Goal: Task Accomplishment & Management: Manage account settings

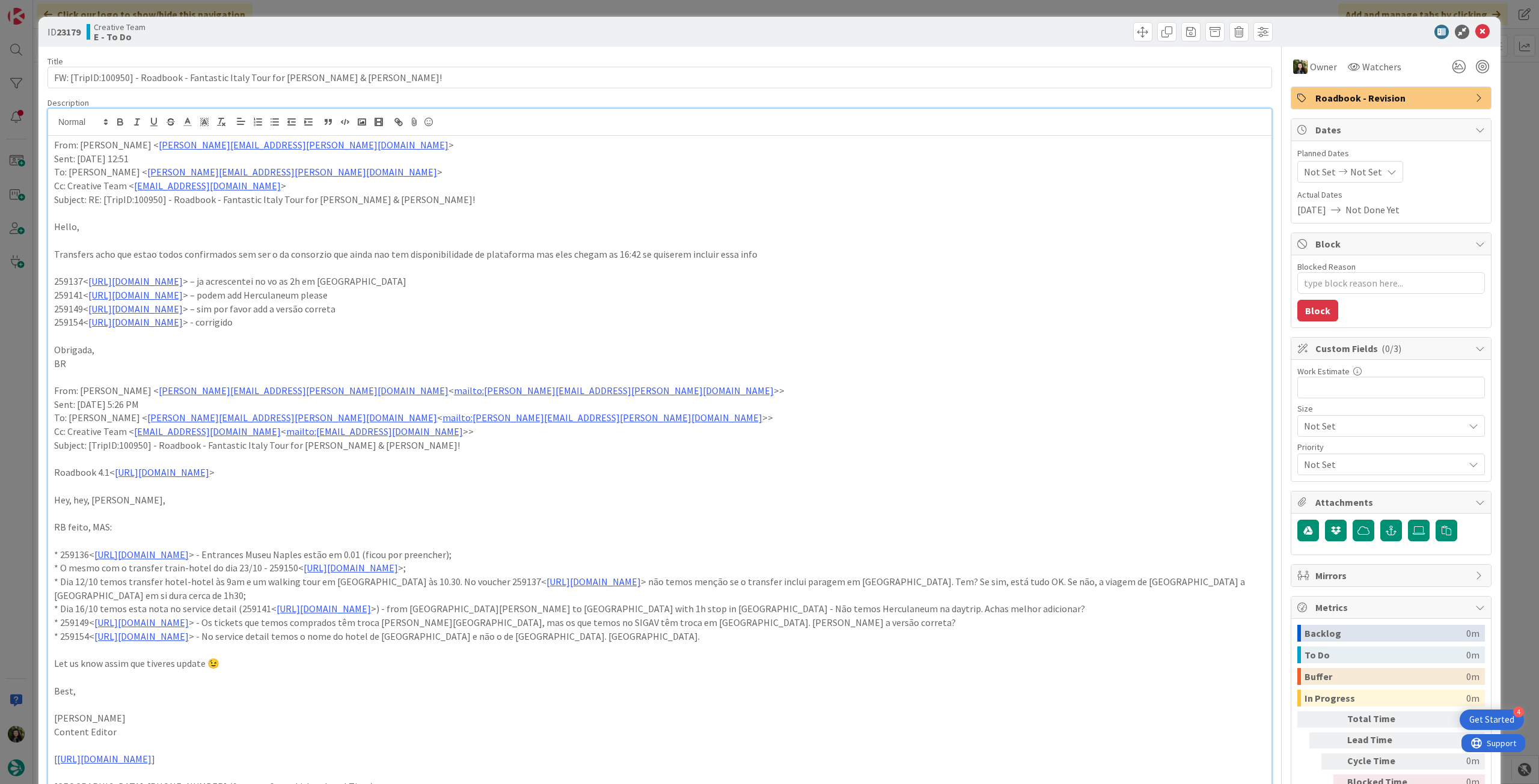
click at [1476, 31] on icon at bounding box center [1482, 32] width 15 height 15
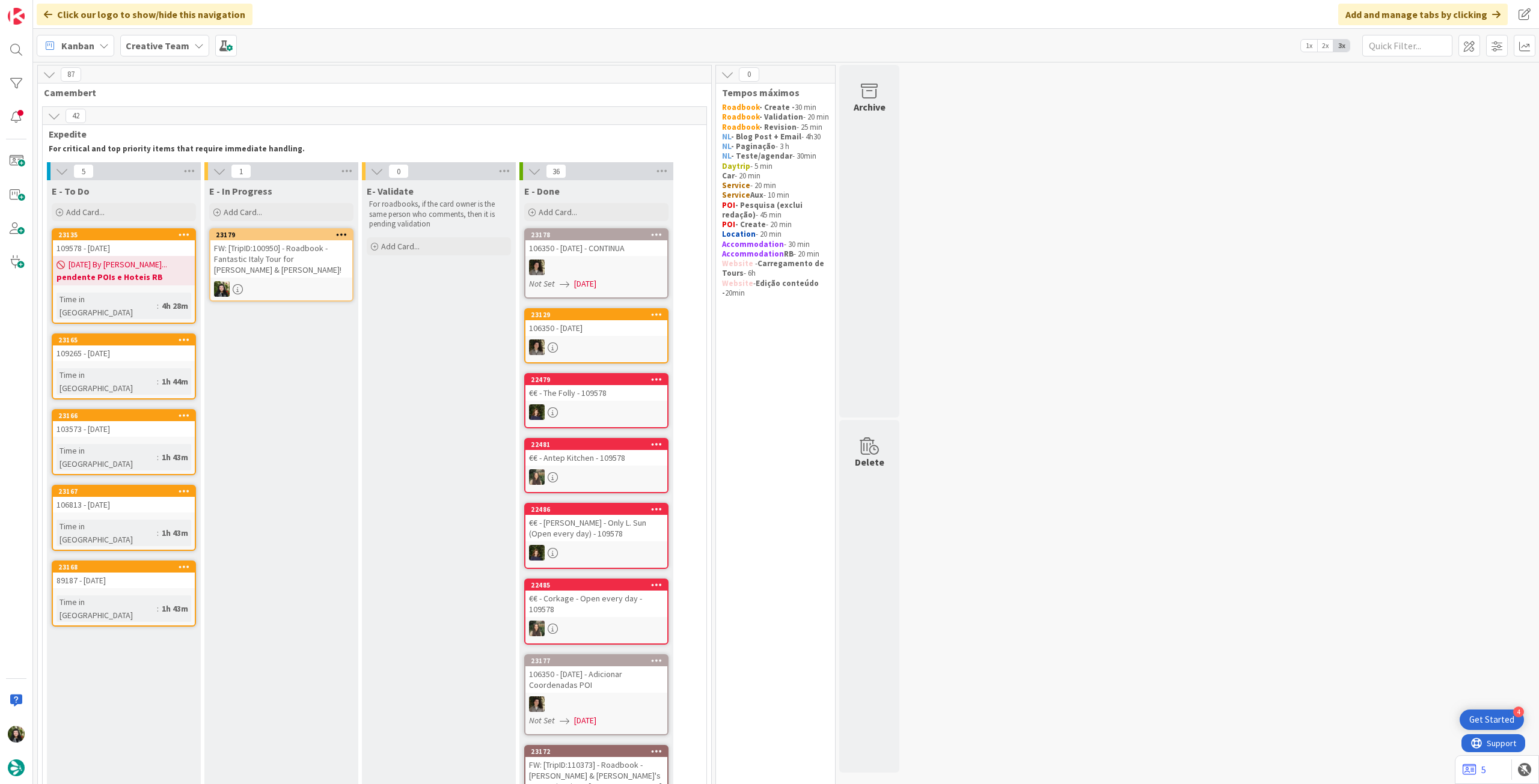
click at [288, 284] on div at bounding box center [281, 289] width 142 height 15
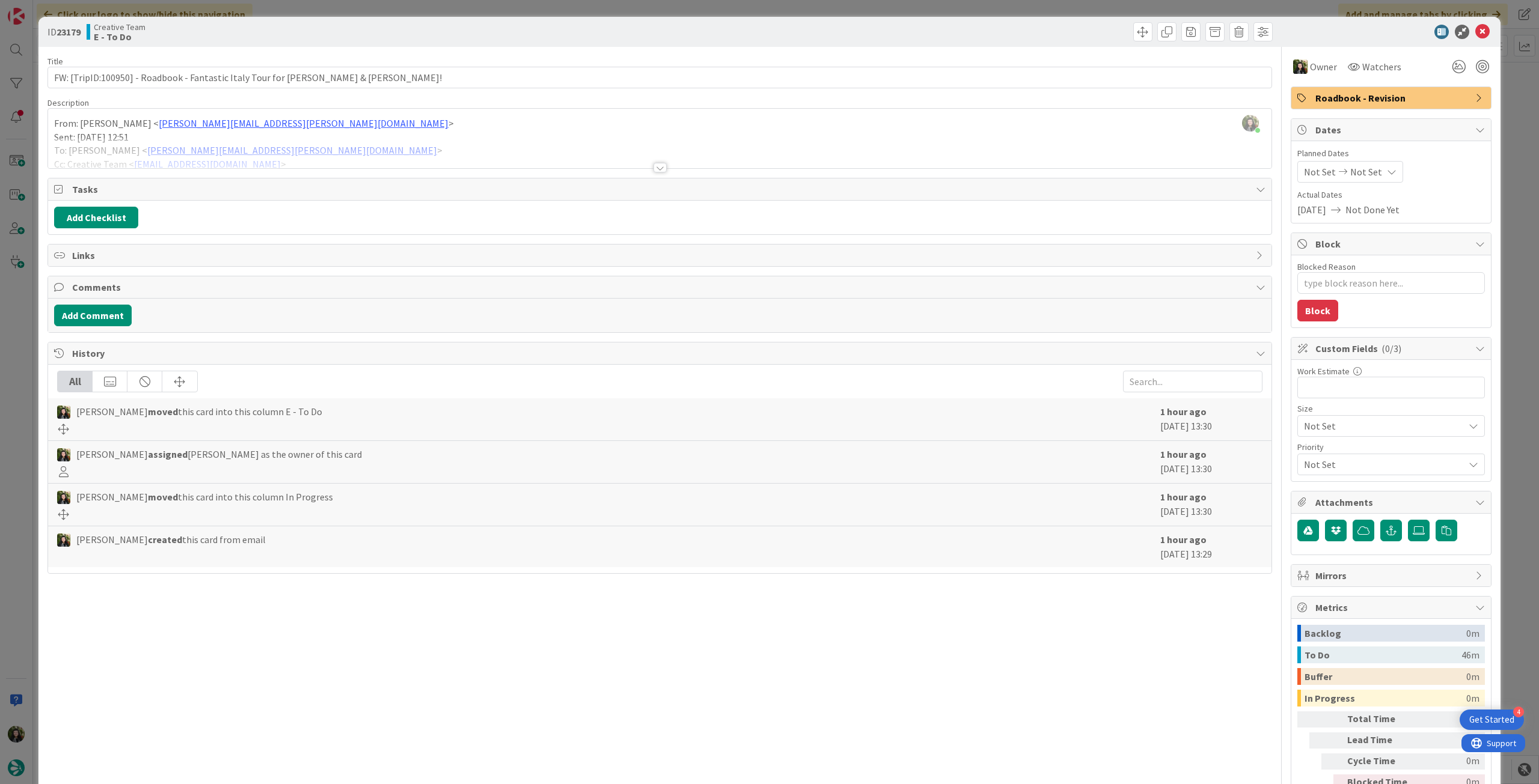
click at [1414, 101] on span "Roadbook - Revision" at bounding box center [1392, 98] width 154 height 15
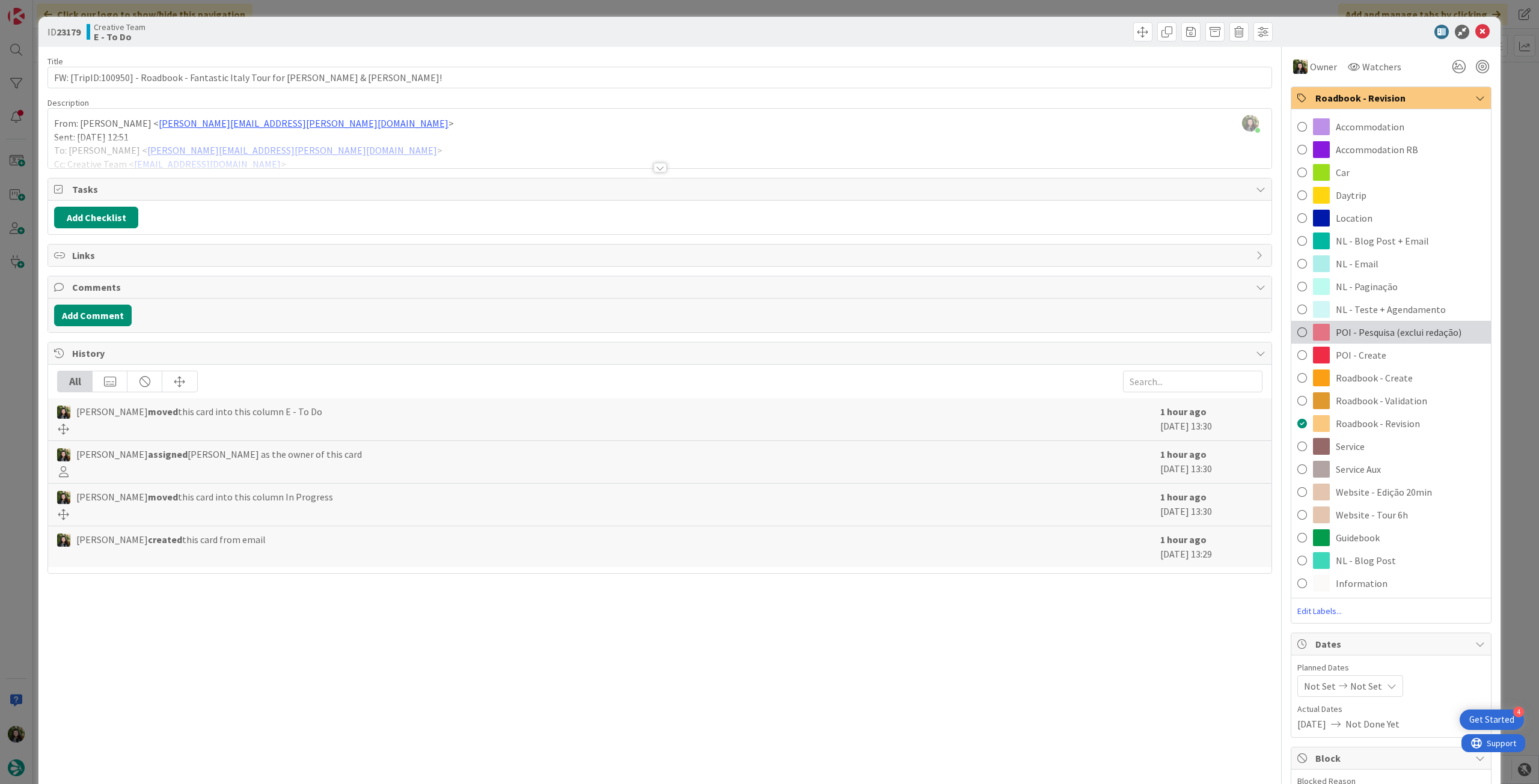
click at [1419, 323] on div "POI - Pesquisa (exclui redação)" at bounding box center [1391, 332] width 199 height 23
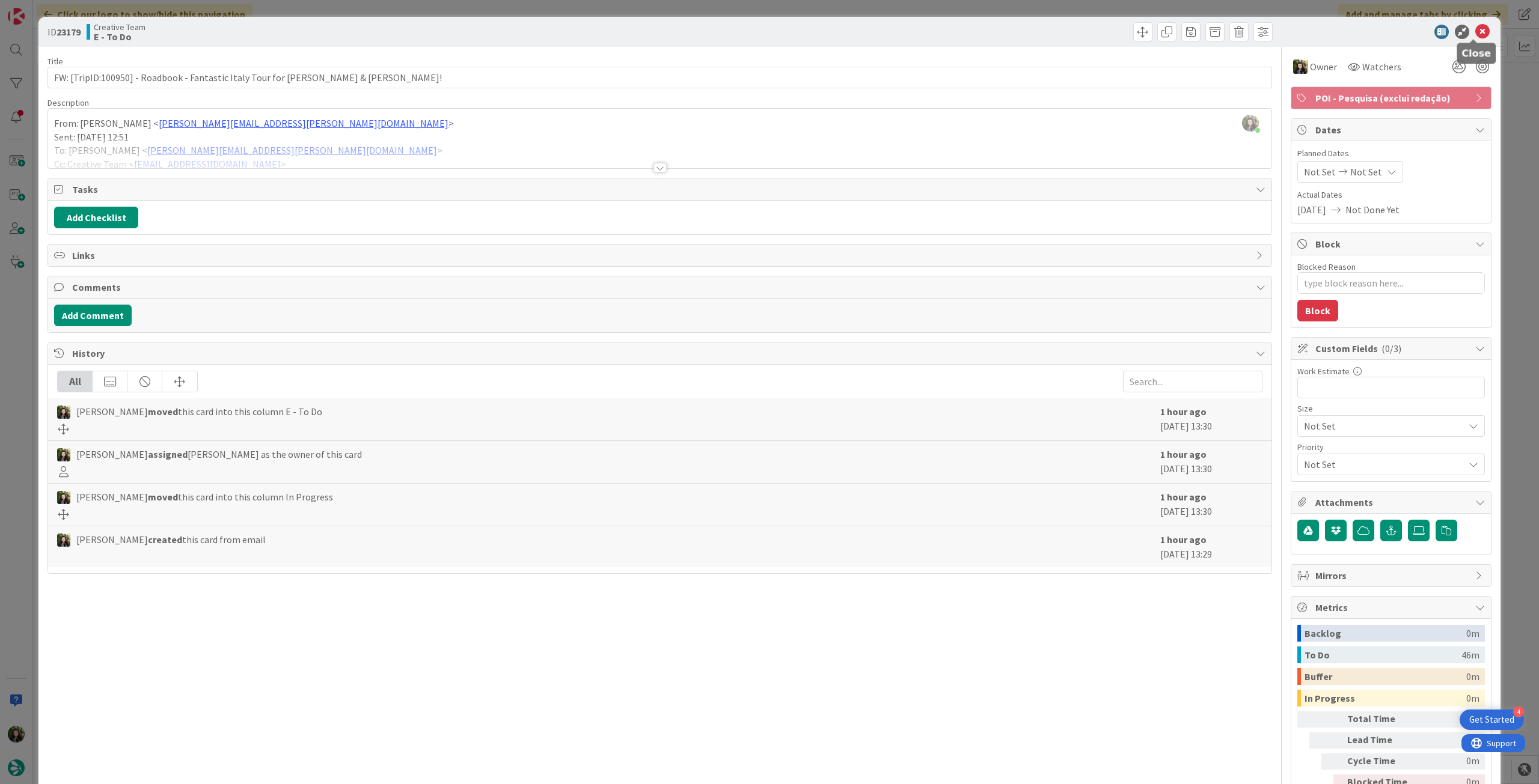
click at [1475, 38] on icon at bounding box center [1482, 32] width 15 height 15
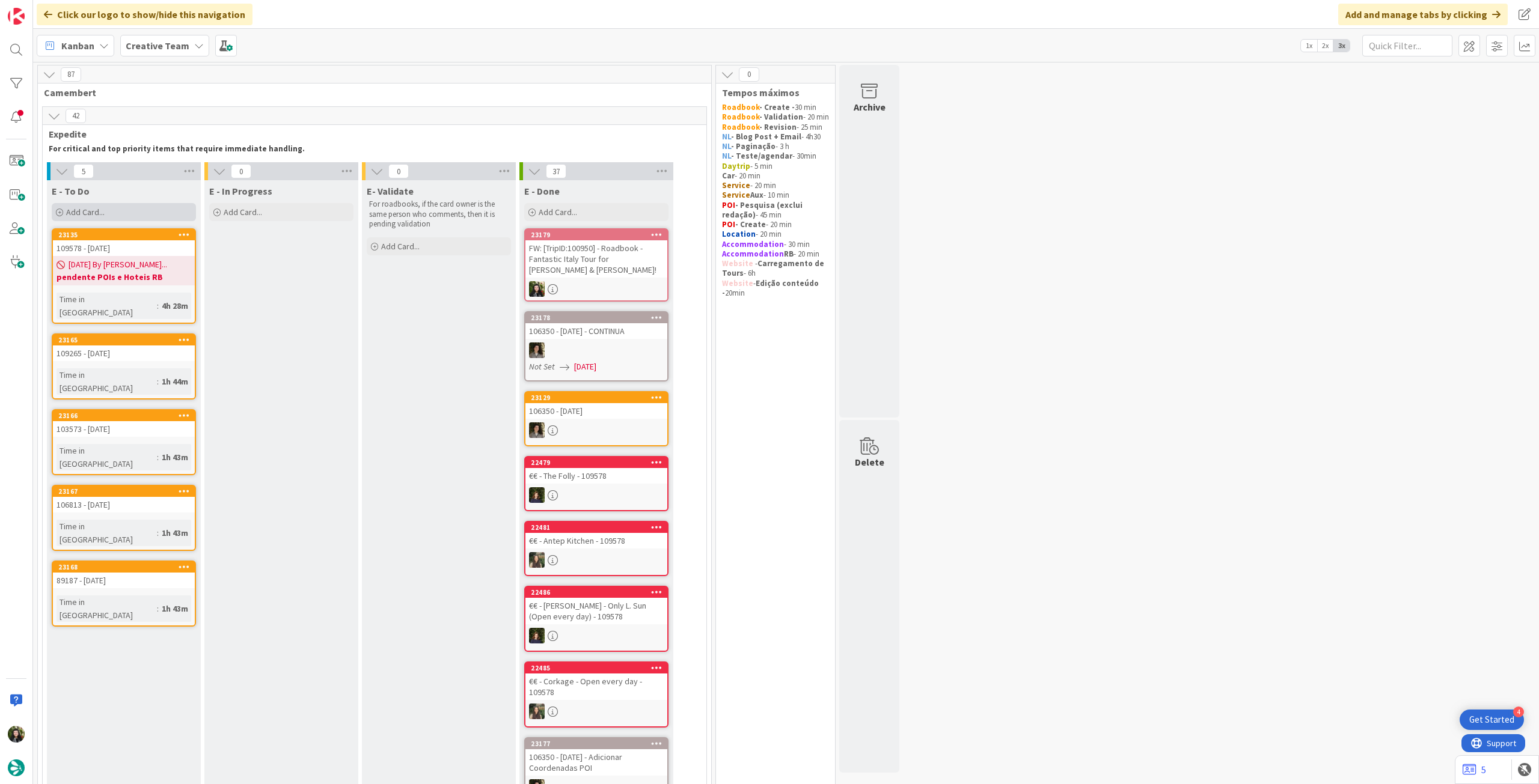
click at [115, 208] on div "Add Card..." at bounding box center [124, 212] width 144 height 18
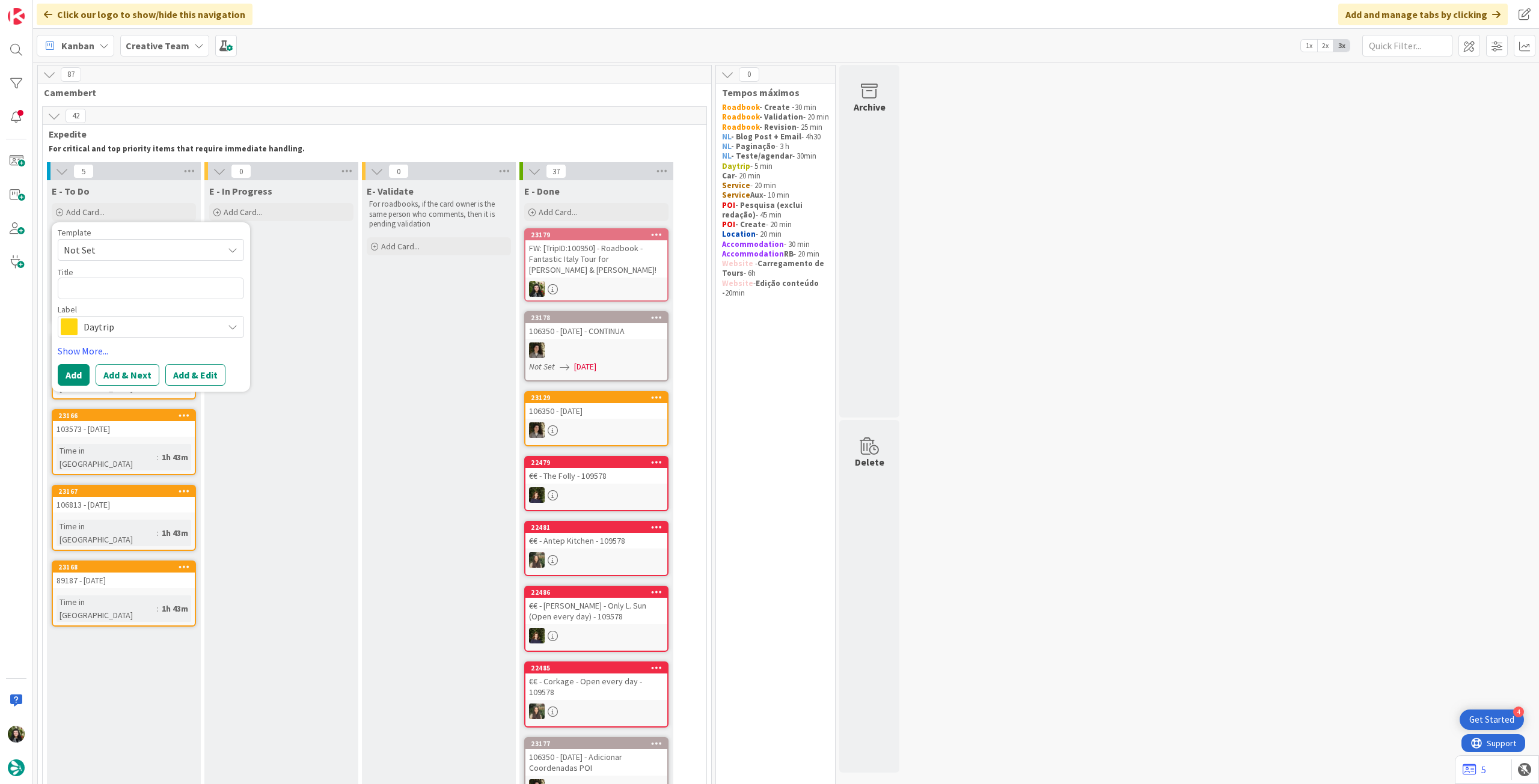
click at [140, 330] on span "Daytrip" at bounding box center [150, 327] width 134 height 17
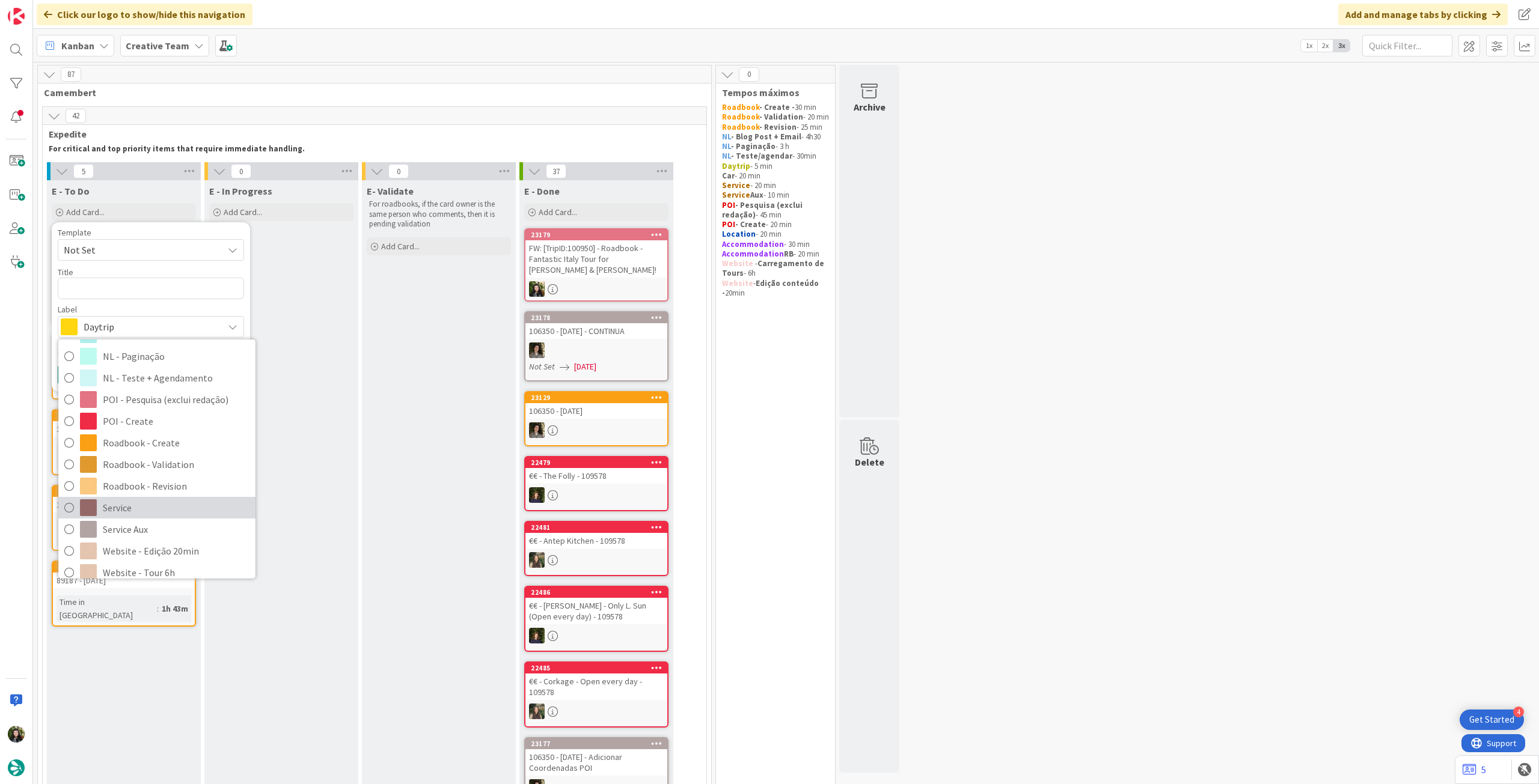
scroll to position [160, 0]
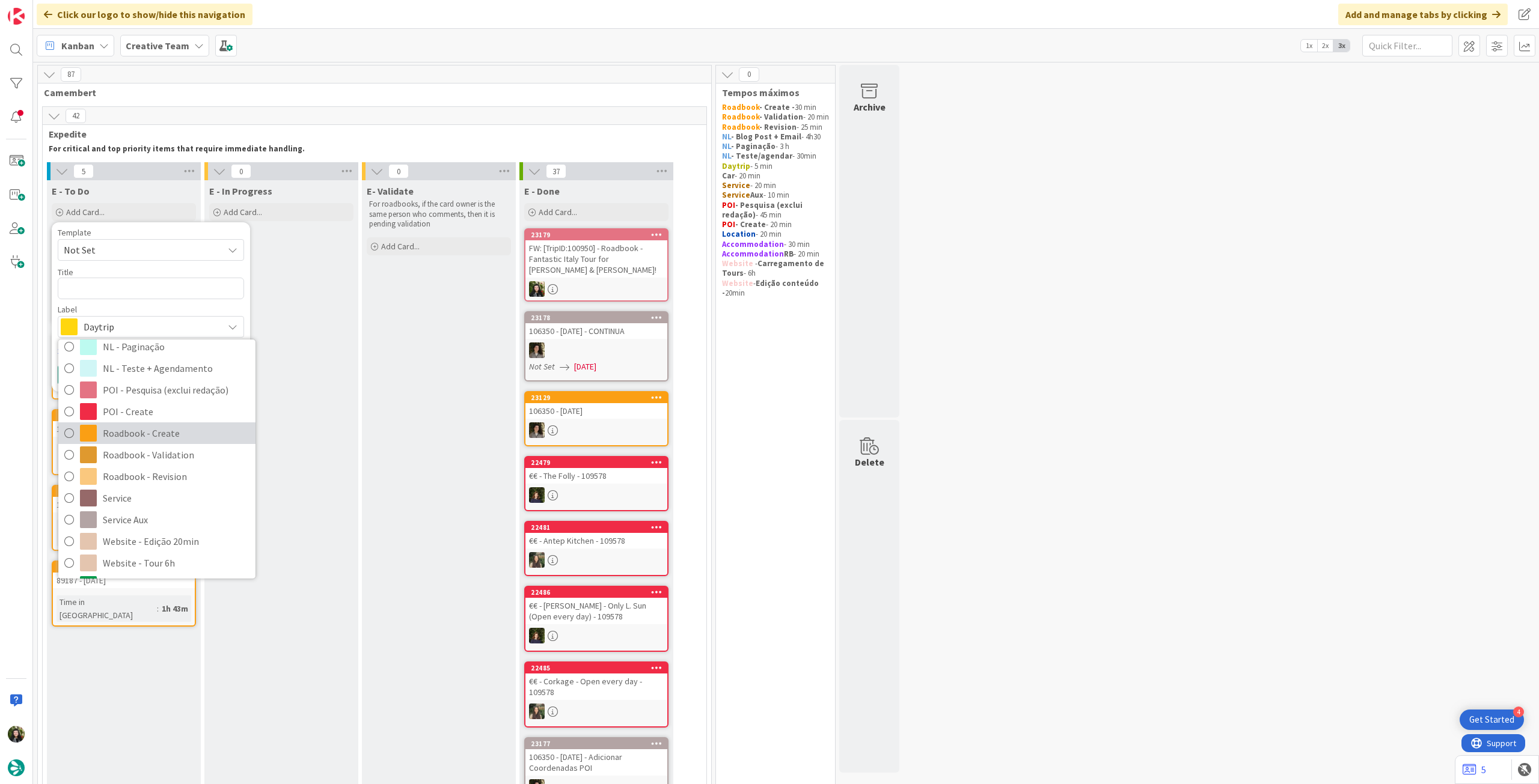
click at [166, 437] on span "Roadbook - Create" at bounding box center [176, 433] width 146 height 18
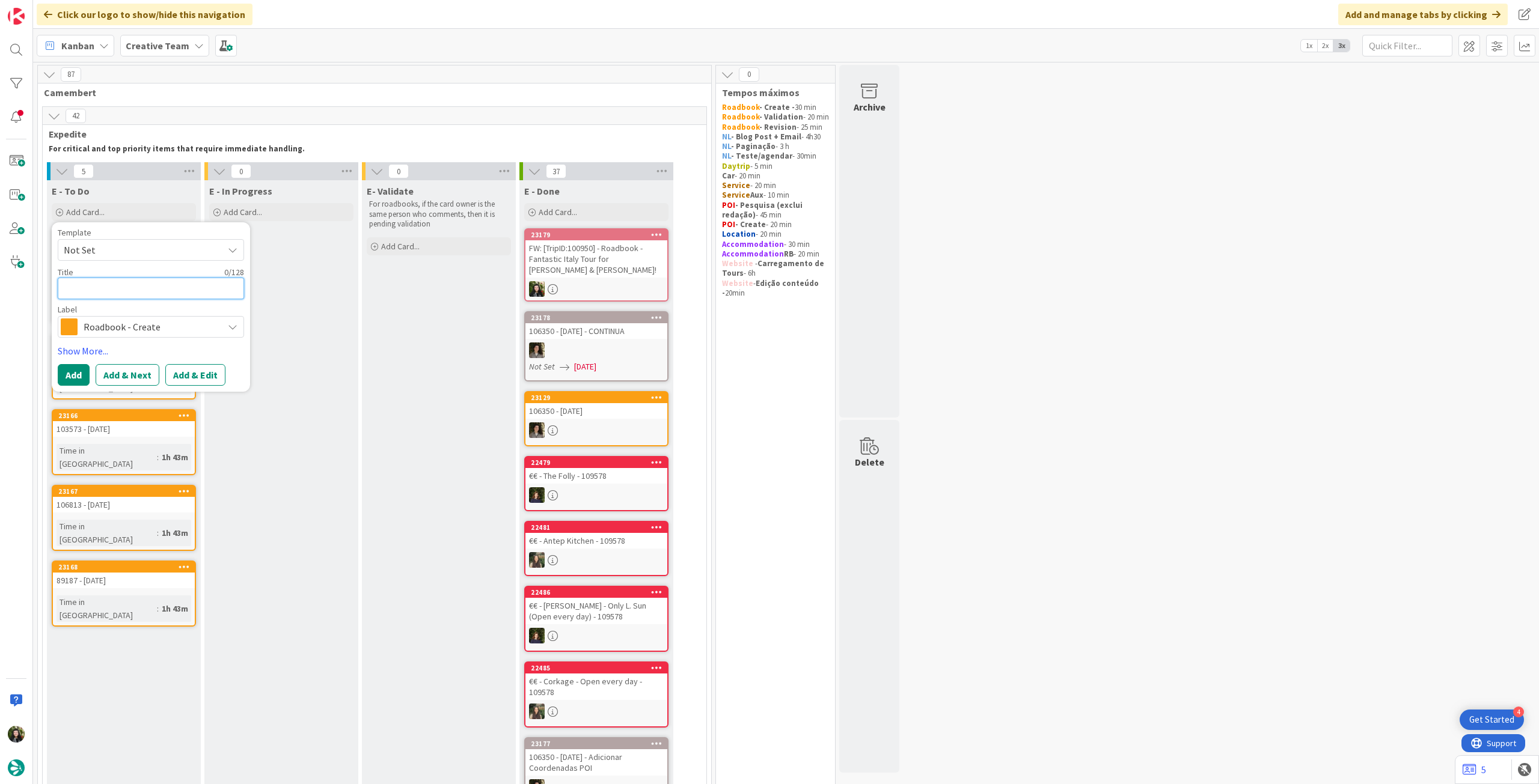
click at [154, 280] on textarea at bounding box center [151, 289] width 187 height 22
paste textarea "104236"
type textarea "x"
type textarea "104236"
click at [73, 384] on button "Add" at bounding box center [73, 375] width 32 height 22
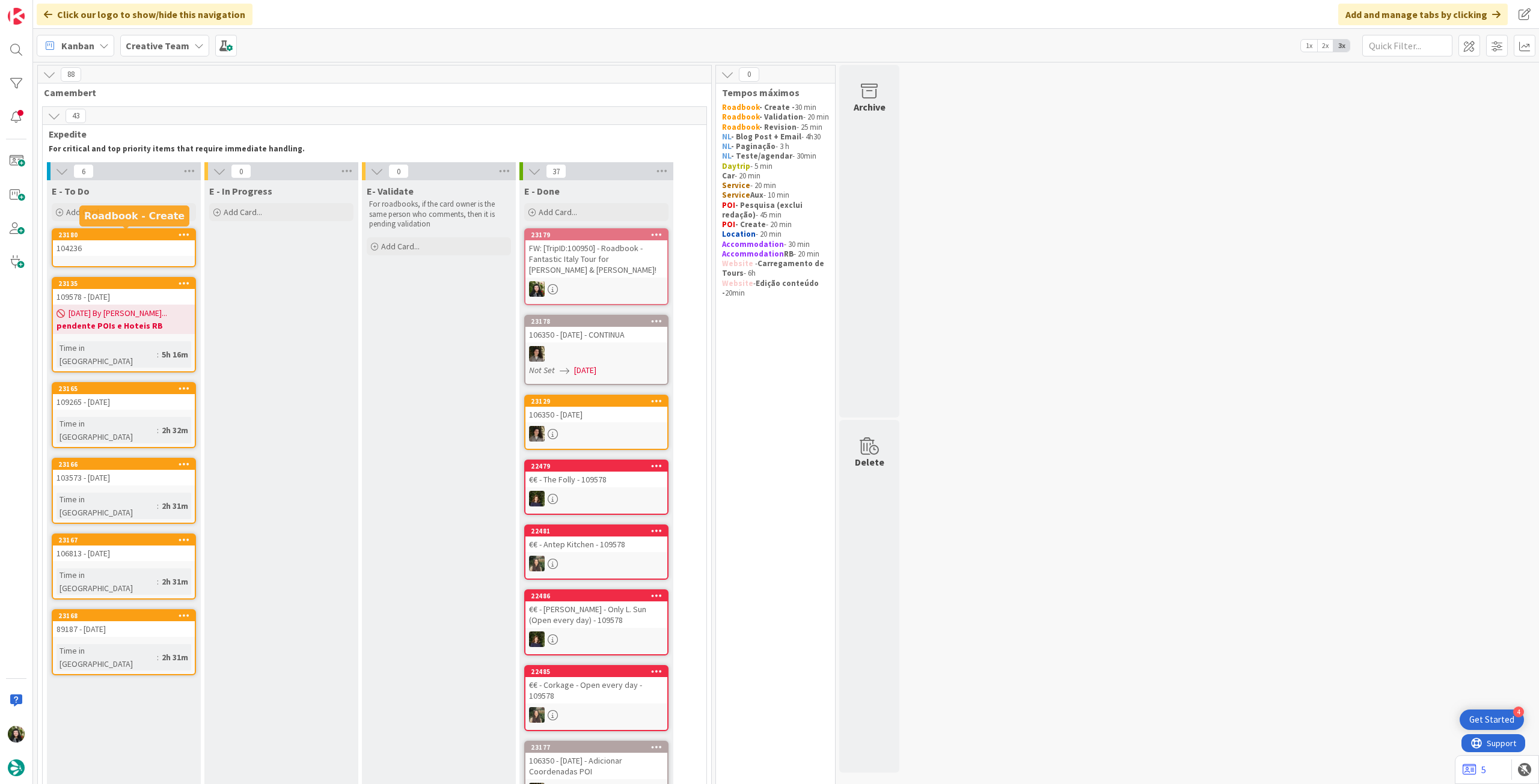
click at [124, 245] on div "104236" at bounding box center [124, 248] width 142 height 15
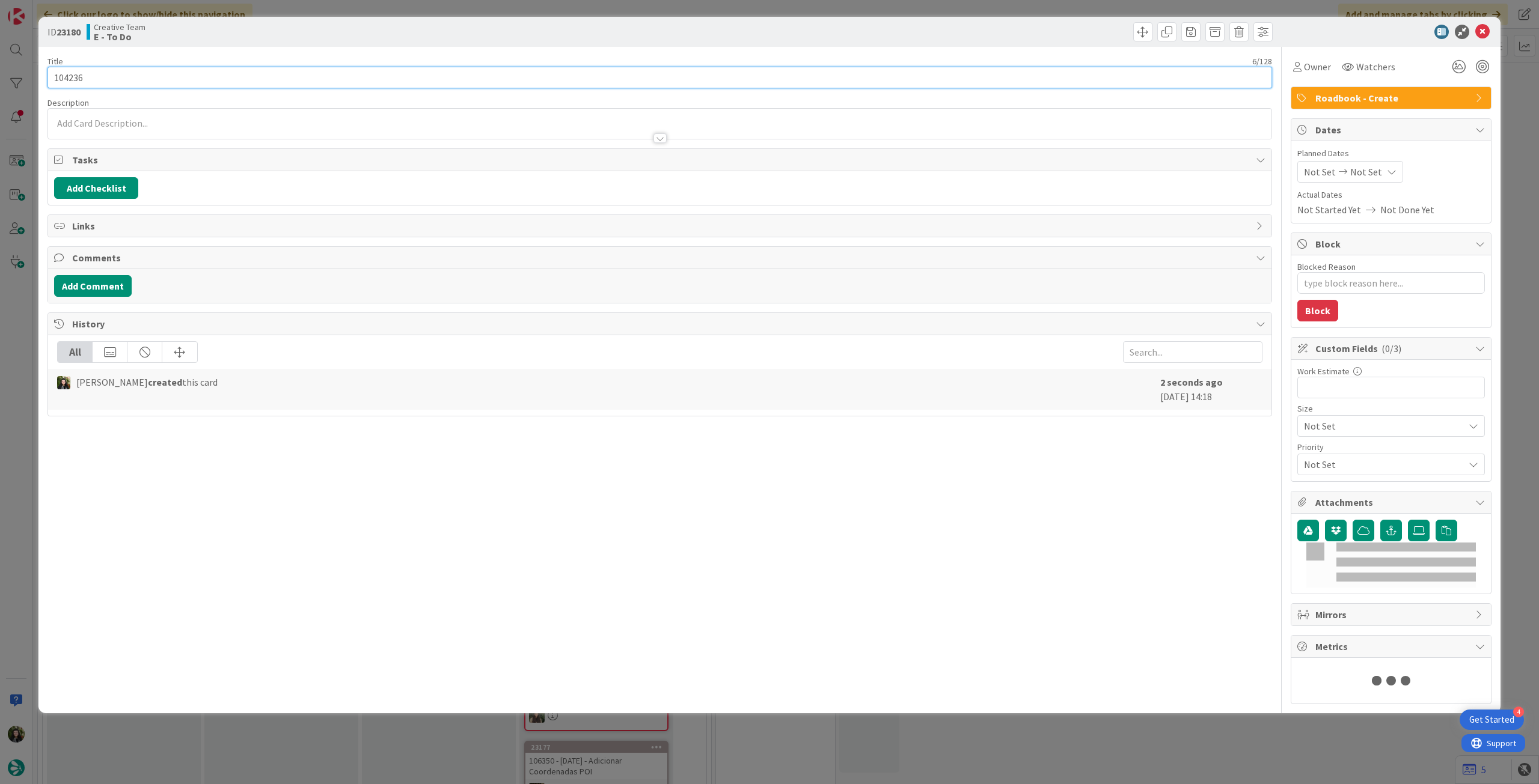
click at [149, 69] on input "104236" at bounding box center [660, 77] width 1225 height 22
type textarea "x"
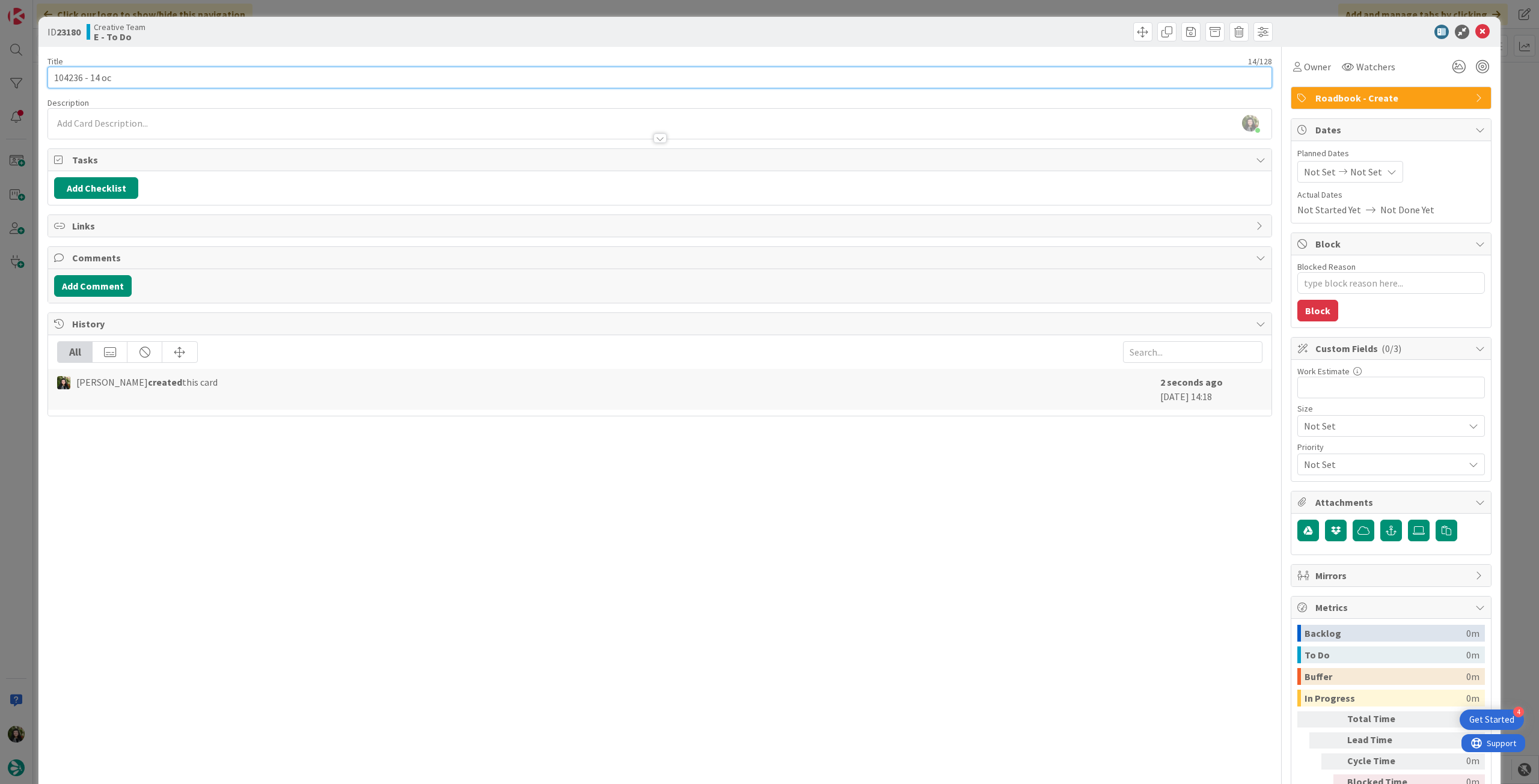
type input "104236 - [DATE]"
type textarea "x"
type input "104236 - [DATE]"
click at [1481, 33] on div at bounding box center [1384, 32] width 213 height 15
click at [1475, 33] on icon at bounding box center [1482, 32] width 15 height 15
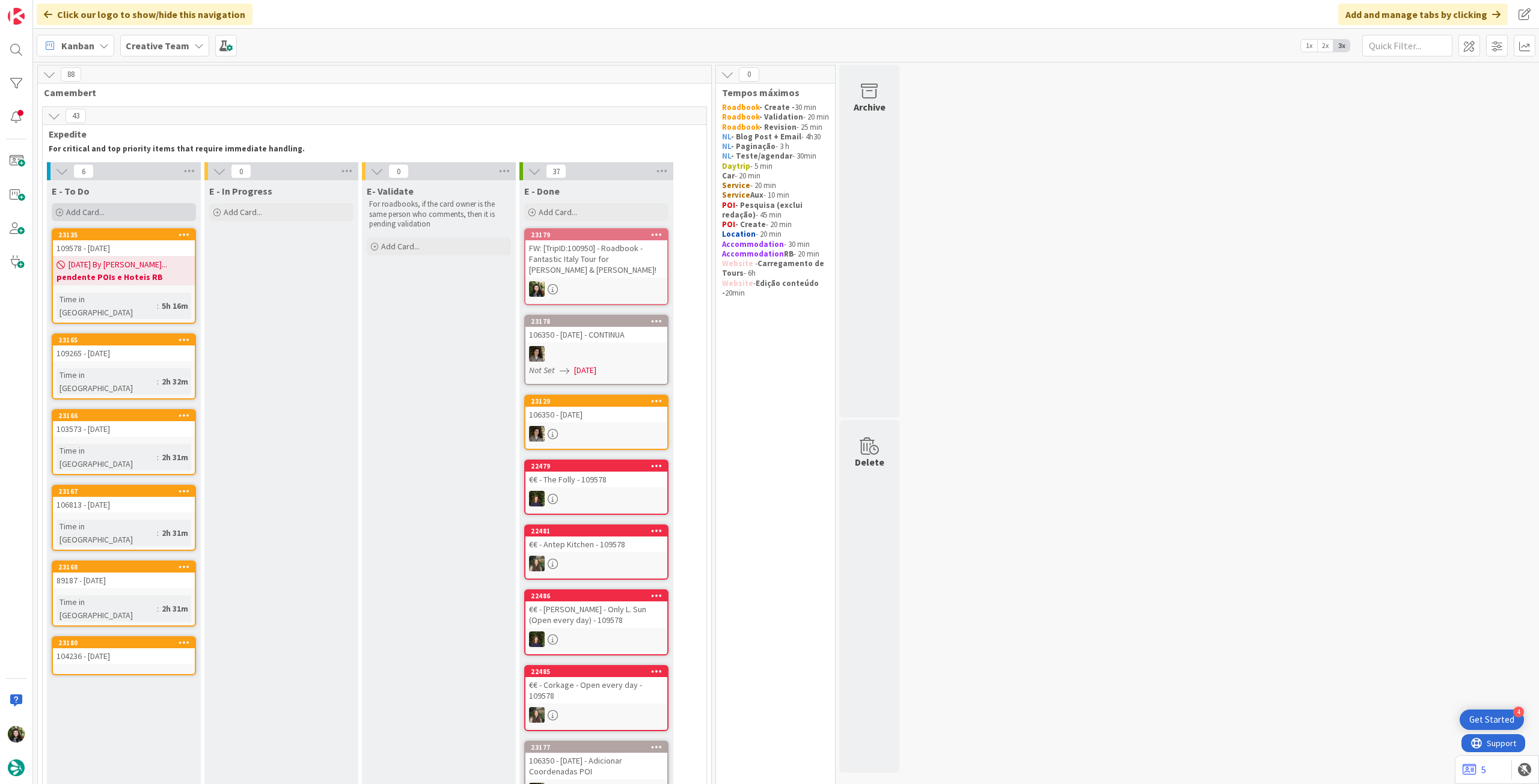
click at [116, 214] on div "Add Card..." at bounding box center [124, 212] width 144 height 18
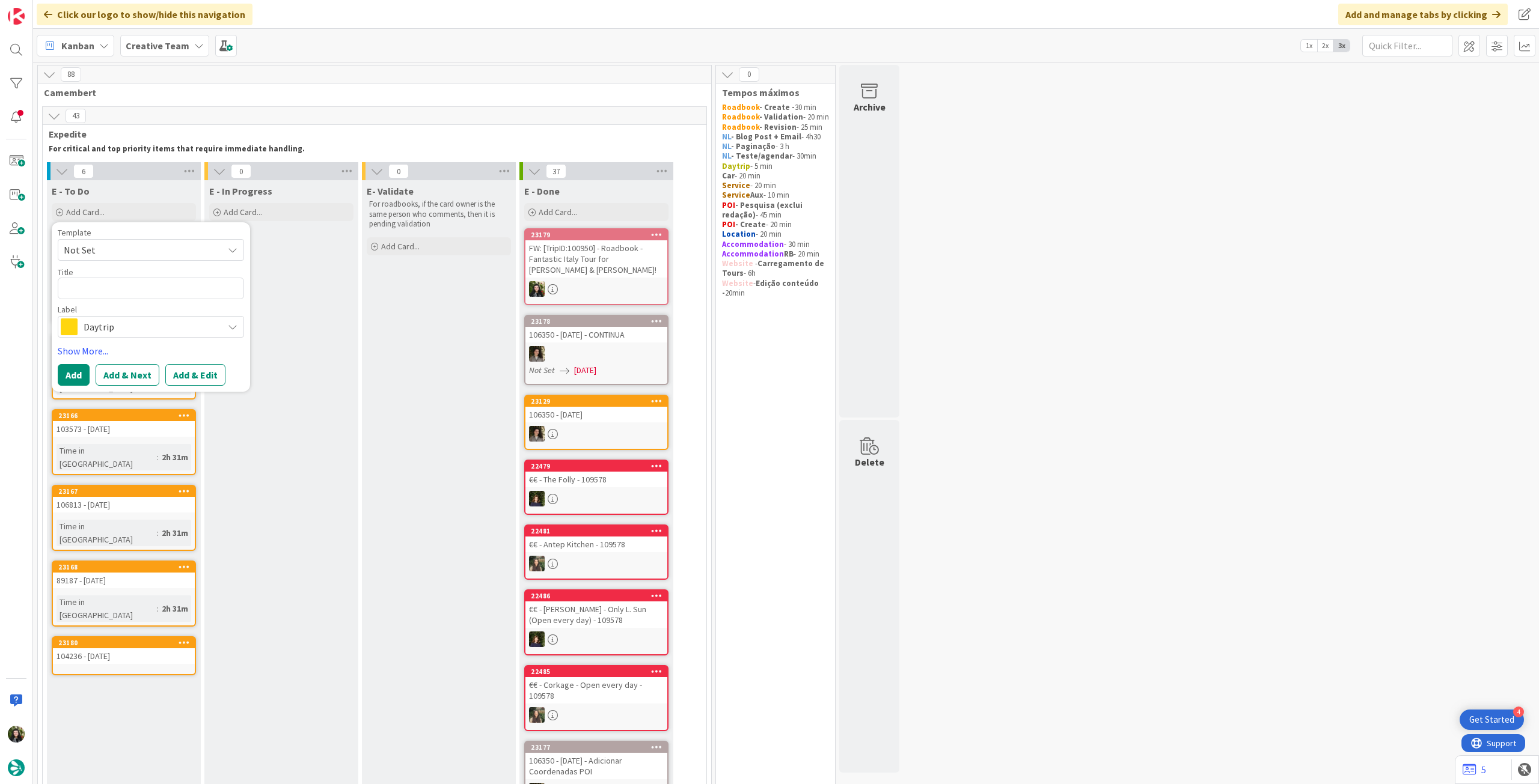
click at [152, 331] on span "Daytrip" at bounding box center [150, 327] width 134 height 17
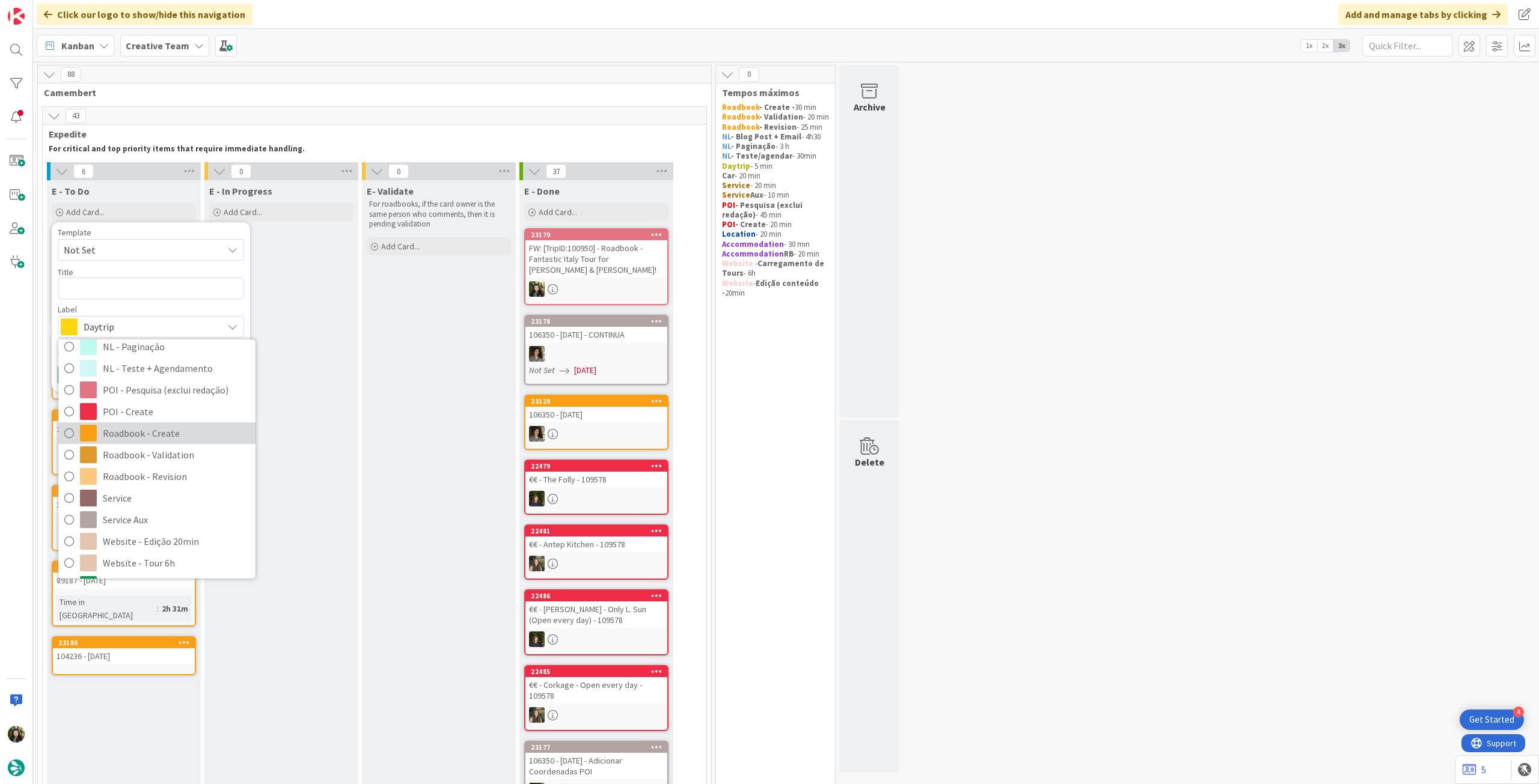
drag, startPoint x: 153, startPoint y: 438, endPoint x: 152, endPoint y: 421, distance: 17.0
click at [153, 438] on span "Roadbook - Create" at bounding box center [176, 433] width 146 height 18
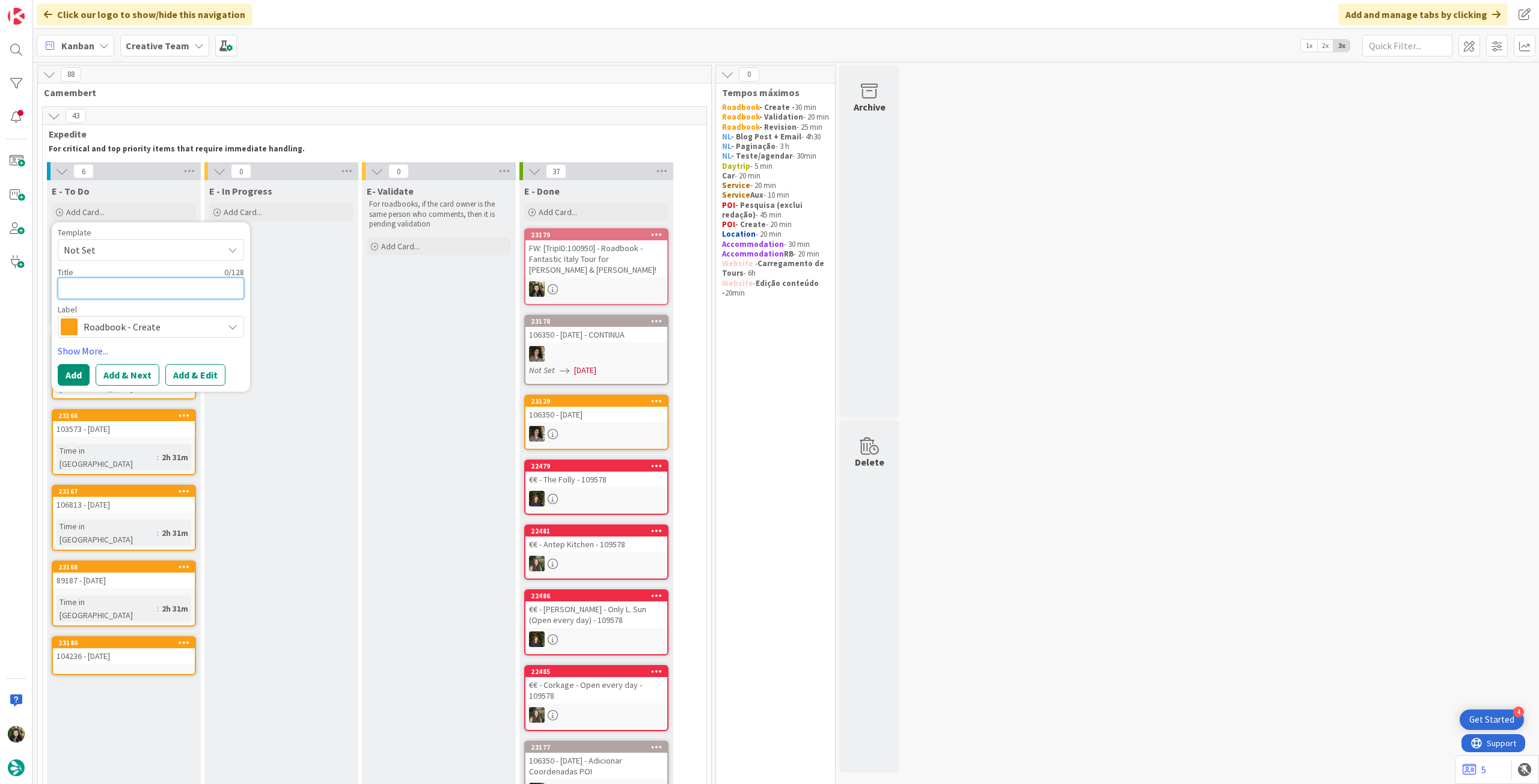
click at [134, 279] on textarea at bounding box center [151, 289] width 187 height 22
paste textarea "102542"
type textarea "x"
type textarea "102542"
type textarea "x"
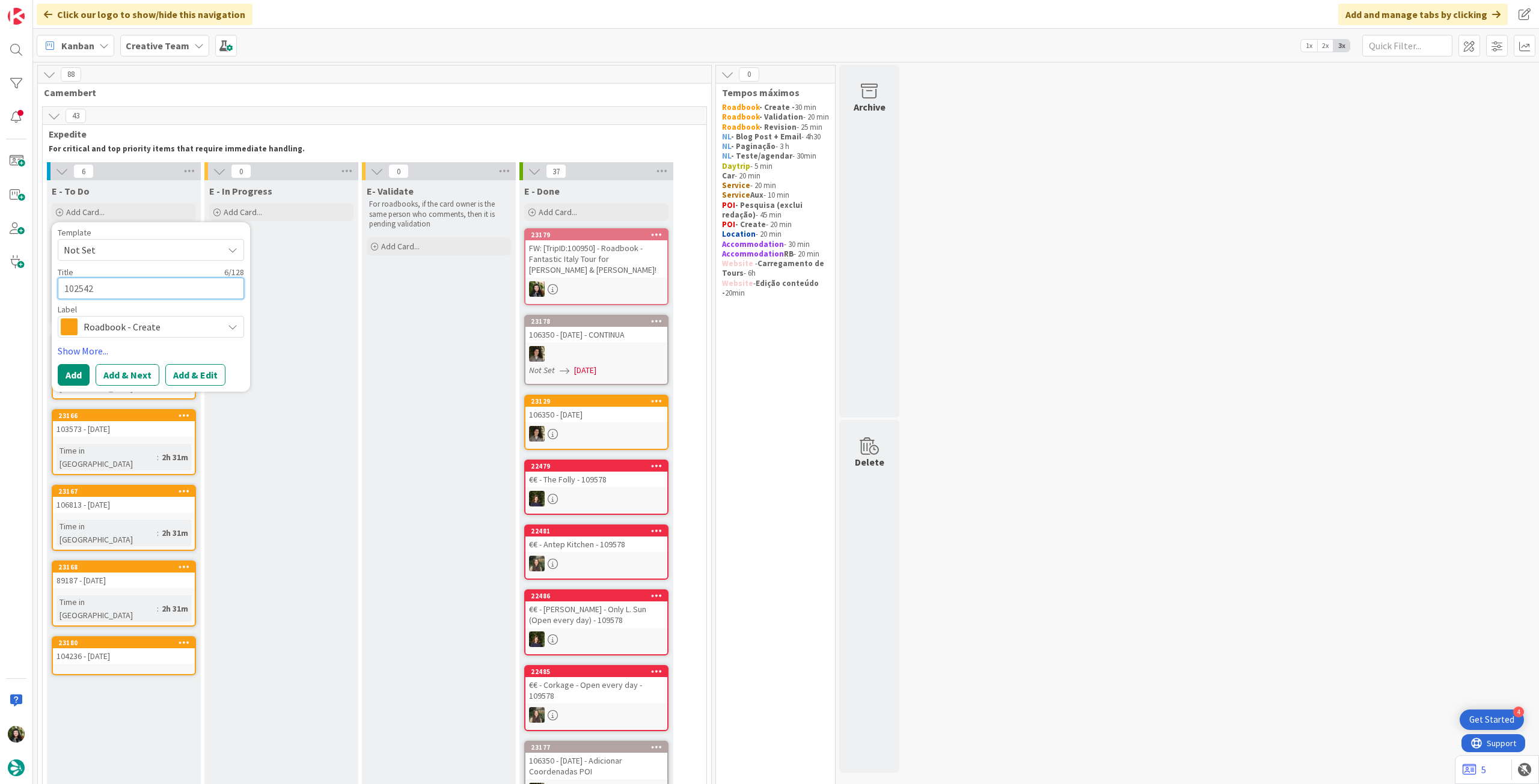
type textarea "102542"
type textarea "x"
type textarea "102542 -"
type textarea "x"
type textarea "102542 - 1"
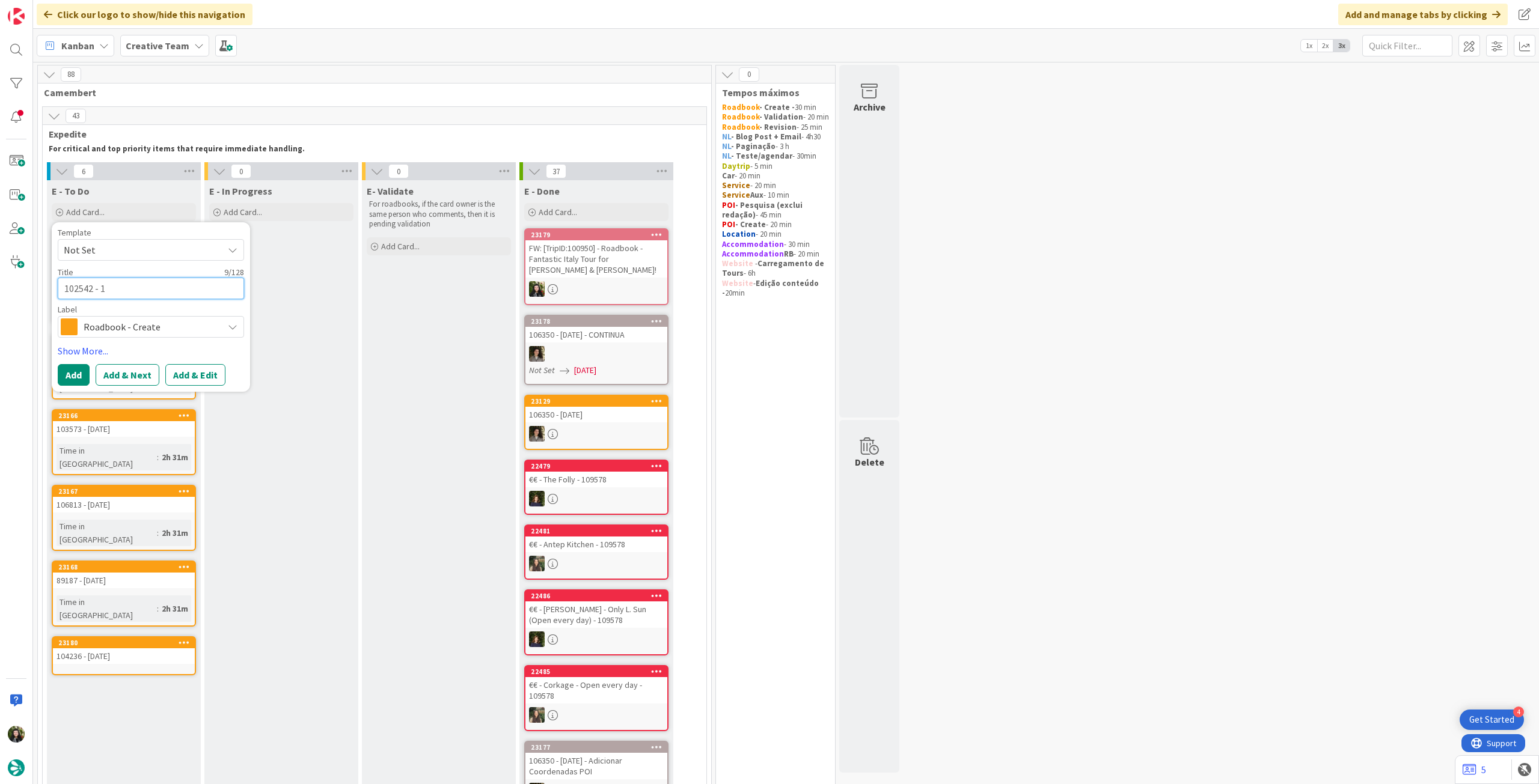
type textarea "x"
type textarea "102542 - 14"
type textarea "x"
type textarea "102542 - 14"
type textarea "x"
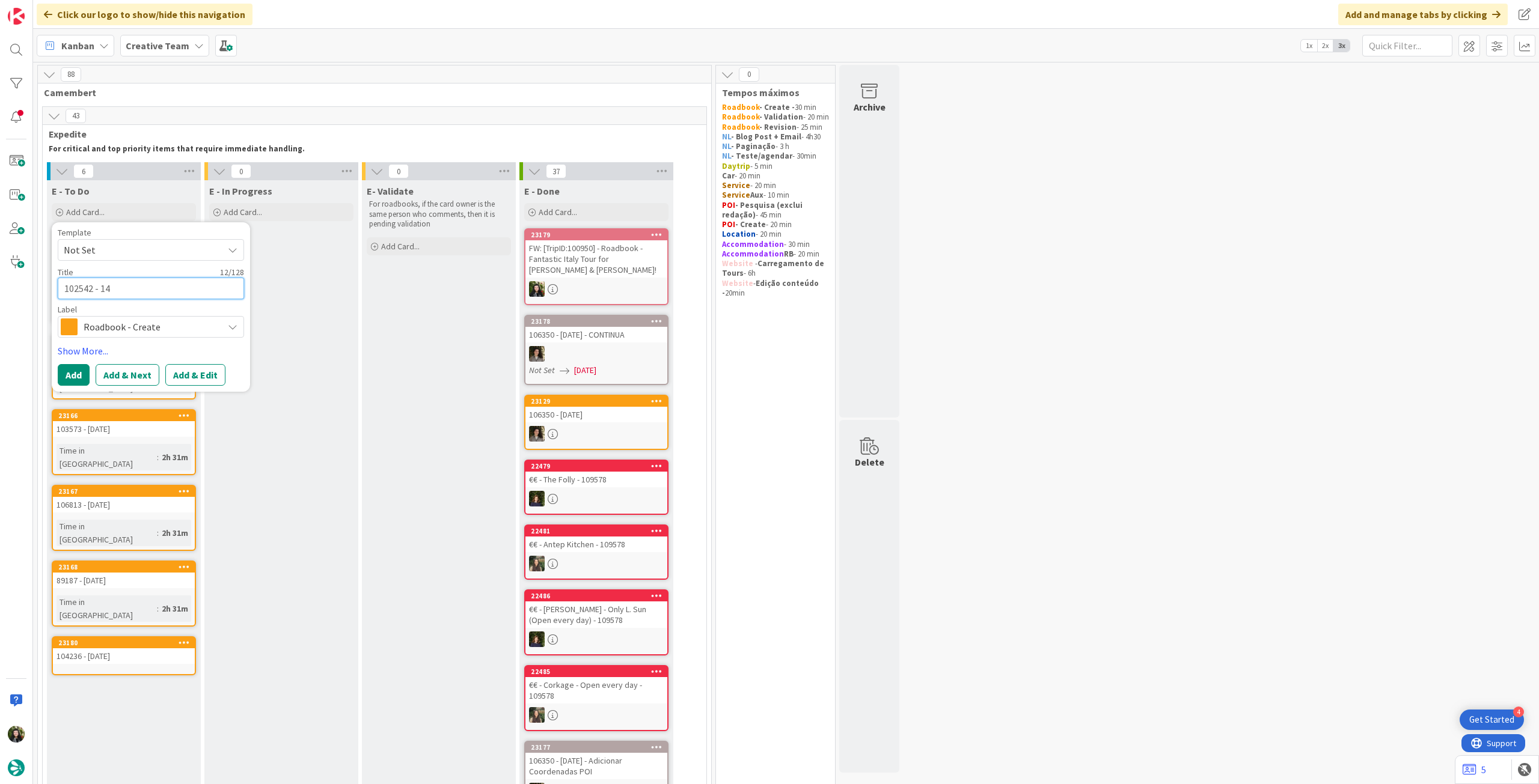
type textarea "102542 - 14 o"
type textarea "x"
type textarea "102542 - 14 oc"
type textarea "x"
type textarea "102542 - [DATE]"
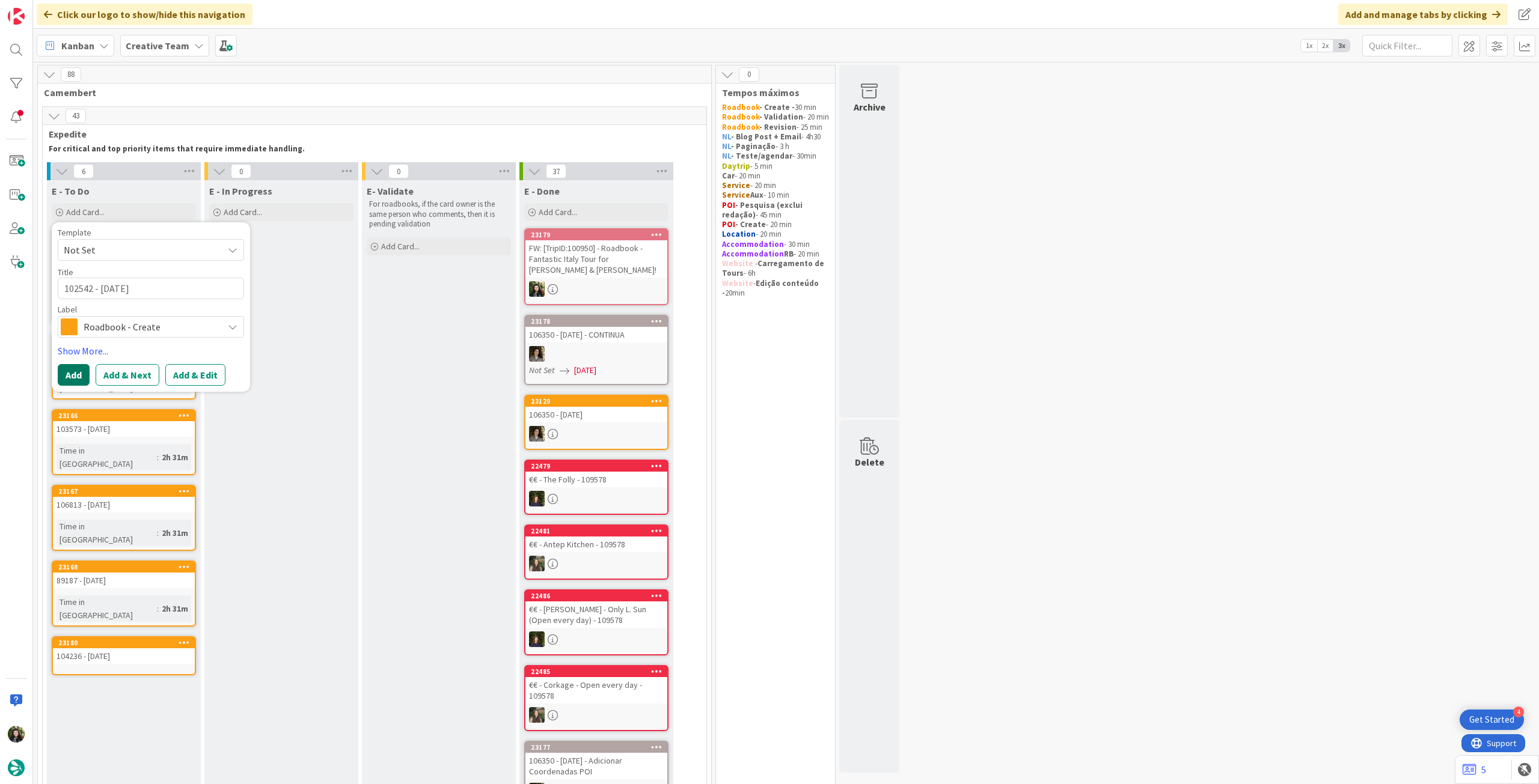
click at [73, 378] on button "Add" at bounding box center [73, 375] width 32 height 22
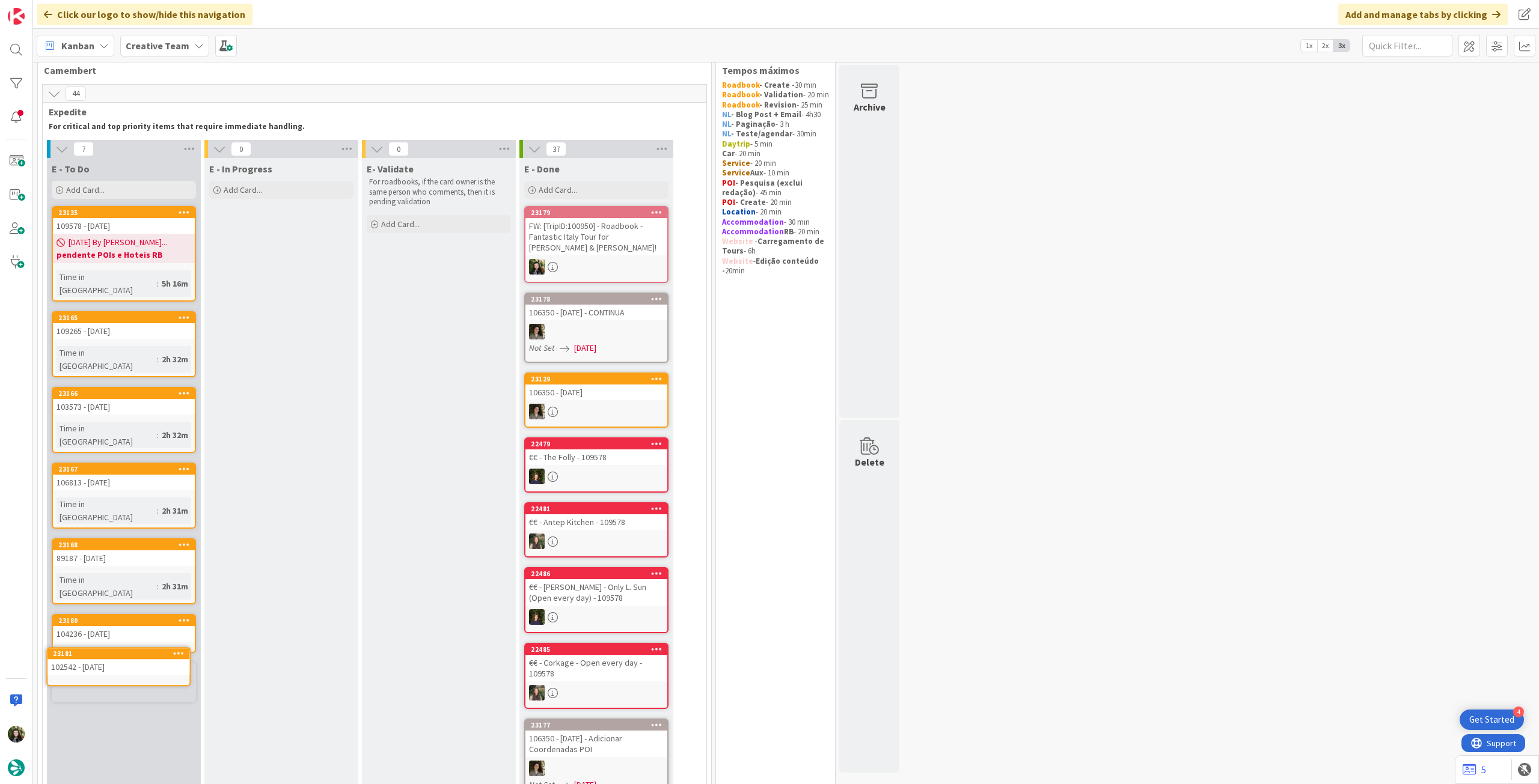
scroll to position [31, 0]
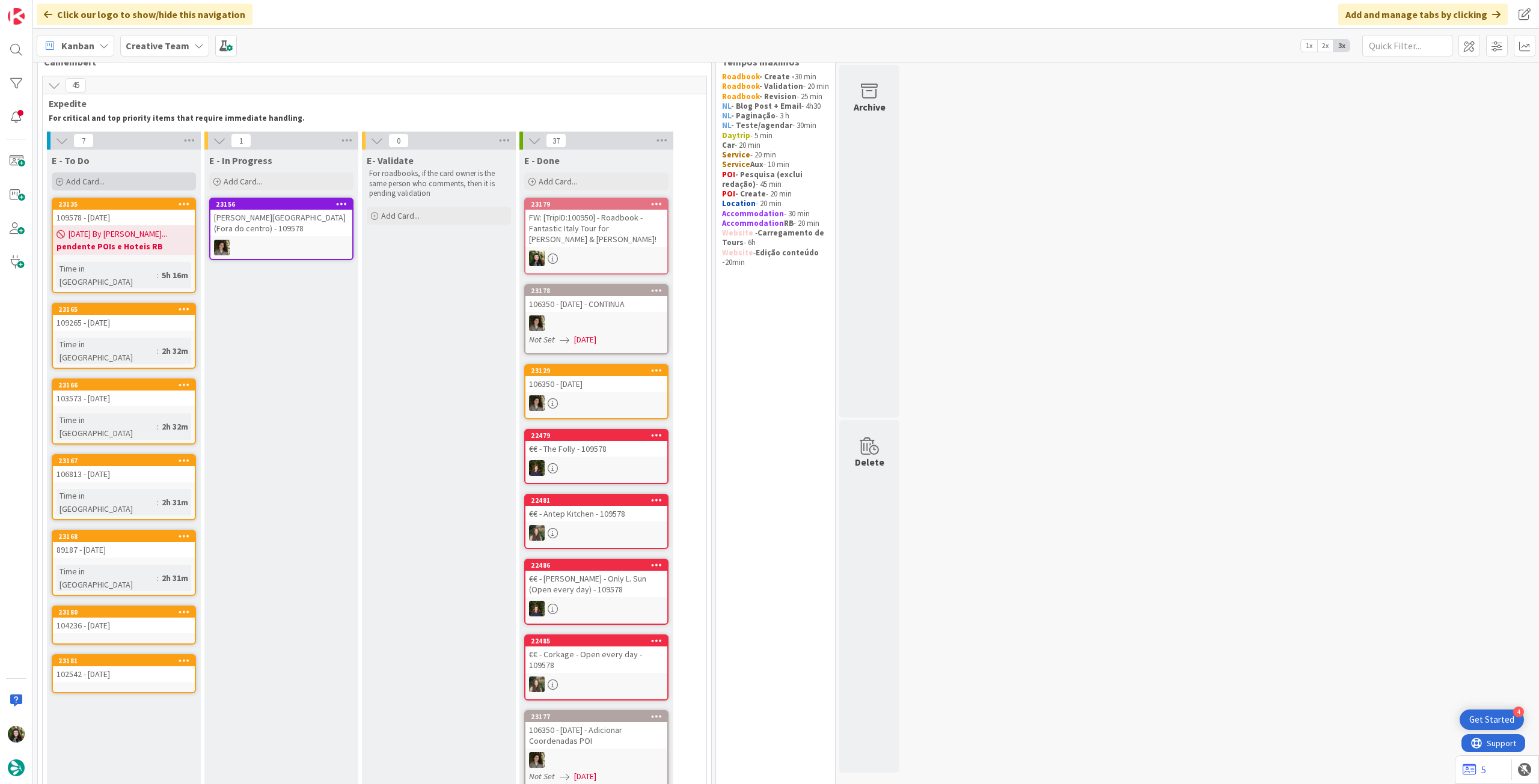
click at [106, 178] on div "Add Card..." at bounding box center [124, 181] width 144 height 18
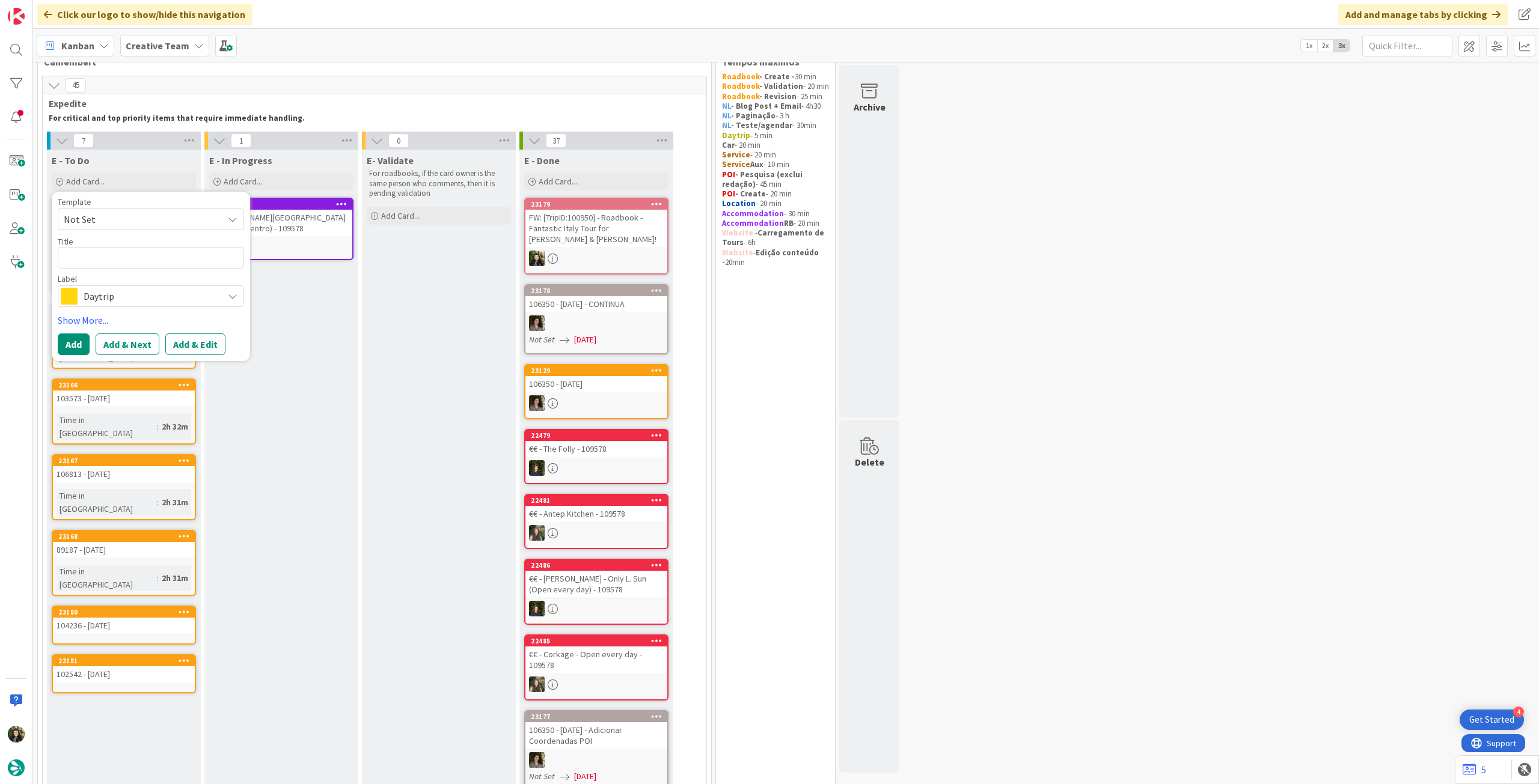
click at [137, 291] on span "Daytrip" at bounding box center [150, 296] width 134 height 17
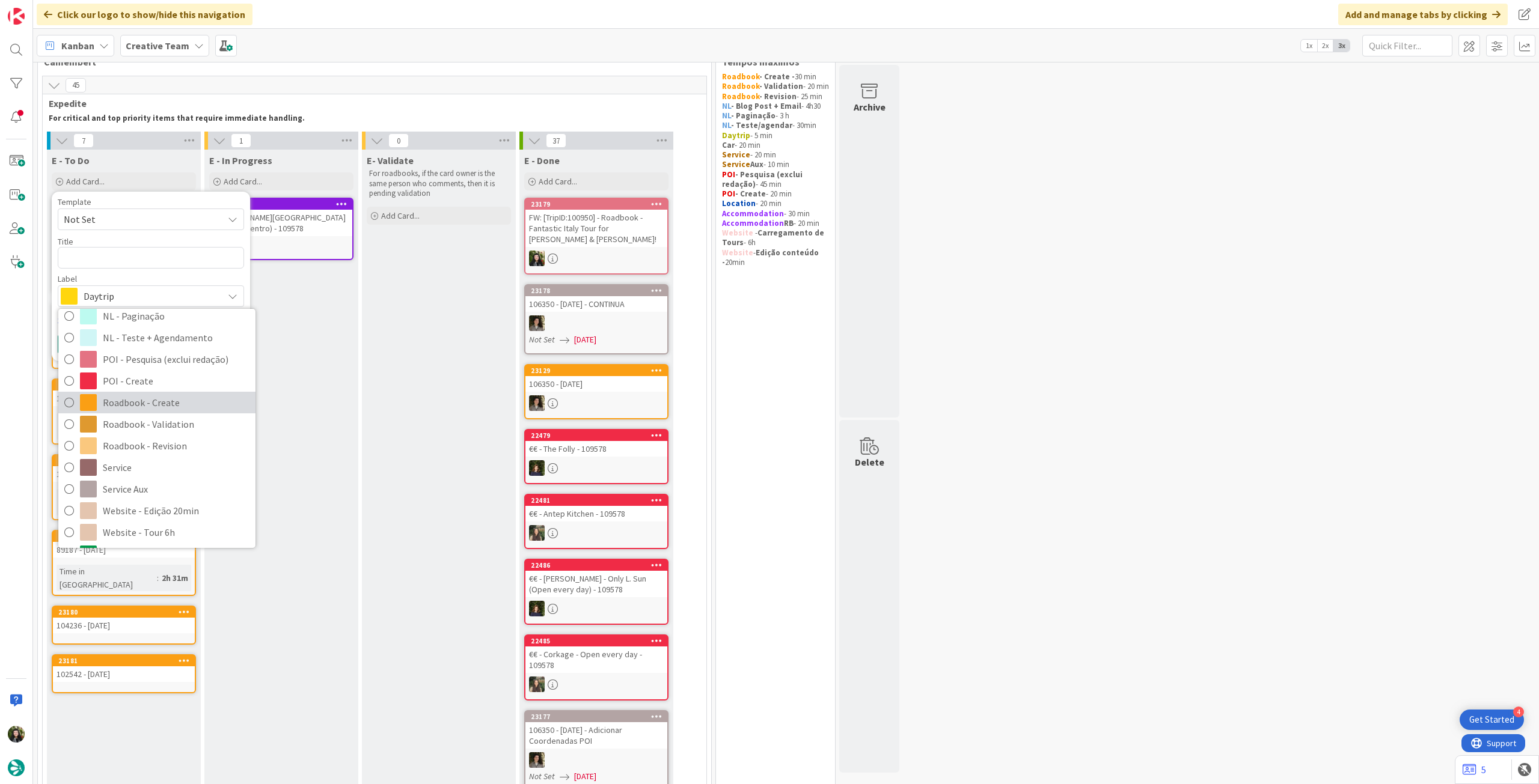
click at [172, 409] on span "Roadbook - Create" at bounding box center [176, 403] width 146 height 18
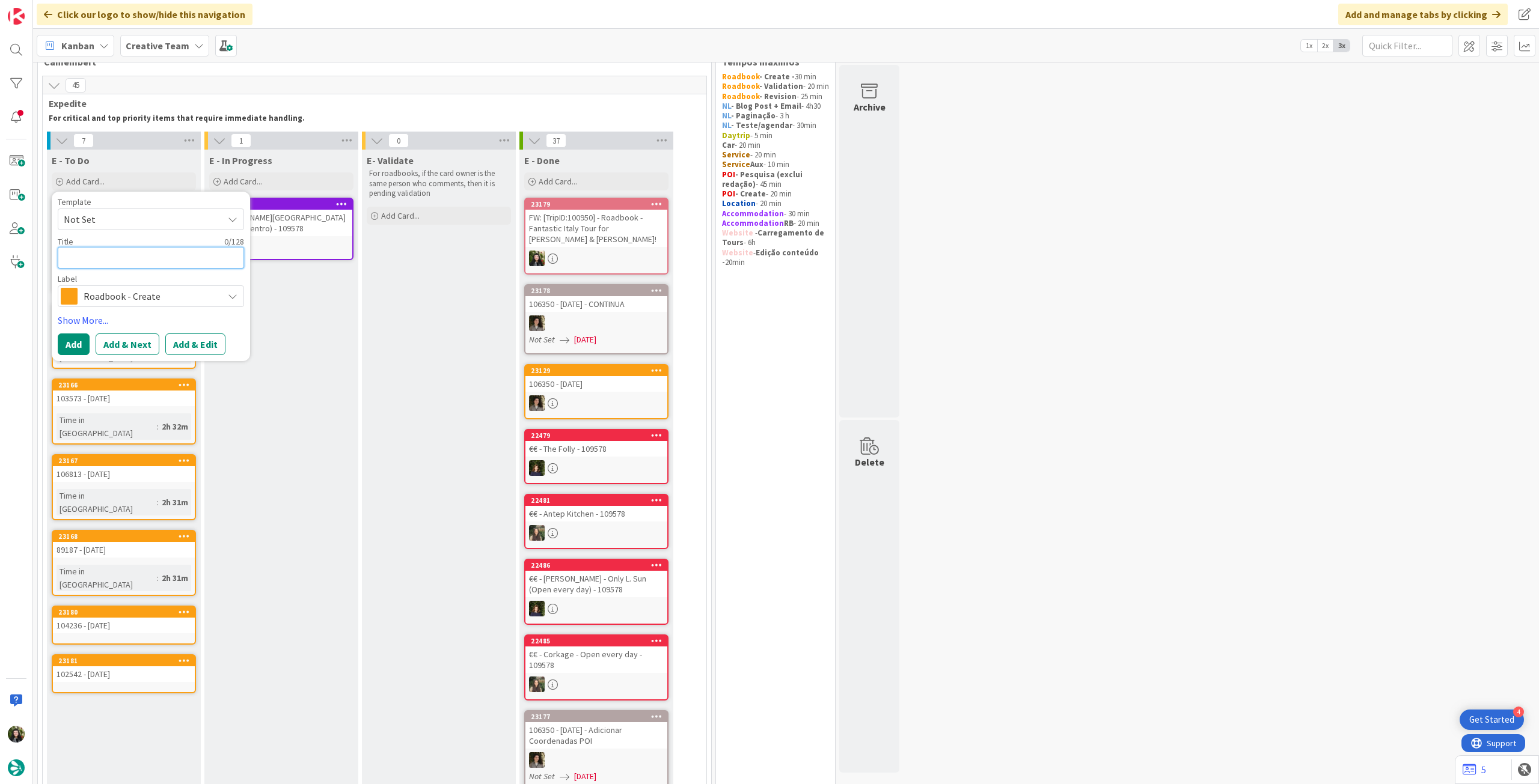
click at [149, 265] on textarea at bounding box center [151, 258] width 187 height 22
paste textarea "110395"
type textarea "x"
type textarea "110395"
type textarea "x"
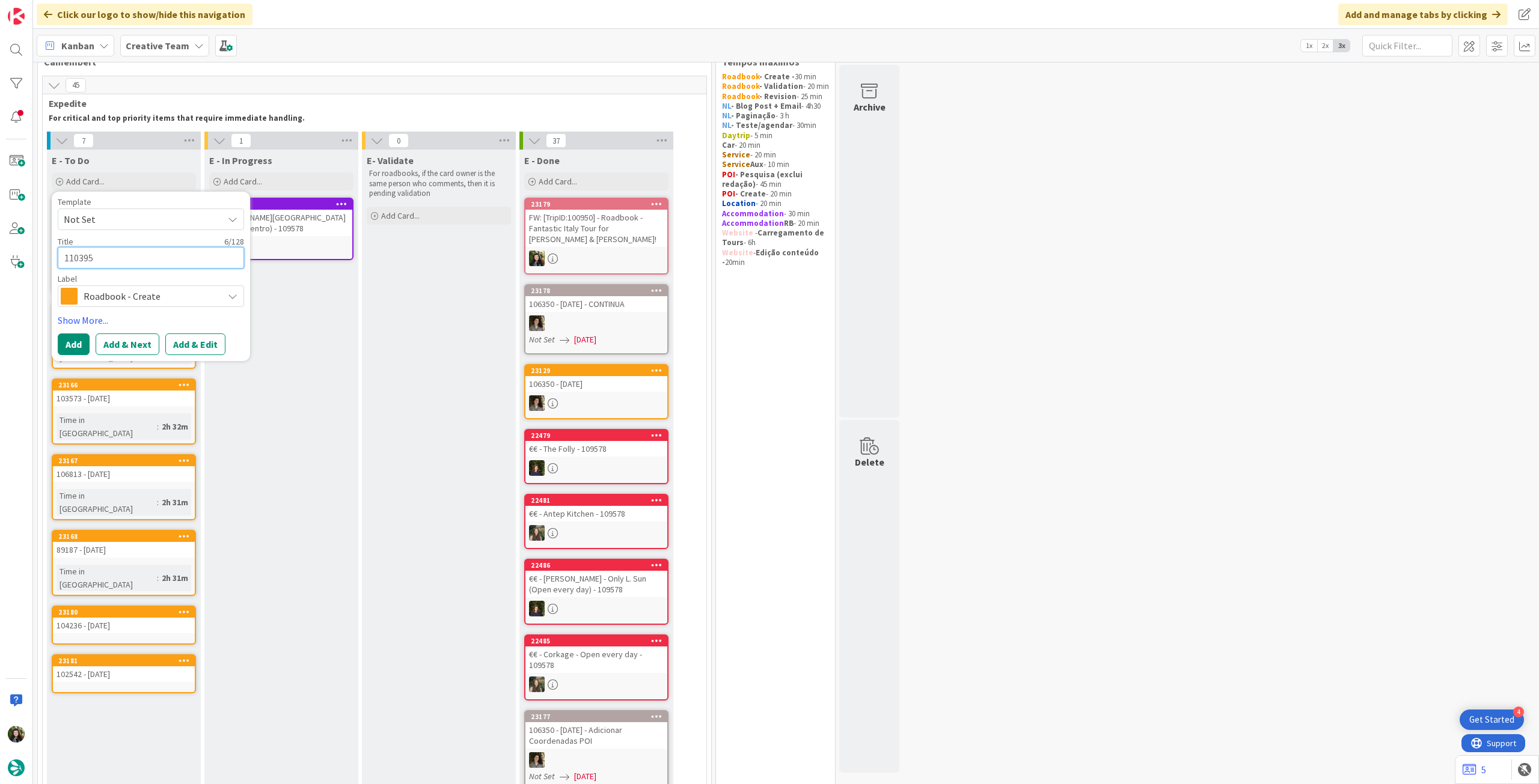
type textarea "110395"
type textarea "x"
type textarea "110395 -"
type textarea "x"
type textarea "110395 -"
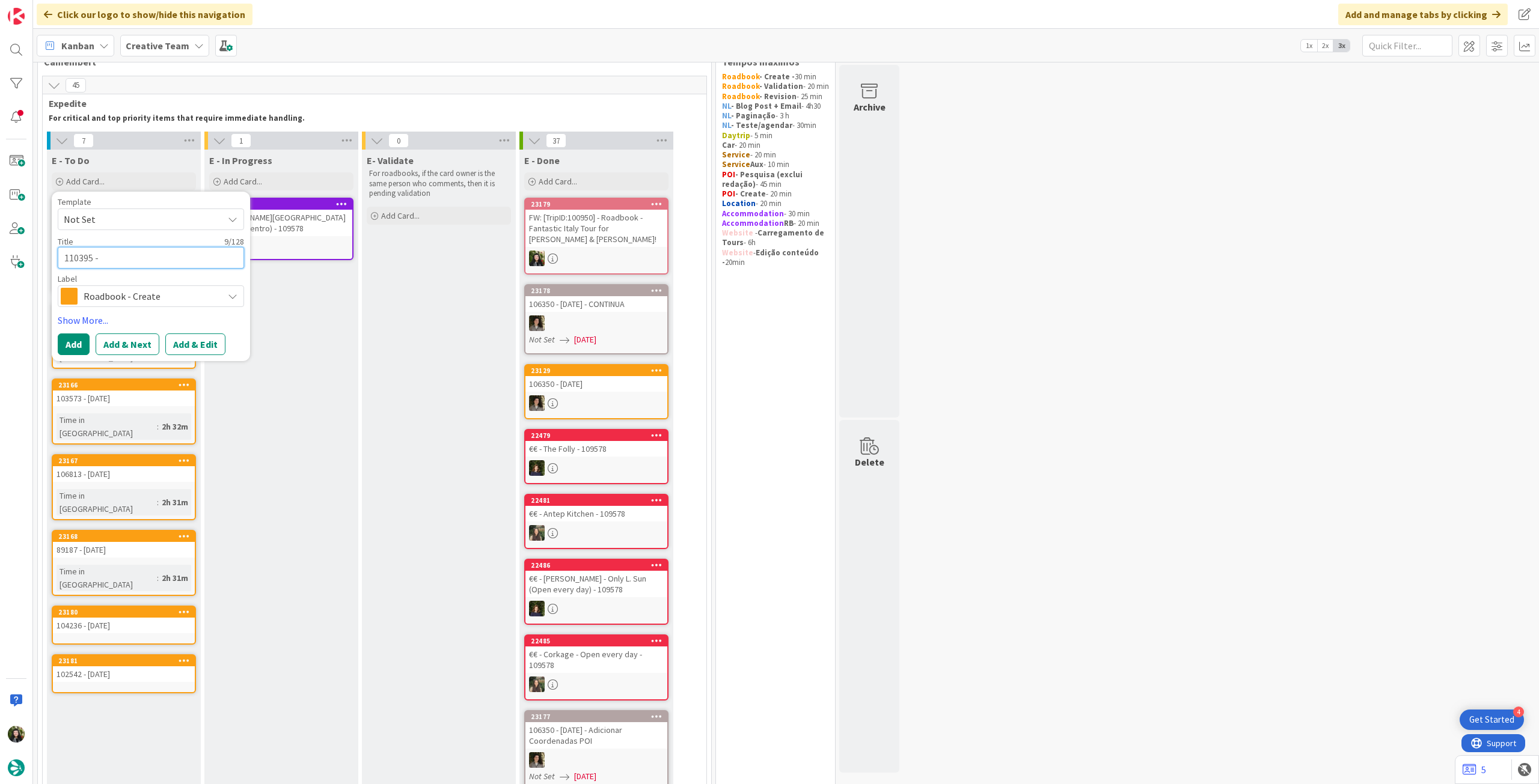
type textarea "x"
type textarea "110395 - 1"
type textarea "x"
type textarea "110395 - 14"
type textarea "x"
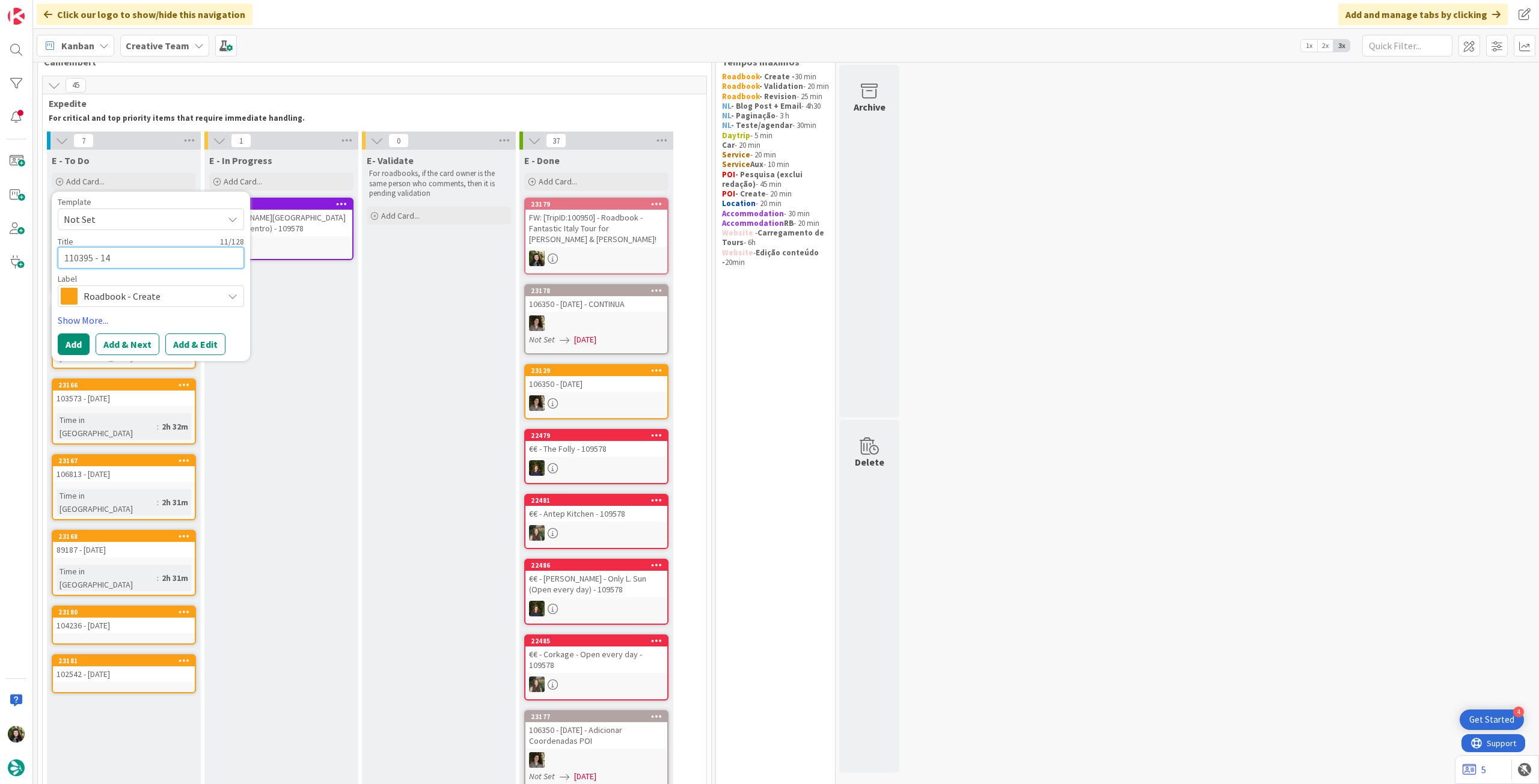
type textarea "110395 - 14"
type textarea "x"
type textarea "110395 - 14 o"
type textarea "x"
type textarea "110395 - 14 oc"
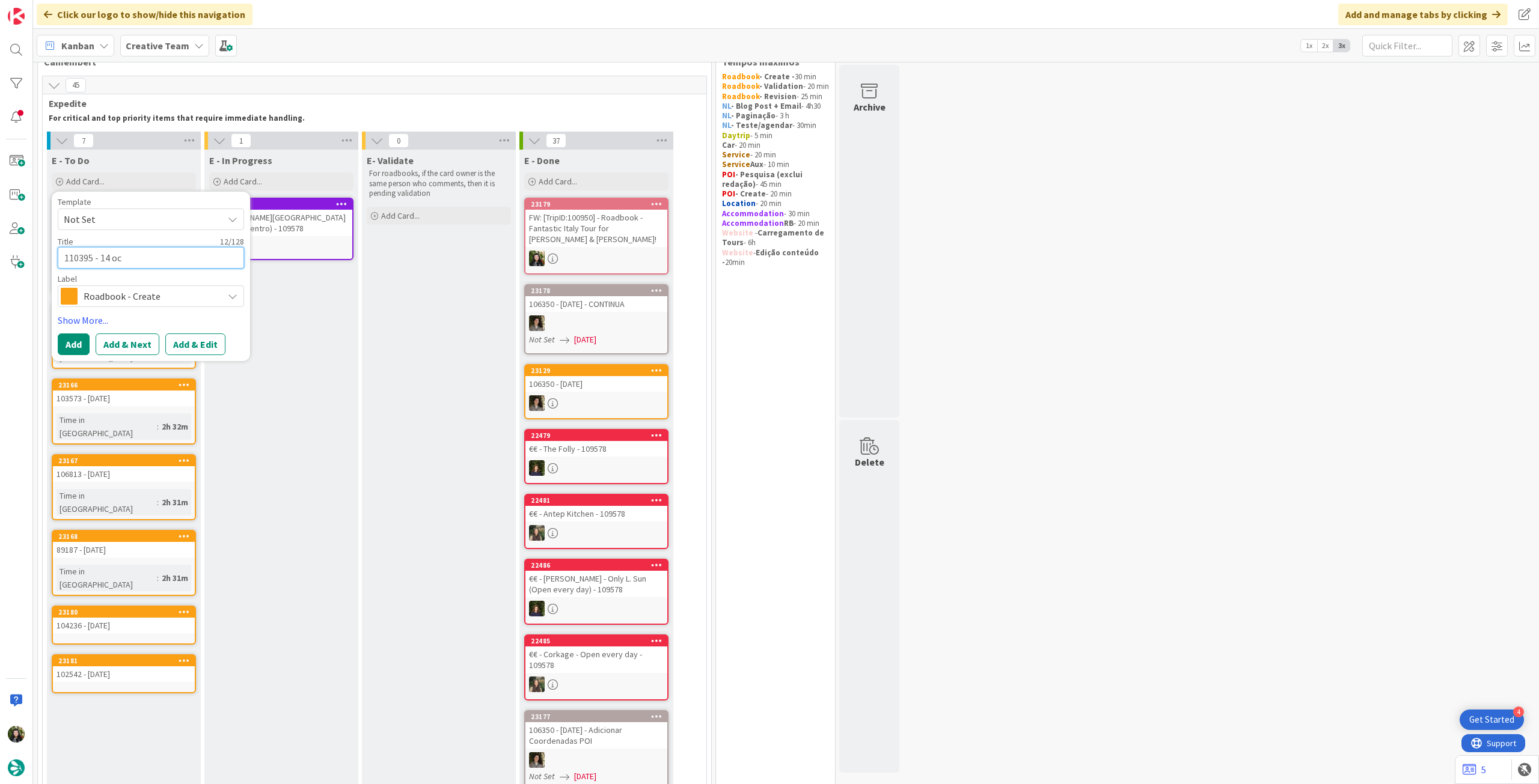
type textarea "x"
type textarea "110395 - [DATE]"
click at [64, 339] on button "Add" at bounding box center [73, 344] width 32 height 22
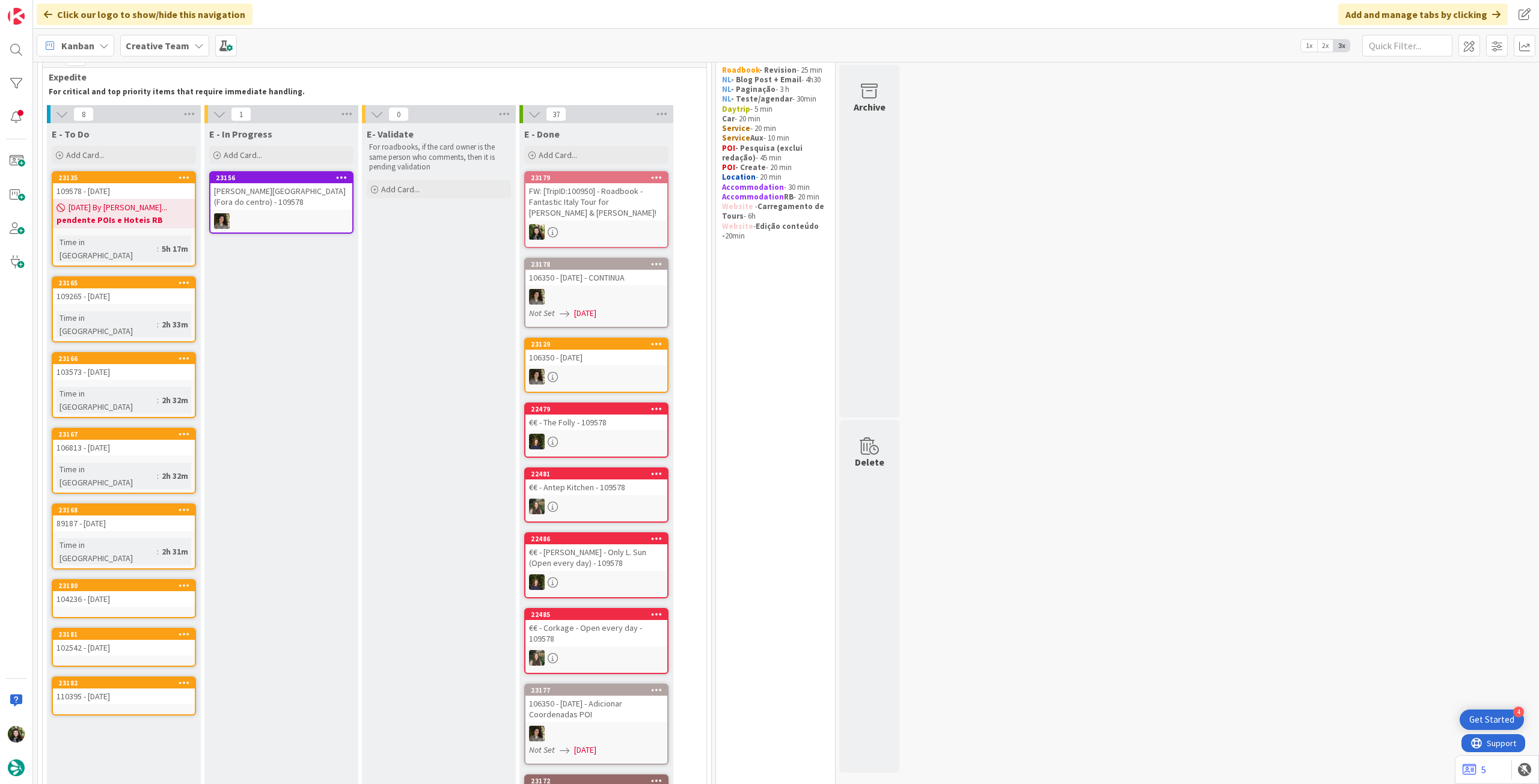
scroll to position [61, 0]
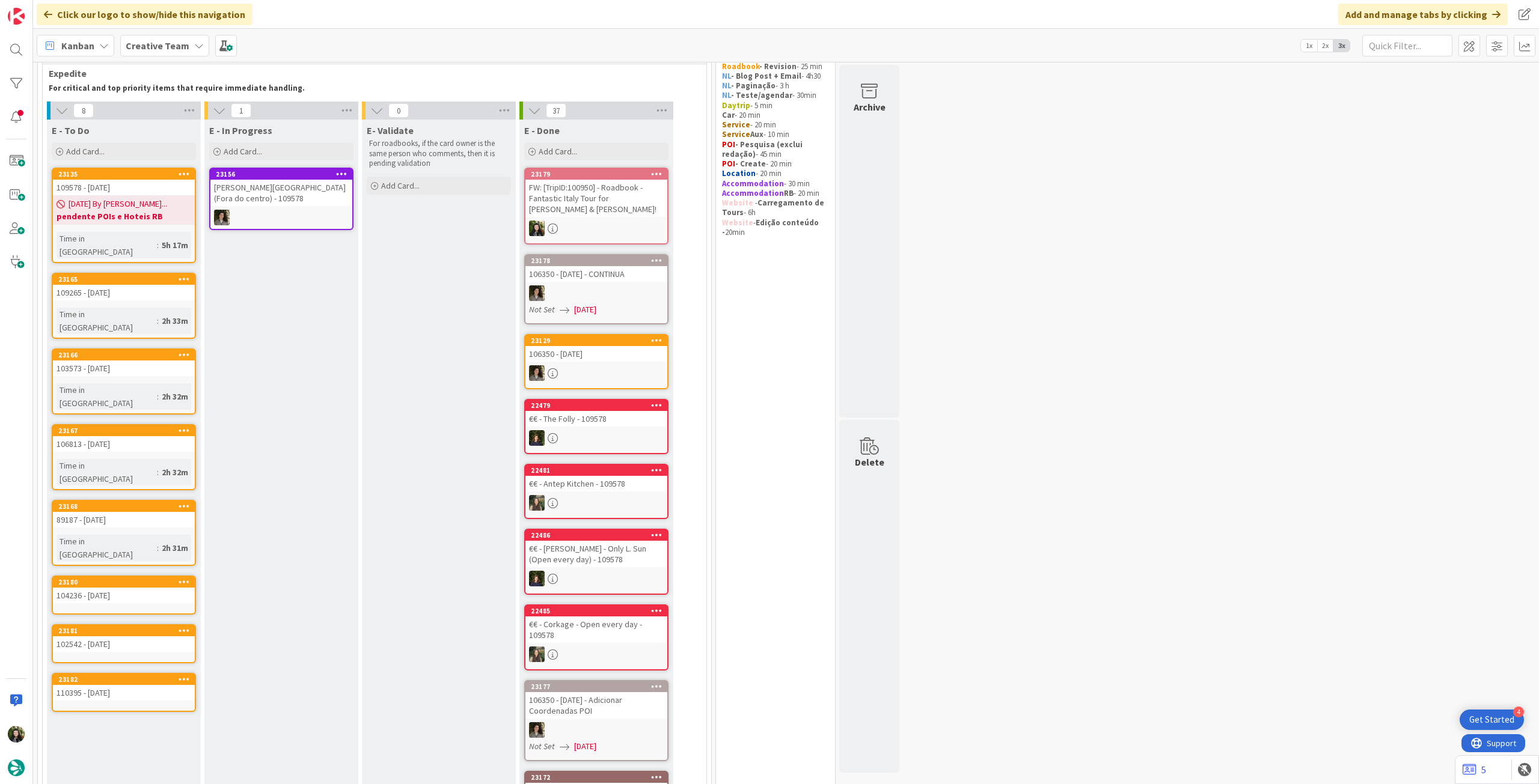
drag, startPoint x: 121, startPoint y: 148, endPoint x: 127, endPoint y: 207, distance: 59.3
click at [121, 148] on div "Add Card..." at bounding box center [124, 151] width 144 height 18
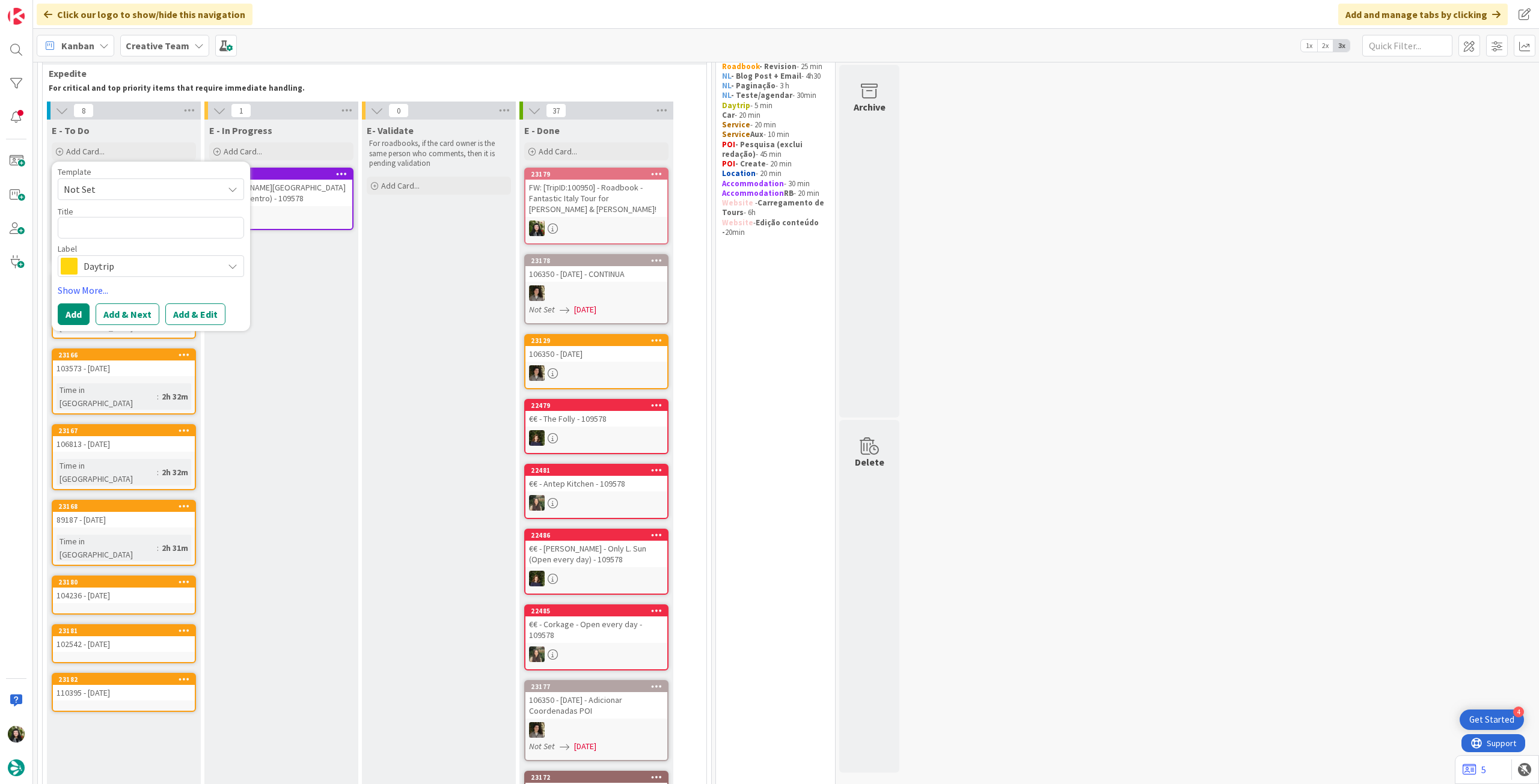
click at [120, 268] on span "Daytrip" at bounding box center [150, 266] width 134 height 17
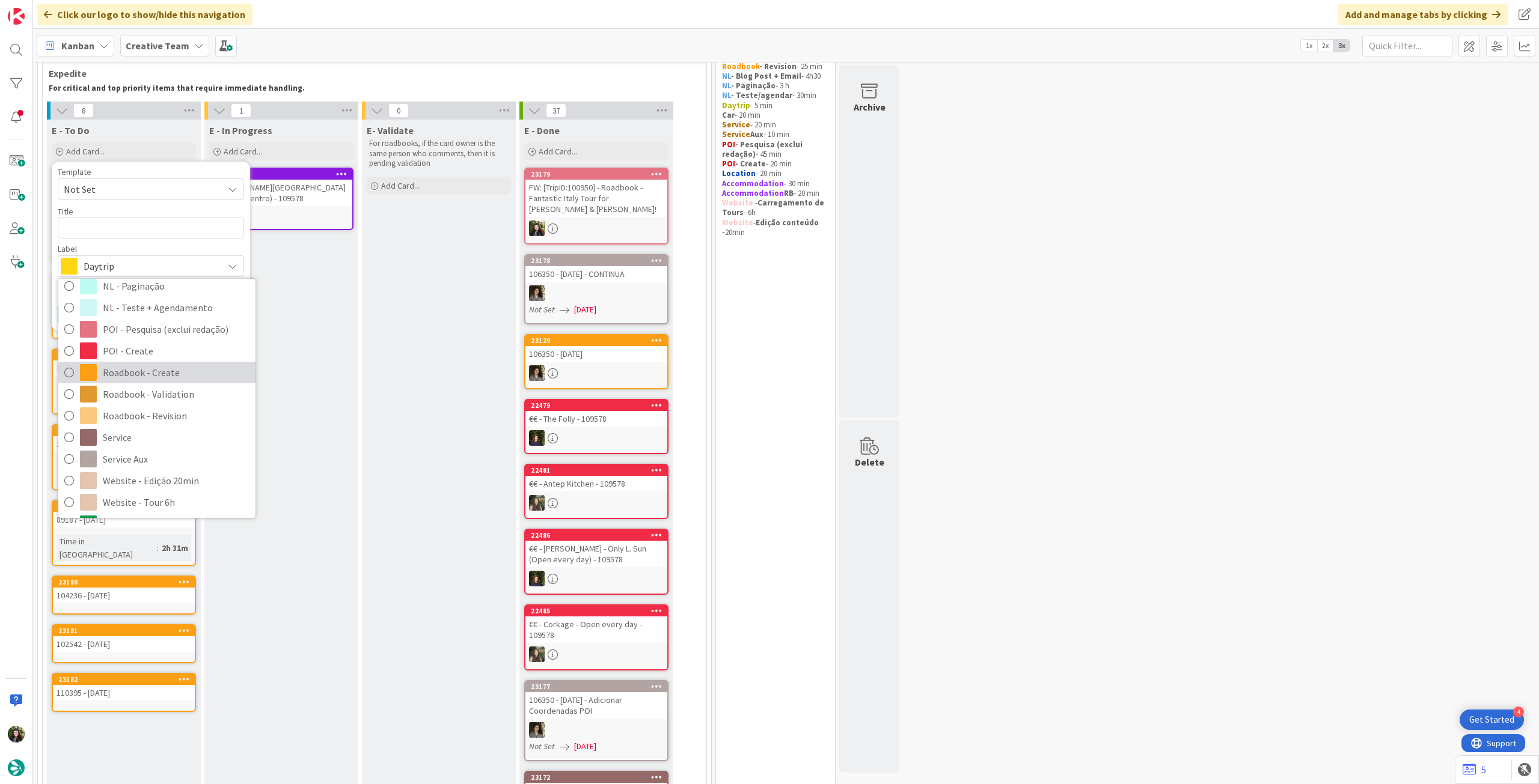
drag, startPoint x: 144, startPoint y: 373, endPoint x: 143, endPoint y: 332, distance: 41.0
click at [144, 373] on span "Roadbook - Create" at bounding box center [176, 373] width 146 height 18
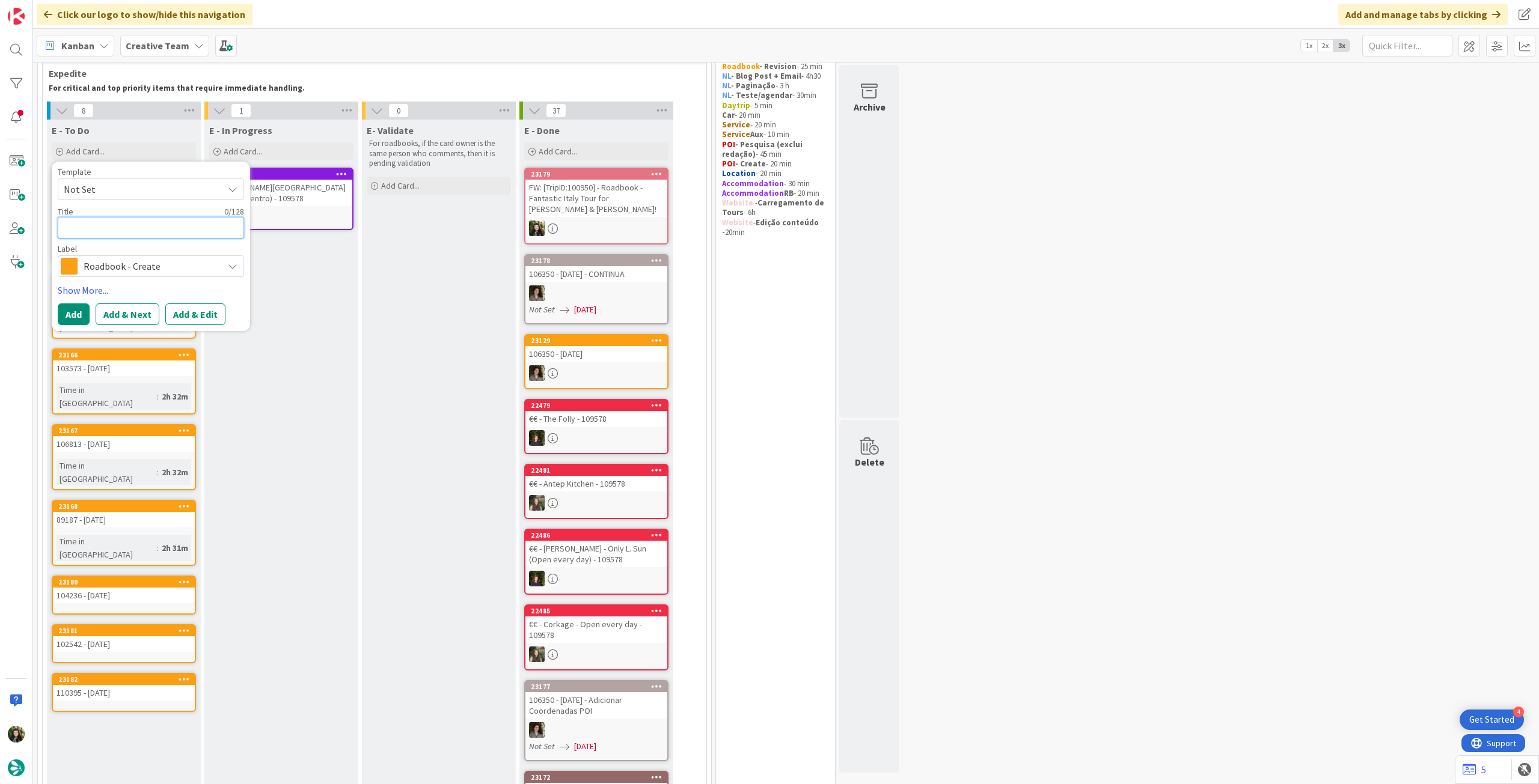
click at [128, 224] on textarea at bounding box center [151, 228] width 187 height 22
paste textarea "110670"
type textarea "x"
type textarea "110670"
type textarea "x"
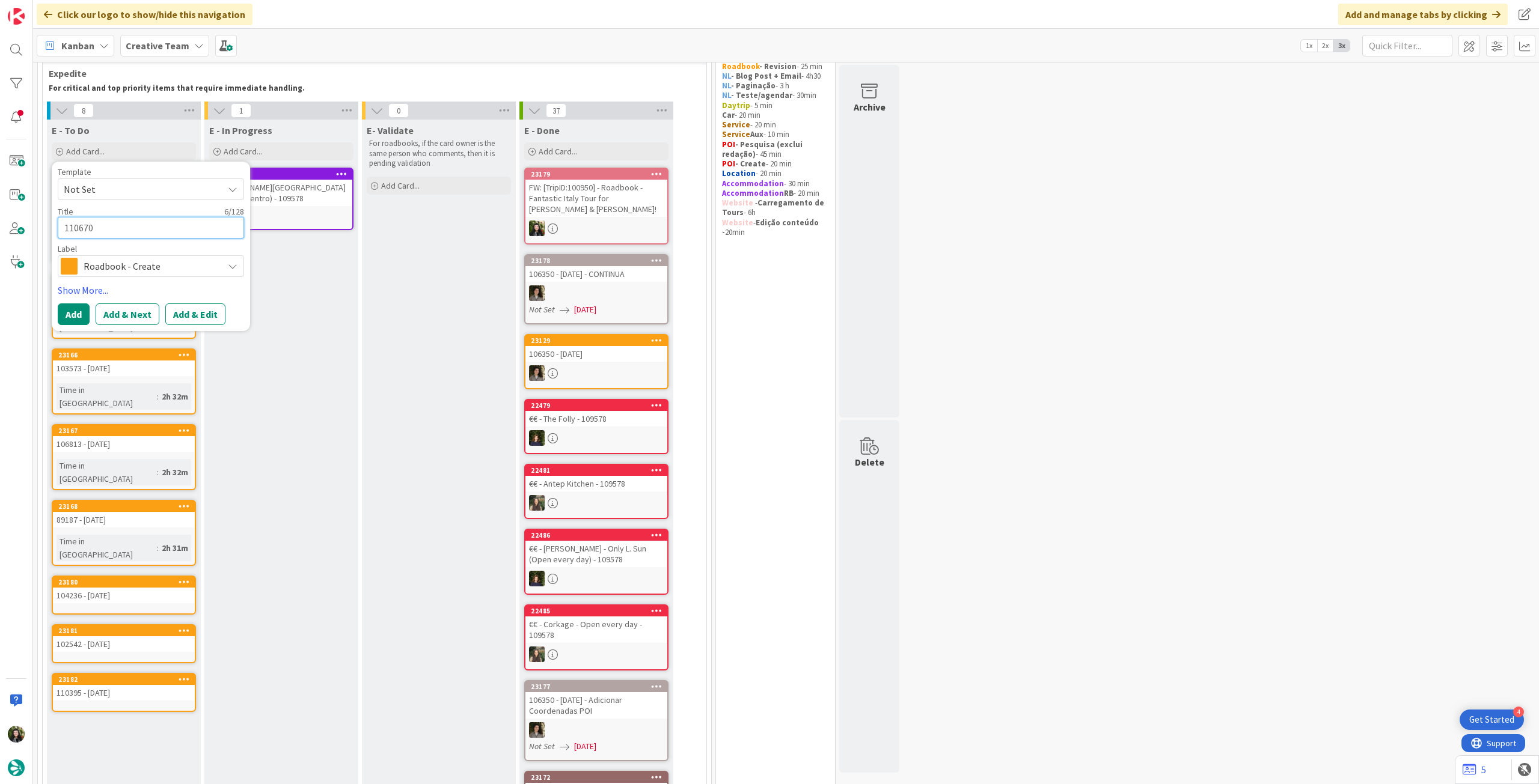
type textarea "110670"
type textarea "x"
type textarea "110670 -"
type textarea "x"
type textarea "110670 -"
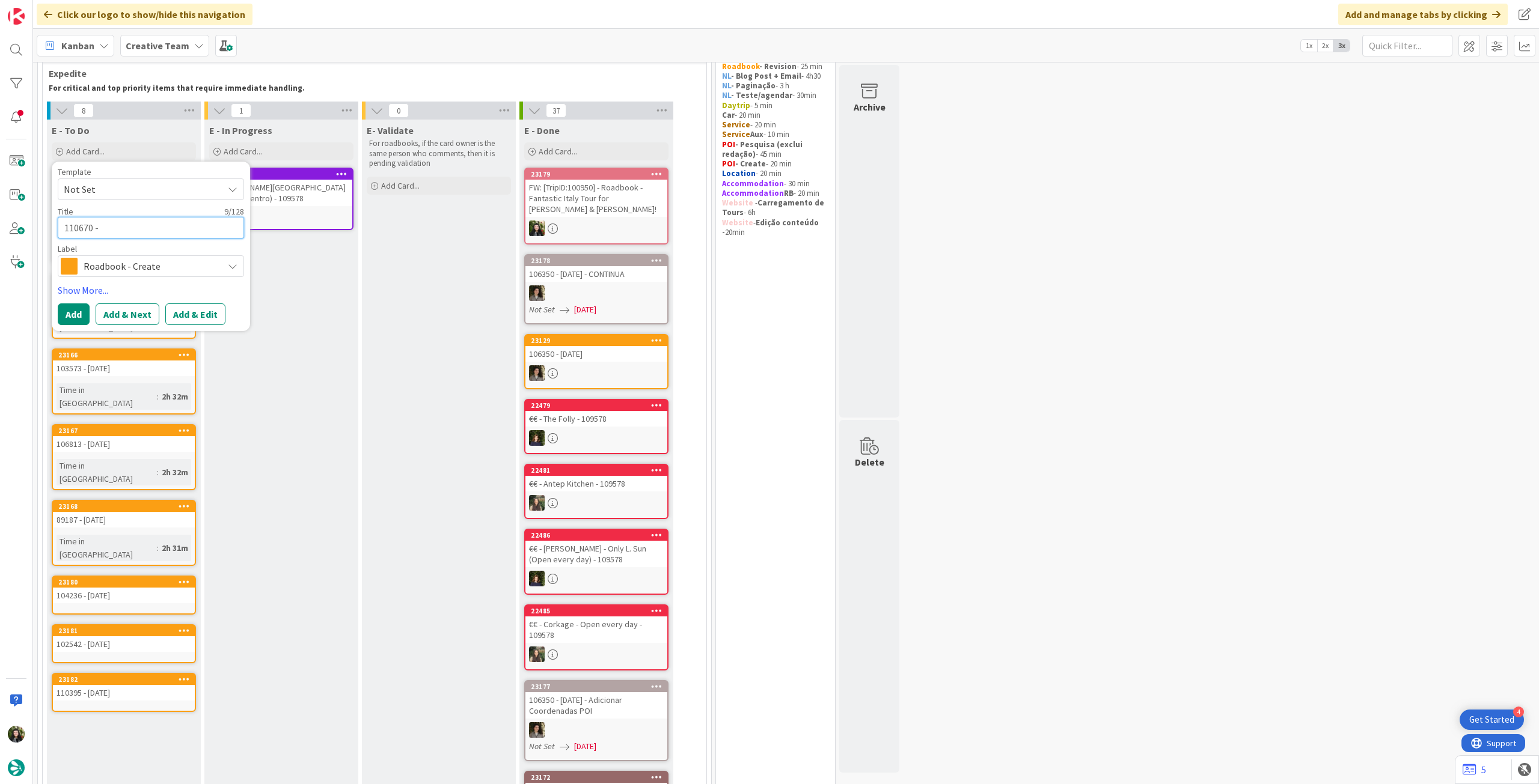
type textarea "x"
type textarea "110670 - 1"
type textarea "x"
type textarea "110670 - 14"
type textarea "x"
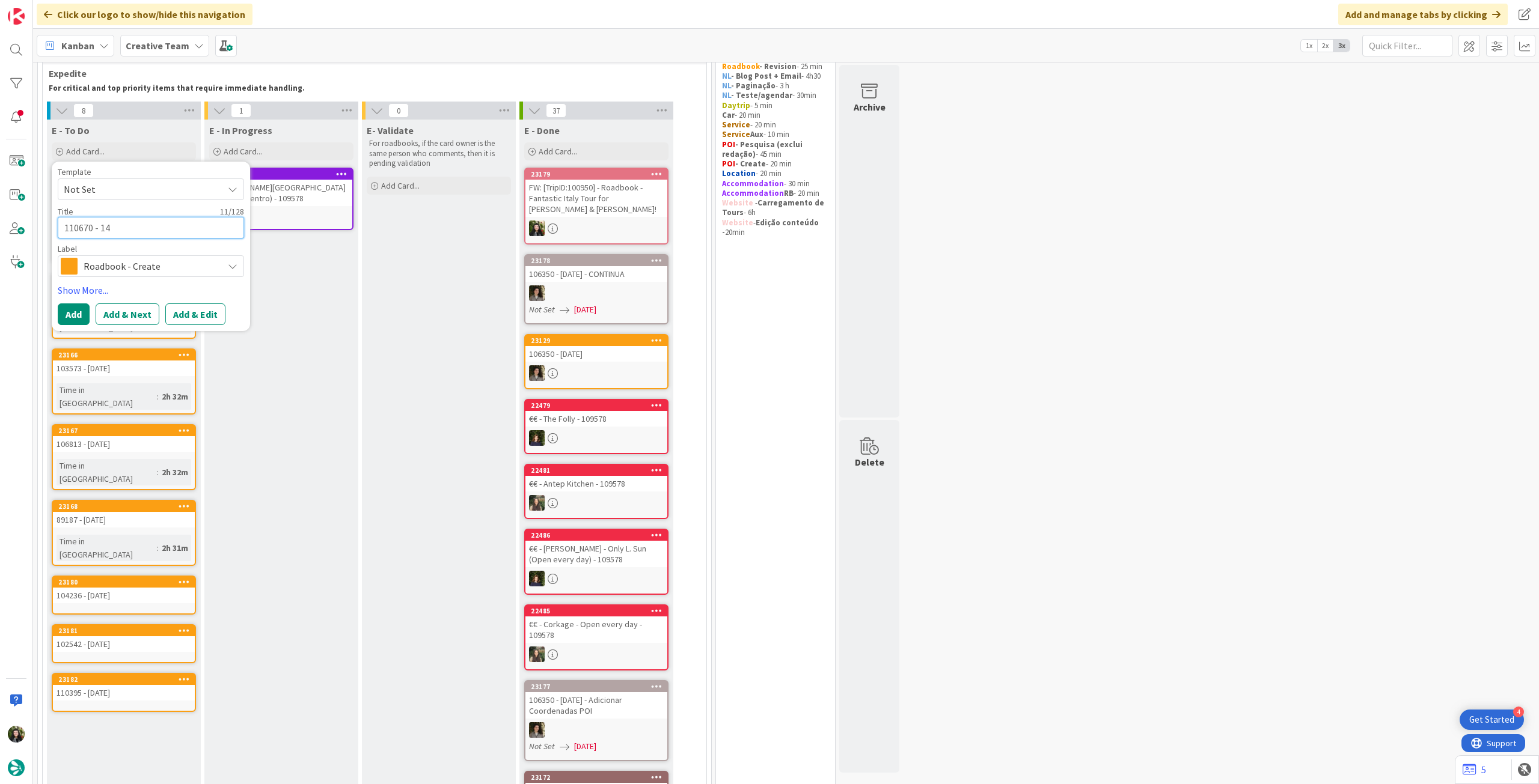
type textarea "110670 - 14"
type textarea "x"
type textarea "110670 - 14 o"
type textarea "x"
type textarea "110670 - 14 oc"
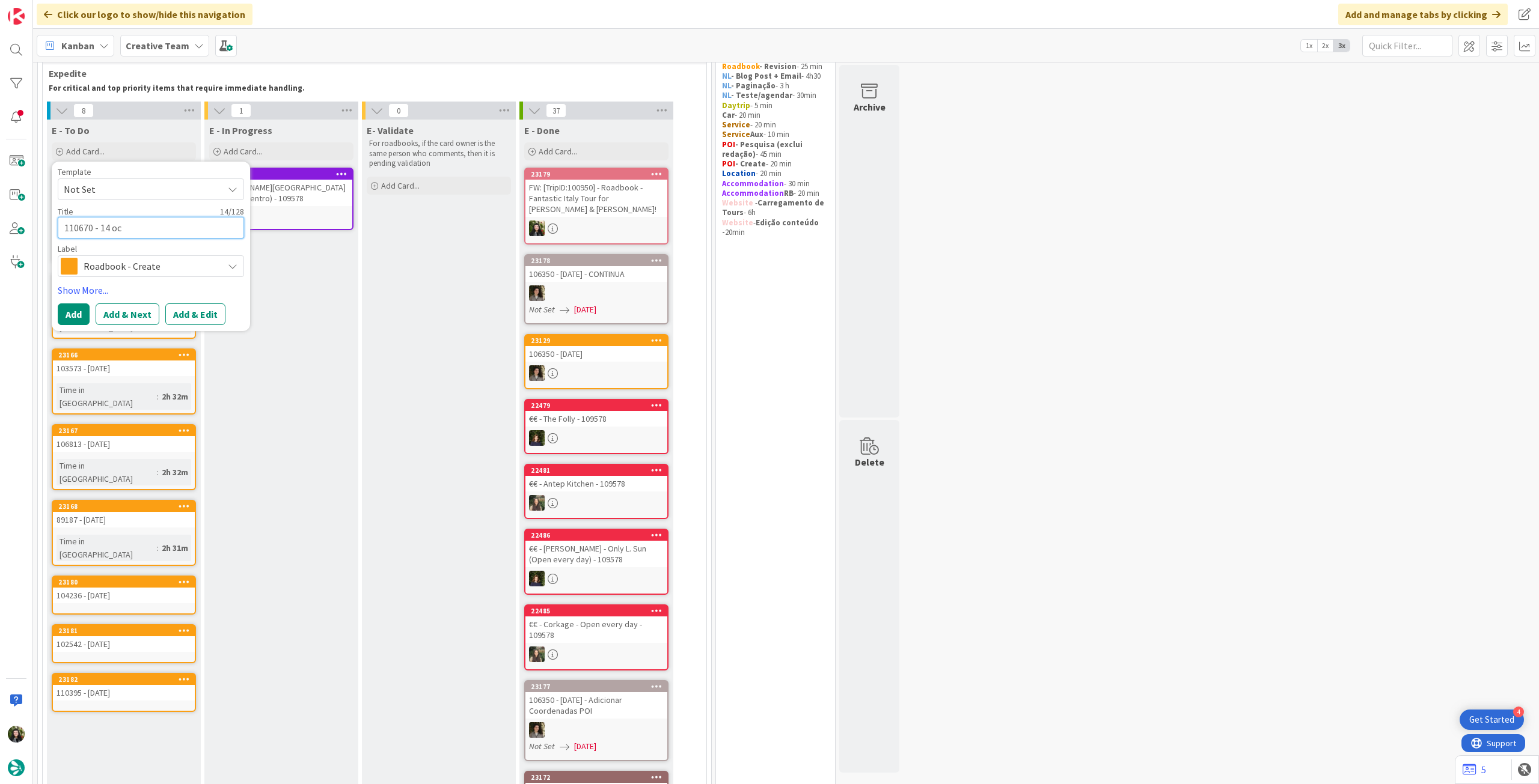
type textarea "x"
type textarea "110670 - [DATE]"
click at [69, 311] on button "Add" at bounding box center [73, 314] width 32 height 22
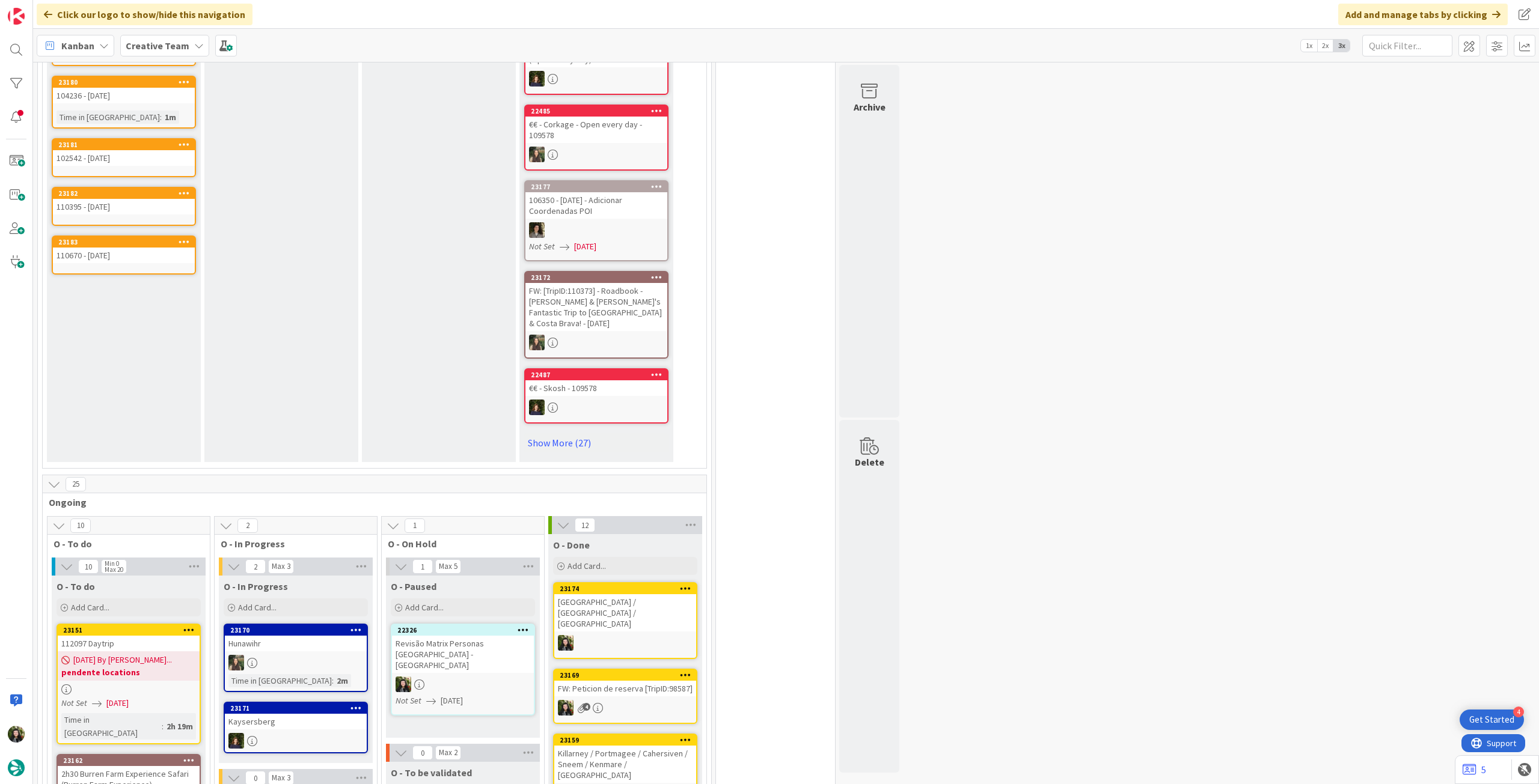
scroll to position [881, 0]
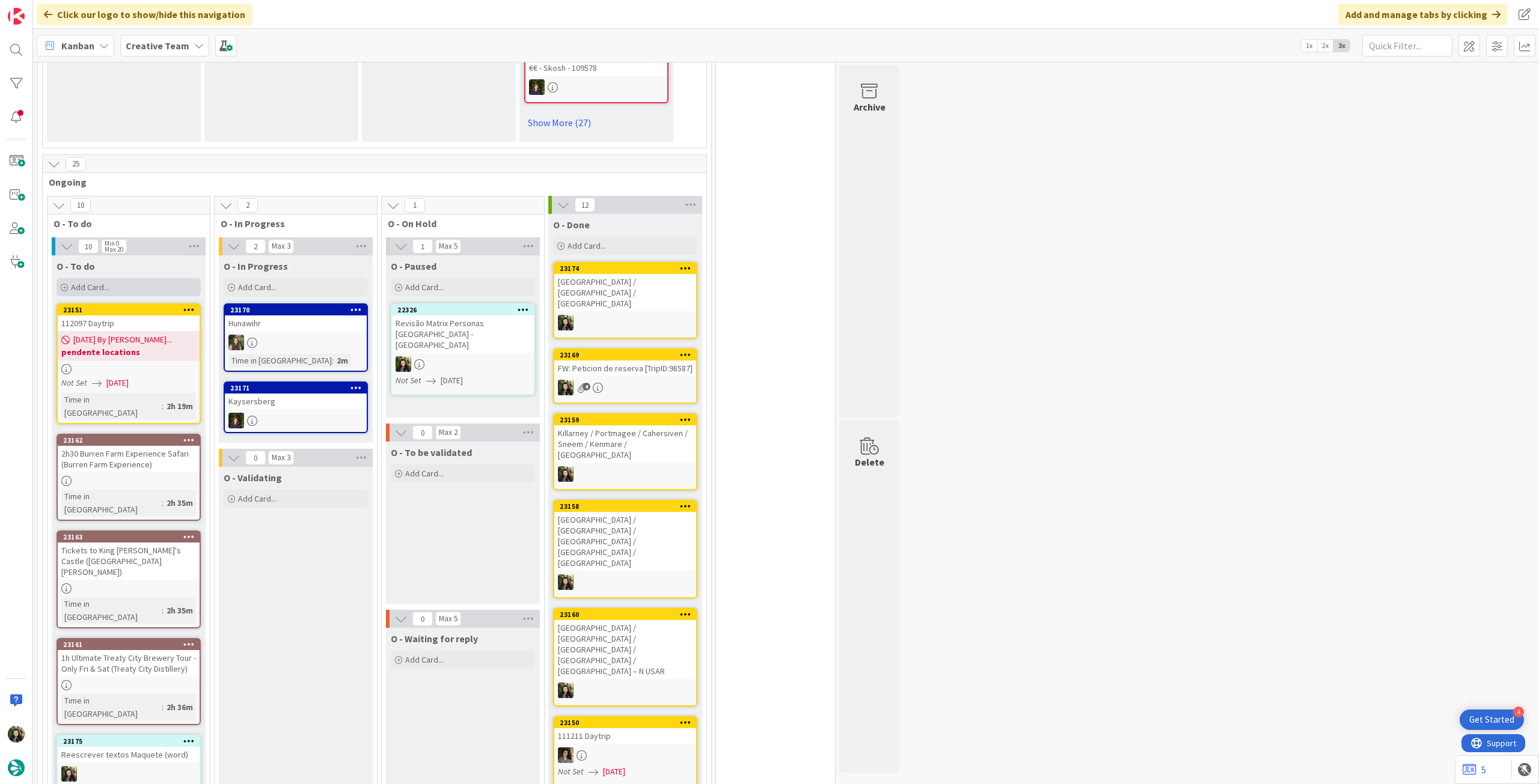
click at [123, 278] on div "Add Card..." at bounding box center [128, 287] width 144 height 18
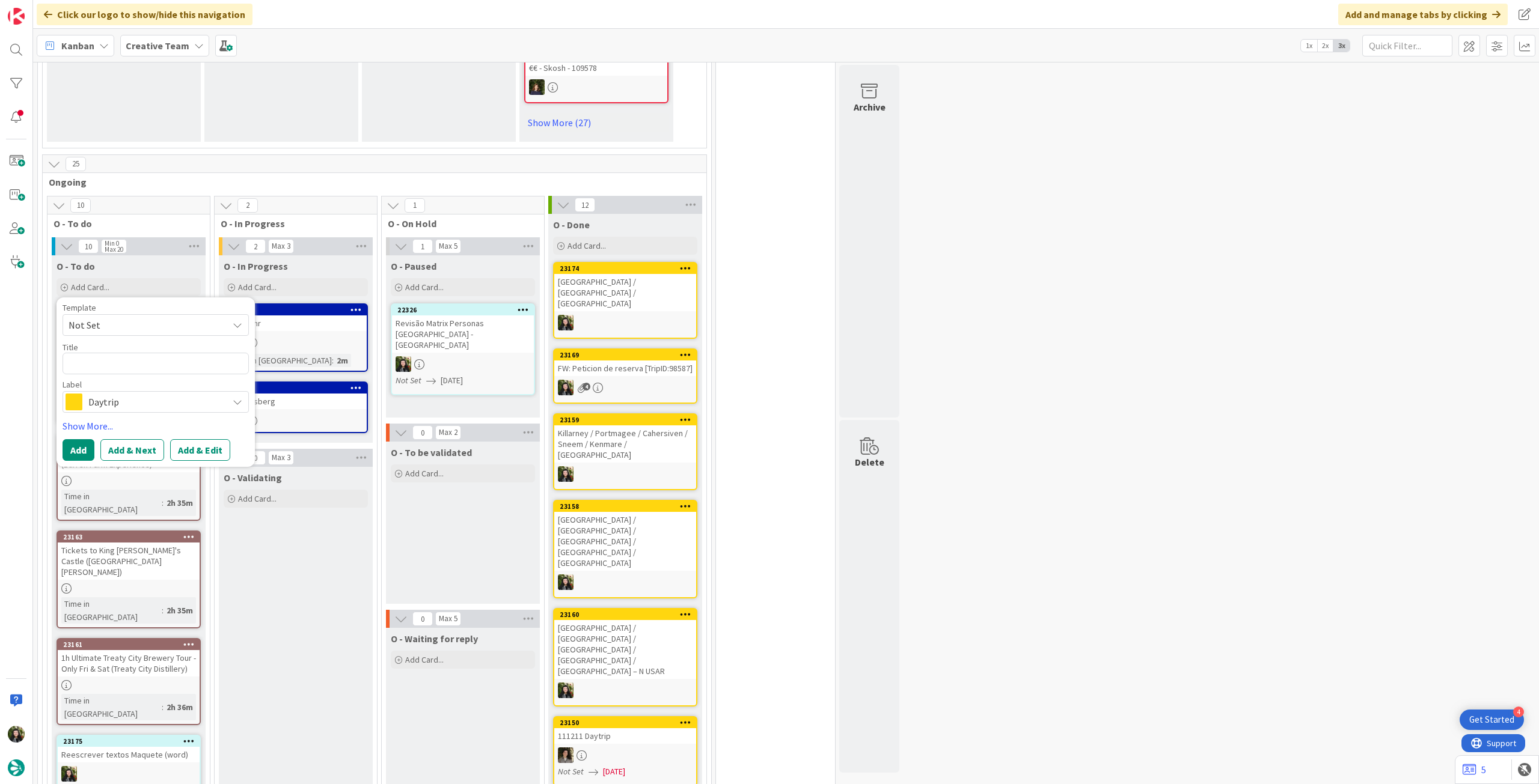
click at [121, 394] on span "Daytrip" at bounding box center [155, 402] width 134 height 17
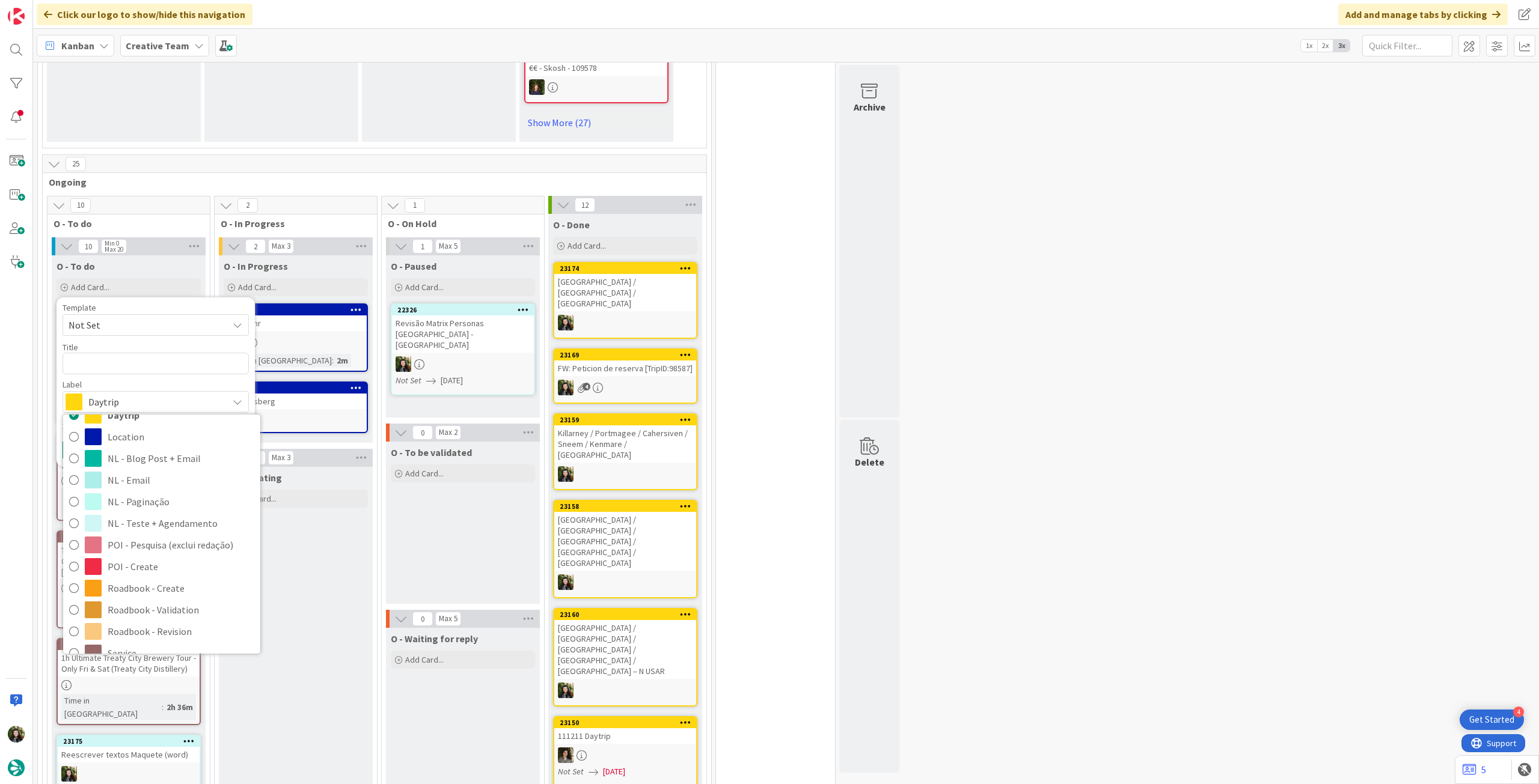
scroll to position [160, 0]
click at [157, 586] on span "Service Aux" at bounding box center [180, 595] width 146 height 18
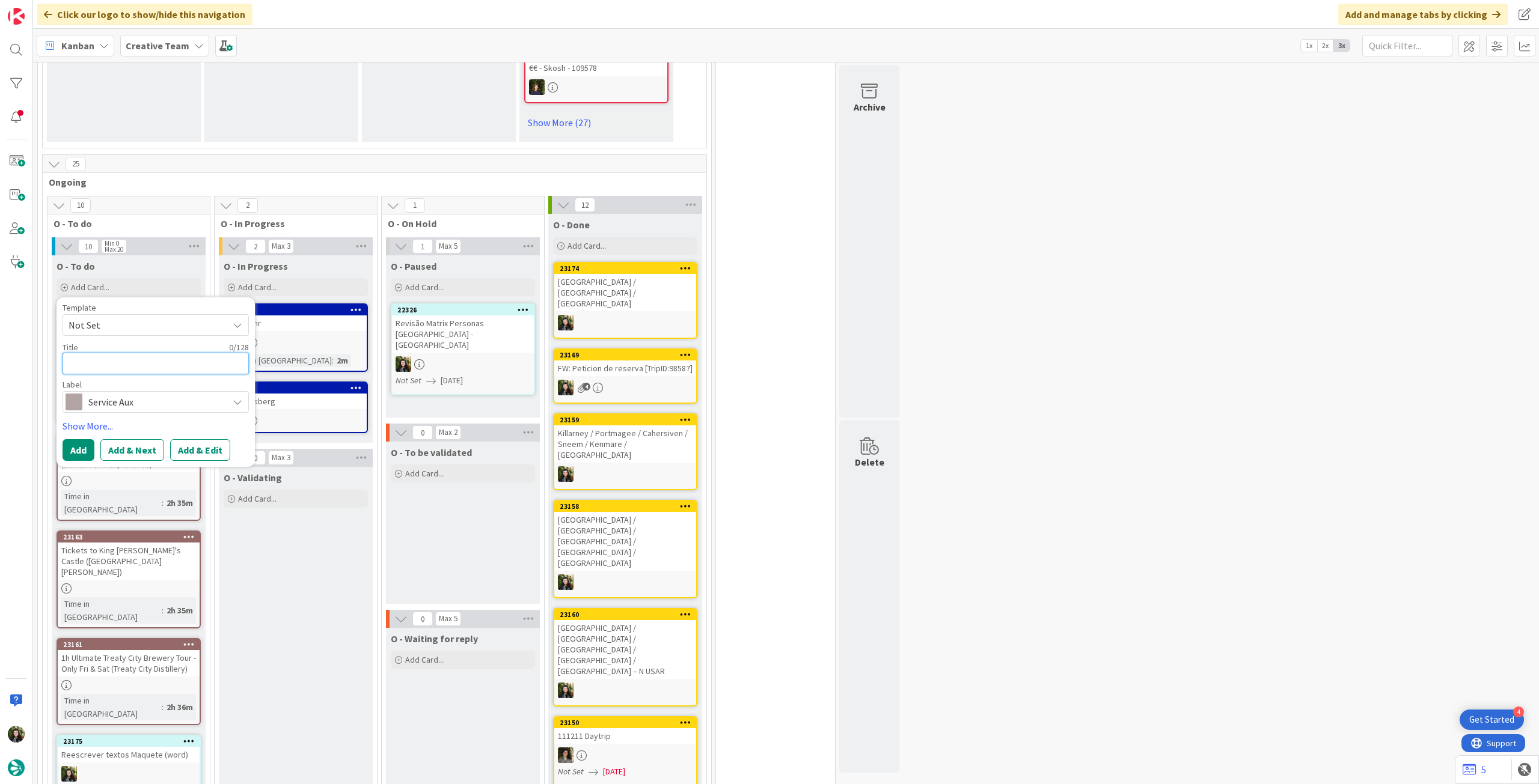
click at [157, 353] on textarea at bounding box center [156, 364] width 187 height 22
type textarea "x"
type textarea "R"
type textarea "x"
type textarea "Re"
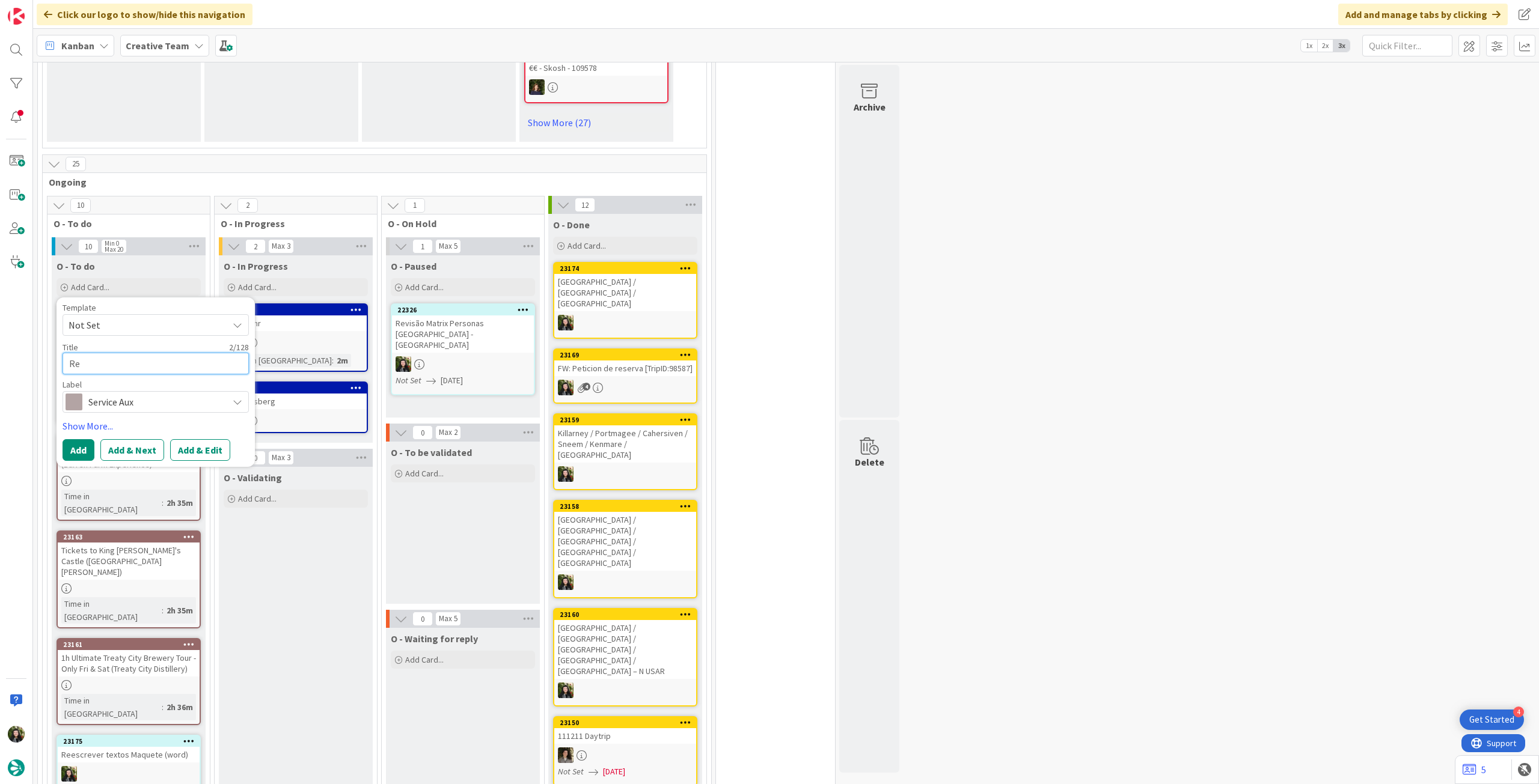
type textarea "x"
type textarea "Rev"
type textarea "x"
type textarea "Revi"
type textarea "x"
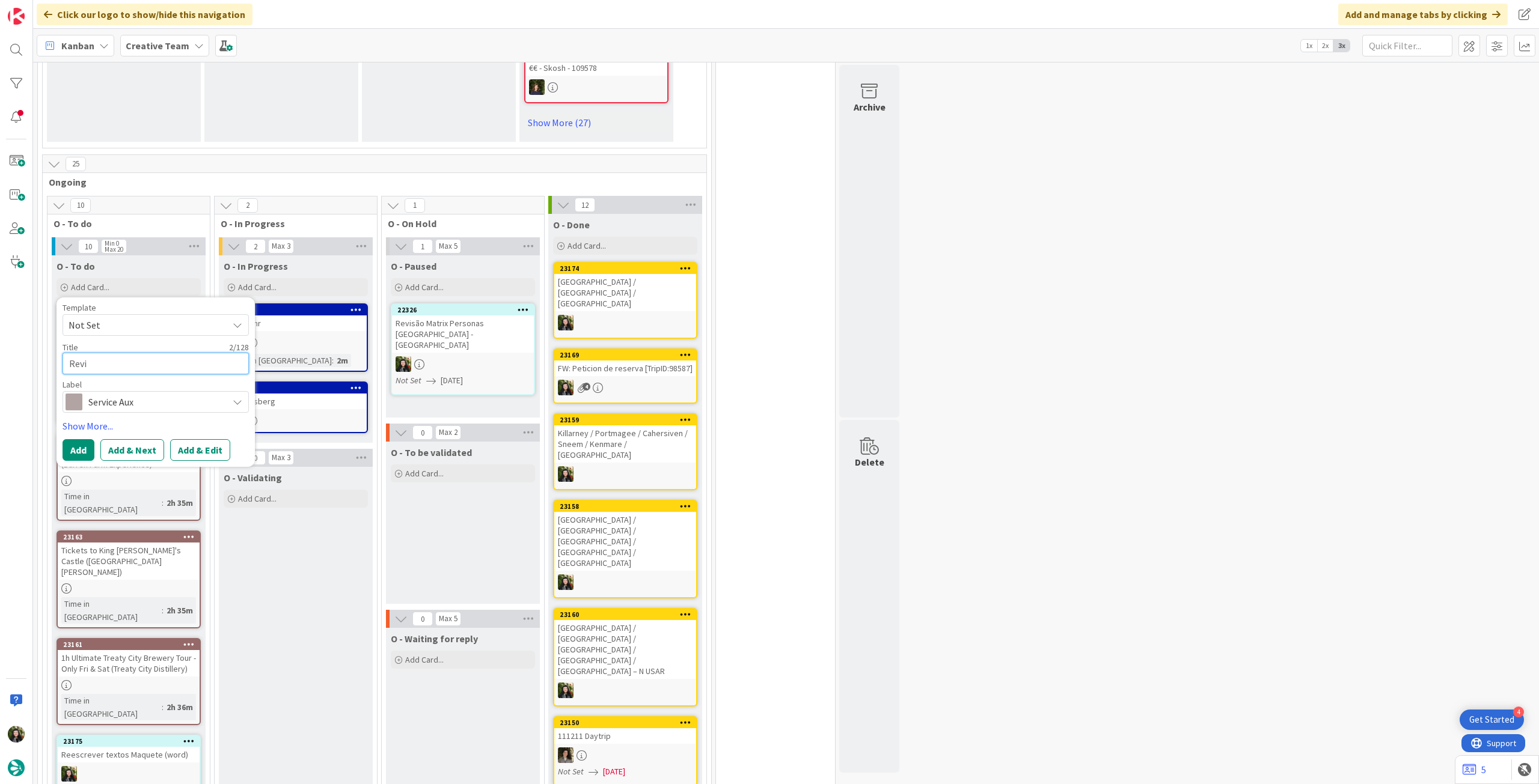
type textarea "Revie"
type textarea "x"
type textarea "Review"
type textarea "x"
type textarea "Review"
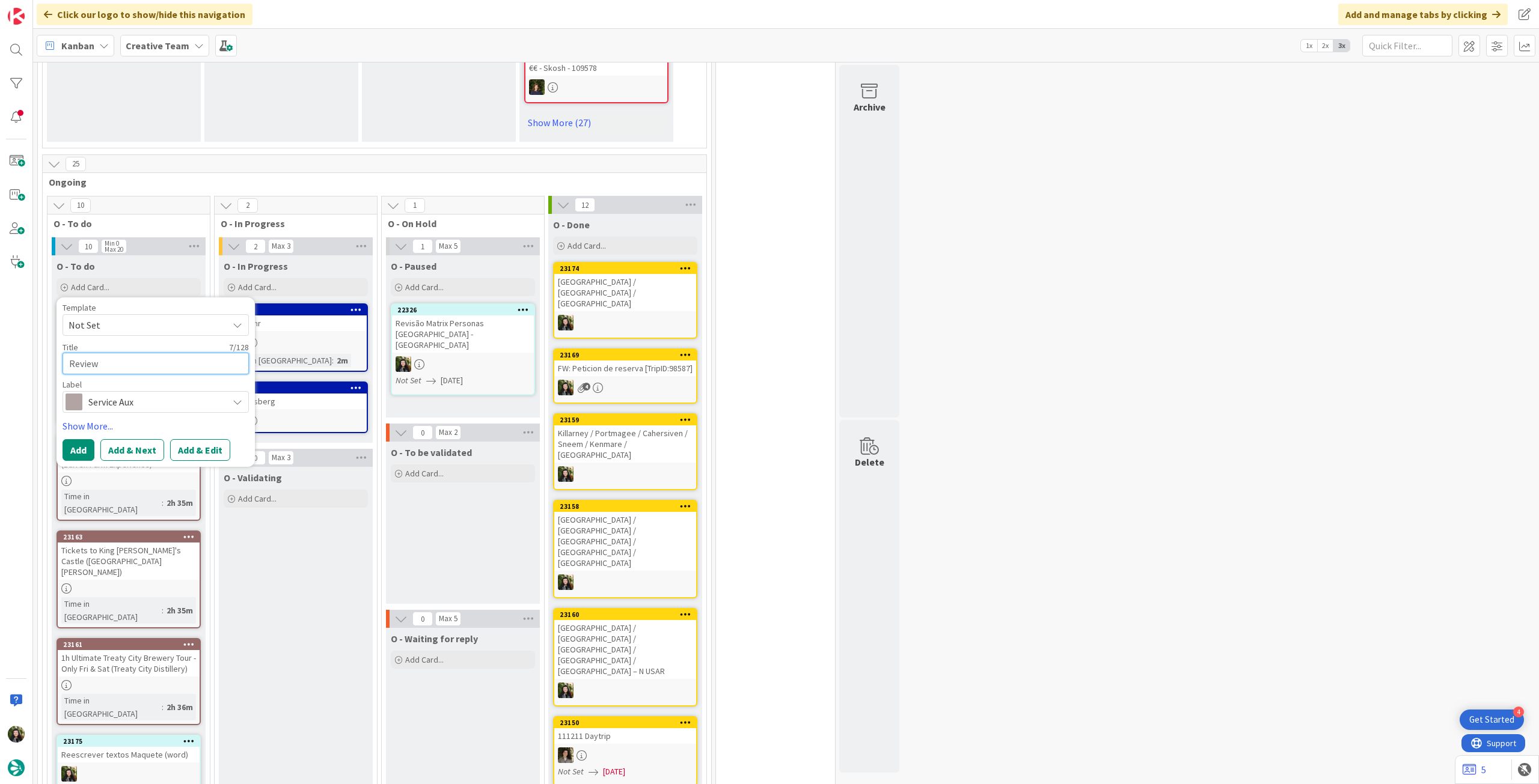
type textarea "x"
type textarea "Review"
type textarea "x"
type textarea "Reviews"
type textarea "x"
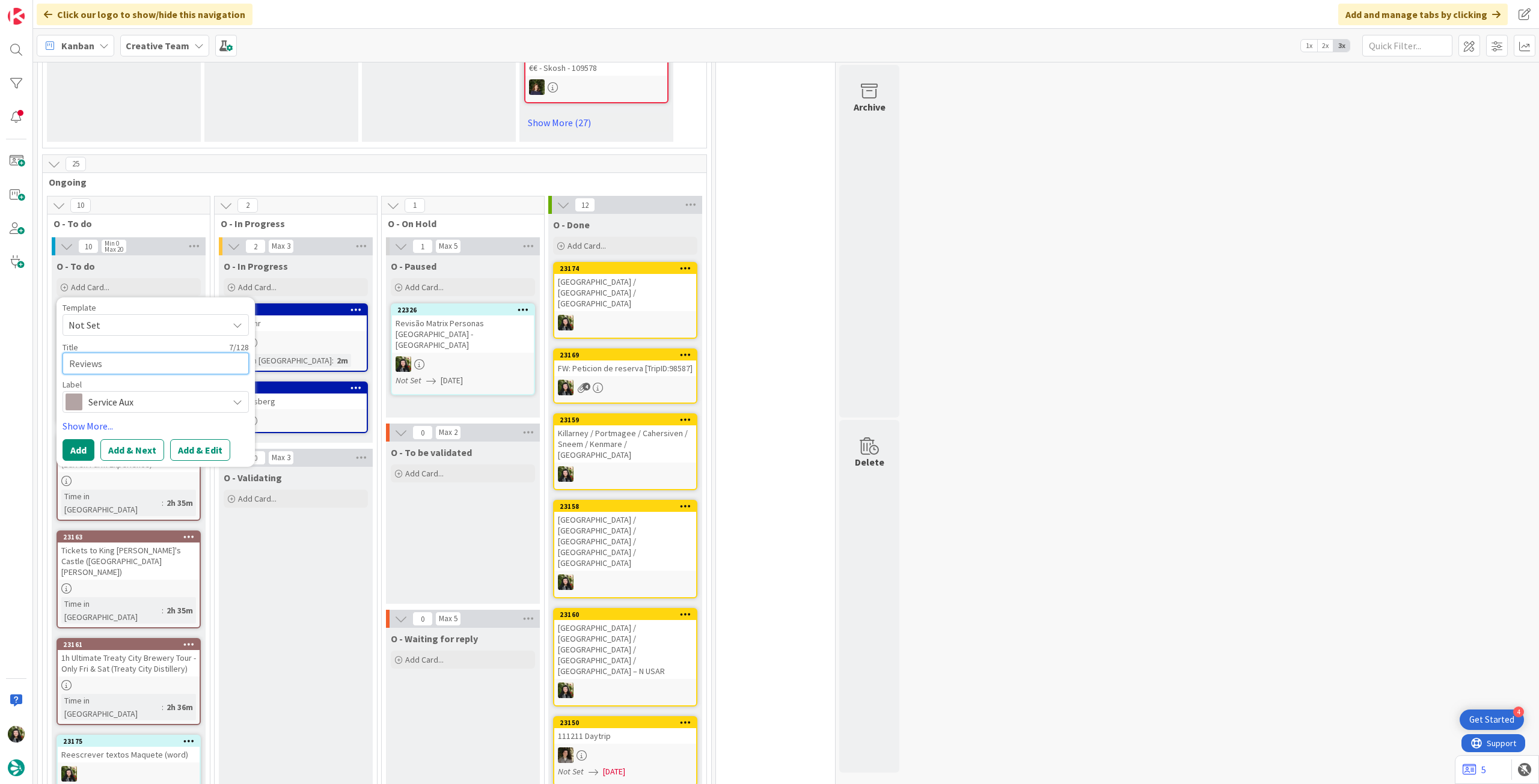
type textarea "Reviews s"
type textarea "x"
type textarea "Reviews sem"
type textarea "x"
type textarea "Reviews sema"
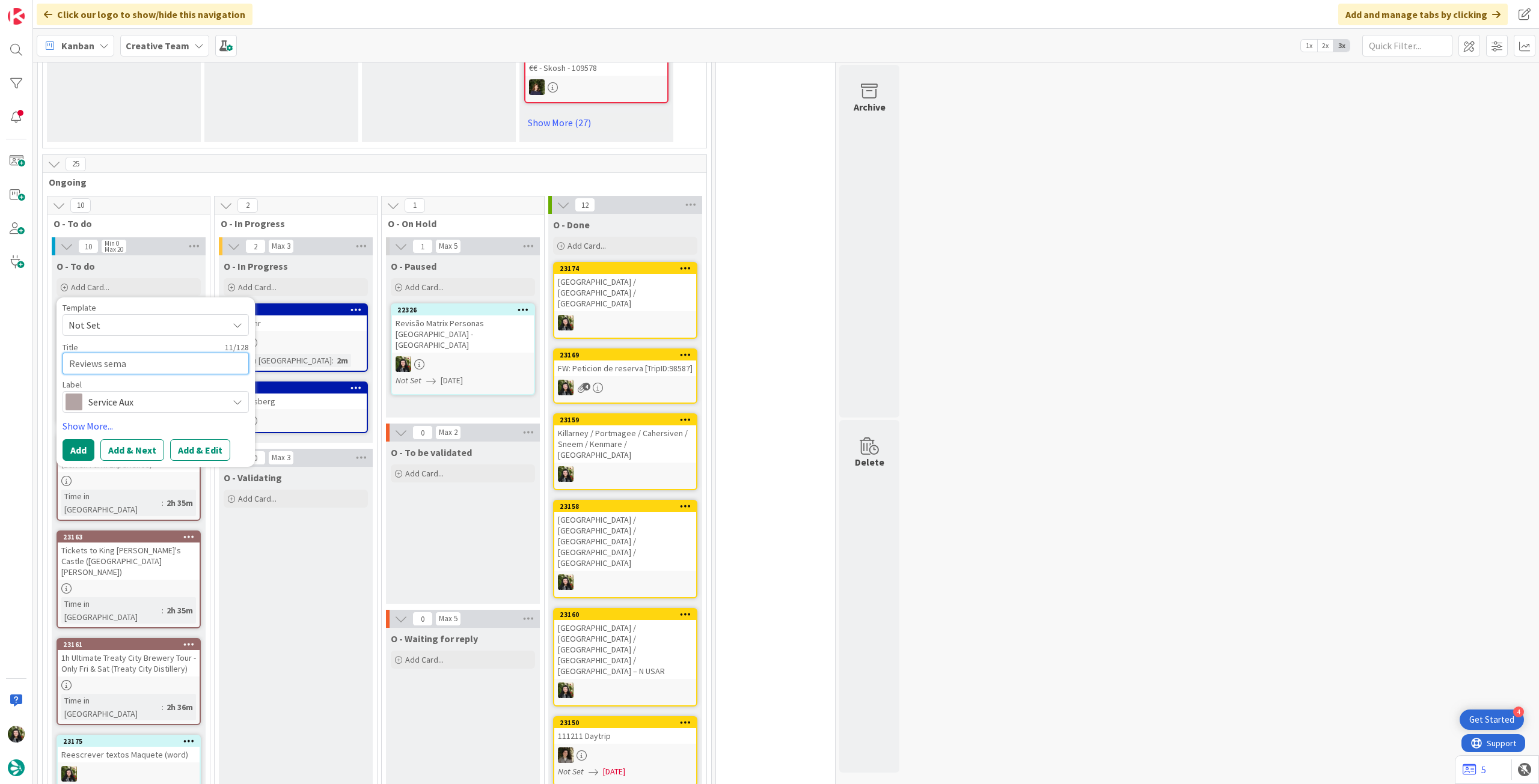
type textarea "x"
type textarea "Reviews semana"
type textarea "x"
type textarea "Reviews semanai"
type textarea "x"
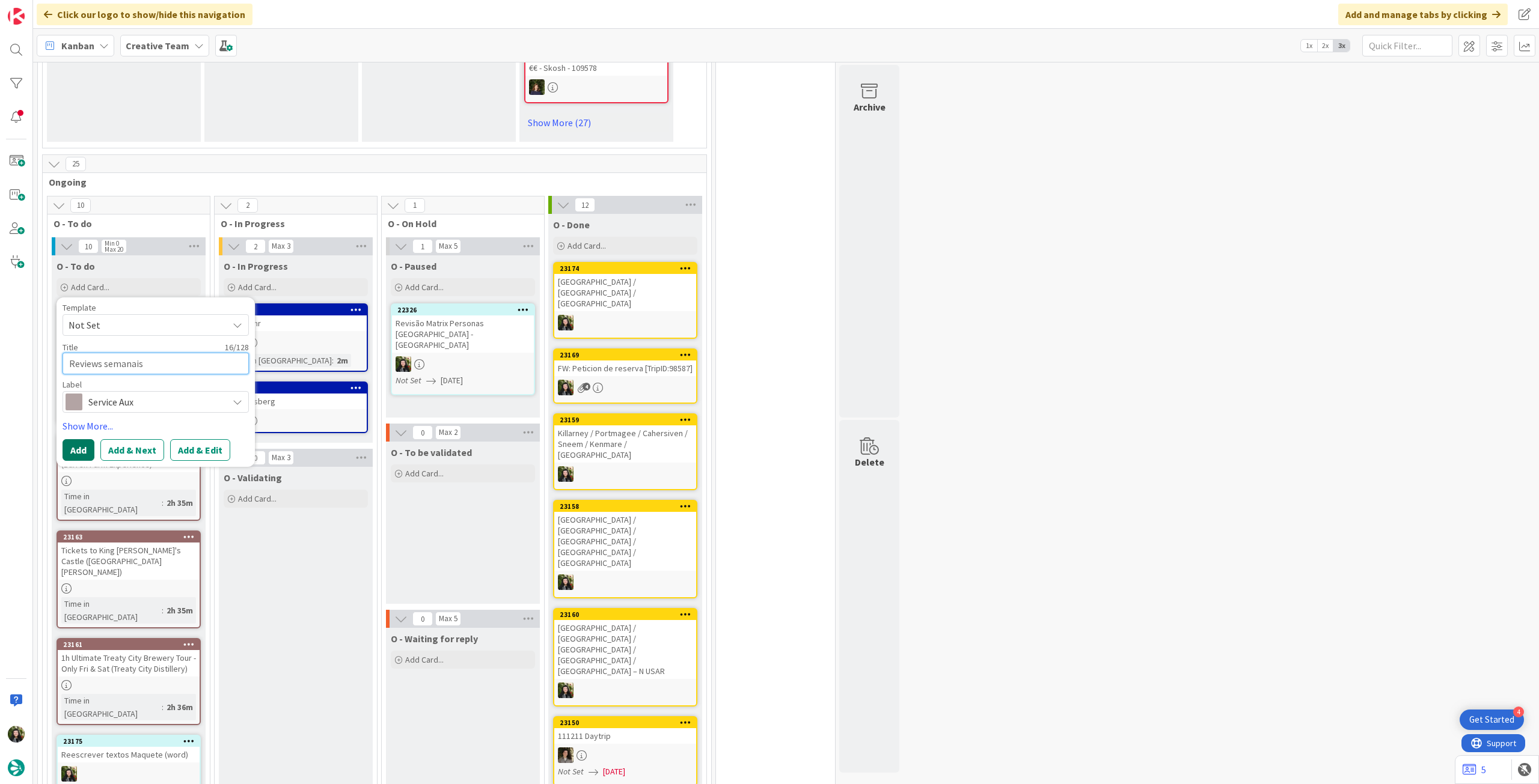
type textarea "Reviews semanais"
click at [80, 440] on button "Add" at bounding box center [79, 450] width 32 height 22
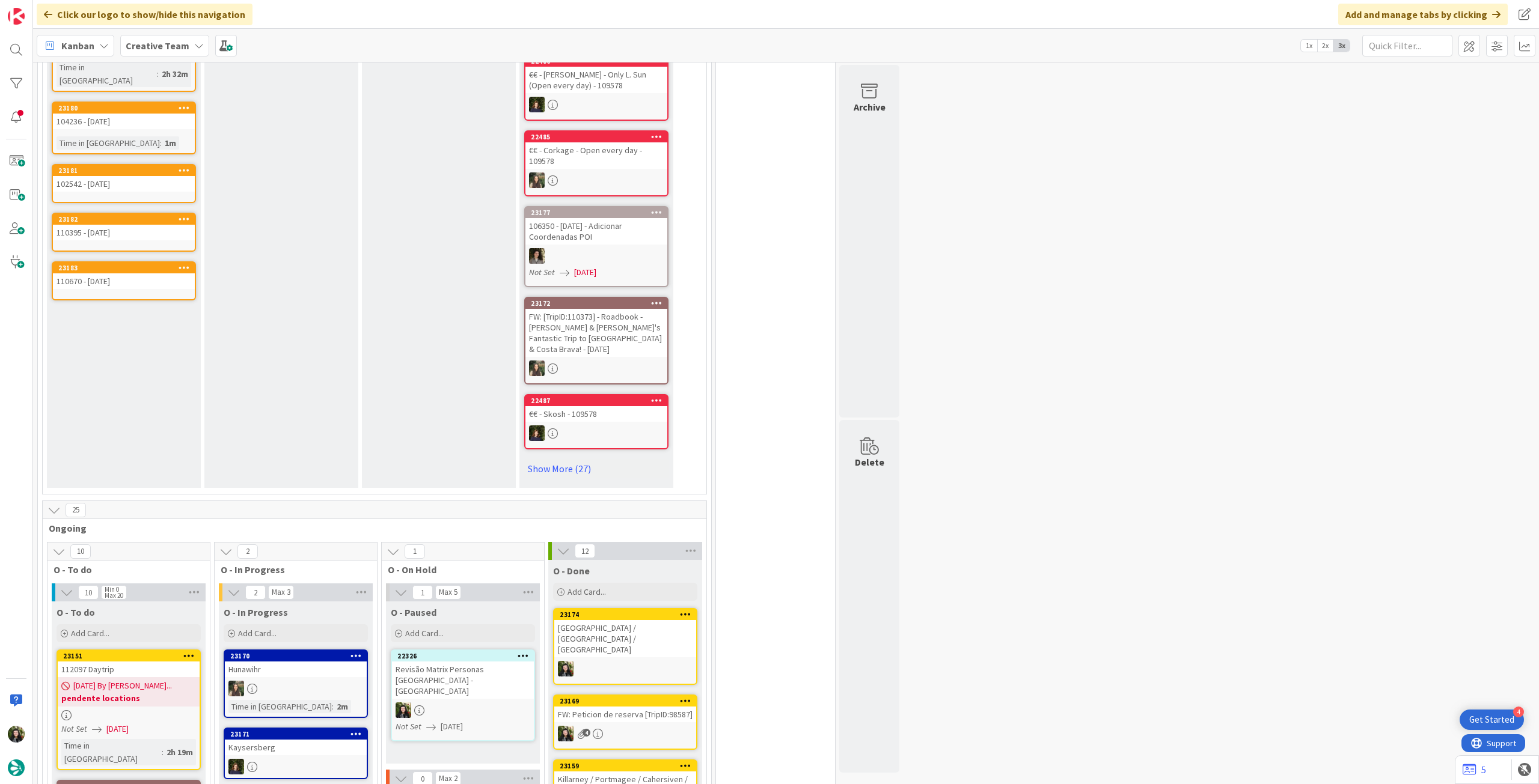
scroll to position [881, 0]
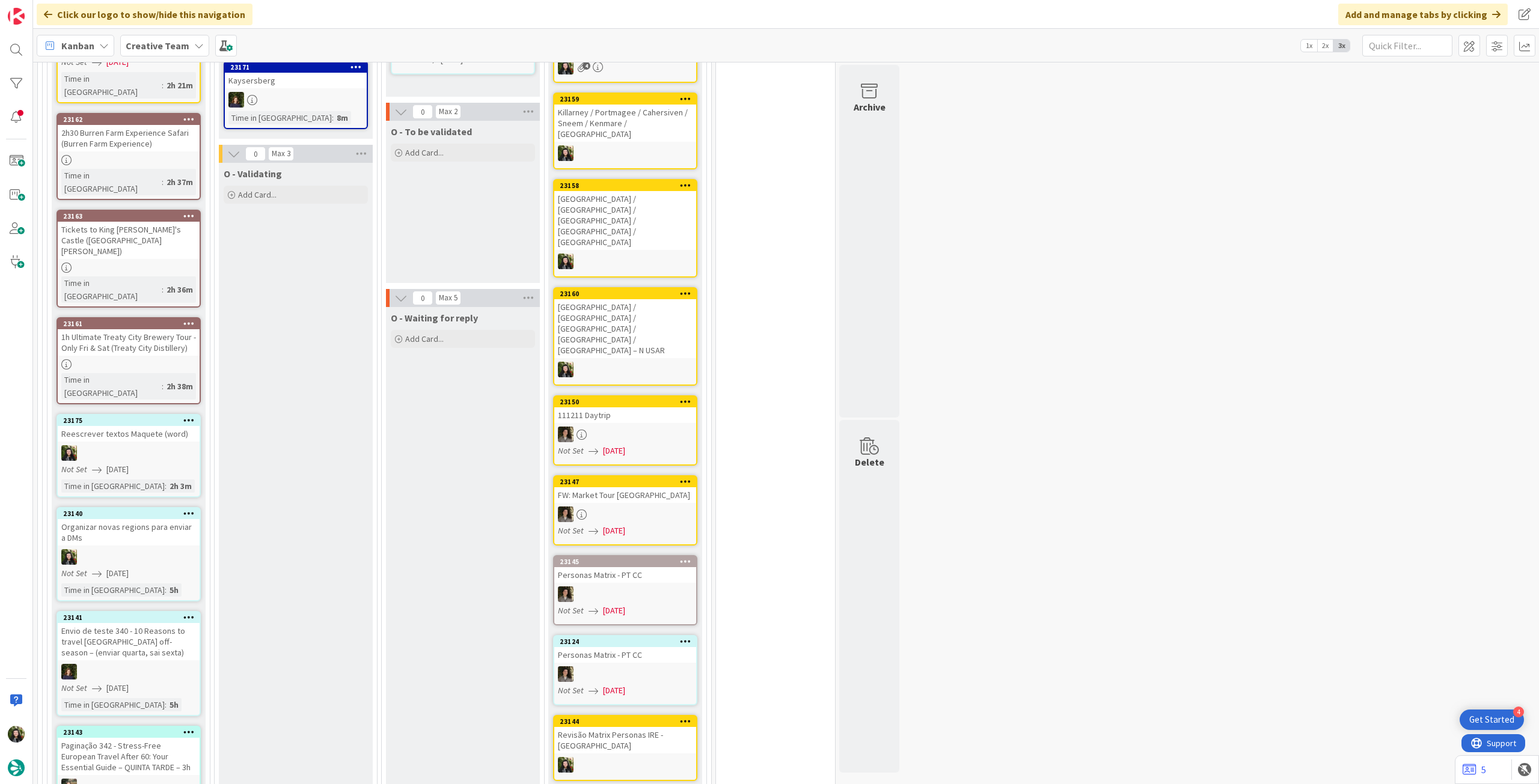
scroll to position [641, 0]
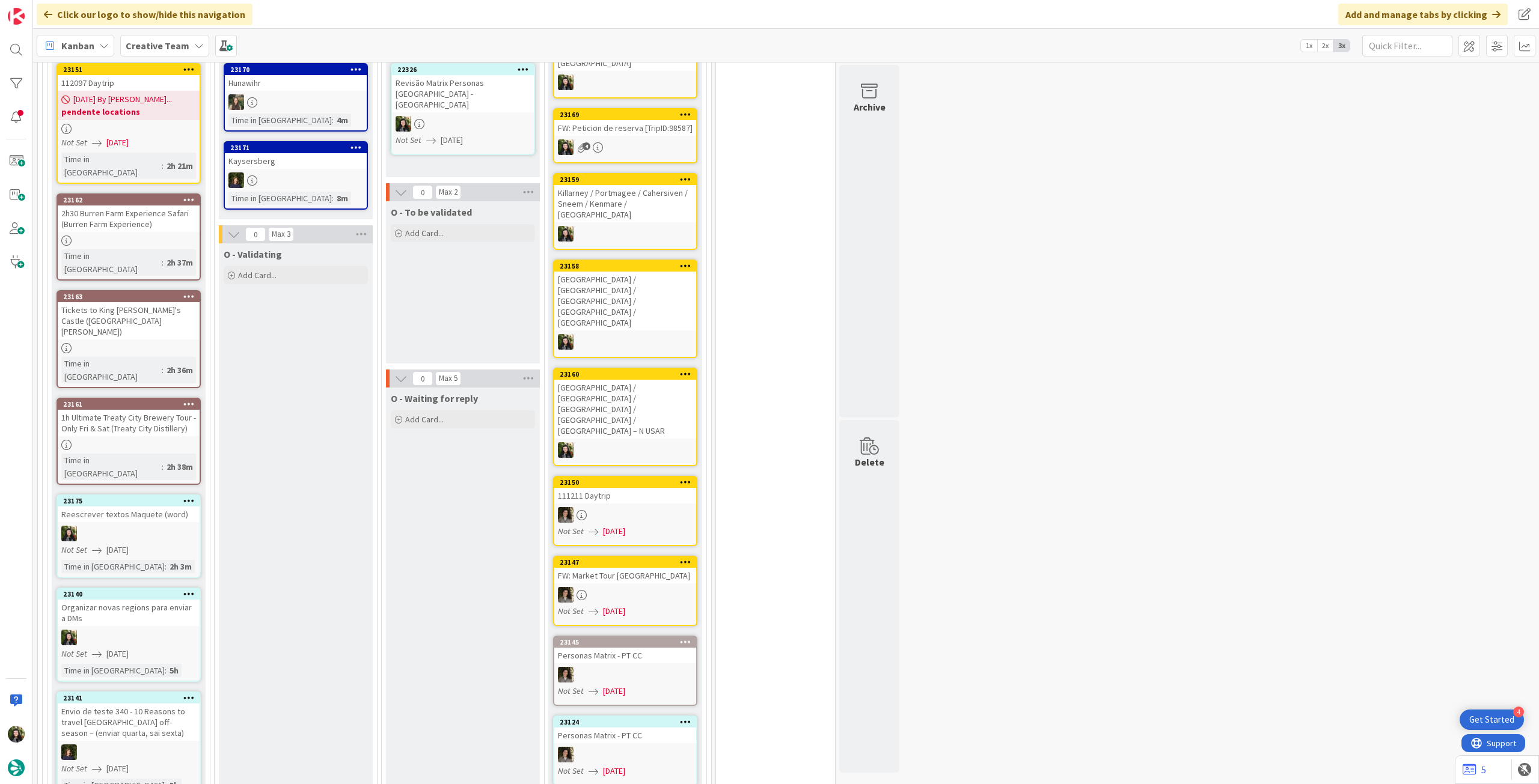
scroll to position [962, 0]
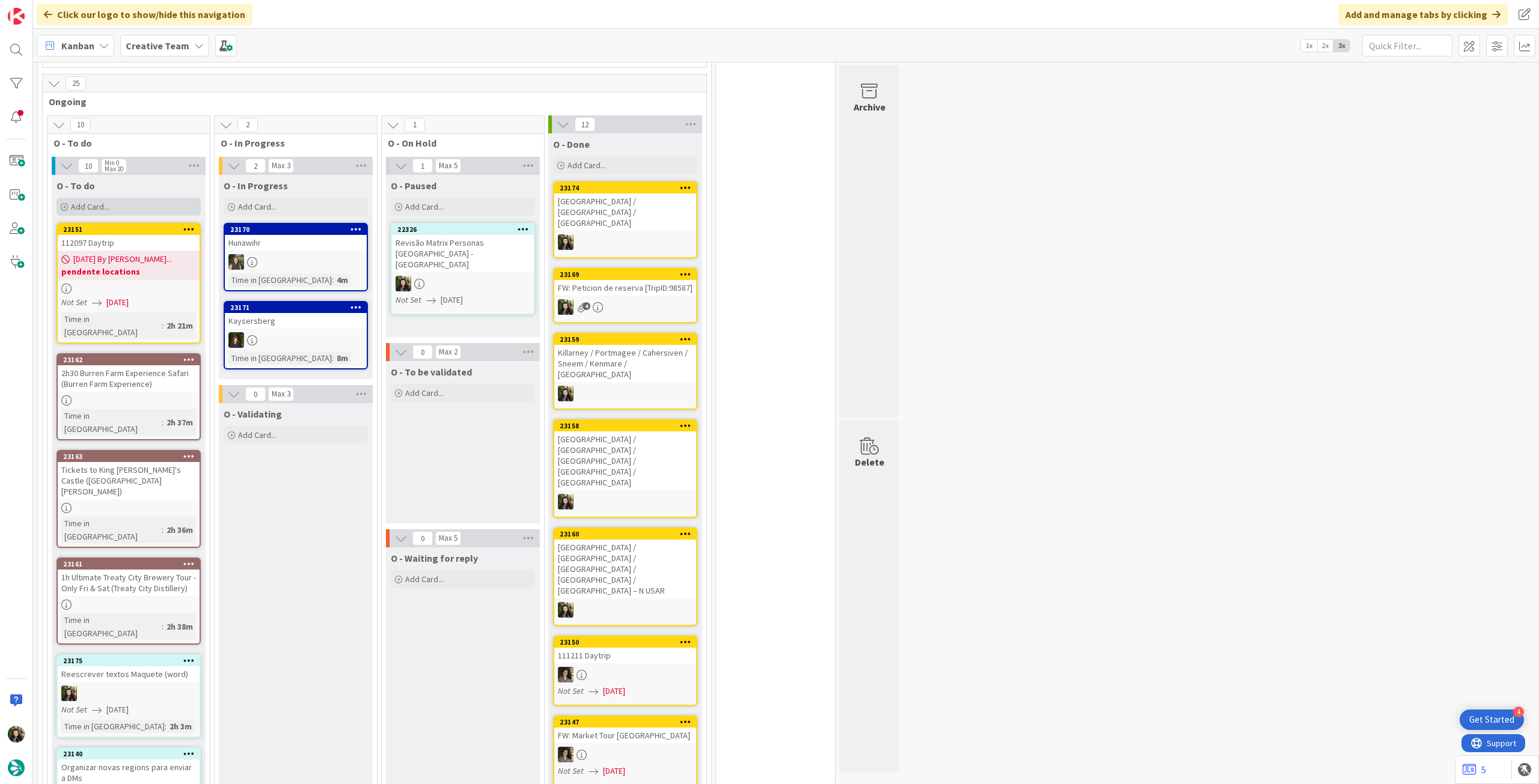
click at [142, 197] on div "Add Card..." at bounding box center [128, 206] width 144 height 18
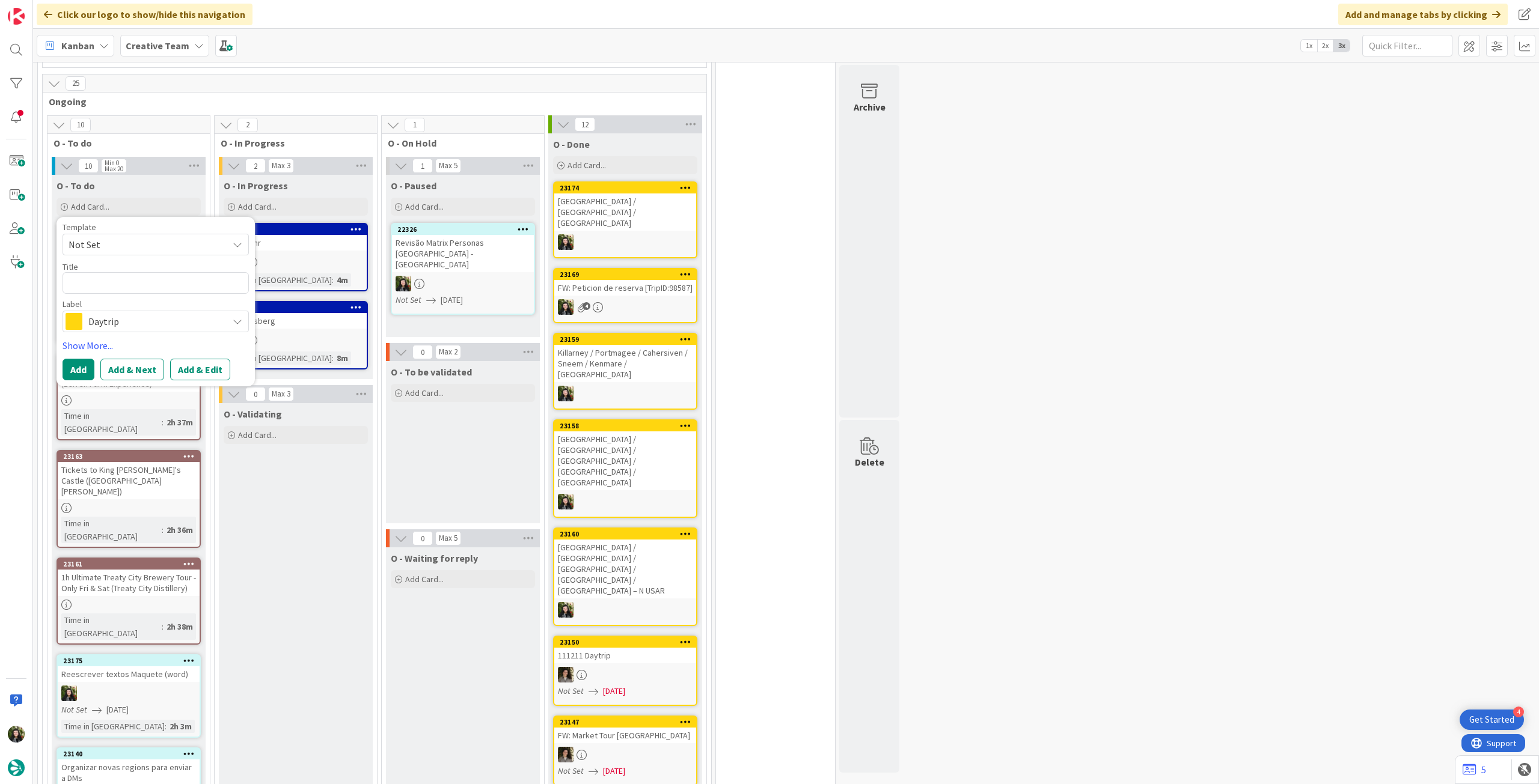
click at [136, 313] on span "Daytrip" at bounding box center [155, 321] width 134 height 17
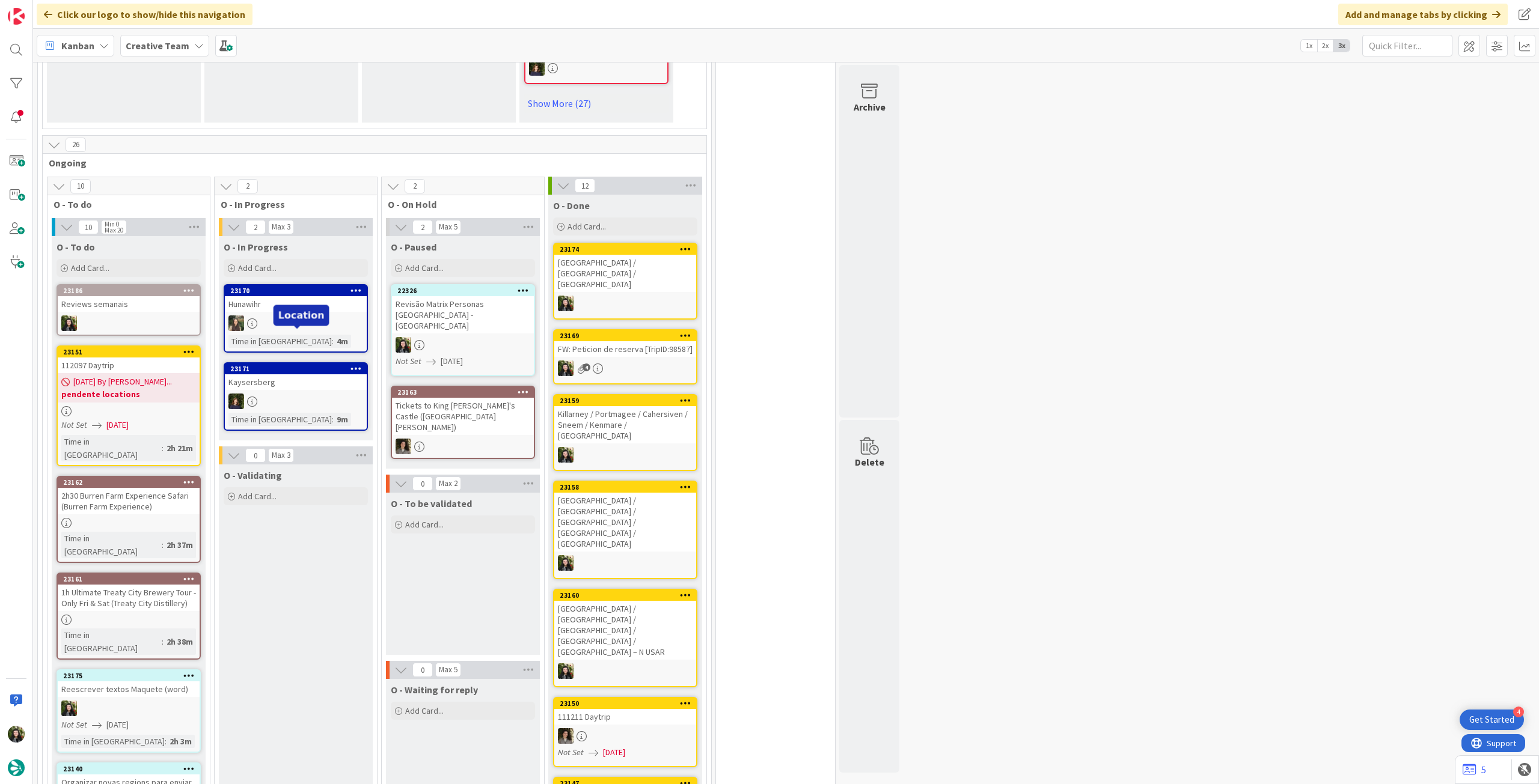
scroll to position [881, 0]
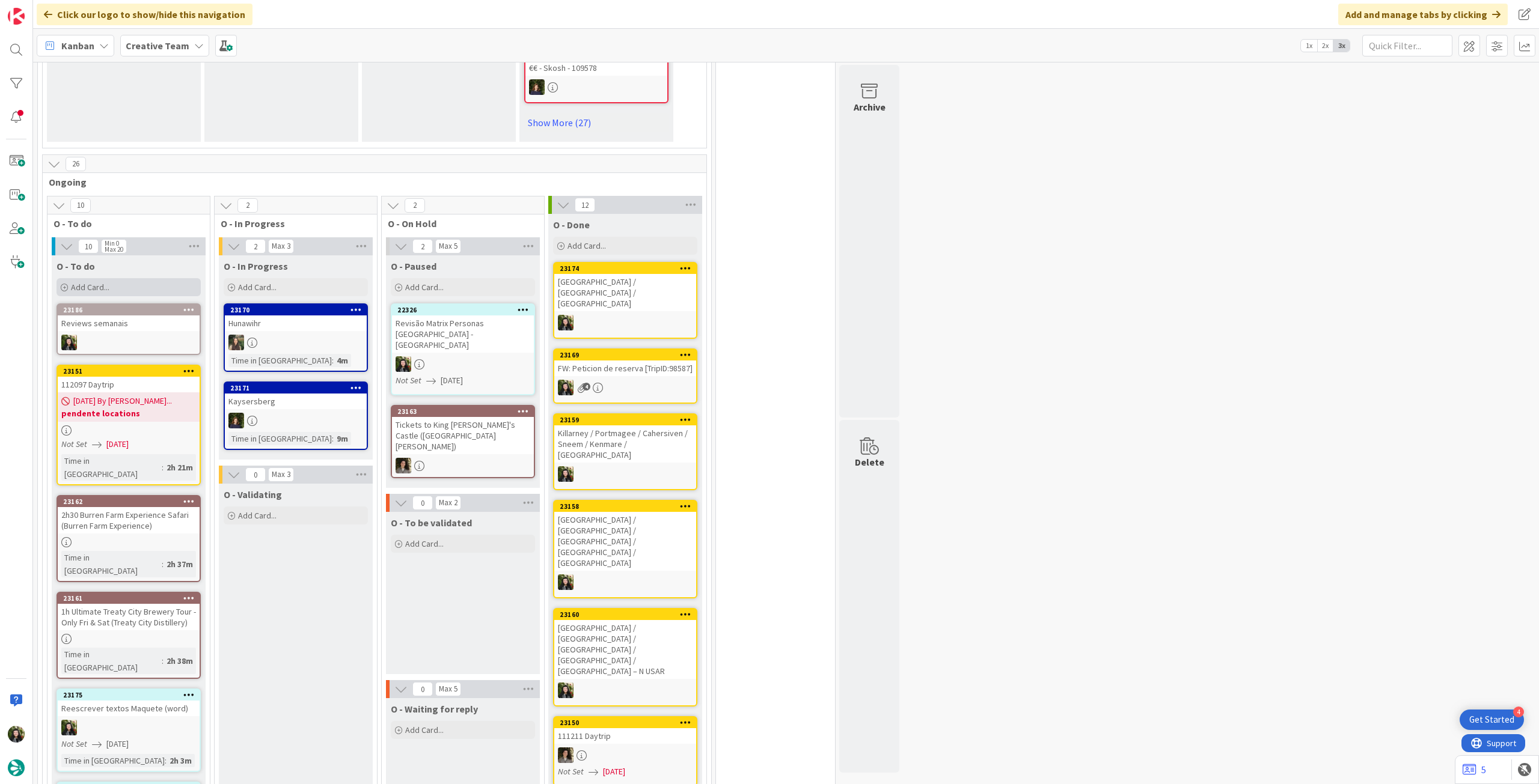
click at [123, 278] on div "Add Card..." at bounding box center [128, 287] width 144 height 18
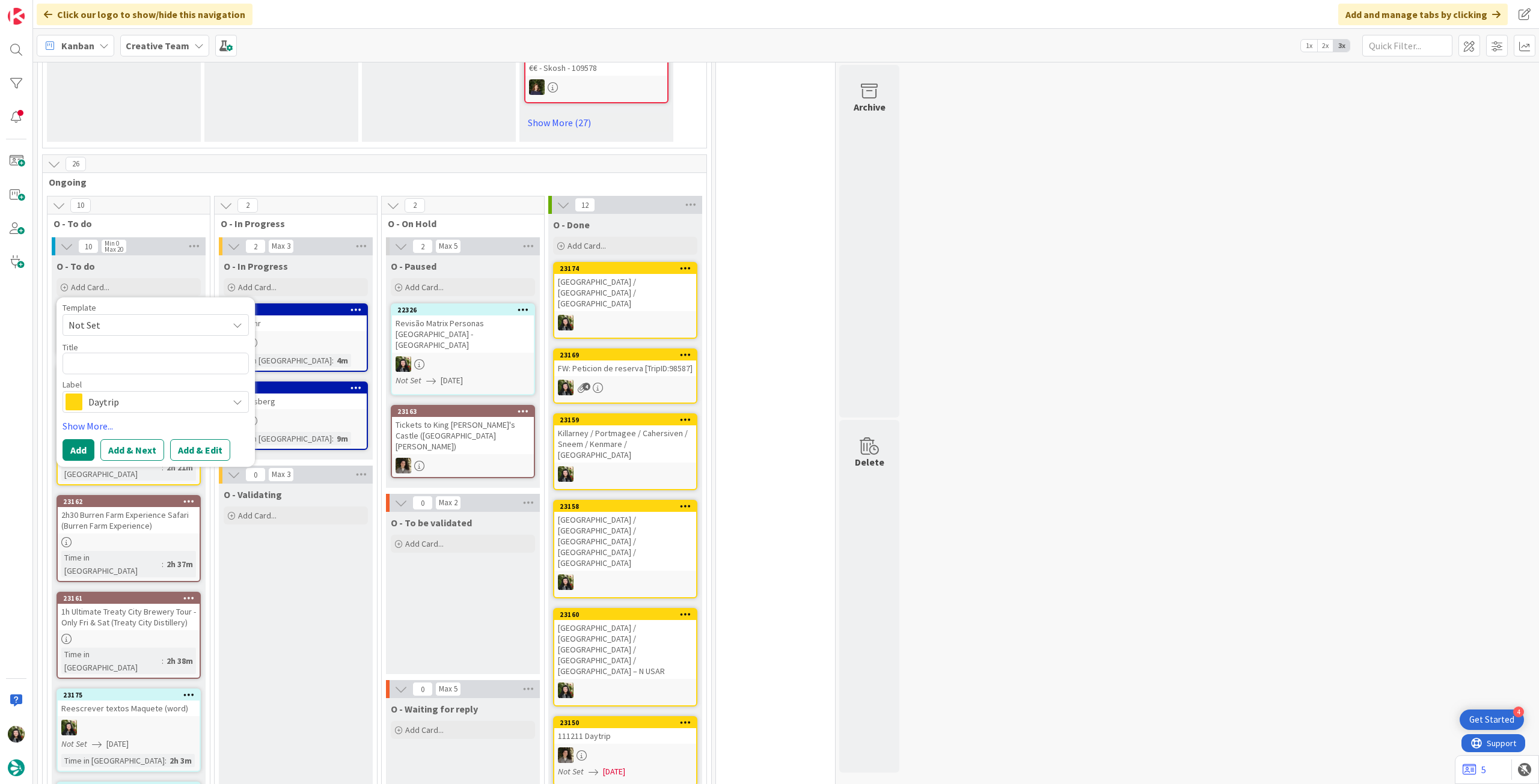
click at [133, 394] on span "Daytrip" at bounding box center [155, 402] width 134 height 17
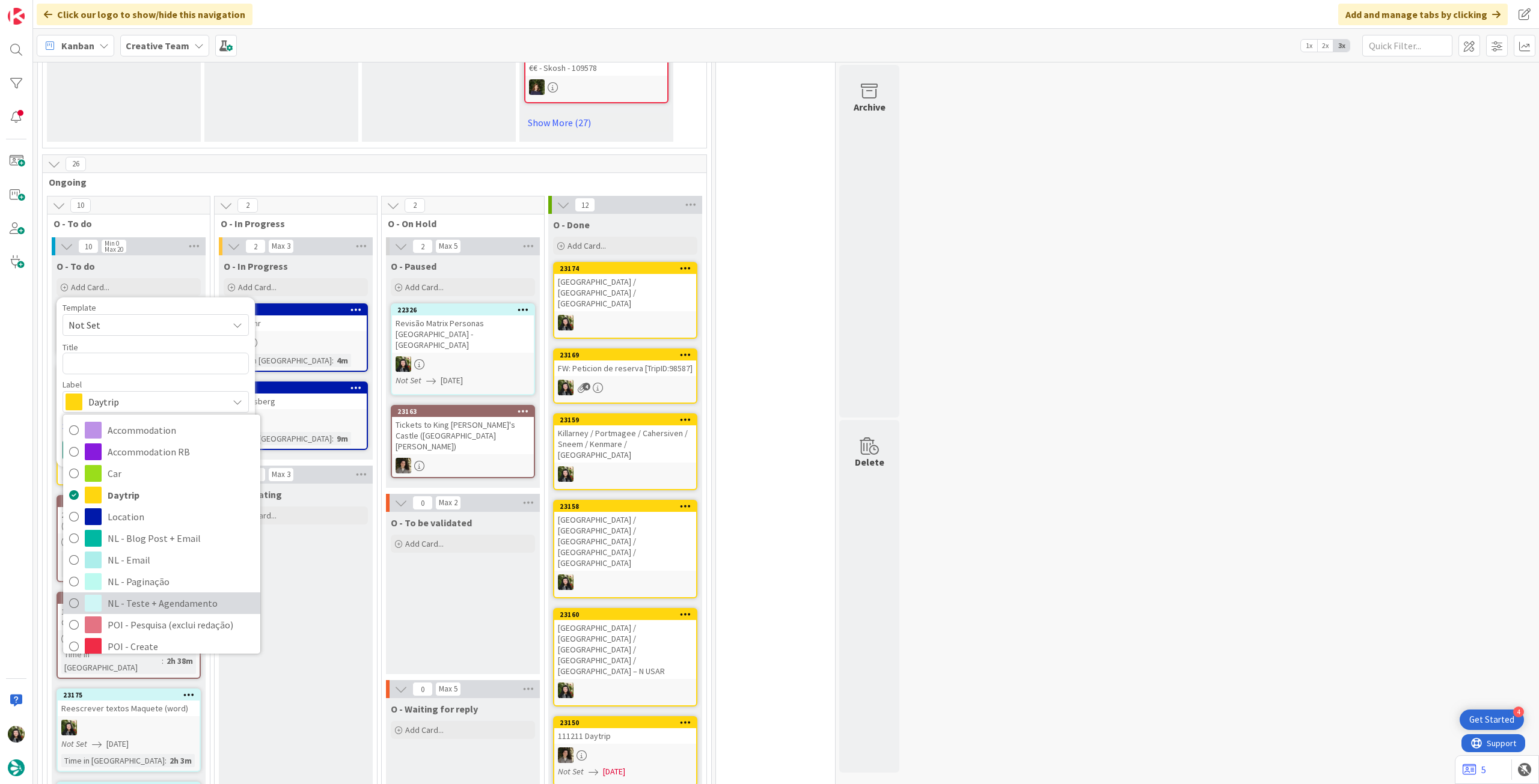
click at [182, 592] on link "NL - Teste + Agendamento" at bounding box center [162, 603] width 197 height 22
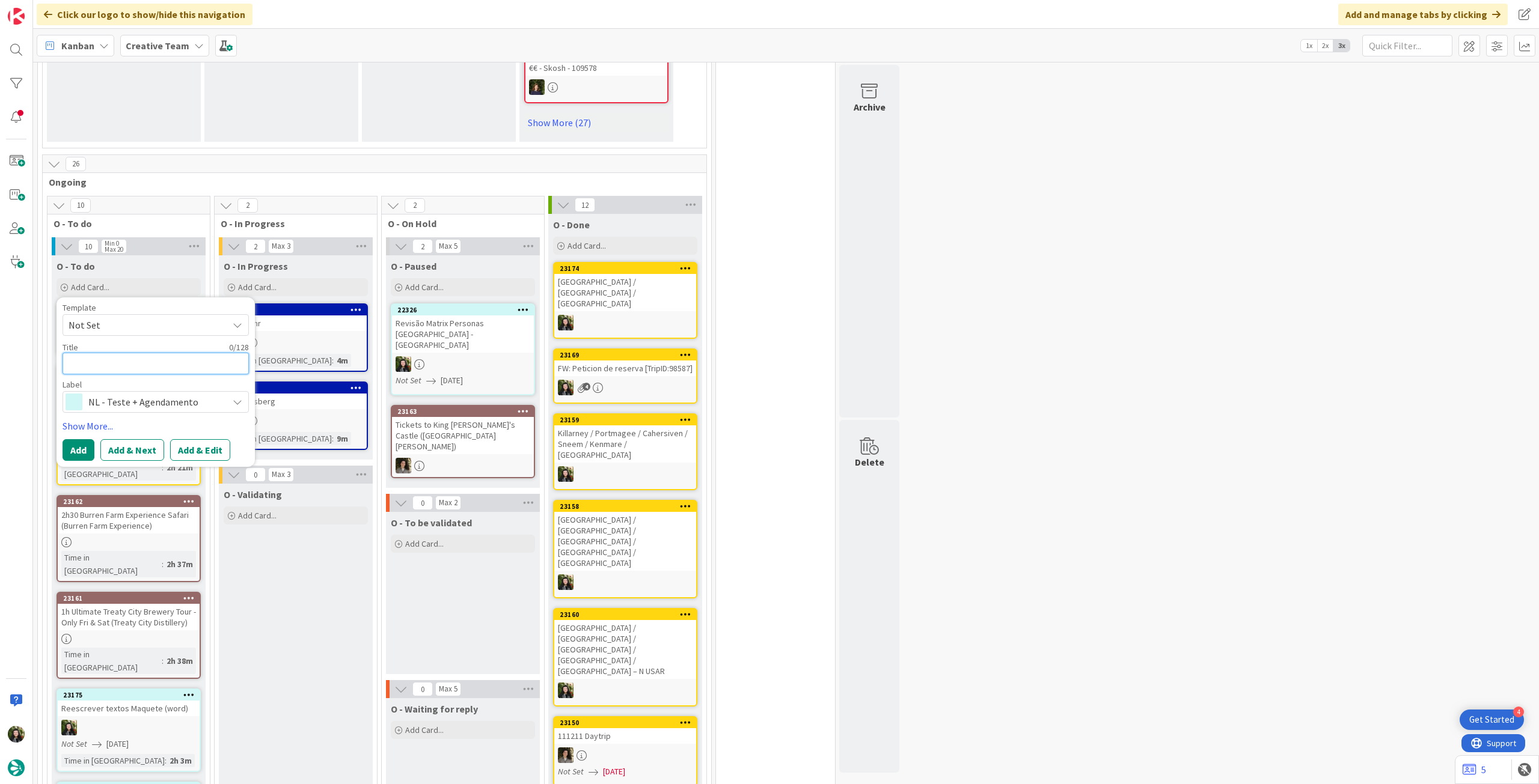
click at [166, 353] on textarea at bounding box center [156, 364] width 187 height 22
type textarea "x"
type textarea "R"
type textarea "x"
type textarea "Re"
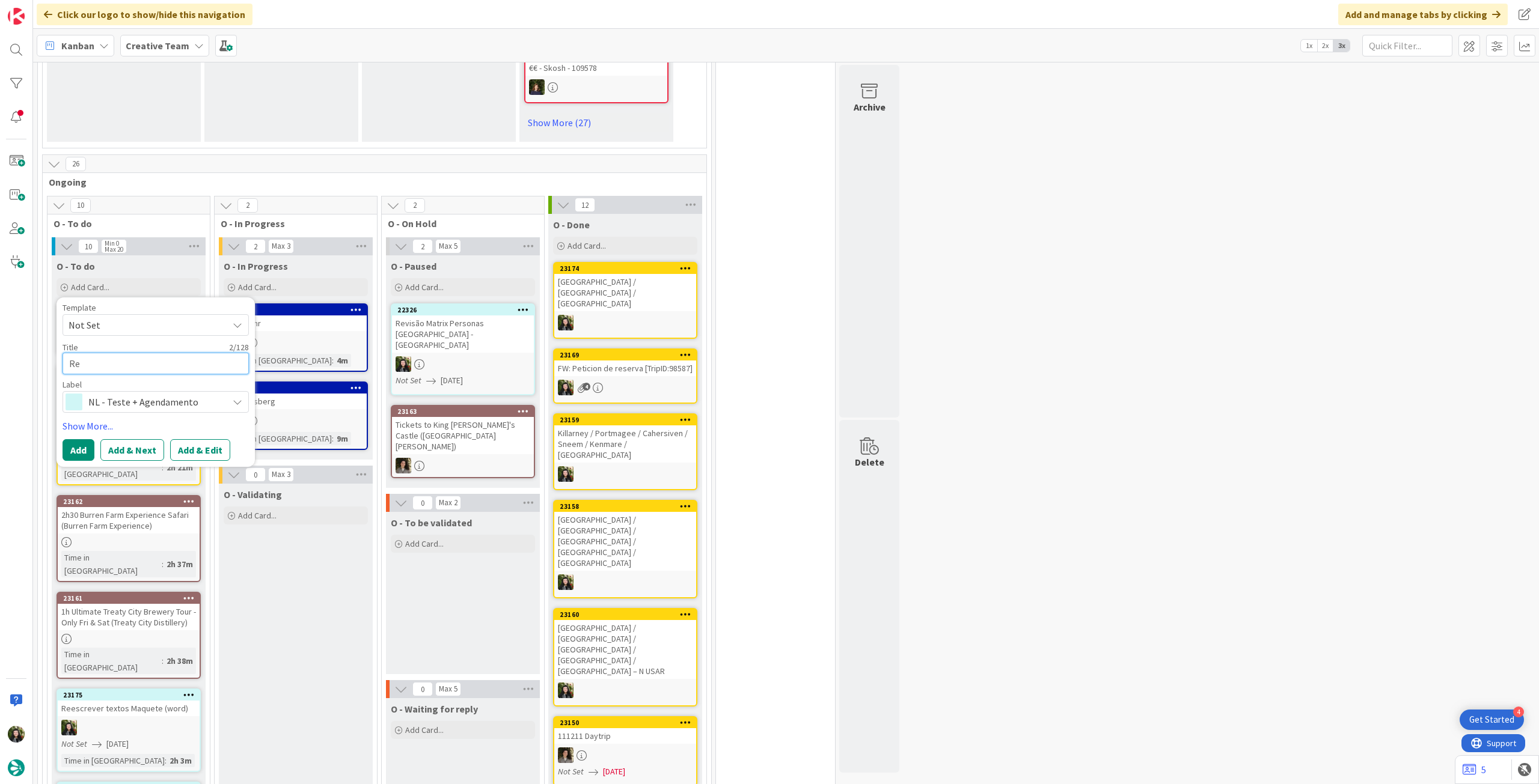
type textarea "x"
type textarea "Ree"
type textarea "x"
type textarea "Rees"
type textarea "x"
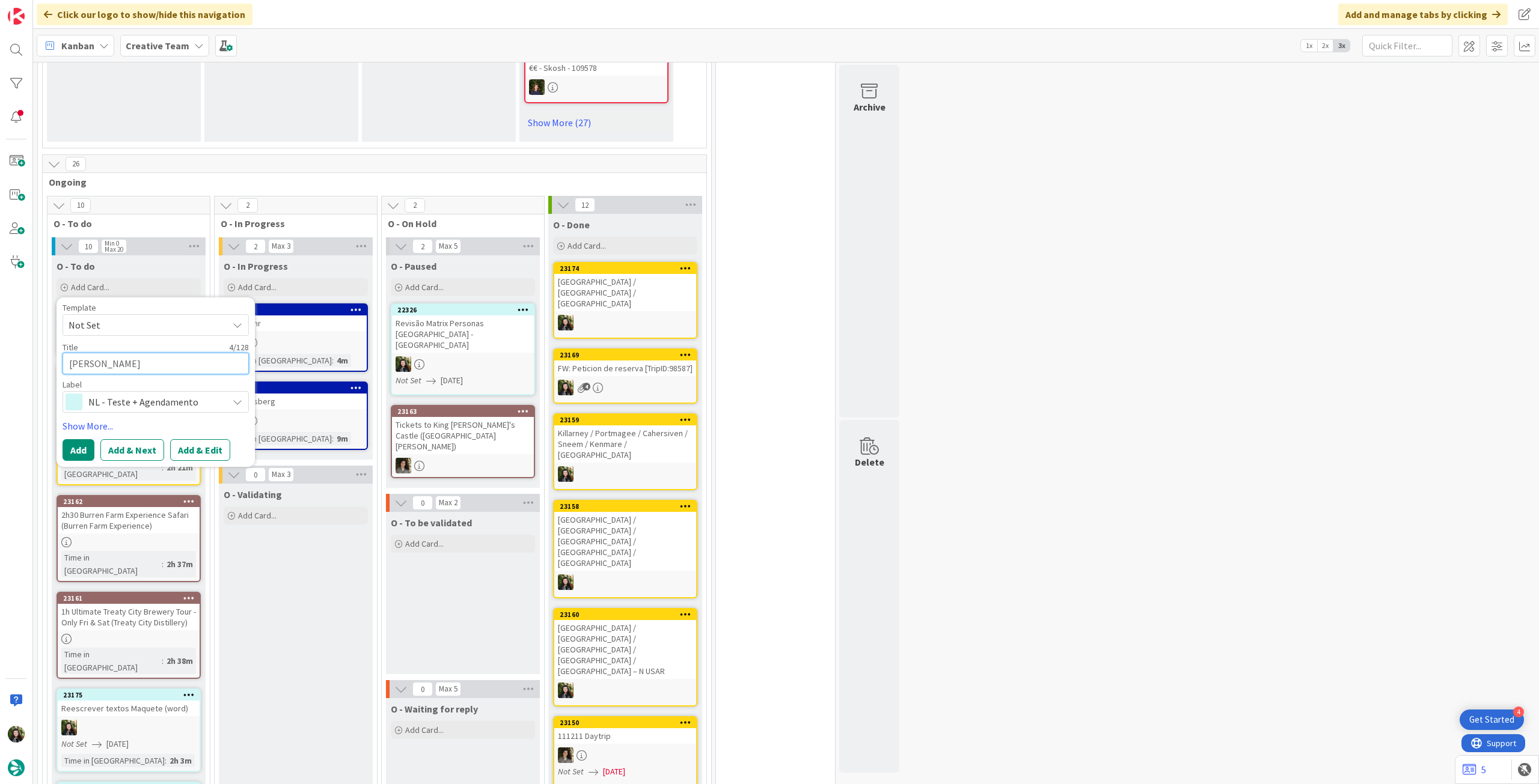
type textarea "Reest"
type textarea "x"
type textarea "Reestr"
type textarea "x"
type textarea "Reestru"
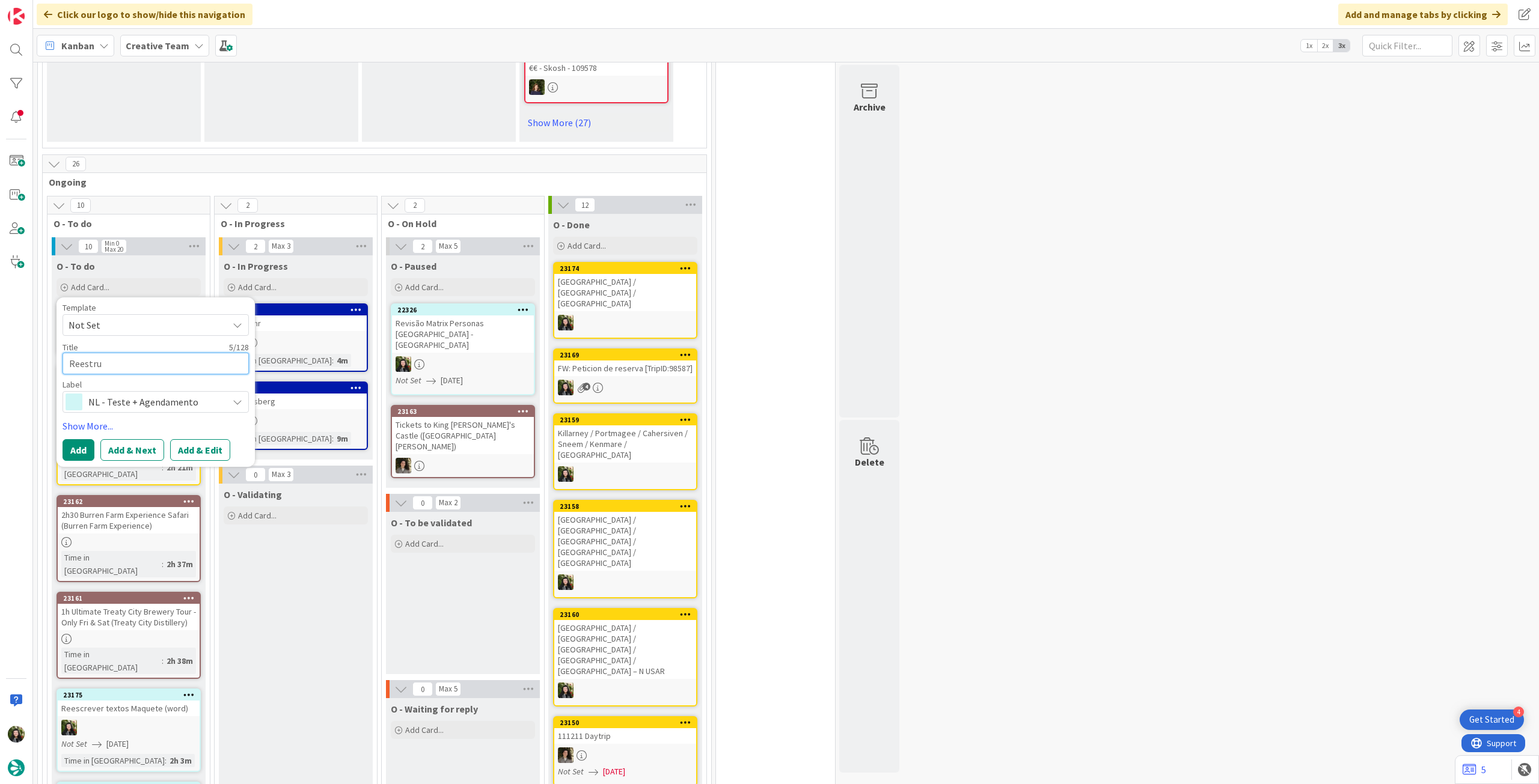
type textarea "x"
type textarea "Reestrut"
type textarea "x"
type textarea "Reestrutu"
type textarea "x"
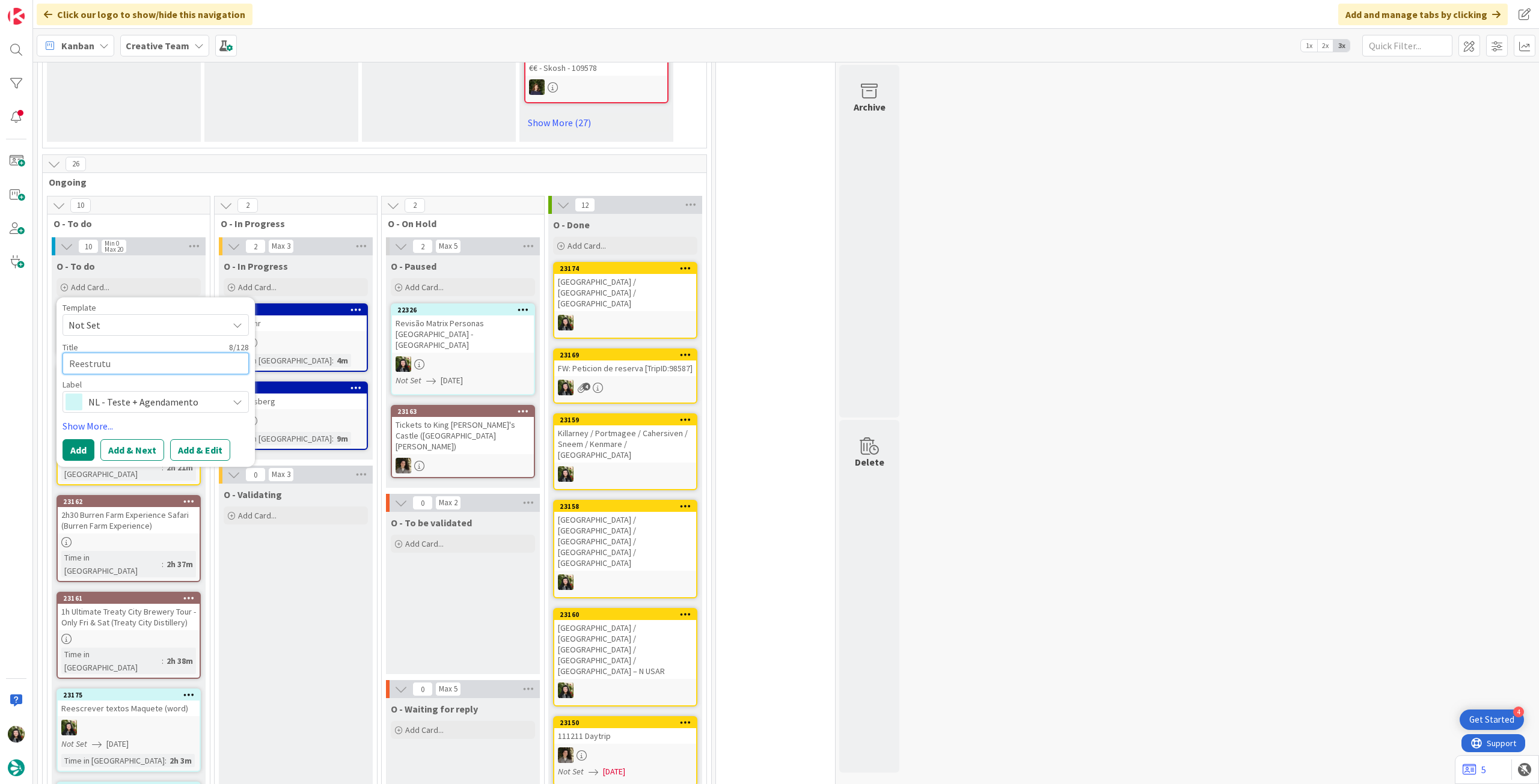
type textarea "Reestrutur"
type textarea "x"
type textarea "Reestrutura"
type textarea "x"
type textarea "Reestruturar"
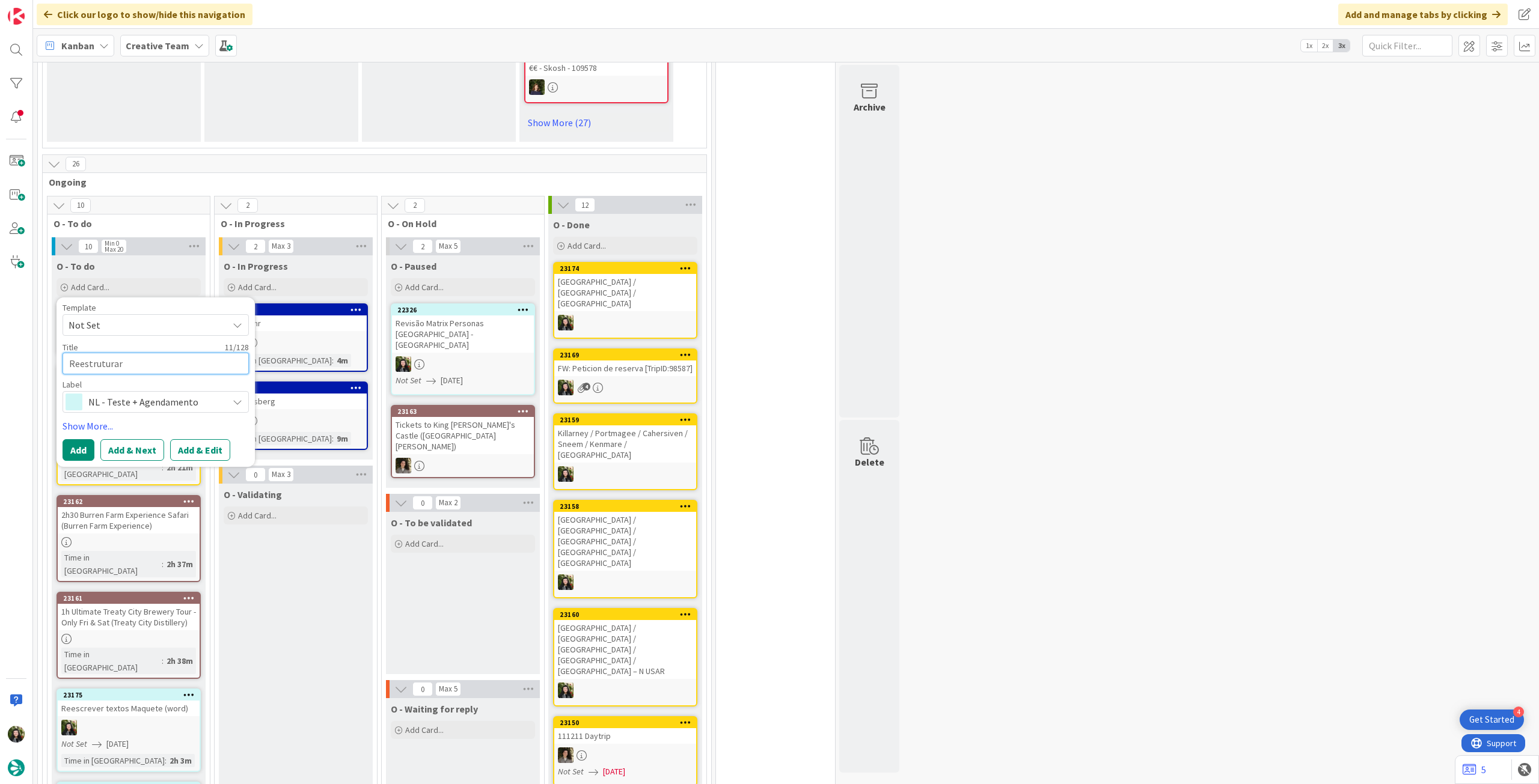
type textarea "x"
type textarea "Reestruturar"
type textarea "x"
type textarea "Reestruturar T"
type textarea "x"
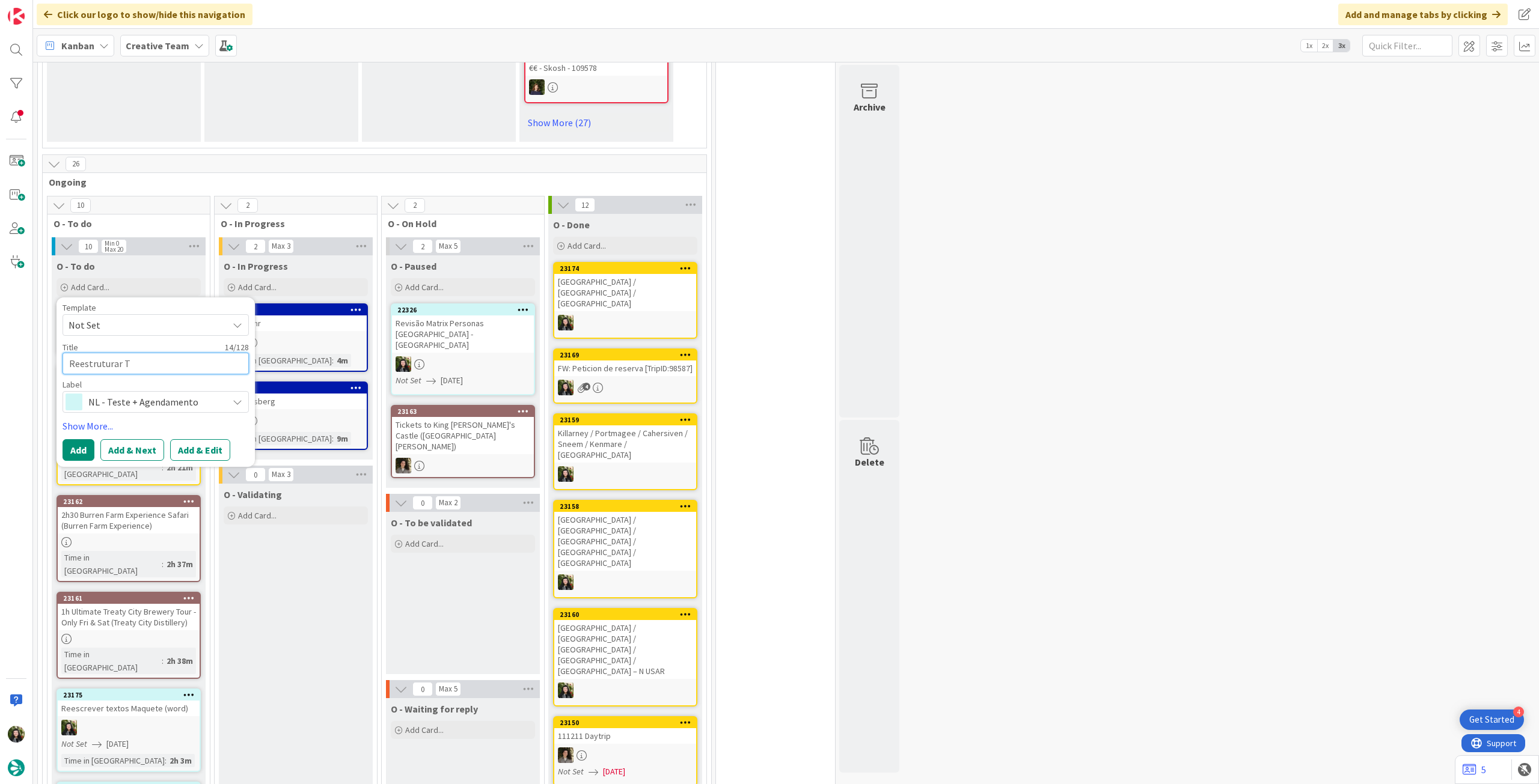
type textarea "Reestruturar To"
type textarea "x"
type textarea "Reestruturar Tou"
type textarea "x"
type textarea "Reestruturar Tour"
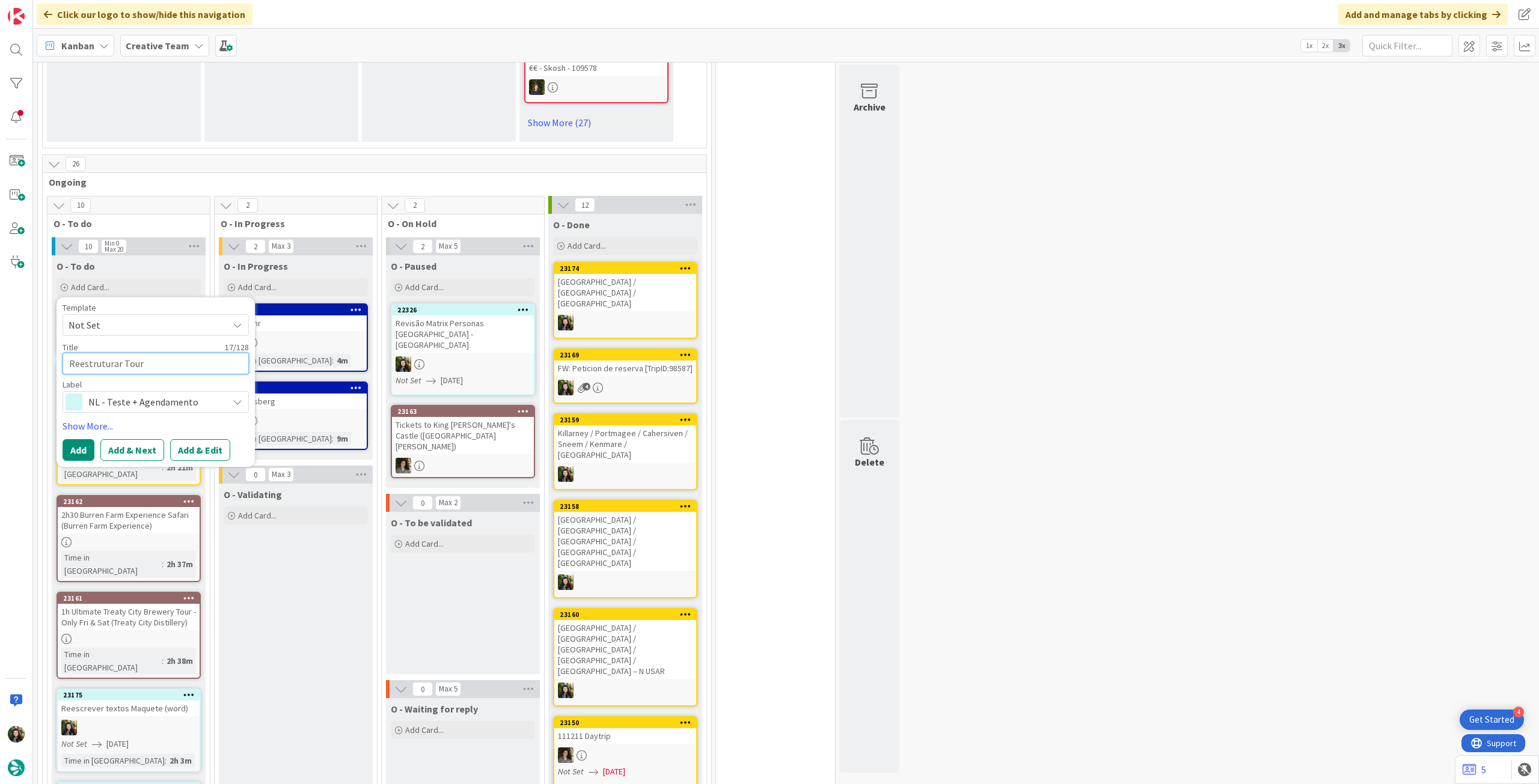
type textarea "x"
type textarea "Reestruturar Tour"
type textarea "x"
type textarea "Reestruturar Tour Na"
type textarea "x"
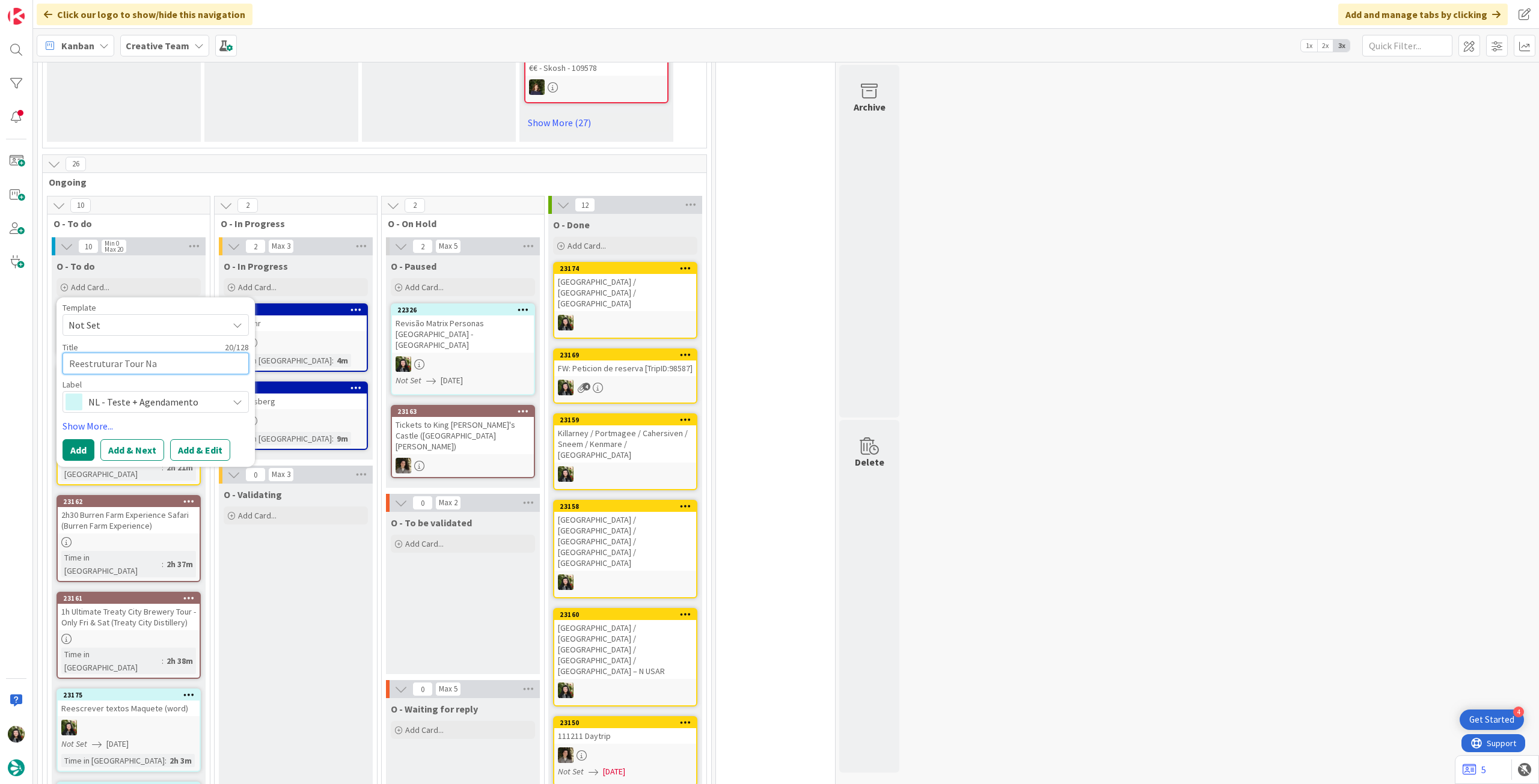
type textarea "Reestruturar Tour Nat"
type textarea "x"
type textarea "Reestruturar Tour Nata"
type textarea "x"
type textarea "Reestruturar Tour Natal"
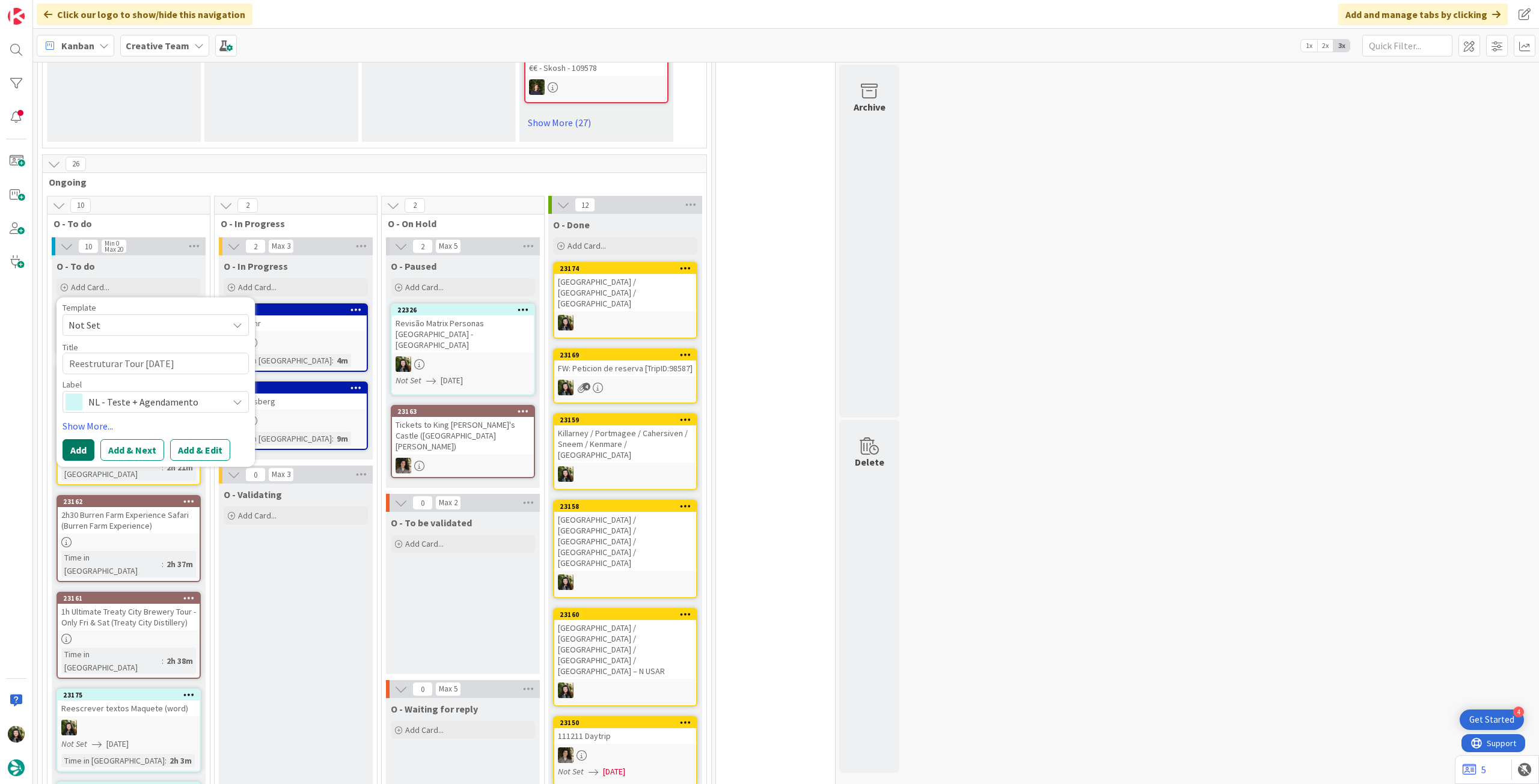
click at [73, 440] on button "Add" at bounding box center [79, 450] width 32 height 22
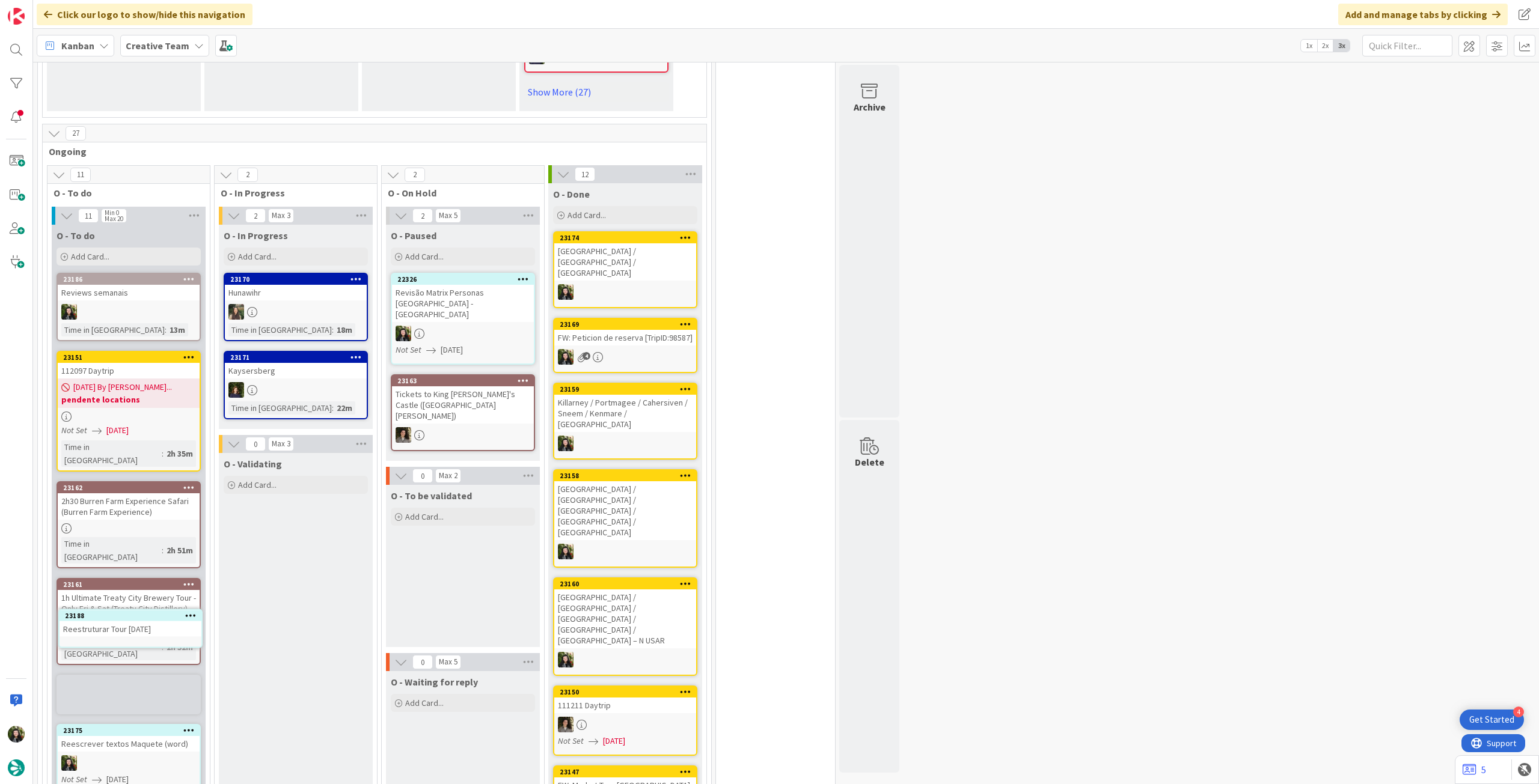
scroll to position [923, 0]
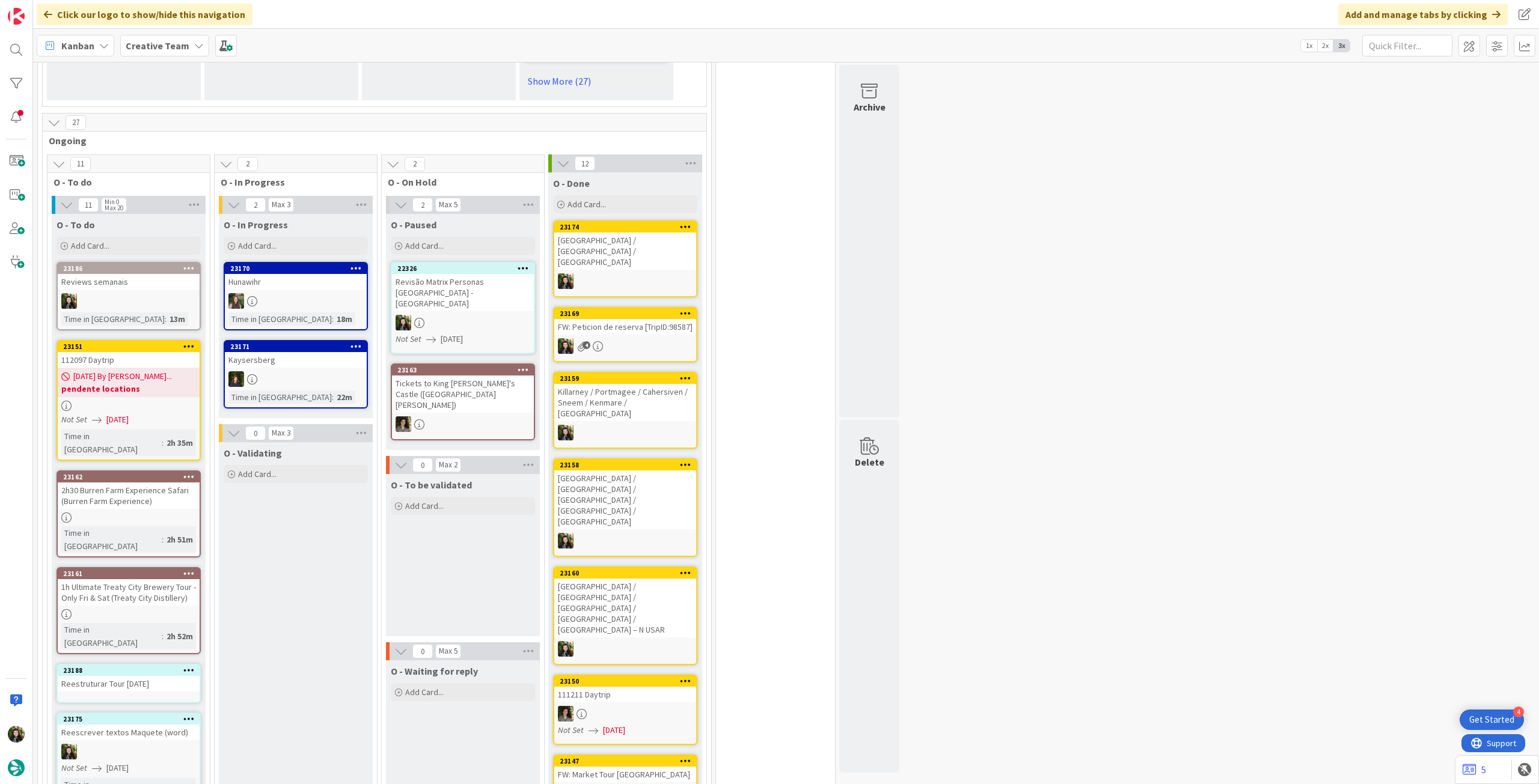
click at [144, 676] on div "Reestruturar Tour Natal" at bounding box center [128, 684] width 142 height 15
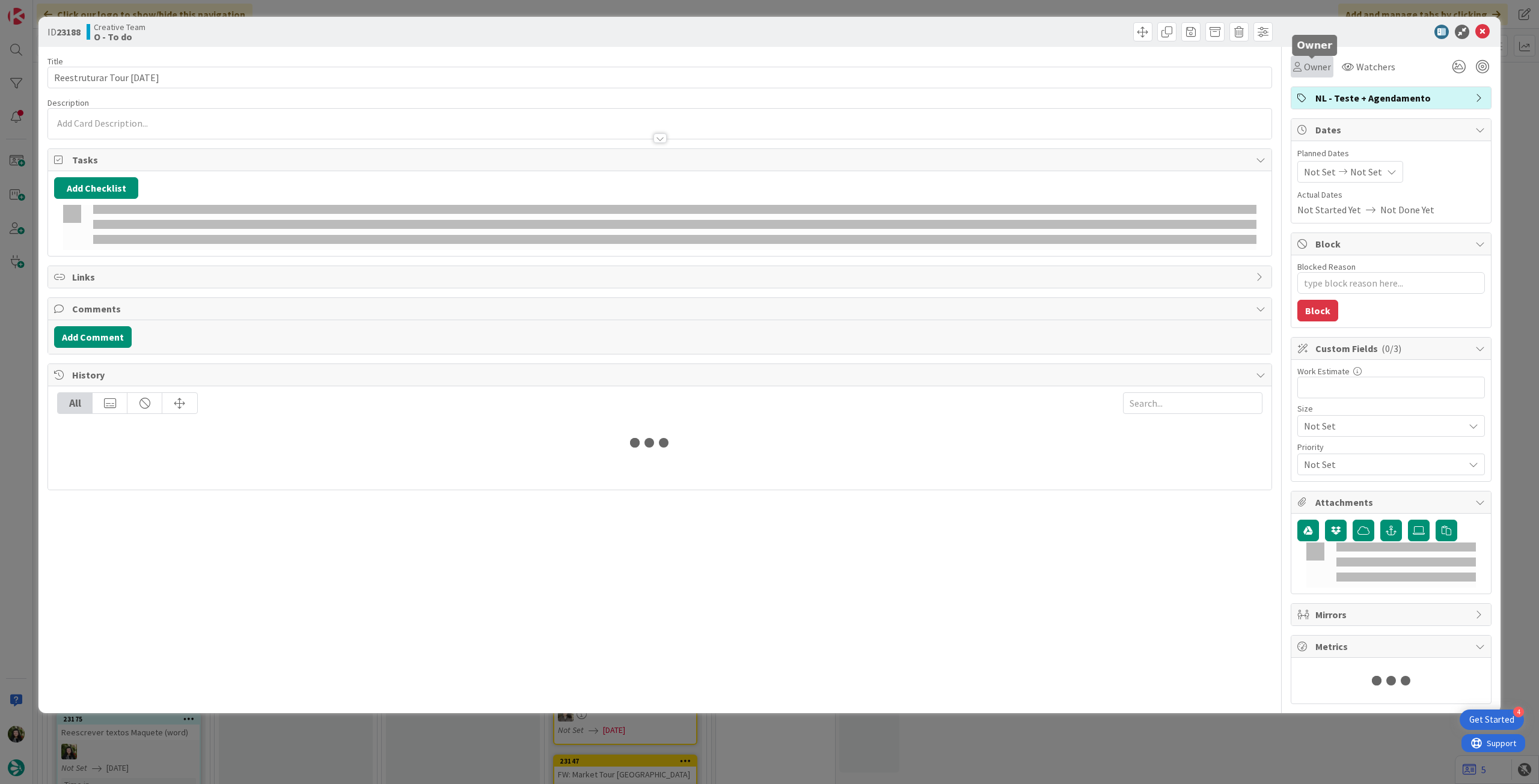
click at [1315, 59] on div "Owner" at bounding box center [1311, 66] width 43 height 22
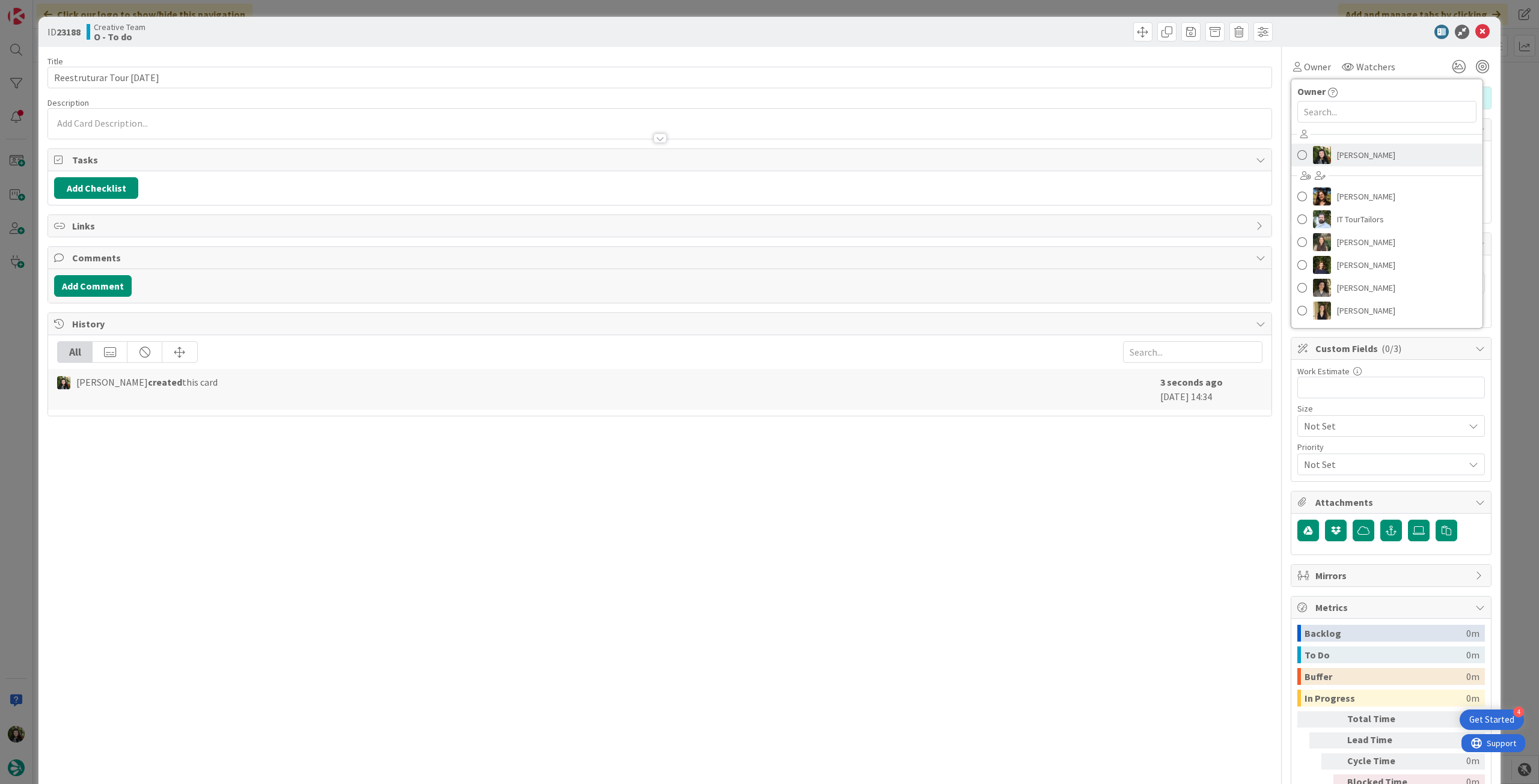
click at [1339, 145] on link "[PERSON_NAME]" at bounding box center [1386, 155] width 191 height 23
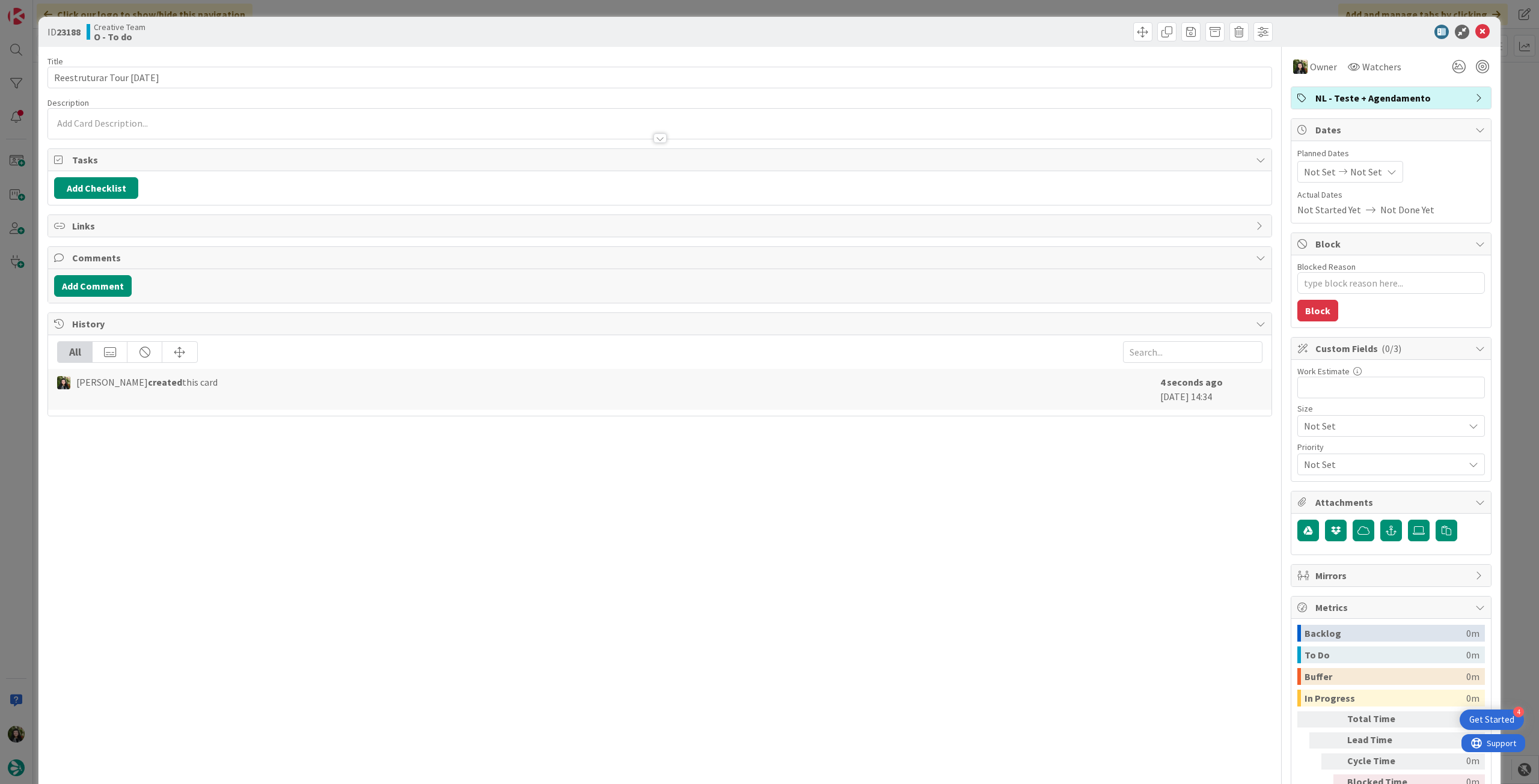
click at [1475, 31] on icon at bounding box center [1482, 32] width 15 height 15
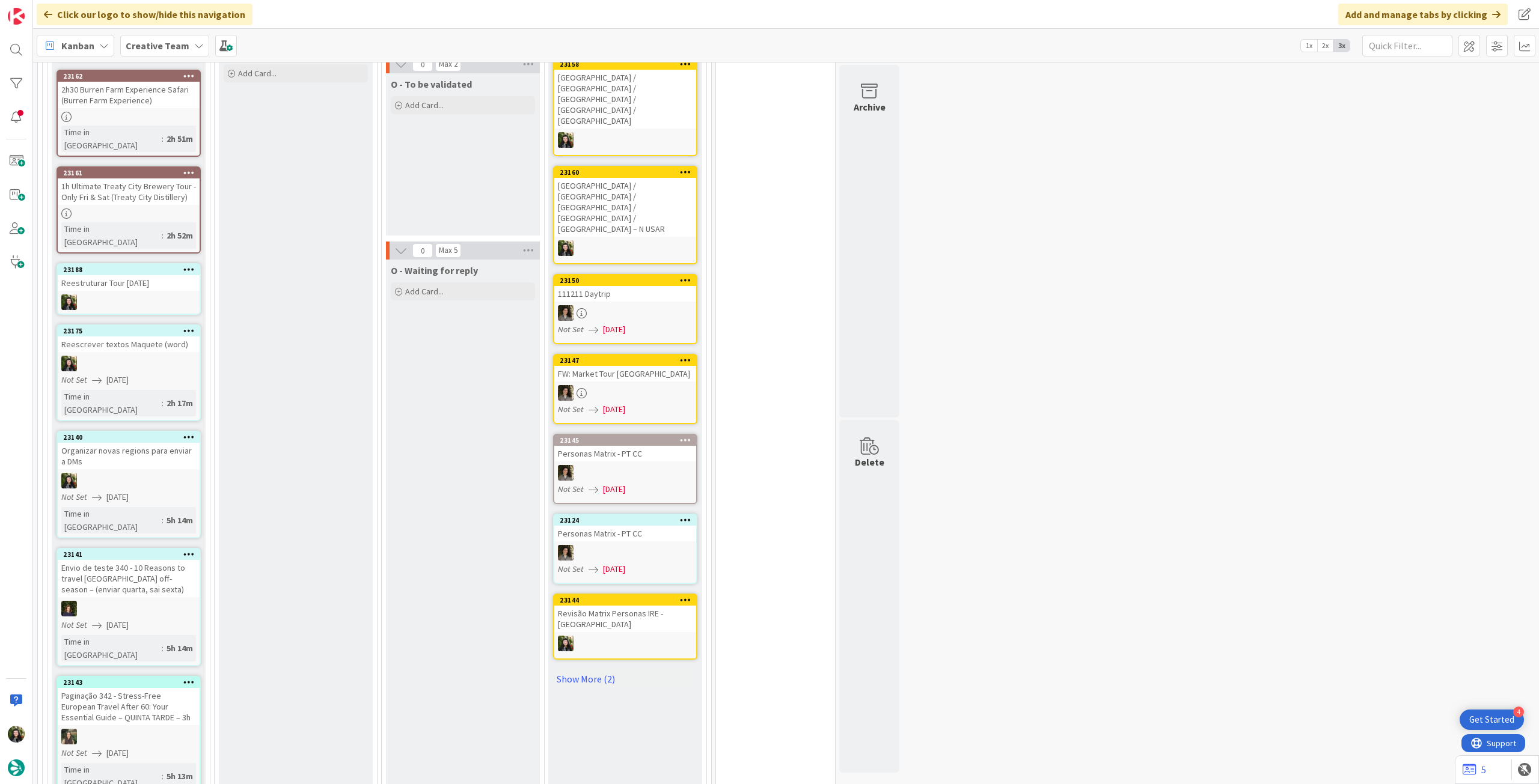
scroll to position [1243, 0]
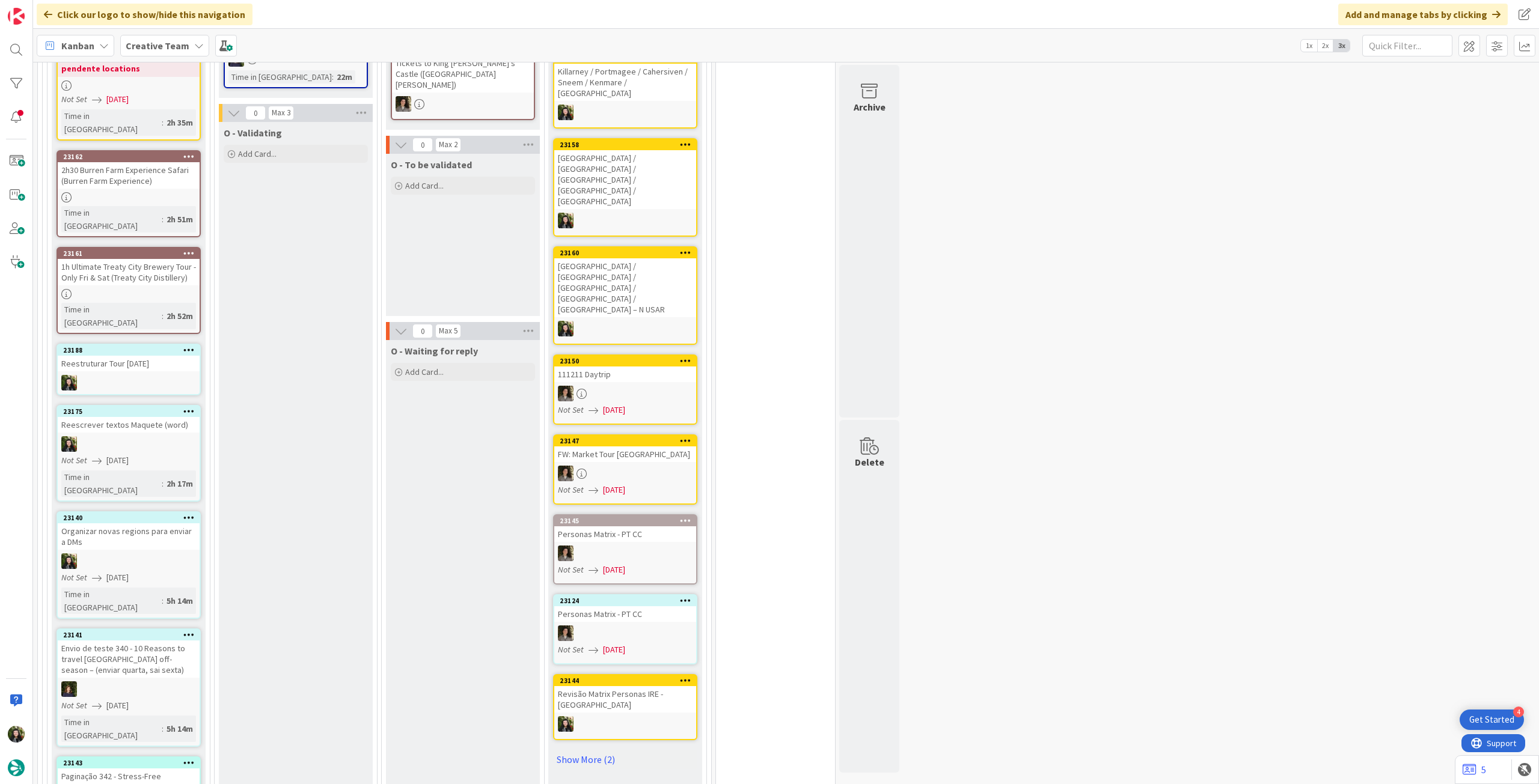
click at [148, 553] on div at bounding box center [128, 561] width 142 height 15
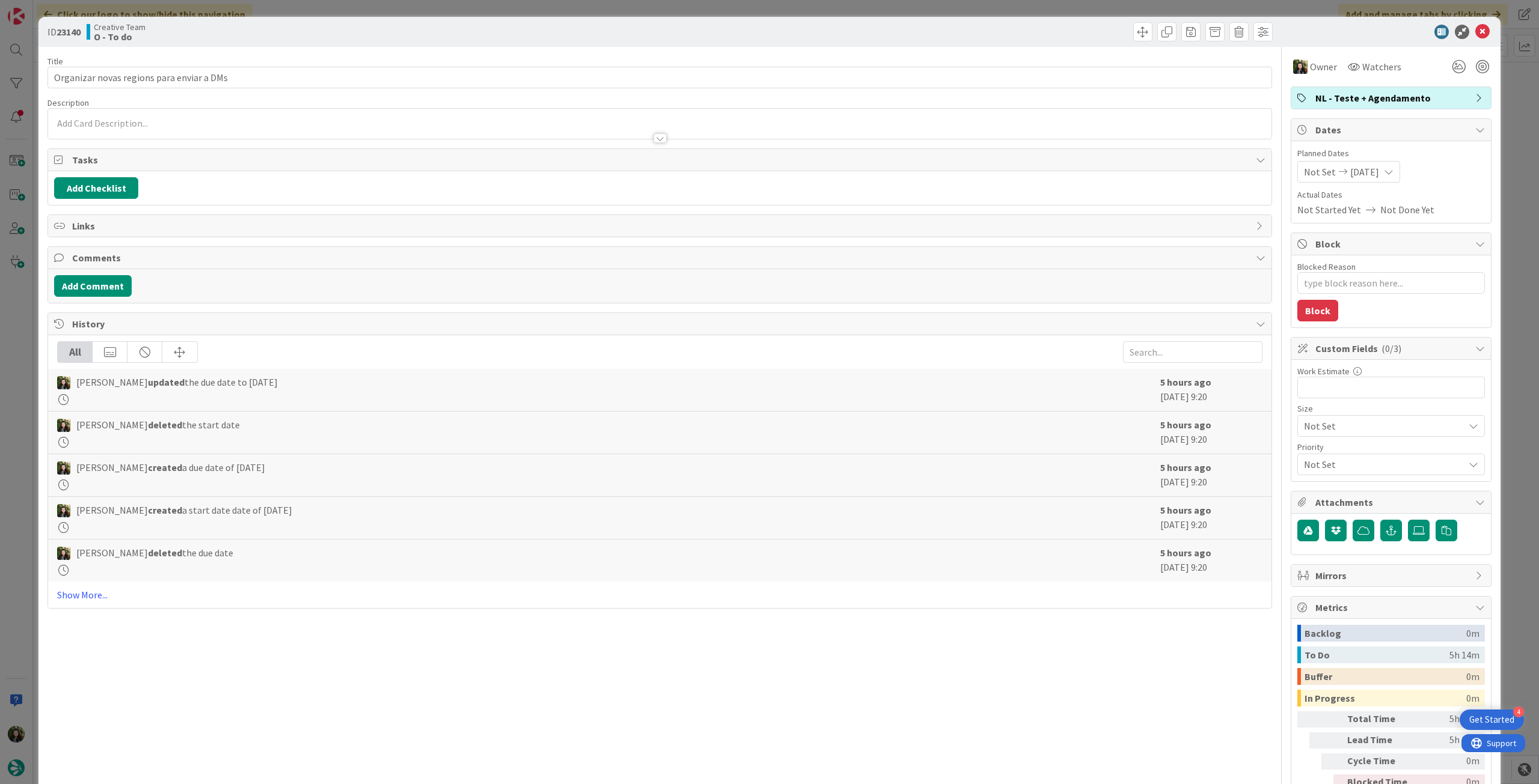
type textarea "x"
drag, startPoint x: 242, startPoint y: 79, endPoint x: 41, endPoint y: 71, distance: 201.2
click at [41, 71] on div "ID 23140 Creative Team O - To do Title 42 / 128 Organizar novas regions para en…" at bounding box center [769, 424] width 1462 height 816
type input "Iniciar redação novas regions"
type textarea "x"
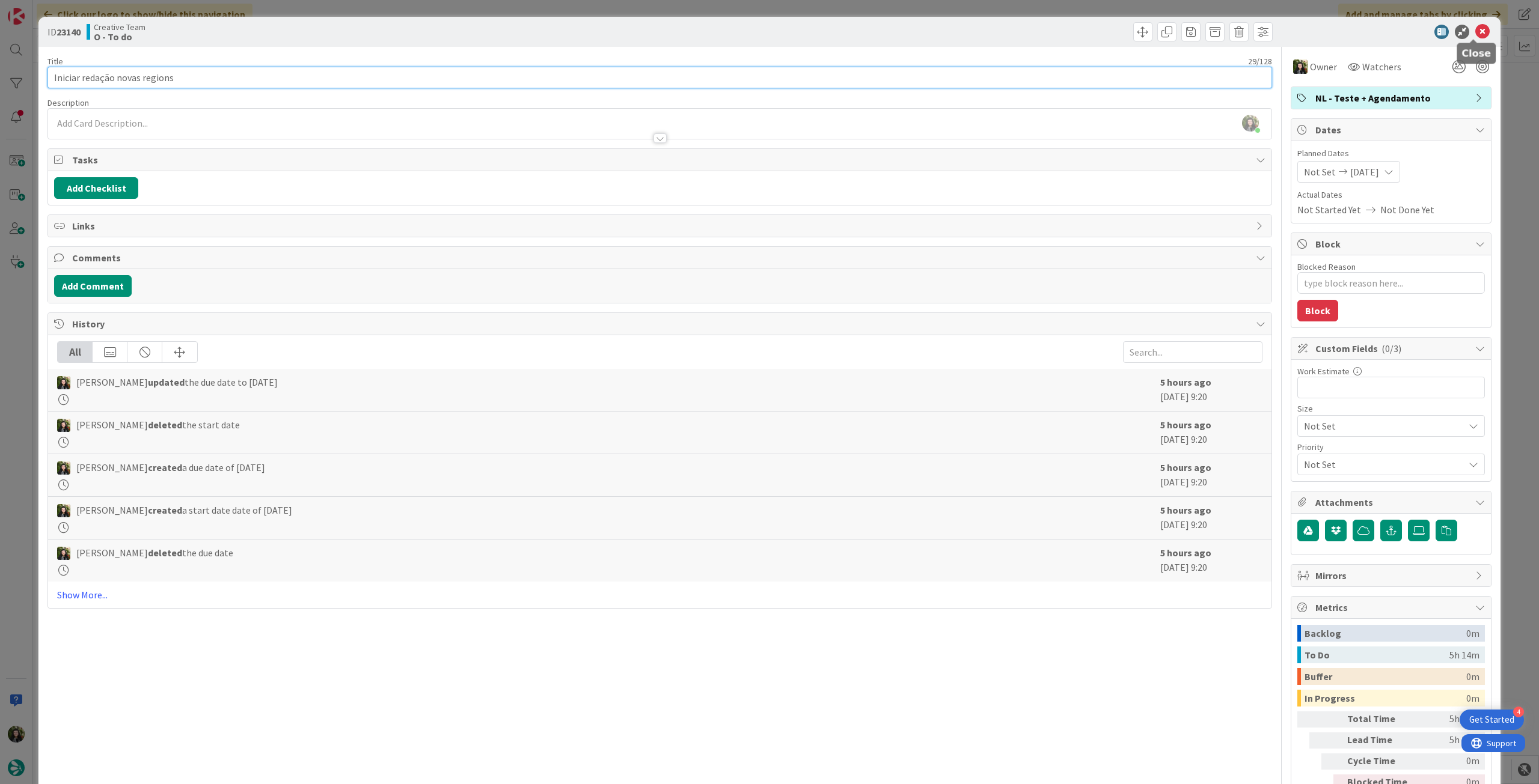
type input "Iniciar redação novas regions"
click at [1475, 27] on icon at bounding box center [1482, 32] width 15 height 15
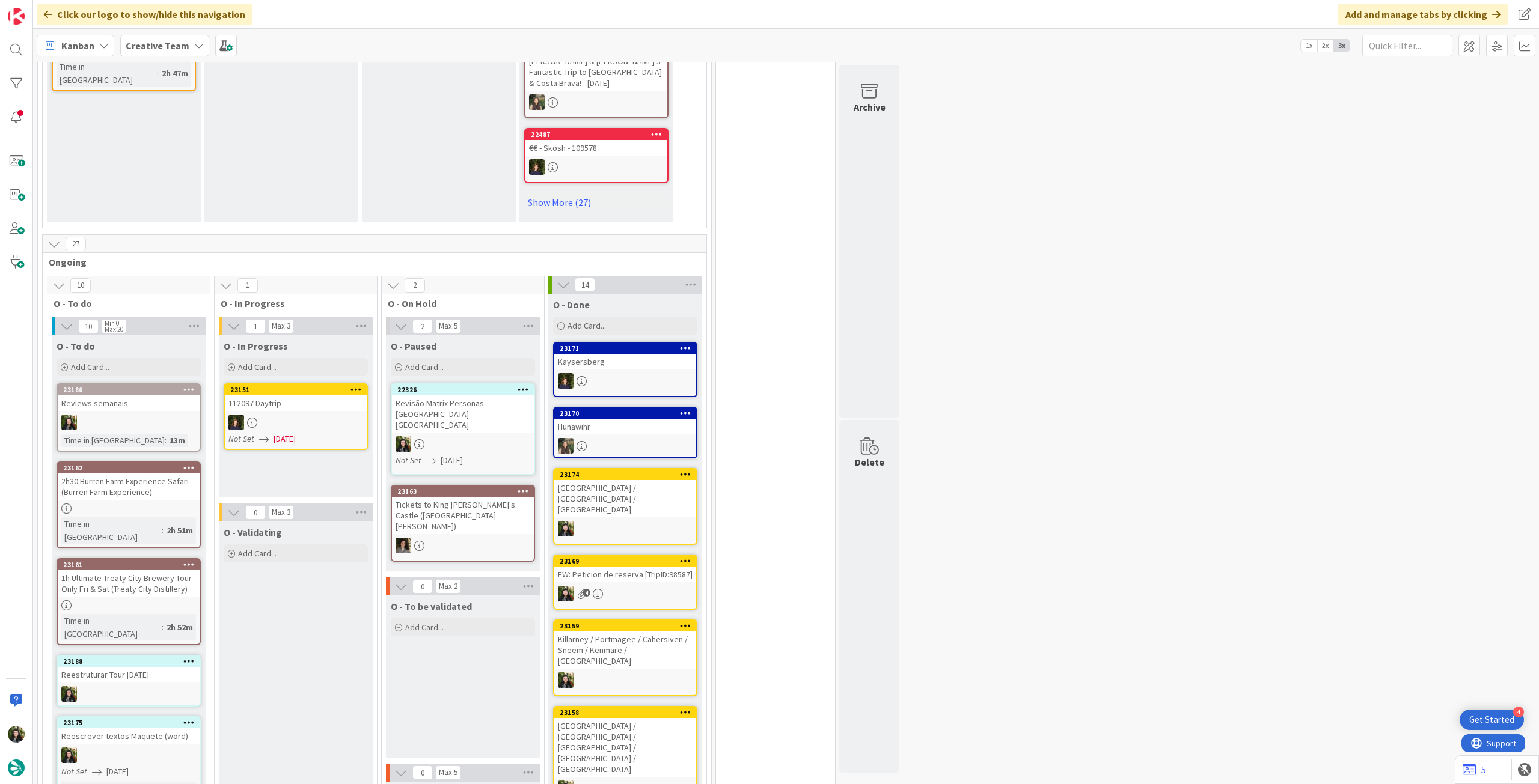
scroll to position [881, 0]
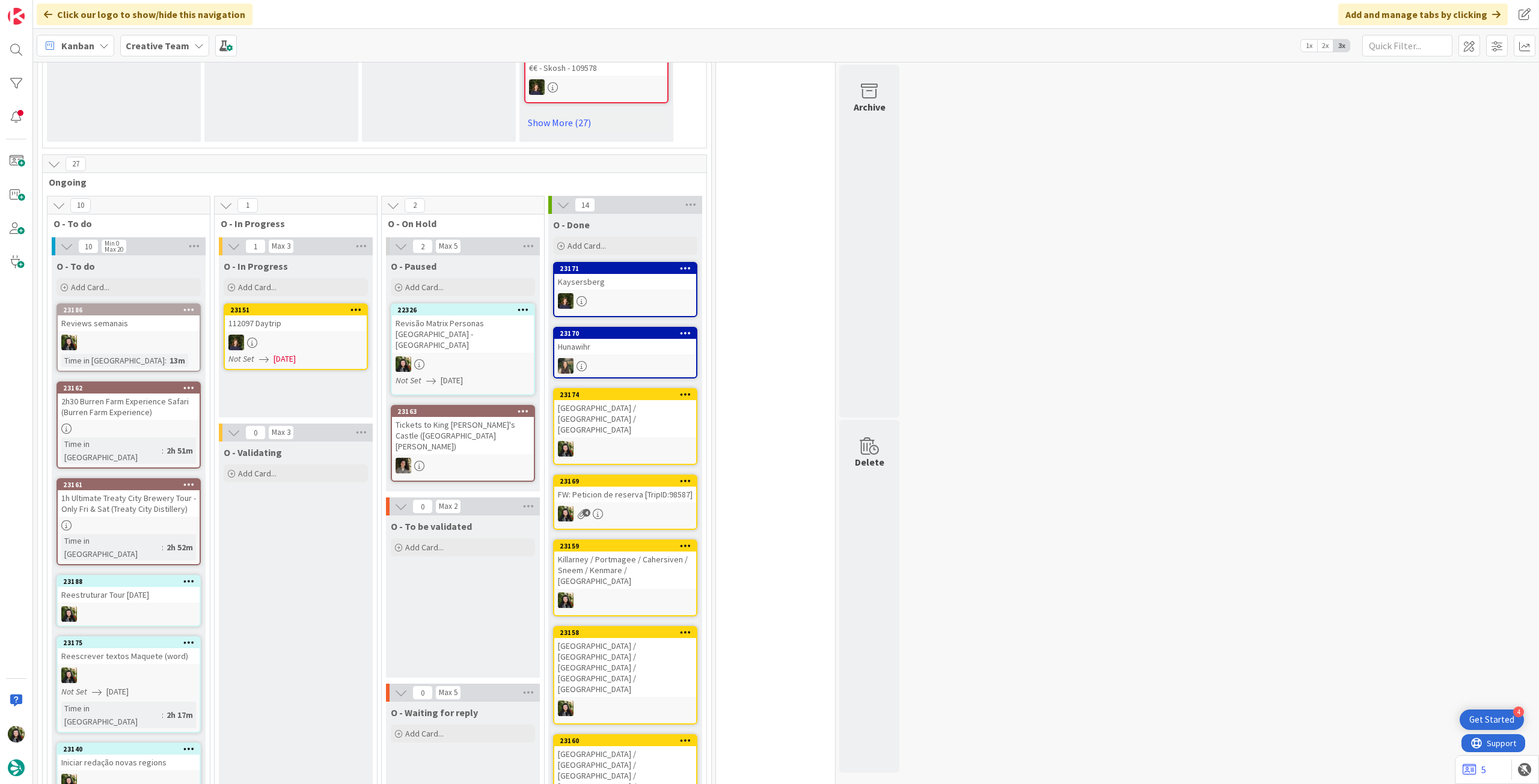
drag, startPoint x: 150, startPoint y: 44, endPoint x: 151, endPoint y: 50, distance: 6.1
click at [150, 44] on b "Creative Team" at bounding box center [158, 45] width 64 height 12
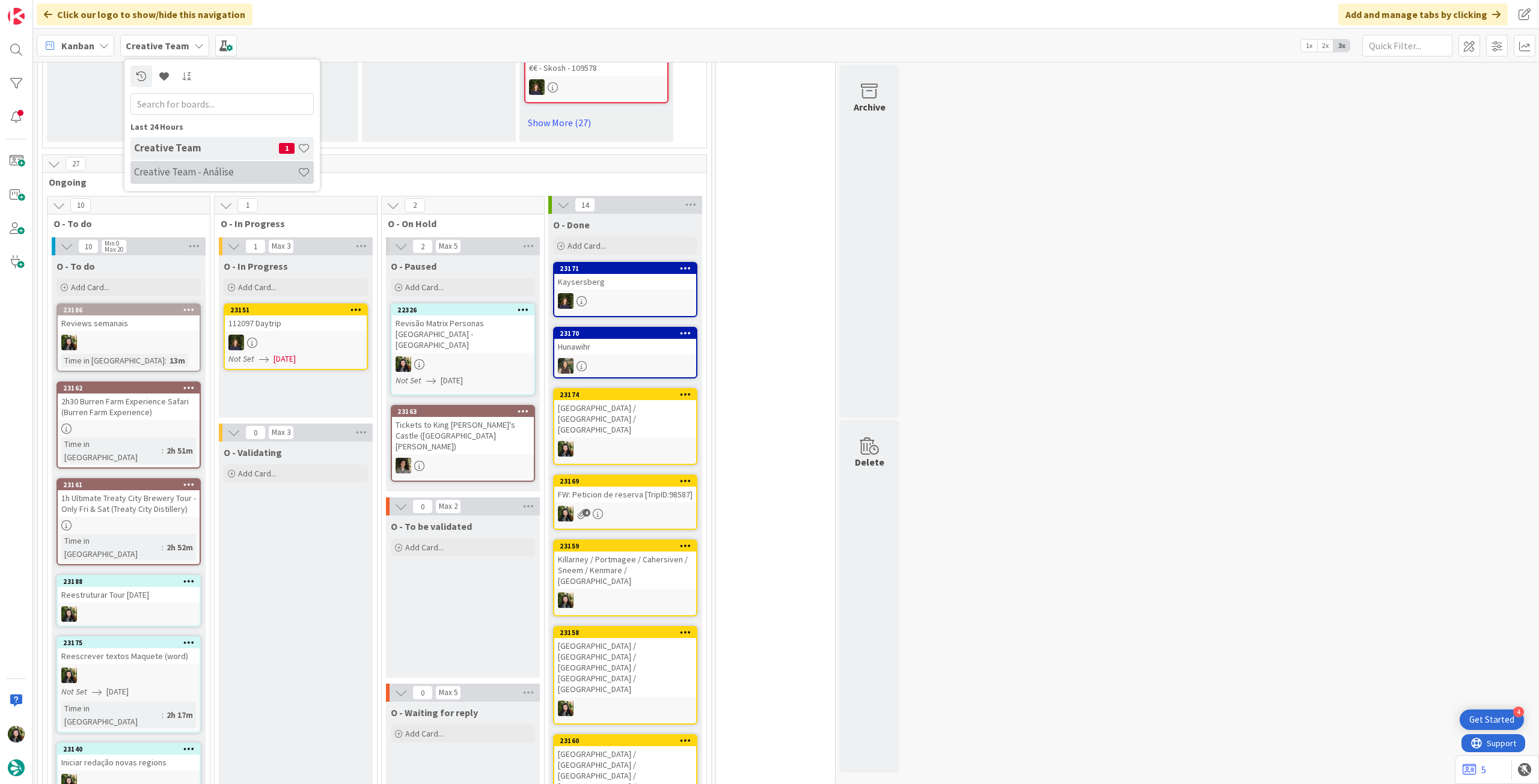
click at [182, 183] on div "Creative Team - Análise" at bounding box center [222, 173] width 183 height 23
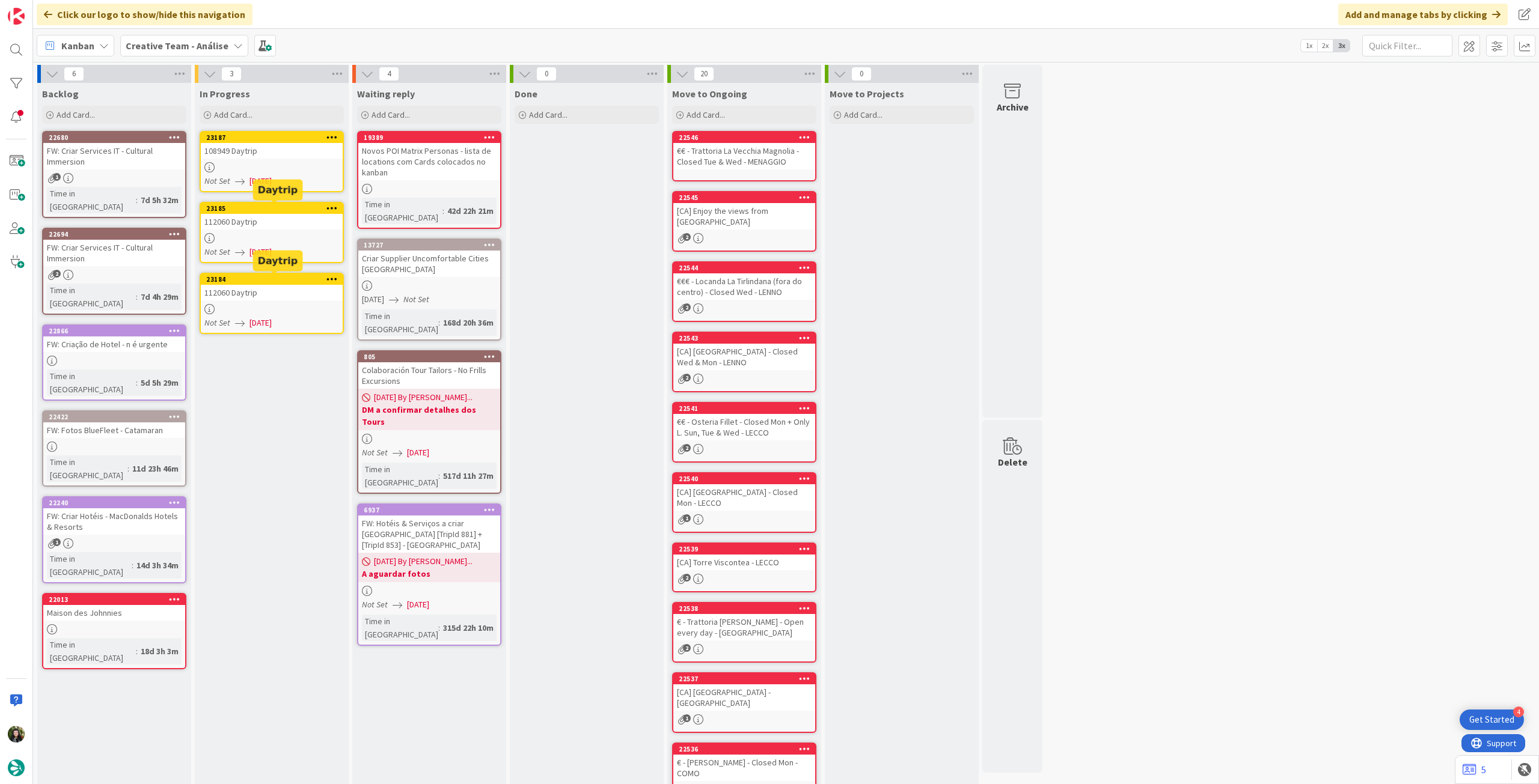
click at [279, 163] on div at bounding box center [272, 167] width 142 height 10
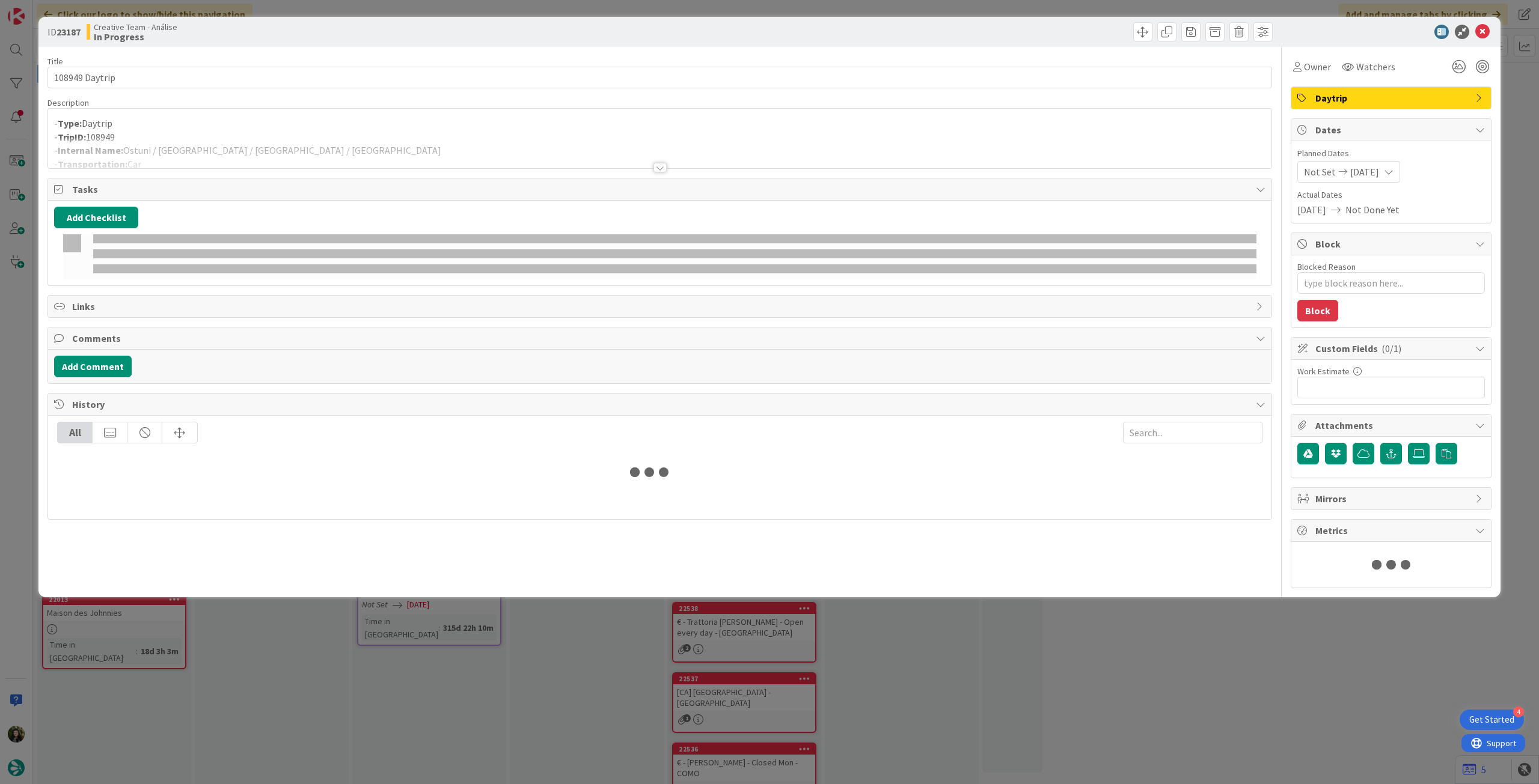
click at [246, 151] on div at bounding box center [660, 153] width 1223 height 31
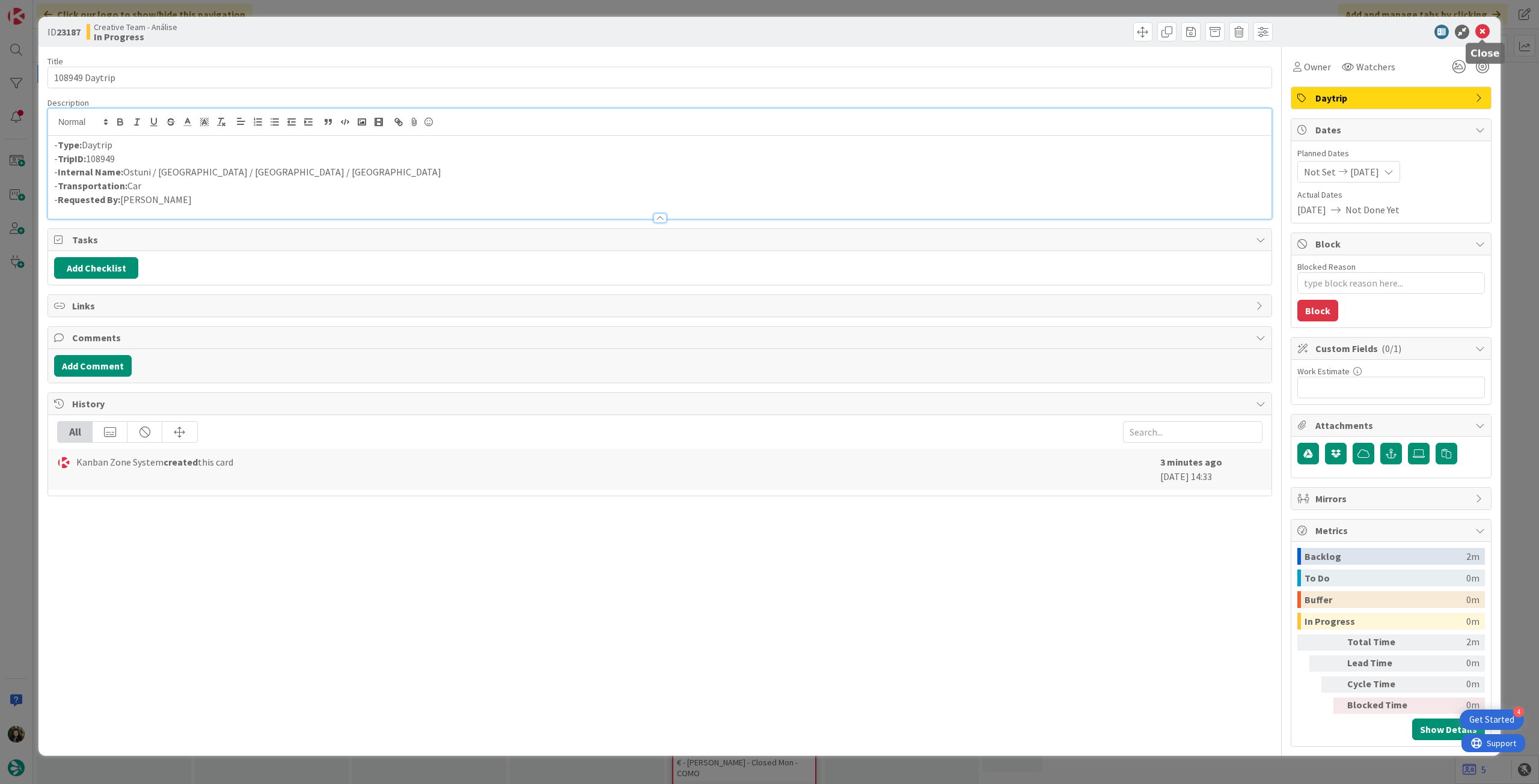
click at [1485, 32] on icon at bounding box center [1482, 32] width 15 height 15
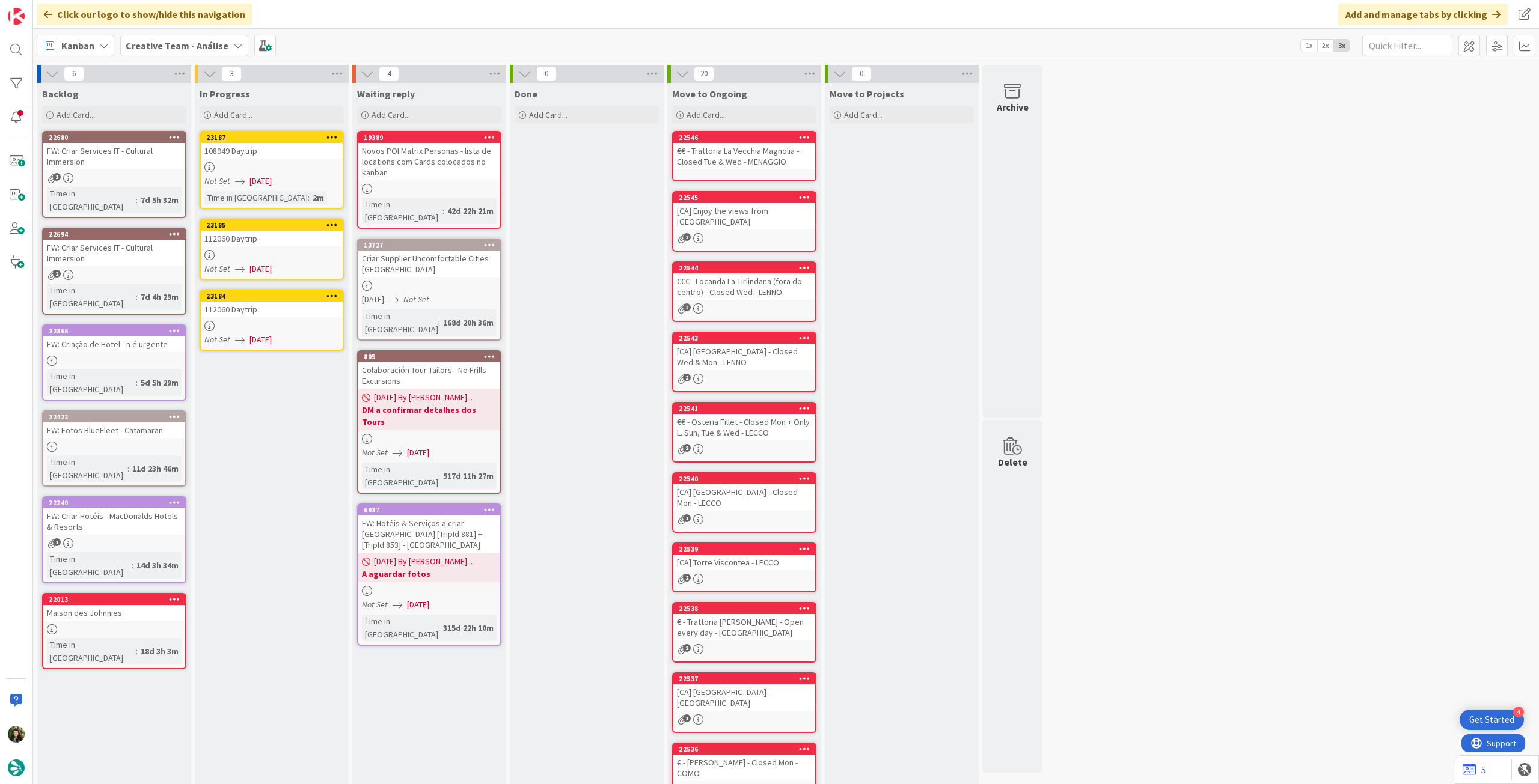
click at [274, 252] on div at bounding box center [272, 255] width 142 height 10
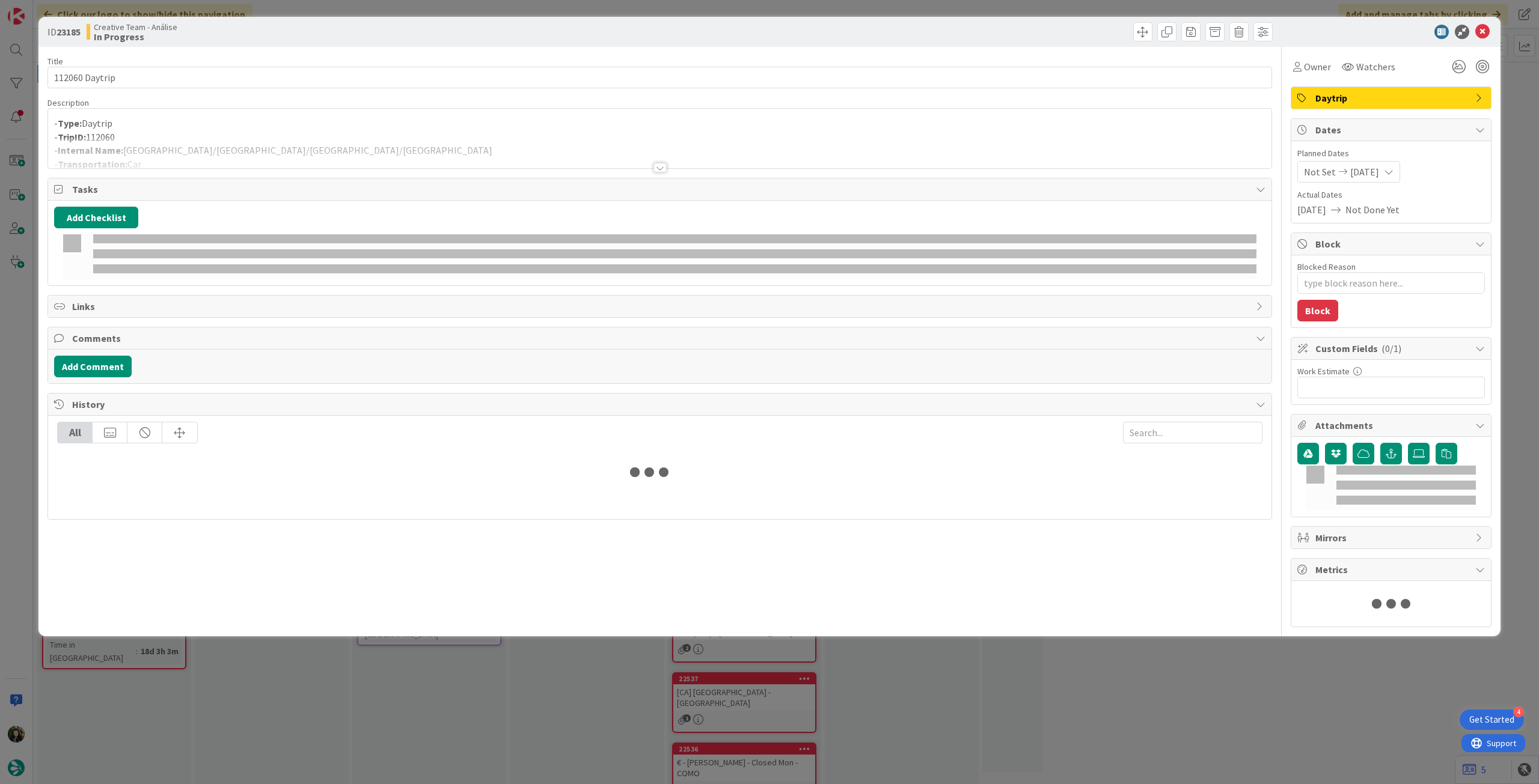
click at [271, 157] on div at bounding box center [660, 153] width 1223 height 31
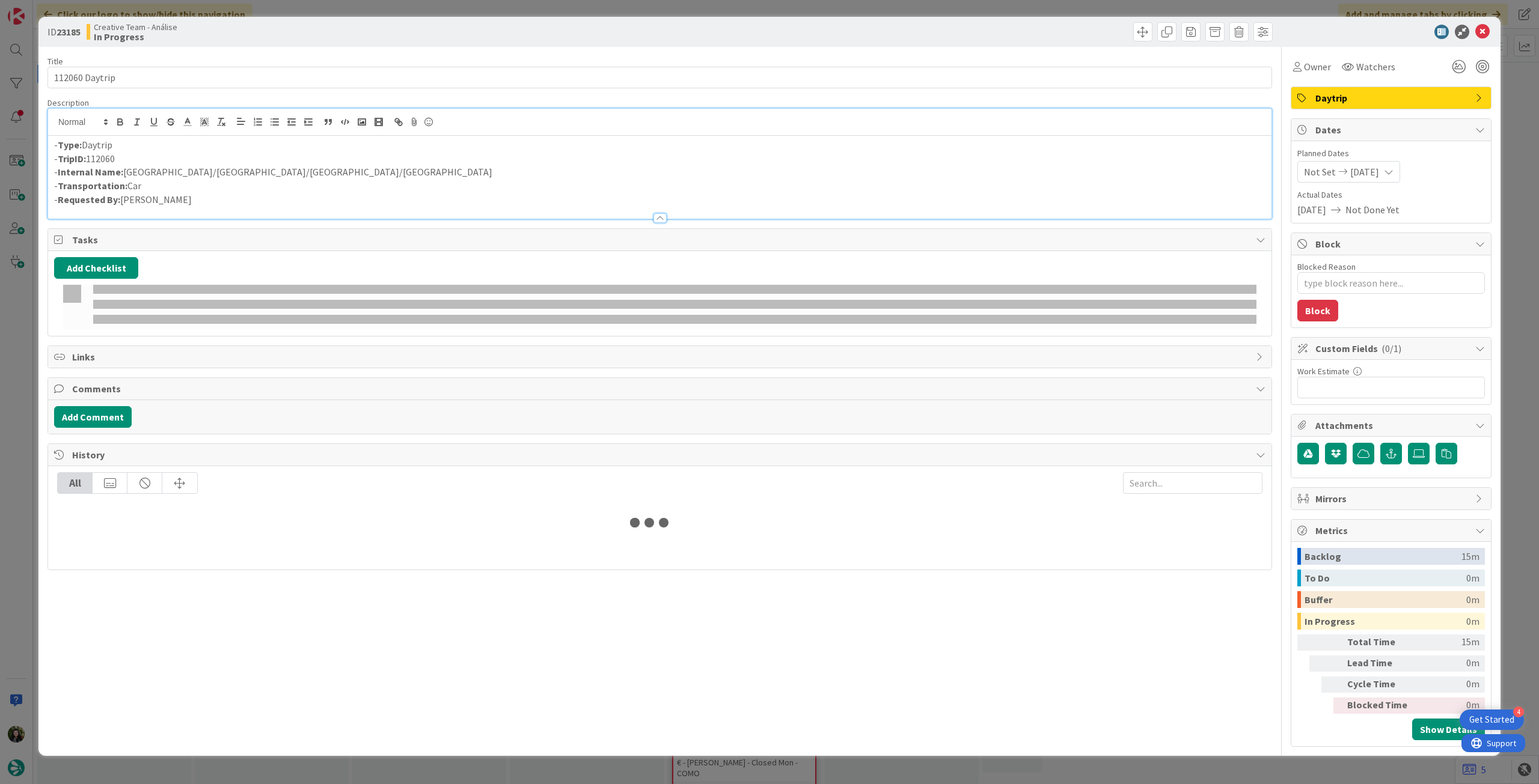
type textarea "x"
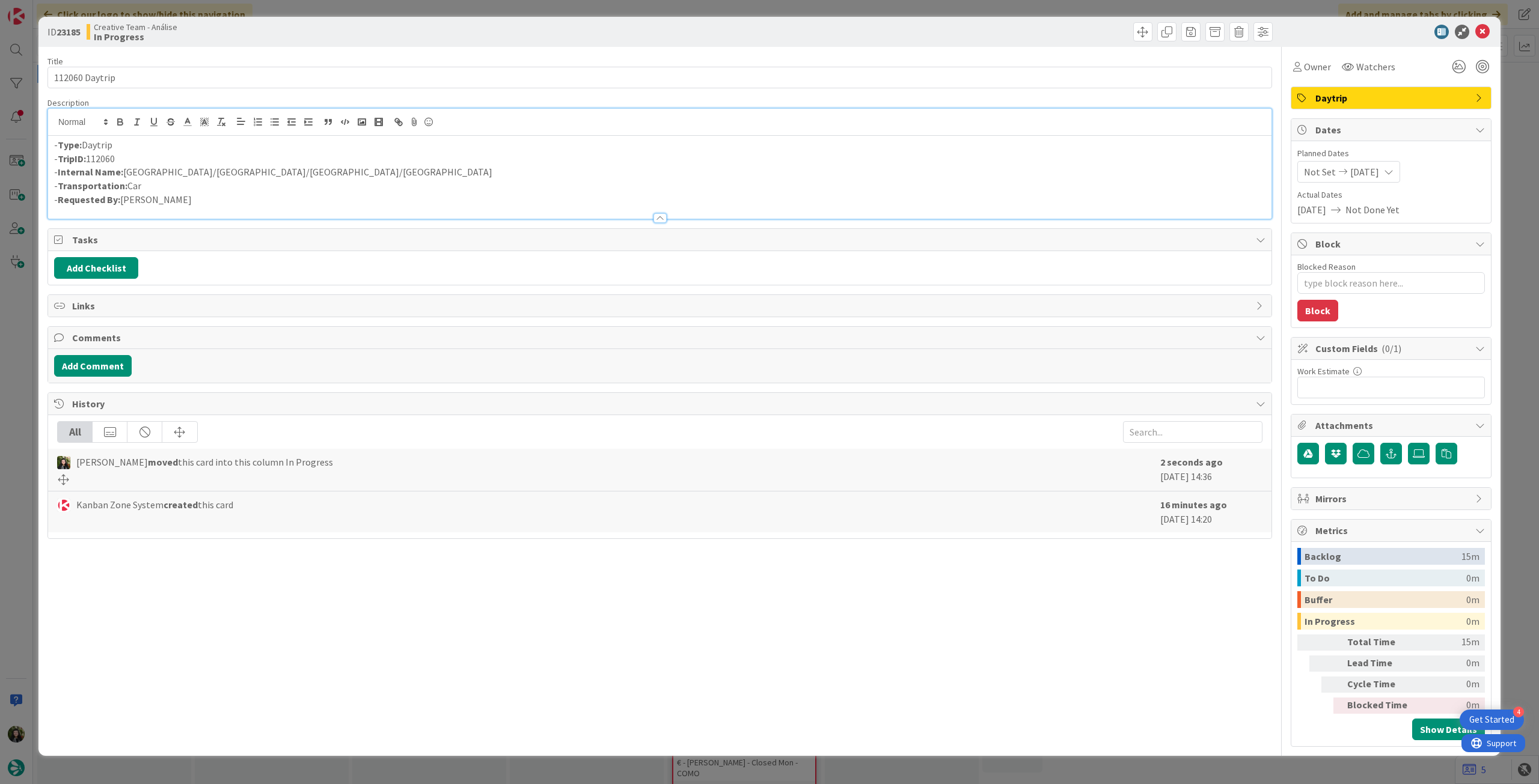
click at [176, 173] on p "- Internal Name: Carcassonne/Narbonne/Béziers/Montpellier" at bounding box center [660, 173] width 1211 height 14
click at [1486, 28] on icon at bounding box center [1482, 32] width 15 height 15
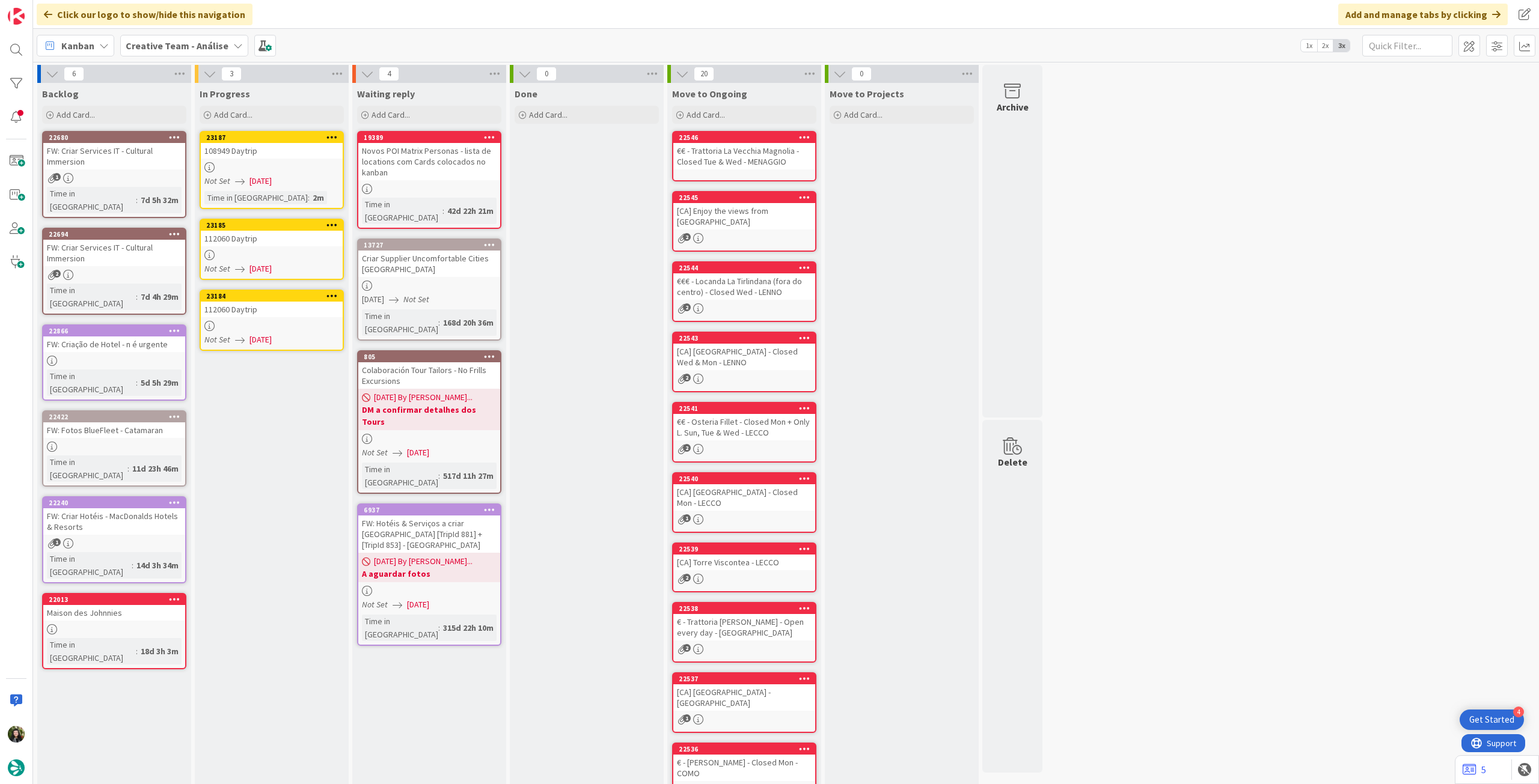
click at [255, 337] on span "[DATE]" at bounding box center [260, 340] width 22 height 13
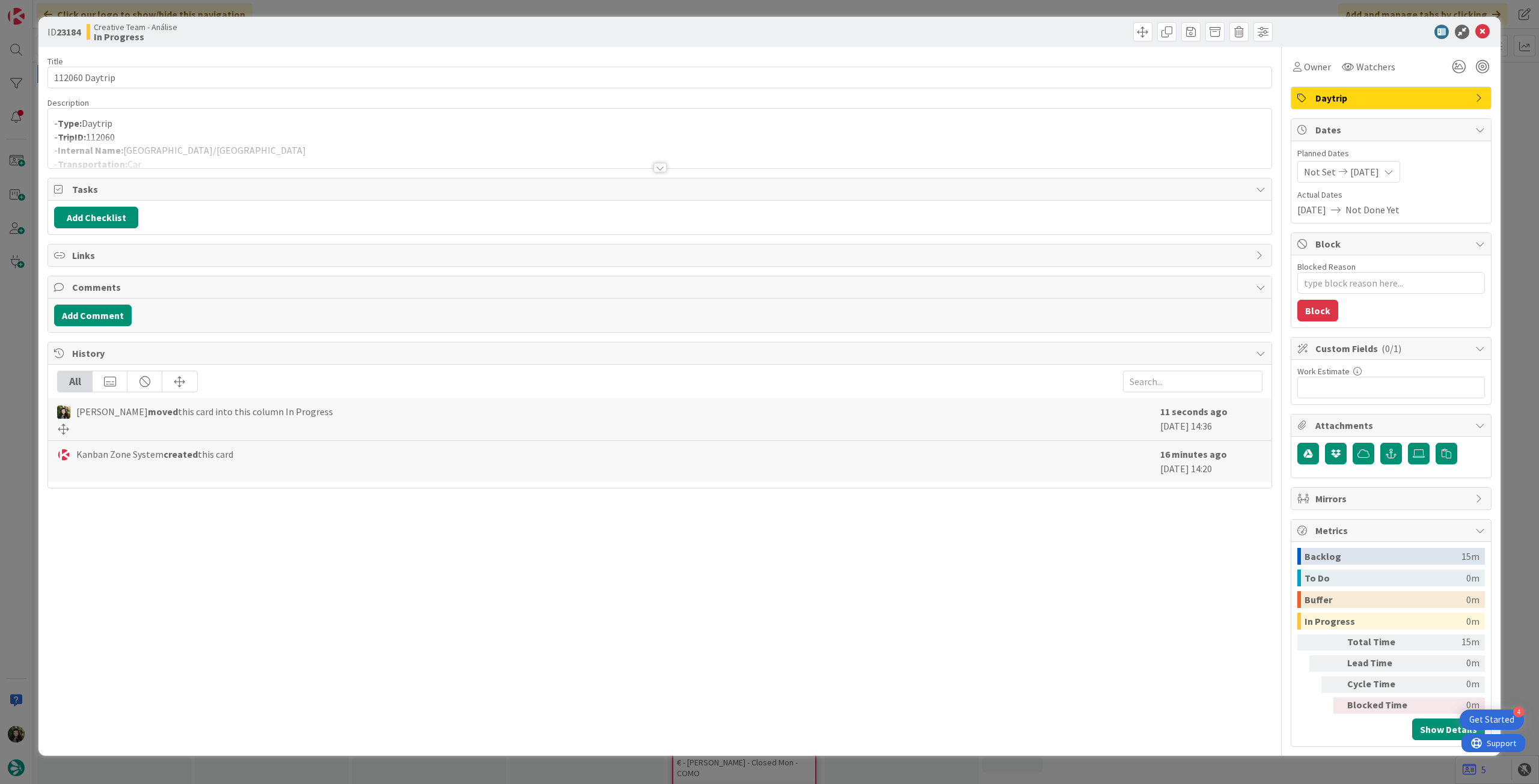
type textarea "x"
click at [252, 157] on div at bounding box center [660, 153] width 1223 height 31
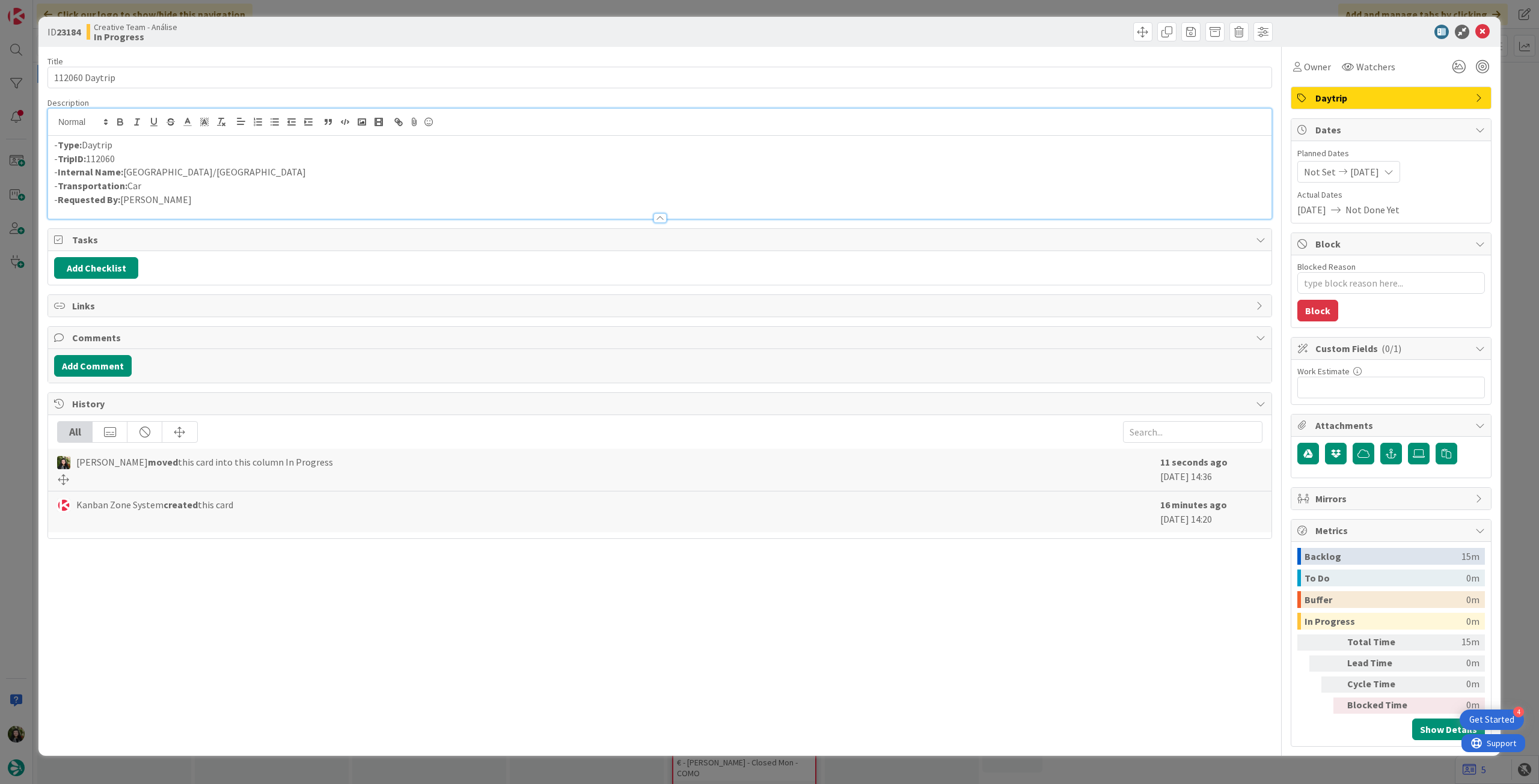
click at [160, 171] on p "- Internal Name: Toulouse/Carcassonne" at bounding box center [660, 173] width 1211 height 14
click at [1484, 32] on icon at bounding box center [1482, 32] width 15 height 15
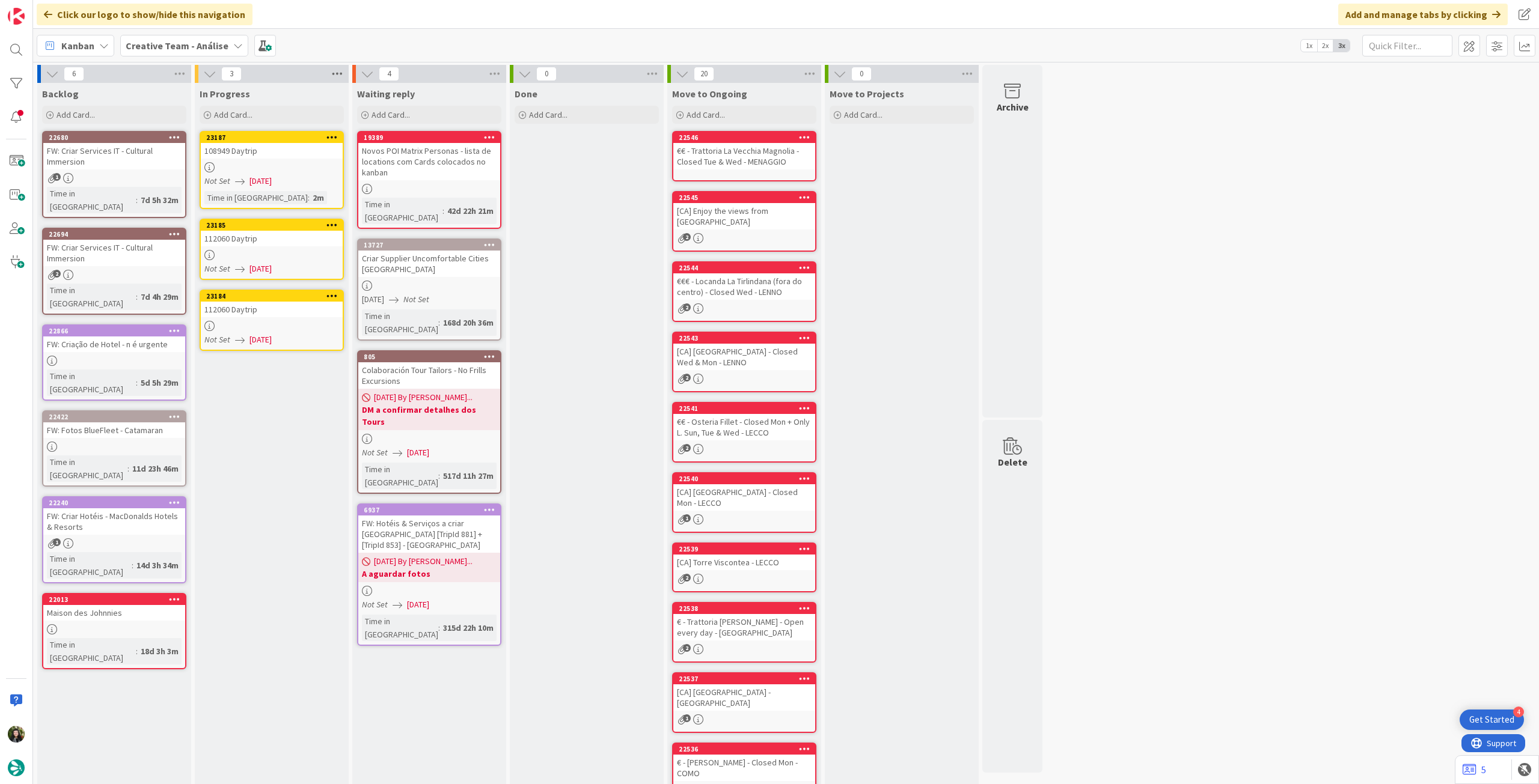
click at [339, 80] on icon at bounding box center [337, 74] width 15 height 18
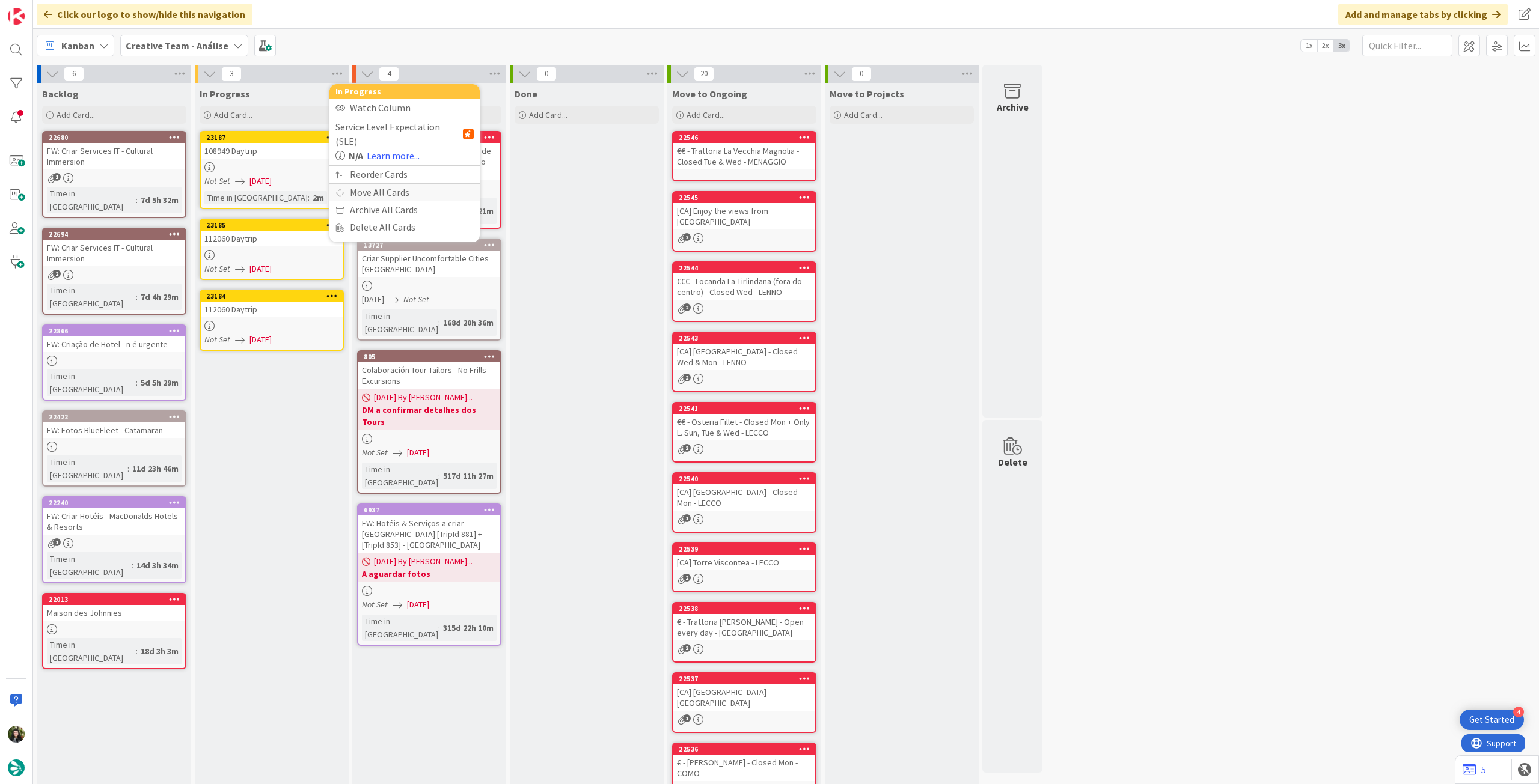
click at [362, 184] on div "Move All Cards" at bounding box center [404, 192] width 150 height 17
click at [382, 128] on span "Creative Team - Análise" at bounding box center [390, 131] width 97 height 12
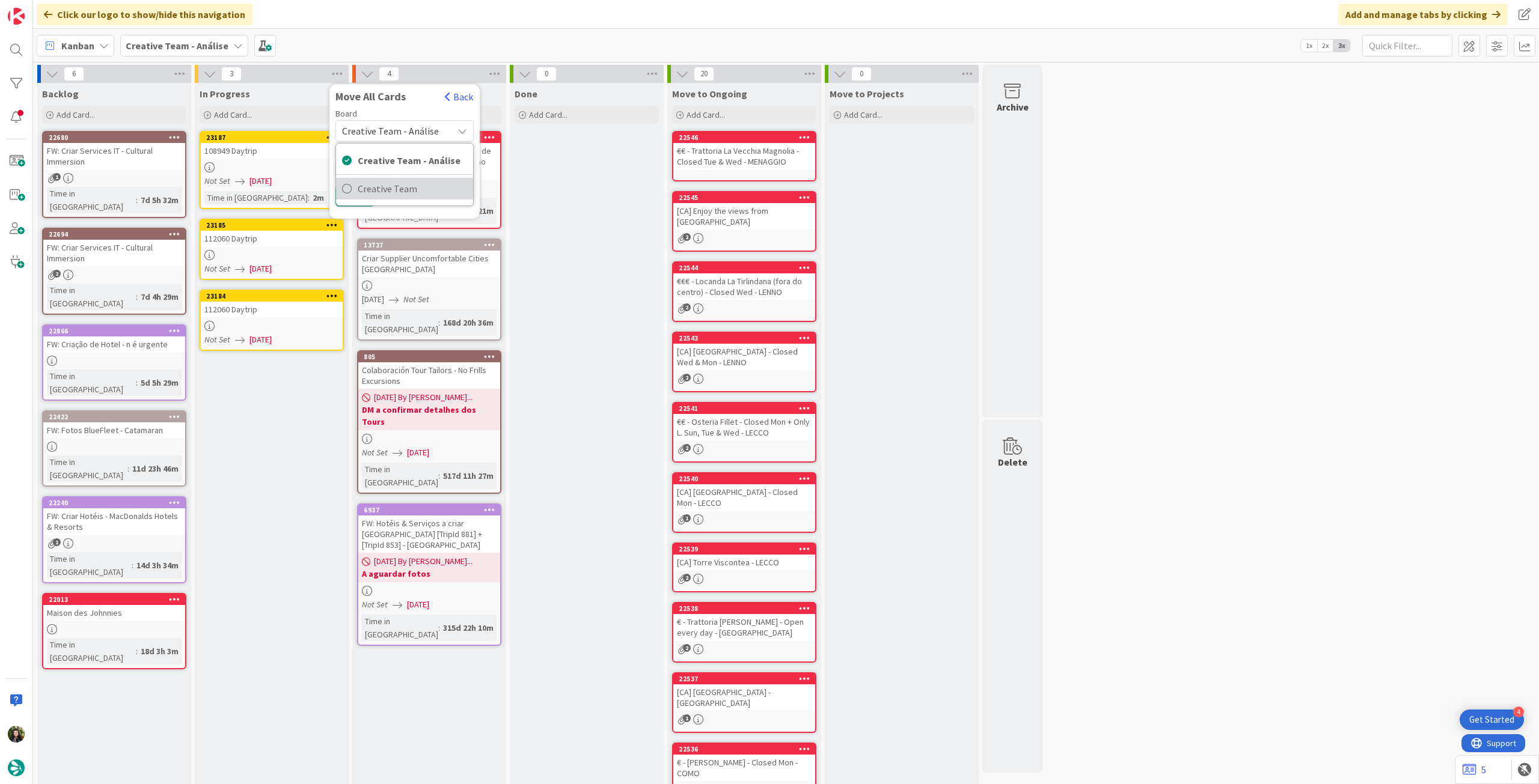
click at [386, 185] on span "Creative Team" at bounding box center [412, 188] width 109 height 18
click at [390, 167] on div "Select a Column..." at bounding box center [396, 169] width 114 height 19
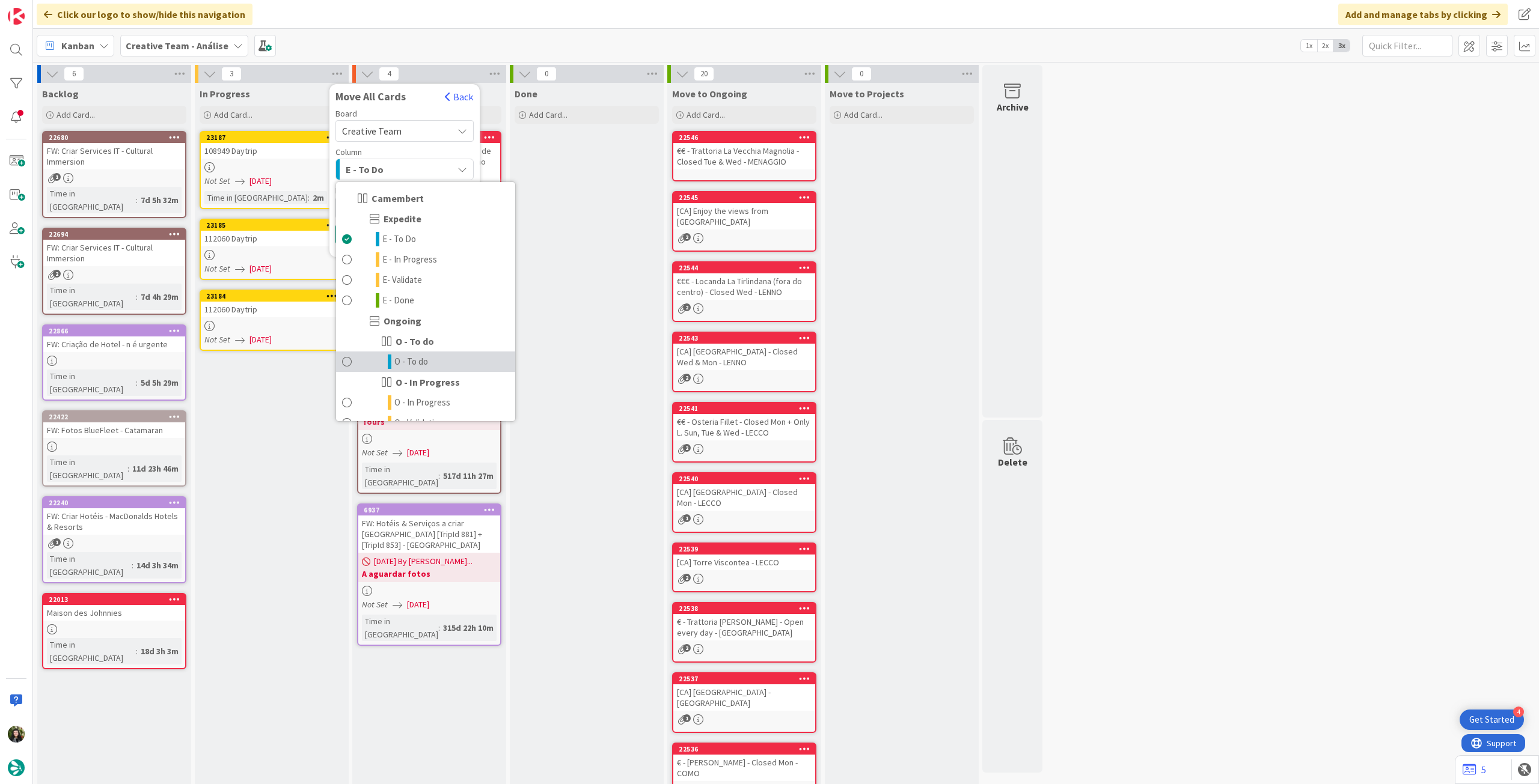
click at [439, 364] on link "O - To do" at bounding box center [426, 362] width 179 height 20
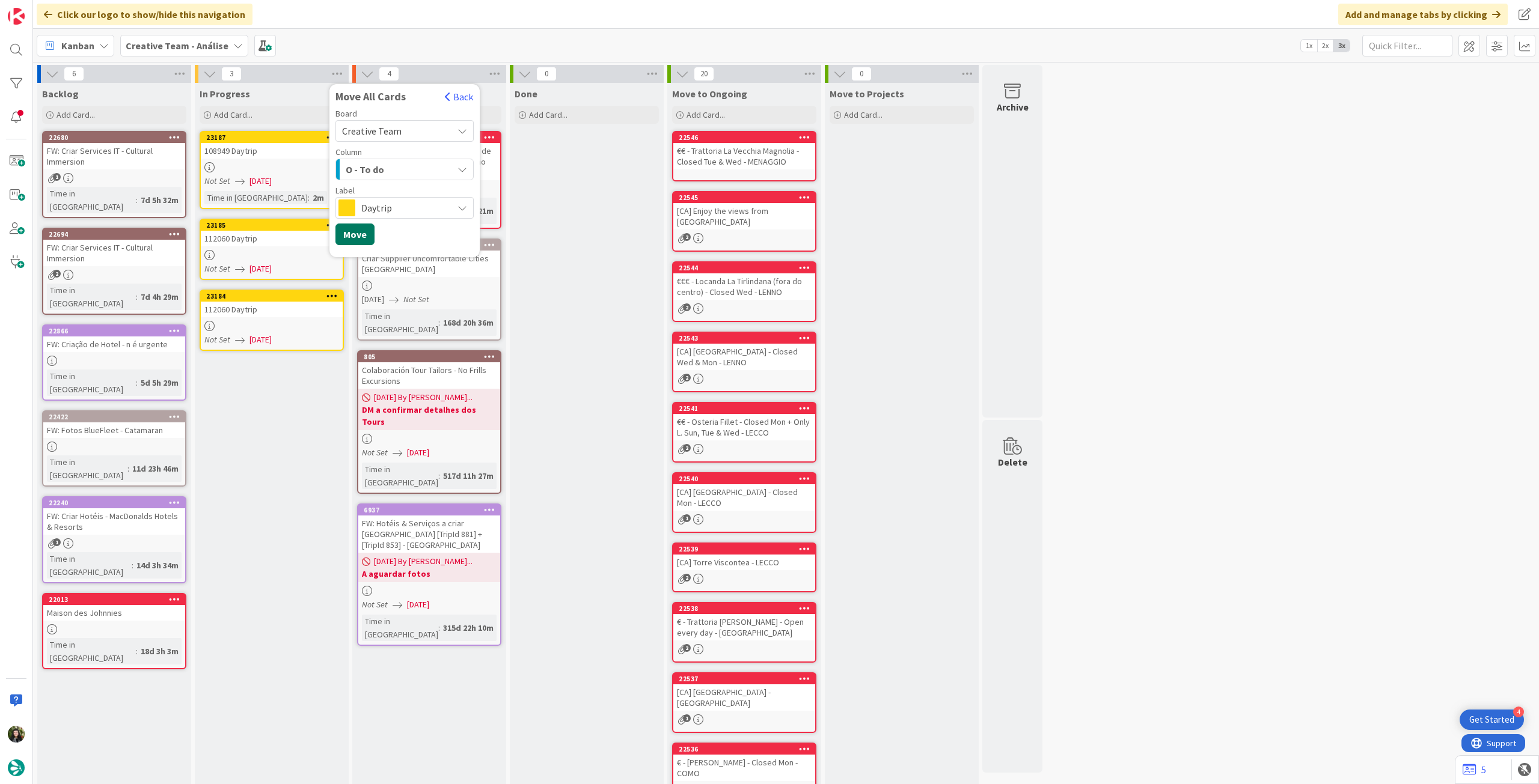
click at [352, 243] on button "Move" at bounding box center [355, 234] width 39 height 22
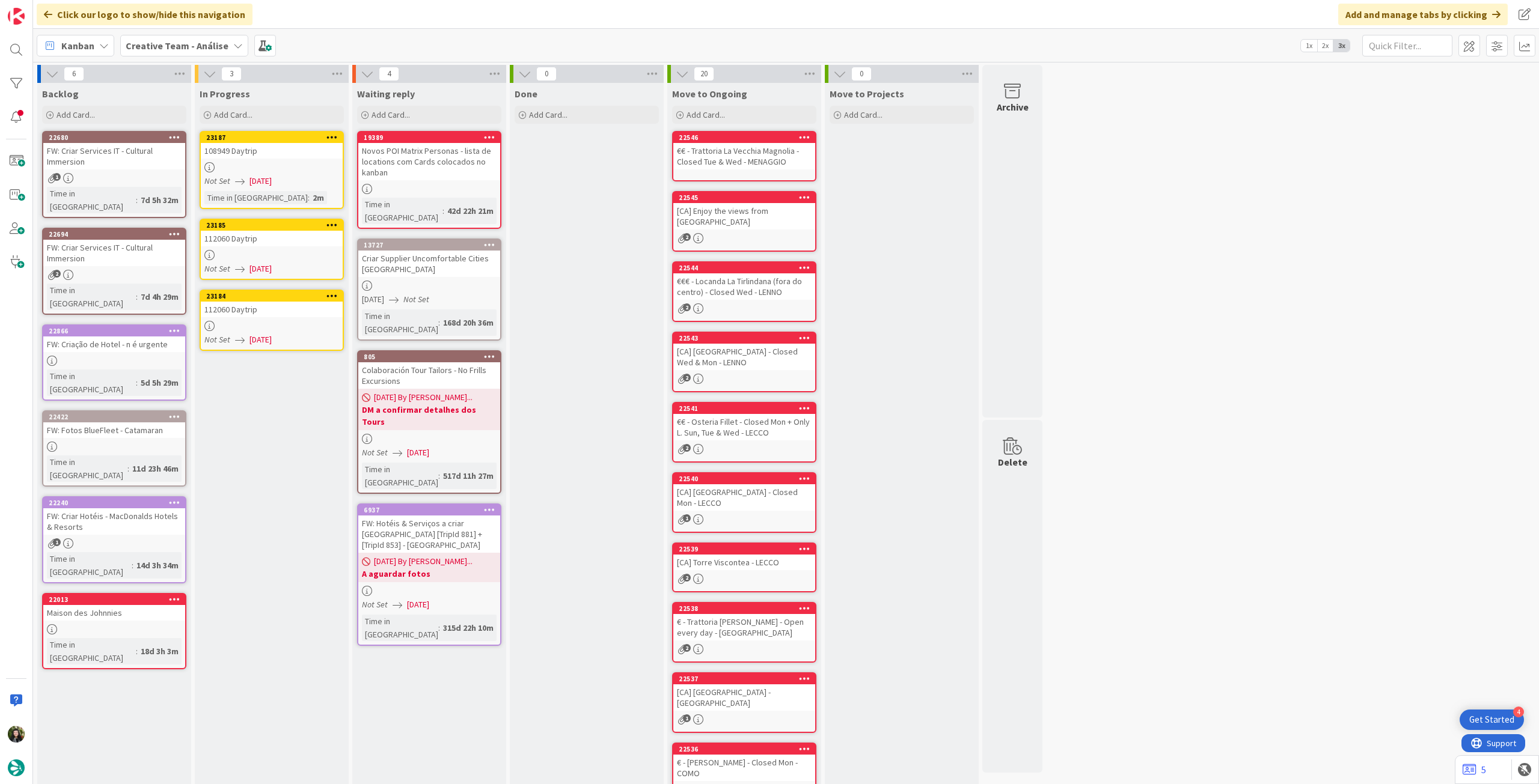
click at [178, 50] on b "Creative Team - Análise" at bounding box center [177, 45] width 103 height 12
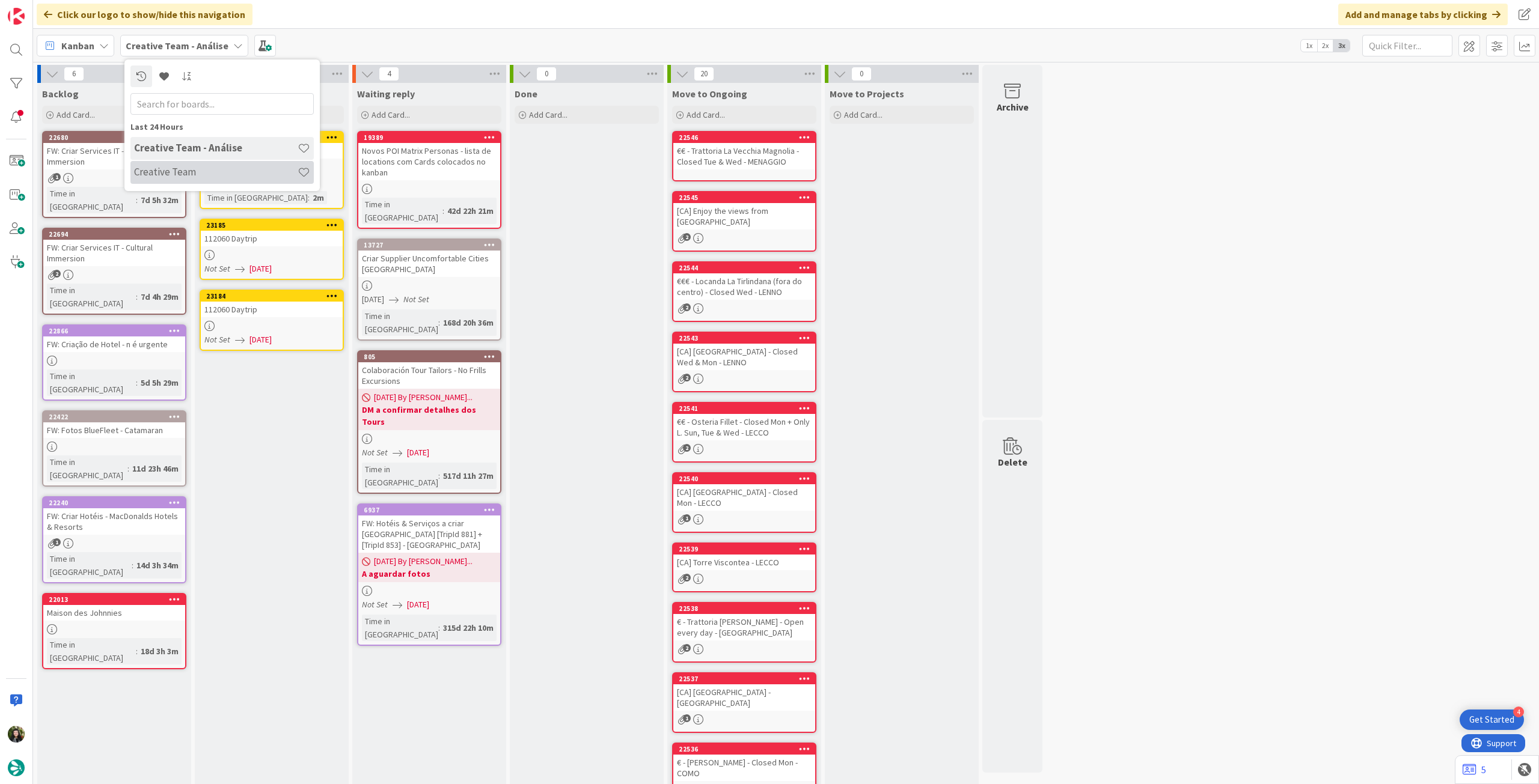
click at [185, 168] on h4 "Creative Team" at bounding box center [216, 172] width 164 height 12
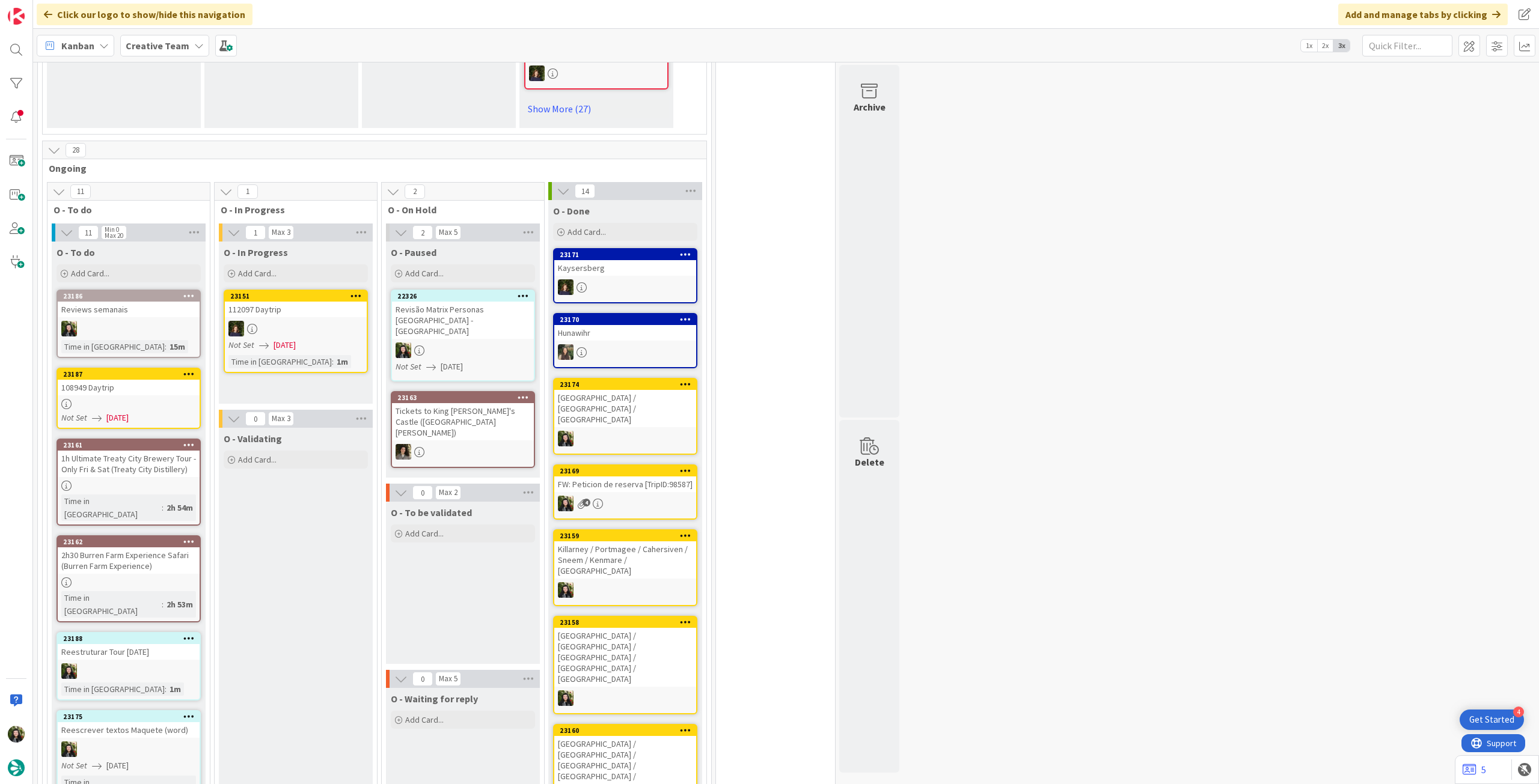
scroll to position [962, 0]
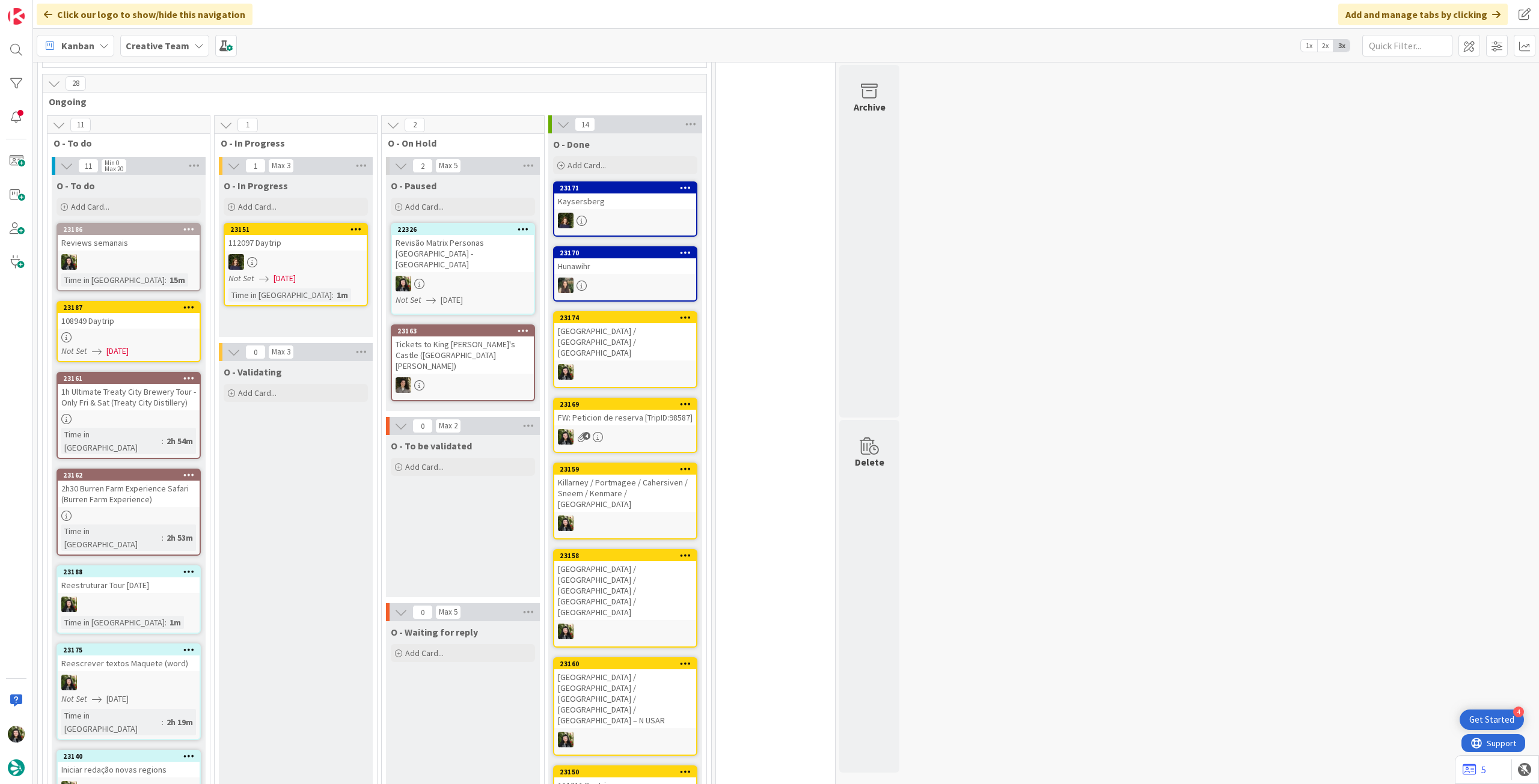
click at [290, 272] on span "[DATE]" at bounding box center [284, 279] width 22 height 13
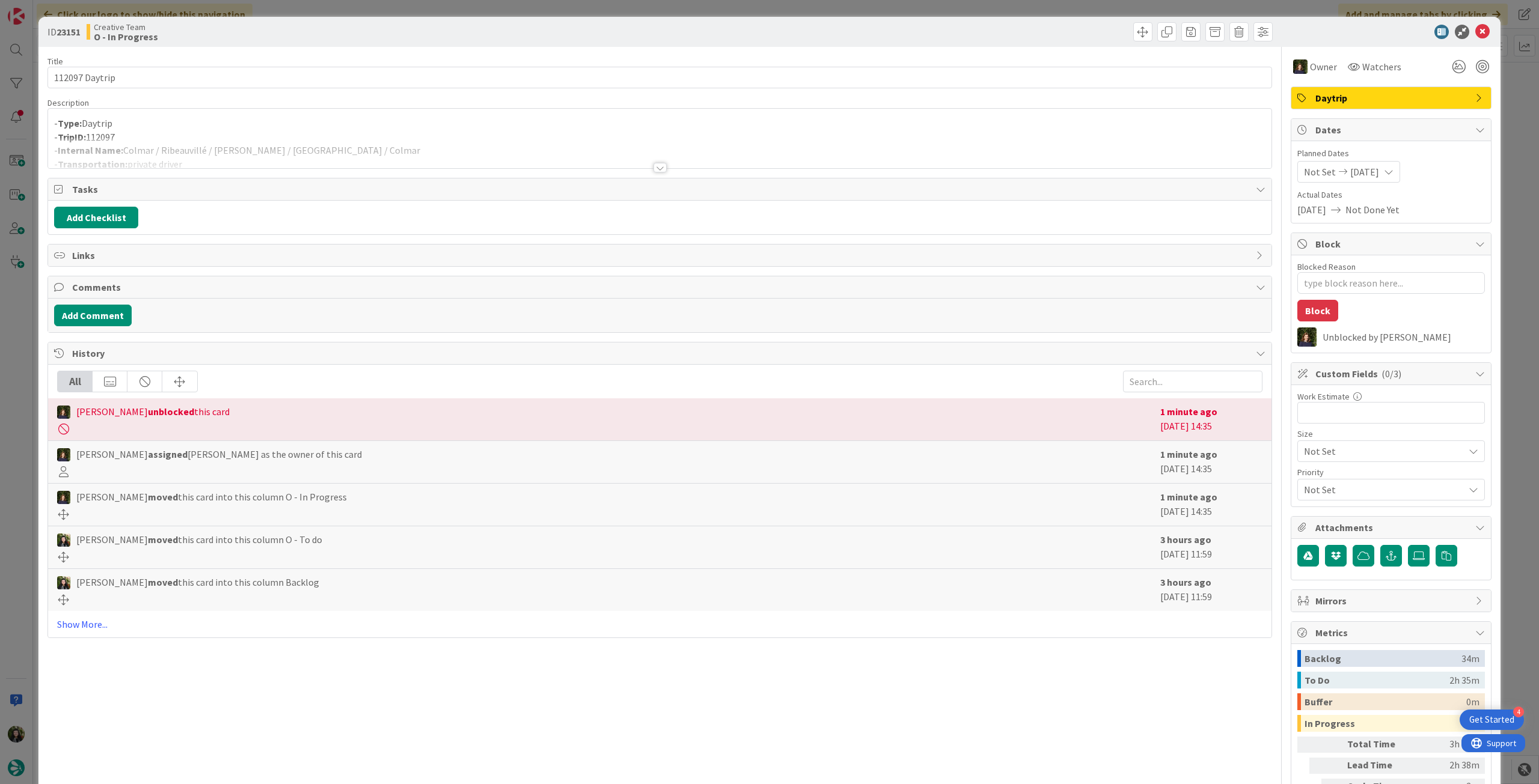
click at [279, 156] on div at bounding box center [660, 153] width 1223 height 31
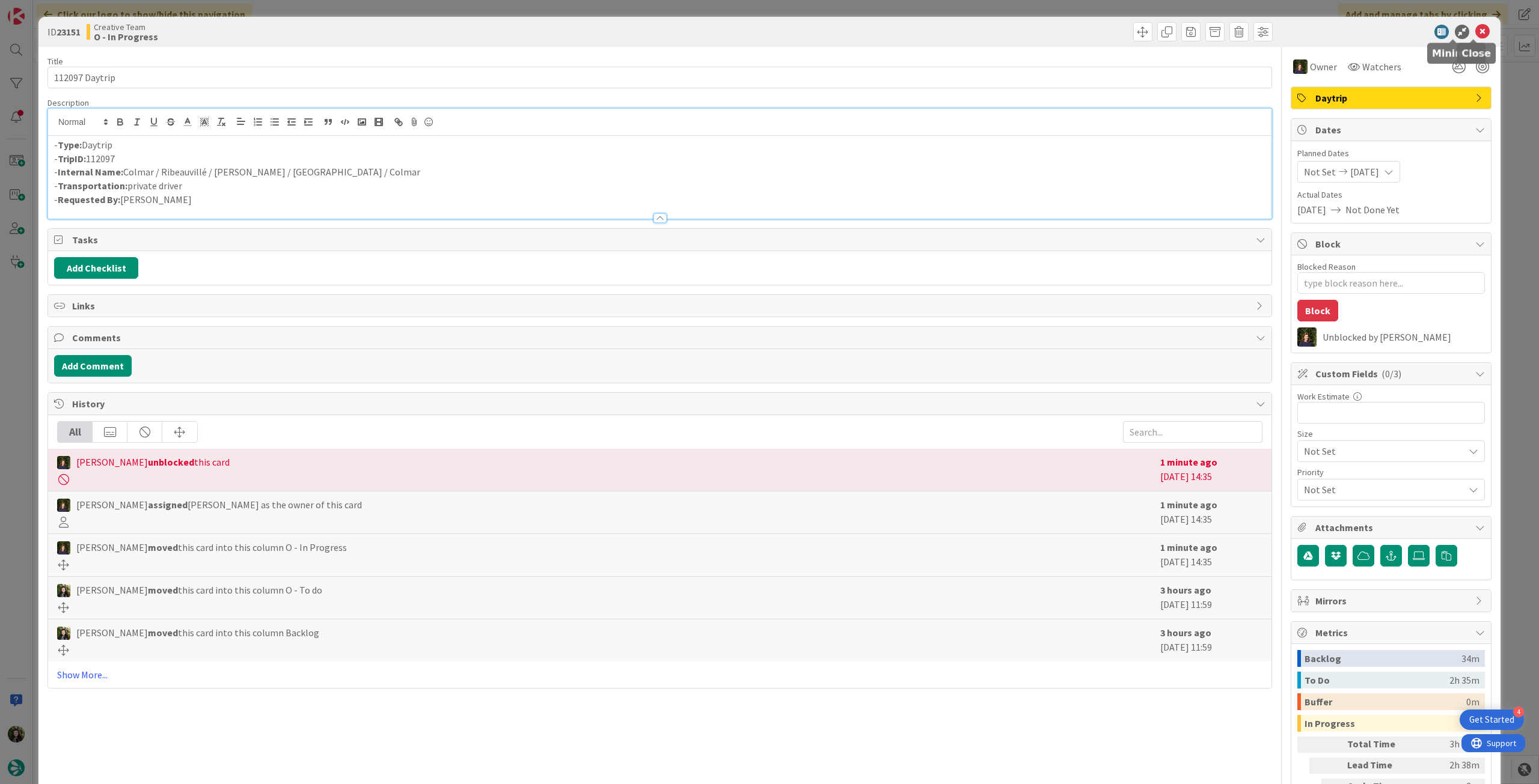
click at [1475, 28] on icon at bounding box center [1482, 32] width 15 height 15
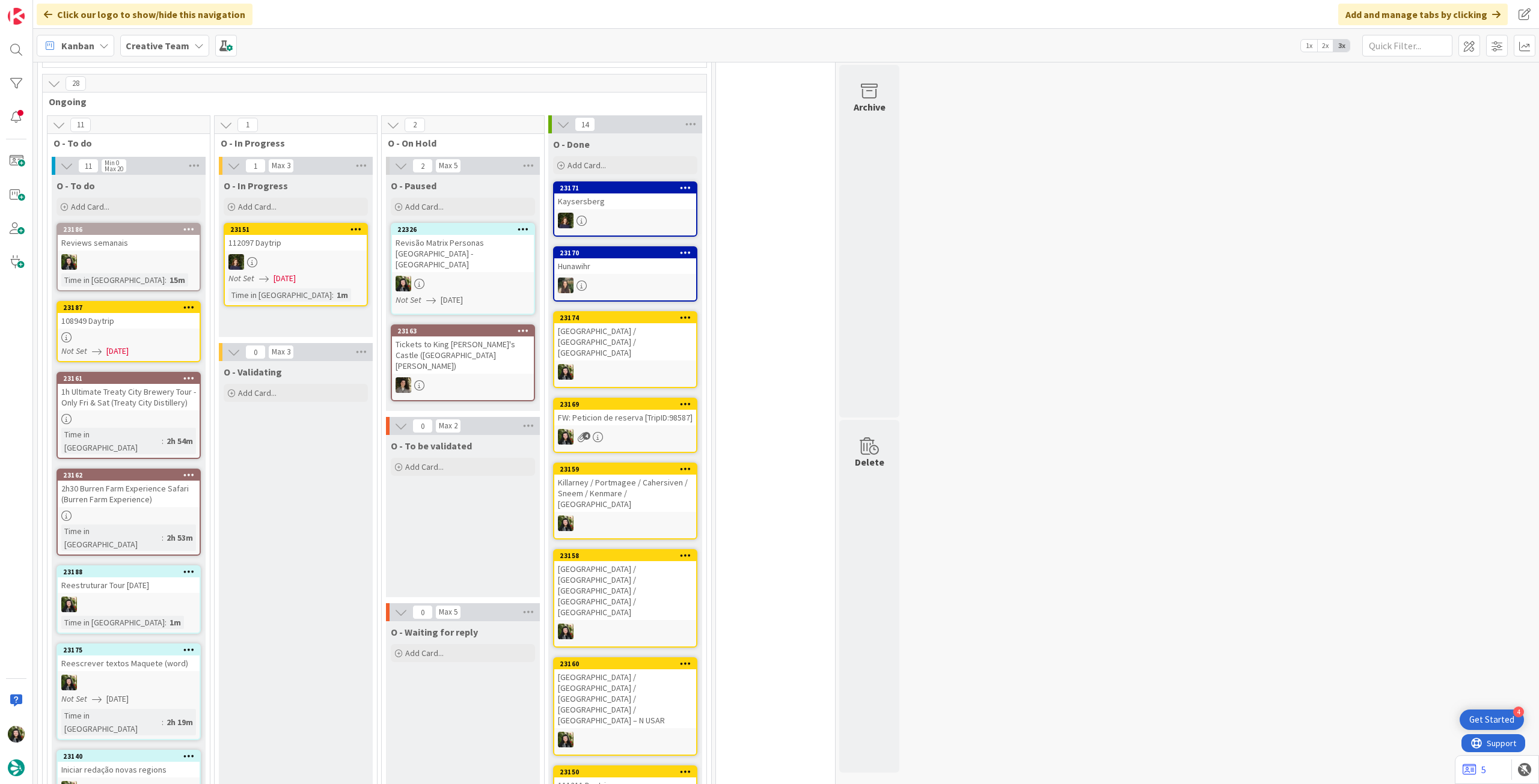
click at [157, 308] on link "23187 108949 Daytrip Not Set 16/09/2025" at bounding box center [128, 332] width 144 height 61
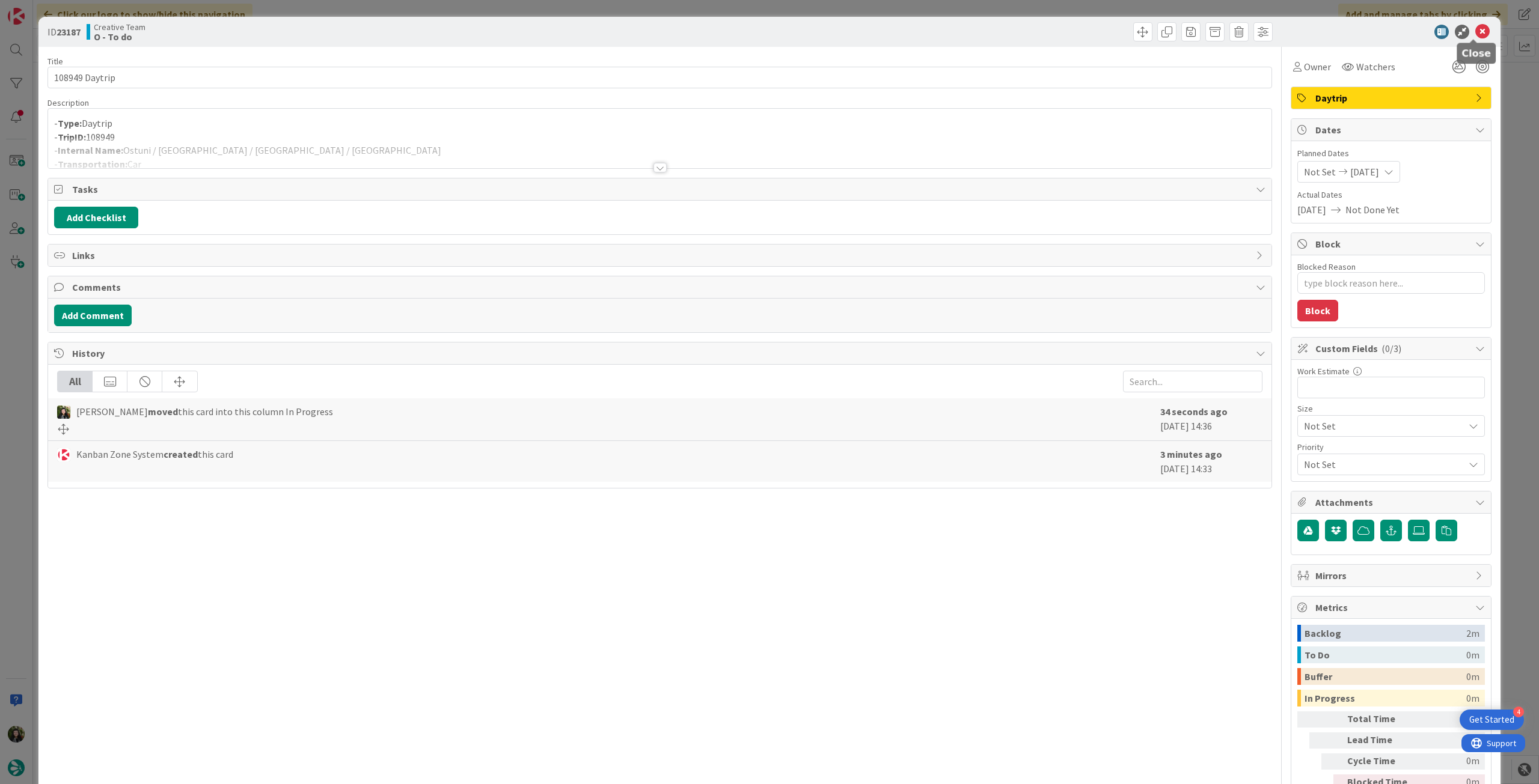
click at [1475, 32] on icon at bounding box center [1482, 32] width 15 height 15
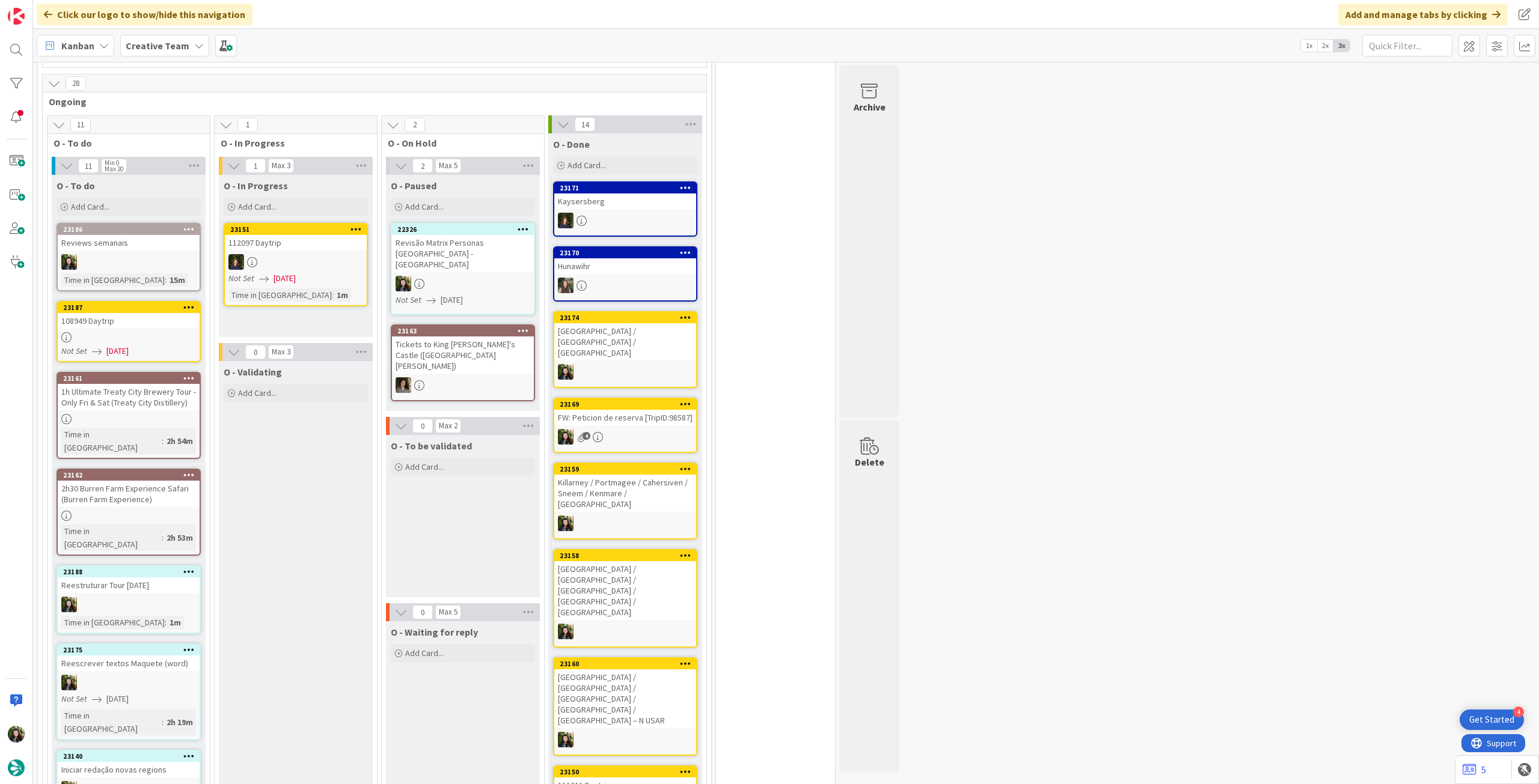
click at [164, 49] on b "Creative Team" at bounding box center [158, 45] width 64 height 12
click at [174, 167] on h4 "Creative Team - Análise" at bounding box center [216, 172] width 164 height 12
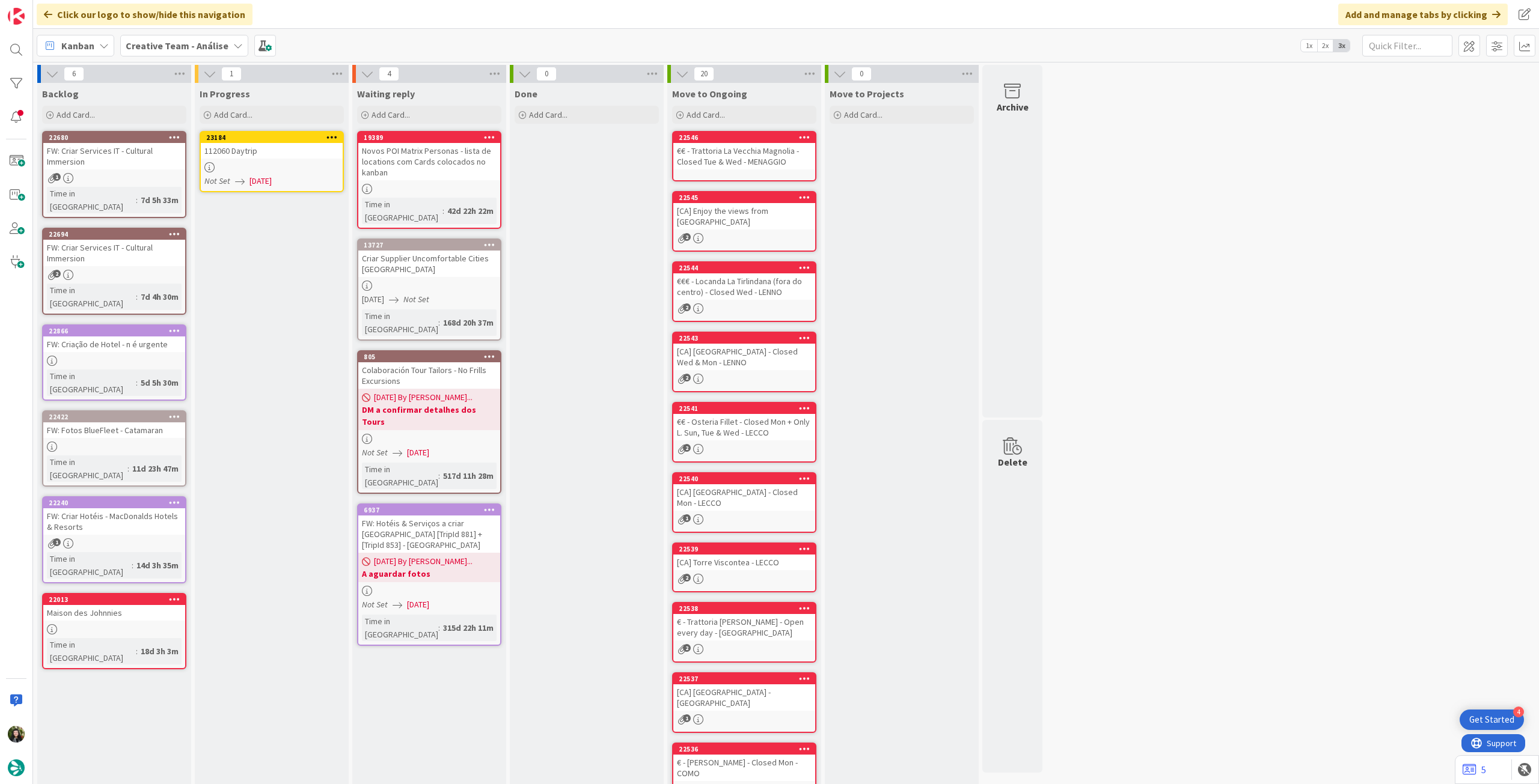
click at [305, 151] on div "112060 Daytrip" at bounding box center [272, 151] width 142 height 15
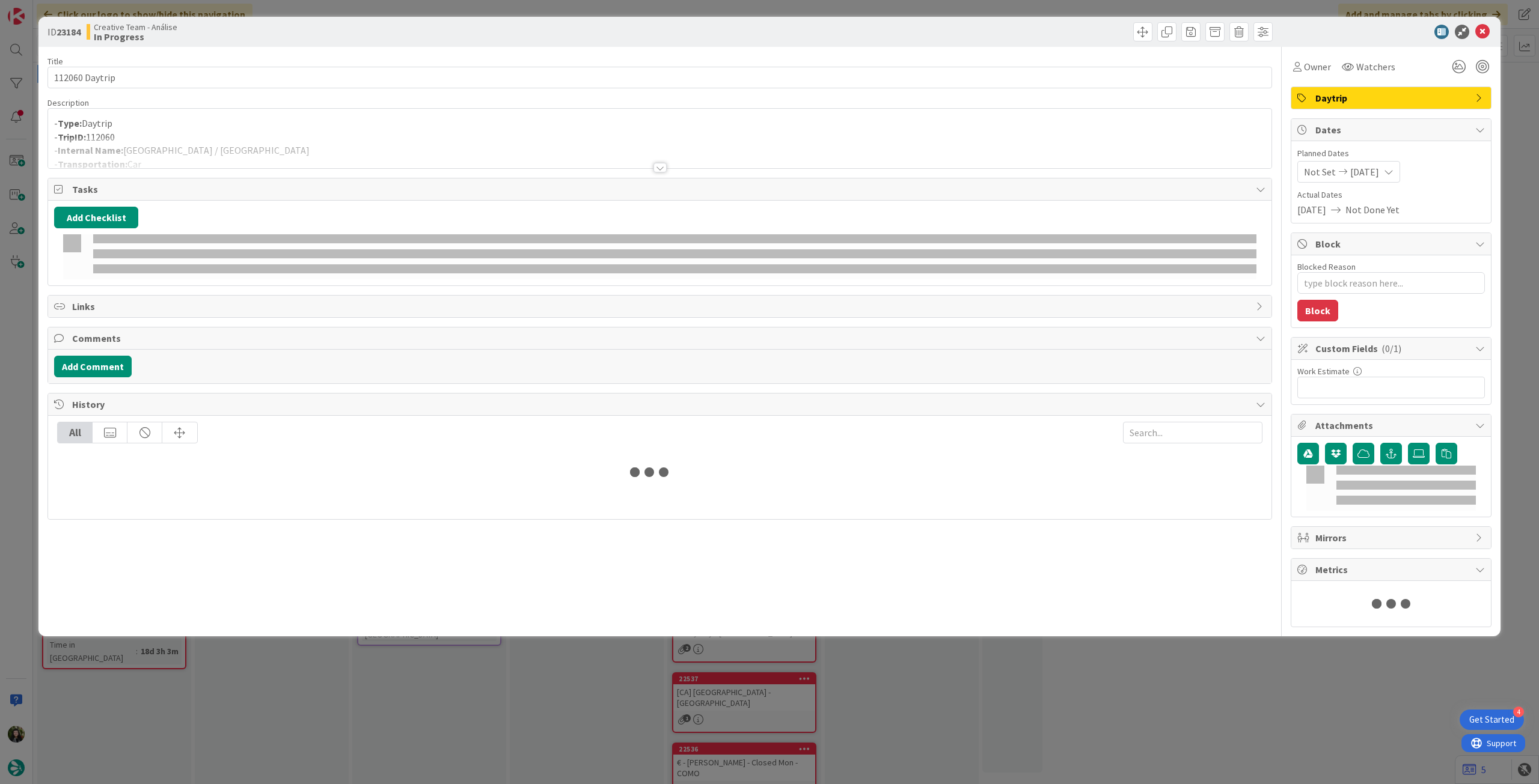
click at [291, 148] on div at bounding box center [660, 153] width 1223 height 31
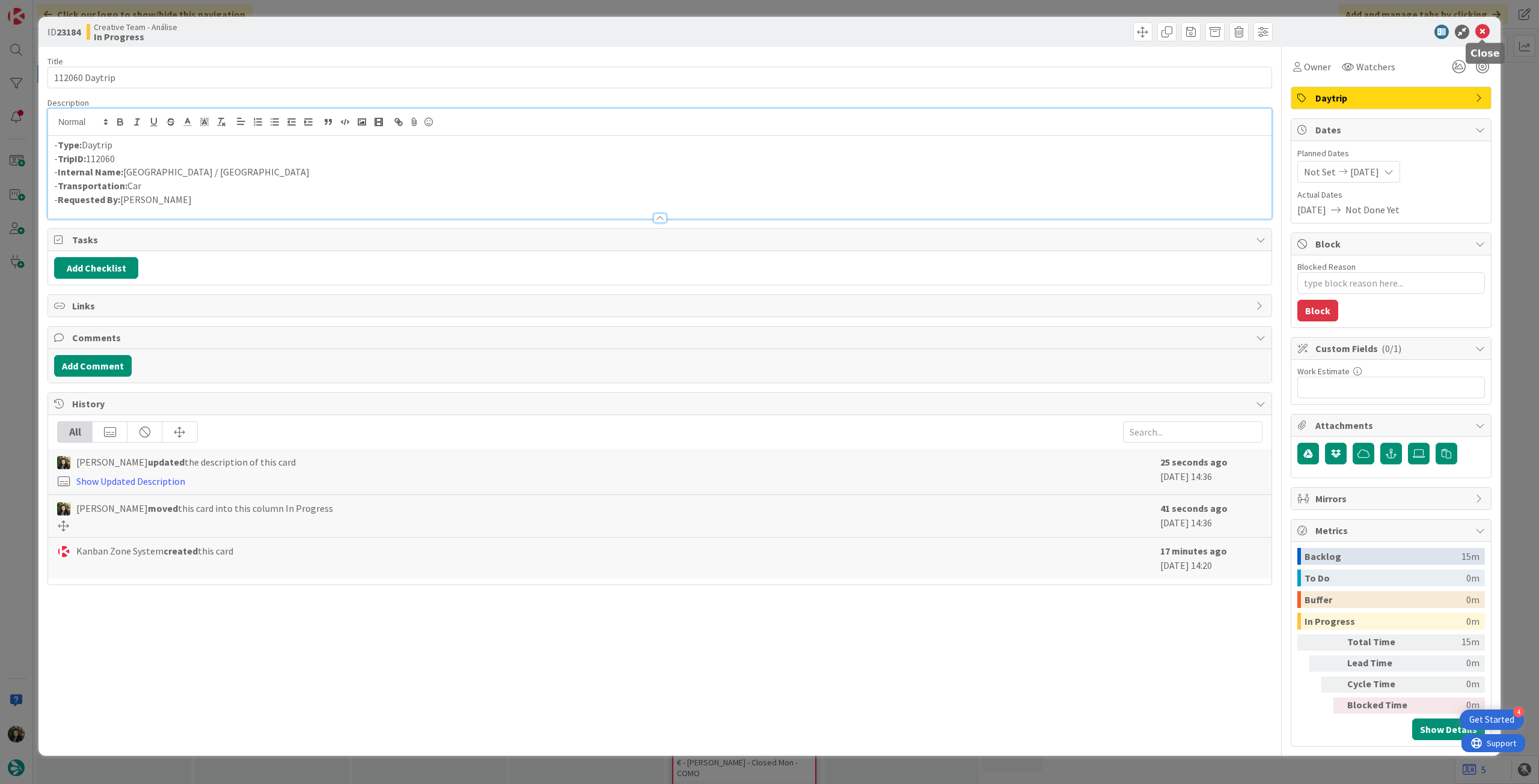
click at [1489, 29] on icon at bounding box center [1482, 32] width 15 height 15
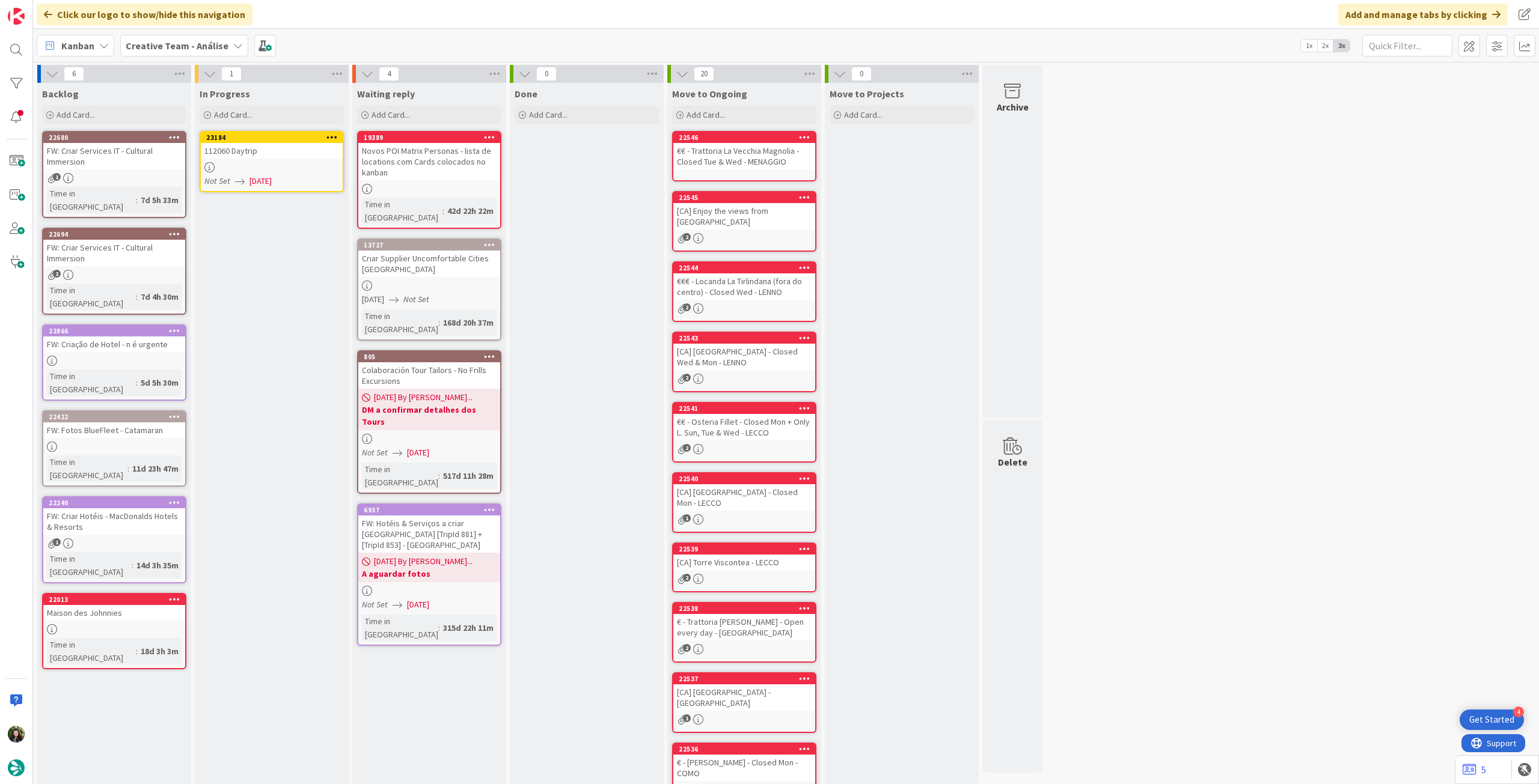
click at [335, 134] on icon at bounding box center [332, 137] width 12 height 8
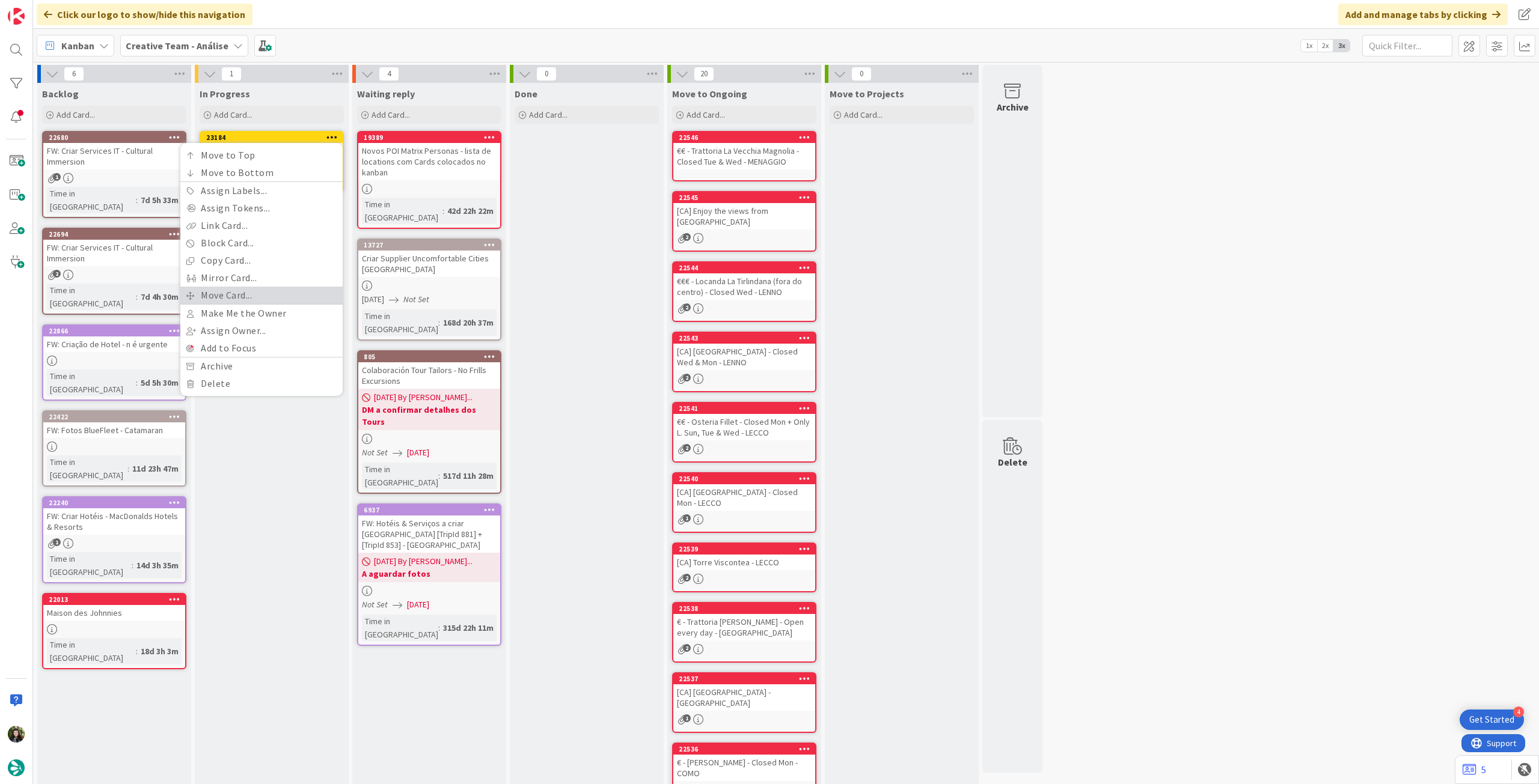
click at [241, 293] on link "Move Card..." at bounding box center [261, 295] width 162 height 17
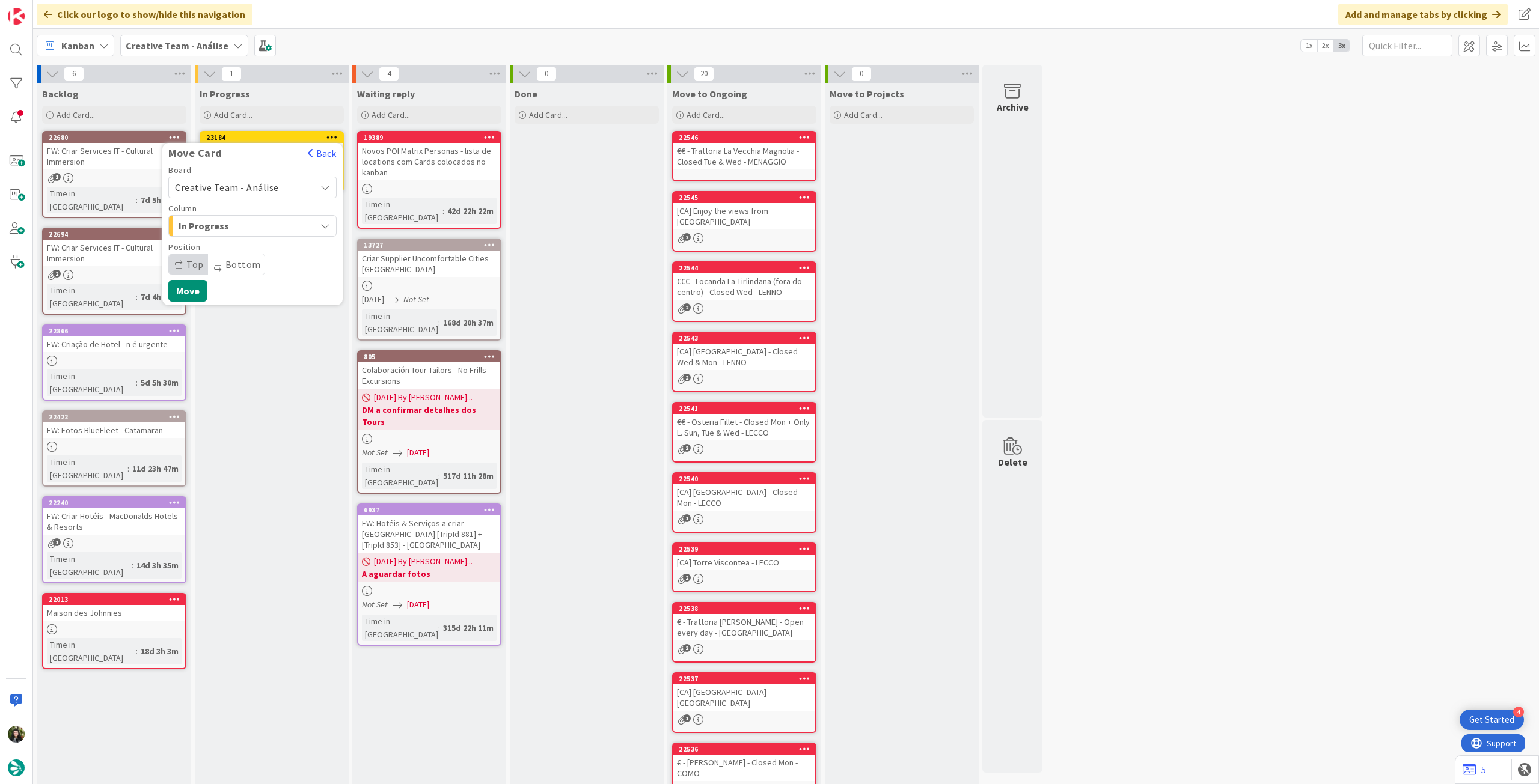
click at [229, 187] on span "Creative Team - Análise" at bounding box center [227, 187] width 104 height 12
click at [228, 242] on span "Creative Team" at bounding box center [260, 244] width 139 height 18
click at [240, 226] on span "E - To Do" at bounding box center [223, 226] width 90 height 15
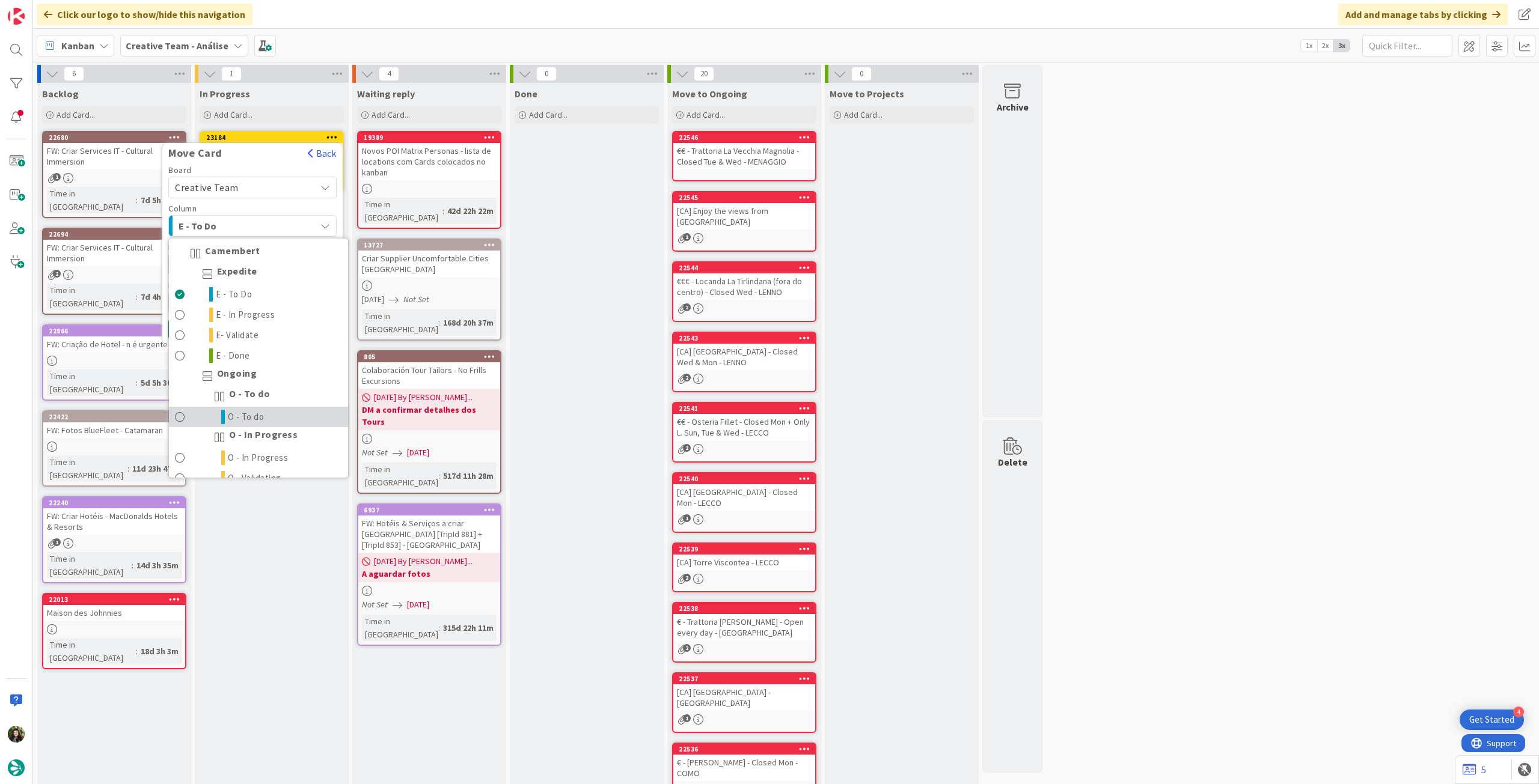
click at [268, 413] on link "O - To do" at bounding box center [258, 417] width 179 height 20
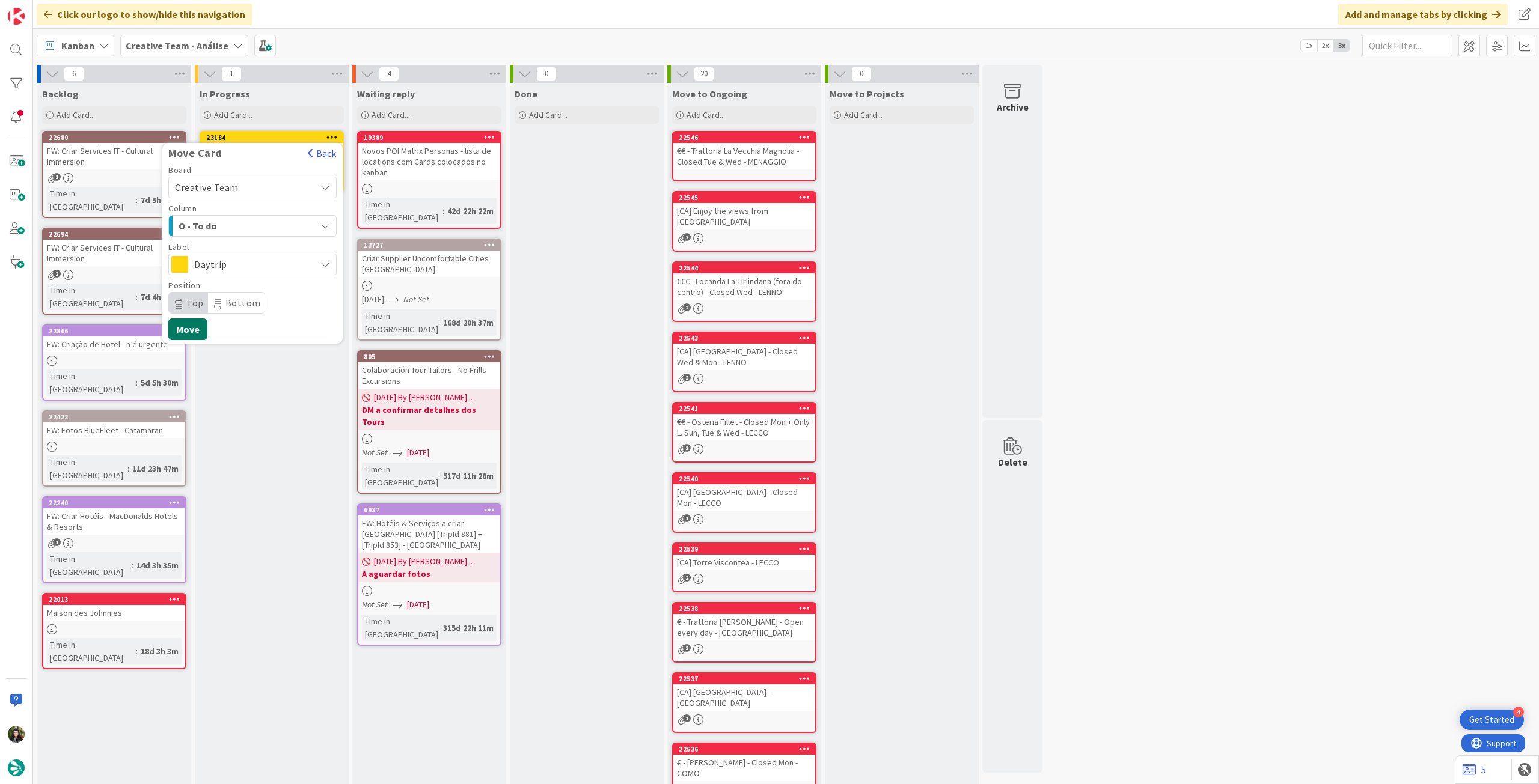
click at [187, 328] on button "Move" at bounding box center [187, 329] width 39 height 22
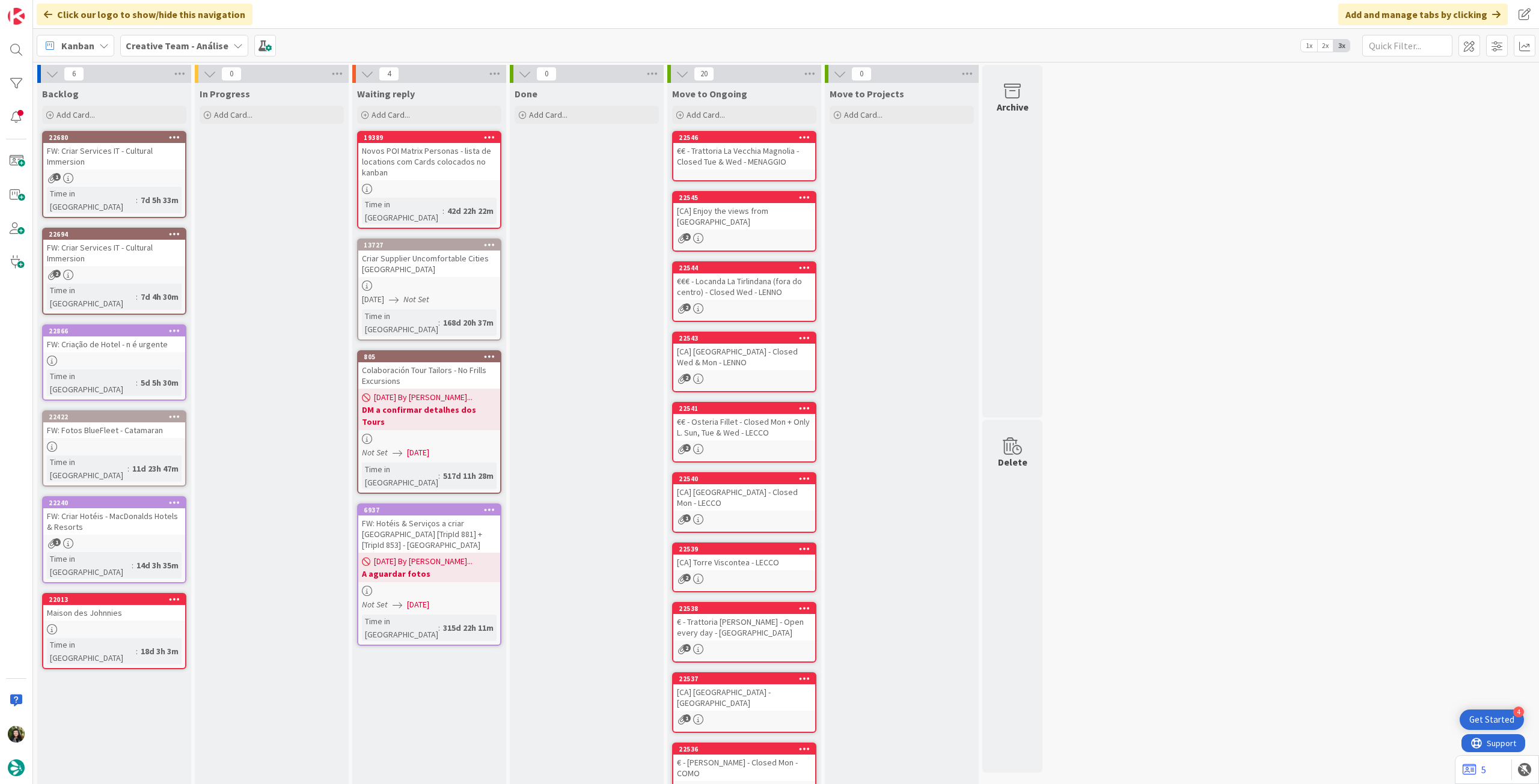
drag, startPoint x: 174, startPoint y: 49, endPoint x: 175, endPoint y: 55, distance: 6.1
click at [174, 49] on b "Creative Team - Análise" at bounding box center [177, 45] width 103 height 12
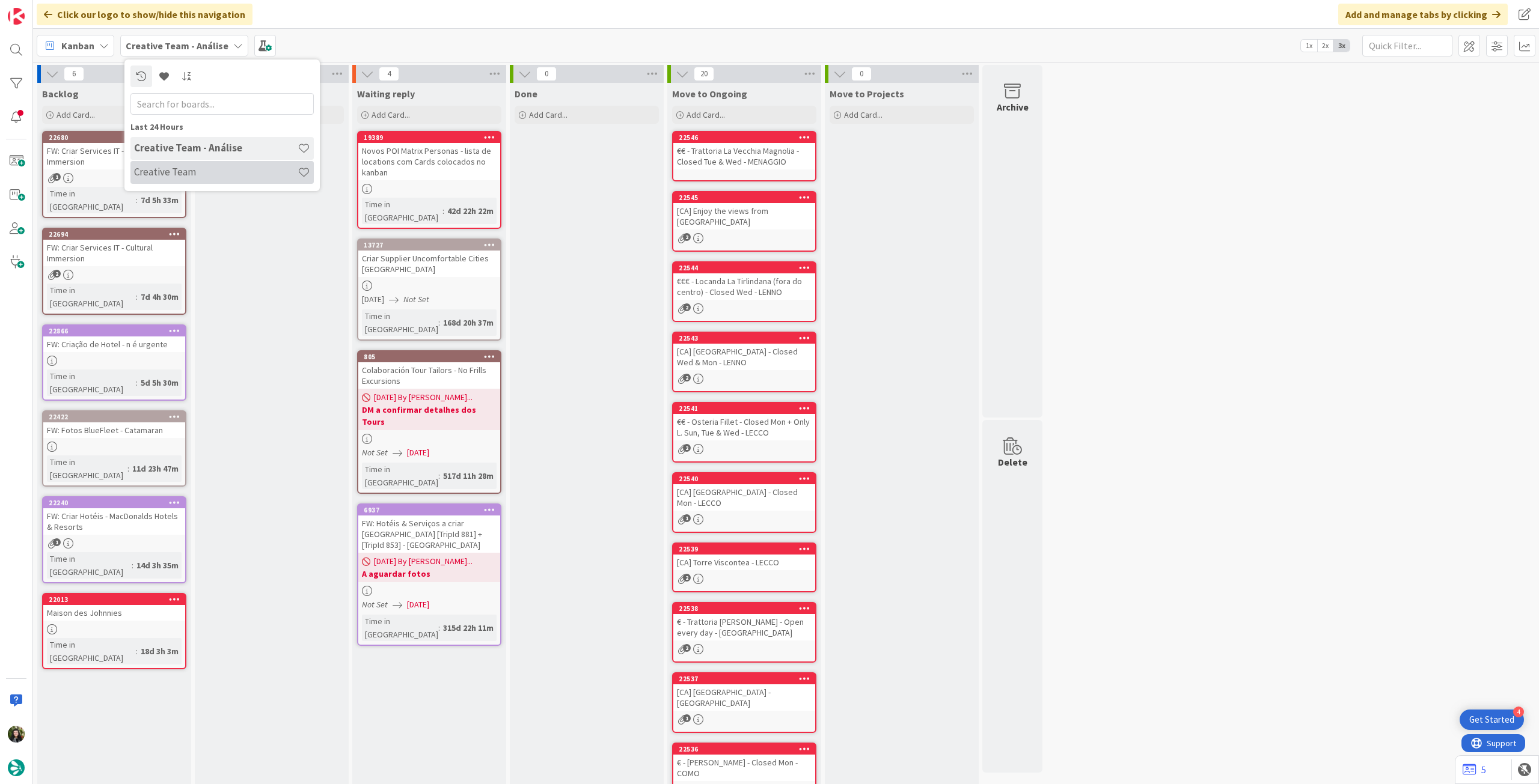
click at [192, 169] on h4 "Creative Team" at bounding box center [216, 172] width 164 height 12
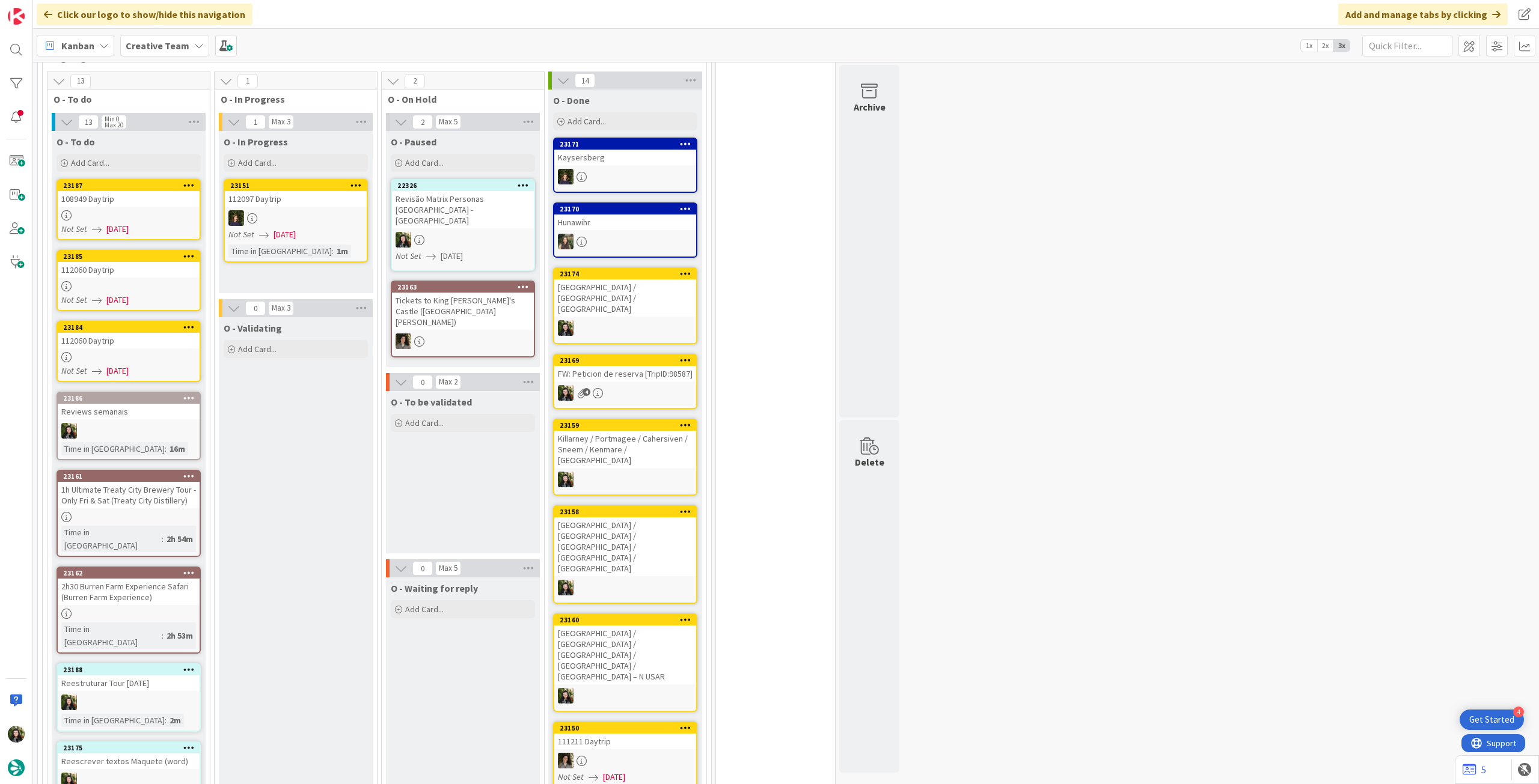
scroll to position [962, 0]
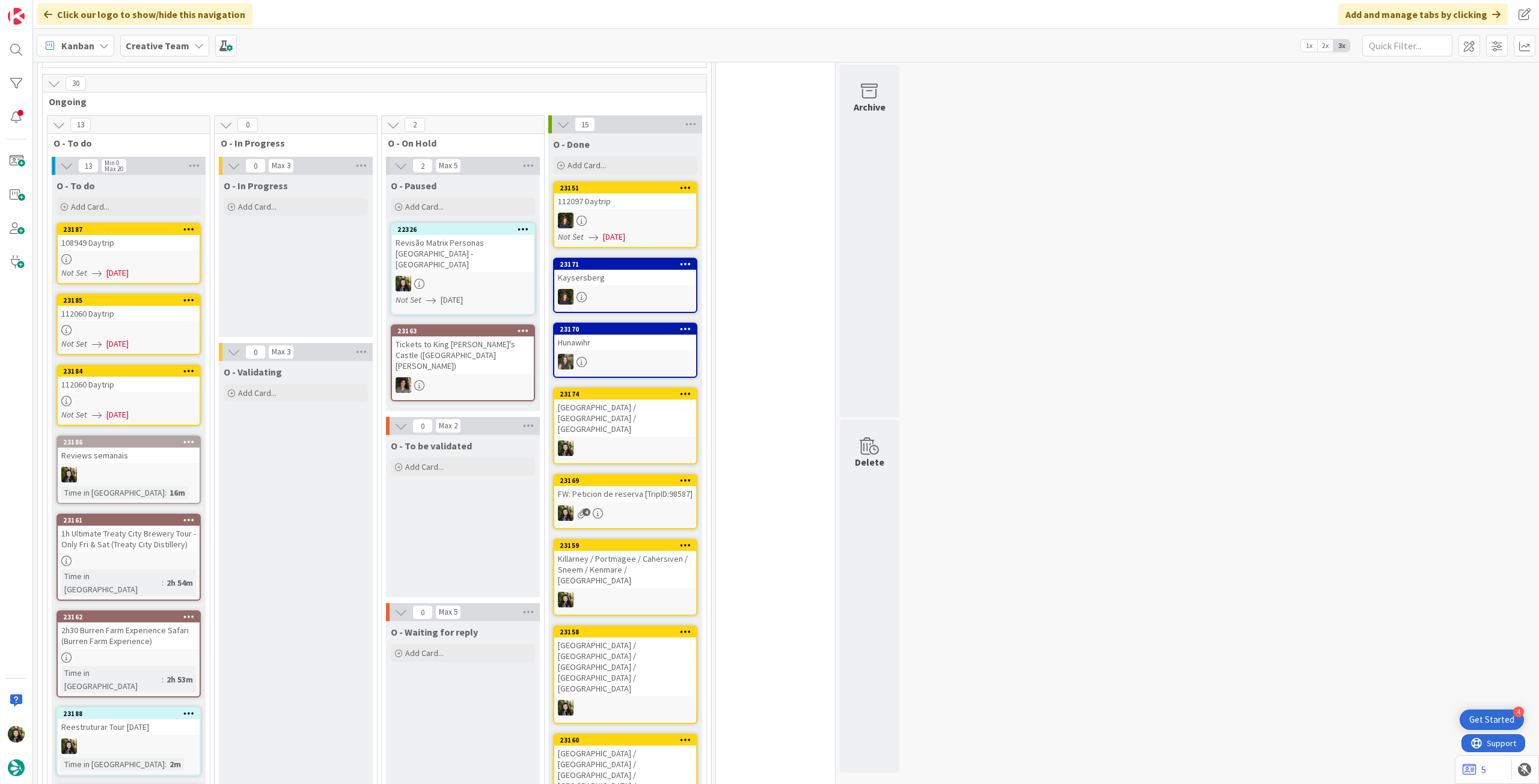
click at [131, 43] on b "Creative Team" at bounding box center [158, 45] width 64 height 12
click at [183, 170] on h4 "Creative Team - Análise" at bounding box center [216, 172] width 164 height 12
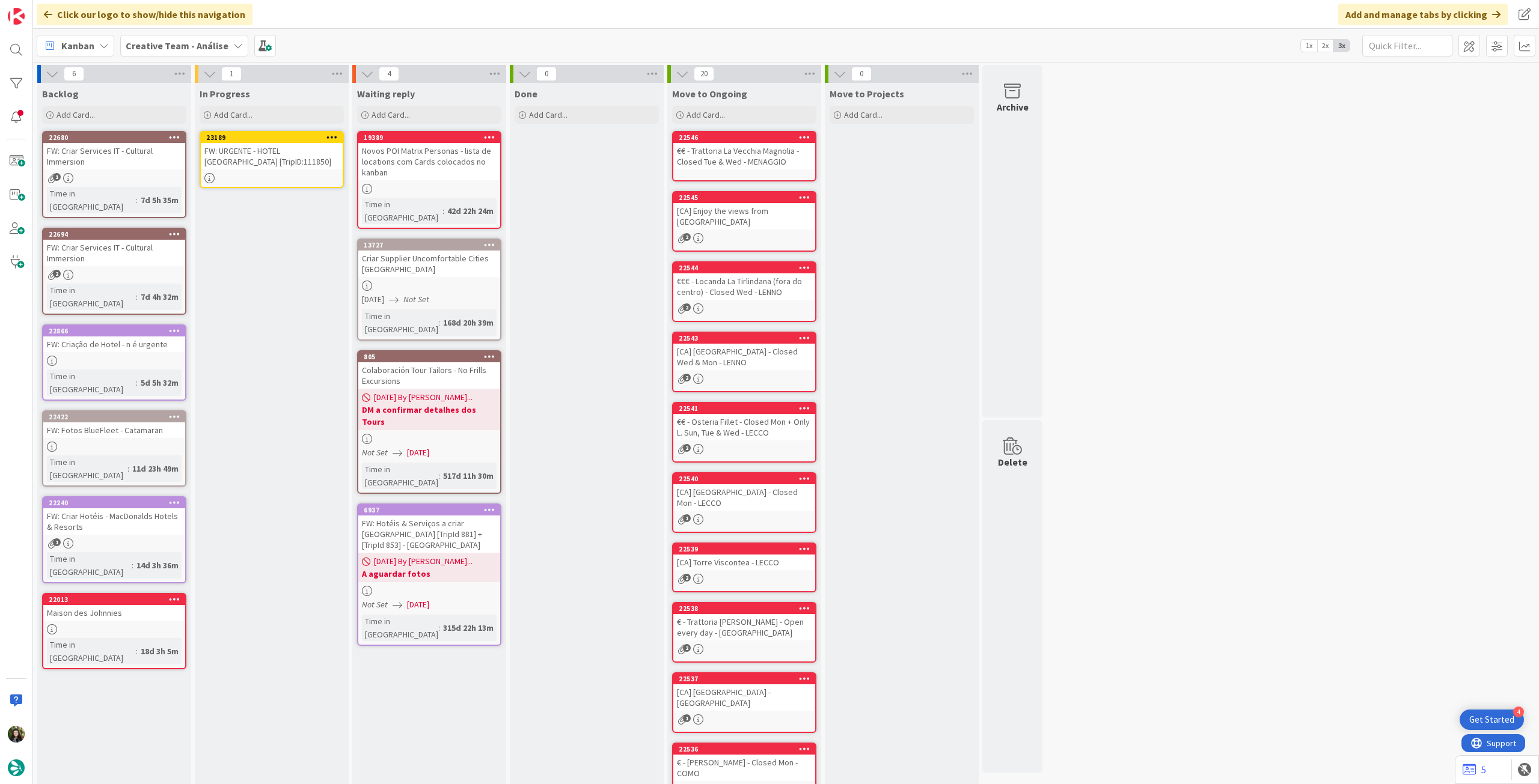
click at [239, 156] on div "FW: URGENTE - HOTEL ROMA [TripID:111850]" at bounding box center [272, 156] width 142 height 26
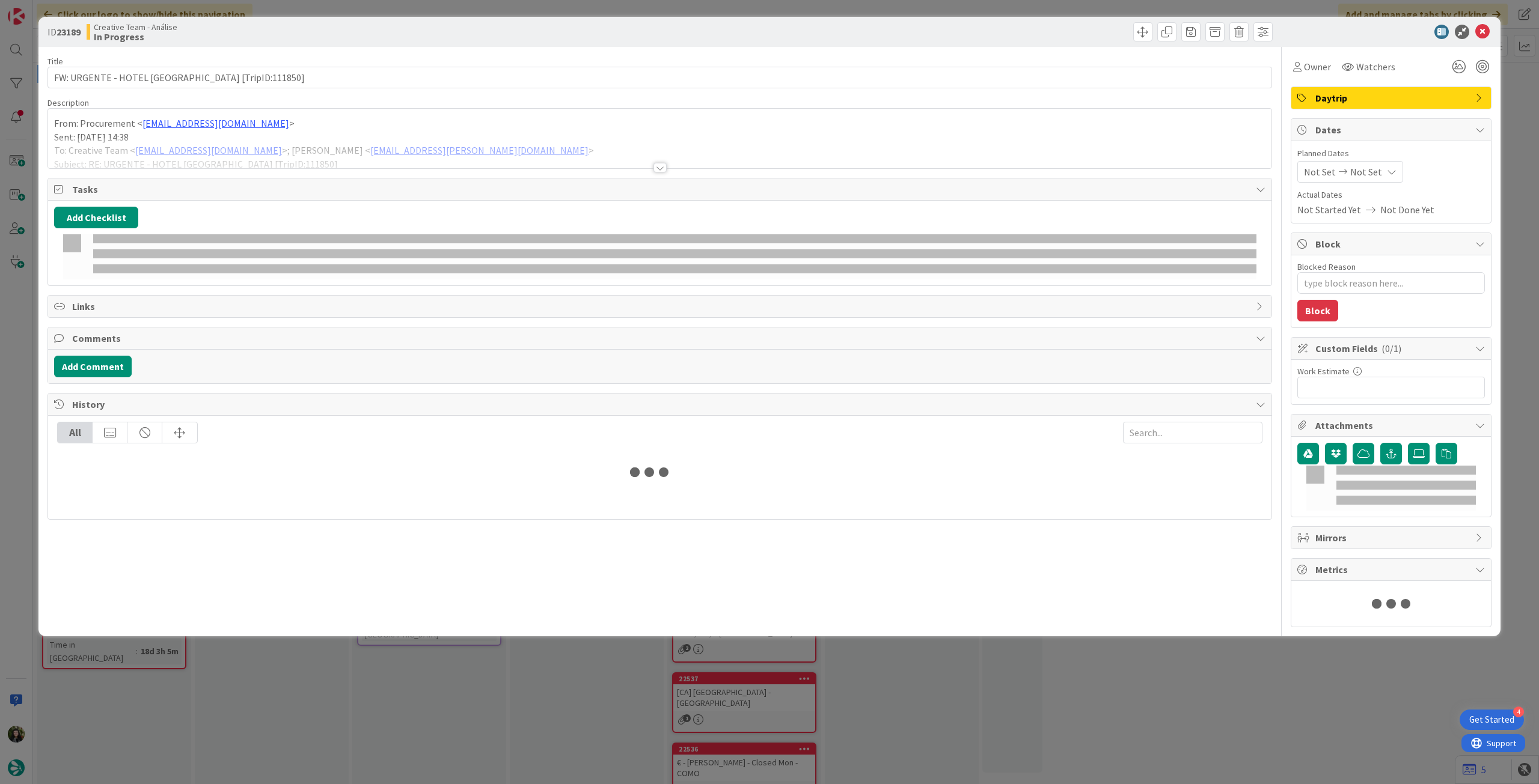
click at [254, 149] on div at bounding box center [660, 153] width 1223 height 31
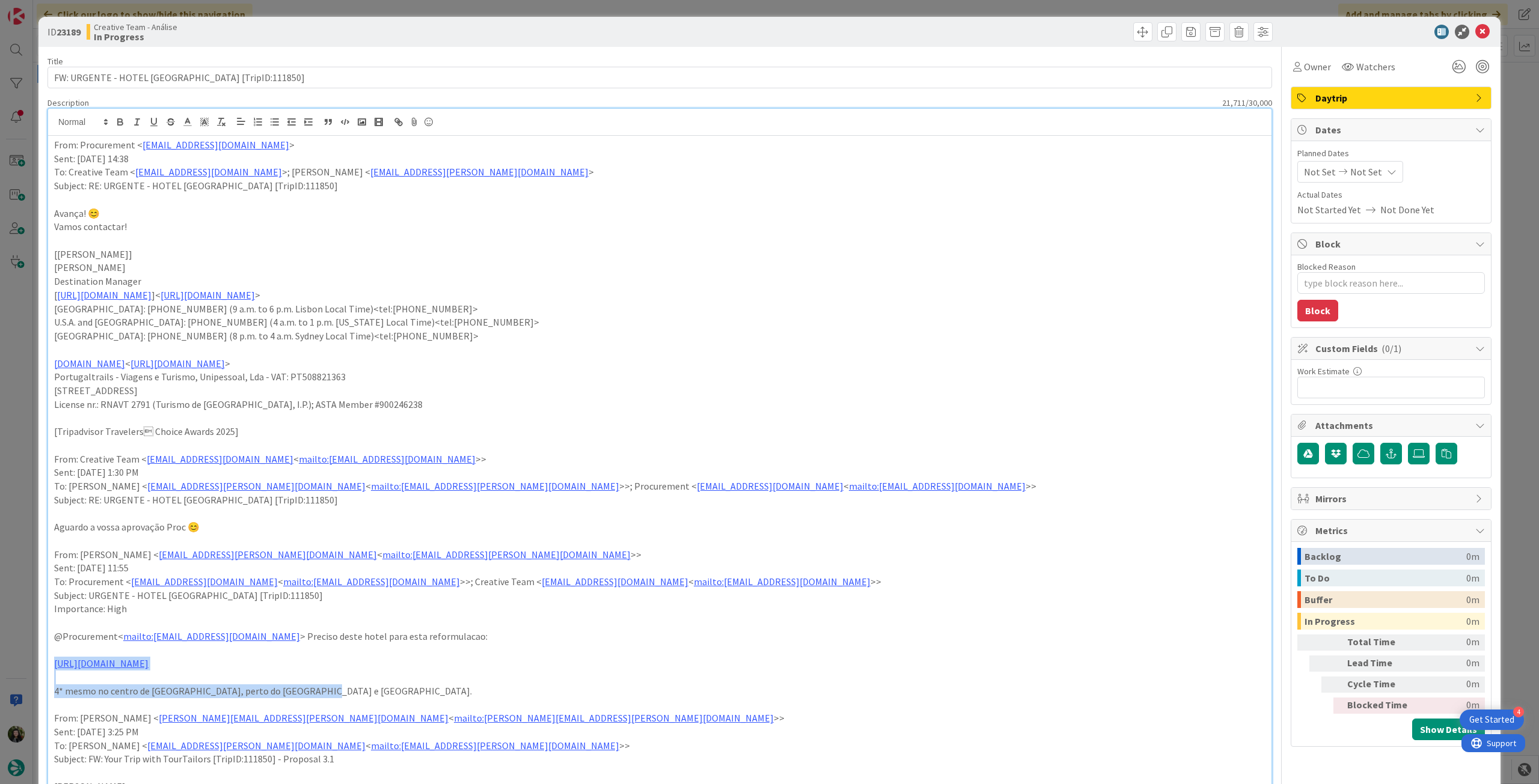
drag, startPoint x: 334, startPoint y: 691, endPoint x: 48, endPoint y: 659, distance: 287.8
copy div "https://www.hotelmartis.com/ 4* mesmo no centro de Roma, perto do Panteao e Pia…"
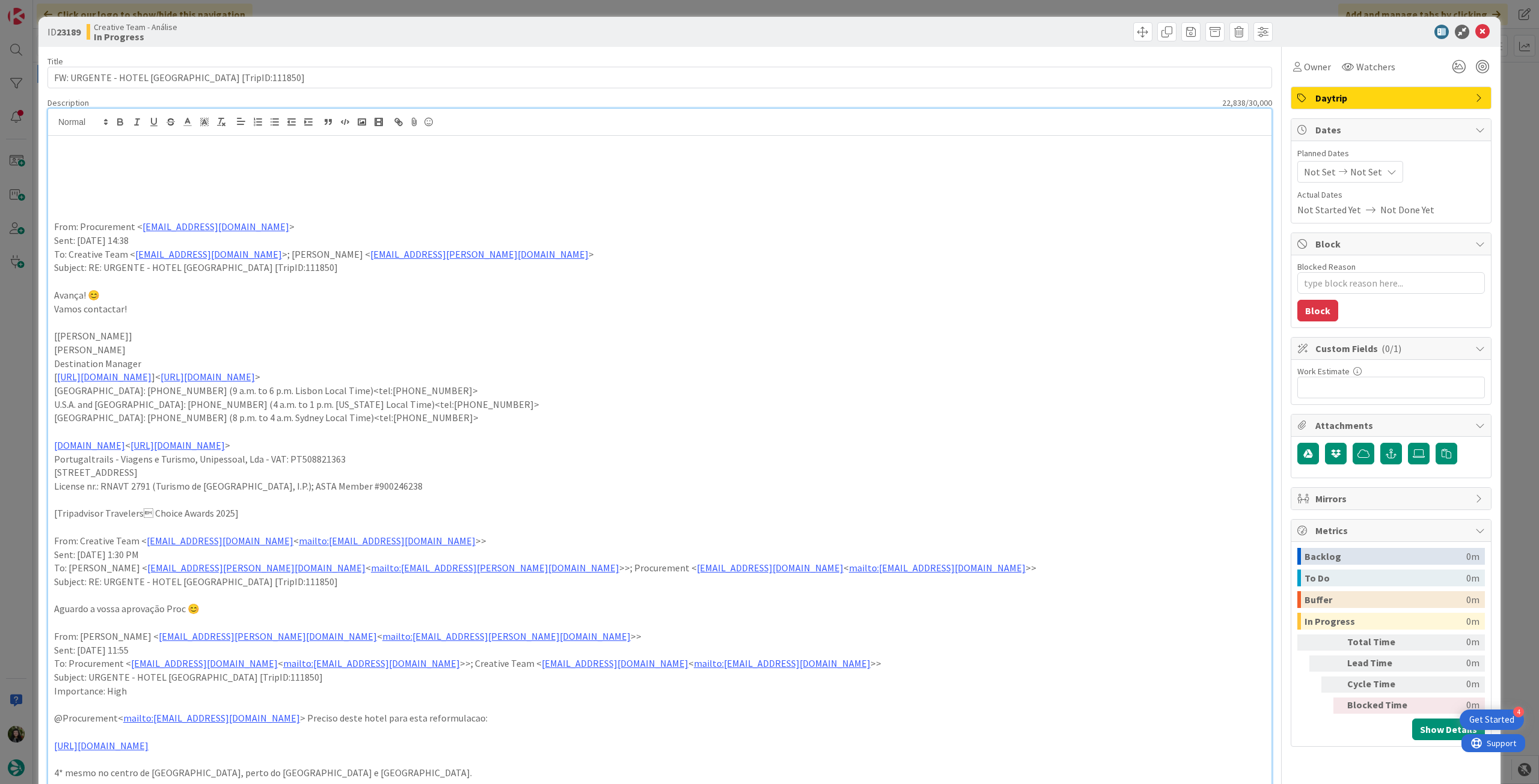
click at [77, 163] on p at bounding box center [660, 159] width 1211 height 14
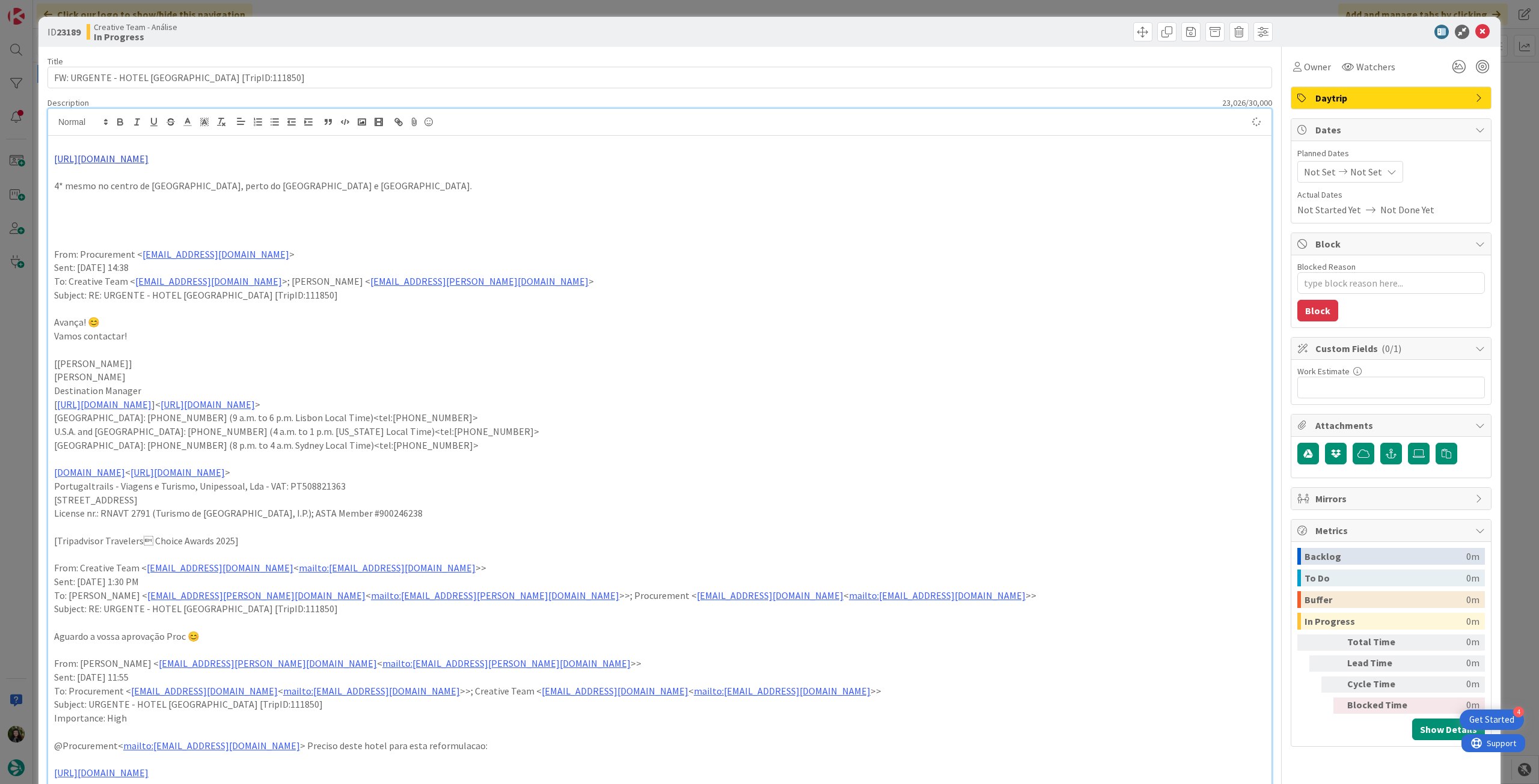
click at [105, 158] on link "https://www.hotelmartis.com/" at bounding box center [102, 158] width 95 height 12
click at [107, 181] on link "https://www.hotelmartis.com/" at bounding box center [95, 182] width 82 height 15
click at [102, 144] on p at bounding box center [660, 145] width 1211 height 14
click at [117, 173] on p at bounding box center [660, 173] width 1211 height 14
type textarea "x"
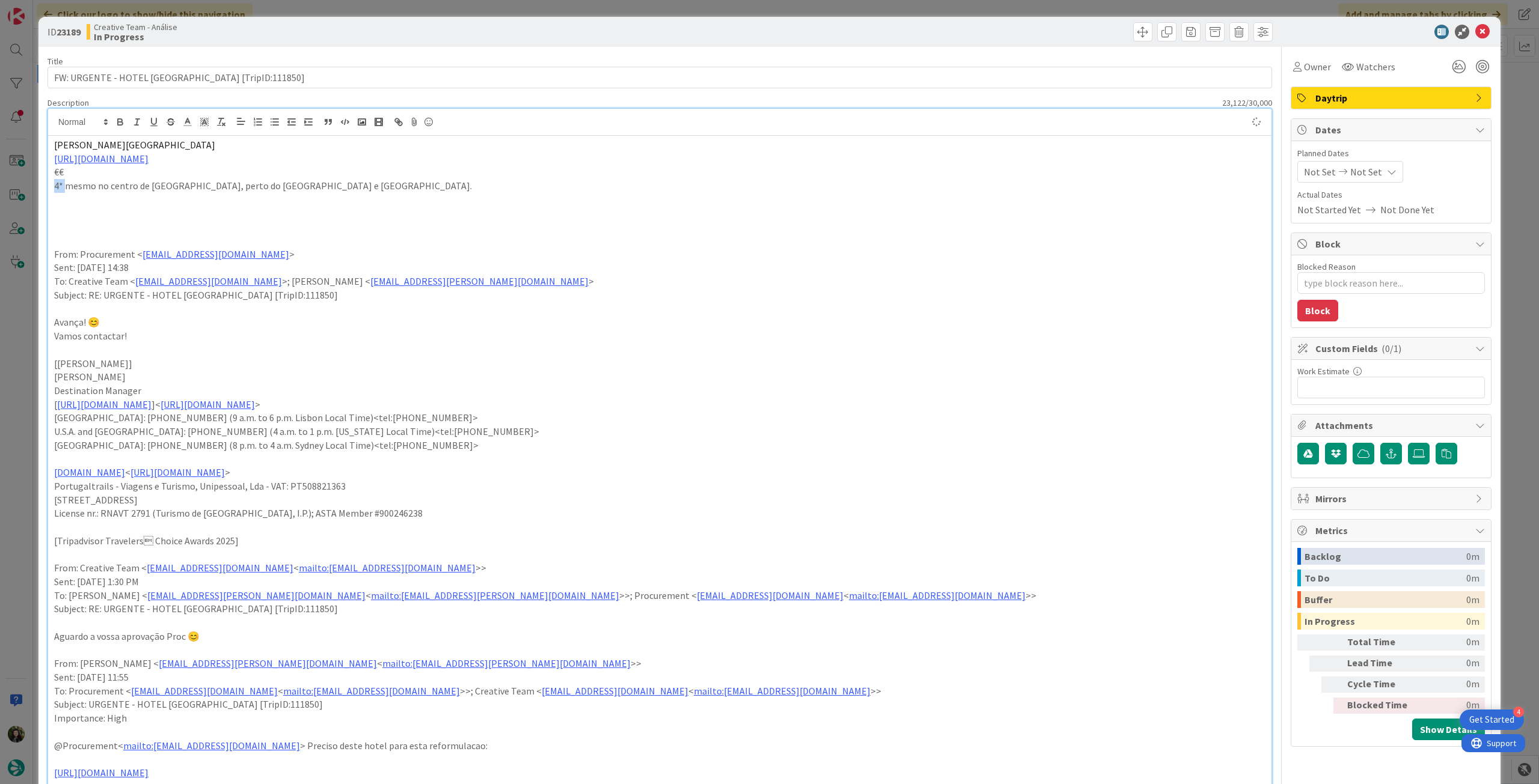
drag, startPoint x: 66, startPoint y: 187, endPoint x: 45, endPoint y: 187, distance: 21.0
drag, startPoint x: 1474, startPoint y: 33, endPoint x: 1275, endPoint y: 55, distance: 200.2
click at [1475, 33] on icon at bounding box center [1482, 32] width 15 height 15
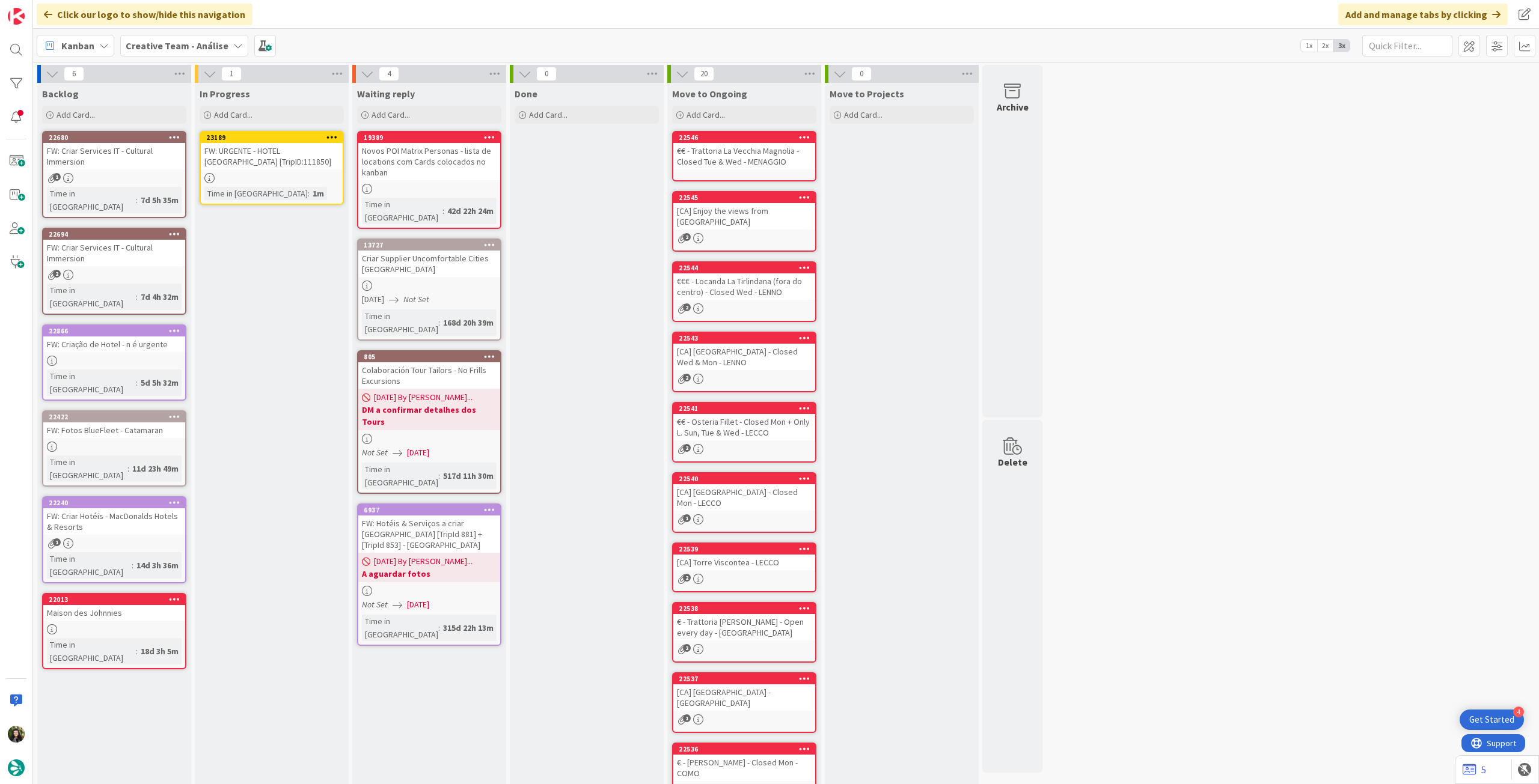
click at [334, 138] on icon at bounding box center [332, 137] width 12 height 8
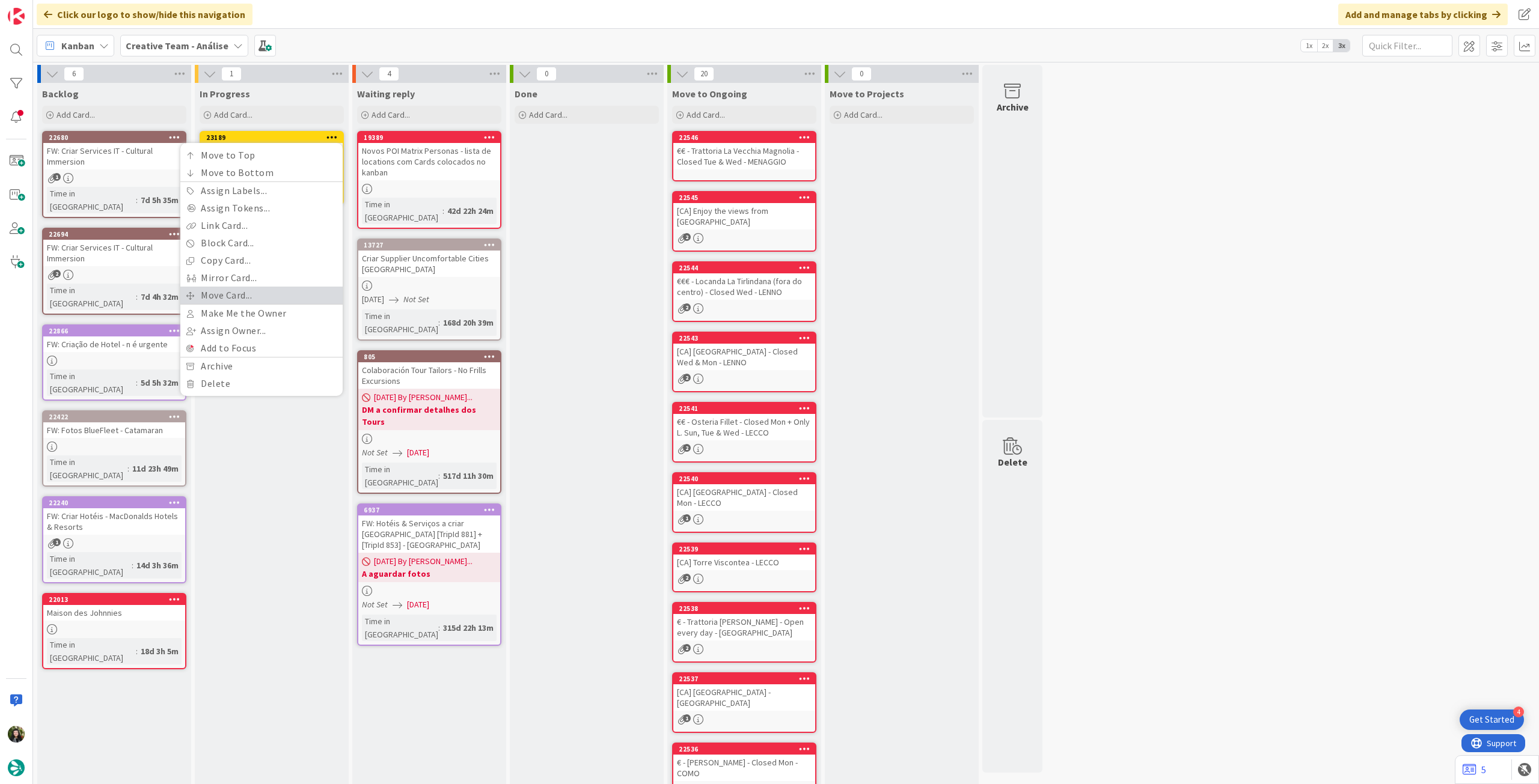
click at [263, 288] on link "Move Card..." at bounding box center [261, 295] width 162 height 17
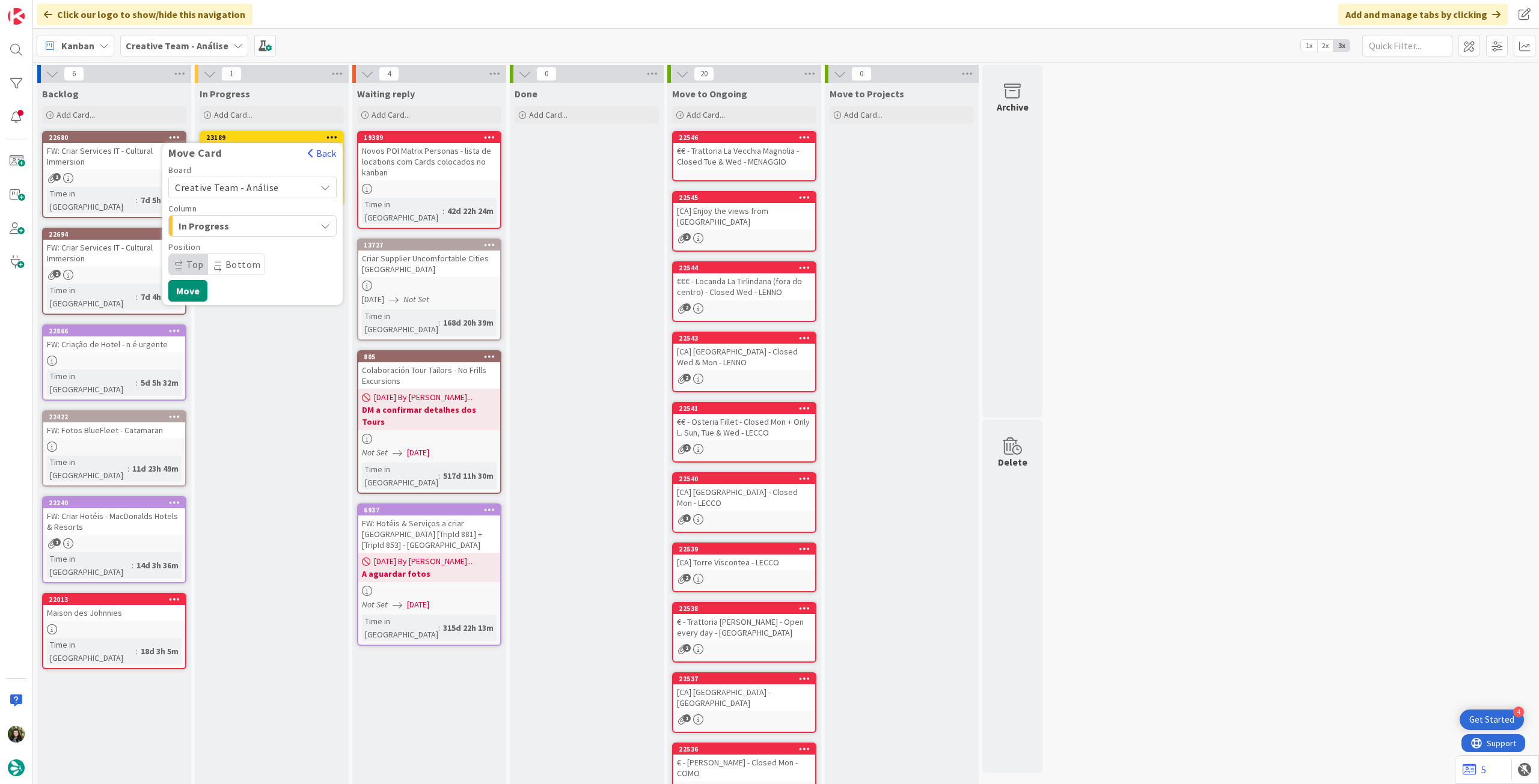
click at [237, 188] on span "Creative Team - Análise" at bounding box center [227, 187] width 104 height 12
click at [236, 249] on span "Creative Team" at bounding box center [260, 244] width 139 height 18
click at [238, 265] on span "Daytrip" at bounding box center [252, 265] width 116 height 17
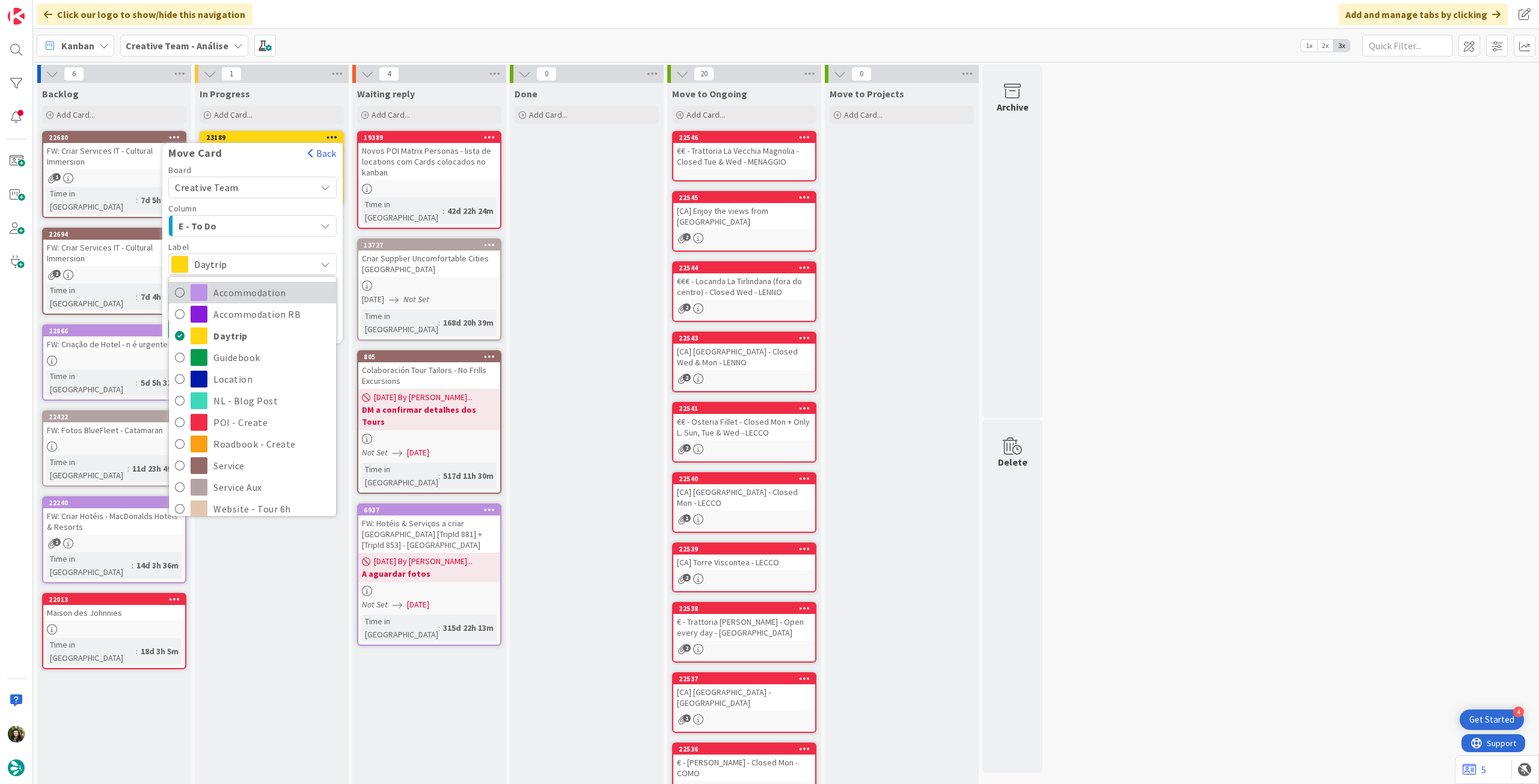
click at [247, 300] on span "Accommodation" at bounding box center [272, 293] width 116 height 18
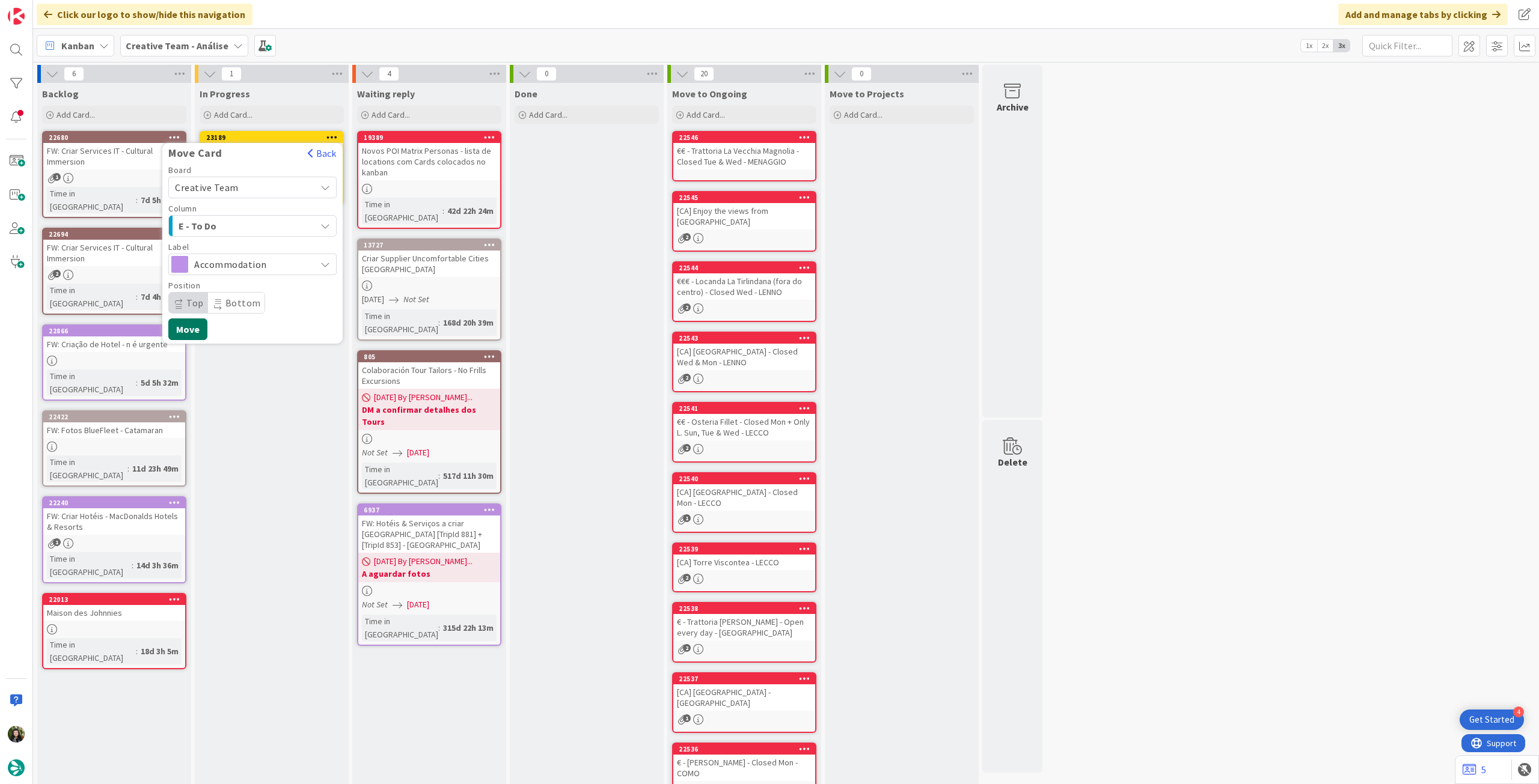
click at [205, 322] on button "Move" at bounding box center [187, 329] width 39 height 22
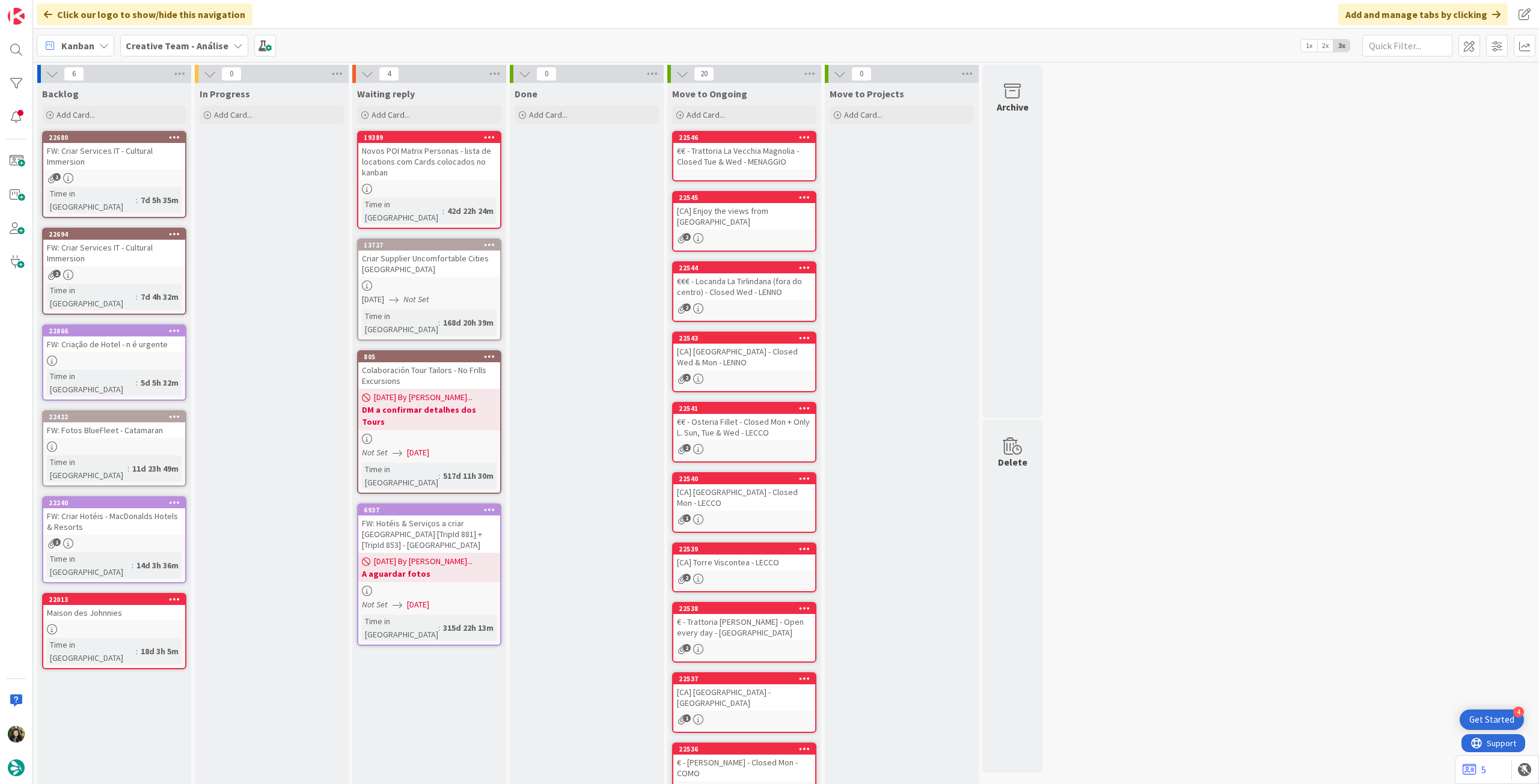
click at [187, 47] on b "Creative Team - Análise" at bounding box center [177, 45] width 103 height 12
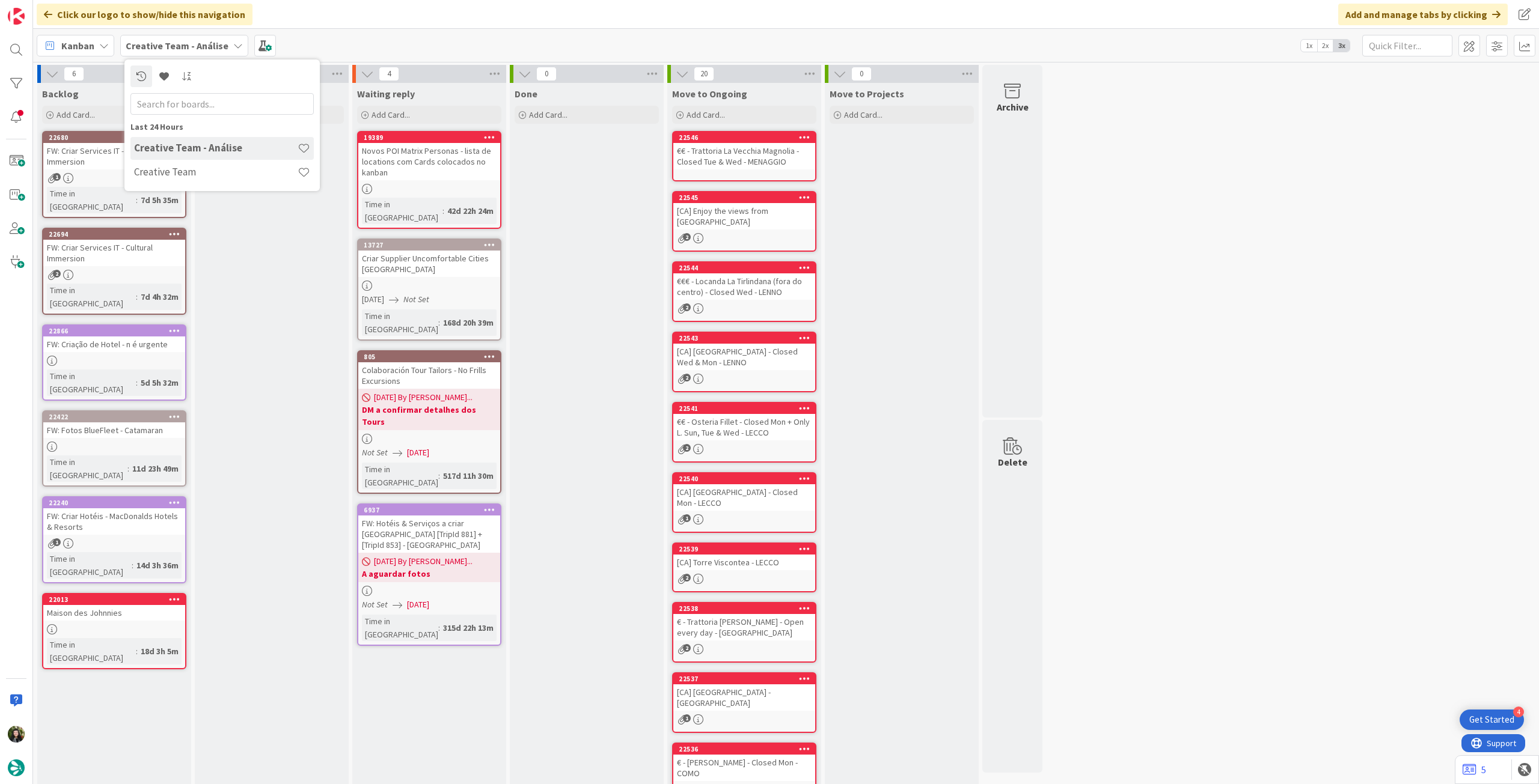
click at [196, 157] on div "Creative Team - Análise" at bounding box center [222, 148] width 183 height 23
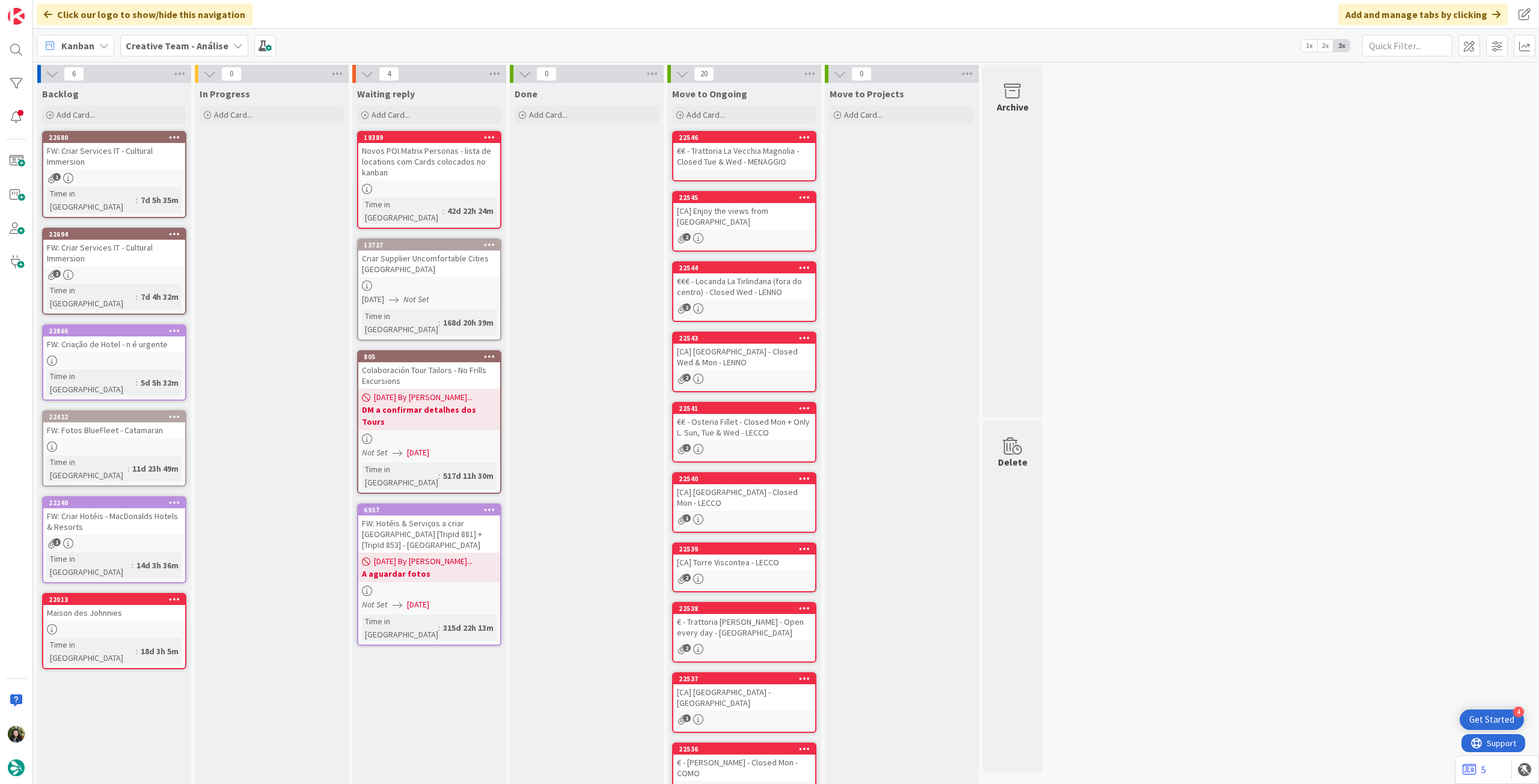
click at [171, 47] on b "Creative Team - Análise" at bounding box center [177, 45] width 103 height 12
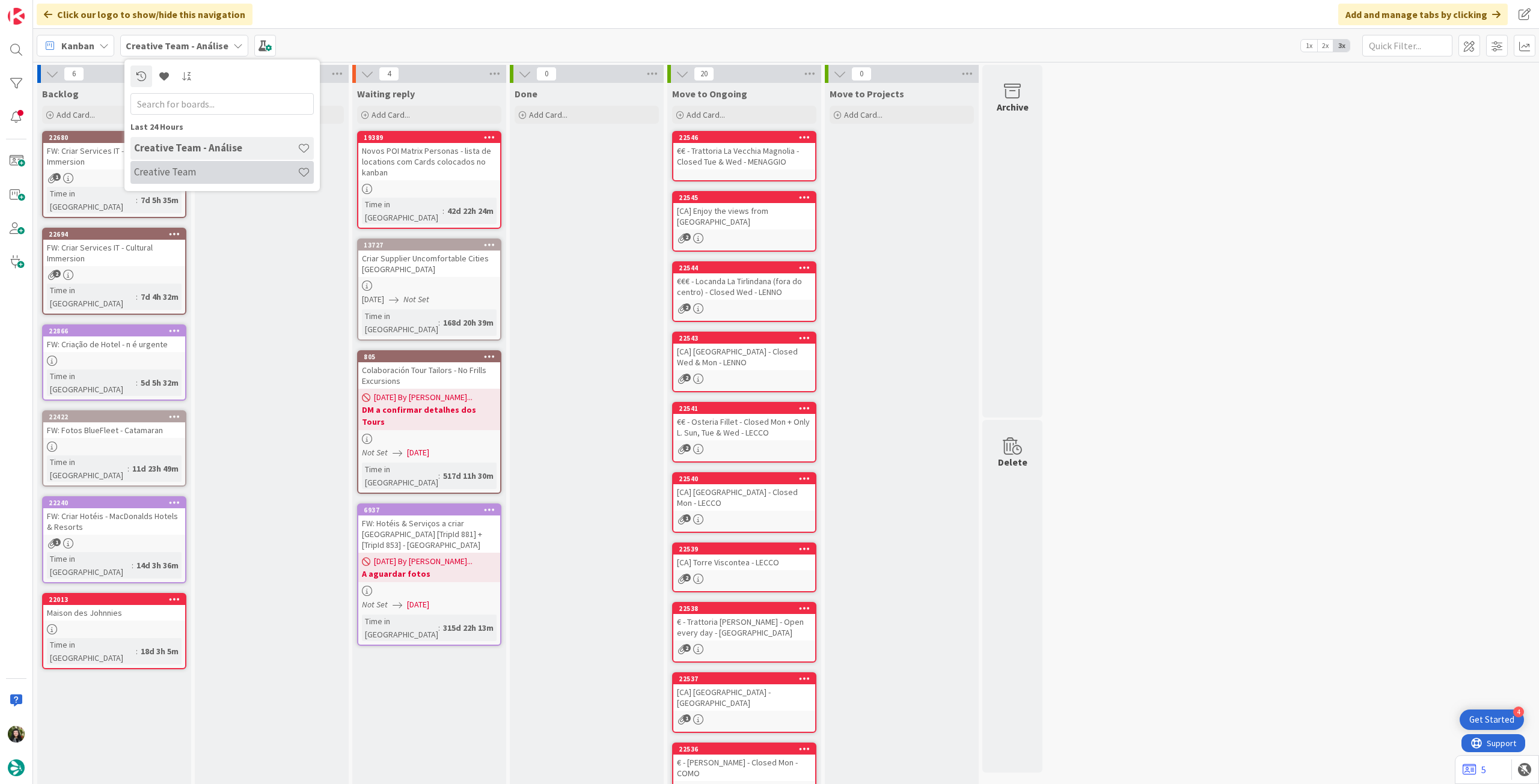
click at [194, 171] on h4 "Creative Team" at bounding box center [216, 172] width 164 height 12
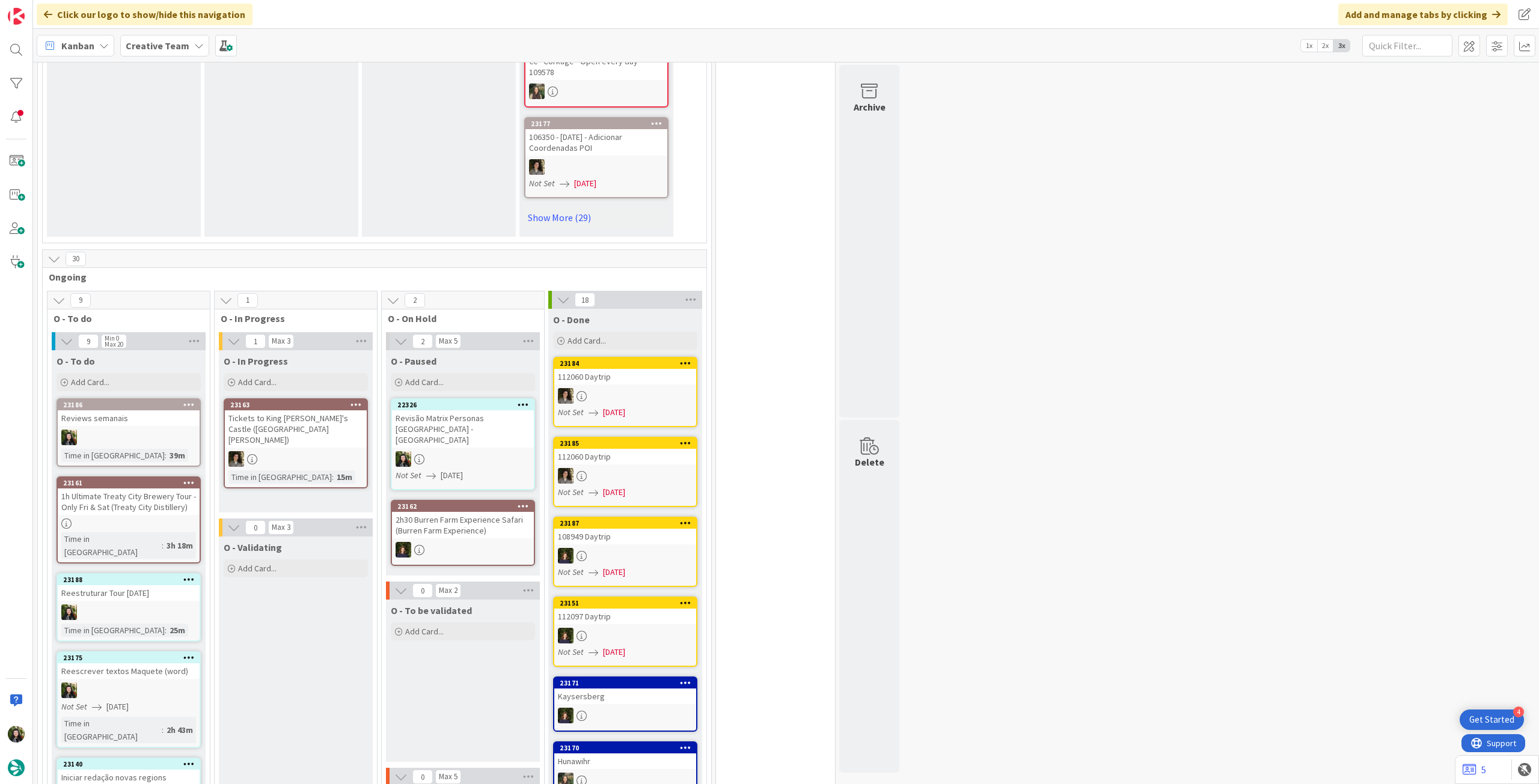
scroll to position [881, 0]
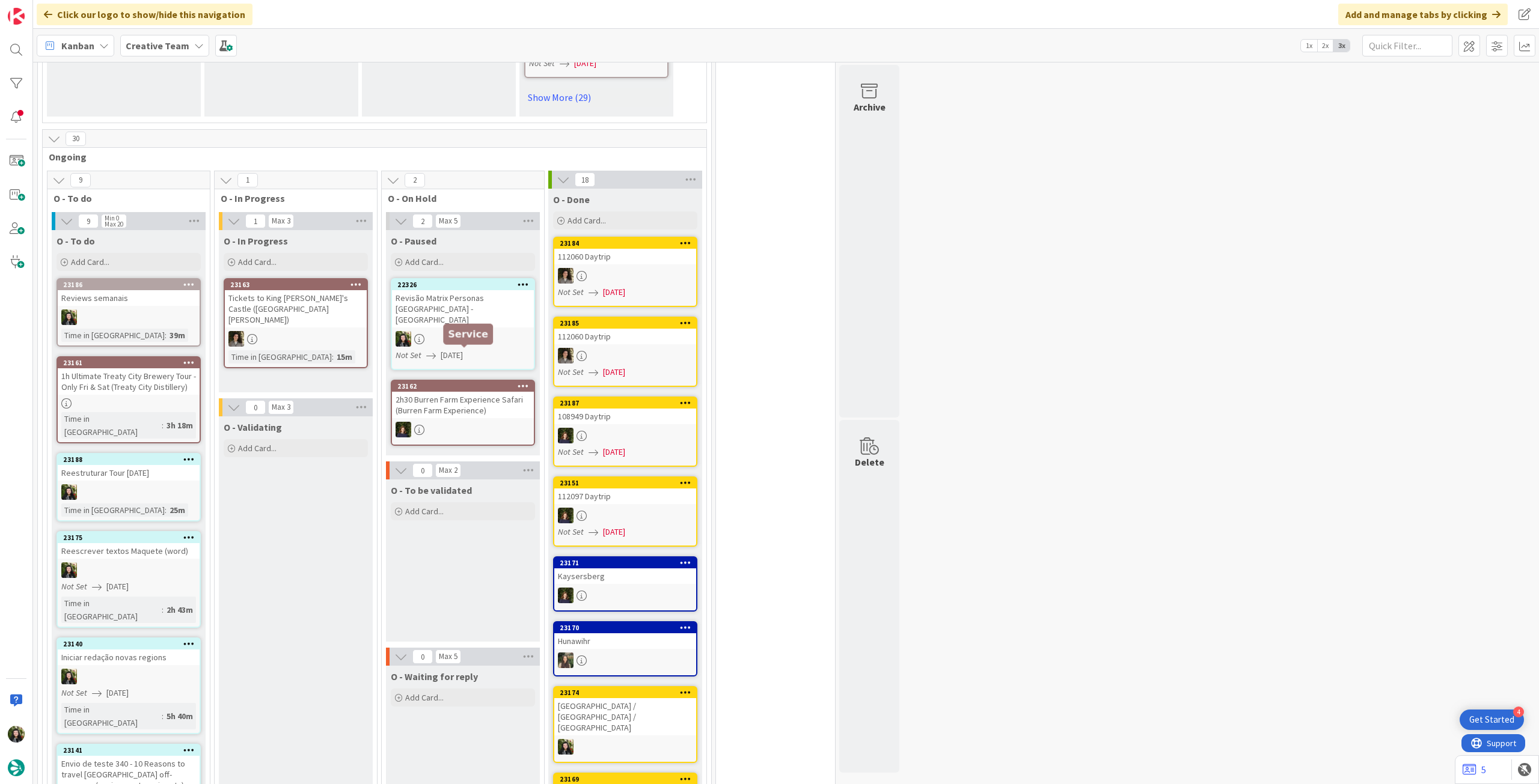
click at [449, 314] on link "22326 Revisão Matrix Personas UK - CA Not Set 19/09/2025" at bounding box center [463, 324] width 144 height 92
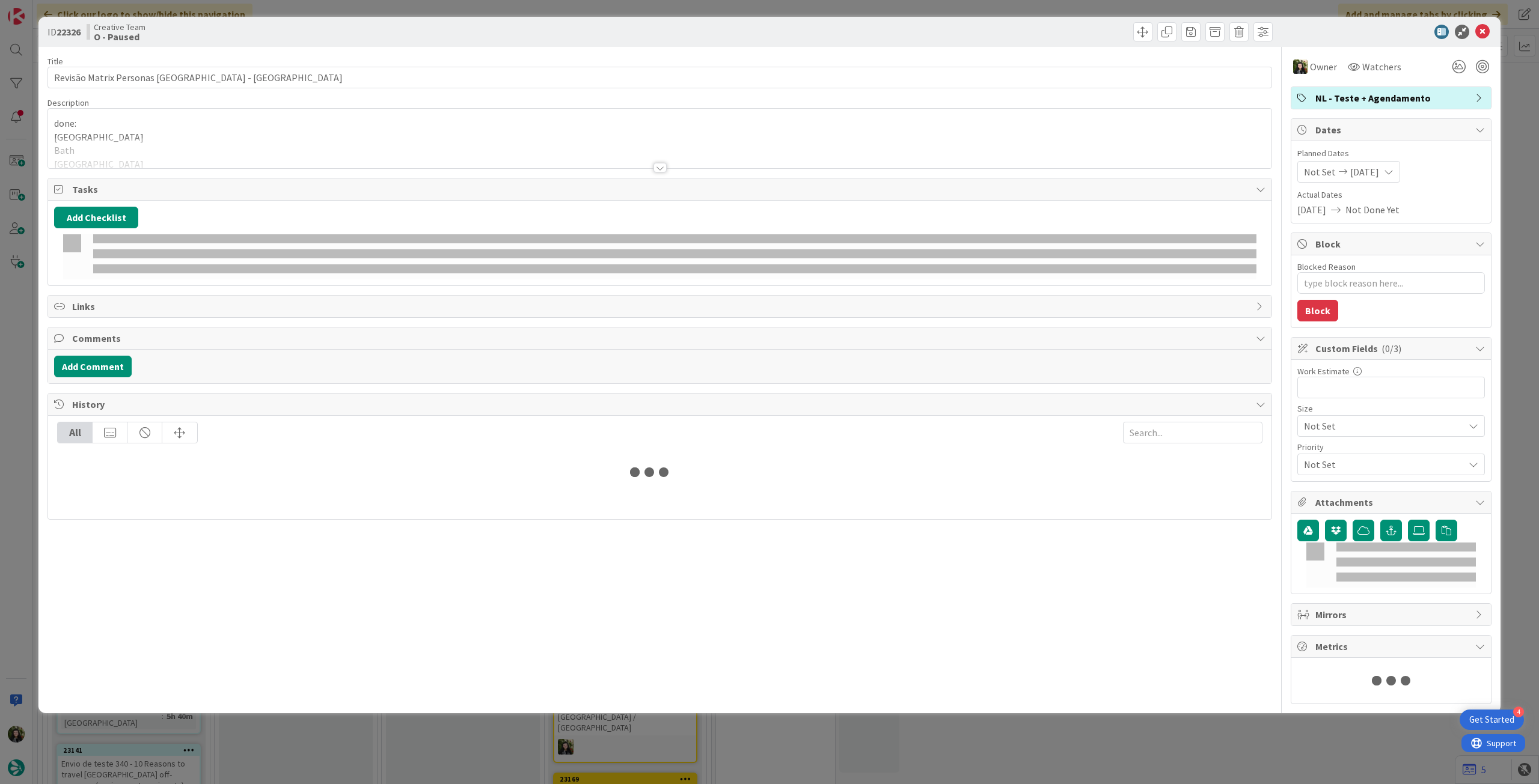
click at [164, 154] on div at bounding box center [660, 153] width 1223 height 31
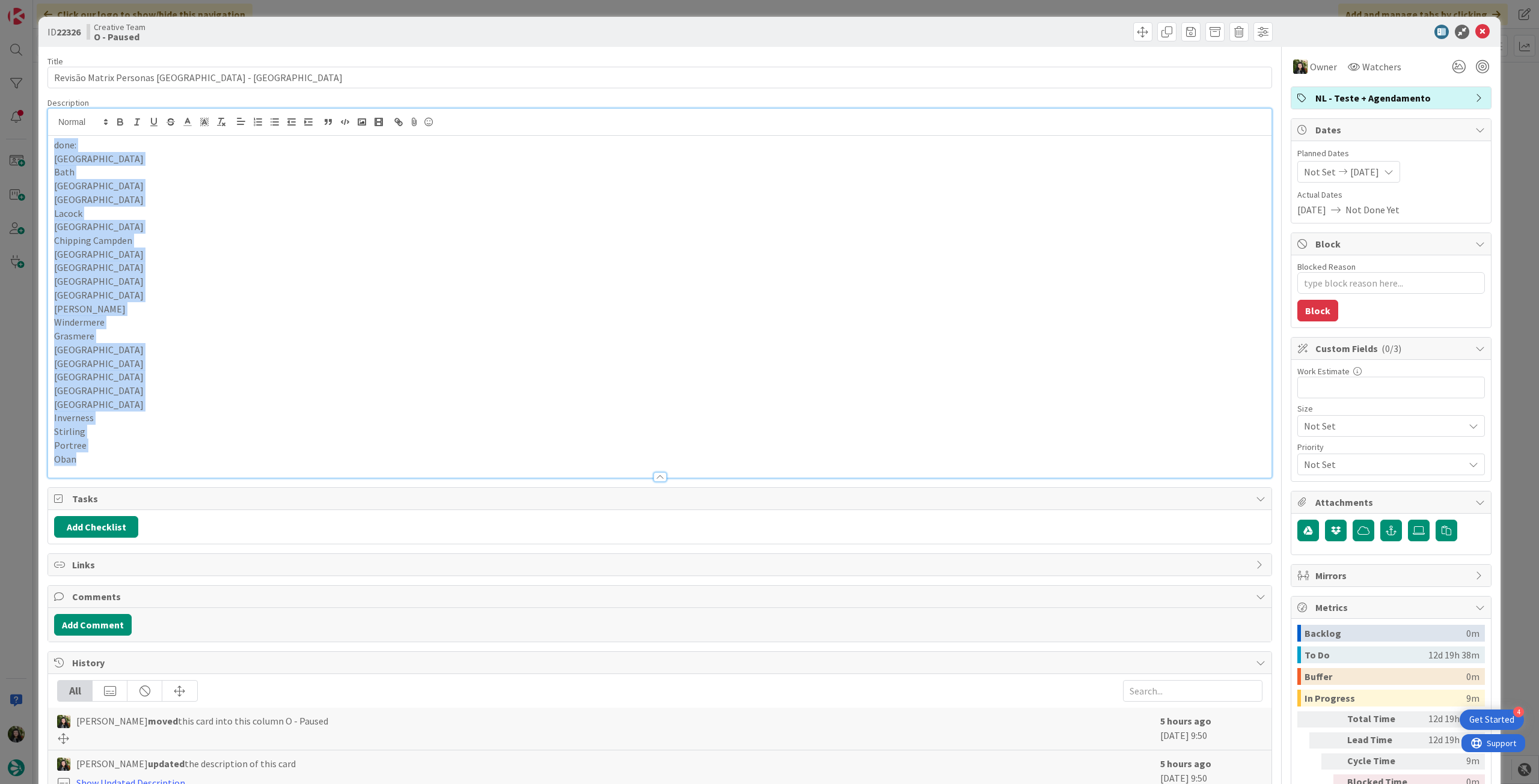
drag, startPoint x: 52, startPoint y: 150, endPoint x: 183, endPoint y: 473, distance: 348.6
click at [183, 473] on div "Description done: London Bath Bristol Brighton Lacock Cheltenham Chipping Campd…" at bounding box center [660, 288] width 1225 height 381
copy div "done: London Bath Bristol Brighton Lacock Cheltenham Chipping Campden Glouceste…"
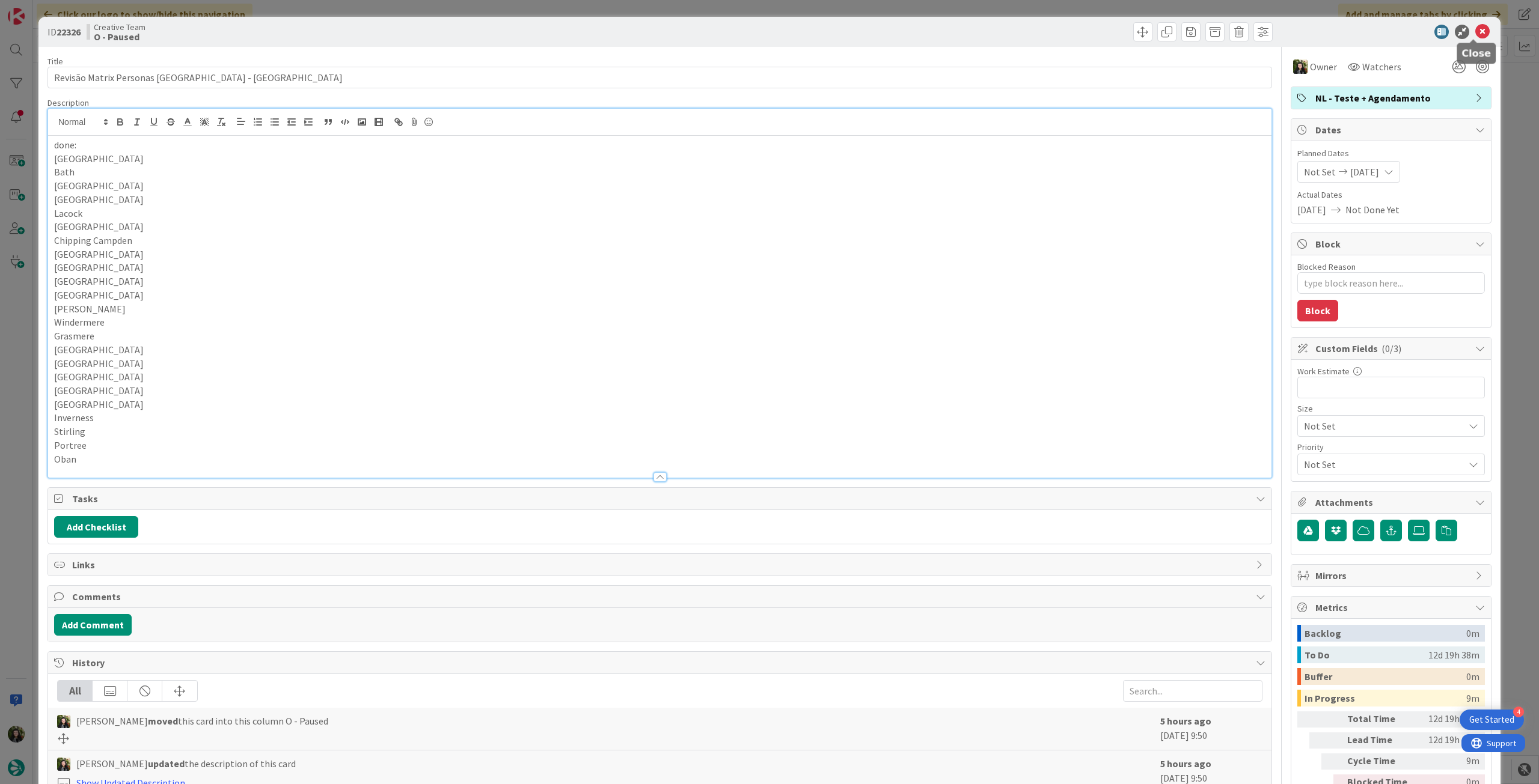
click at [1475, 38] on icon at bounding box center [1482, 32] width 15 height 15
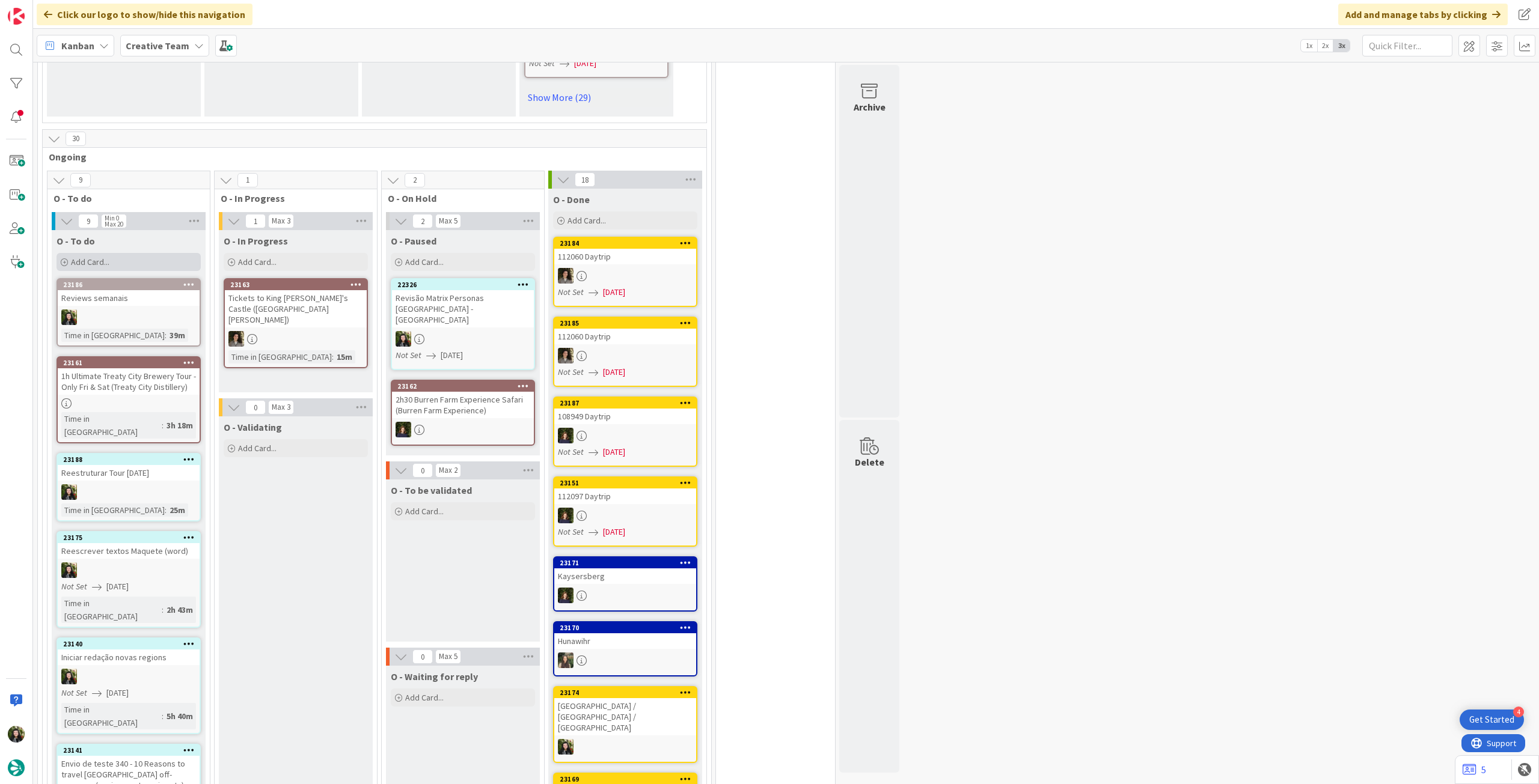
click at [120, 253] on div "Add Card..." at bounding box center [128, 262] width 144 height 18
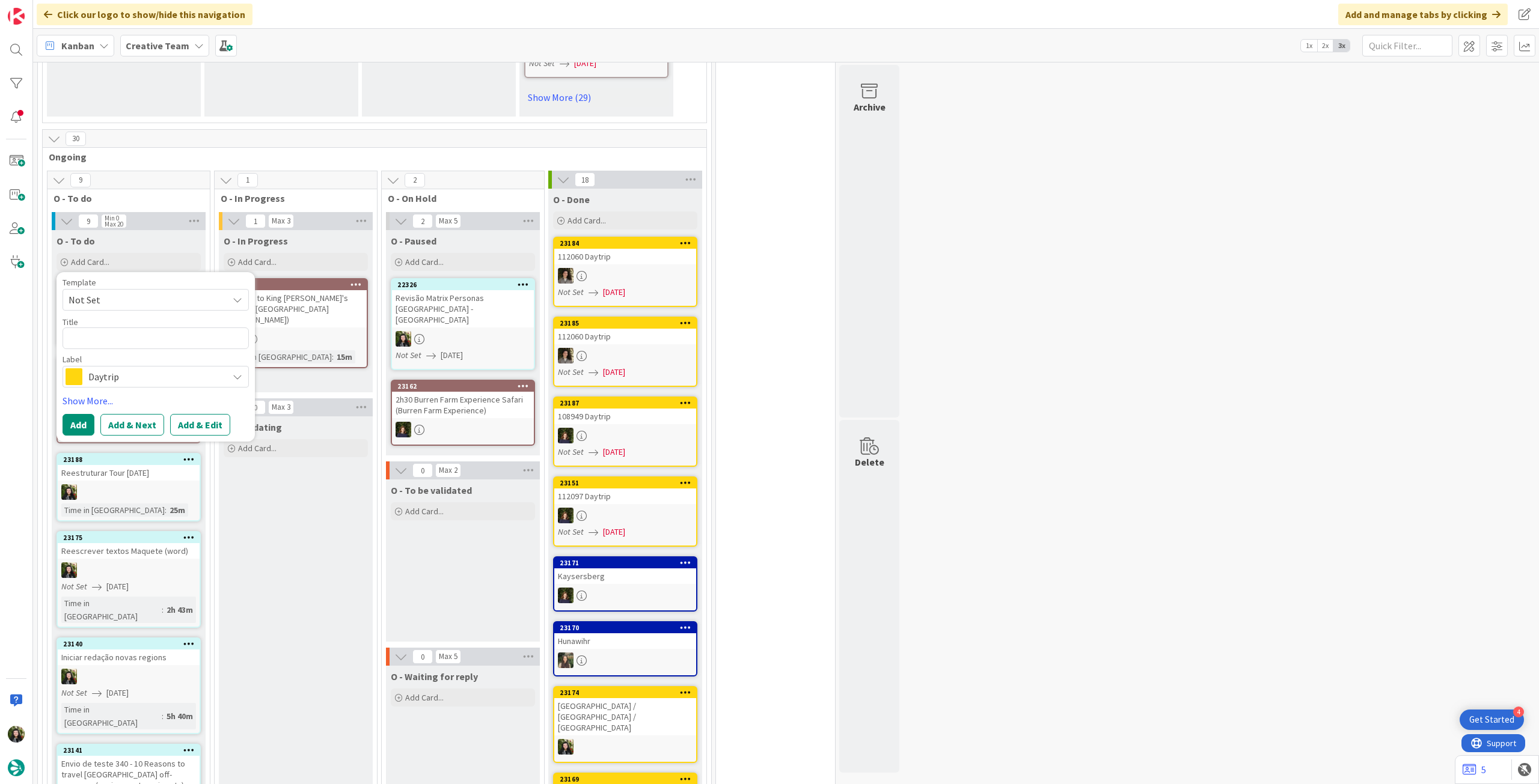
type textarea "x"
type textarea "c"
click at [123, 369] on span "Daytrip" at bounding box center [155, 377] width 134 height 17
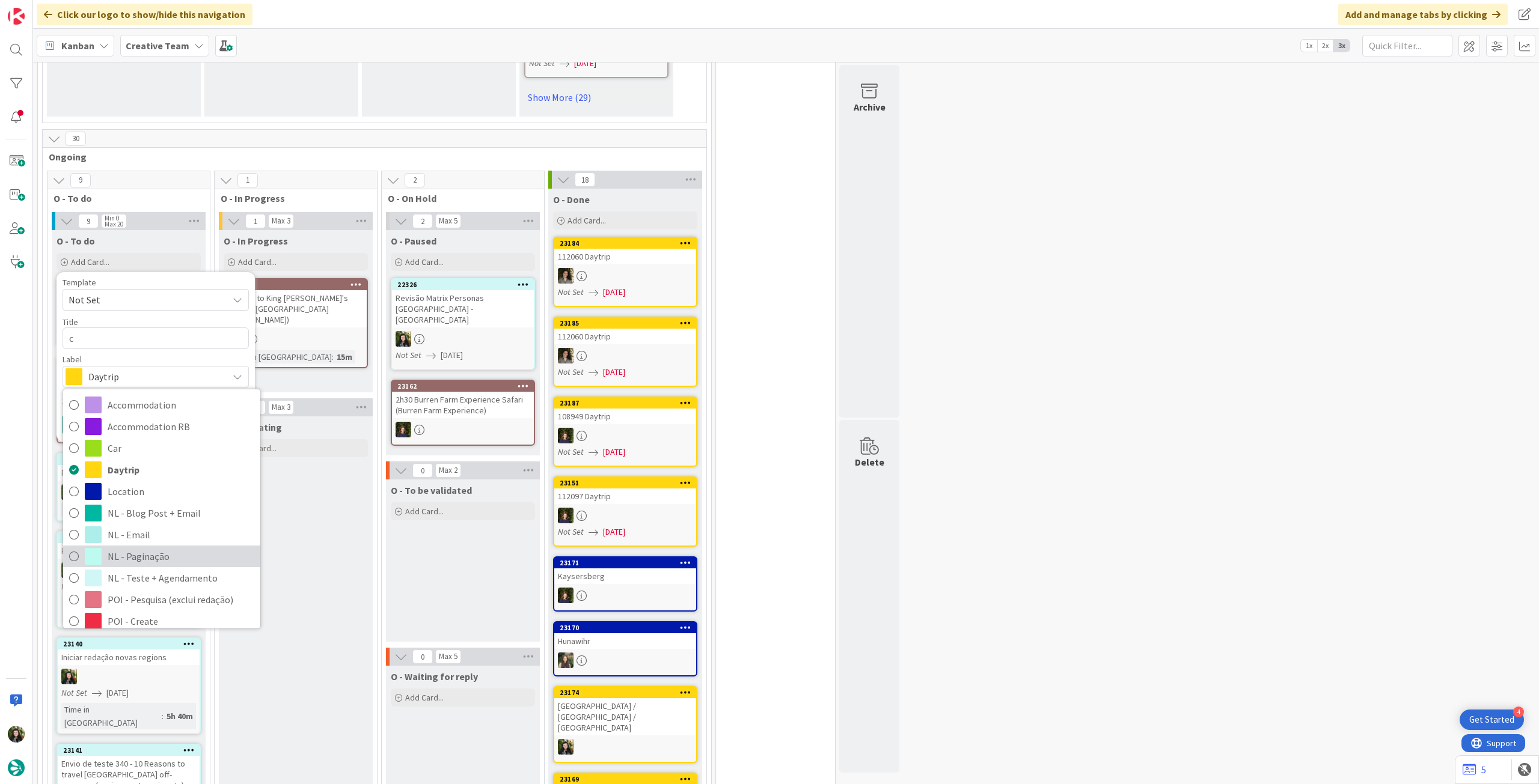
click at [176, 551] on span "NL - Paginação" at bounding box center [180, 557] width 146 height 18
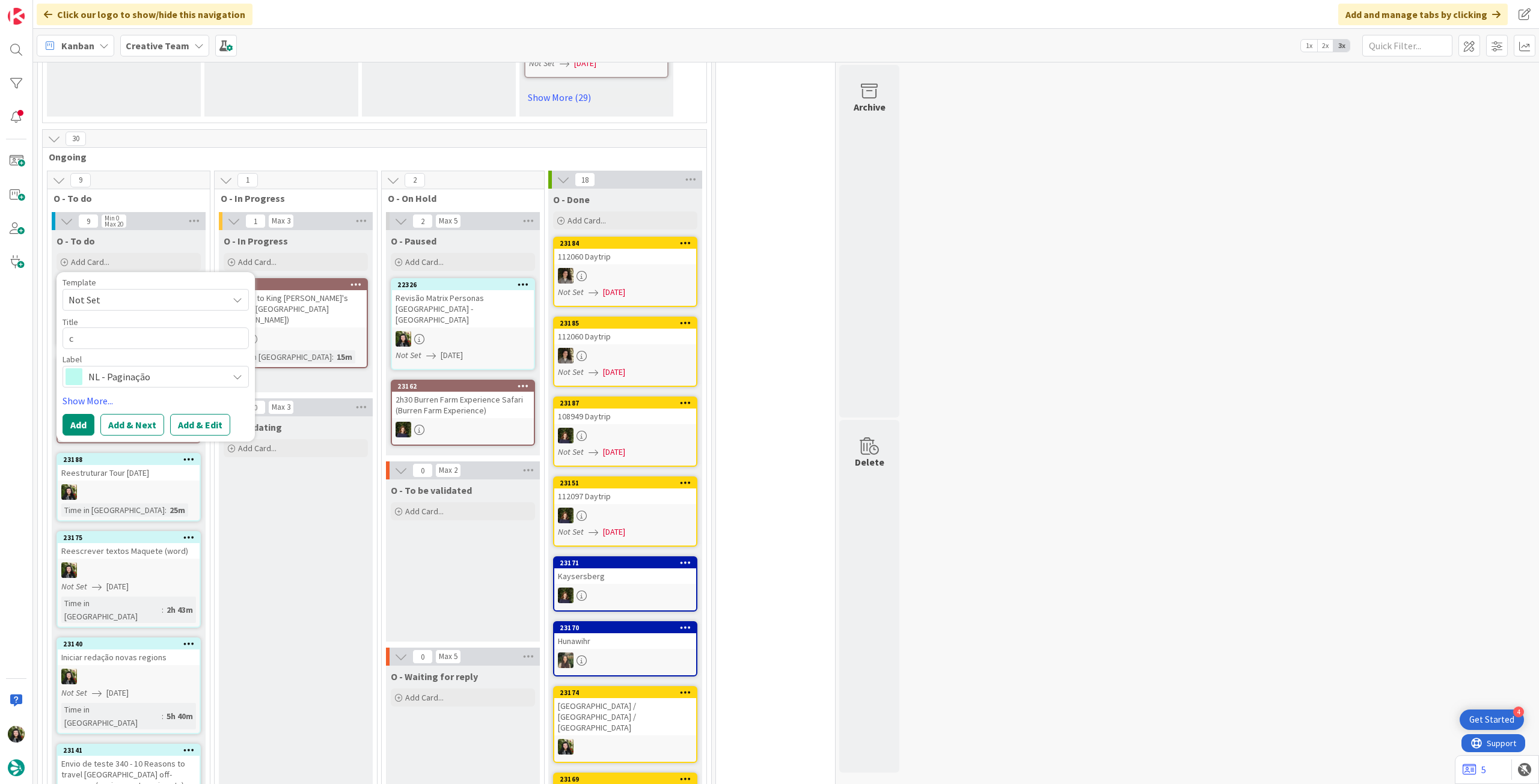
click at [127, 366] on div "NL - Paginação" at bounding box center [156, 377] width 187 height 22
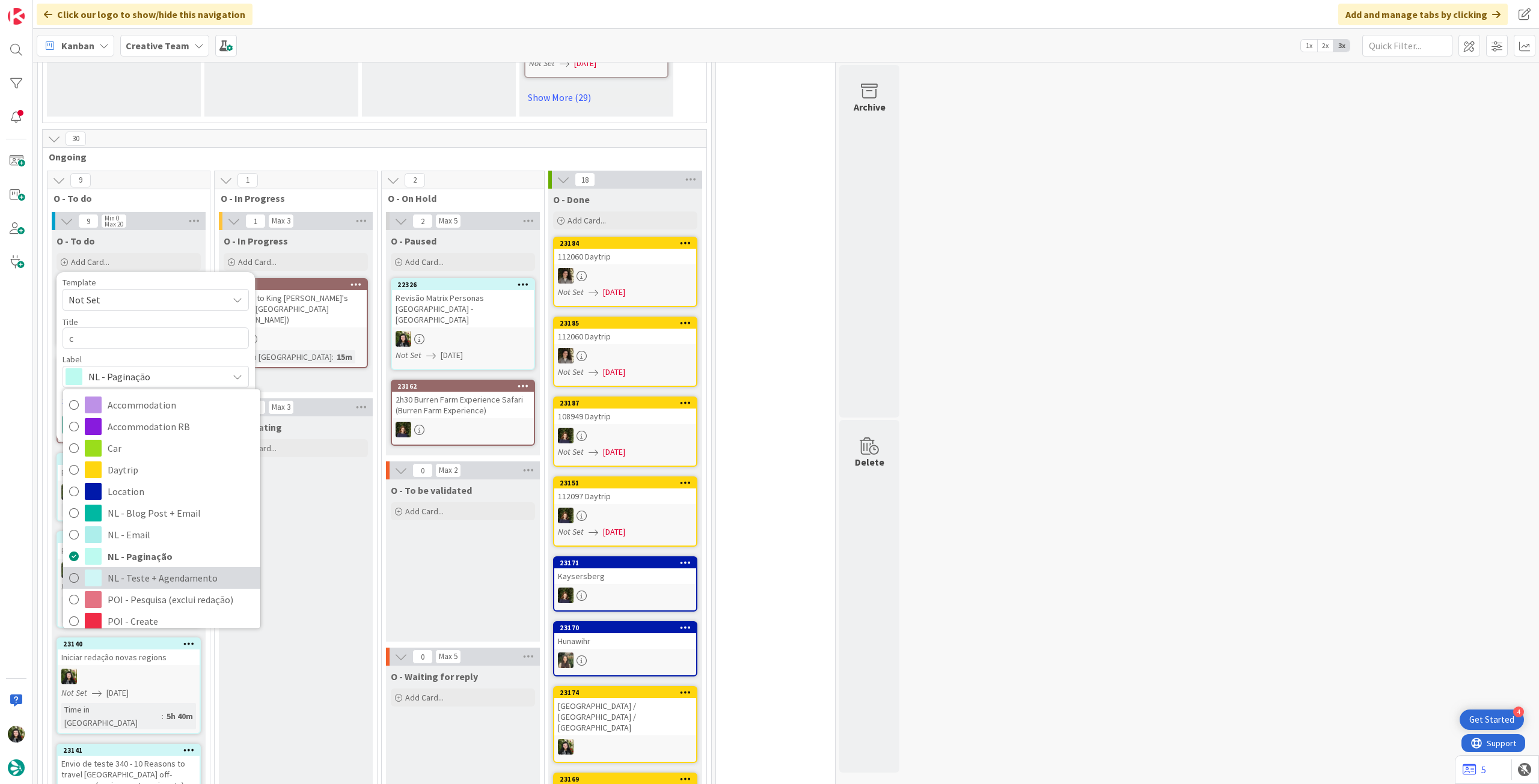
click at [160, 569] on span "NL - Teste + Agendamento" at bounding box center [180, 578] width 146 height 18
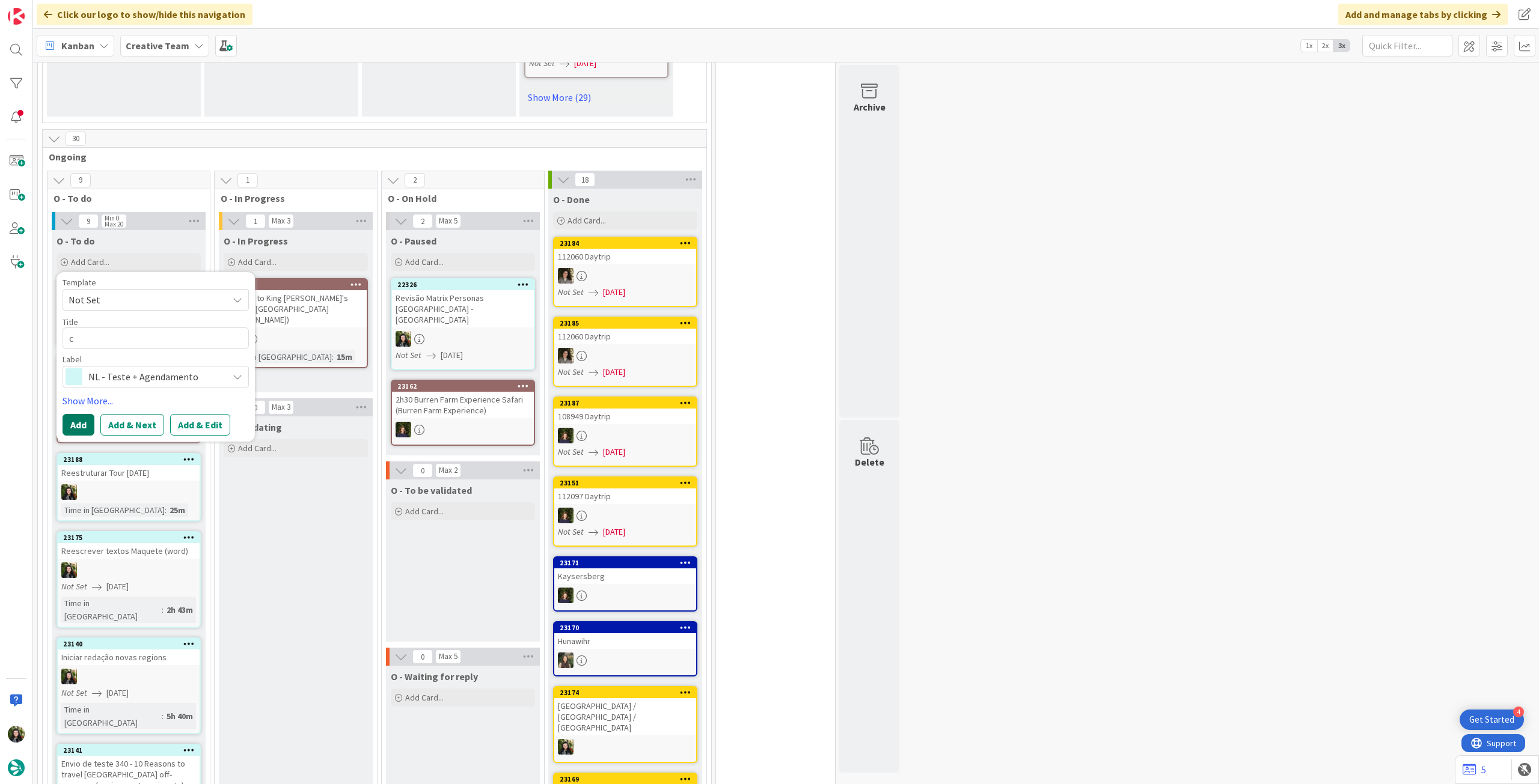
click at [81, 414] on button "Add" at bounding box center [79, 425] width 32 height 22
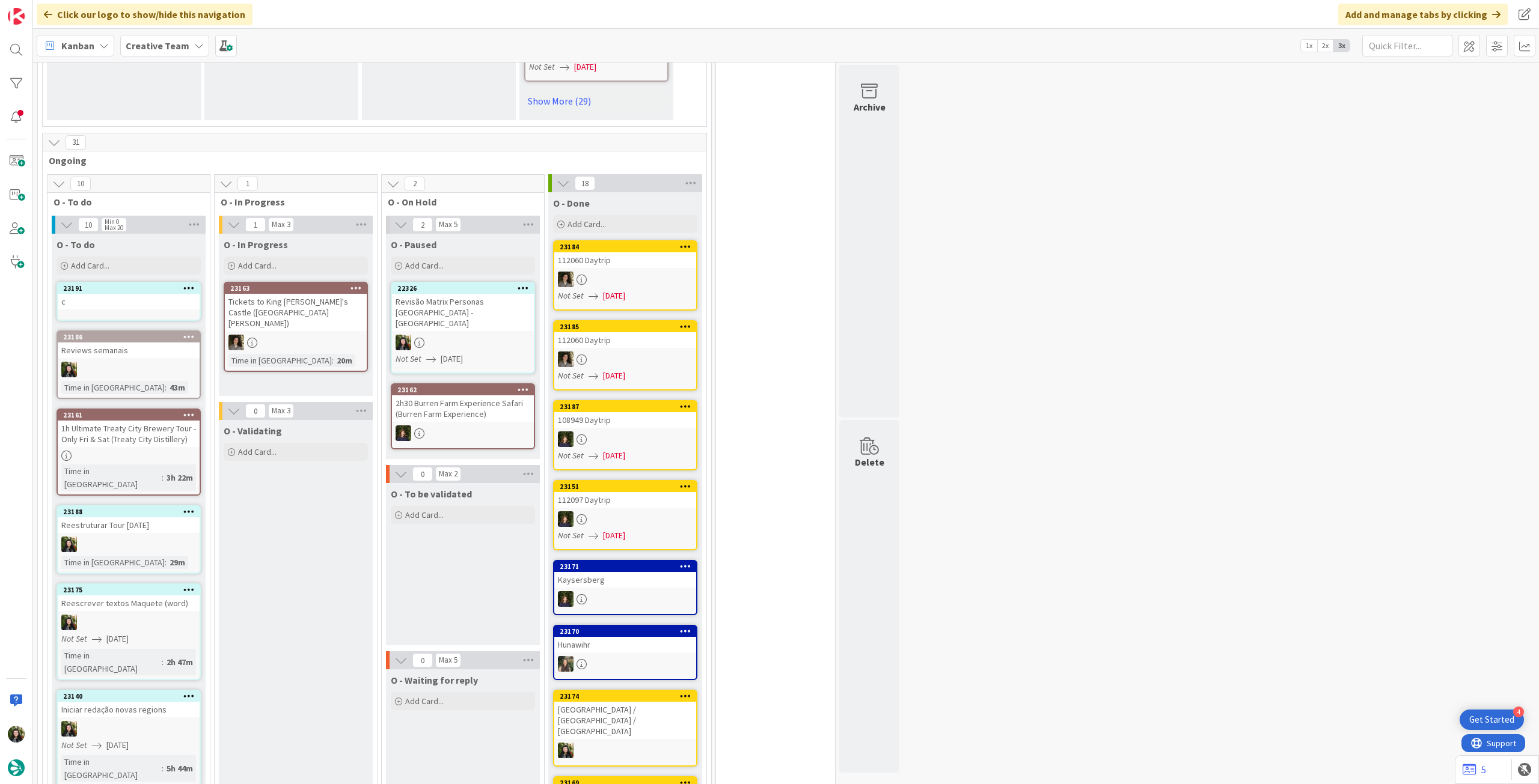
click at [148, 294] on div "c" at bounding box center [128, 302] width 142 height 15
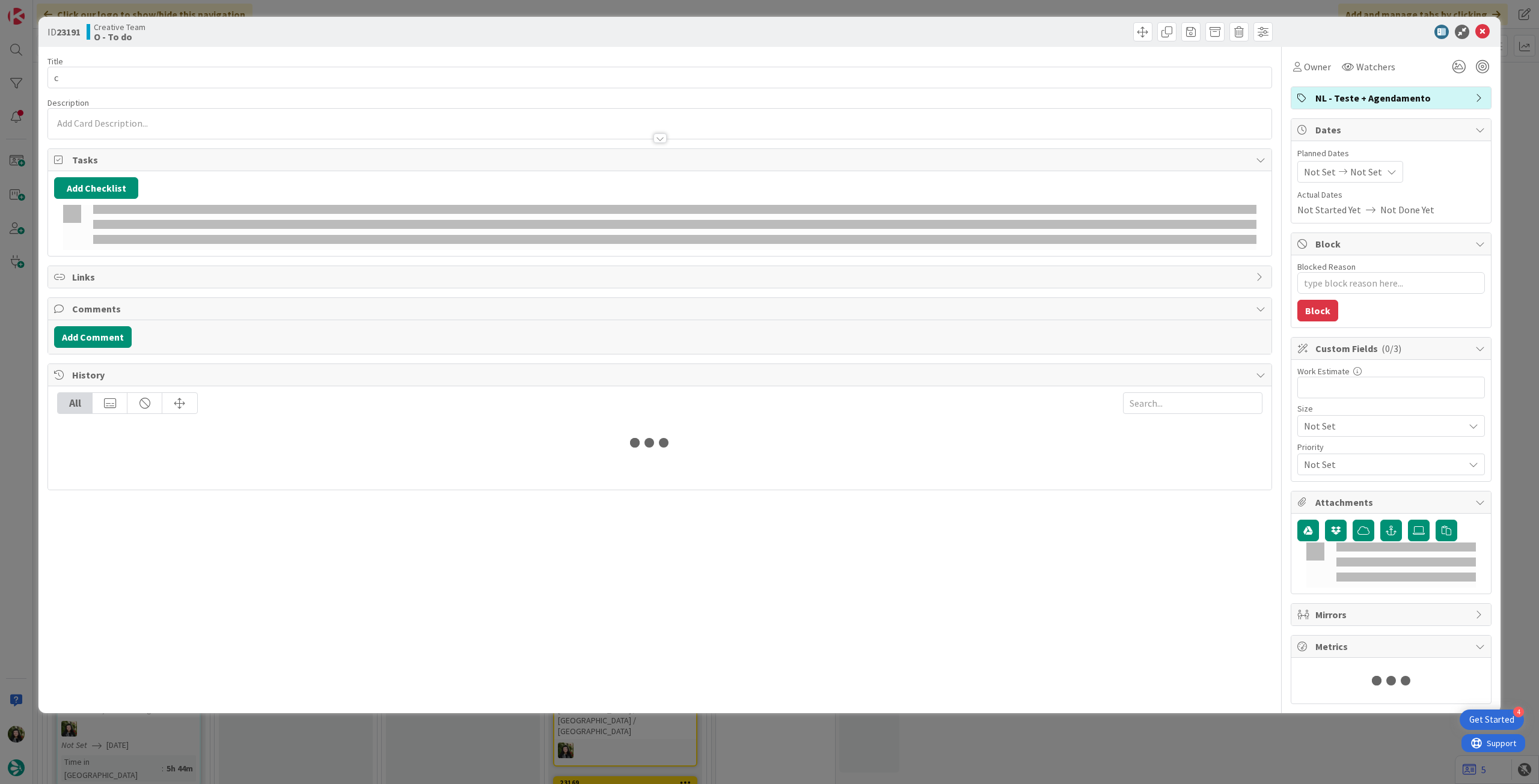
click at [150, 131] on div at bounding box center [660, 133] width 1223 height 13
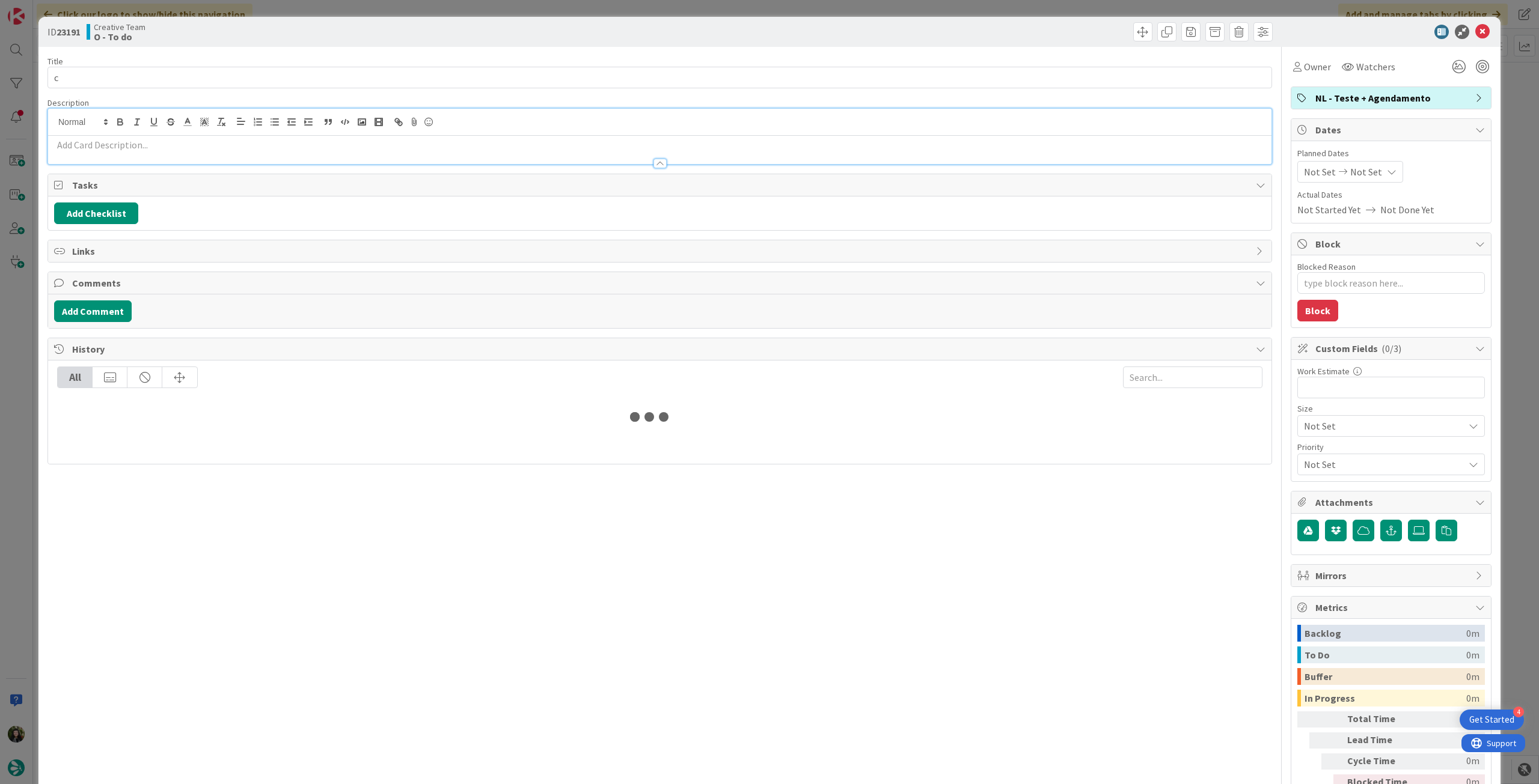
click at [150, 142] on p at bounding box center [660, 145] width 1211 height 14
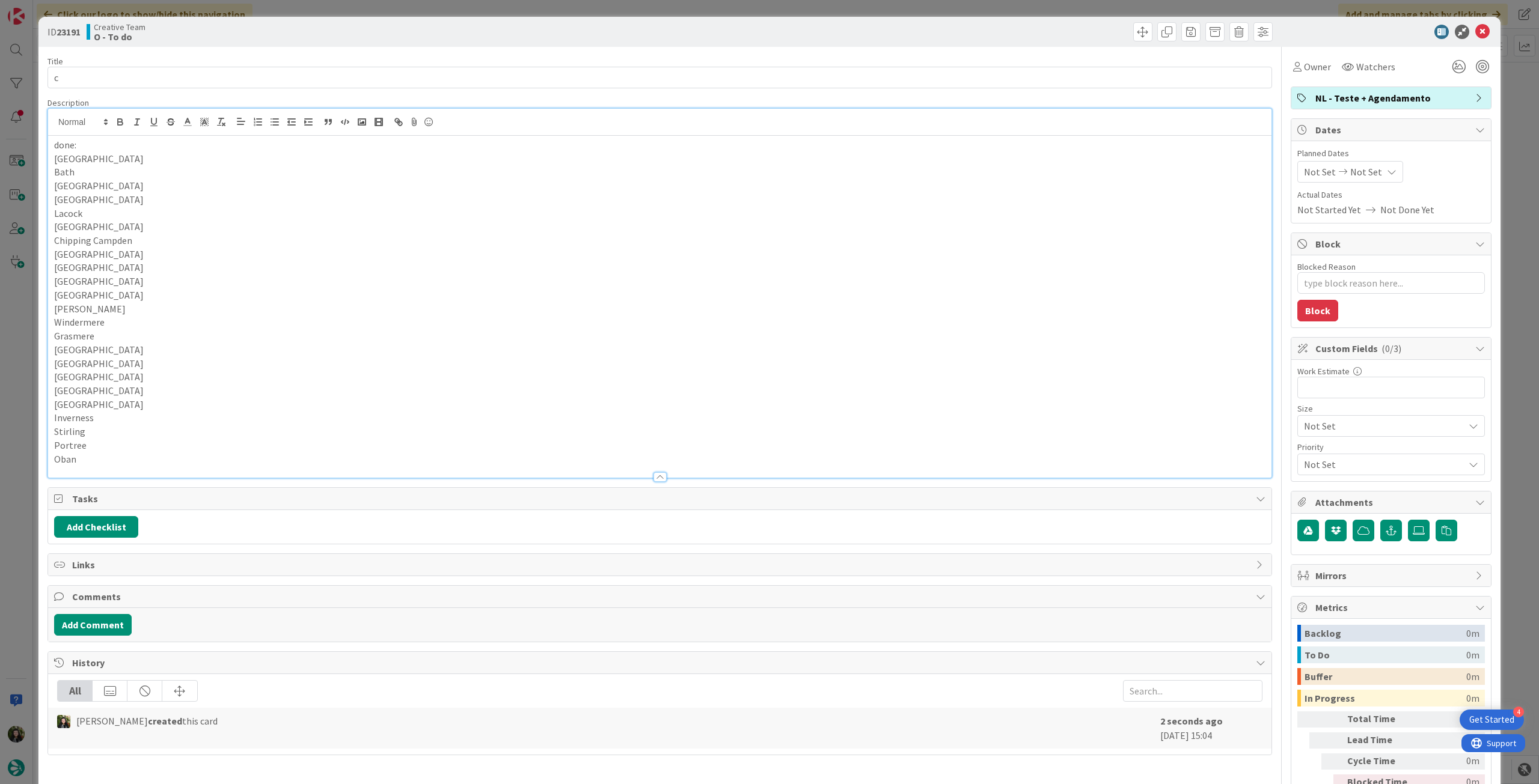
click at [1475, 31] on icon at bounding box center [1482, 32] width 15 height 15
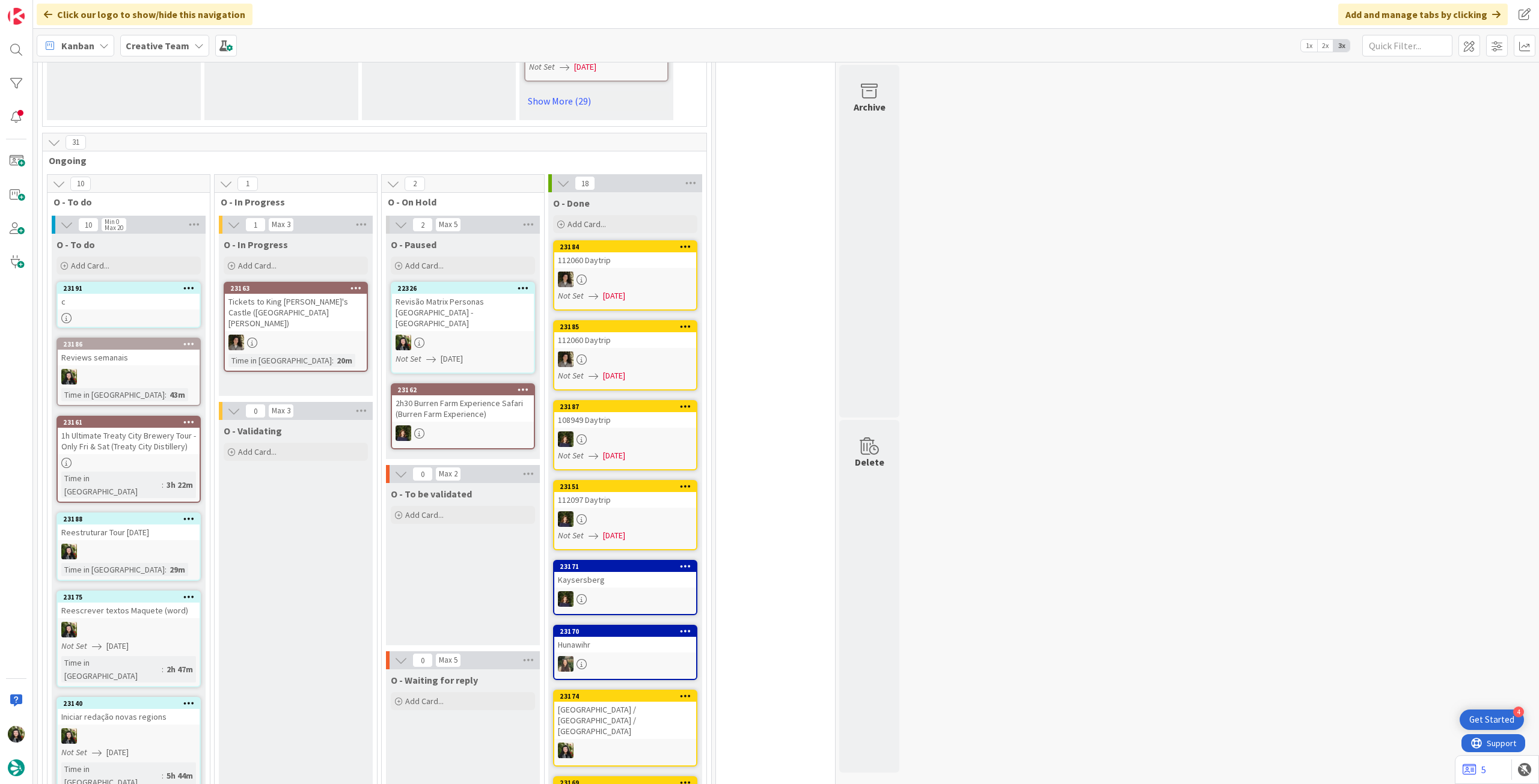
click at [481, 353] on div "Not Set 19/09/2025" at bounding box center [465, 359] width 138 height 13
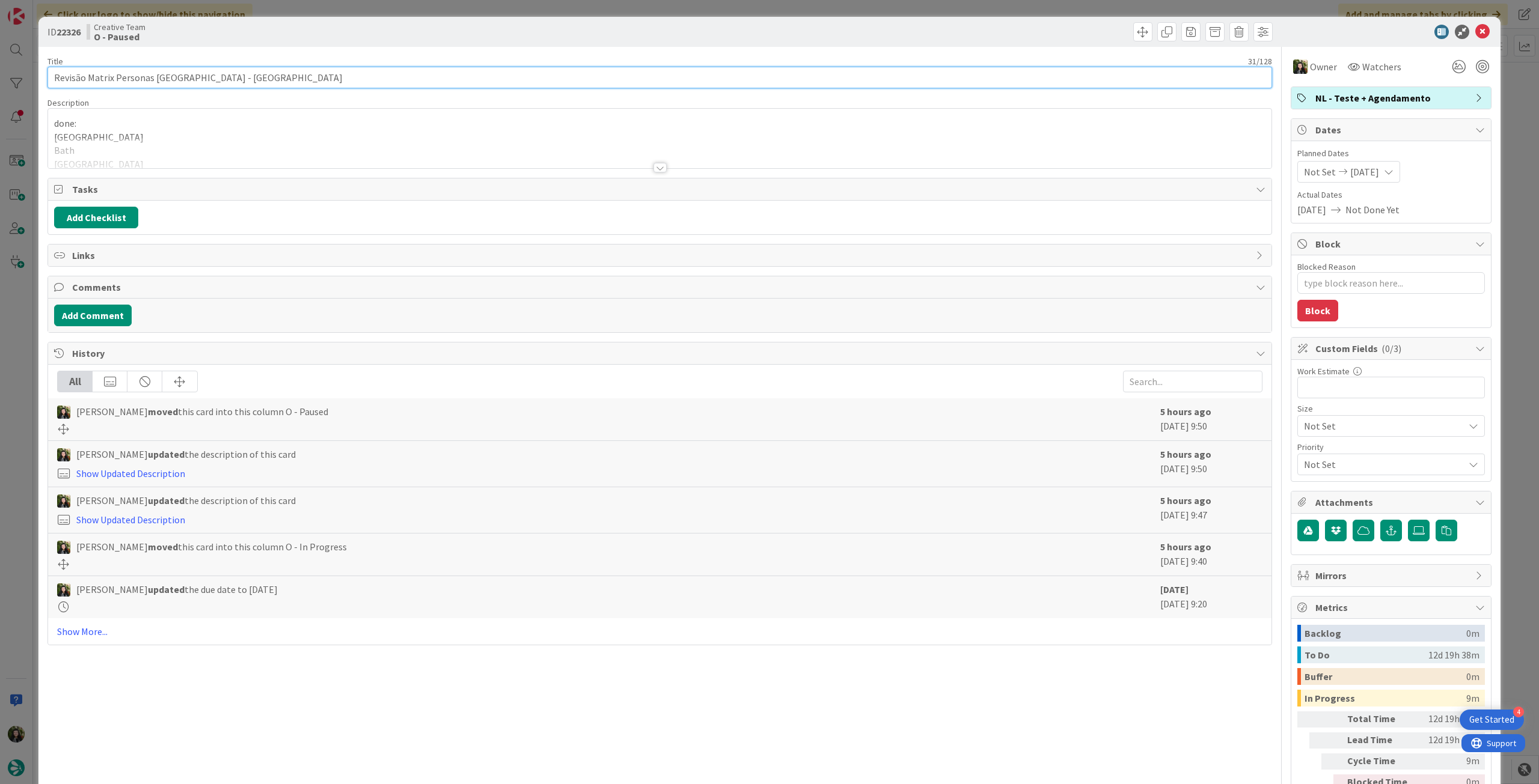
click at [5, 72] on div "ID 22326 Creative Team O - Paused Title 31 / 128 Revisão Matrix Personas UK - C…" at bounding box center [770, 392] width 1539 height 784
click at [1475, 29] on icon at bounding box center [1482, 32] width 15 height 15
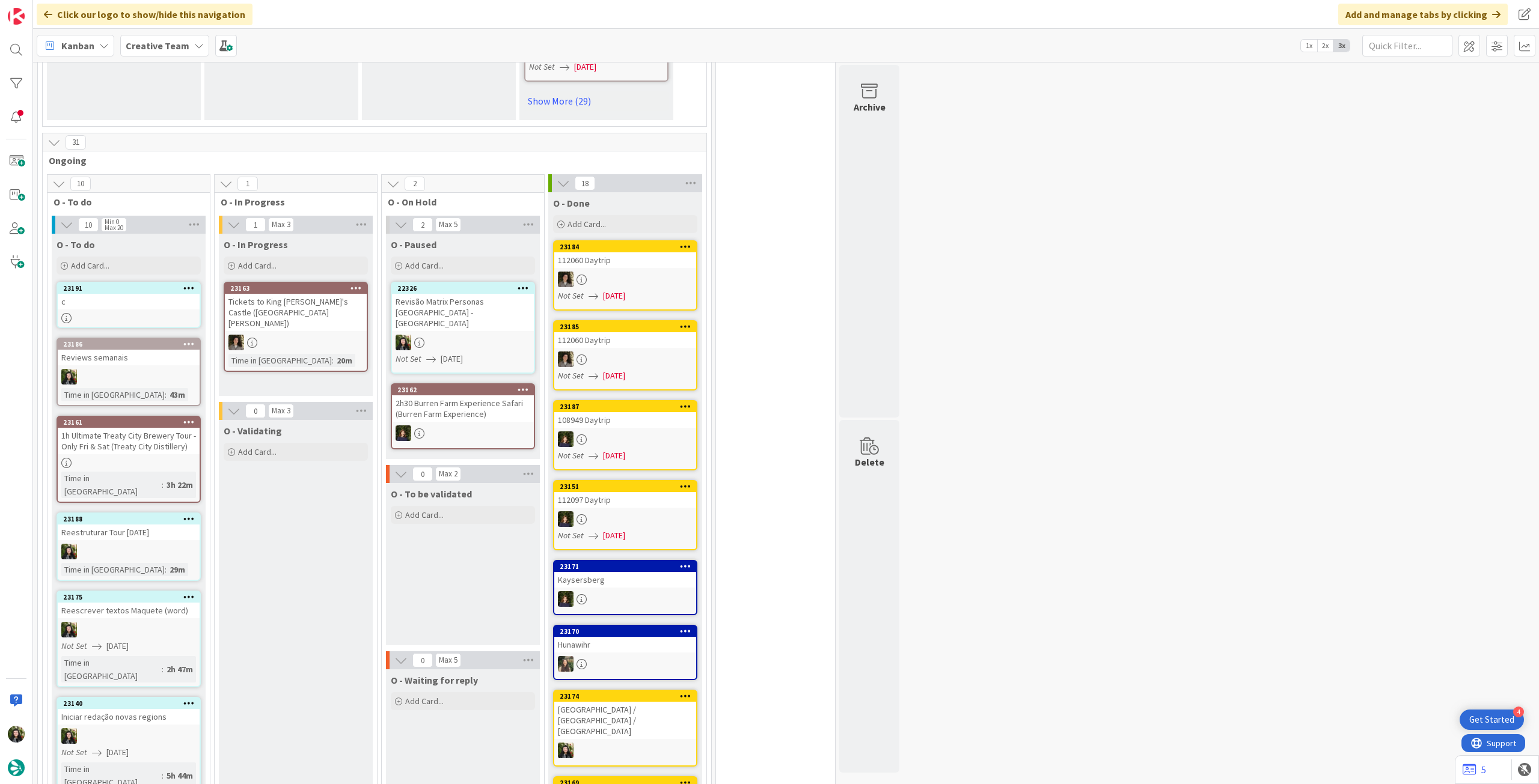
click at [135, 294] on div "c" at bounding box center [128, 302] width 142 height 15
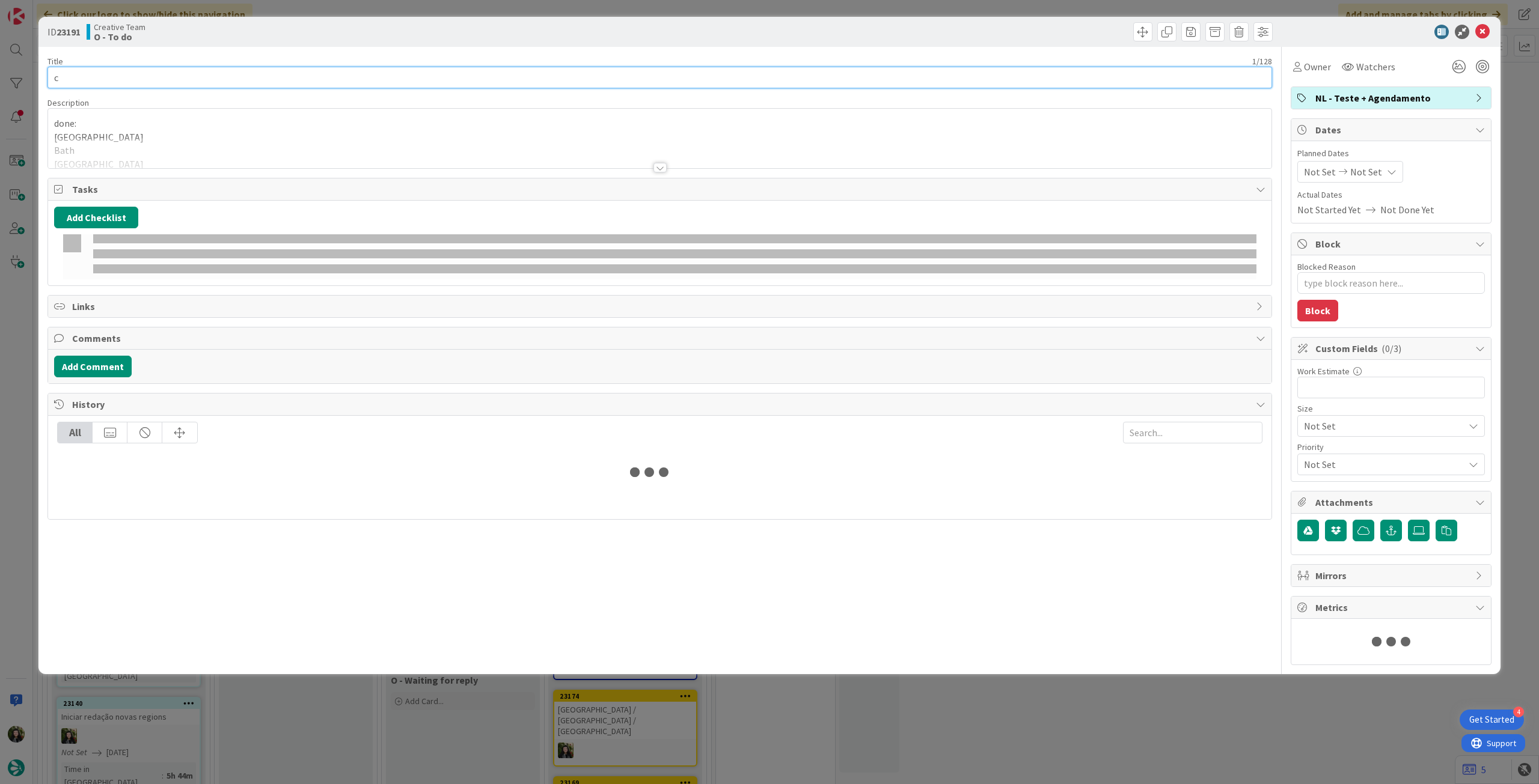
type textarea "x"
drag, startPoint x: 72, startPoint y: 86, endPoint x: 40, endPoint y: 81, distance: 32.4
click at [40, 81] on div "ID 23191 Creative Team O - To do Title 1 / 128 c Description done: London Bath …" at bounding box center [769, 345] width 1462 height 657
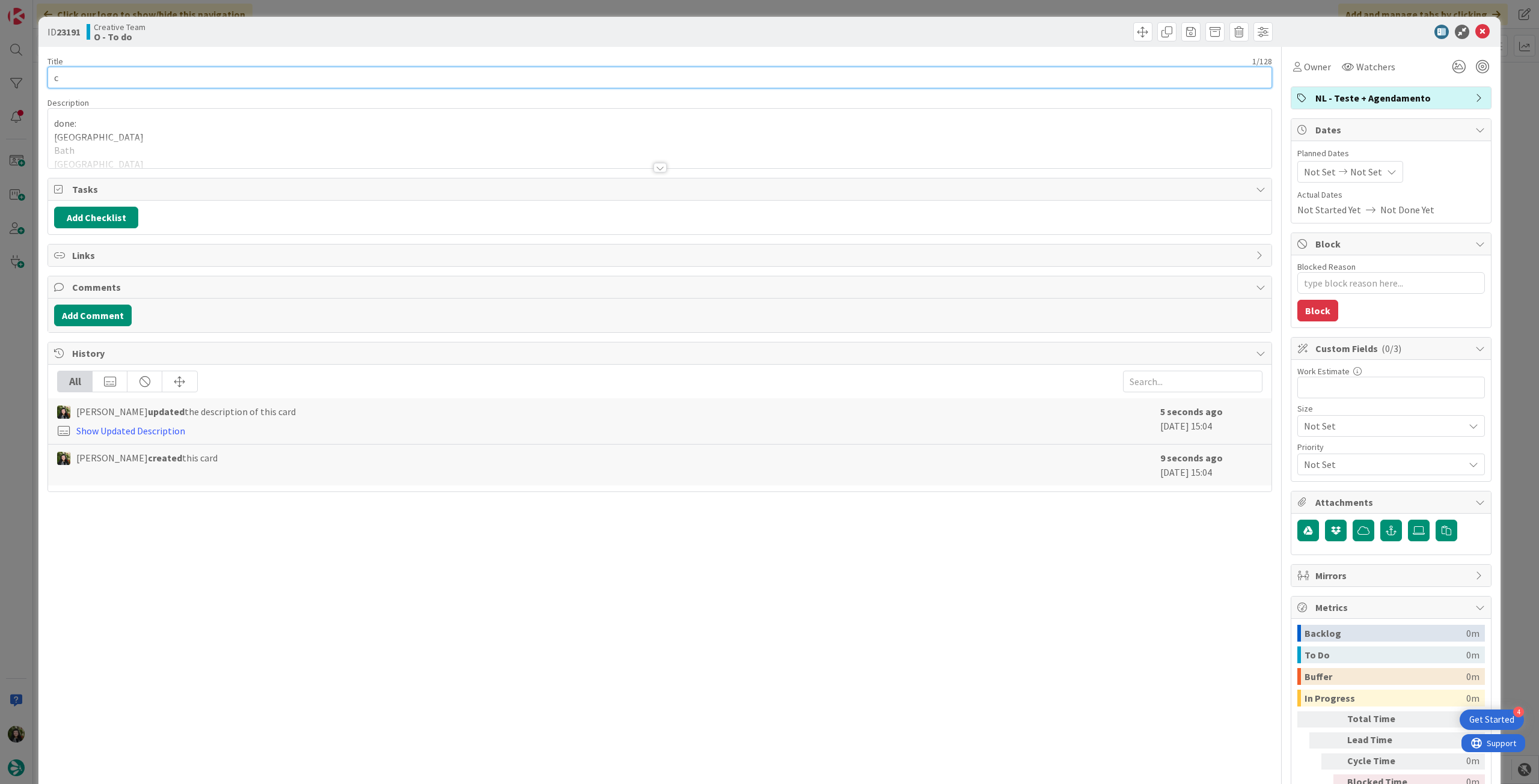
paste input "Revisão Matrix Personas [GEOGRAPHIC_DATA] - [GEOGRAPHIC_DATA]"
type input "Revisão Matrix Personas [GEOGRAPHIC_DATA] - [GEOGRAPHIC_DATA]"
type textarea "x"
type input "Revisão Matrix Personas [GEOGRAPHIC_DATA] - [GEOGRAPHIC_DATA]"
click at [1475, 31] on icon at bounding box center [1482, 32] width 15 height 15
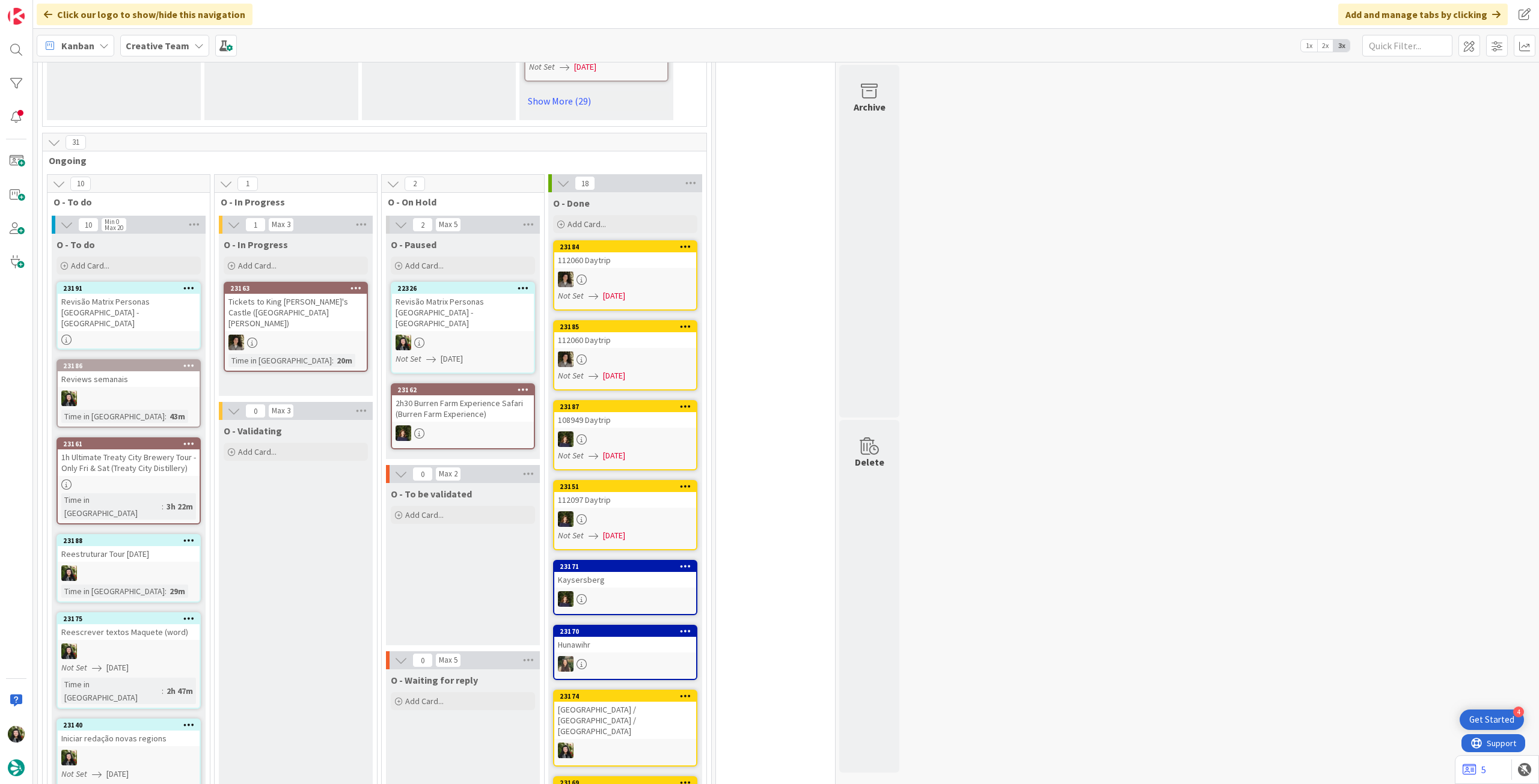
click at [140, 298] on link "23191 Revisão Matrix Personas UK - CA" at bounding box center [128, 316] width 144 height 68
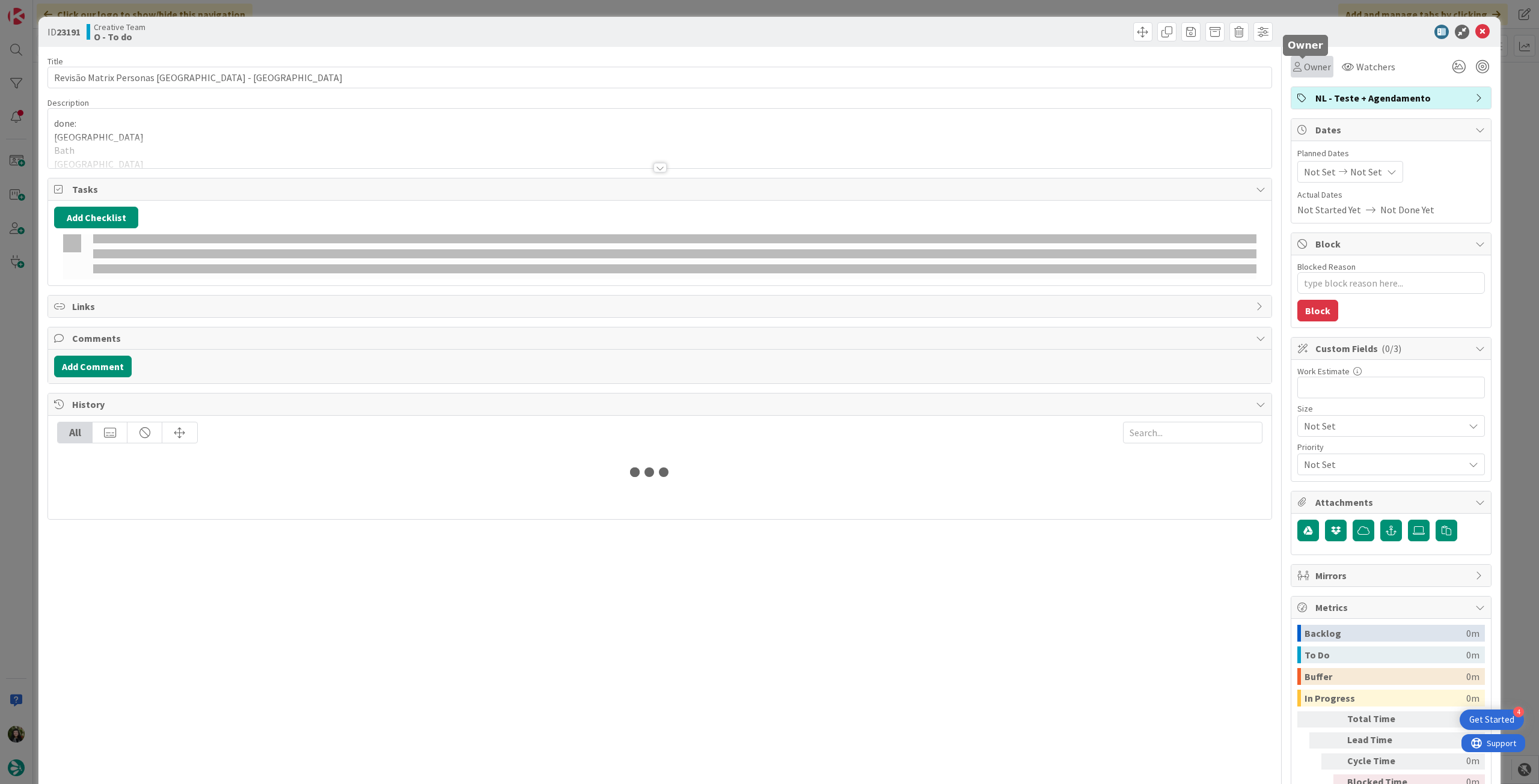
click at [1304, 65] on span "Owner" at bounding box center [1317, 66] width 27 height 15
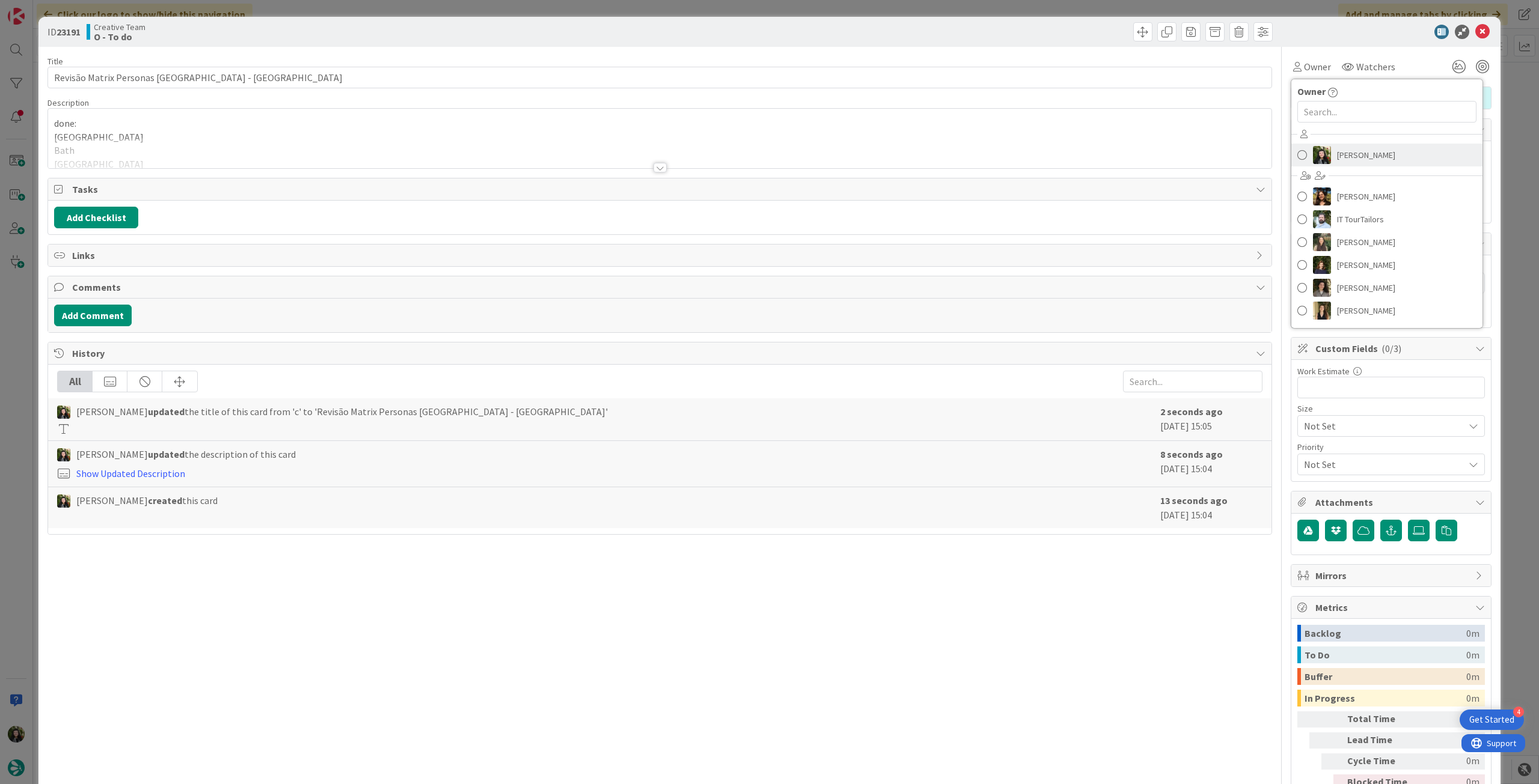
click at [1342, 153] on span "[PERSON_NAME]" at bounding box center [1366, 155] width 58 height 18
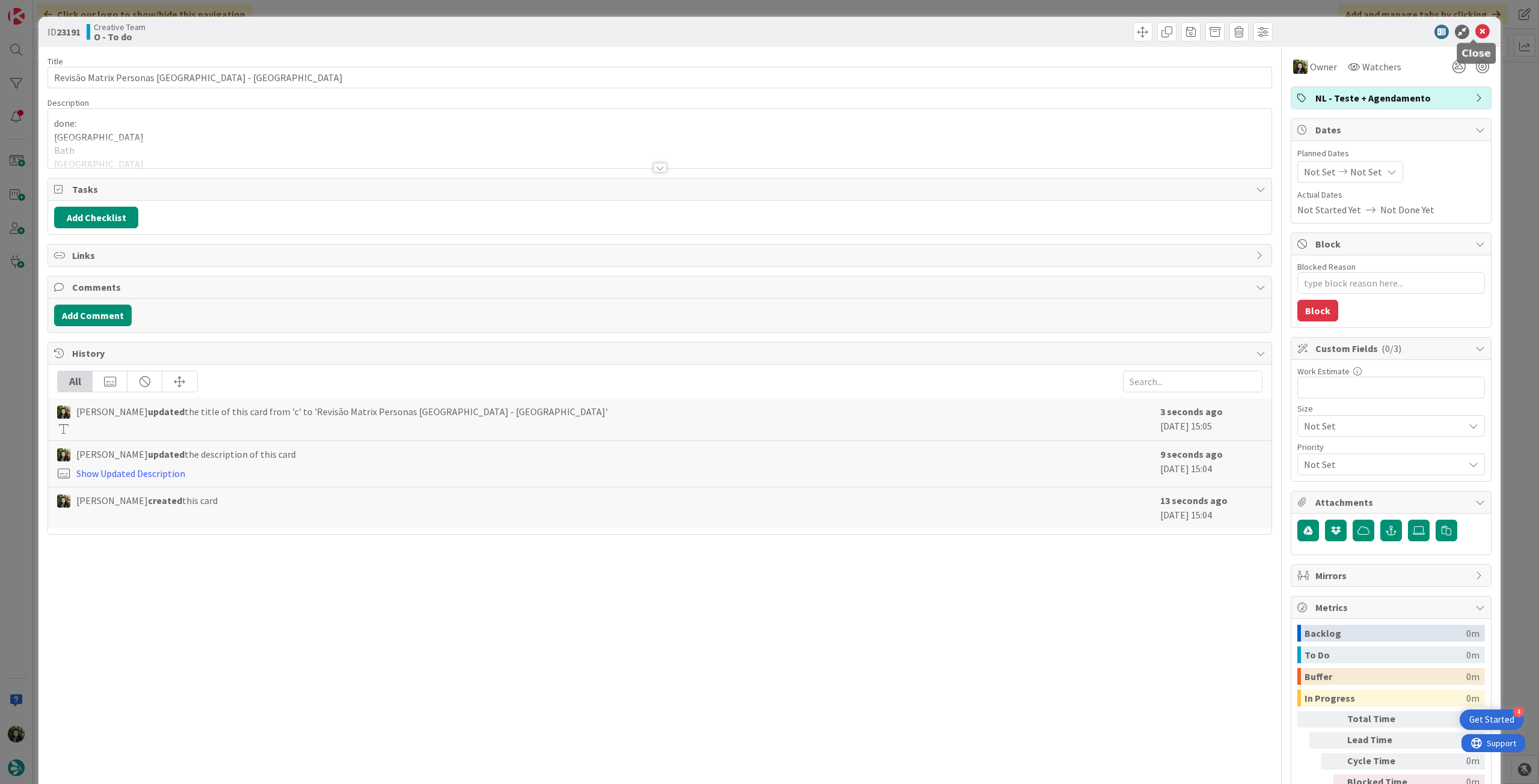
drag, startPoint x: 1473, startPoint y: 26, endPoint x: 1424, endPoint y: 38, distance: 50.4
click at [1475, 26] on icon at bounding box center [1482, 32] width 15 height 15
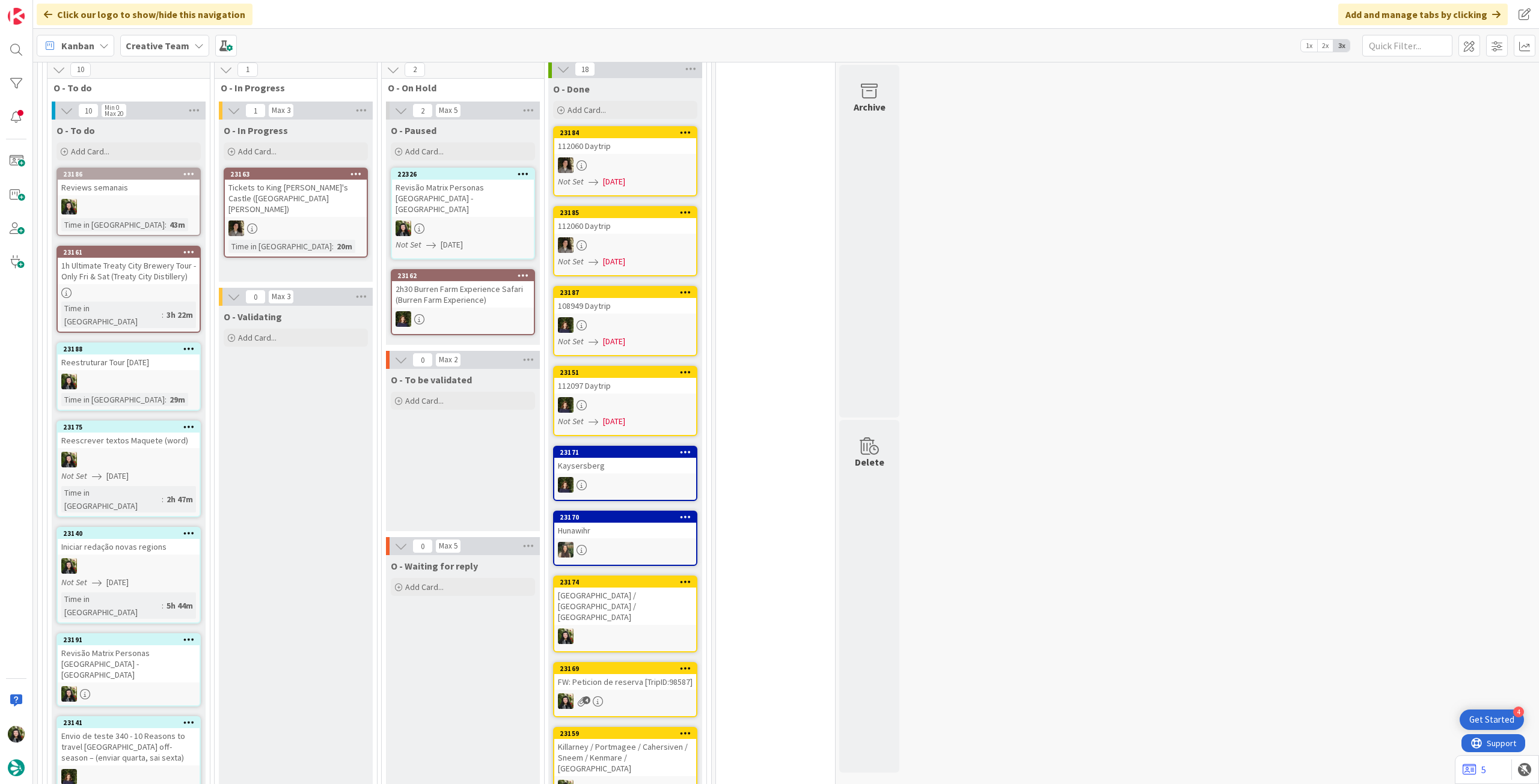
scroll to position [914, 0]
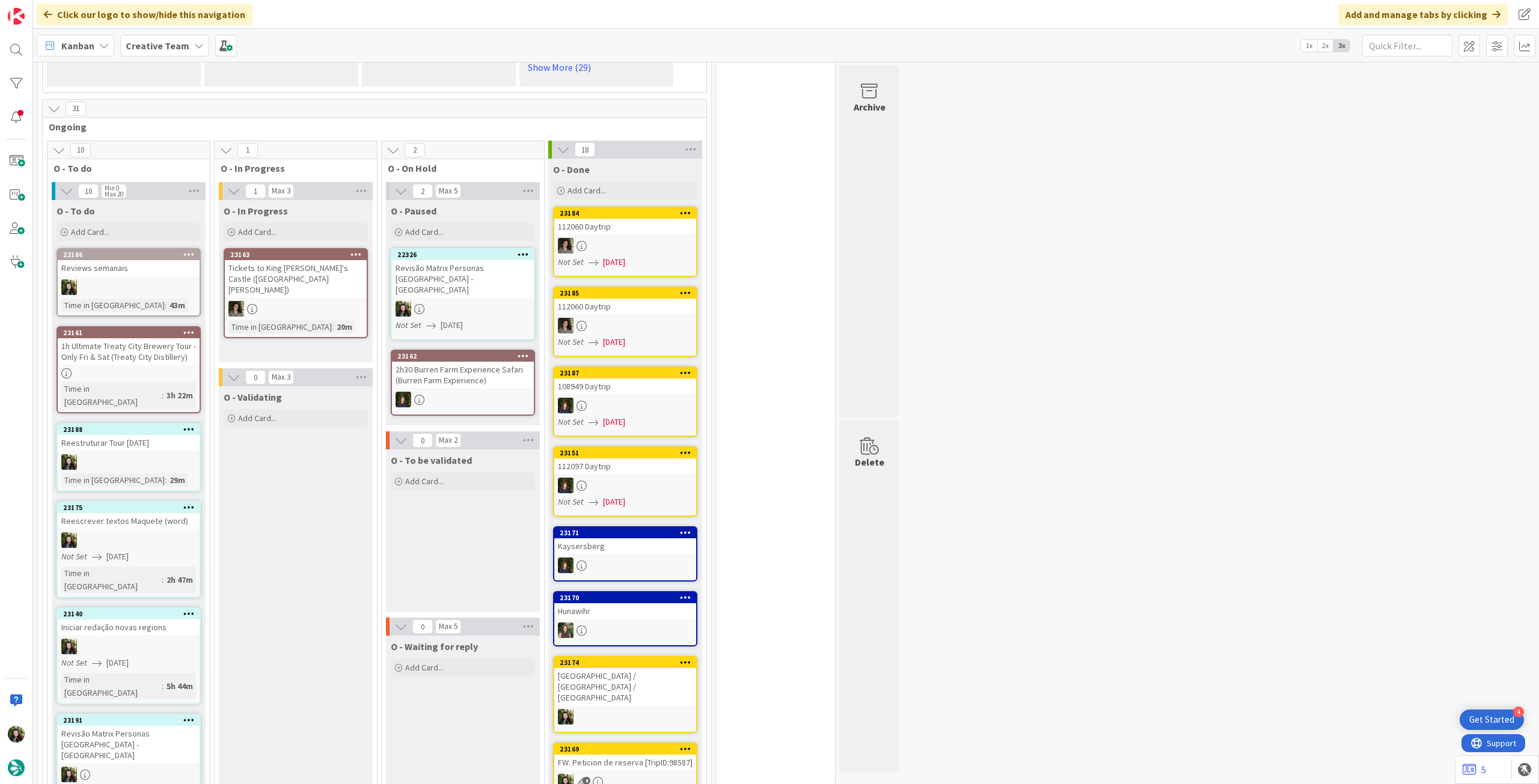
click at [461, 319] on span "[DATE]" at bounding box center [451, 325] width 22 height 13
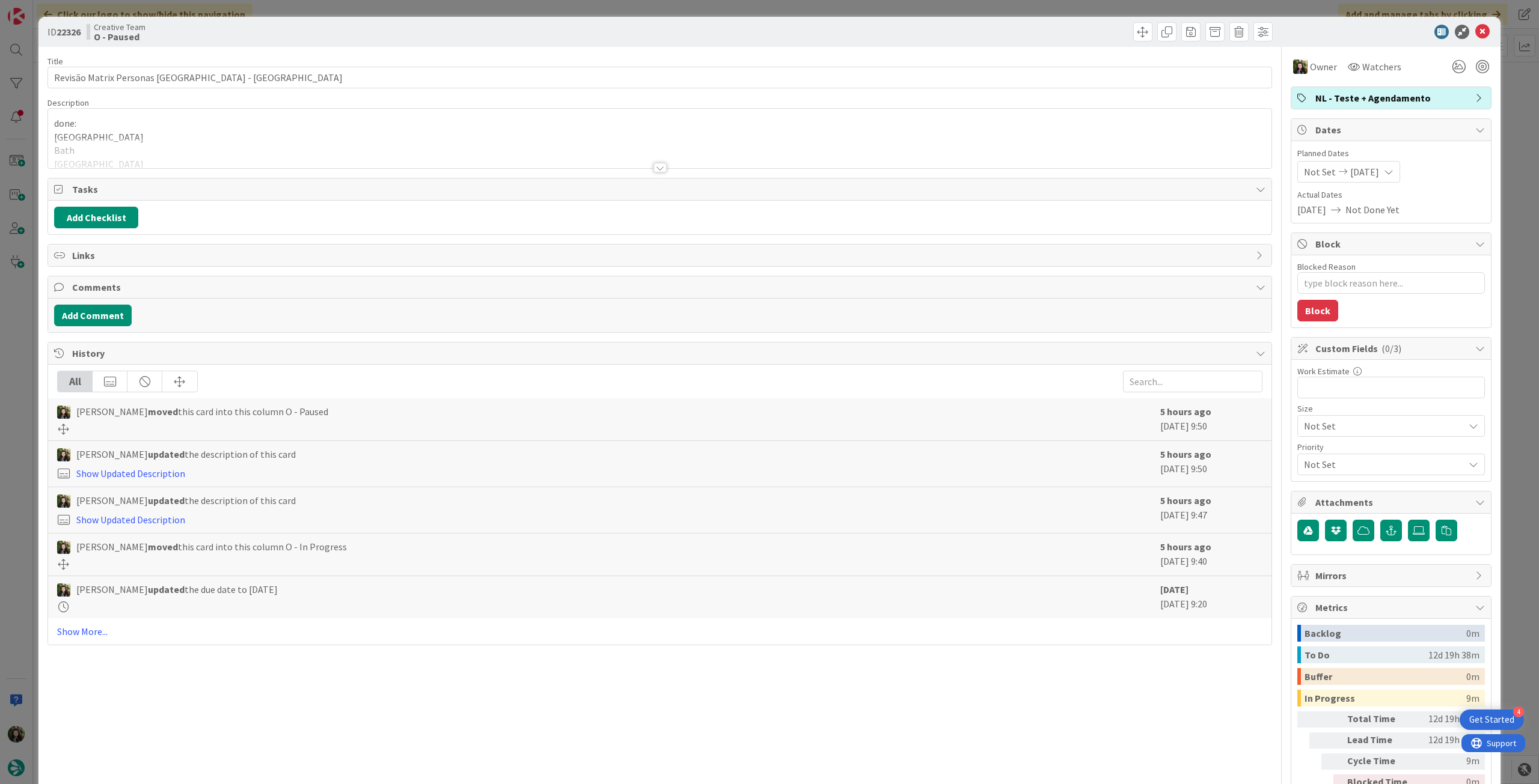
click at [1419, 85] on div "Owner Watchers NL - Teste + Agendamento Dates Planned Dates Not Set 19/09/2025 …" at bounding box center [1391, 435] width 201 height 777
click at [1414, 96] on span "NL - Teste + Agendamento" at bounding box center [1392, 98] width 154 height 15
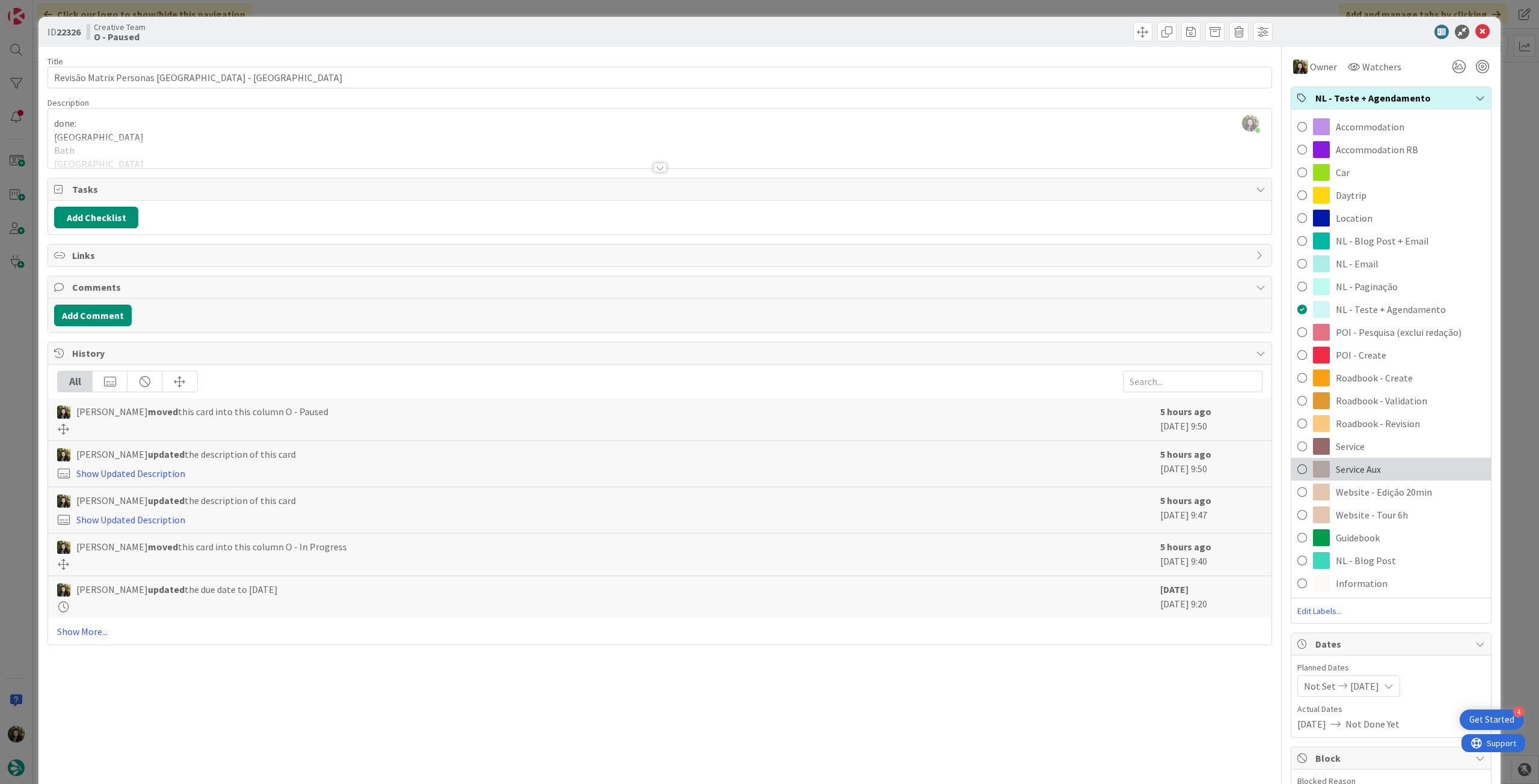
click at [1378, 465] on div "Service Aux" at bounding box center [1391, 470] width 199 height 23
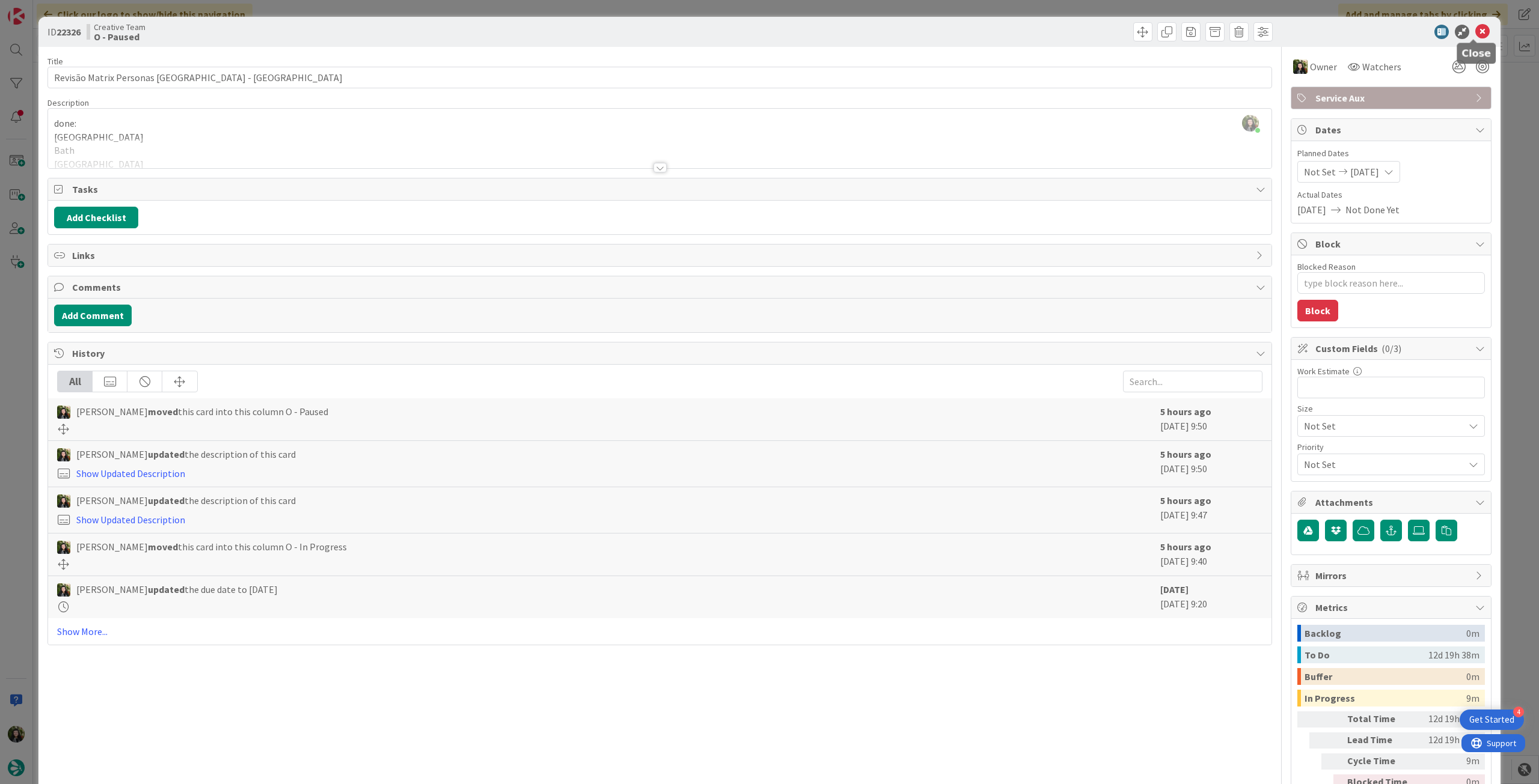
click at [1475, 29] on icon at bounding box center [1482, 32] width 15 height 15
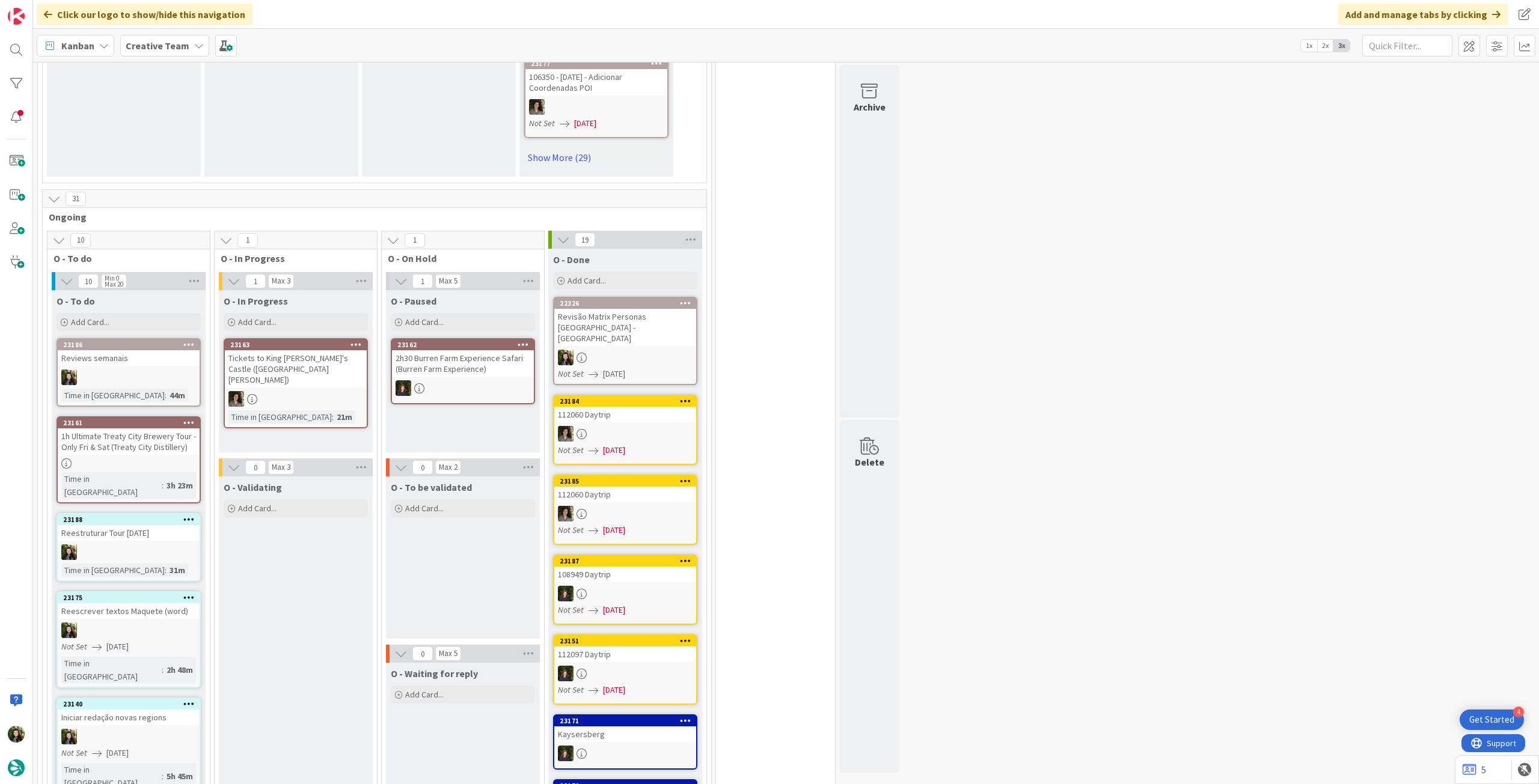
scroll to position [805, 0]
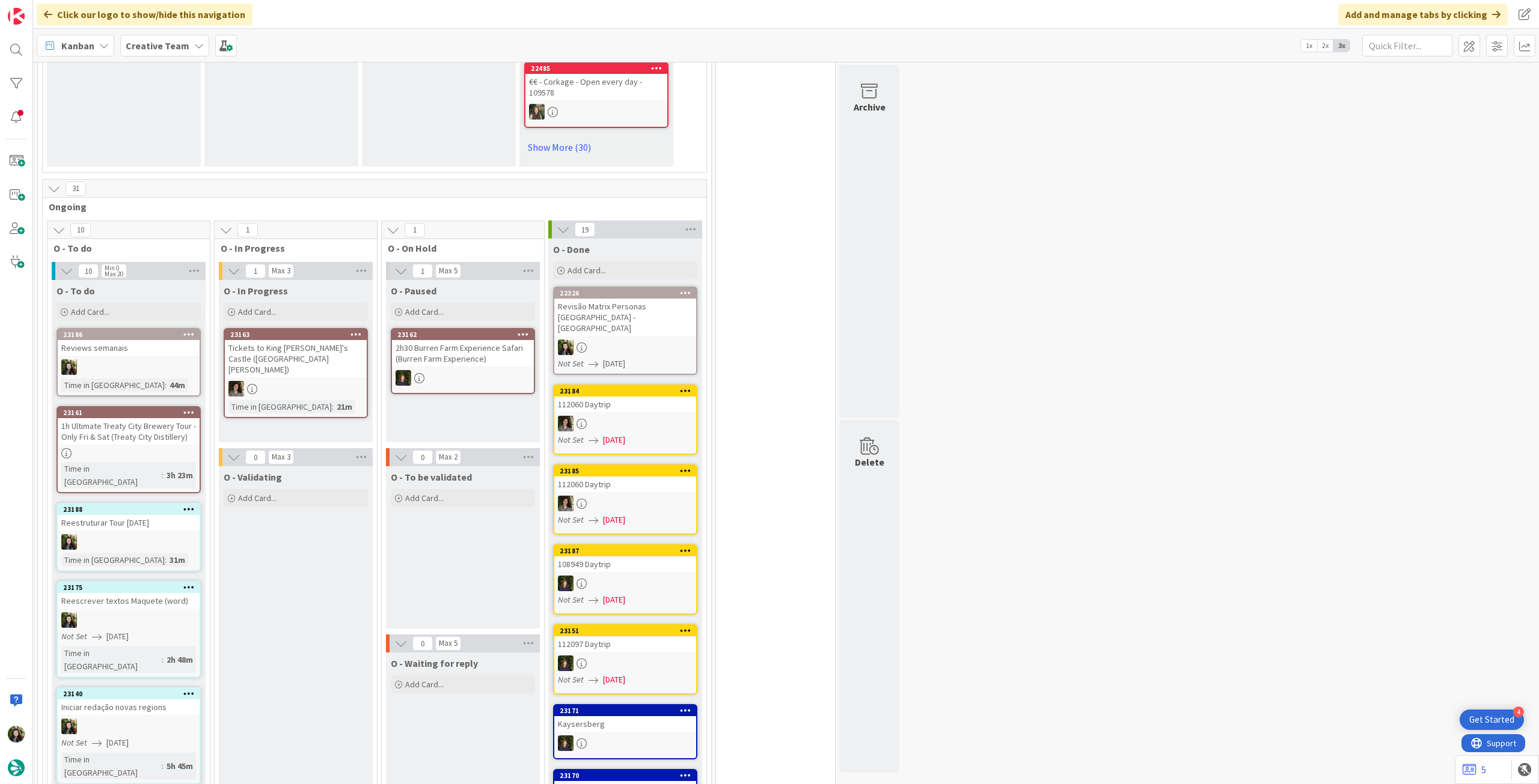
click at [164, 34] on div "Kanban Creative Team 1x 2x 3x" at bounding box center [786, 45] width 1506 height 33
click at [169, 47] on b "Creative Team" at bounding box center [158, 45] width 64 height 12
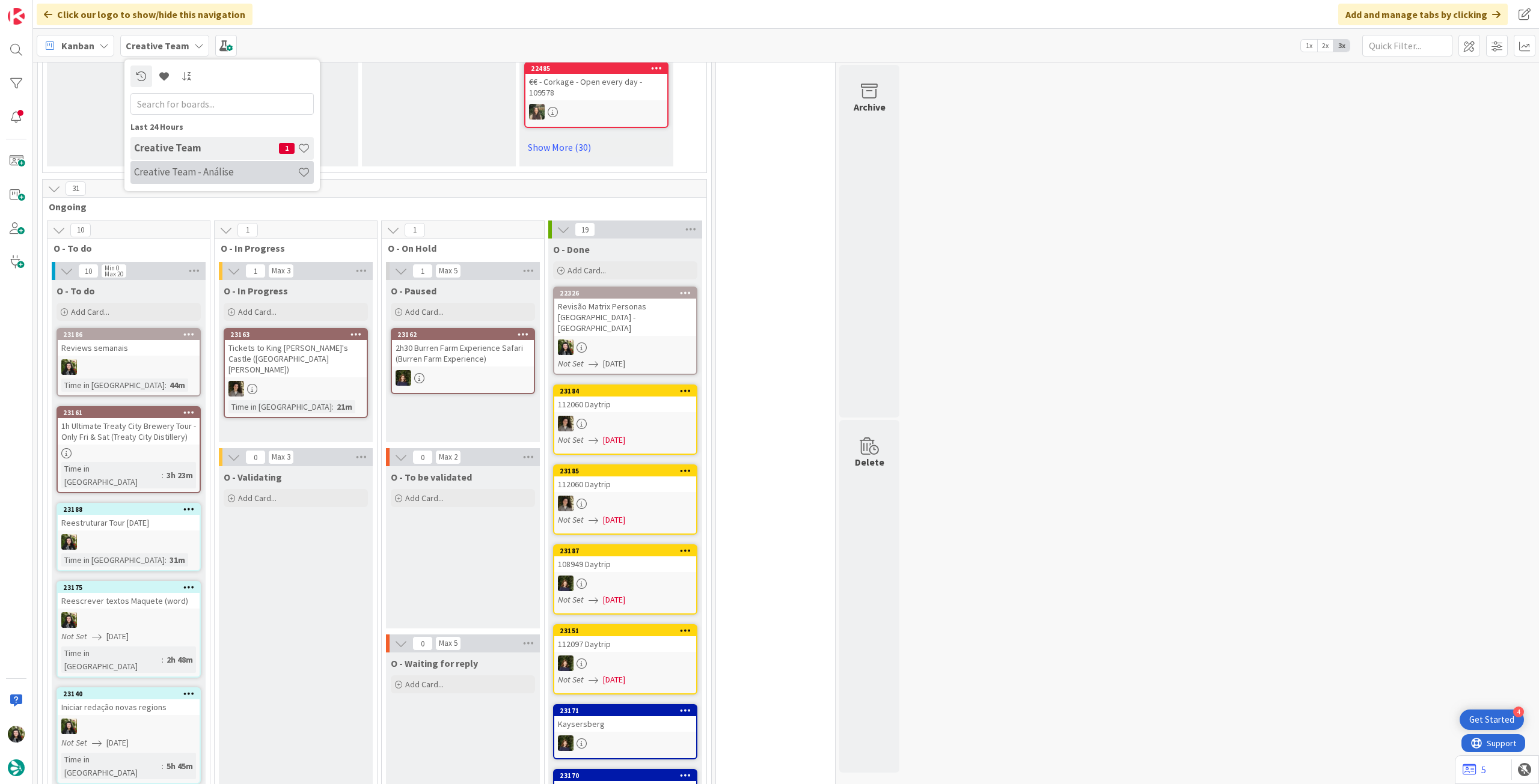
drag, startPoint x: 183, startPoint y: 165, endPoint x: 197, endPoint y: 166, distance: 14.0
click at [184, 165] on div "Creative Team - Análise" at bounding box center [222, 173] width 183 height 23
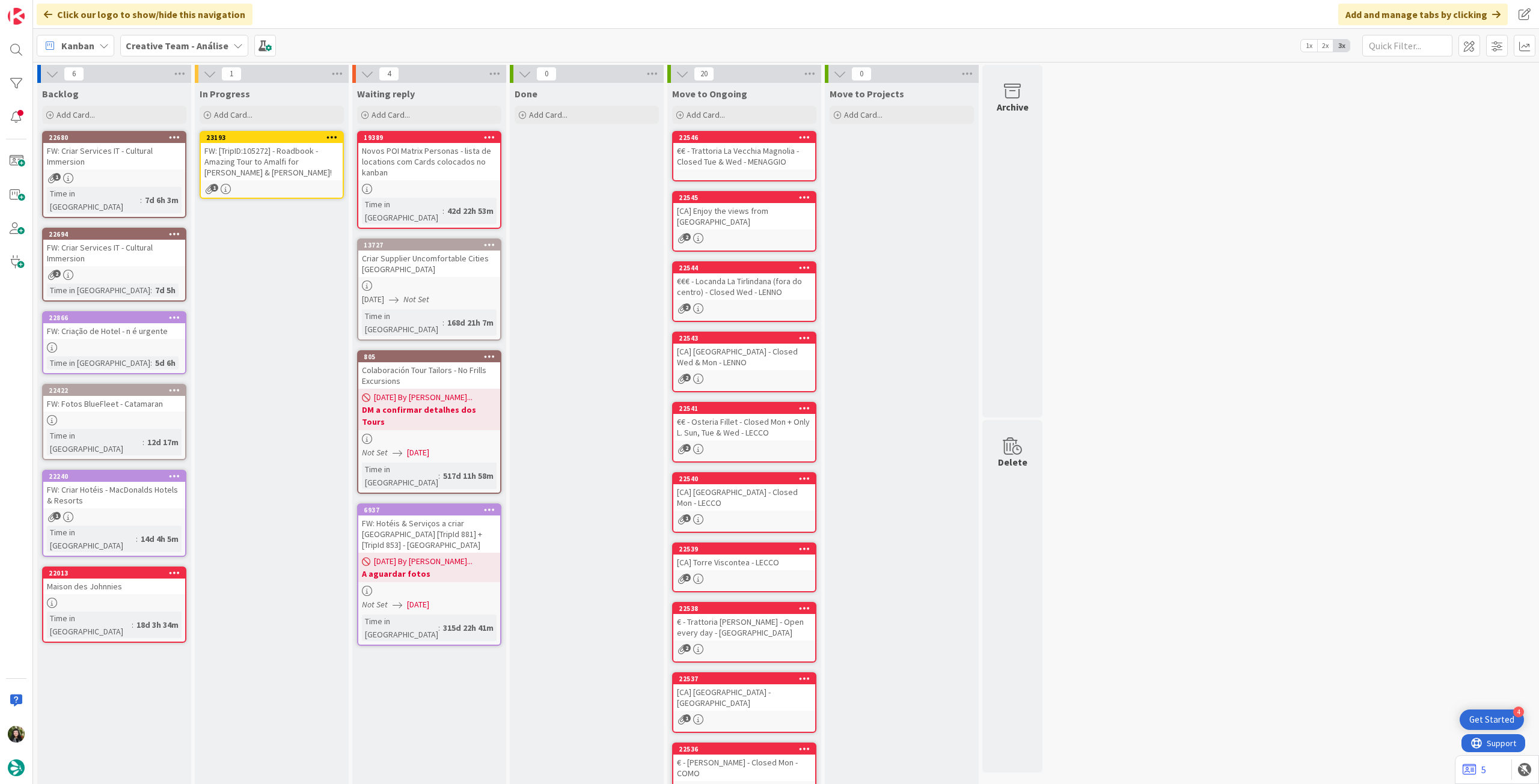
drag, startPoint x: 146, startPoint y: 171, endPoint x: 153, endPoint y: 169, distance: 7.3
click at [262, 164] on div "FW: [TripID:105272] - Roadbook - Amazing Tour to Amalfi for Michael & Mary!" at bounding box center [272, 162] width 142 height 37
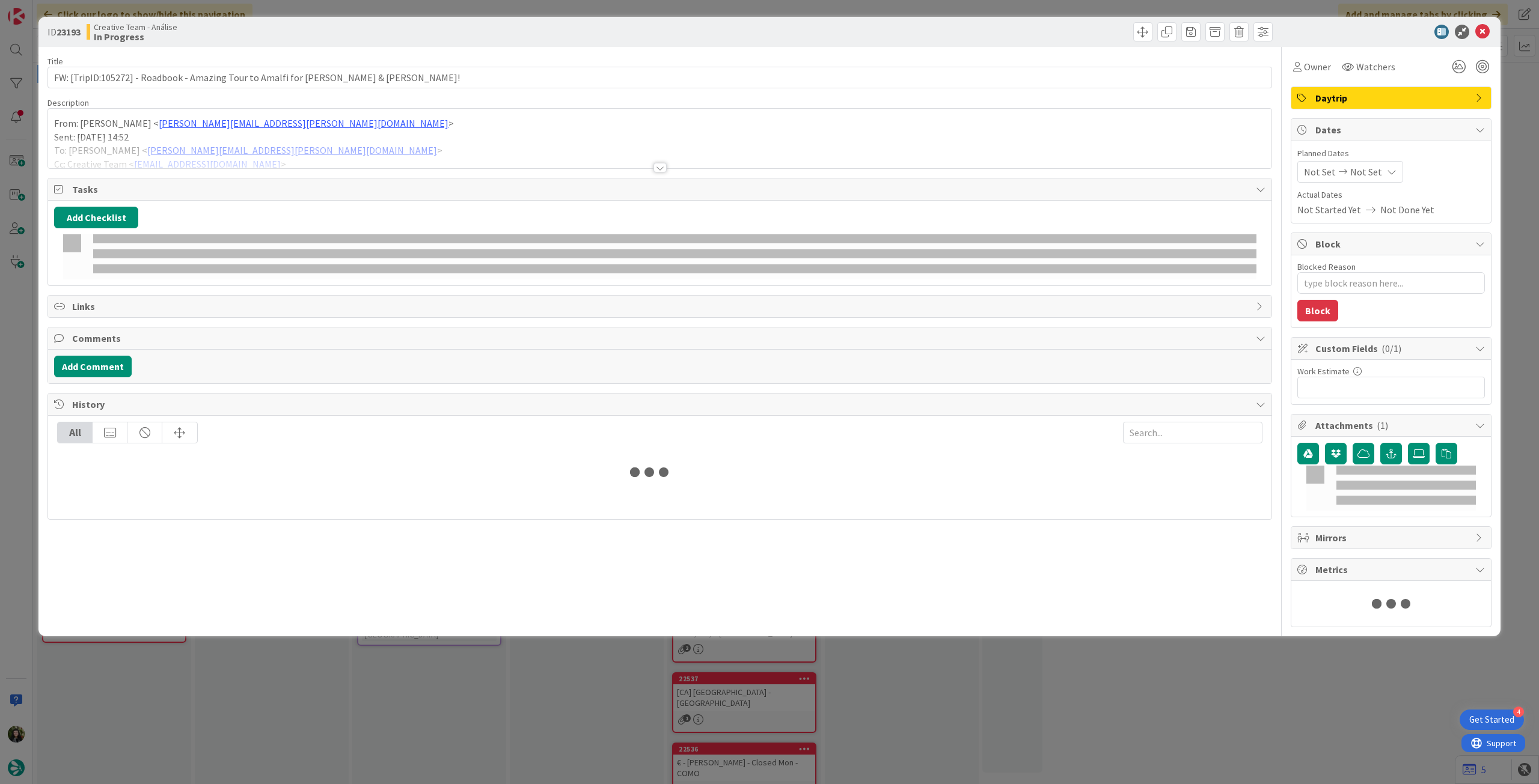
click at [287, 144] on div at bounding box center [660, 153] width 1223 height 31
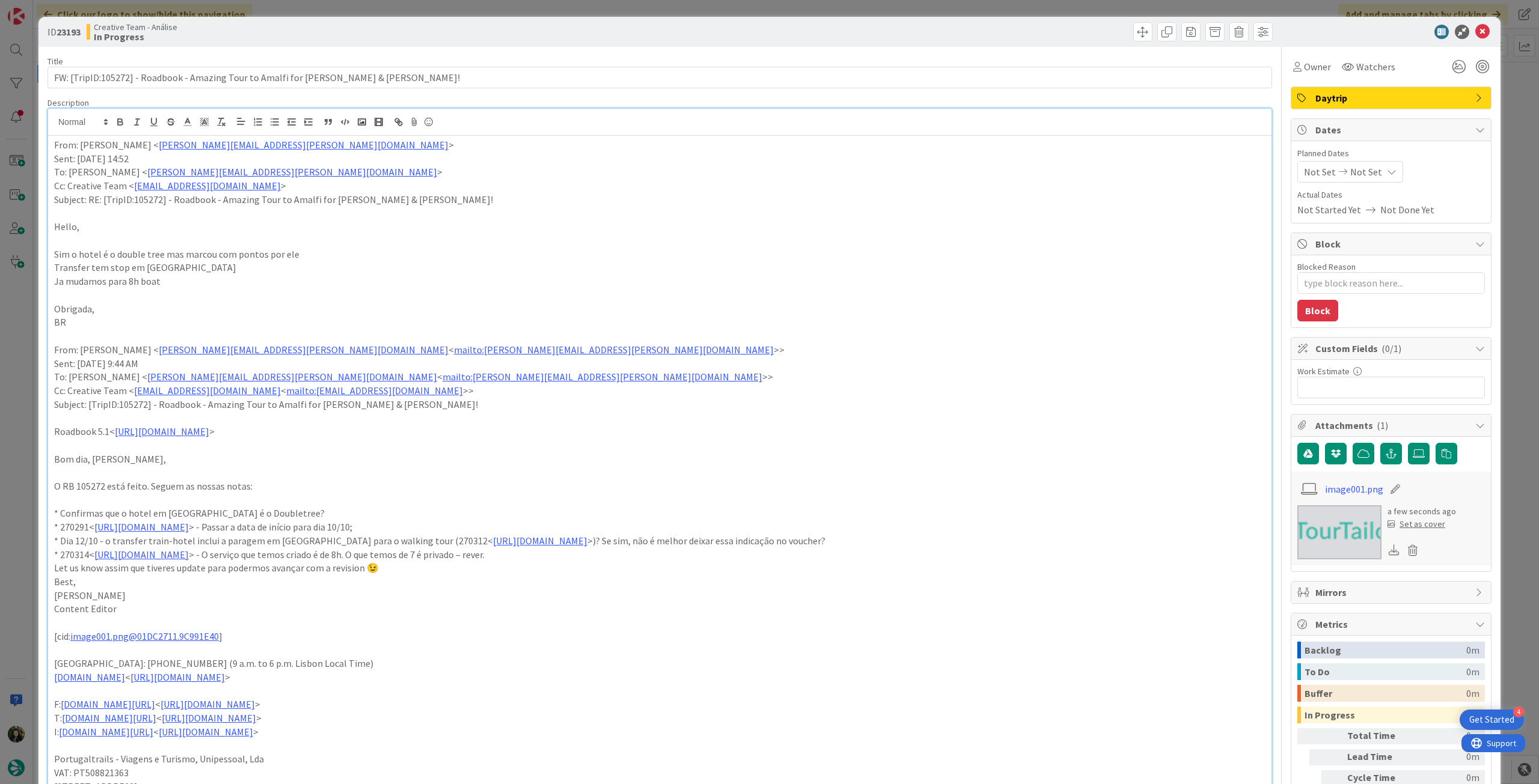
click at [1475, 35] on icon at bounding box center [1482, 32] width 15 height 15
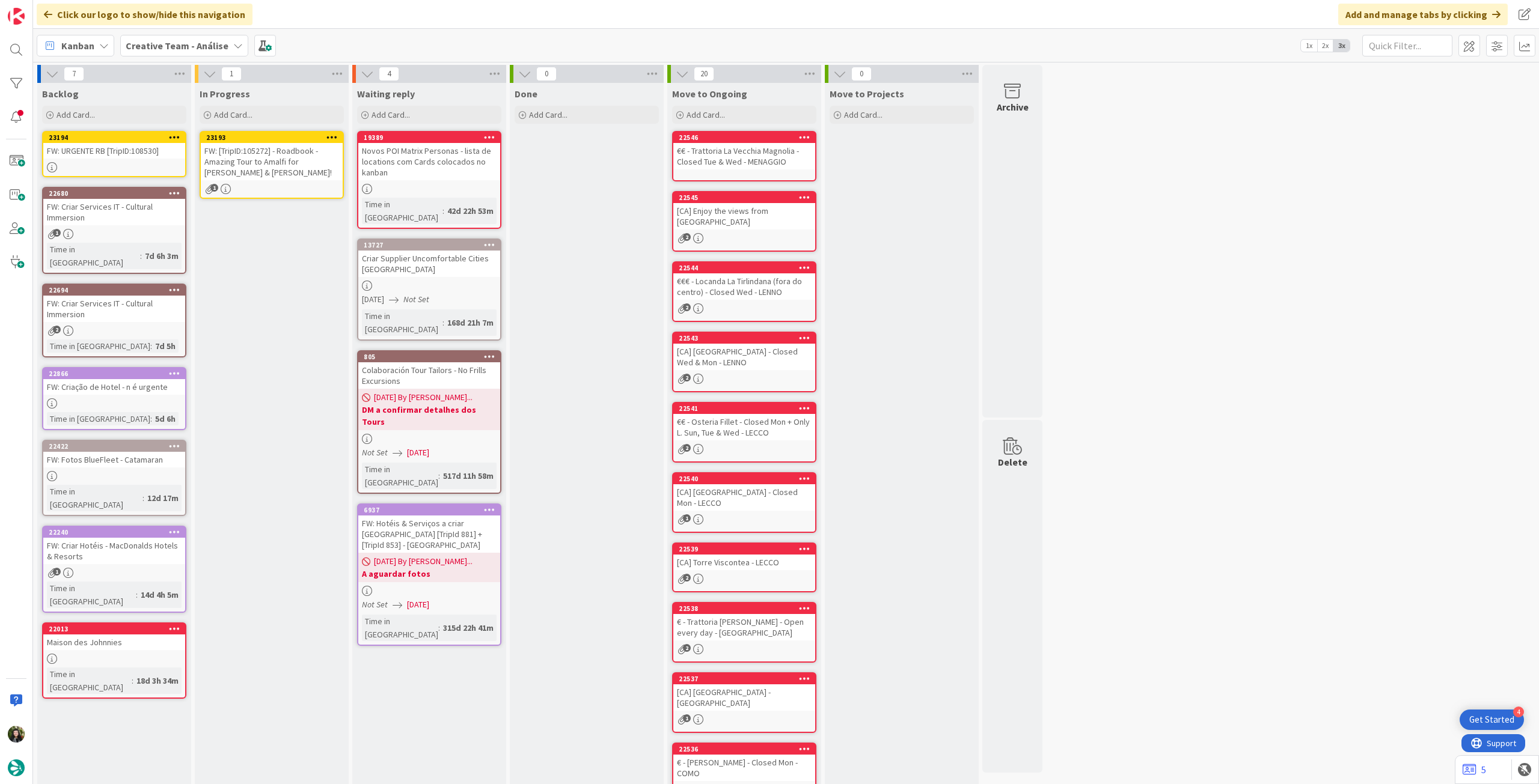
click at [329, 135] on icon at bounding box center [332, 137] width 12 height 8
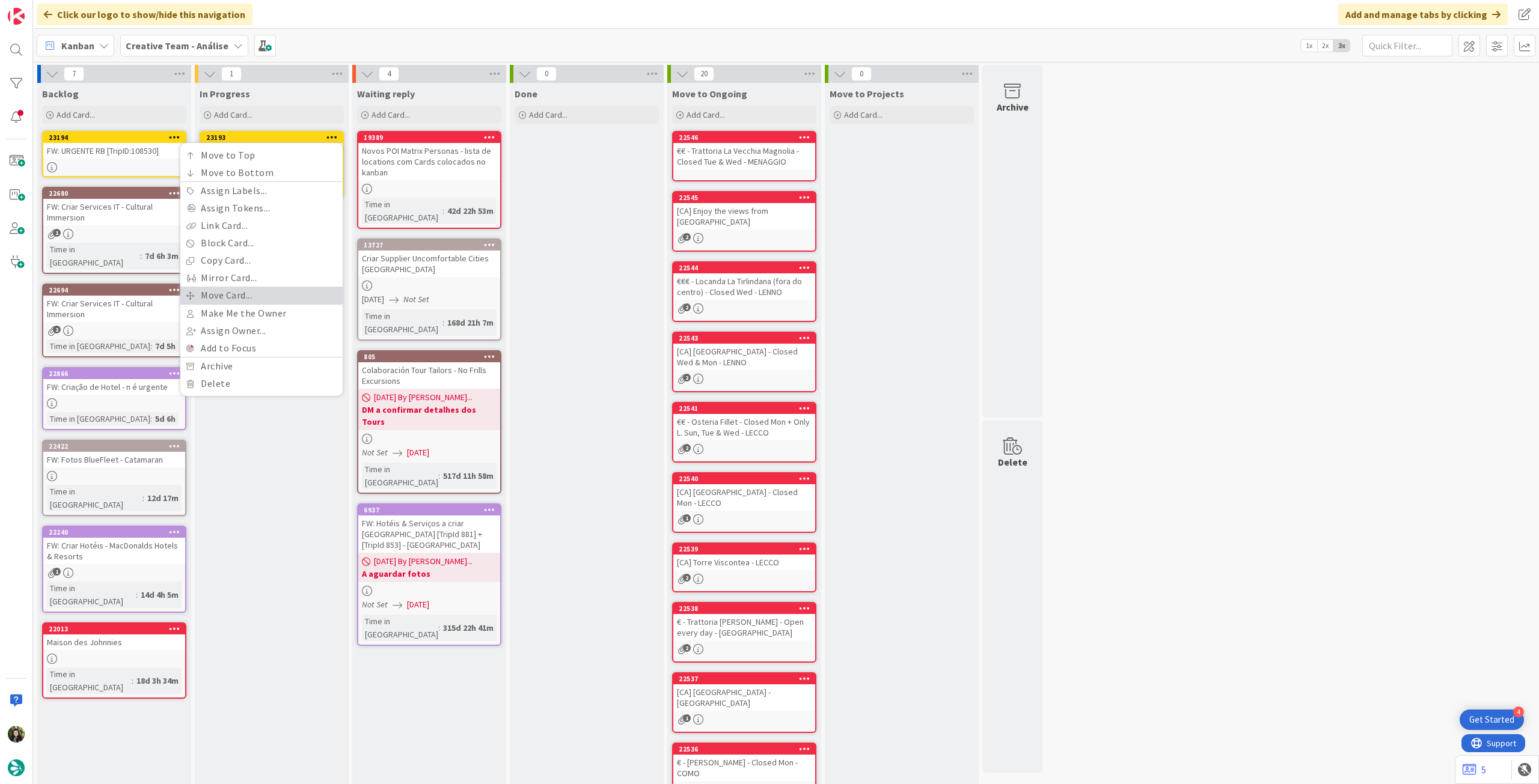
click at [266, 296] on link "Move Card..." at bounding box center [261, 295] width 162 height 17
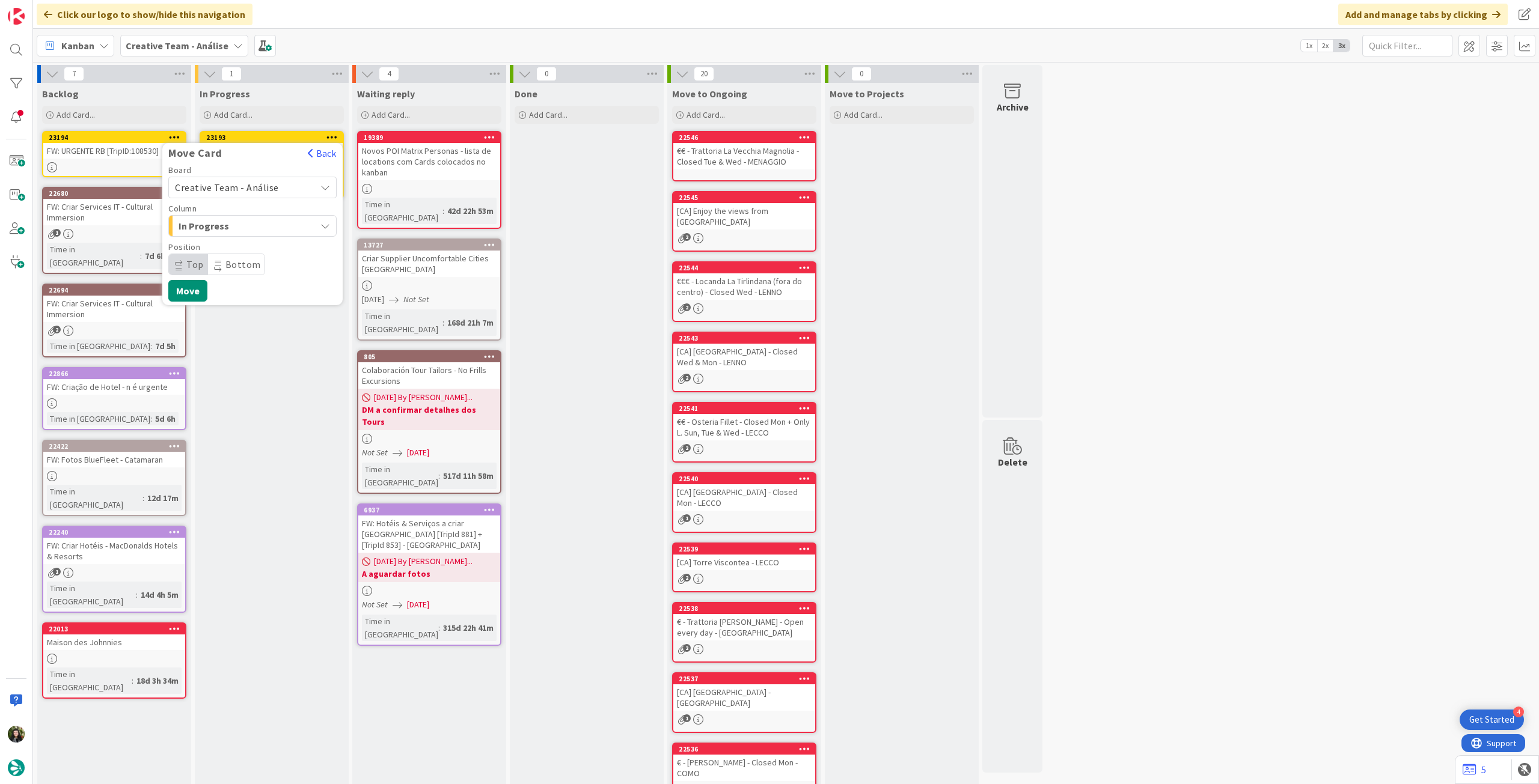
click at [251, 189] on span "Creative Team - Análise" at bounding box center [227, 187] width 104 height 12
click at [239, 238] on span "Creative Team" at bounding box center [260, 244] width 139 height 18
click at [228, 262] on span "Daytrip" at bounding box center [252, 265] width 116 height 17
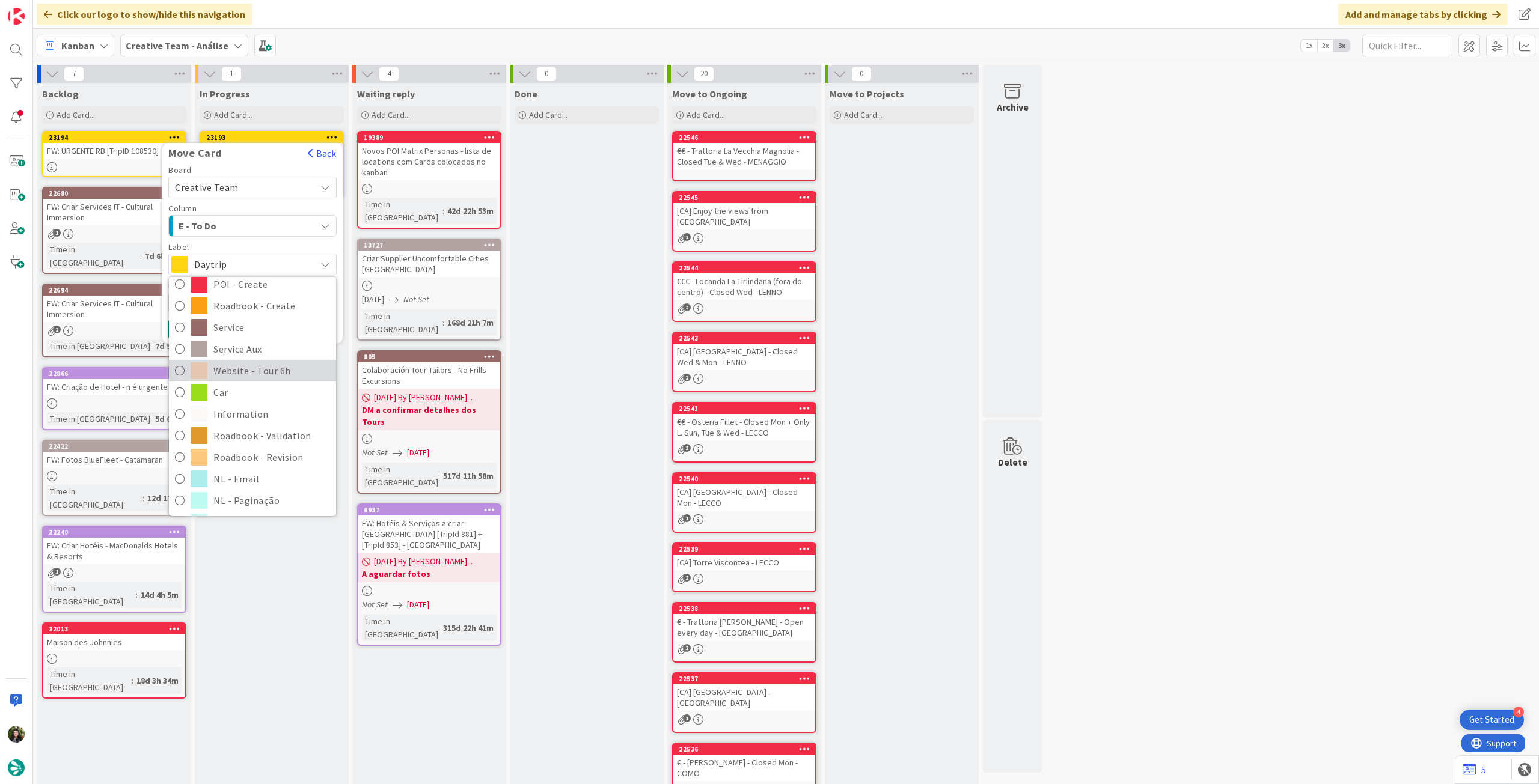
scroll to position [240, 0]
click at [255, 372] on span "Roadbook - Revision" at bounding box center [272, 377] width 116 height 18
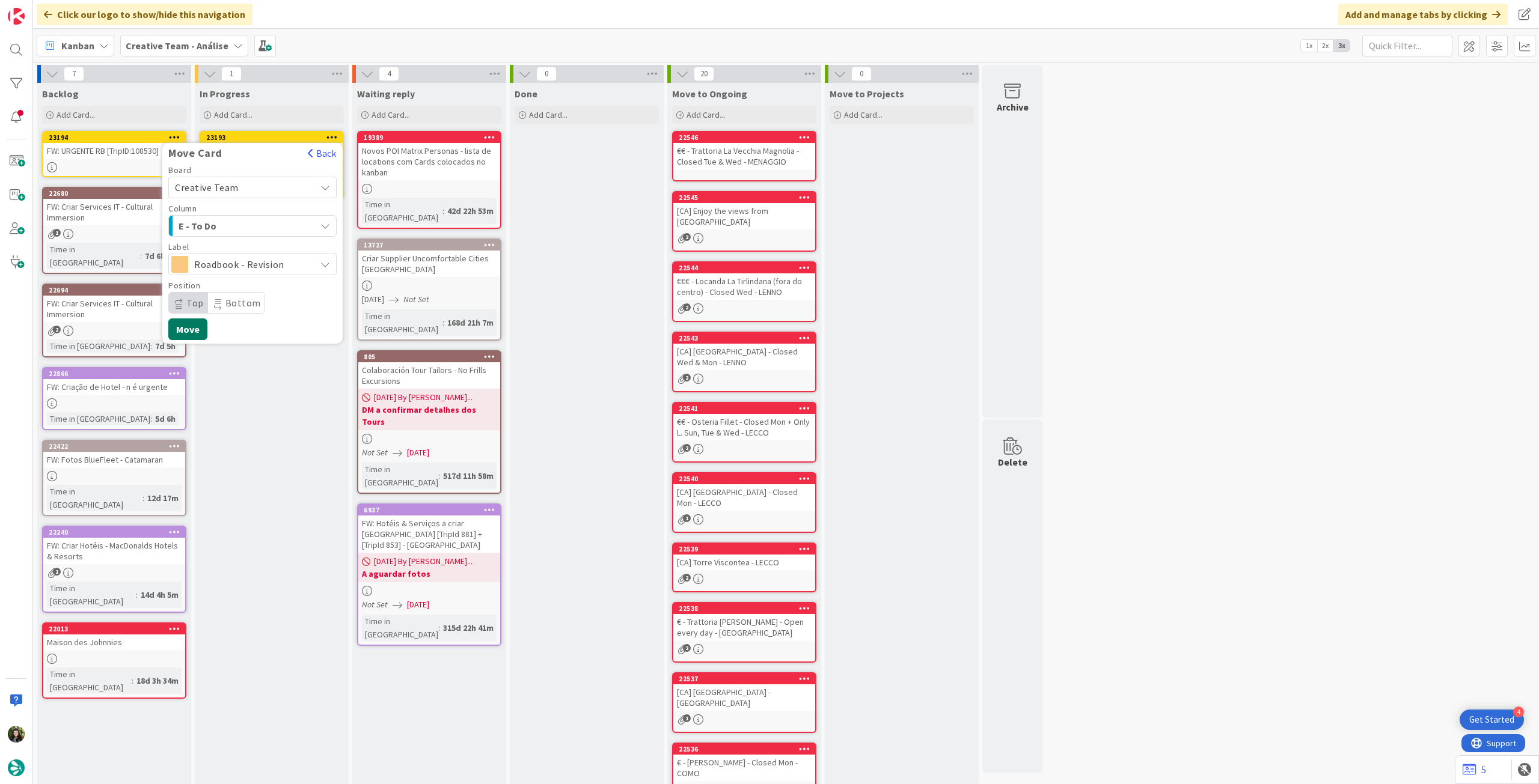
click at [192, 327] on button "Move" at bounding box center [187, 329] width 39 height 22
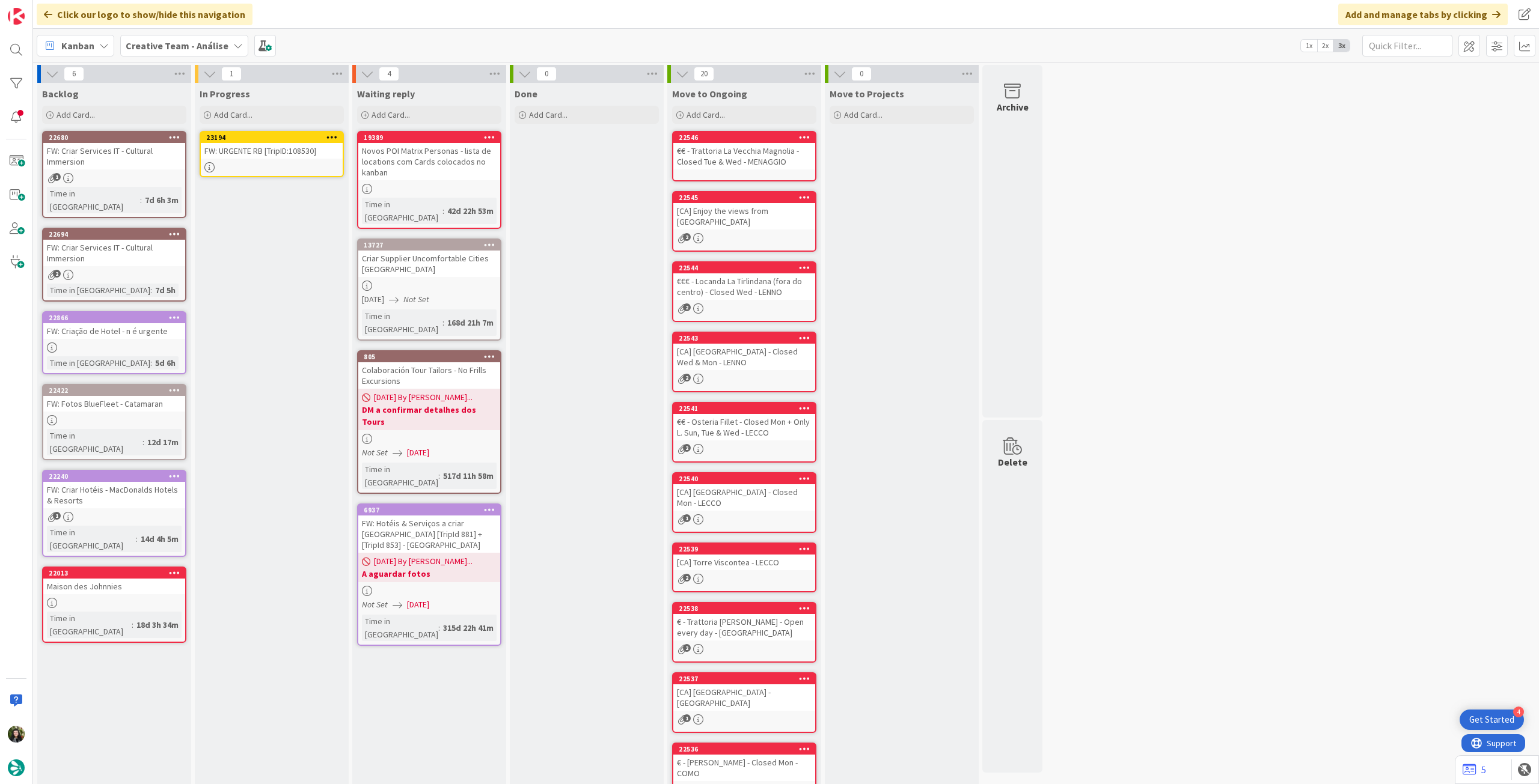
click at [329, 134] on icon at bounding box center [332, 137] width 12 height 8
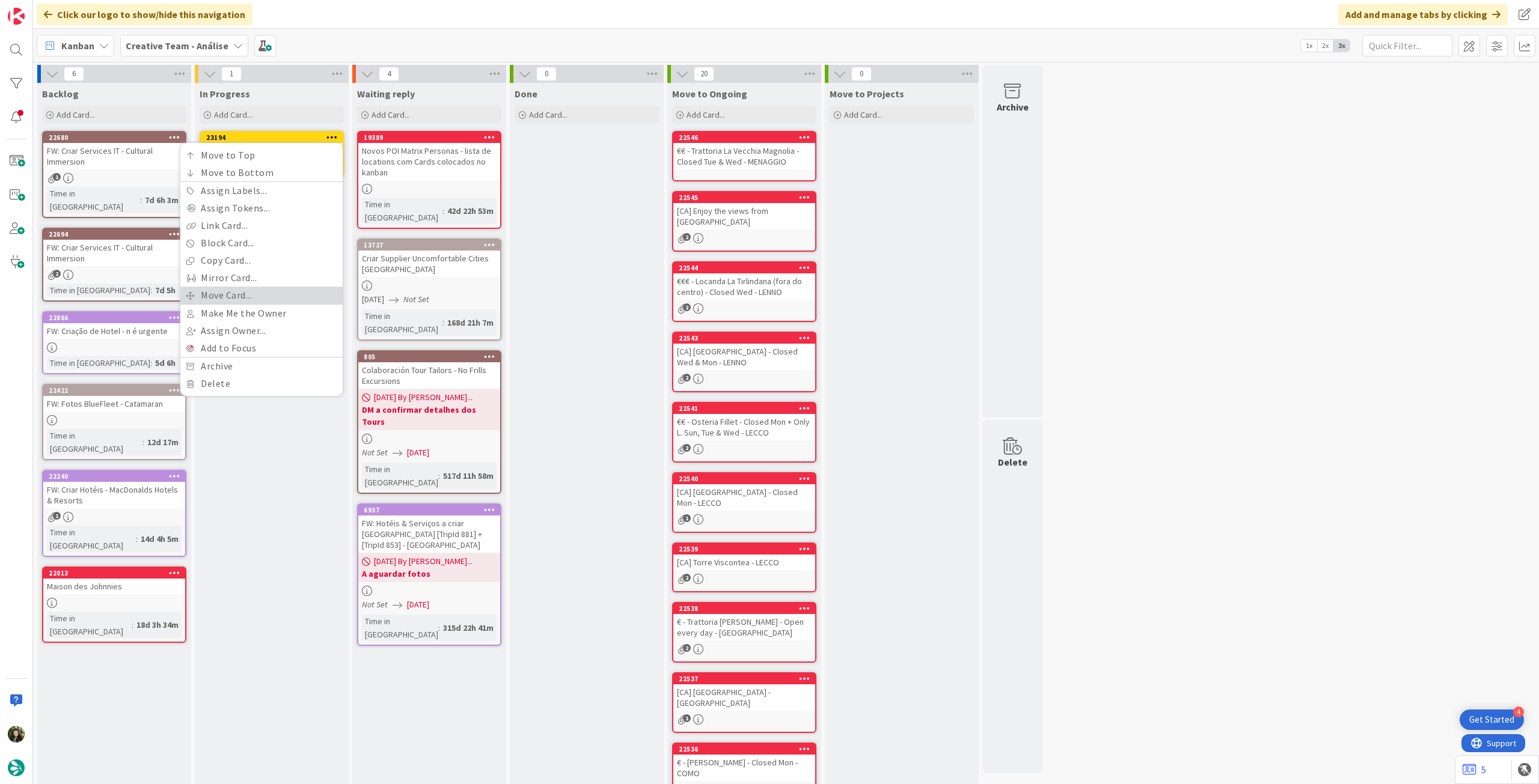
click at [259, 298] on link "Move Card..." at bounding box center [261, 295] width 162 height 17
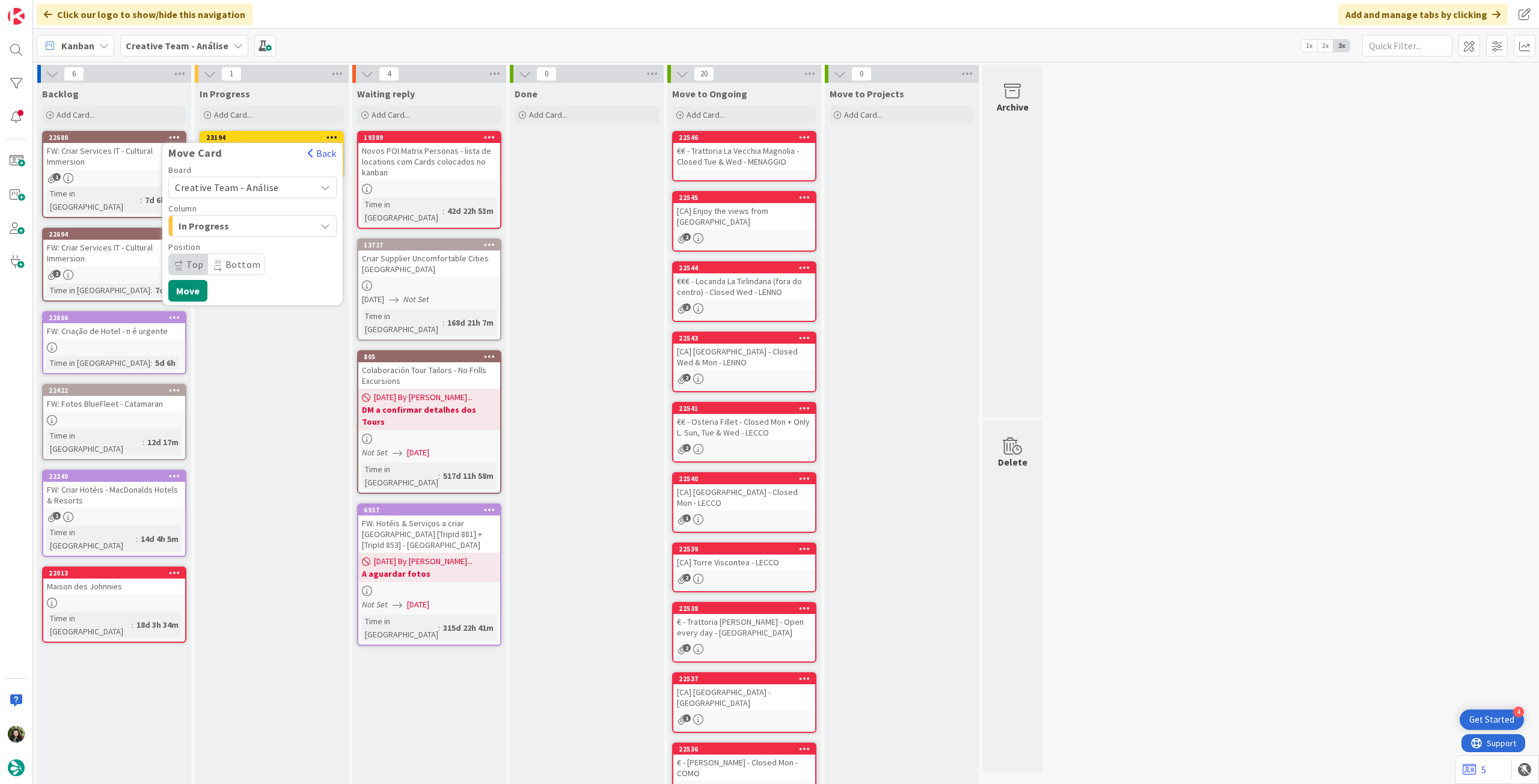
click at [242, 189] on span "Creative Team - Análise" at bounding box center [227, 187] width 104 height 12
click at [240, 247] on span "Creative Team" at bounding box center [260, 244] width 139 height 18
click at [235, 261] on span "Daytrip" at bounding box center [252, 265] width 116 height 17
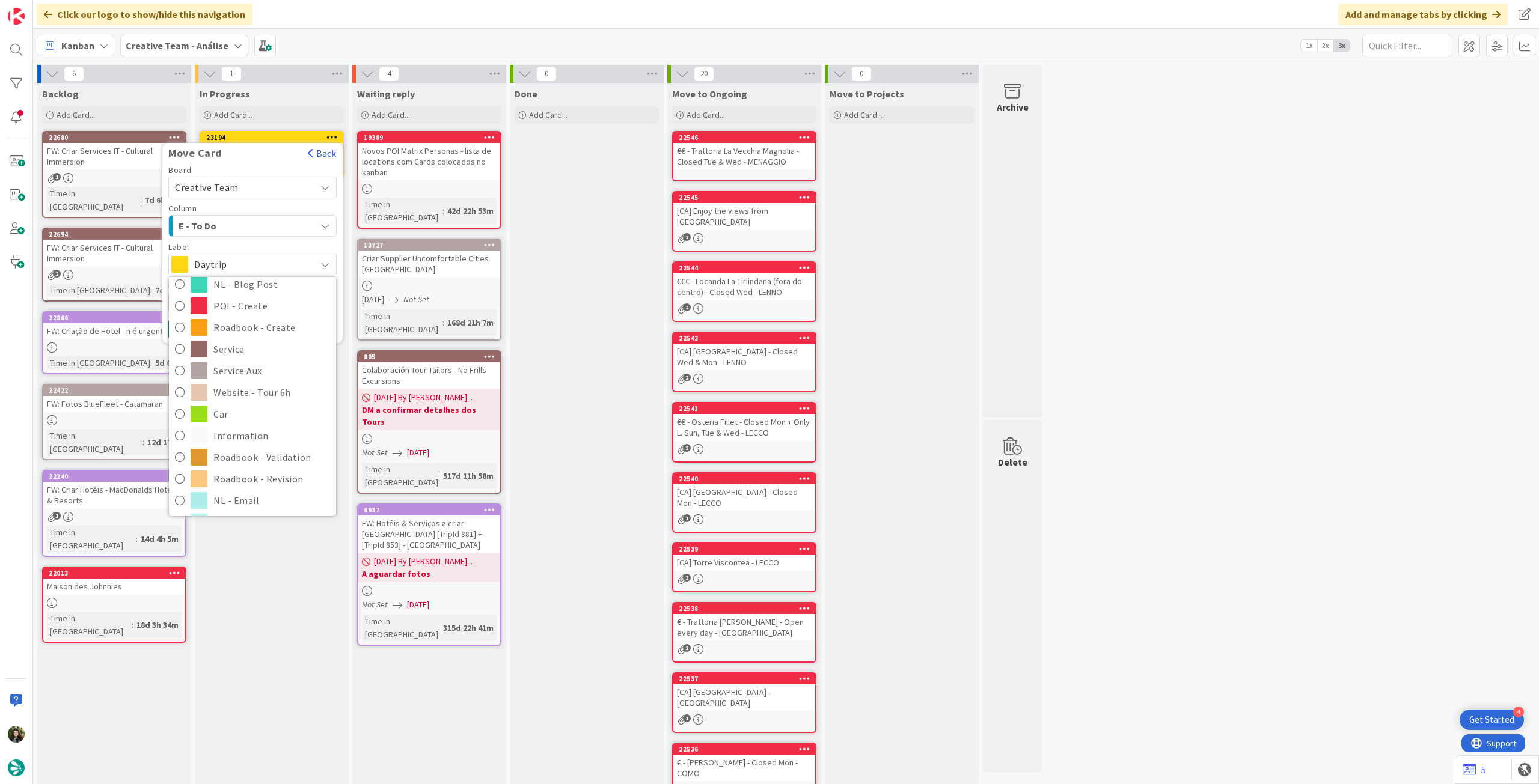
scroll to position [160, 0]
click at [265, 436] on span "Roadbook - Revision" at bounding box center [272, 436] width 116 height 18
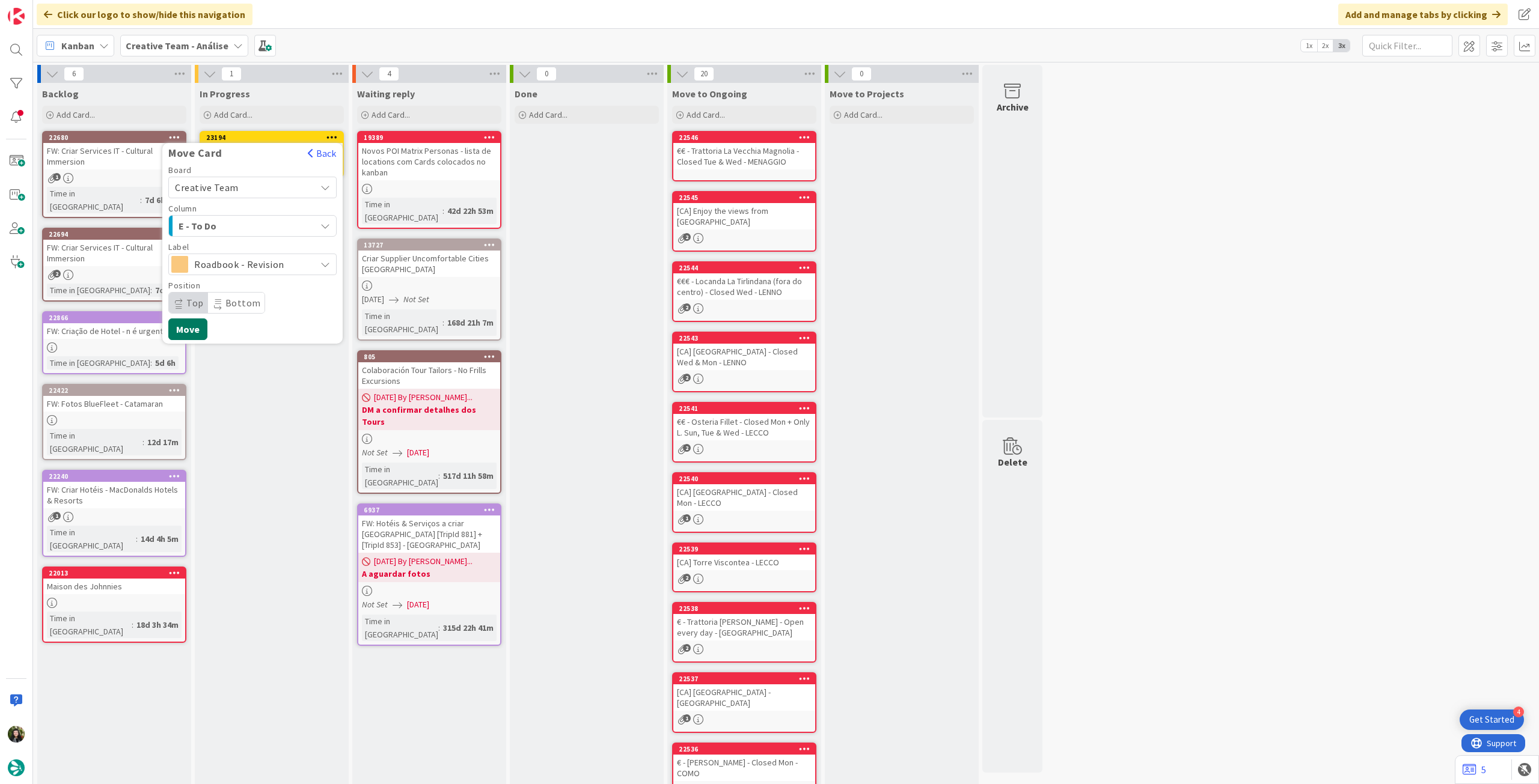
click at [198, 332] on button "Move" at bounding box center [187, 329] width 39 height 22
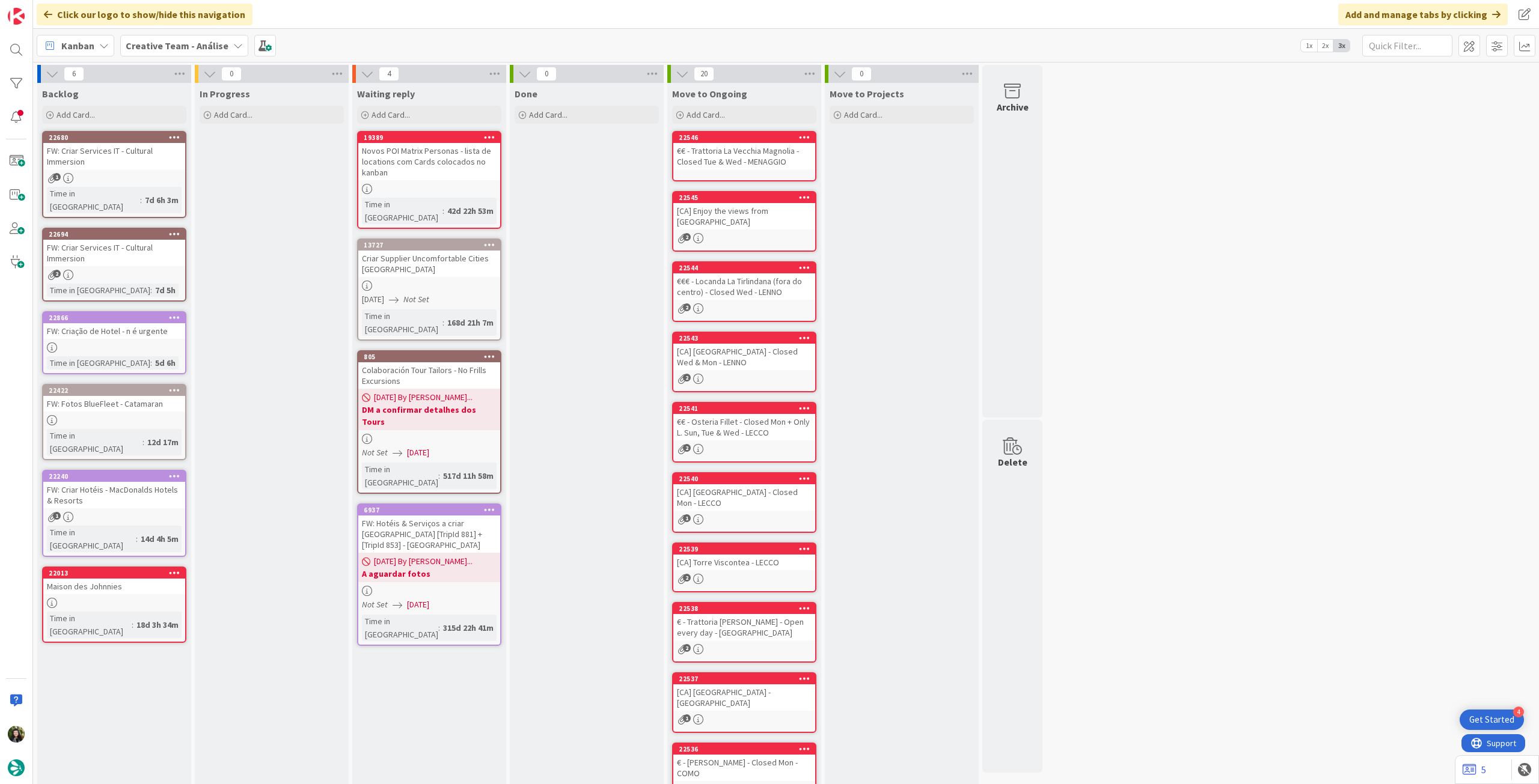
click at [180, 59] on div "Kanban Creative Team - Análise 1x 2x 3x" at bounding box center [786, 45] width 1506 height 33
click at [181, 46] on b "Creative Team - Análise" at bounding box center [177, 45] width 103 height 12
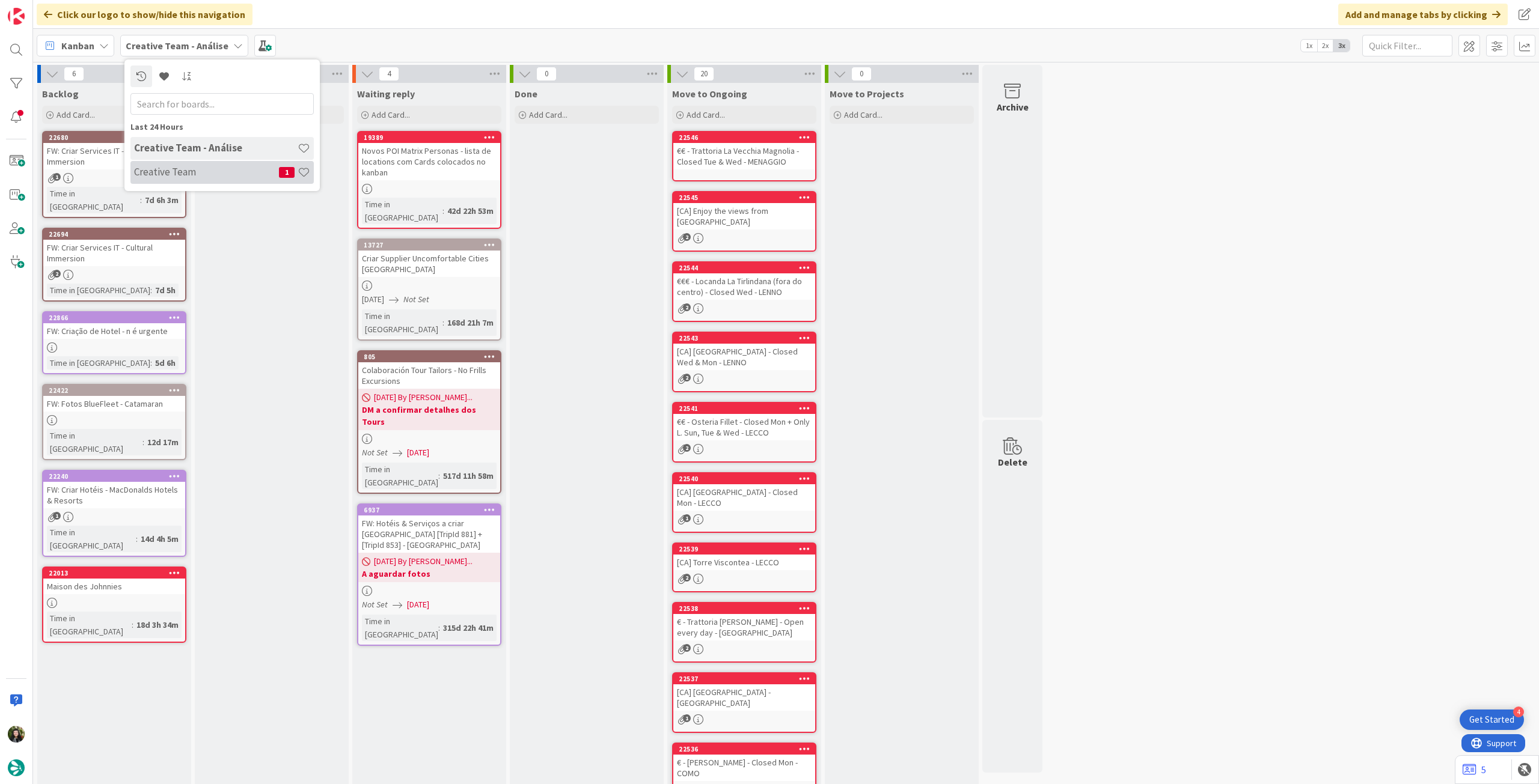
click at [189, 167] on h4 "Creative Team" at bounding box center [206, 172] width 145 height 12
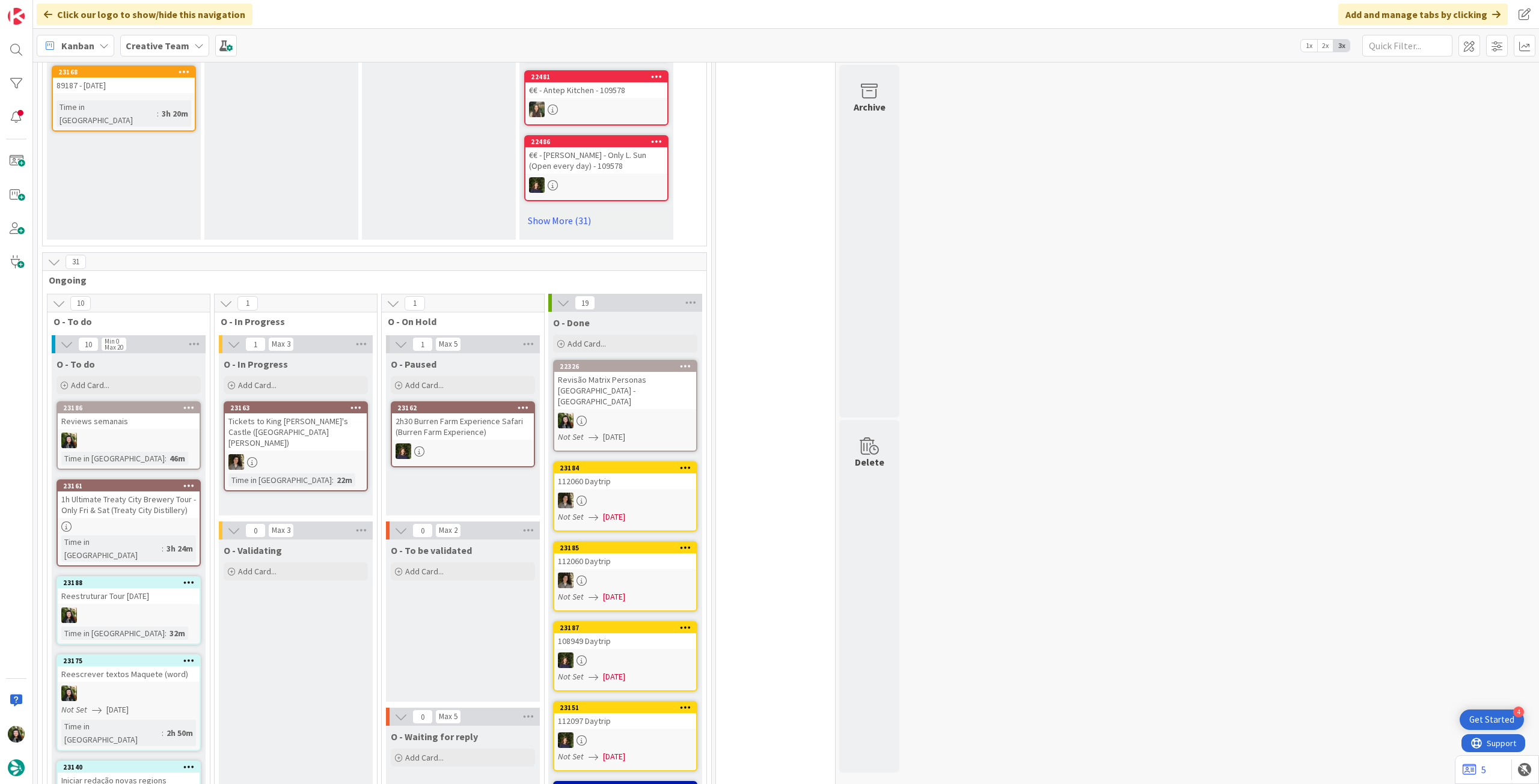
scroll to position [801, 0]
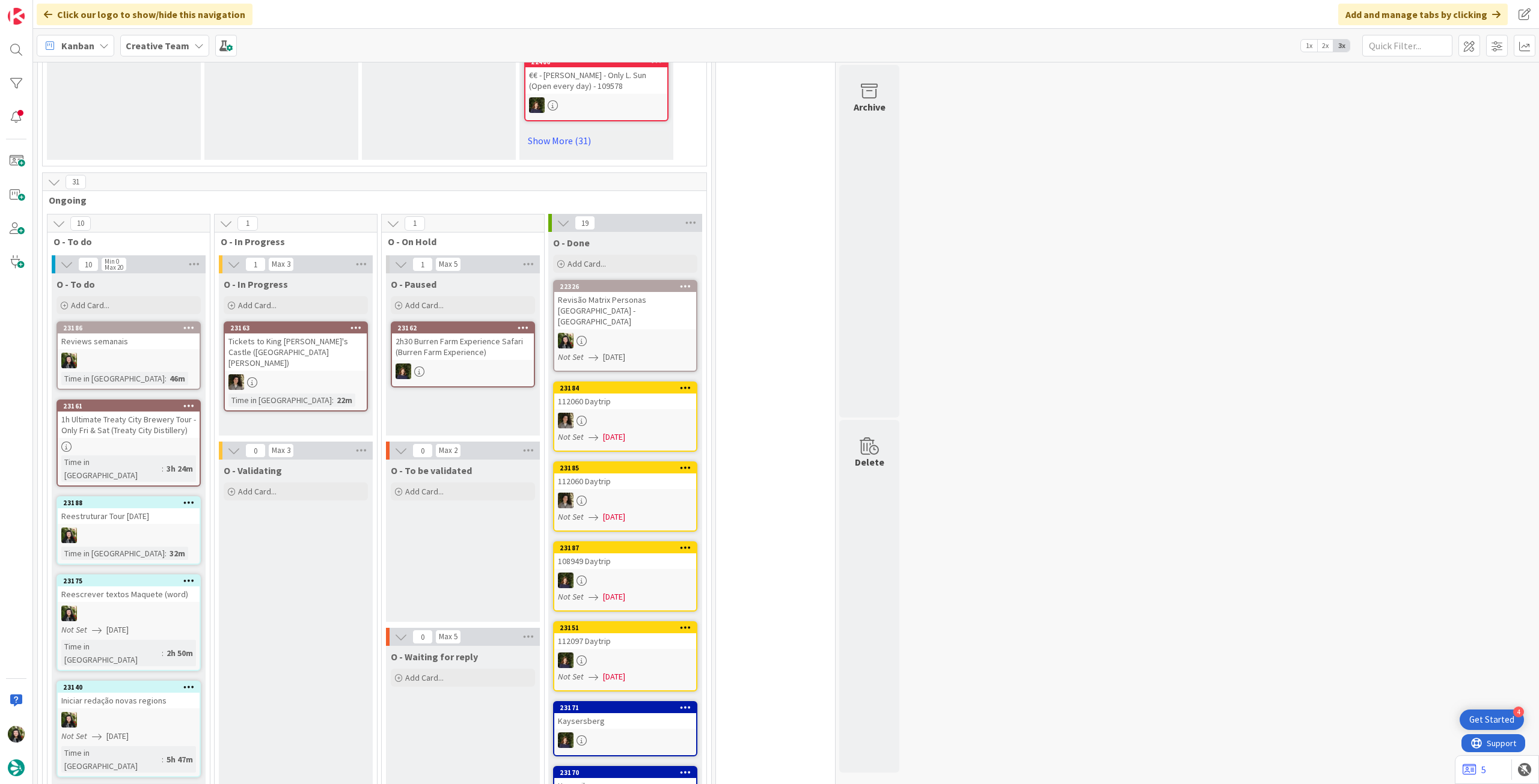
click at [498, 335] on div "2h30 Burren Farm Experience Safari (Burren Farm Experience)" at bounding box center [463, 346] width 142 height 26
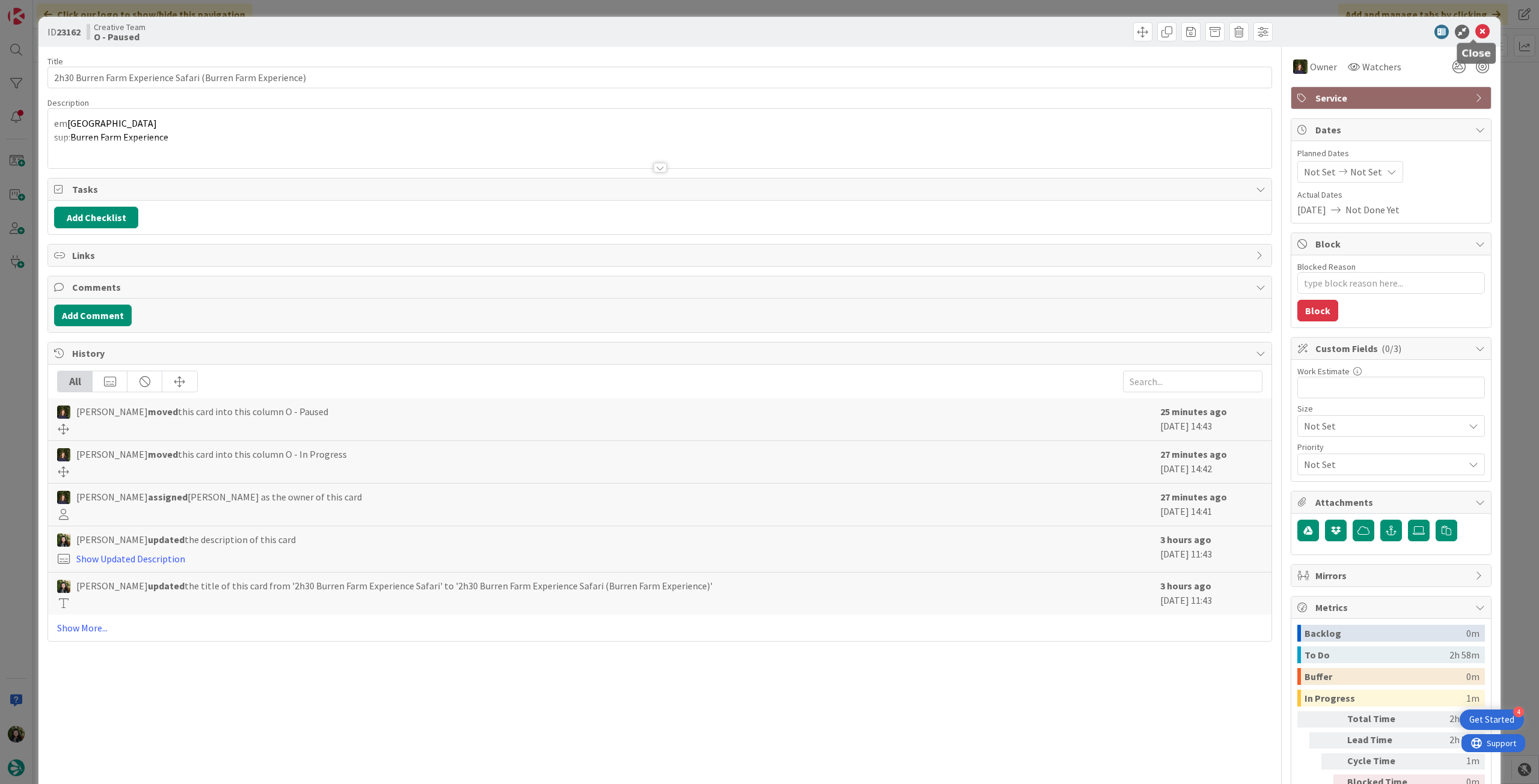
click at [1475, 27] on icon at bounding box center [1482, 32] width 15 height 15
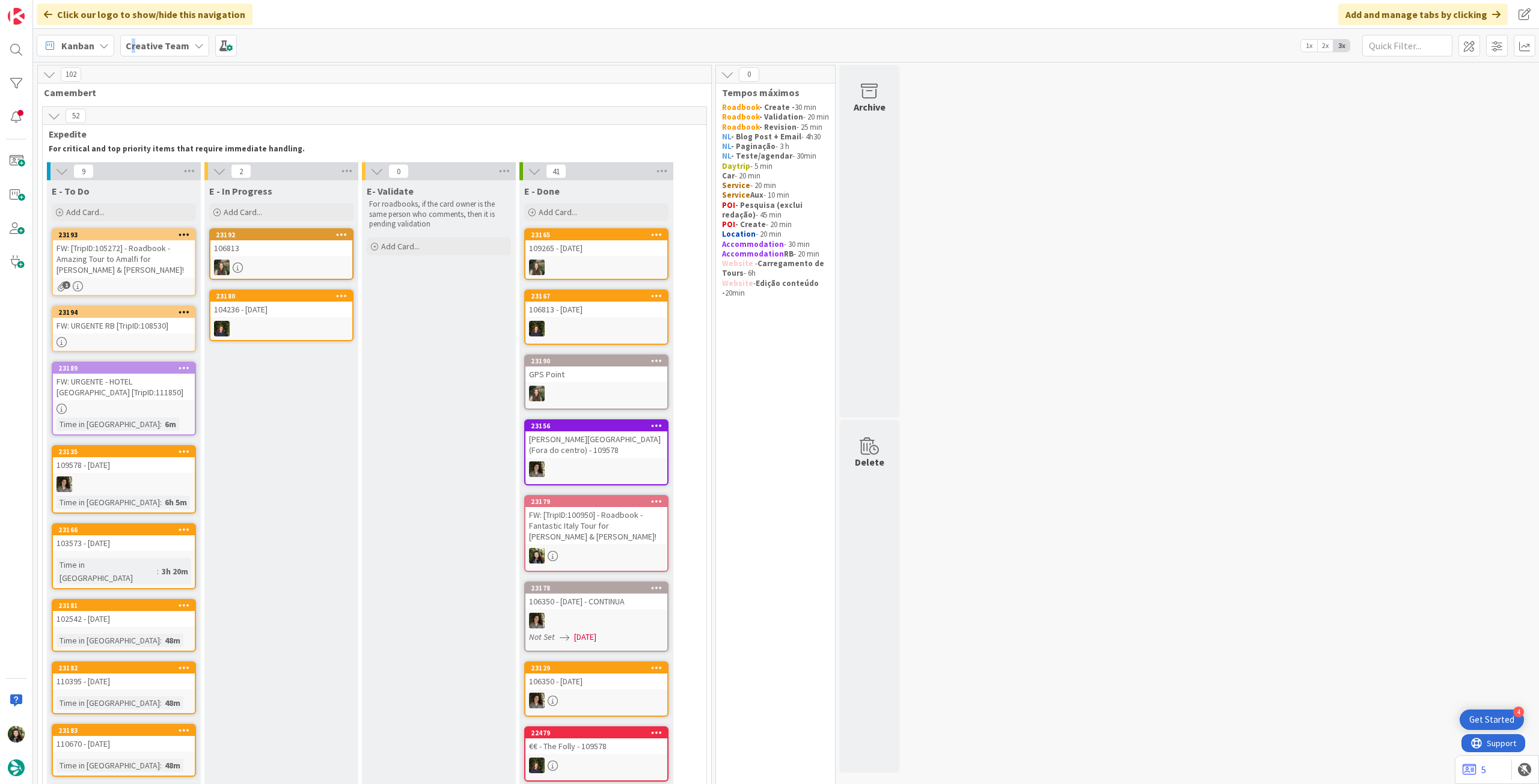
click at [132, 48] on b "Creative Team" at bounding box center [158, 45] width 64 height 12
click at [208, 178] on div "Creative Team - Análise" at bounding box center [222, 173] width 183 height 23
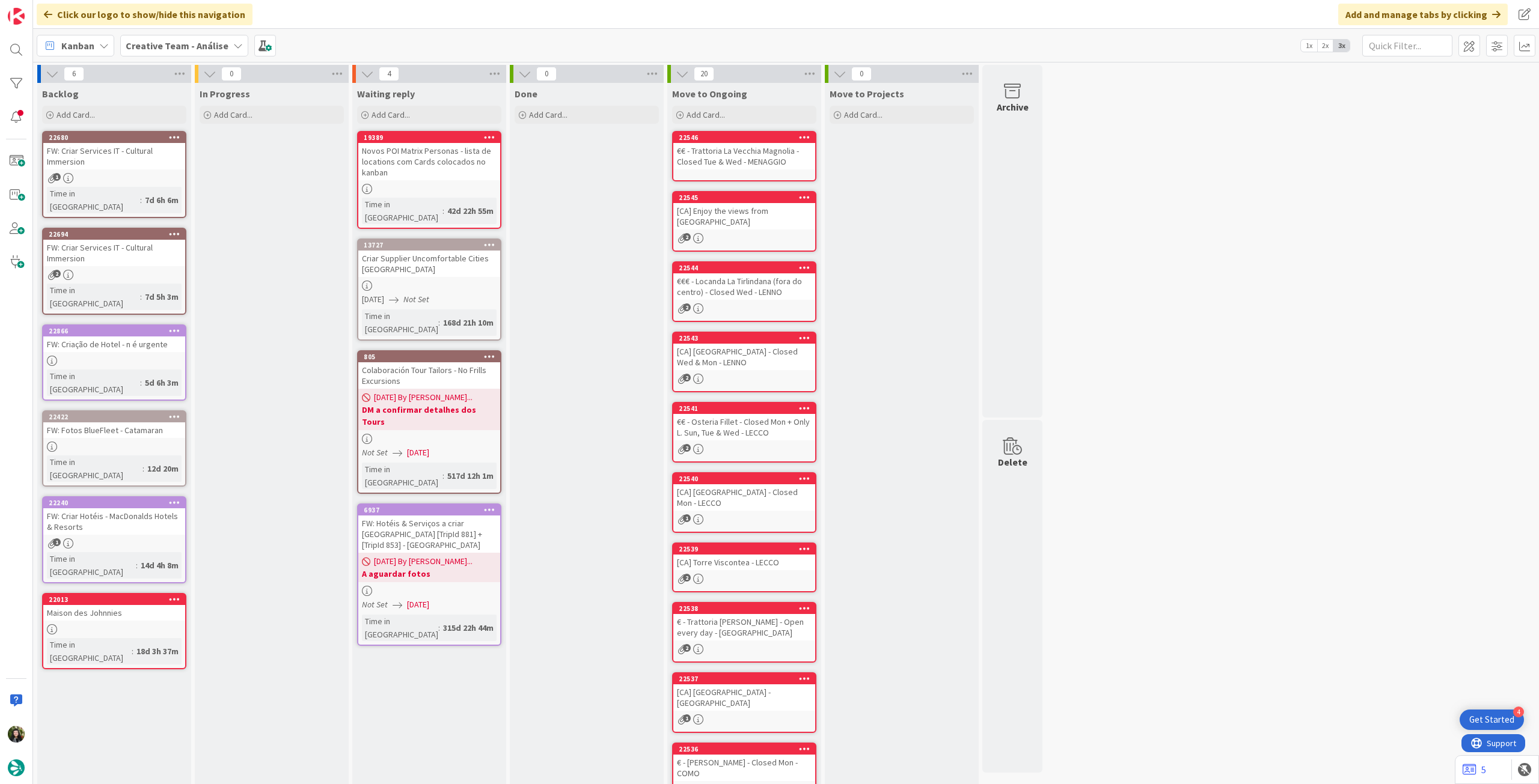
click at [154, 44] on b "Creative Team - Análise" at bounding box center [177, 45] width 103 height 12
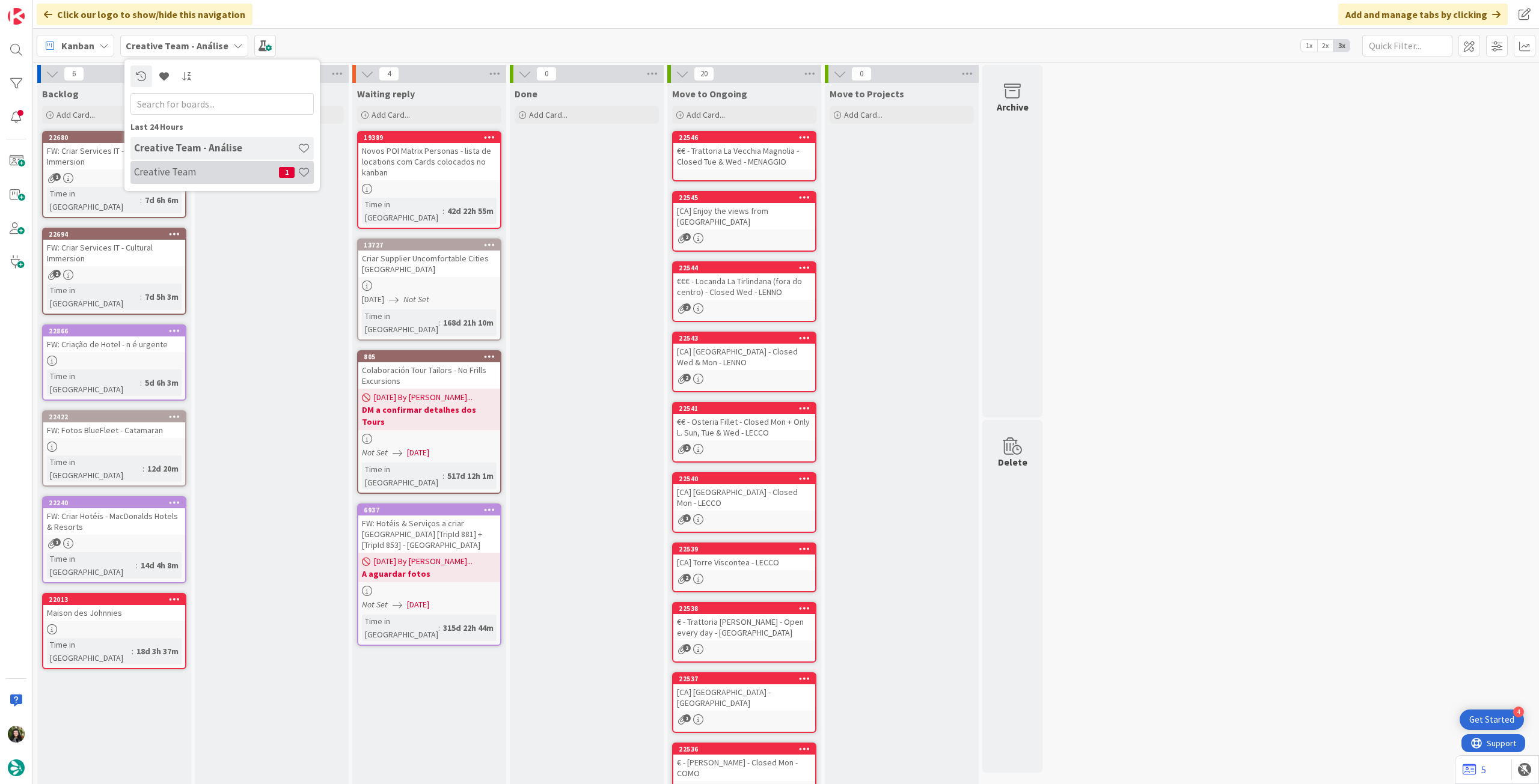
click at [217, 172] on h4 "Creative Team" at bounding box center [206, 172] width 145 height 12
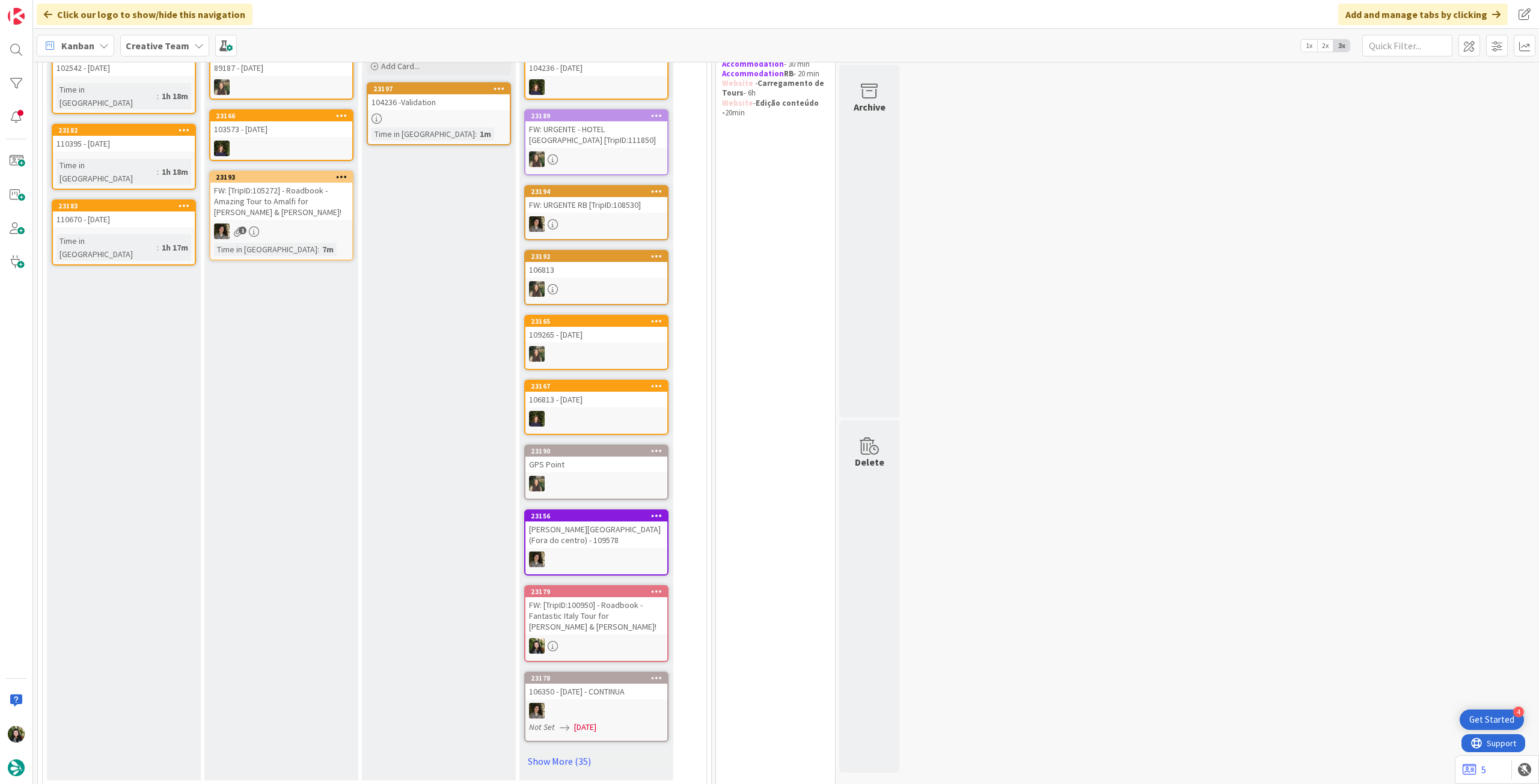
scroll to position [240, 0]
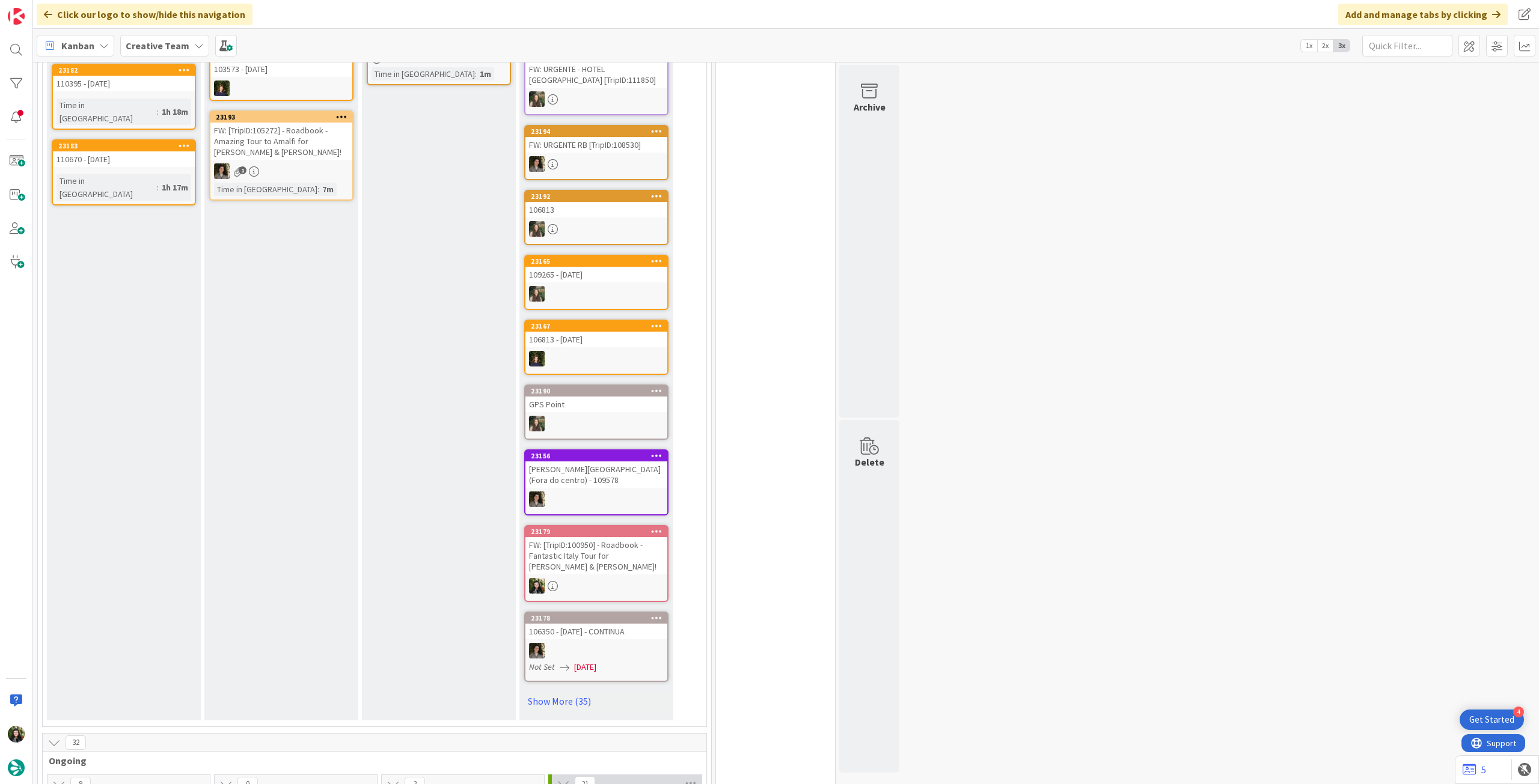
drag, startPoint x: 573, startPoint y: 688, endPoint x: 636, endPoint y: 672, distance: 65.0
click at [573, 692] on link "Show More (35)" at bounding box center [596, 702] width 144 height 19
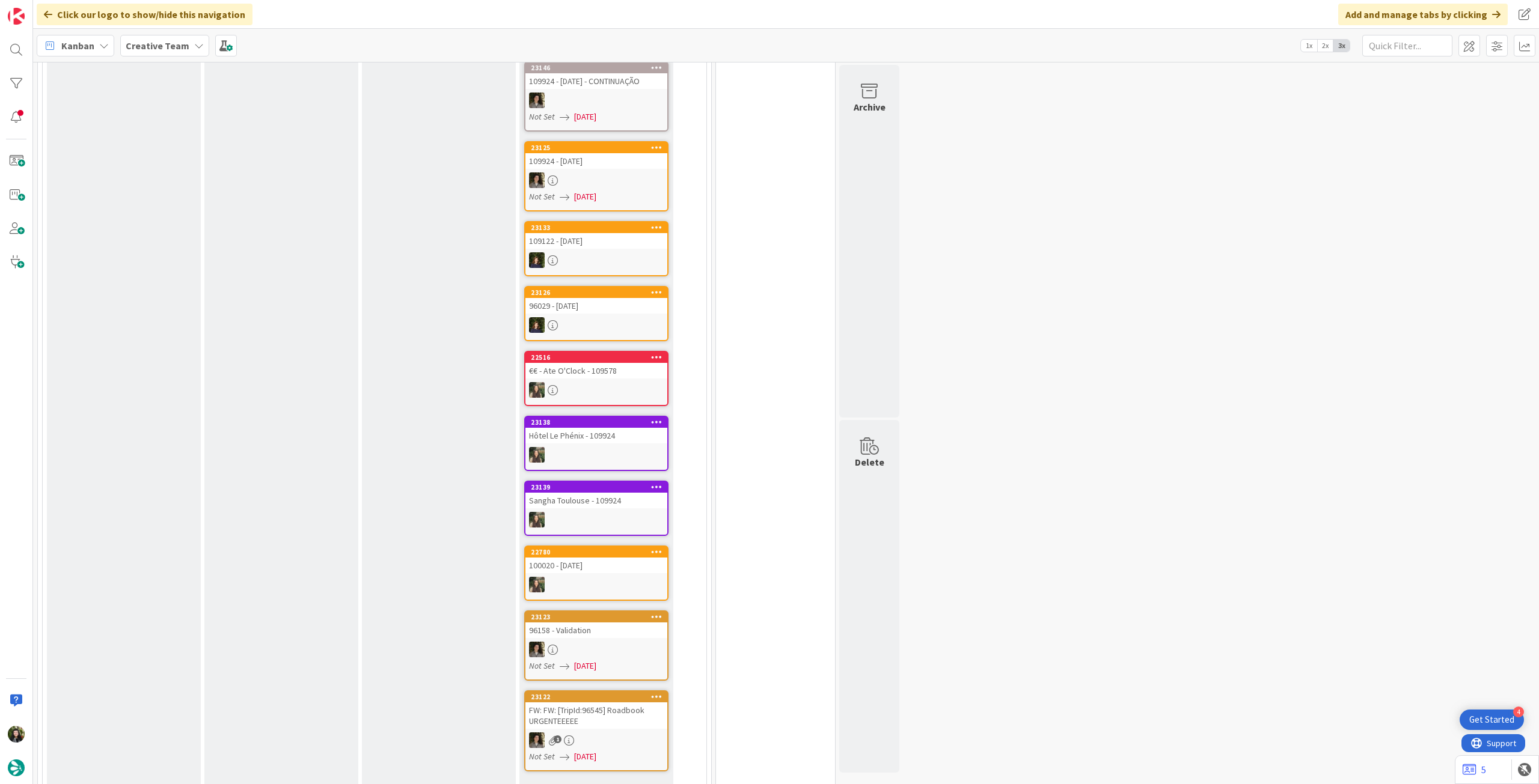
scroll to position [2724, 0]
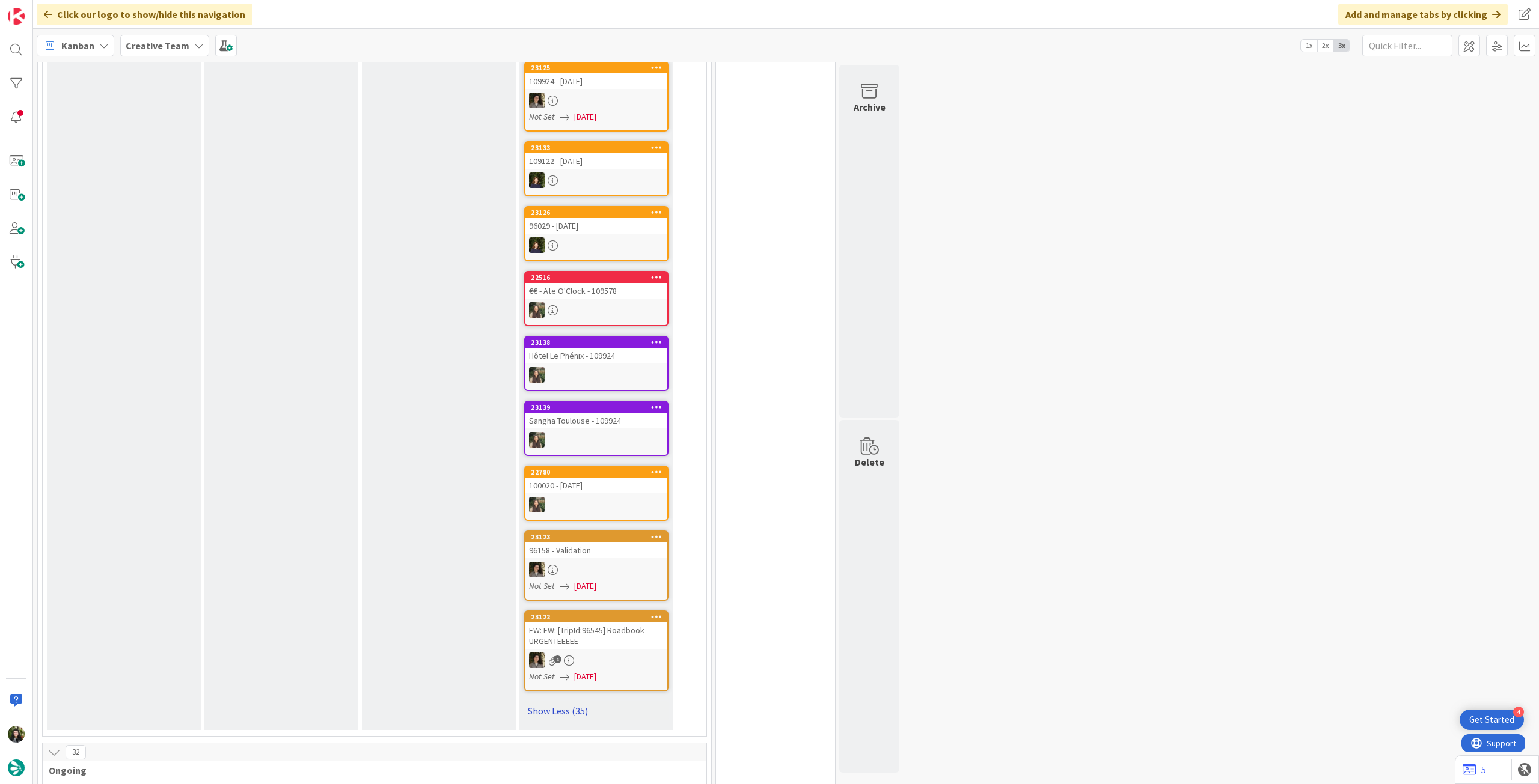
click at [573, 702] on link "Show Less (35)" at bounding box center [596, 711] width 144 height 19
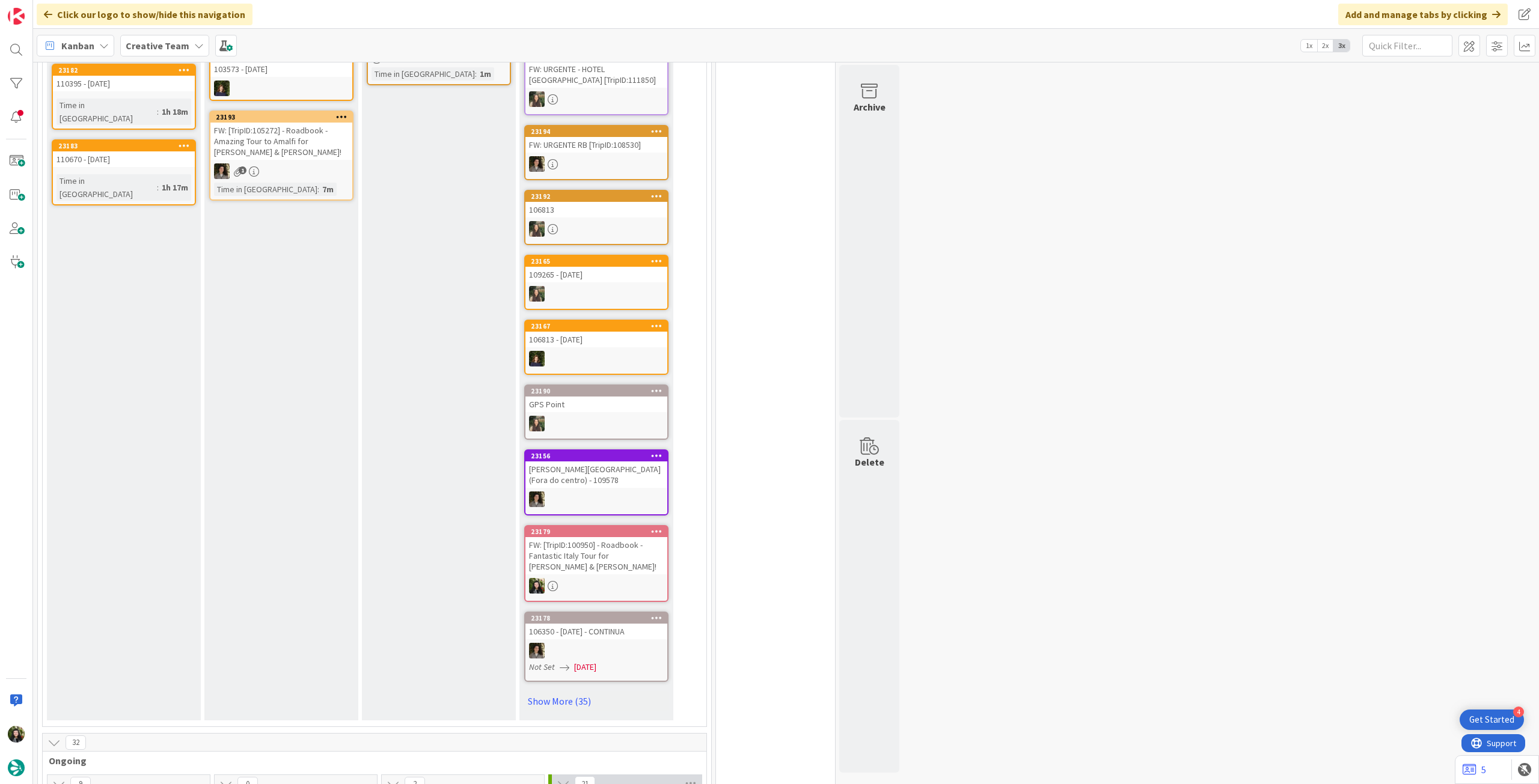
scroll to position [320, 0]
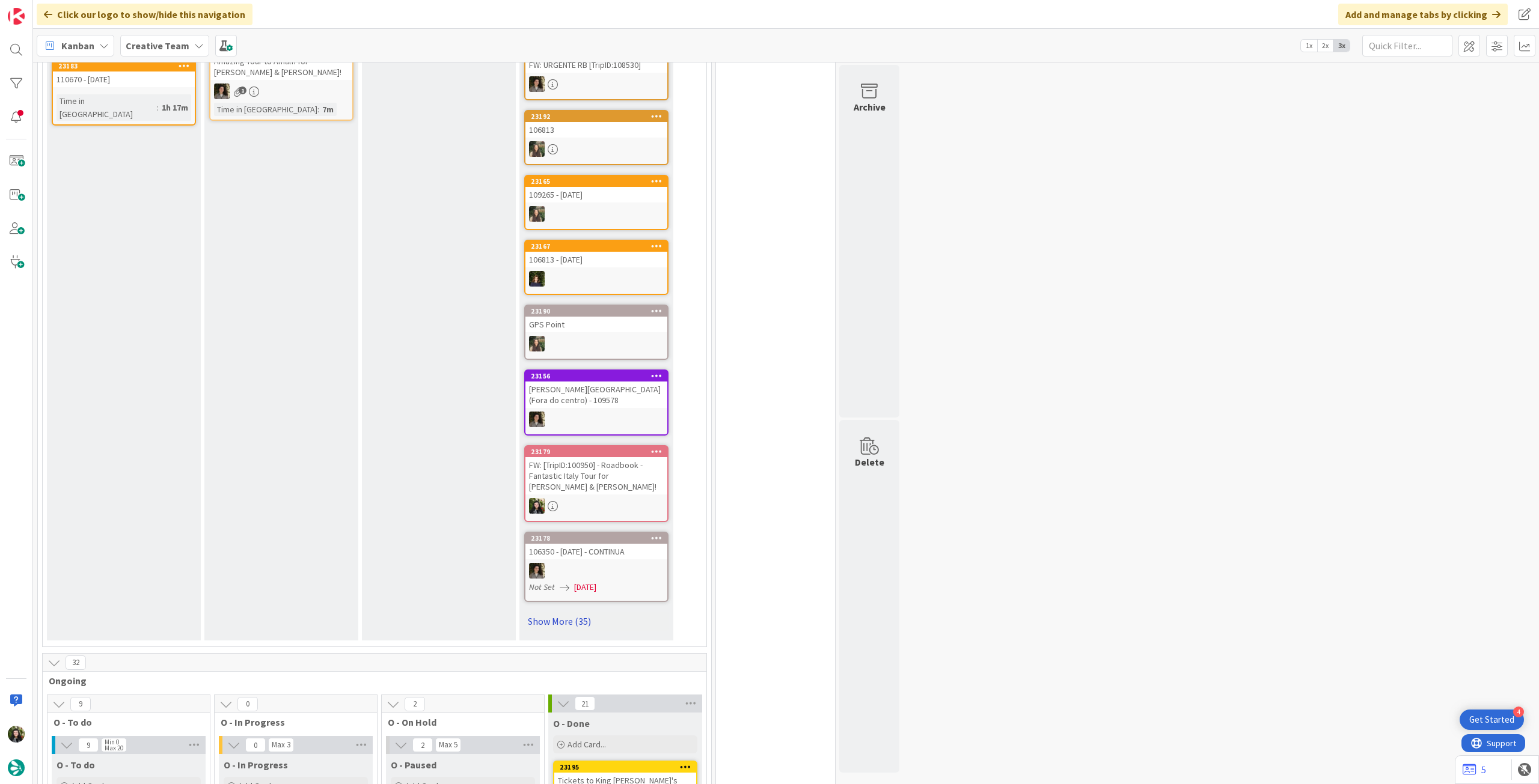
click at [557, 616] on link "Show More (35)" at bounding box center [596, 621] width 144 height 19
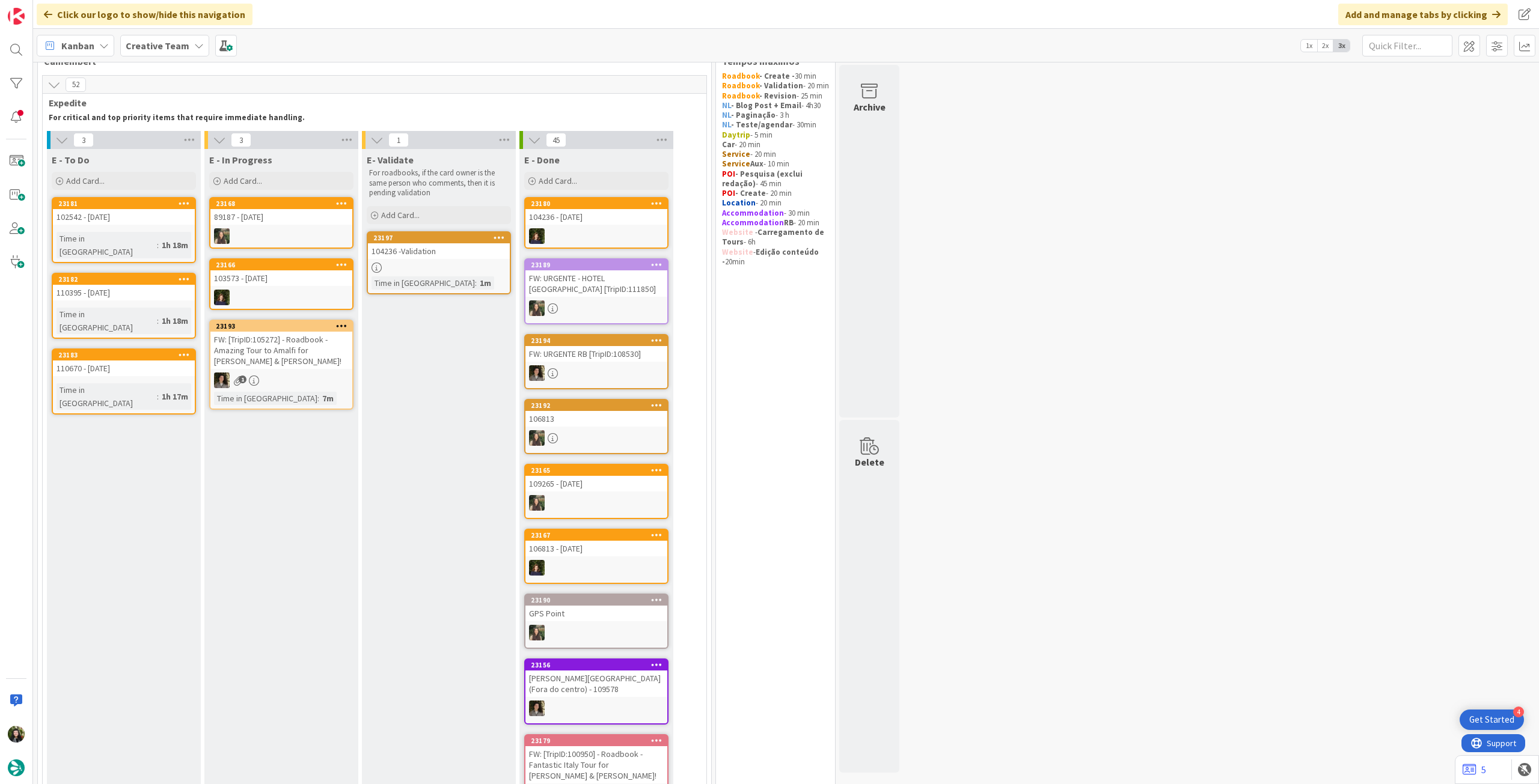
scroll to position [0, 0]
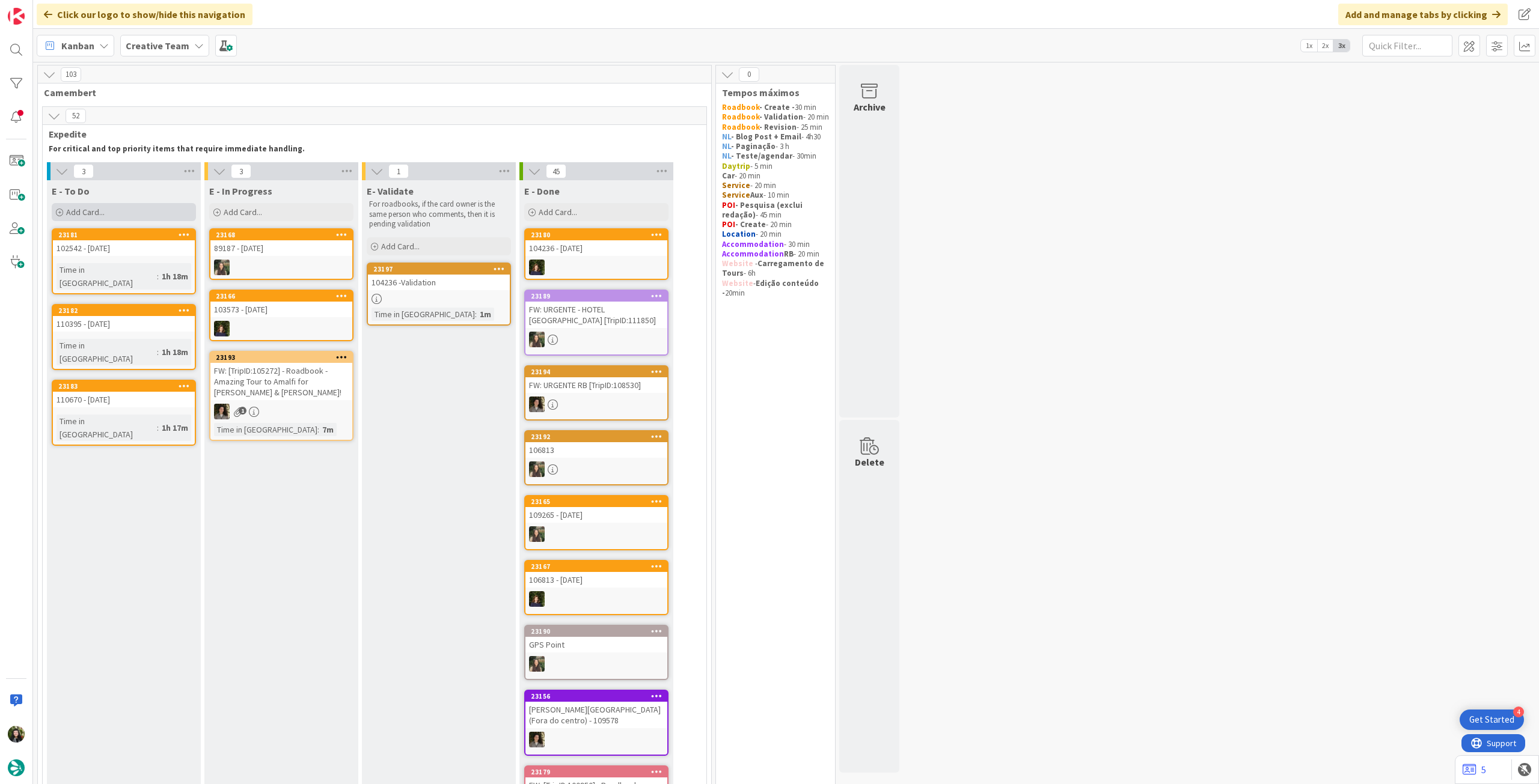
click at [100, 210] on span "Add Card..." at bounding box center [85, 212] width 38 height 11
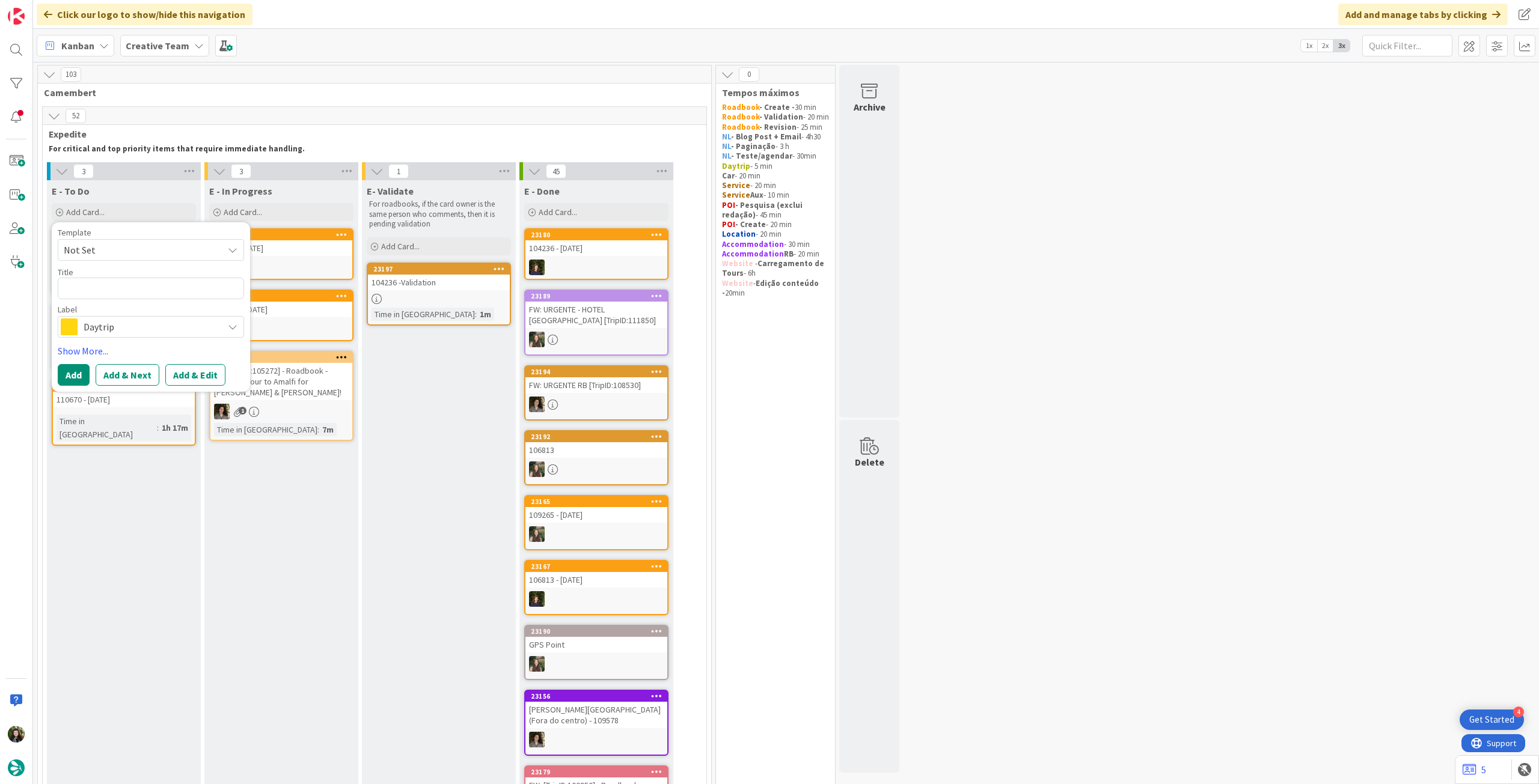
click at [153, 323] on span "Daytrip" at bounding box center [150, 327] width 134 height 17
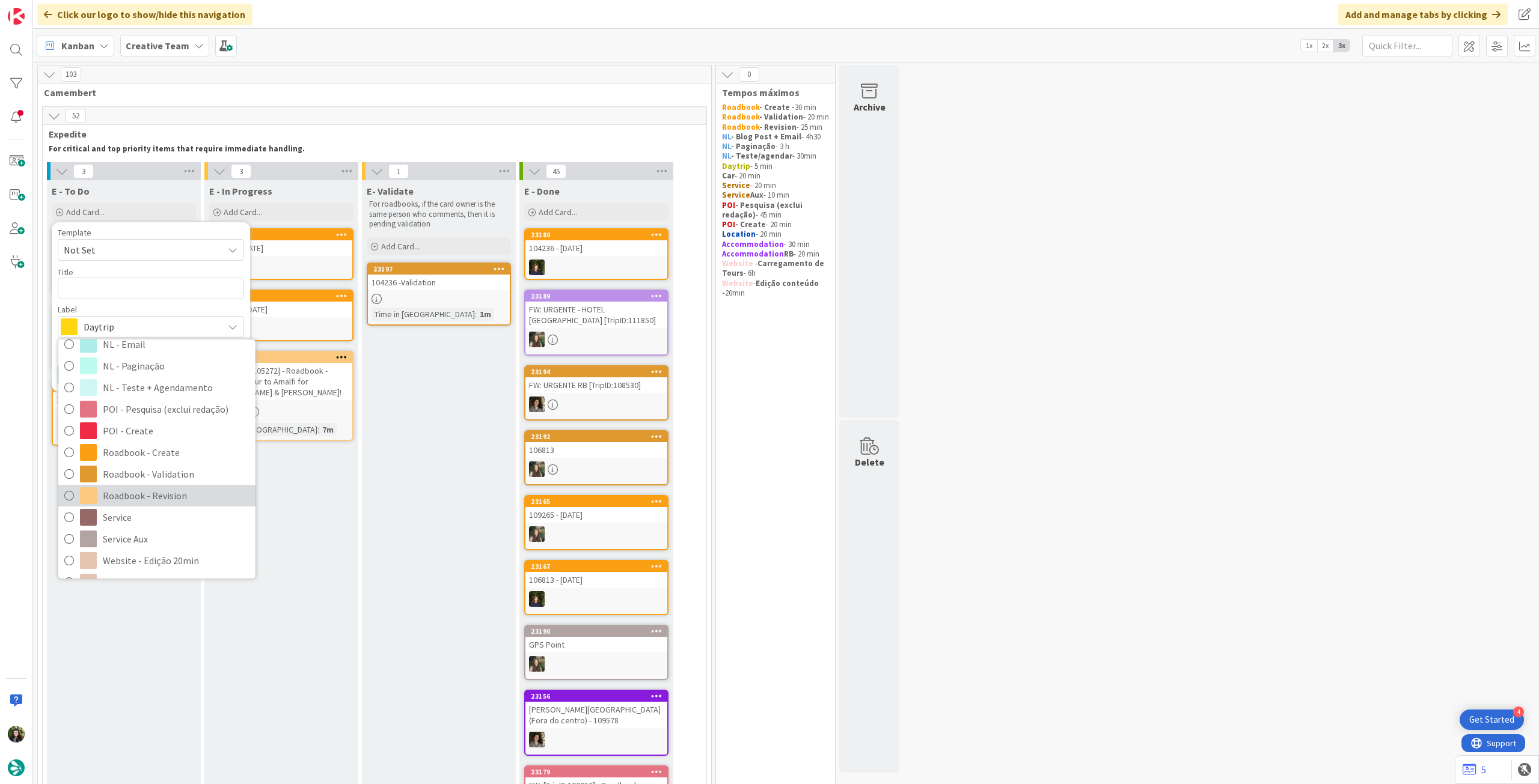
scroll to position [160, 0]
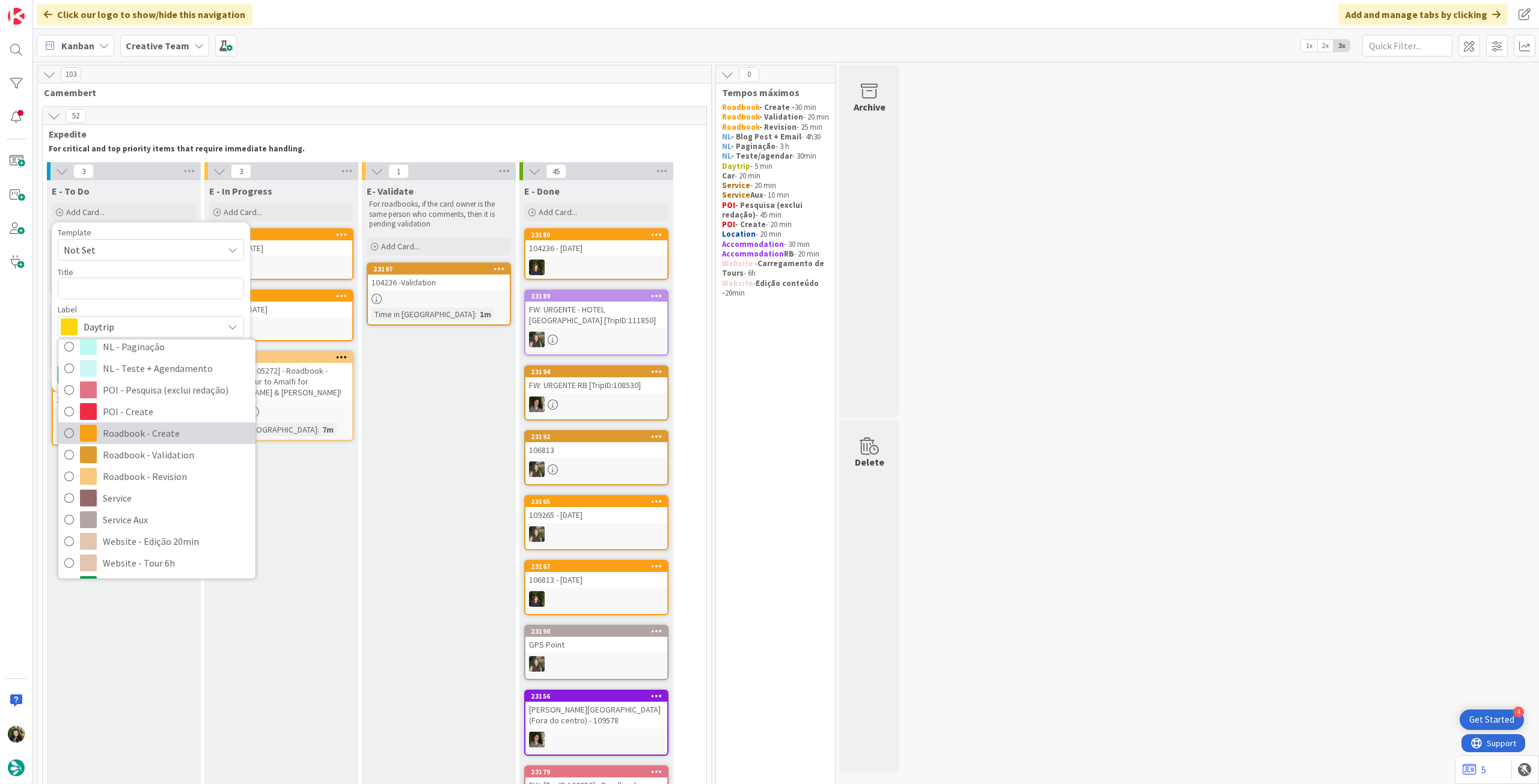
click at [179, 424] on span "Roadbook - Create" at bounding box center [176, 433] width 146 height 18
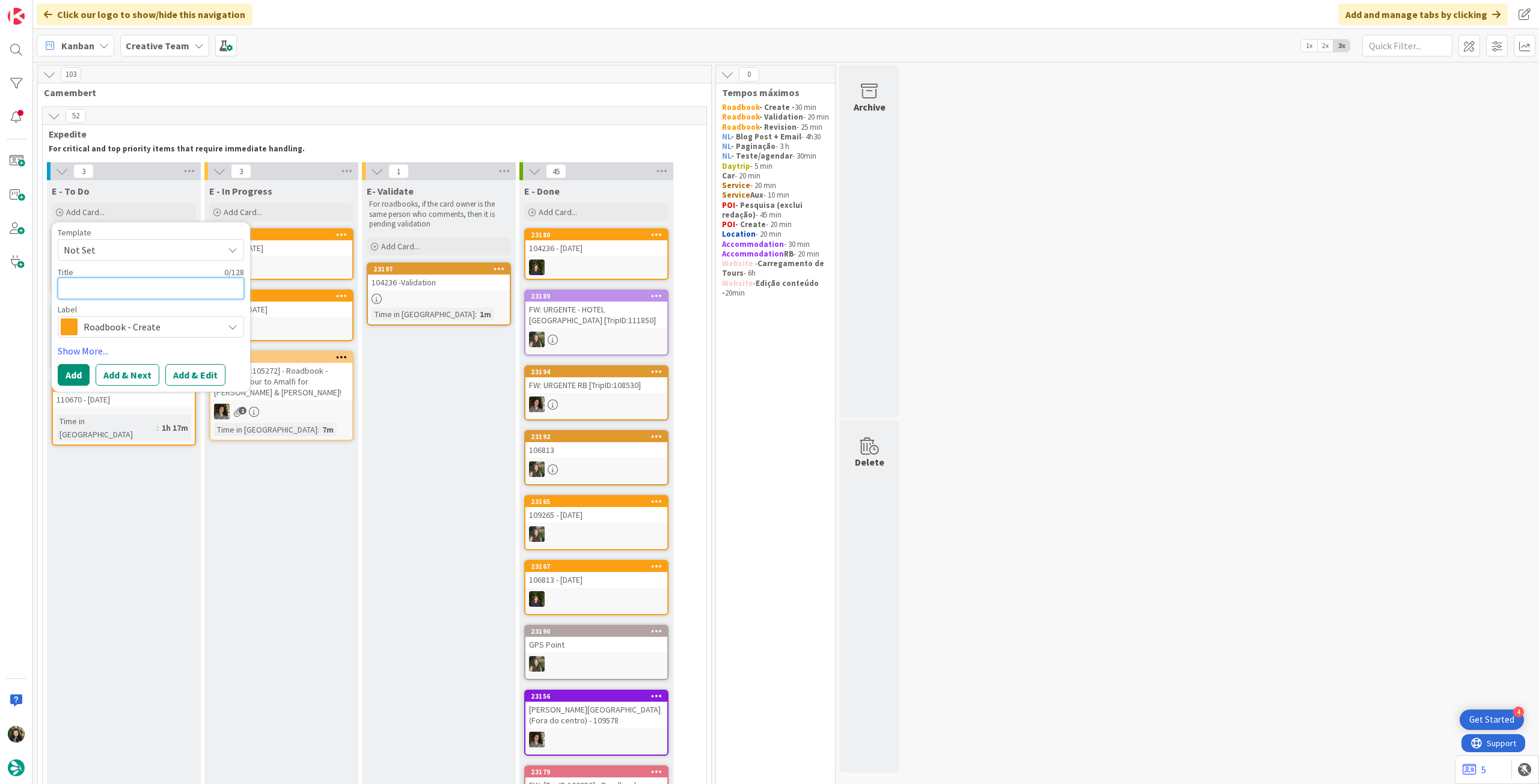
click at [156, 296] on textarea at bounding box center [151, 289] width 187 height 22
paste textarea "103454"
type textarea "x"
type textarea "103454"
type textarea "x"
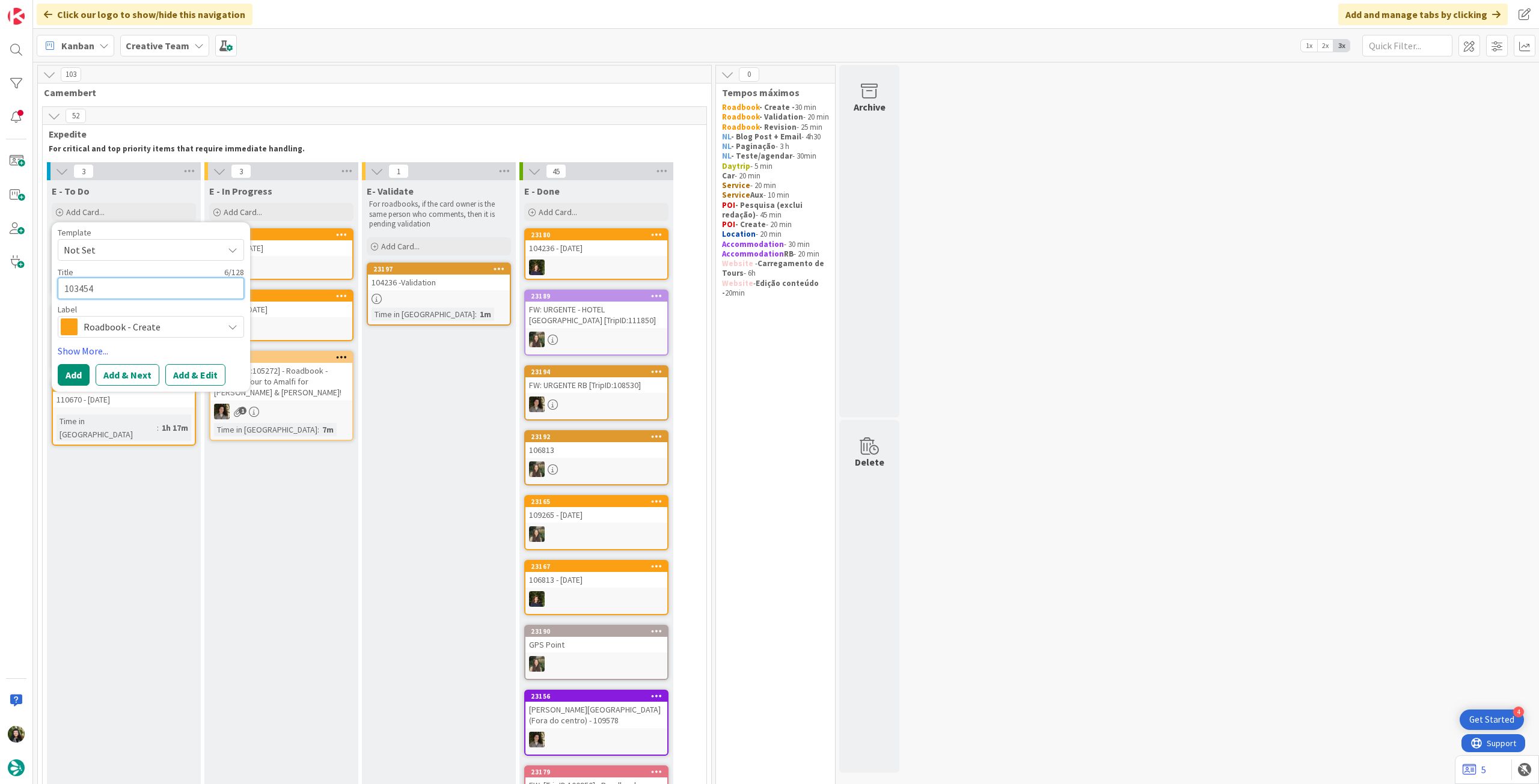
type textarea "103454"
type textarea "x"
type textarea "103454 -"
type textarea "x"
type textarea "103454 -"
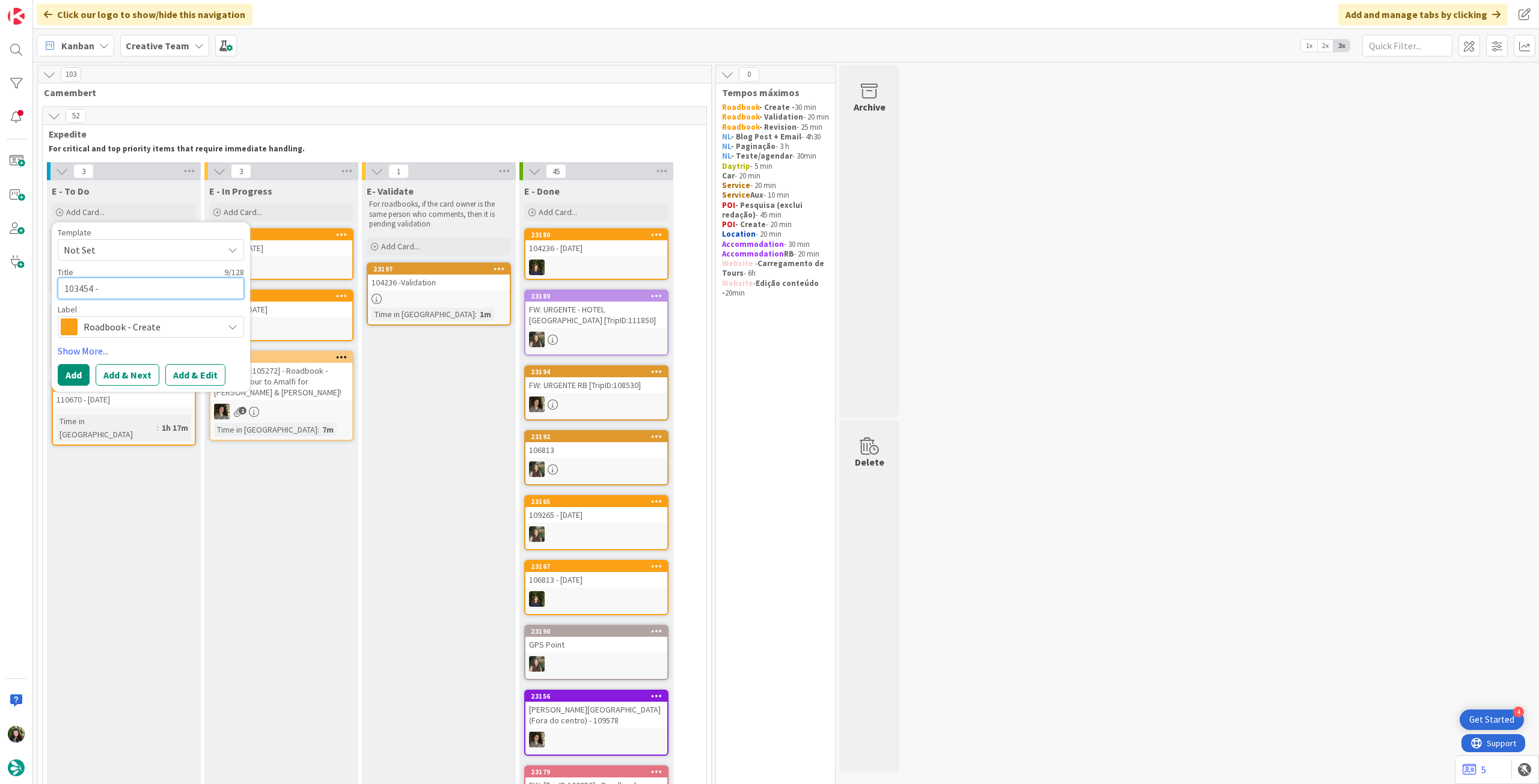
type textarea "x"
type textarea "103454 - 1"
type textarea "x"
type textarea "103454 - 15"
type textarea "x"
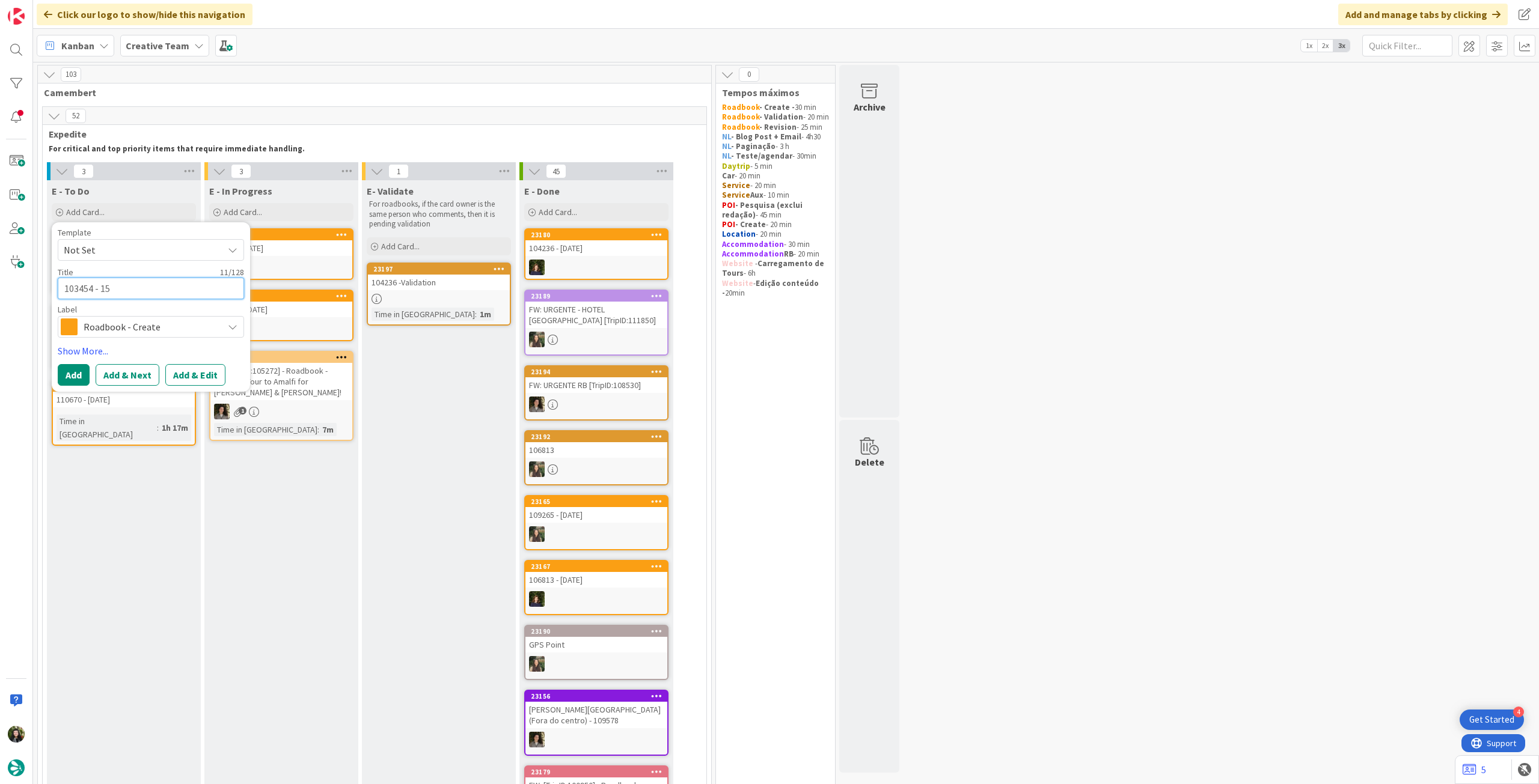
type textarea "103454 - 15"
type textarea "x"
type textarea "103454 - 15 o"
type textarea "x"
type textarea "103454 - 15 oc"
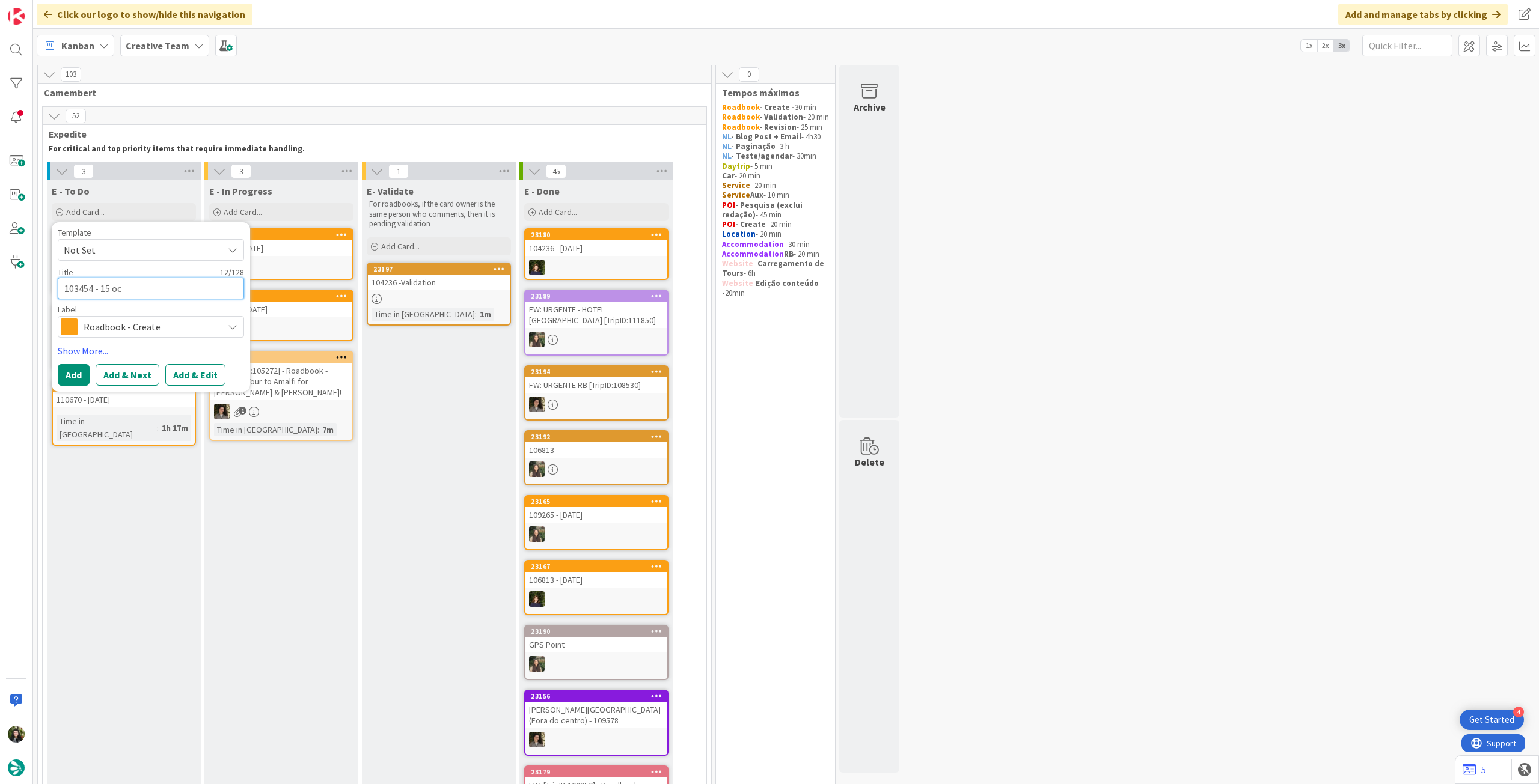
type textarea "x"
type textarea "103454 - 15 oct"
click at [78, 379] on button "Add" at bounding box center [73, 375] width 32 height 22
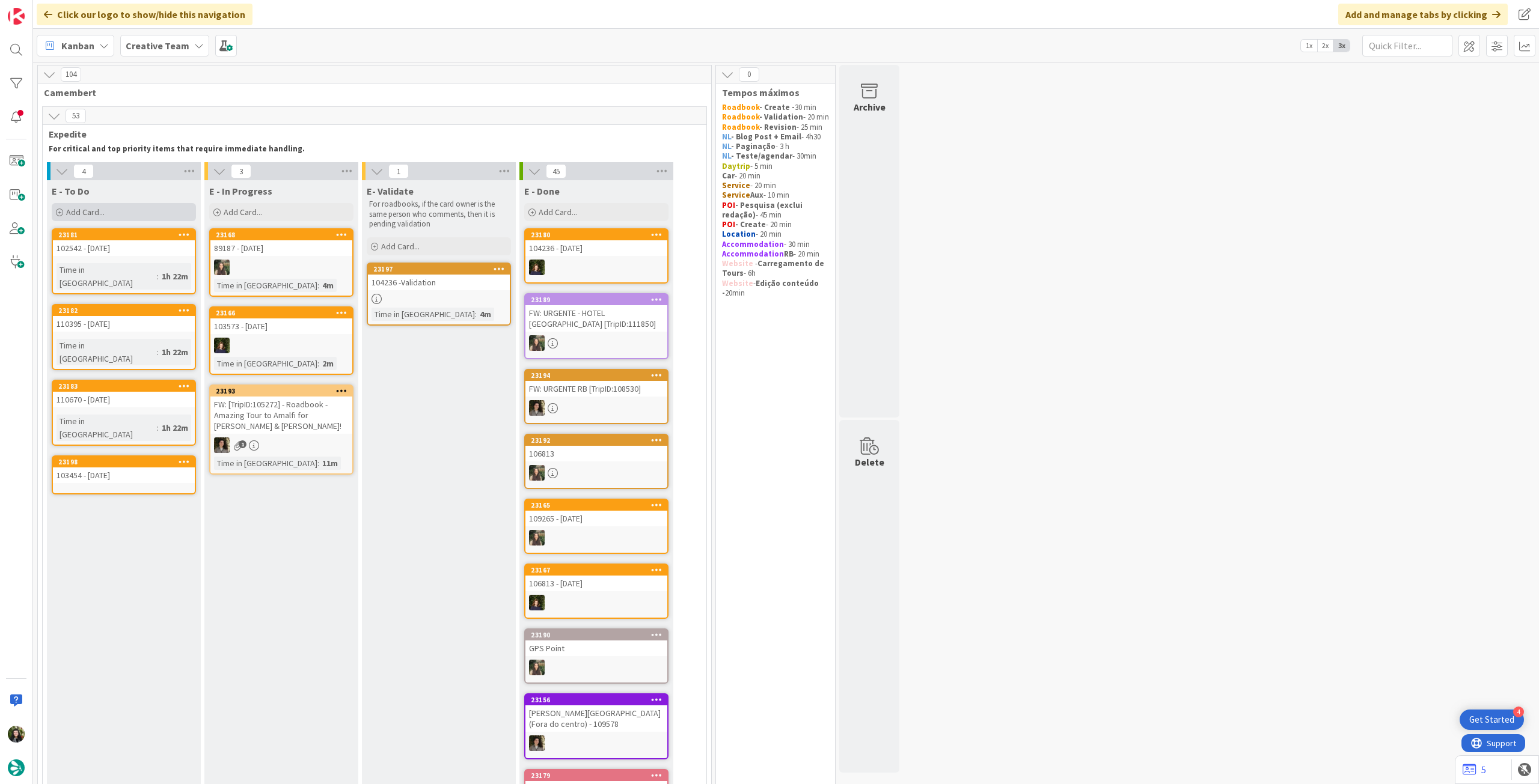
click at [111, 212] on div "Add Card..." at bounding box center [124, 212] width 144 height 18
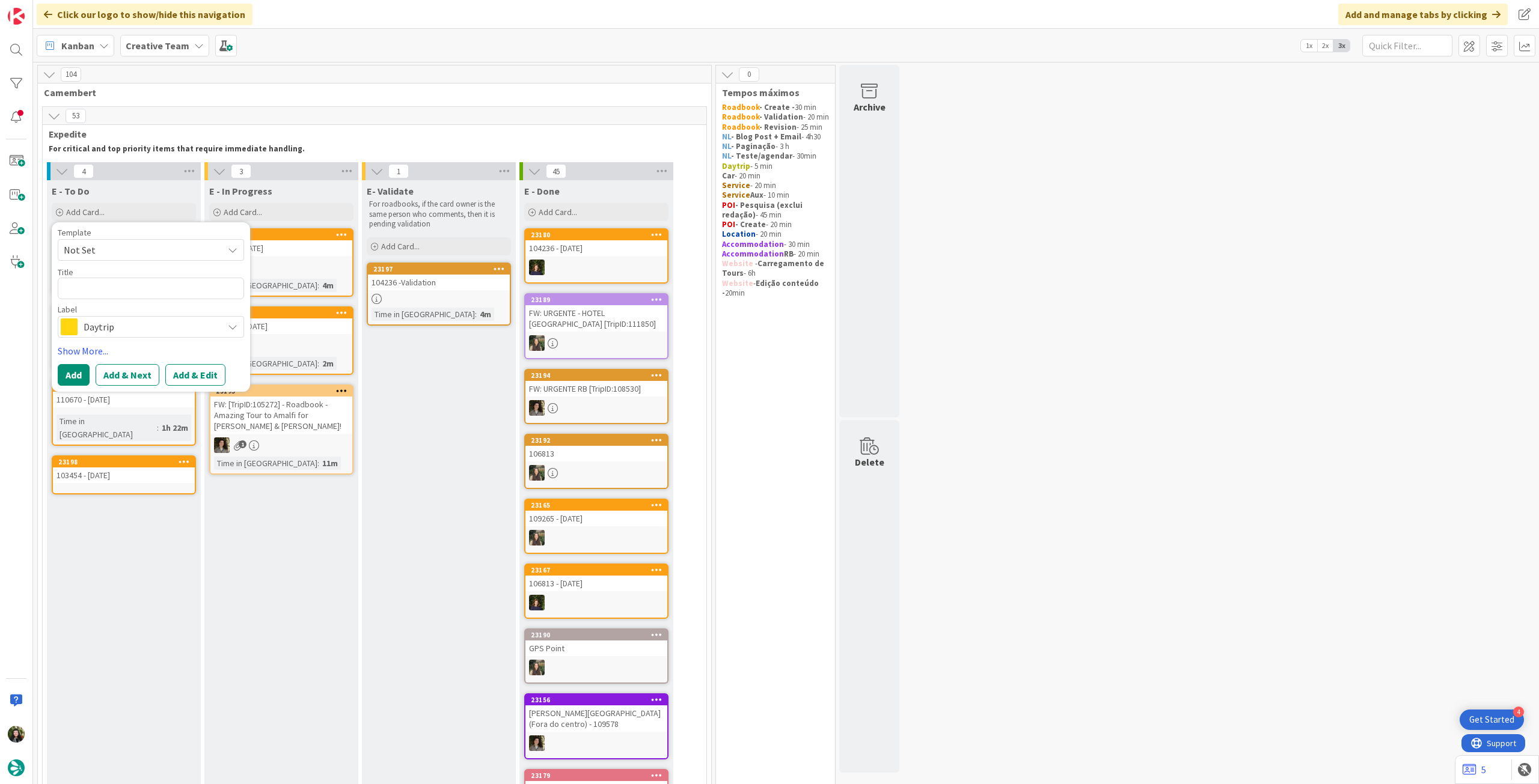
click at [135, 323] on span "Daytrip" at bounding box center [150, 327] width 134 height 17
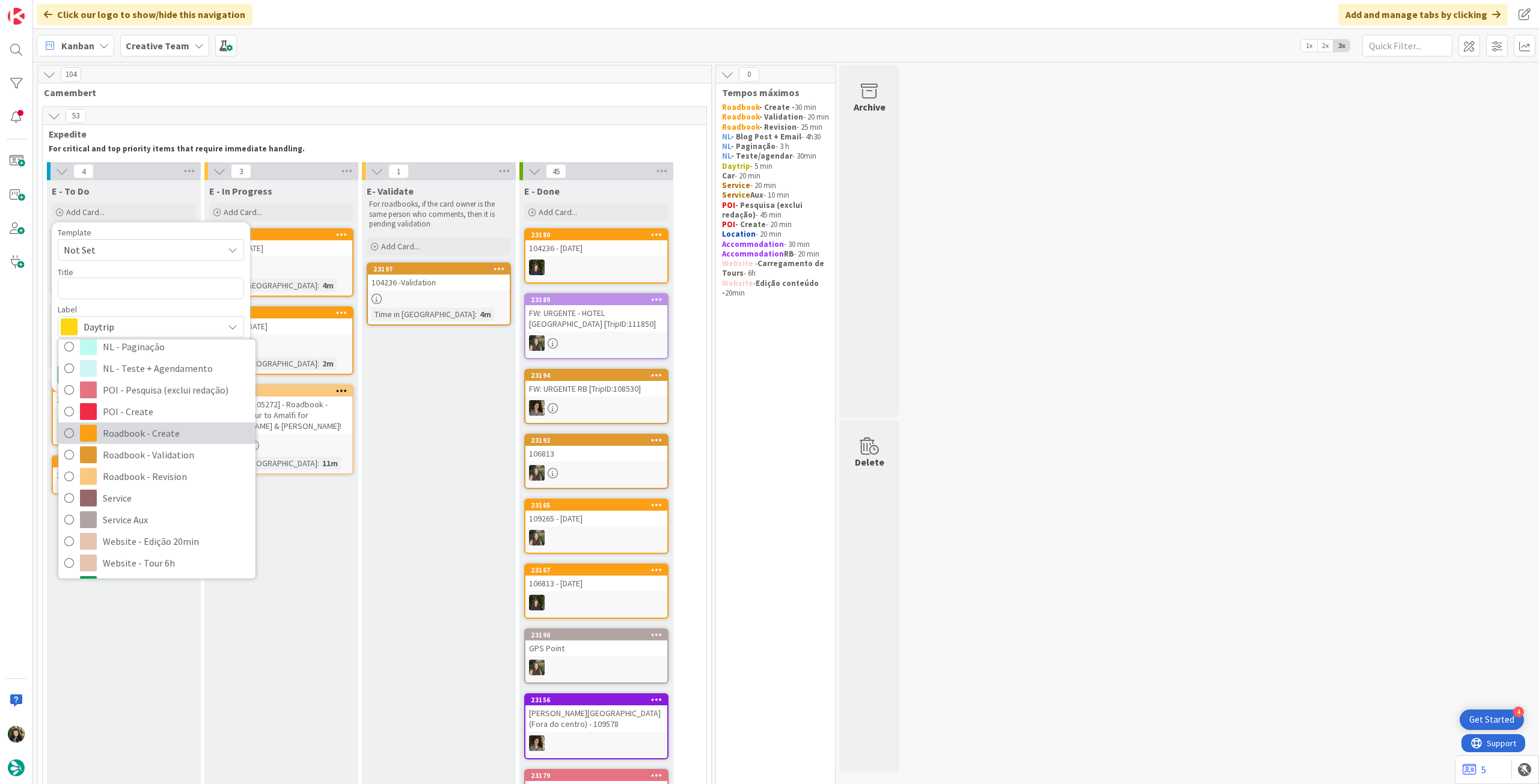
click at [159, 434] on span "Roadbook - Create" at bounding box center [176, 433] width 146 height 18
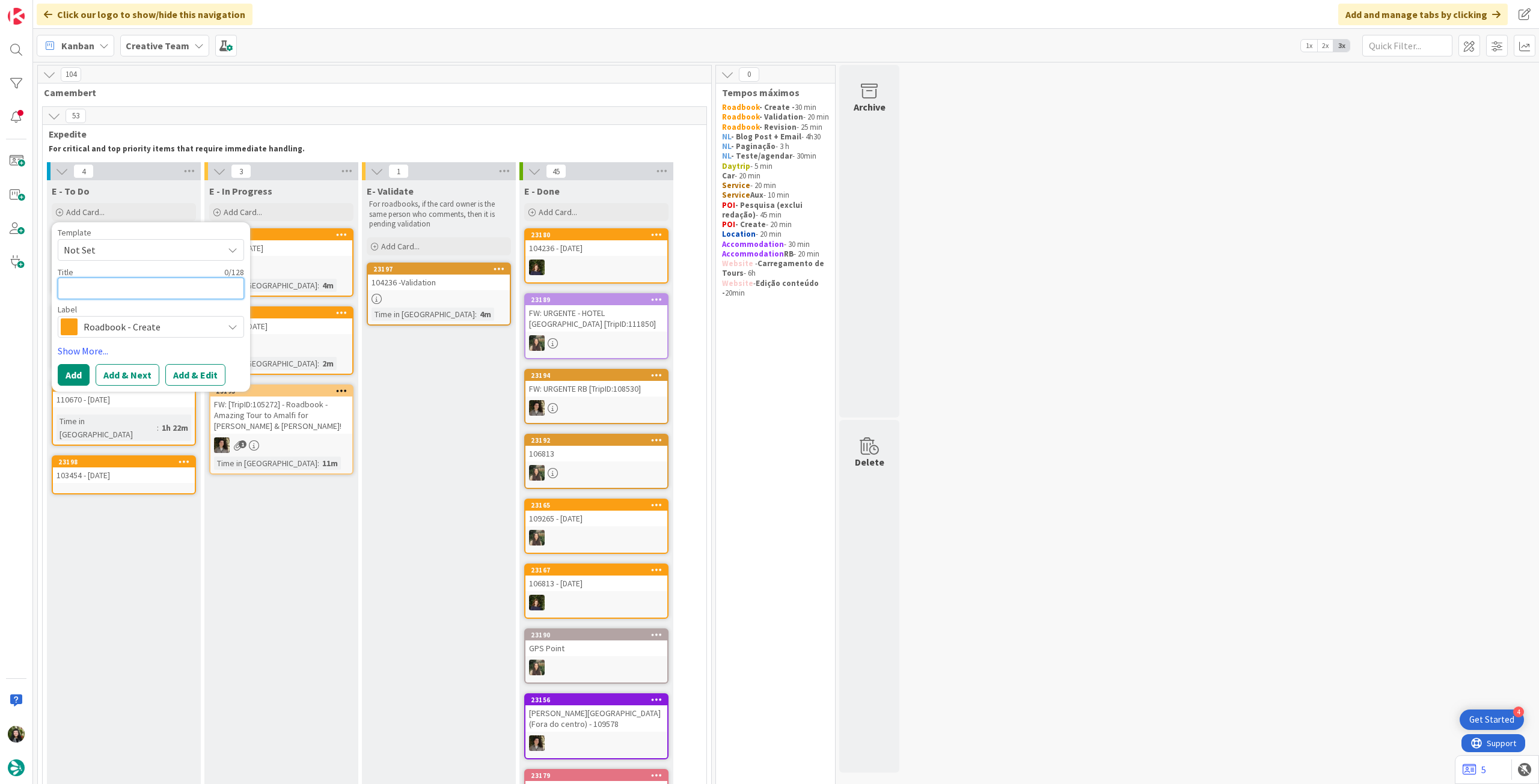
click at [136, 293] on textarea at bounding box center [151, 289] width 187 height 22
paste textarea "99975"
type textarea "x"
type textarea "99975"
type textarea "x"
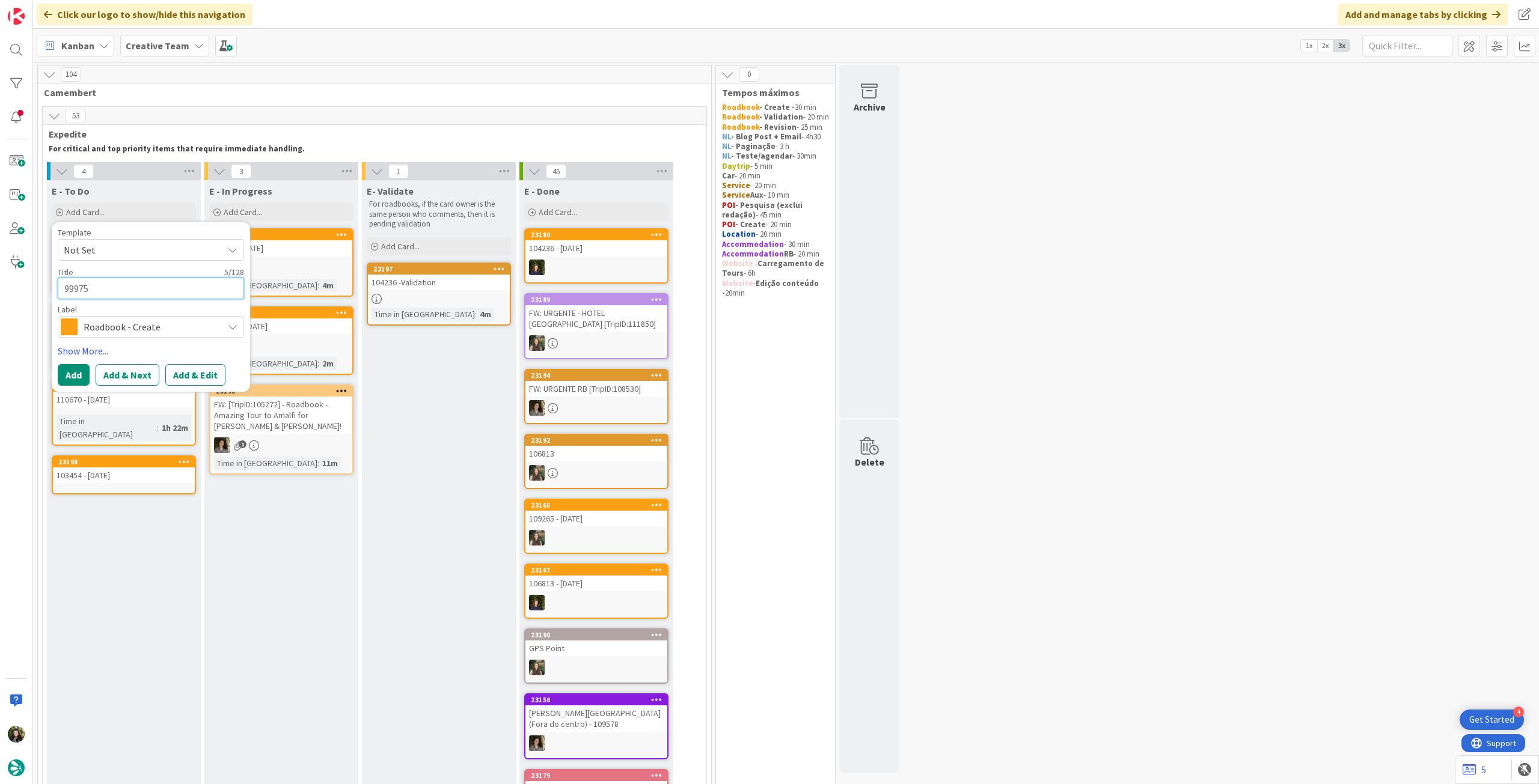
type textarea "99975"
type textarea "x"
type textarea "99975 -"
type textarea "x"
type textarea "99975 -"
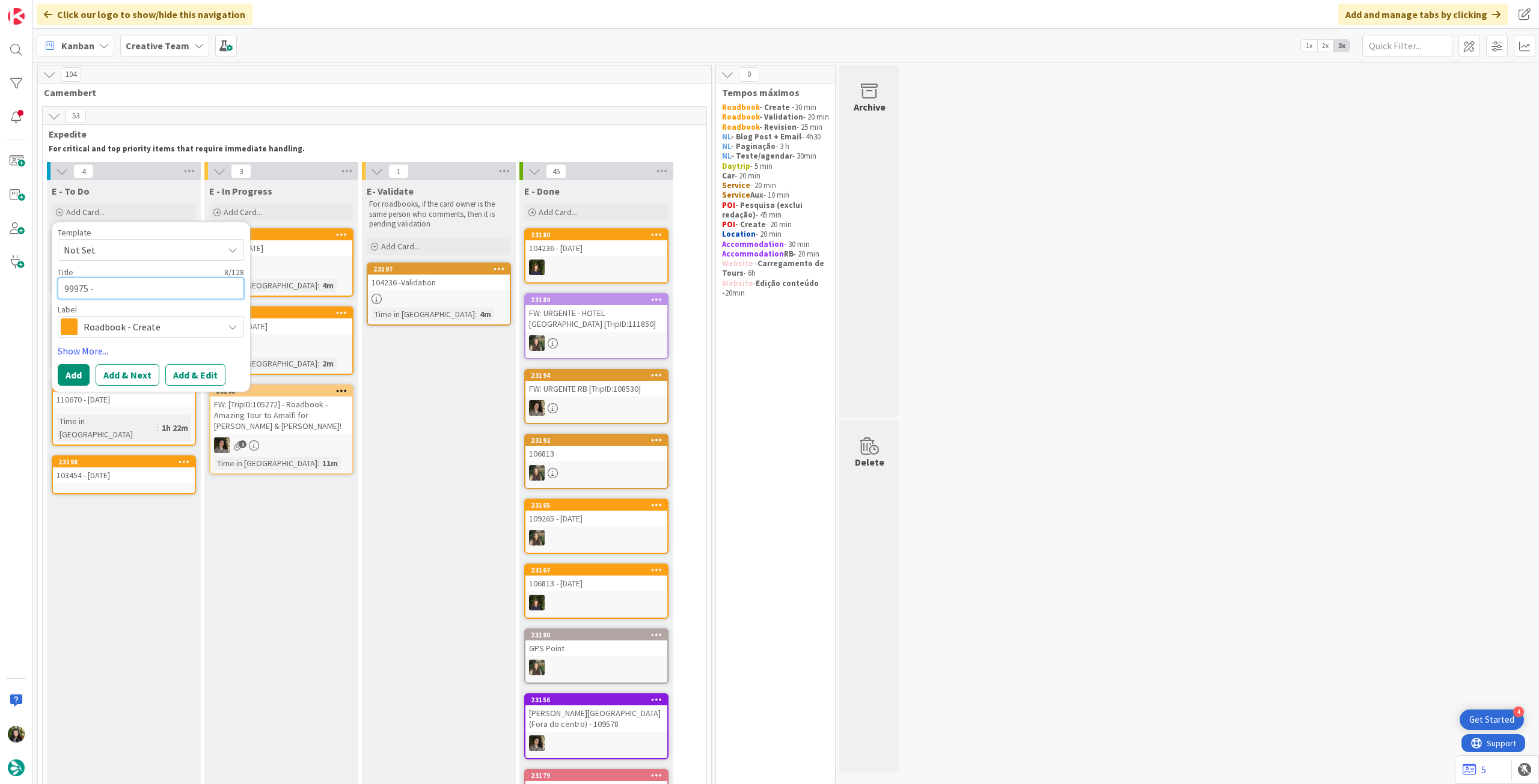
type textarea "x"
type textarea "99975 - 15"
type textarea "x"
type textarea "99975 - 15"
type textarea "x"
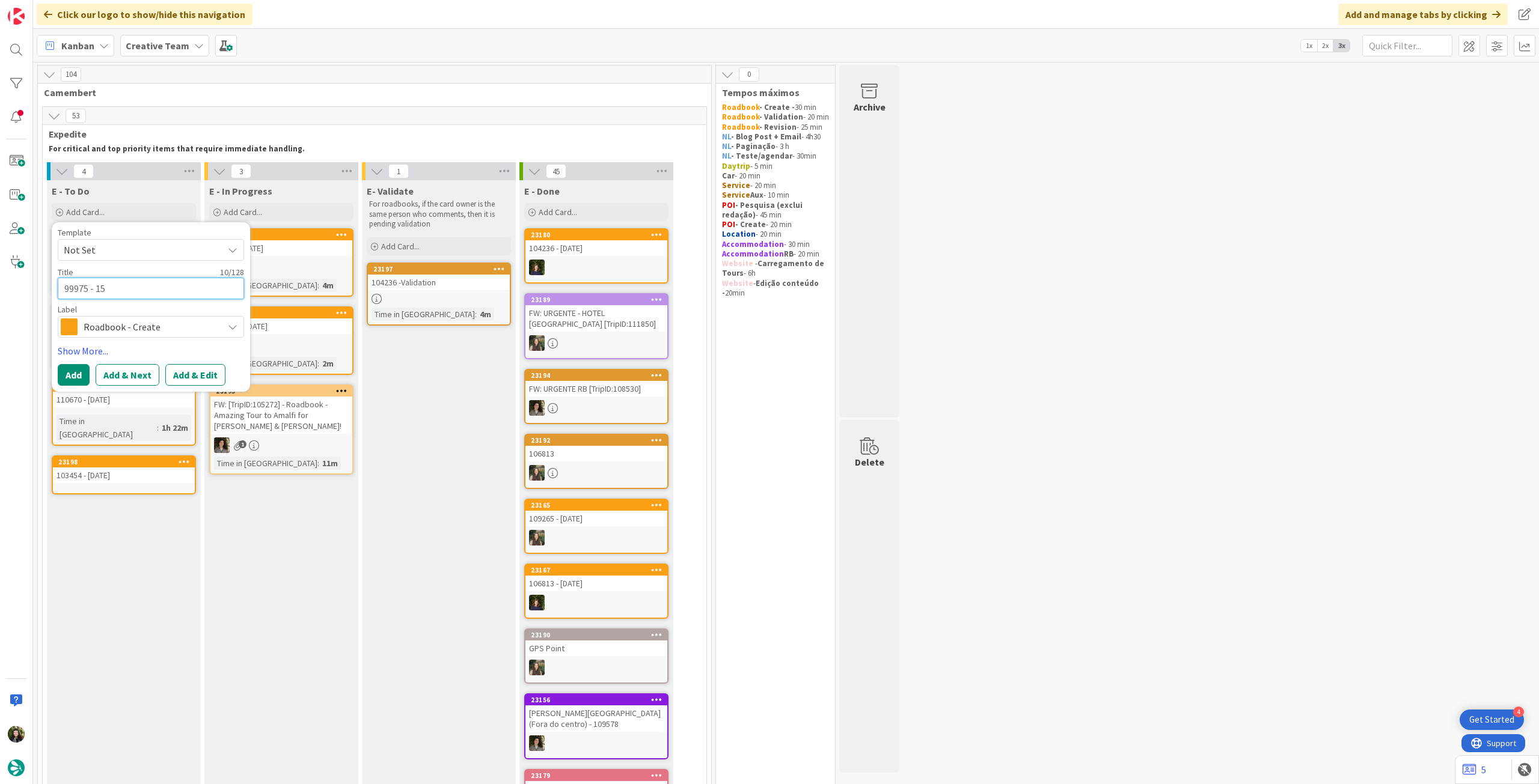
type textarea "99975 - 15 o"
type textarea "x"
type textarea "99975 - 15 oc"
type textarea "x"
type textarea "99975 - 15 oct"
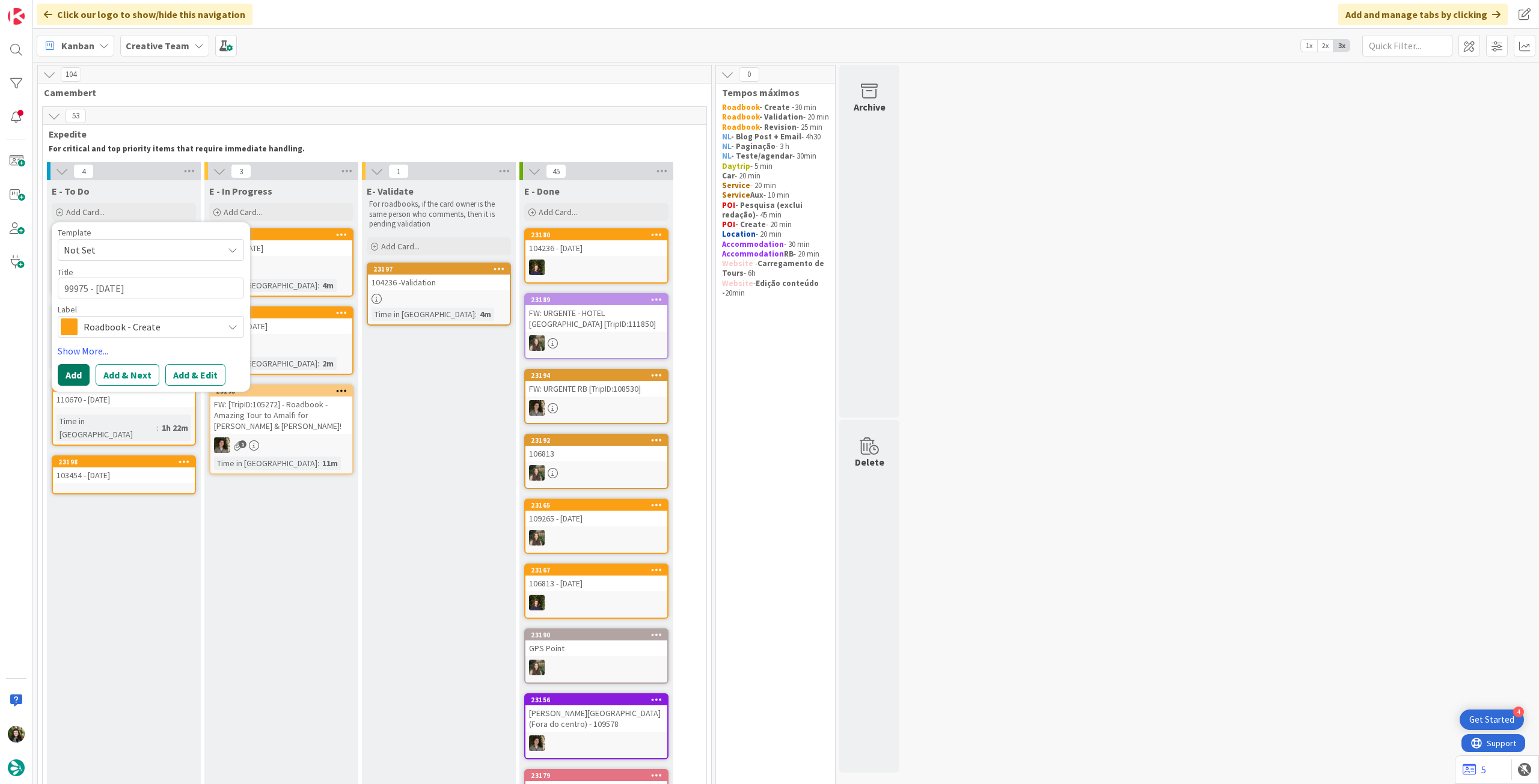
click at [66, 378] on button "Add" at bounding box center [73, 375] width 32 height 22
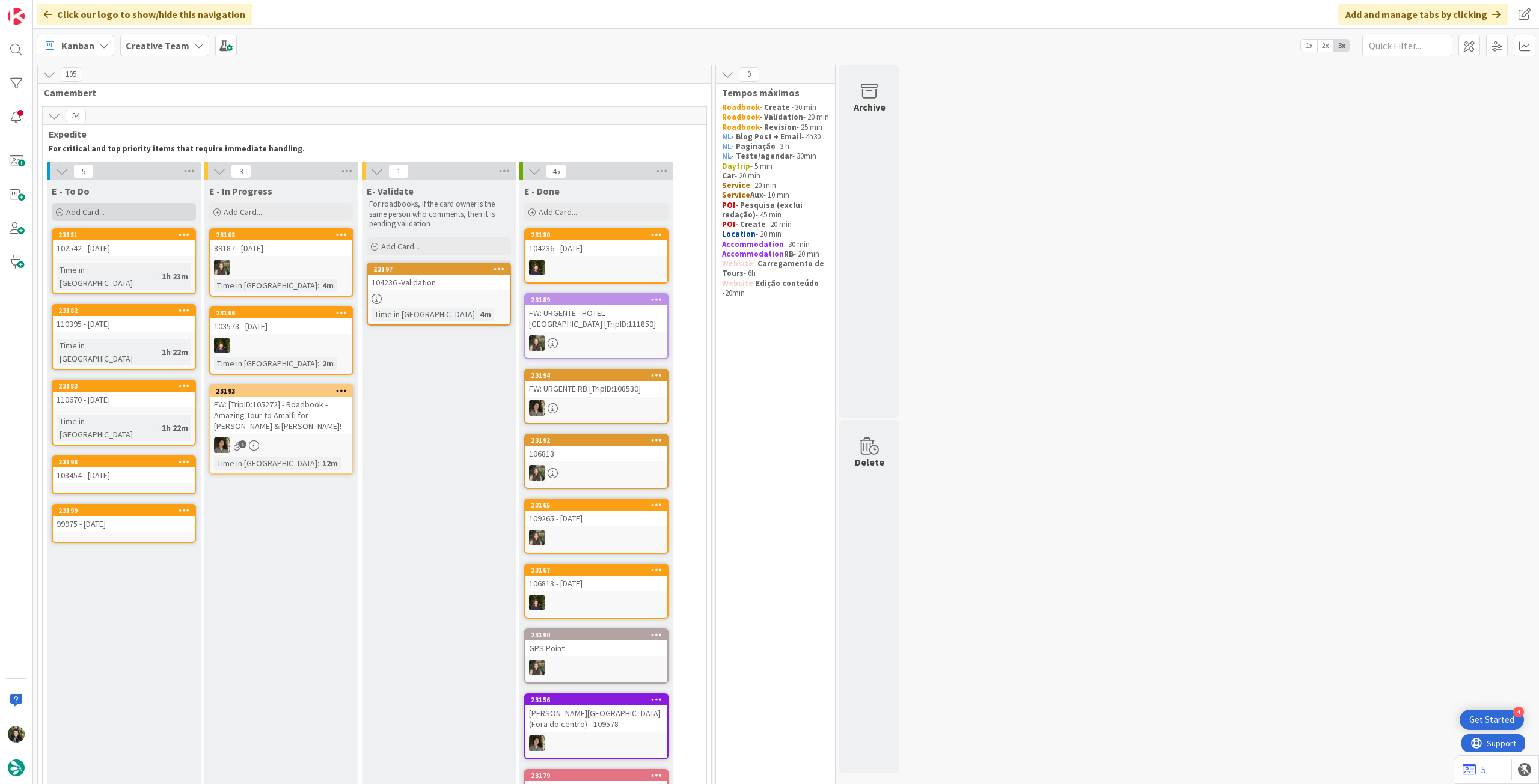
click at [121, 212] on div "Add Card..." at bounding box center [124, 212] width 144 height 18
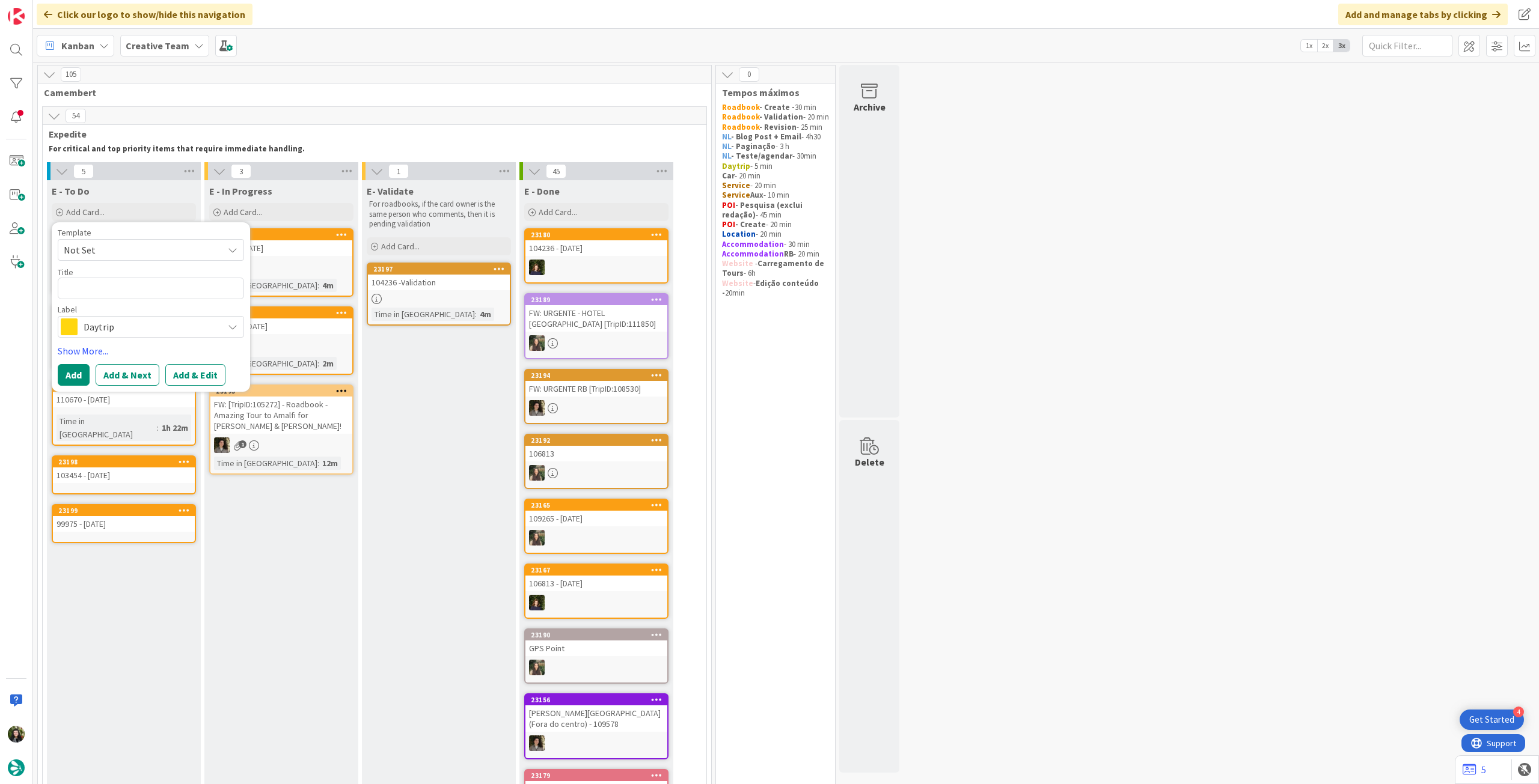
click at [139, 325] on span "Daytrip" at bounding box center [150, 327] width 134 height 17
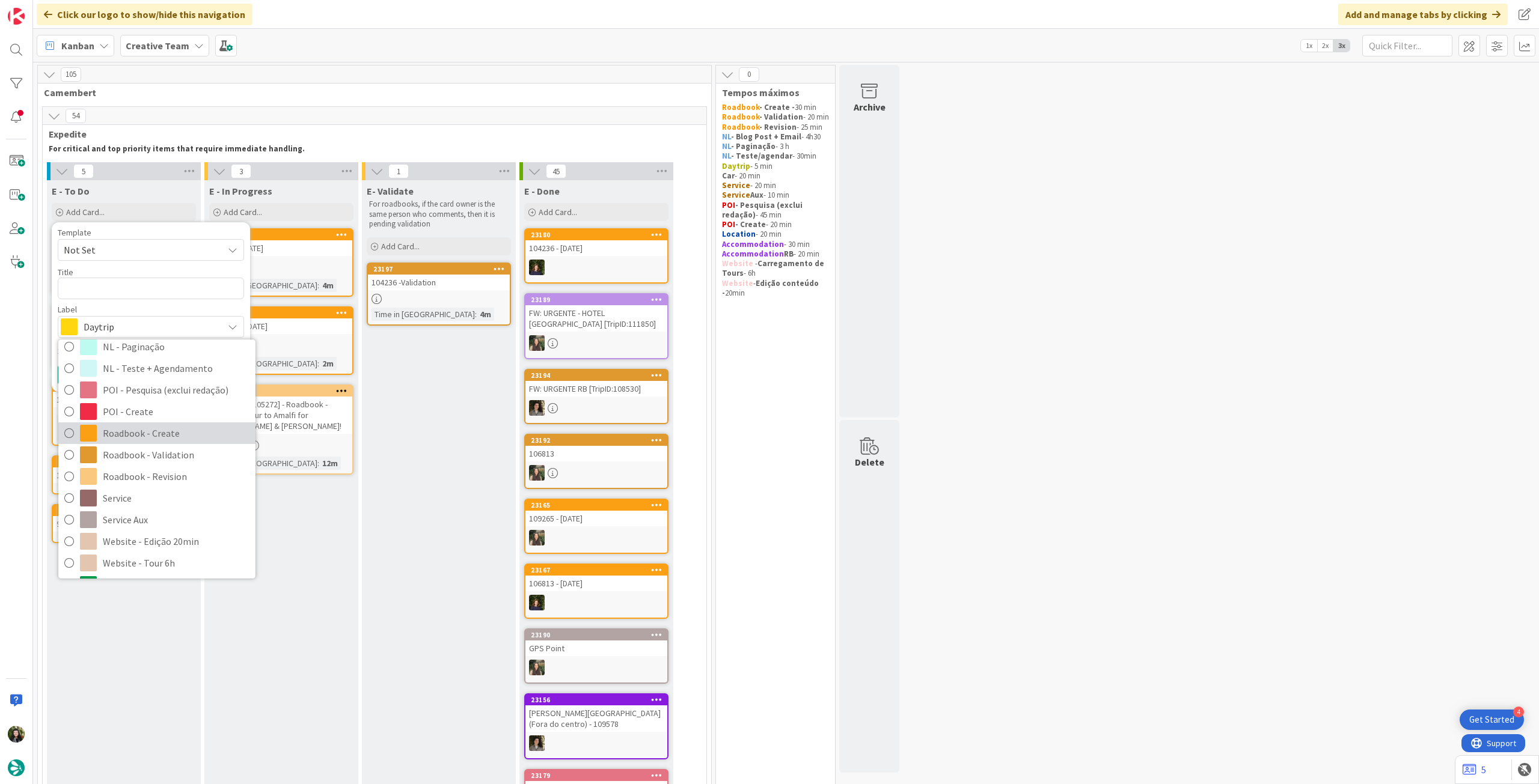
click at [153, 438] on span "Roadbook - Create" at bounding box center [176, 433] width 146 height 18
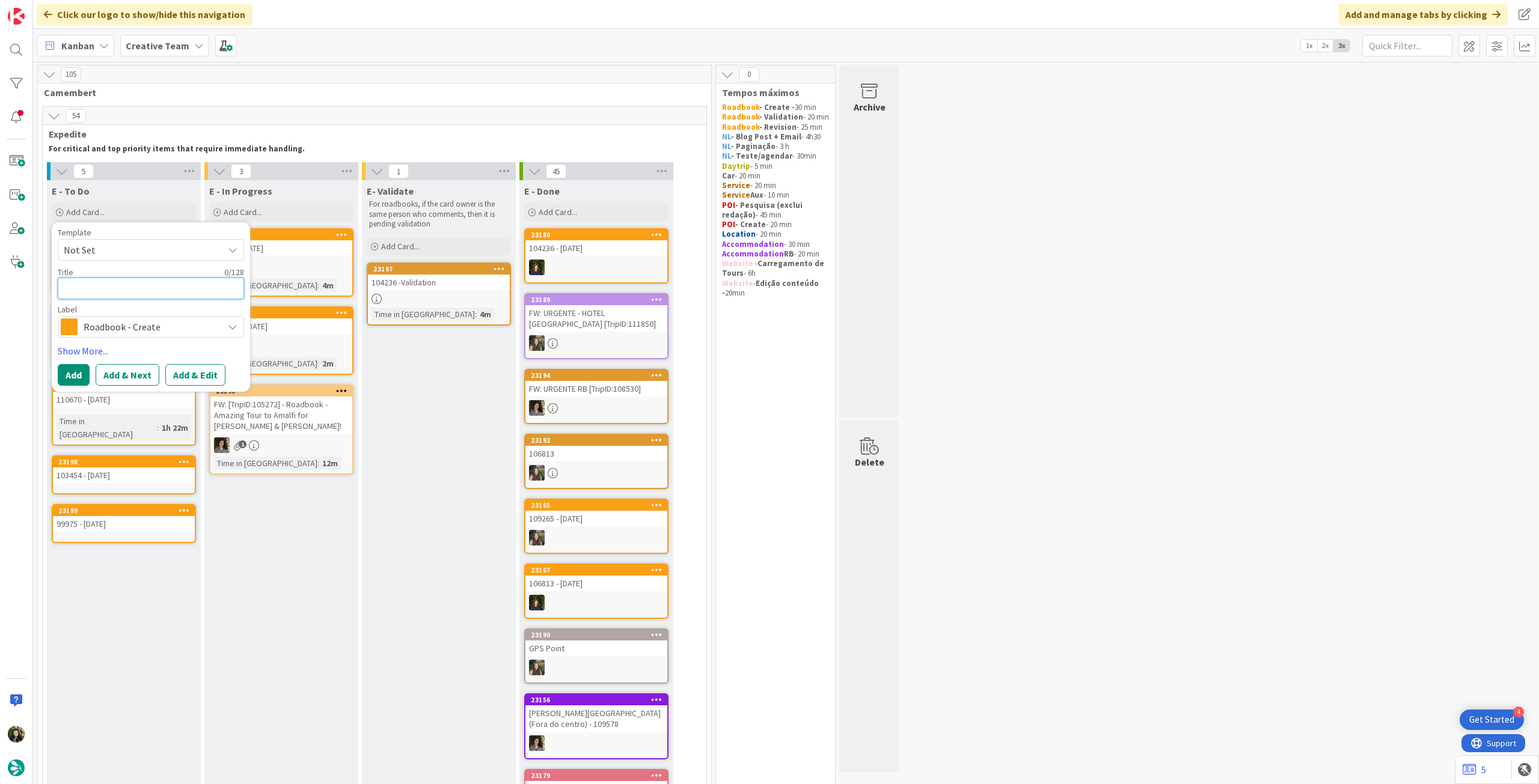
click at [145, 295] on textarea at bounding box center [151, 289] width 187 height 22
paste textarea "95791"
type textarea "x"
type textarea "95791"
click at [65, 378] on button "Add" at bounding box center [73, 375] width 32 height 22
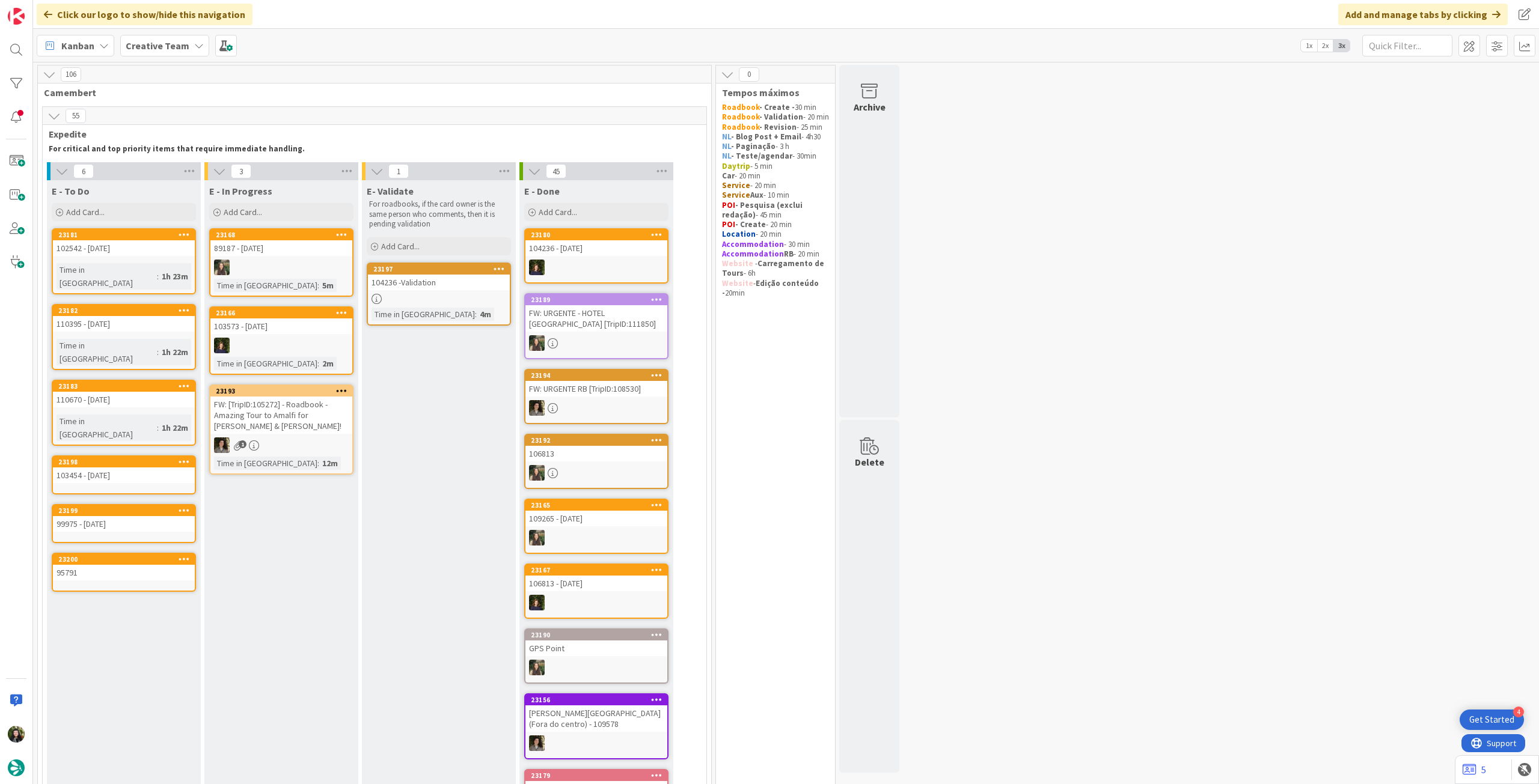
click at [134, 565] on div "95791" at bounding box center [124, 573] width 142 height 15
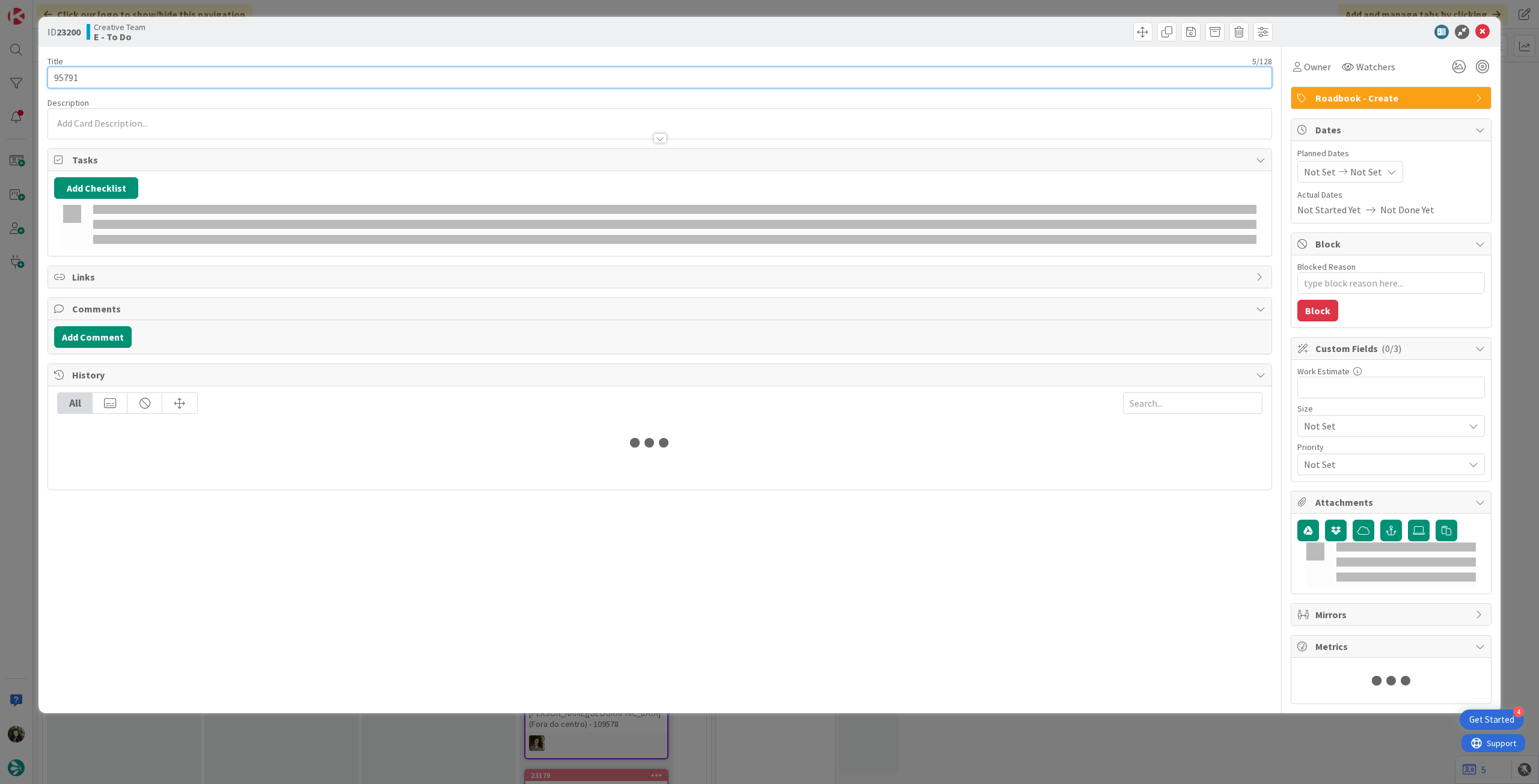
click at [159, 81] on input "95791" at bounding box center [660, 77] width 1225 height 22
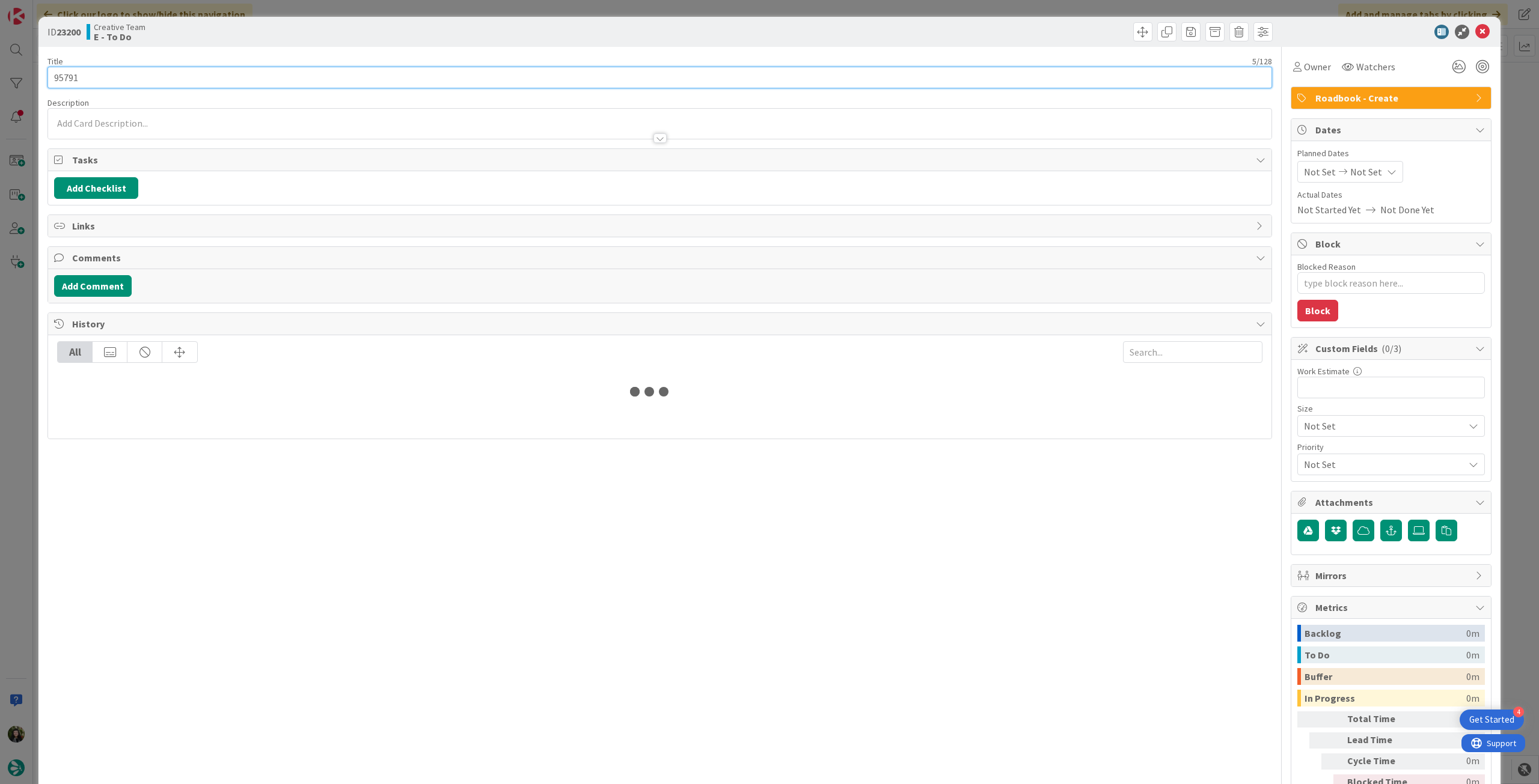
type textarea "x"
type input "95791 - 15 oct"
type textarea "x"
type input "95791 - 15 oct"
click at [1475, 31] on icon at bounding box center [1482, 32] width 15 height 15
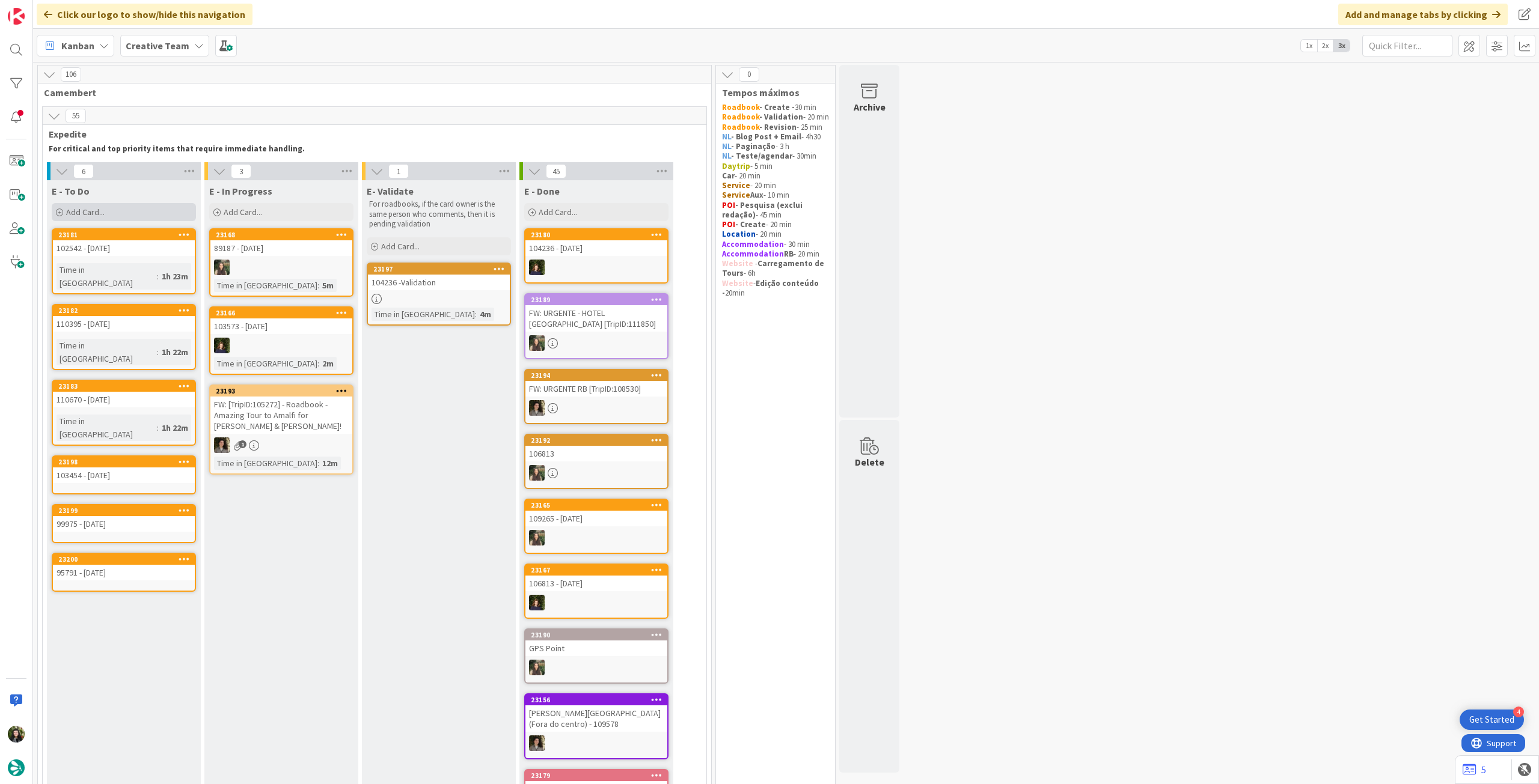
click at [146, 210] on div "Add Card..." at bounding box center [124, 212] width 144 height 18
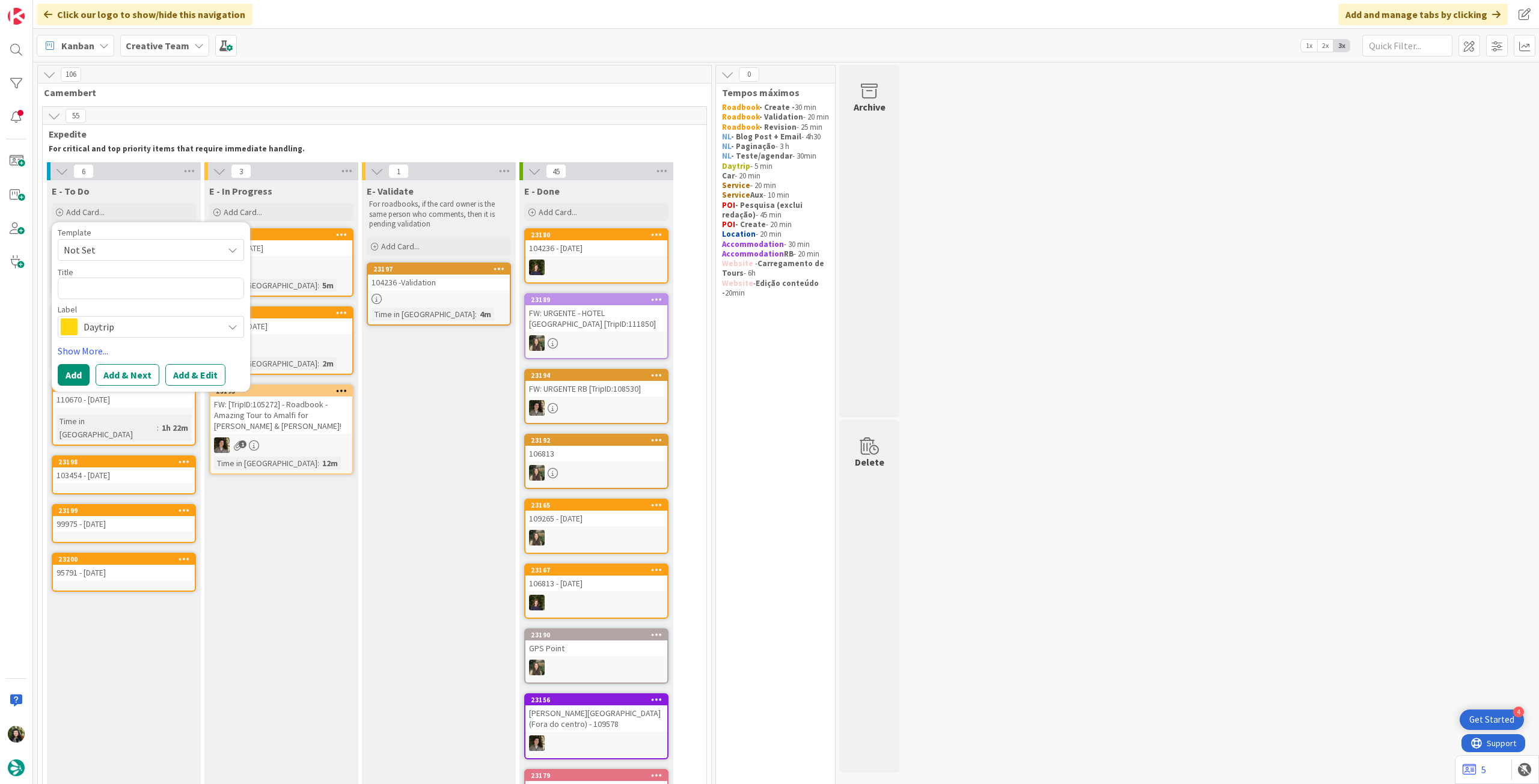
click at [125, 332] on span "Daytrip" at bounding box center [150, 327] width 134 height 17
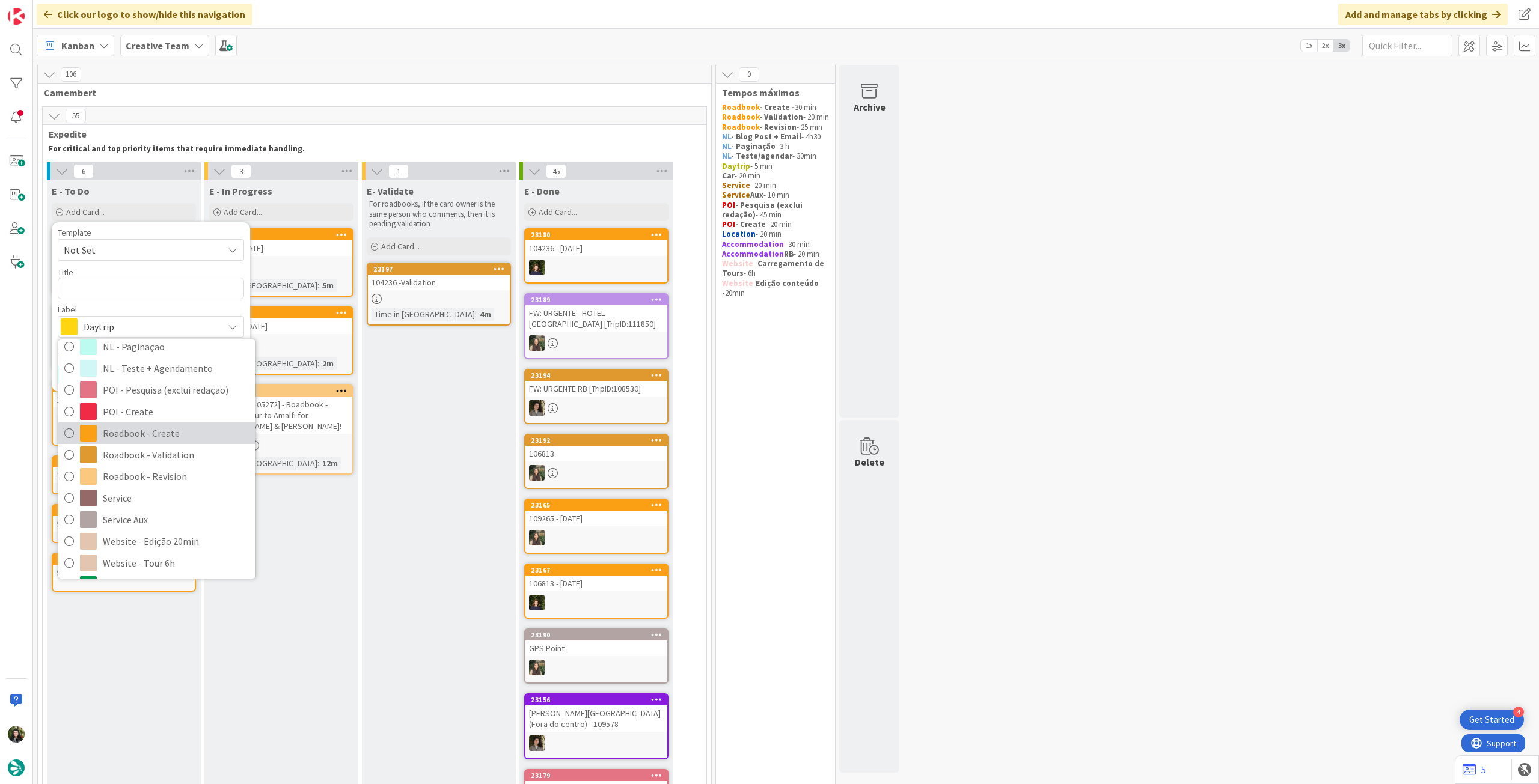
click at [148, 440] on span "Roadbook - Create" at bounding box center [176, 433] width 146 height 18
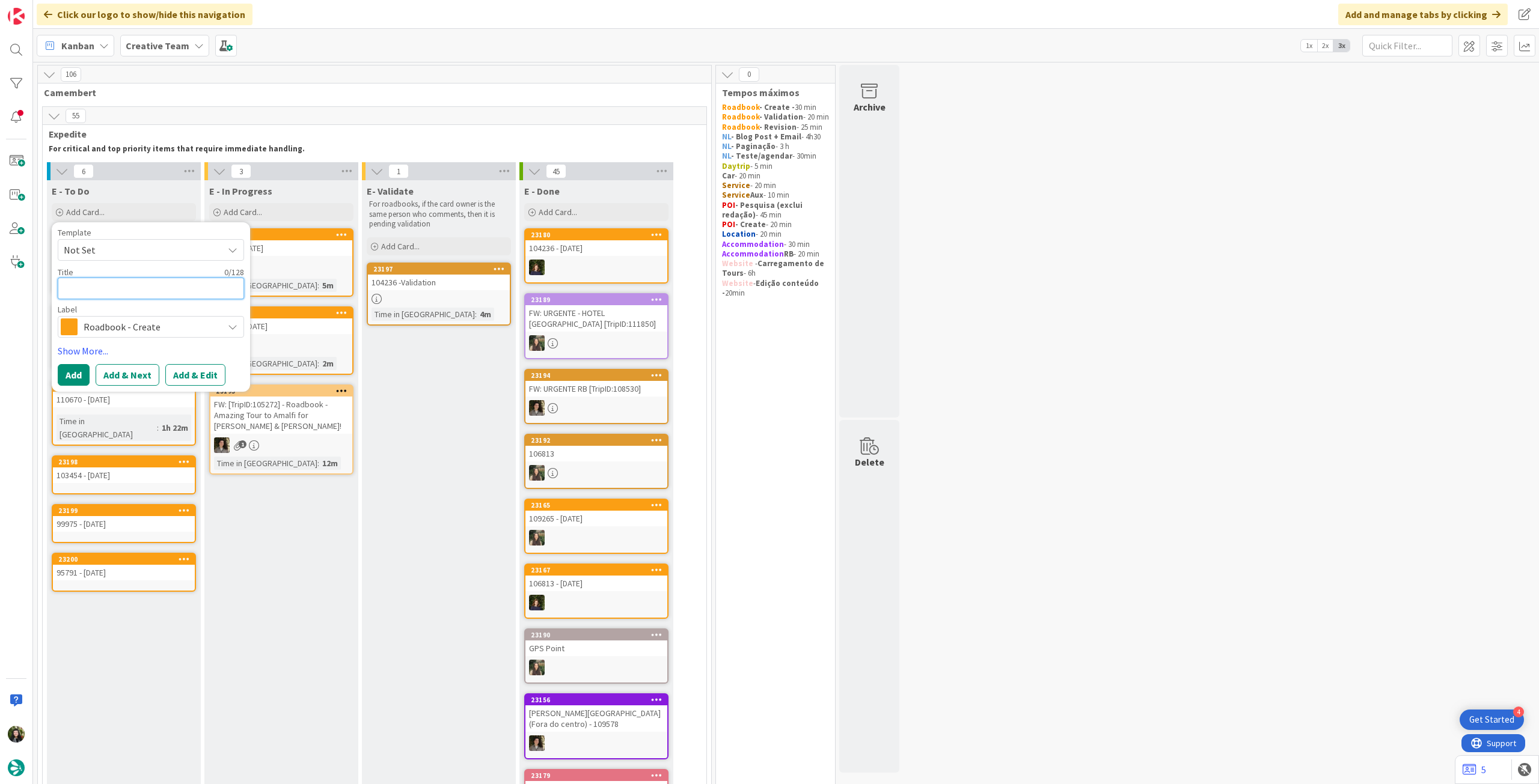
click at [142, 289] on textarea at bounding box center [151, 289] width 187 height 22
paste textarea "97871"
type textarea "x"
type textarea "97871"
click at [81, 369] on button "Add" at bounding box center [73, 375] width 32 height 22
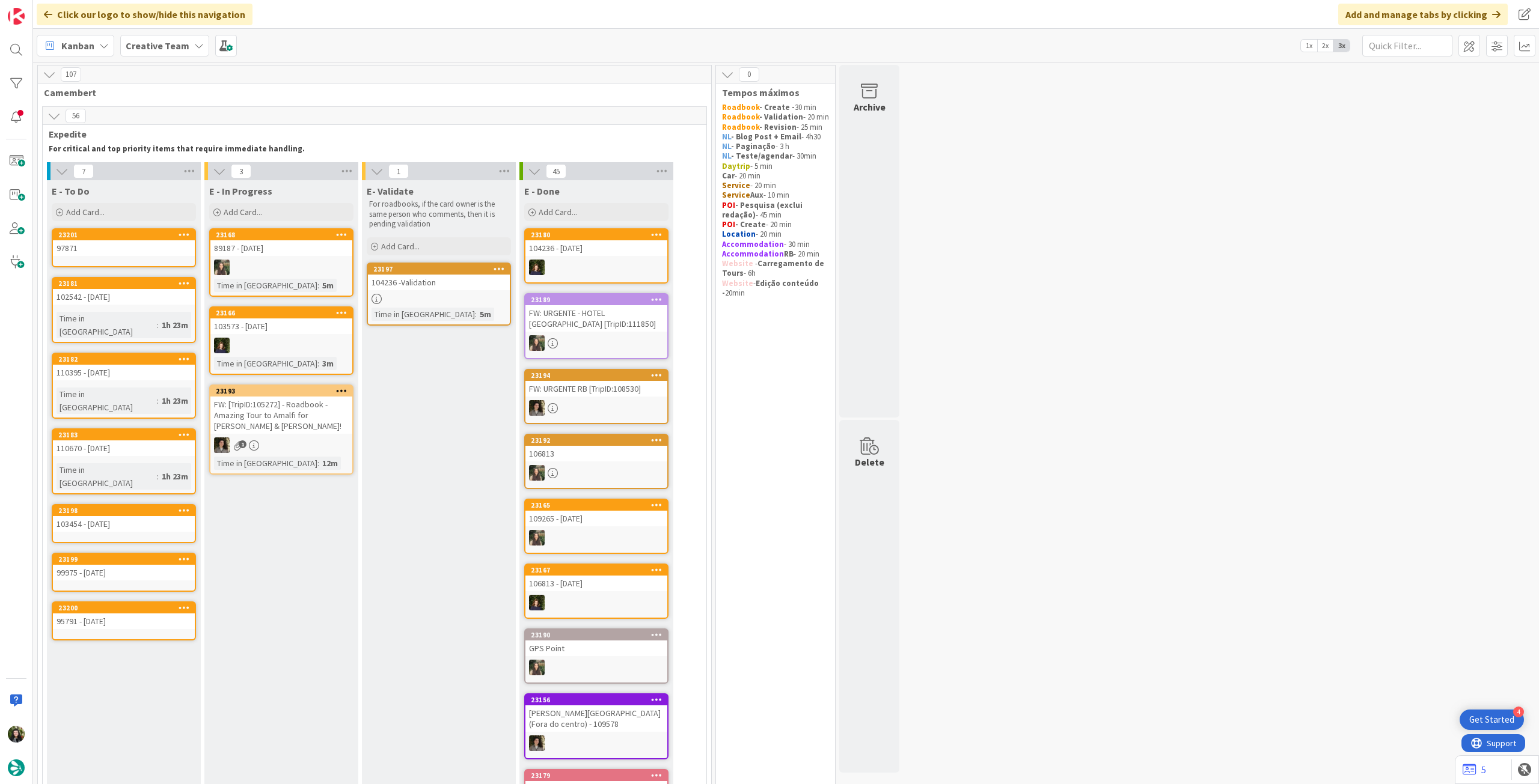
click at [121, 247] on div "97871" at bounding box center [124, 248] width 142 height 15
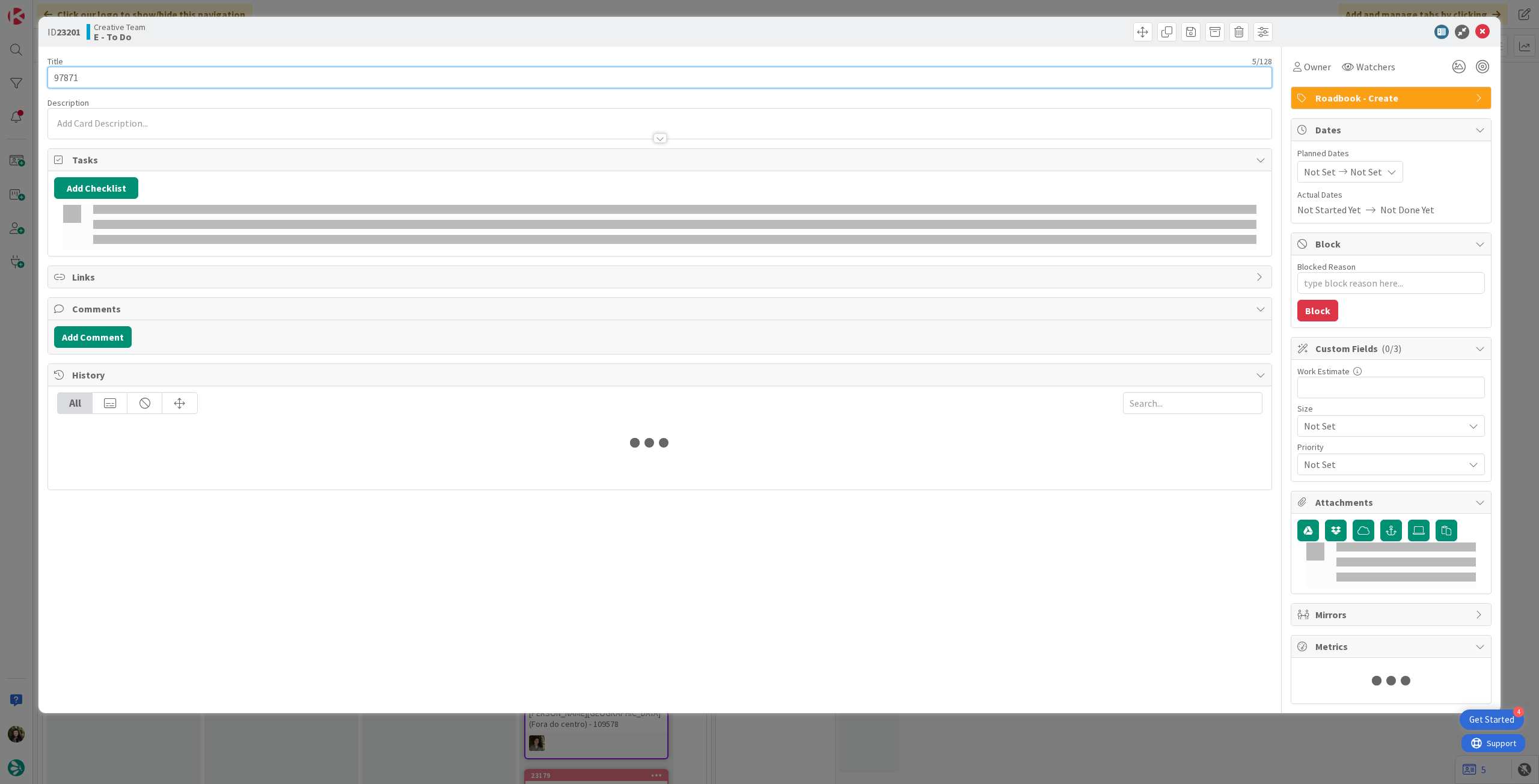
click at [157, 80] on input "97871" at bounding box center [660, 77] width 1225 height 22
type textarea "x"
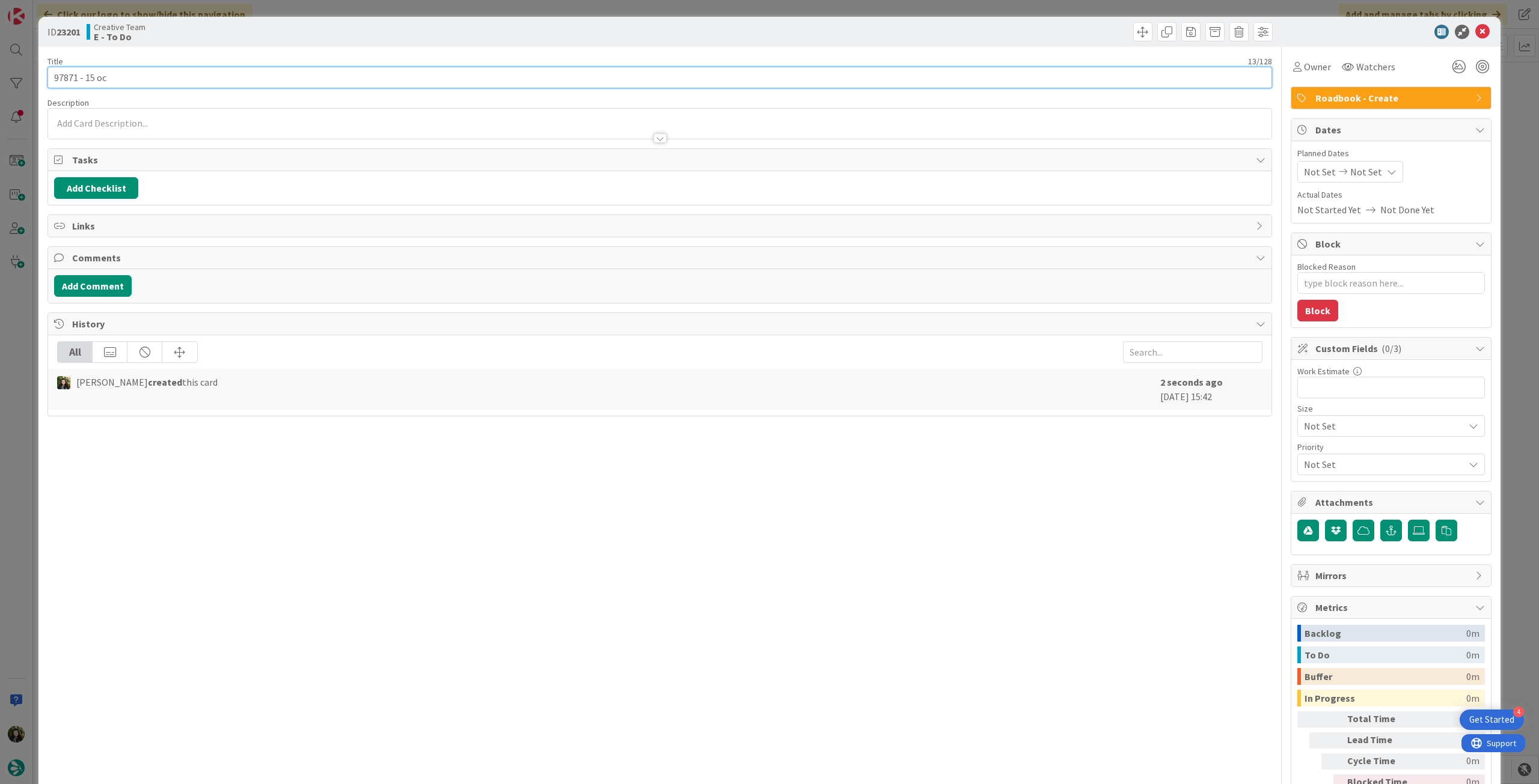
type input "97871 - 15 oct"
type textarea "x"
type input "97871 - 15 oct"
click at [1475, 35] on icon at bounding box center [1482, 32] width 15 height 15
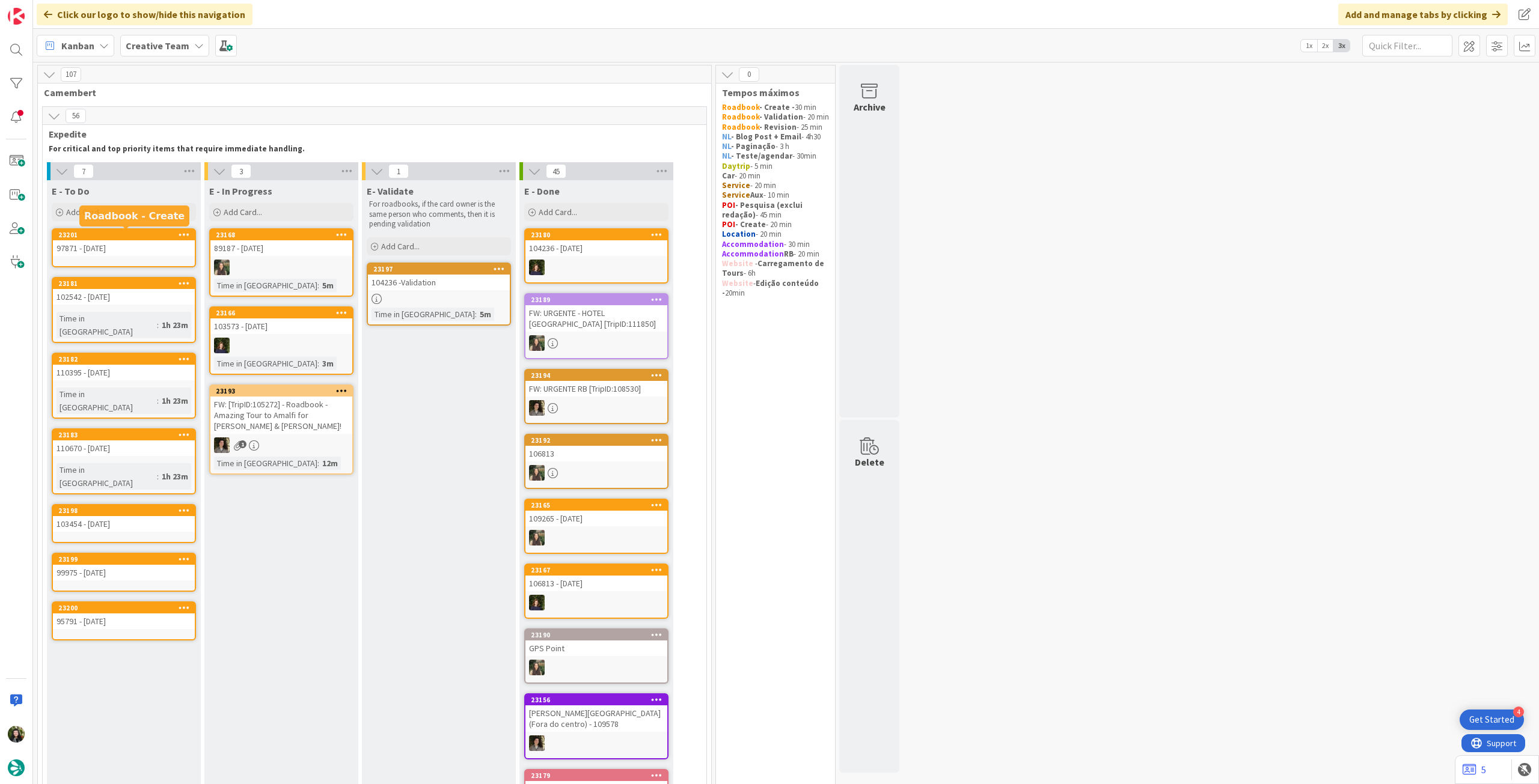
click at [186, 235] on icon at bounding box center [184, 234] width 12 height 8
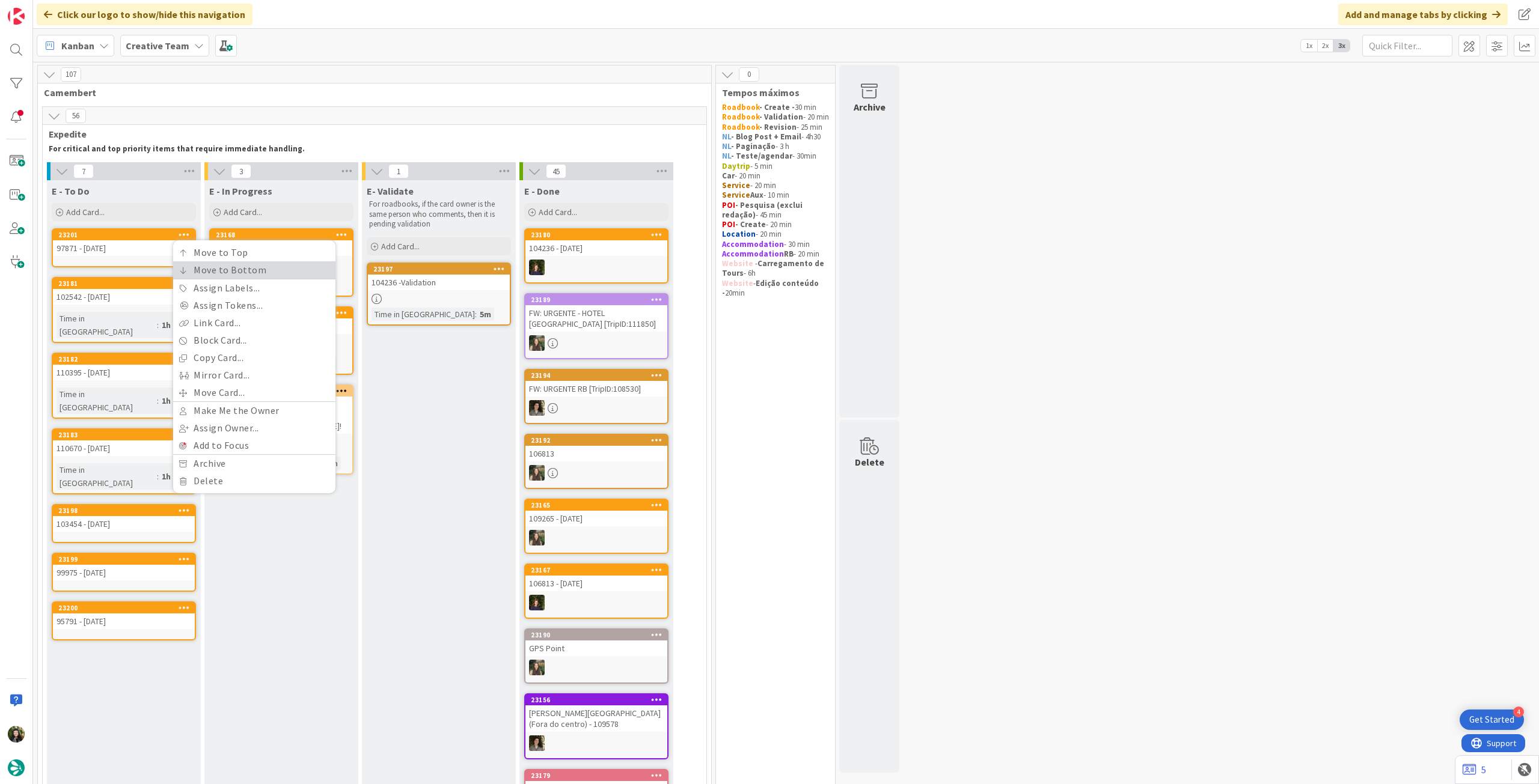
click at [228, 265] on link "Move to Bottom" at bounding box center [254, 270] width 162 height 17
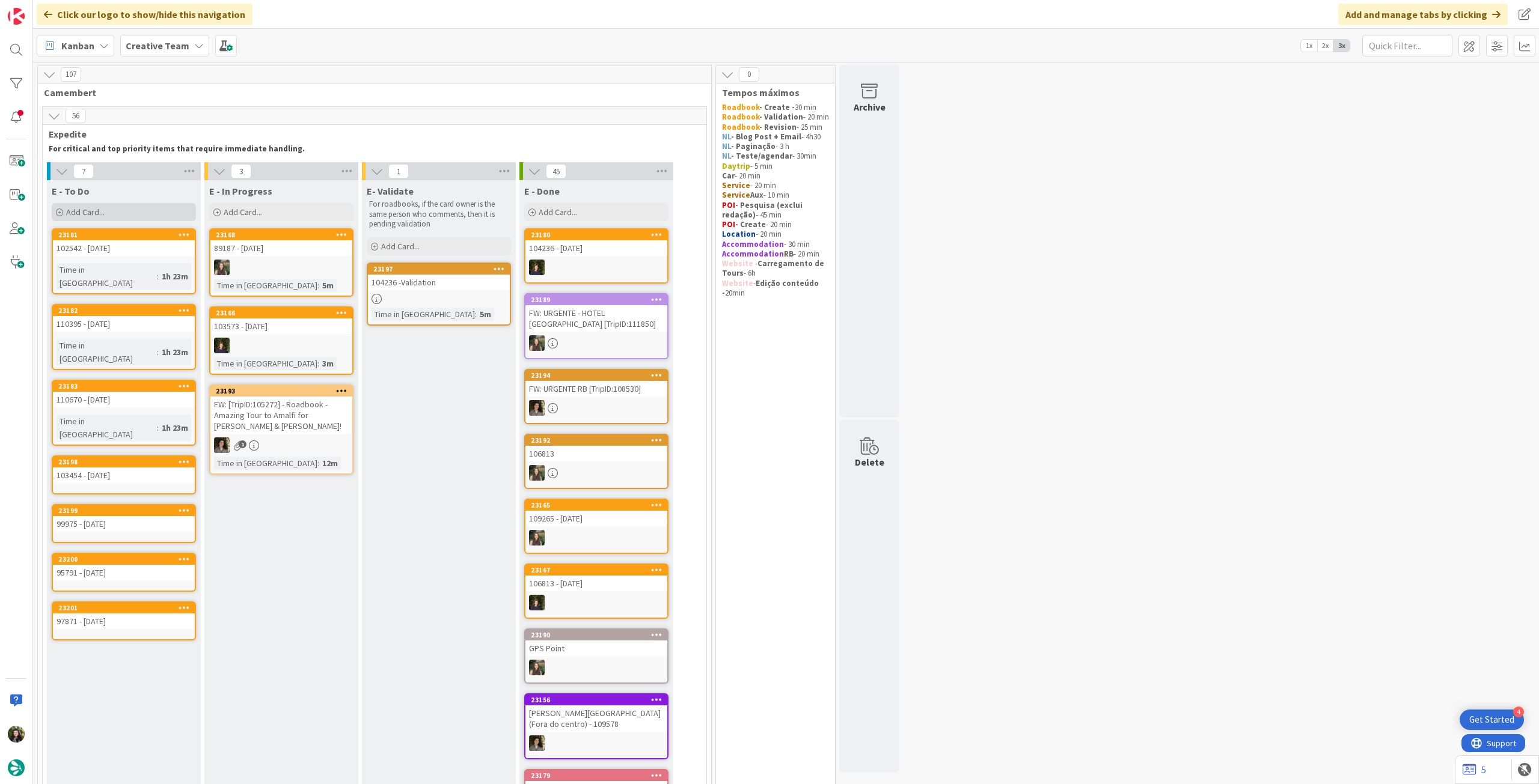
click at [111, 214] on div "Add Card..." at bounding box center [124, 212] width 144 height 18
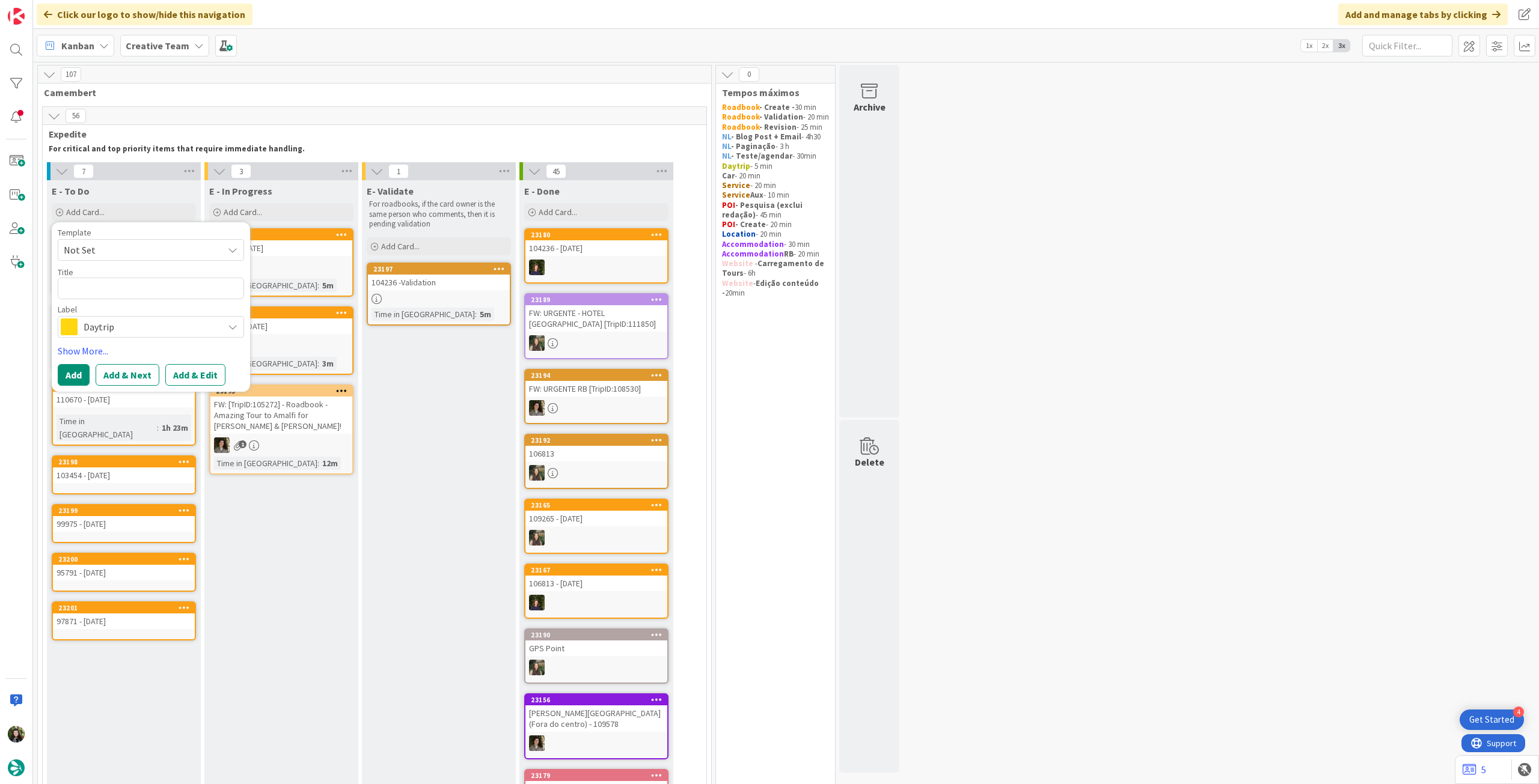
click at [153, 330] on span "Daytrip" at bounding box center [150, 327] width 134 height 17
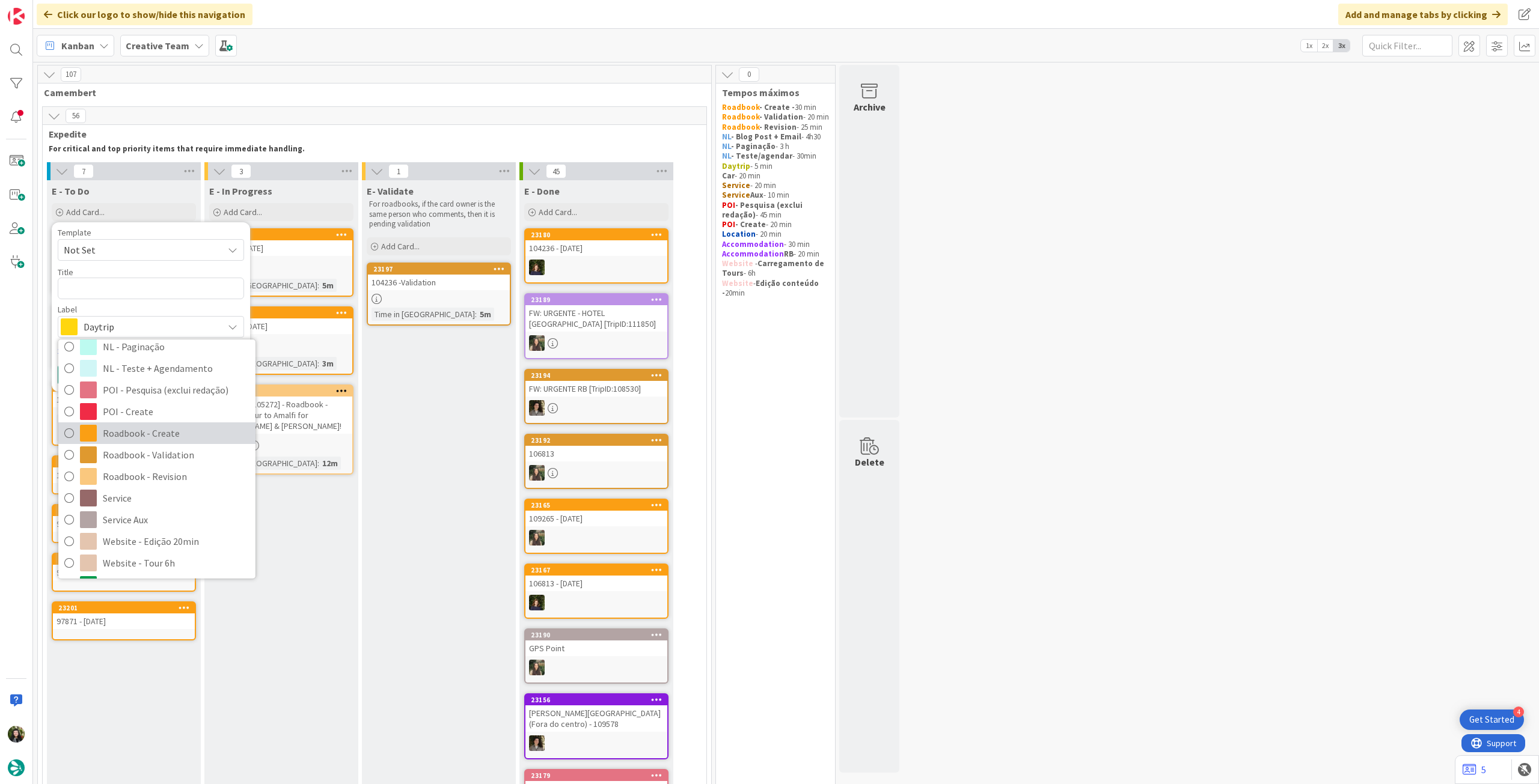
click at [176, 436] on span "Roadbook - Create" at bounding box center [176, 433] width 146 height 18
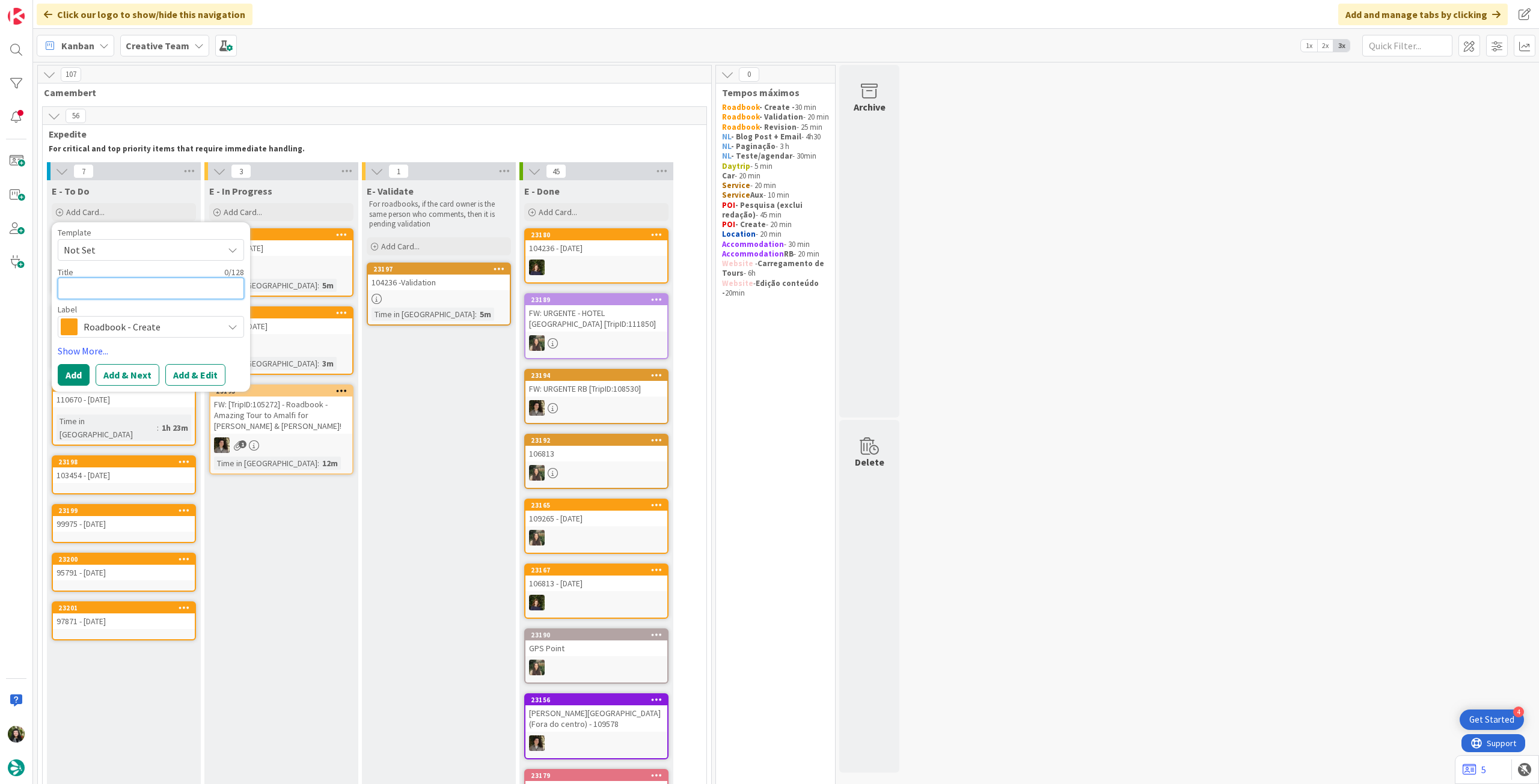
click at [153, 288] on textarea at bounding box center [151, 289] width 187 height 22
paste textarea "105847"
type textarea "x"
type textarea "105847"
type textarea "x"
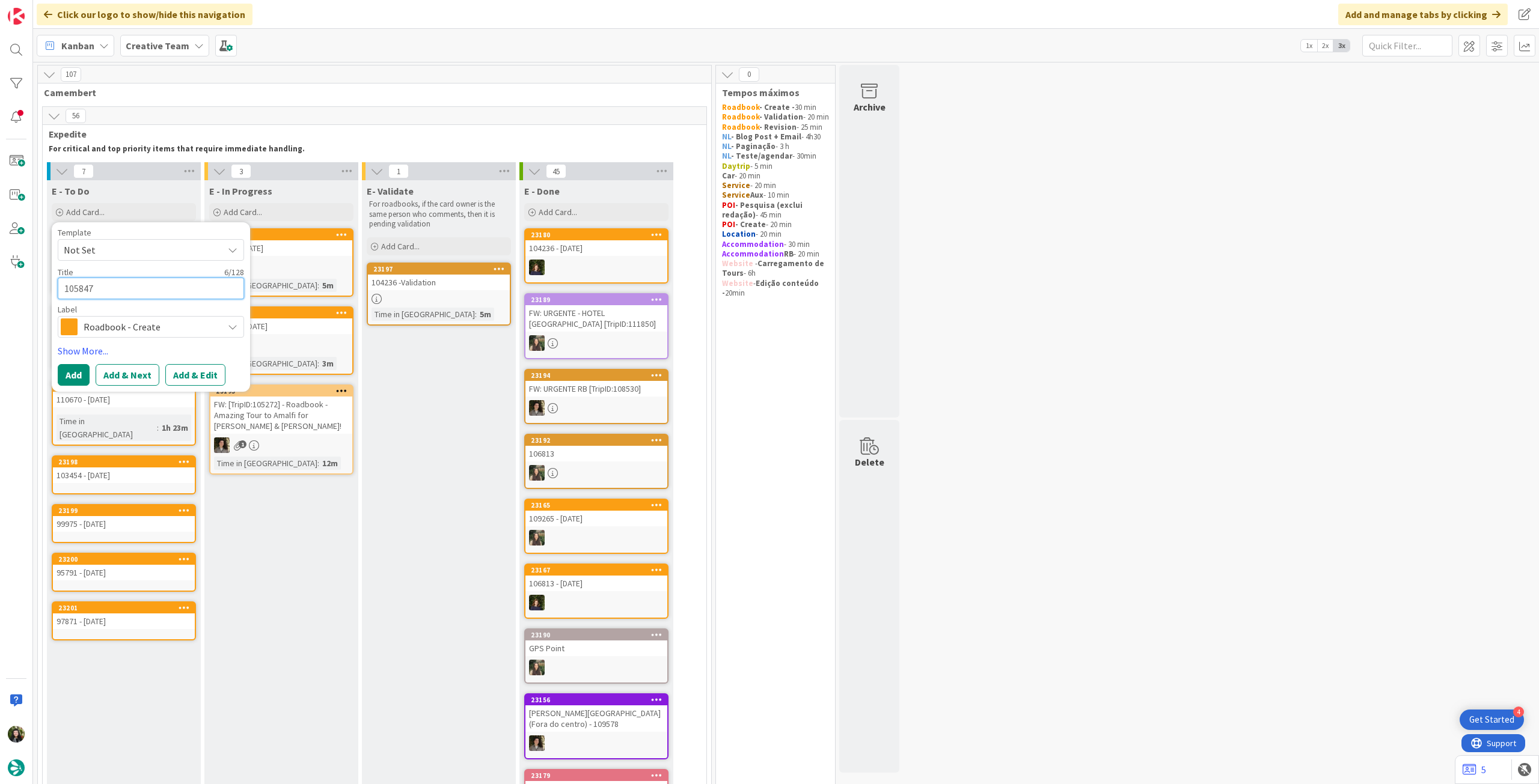
type textarea "105847"
type textarea "x"
type textarea "105847 -"
type textarea "x"
type textarea "105847 - 1"
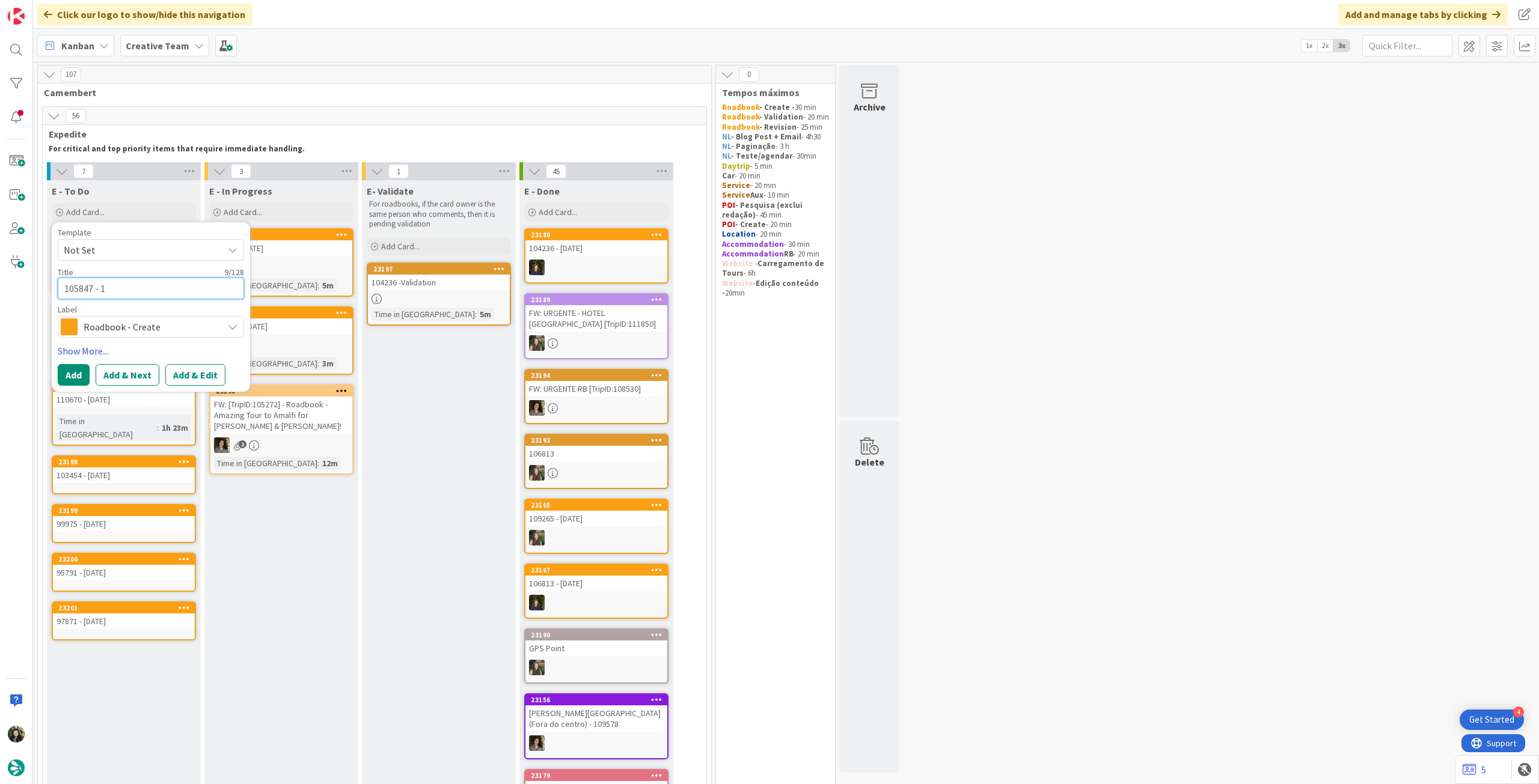
type textarea "x"
type textarea "105847 - 15"
type textarea "x"
type textarea "105847 - 15 o"
type textarea "x"
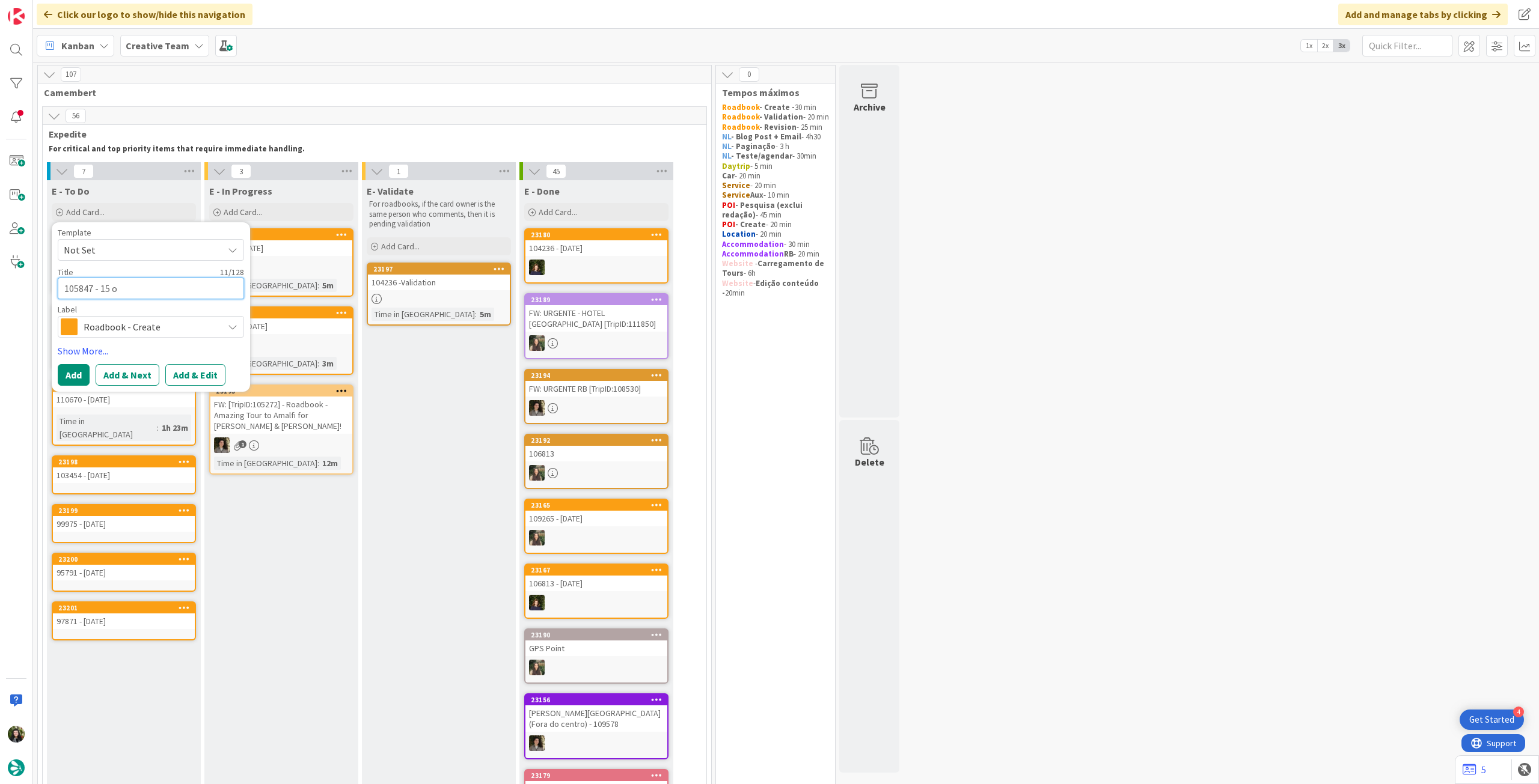
type textarea "105847 - 15 oc"
type textarea "x"
type textarea "105847 - 15 oct"
click at [63, 373] on button "Add" at bounding box center [73, 375] width 32 height 22
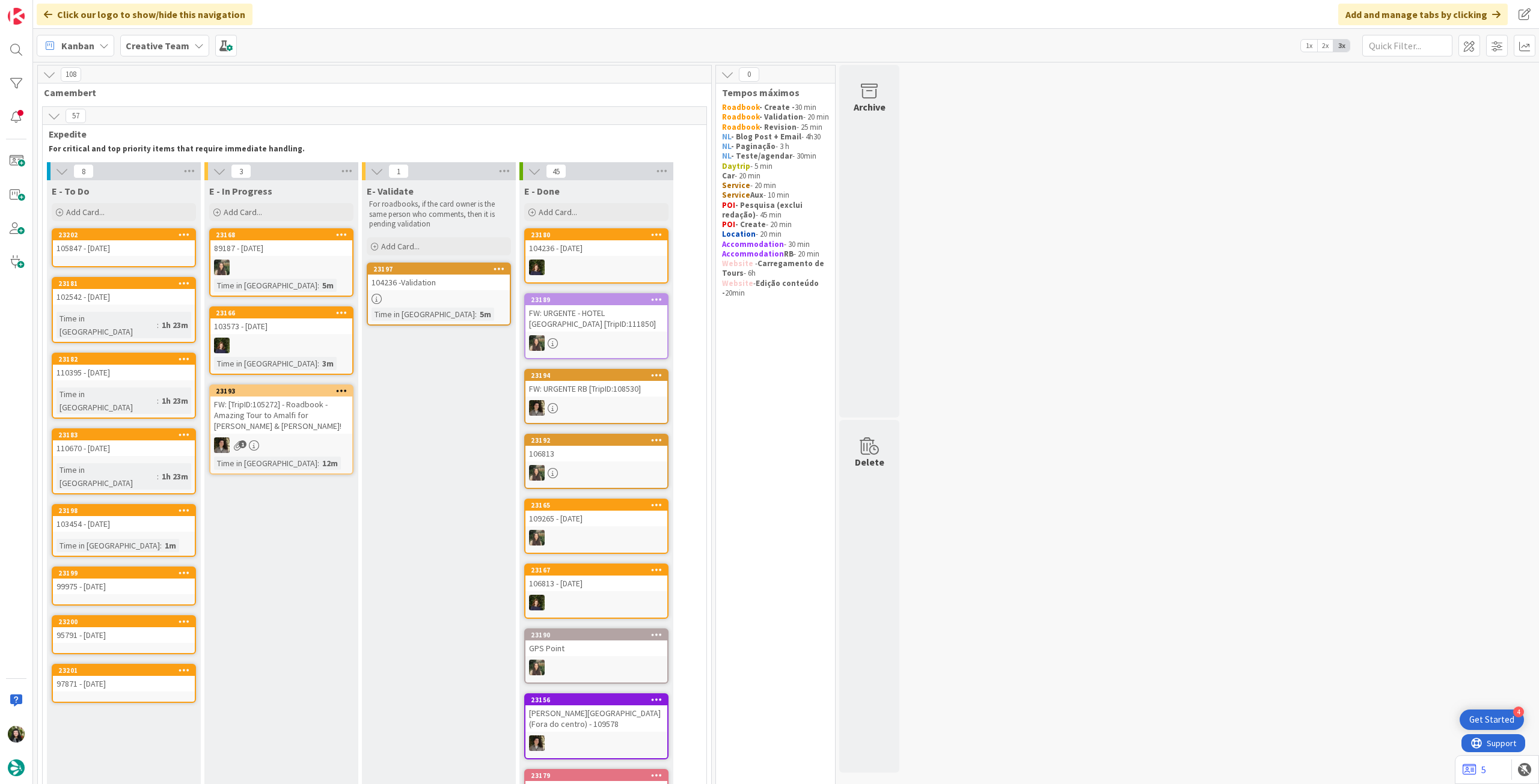
click at [185, 234] on icon at bounding box center [184, 234] width 12 height 8
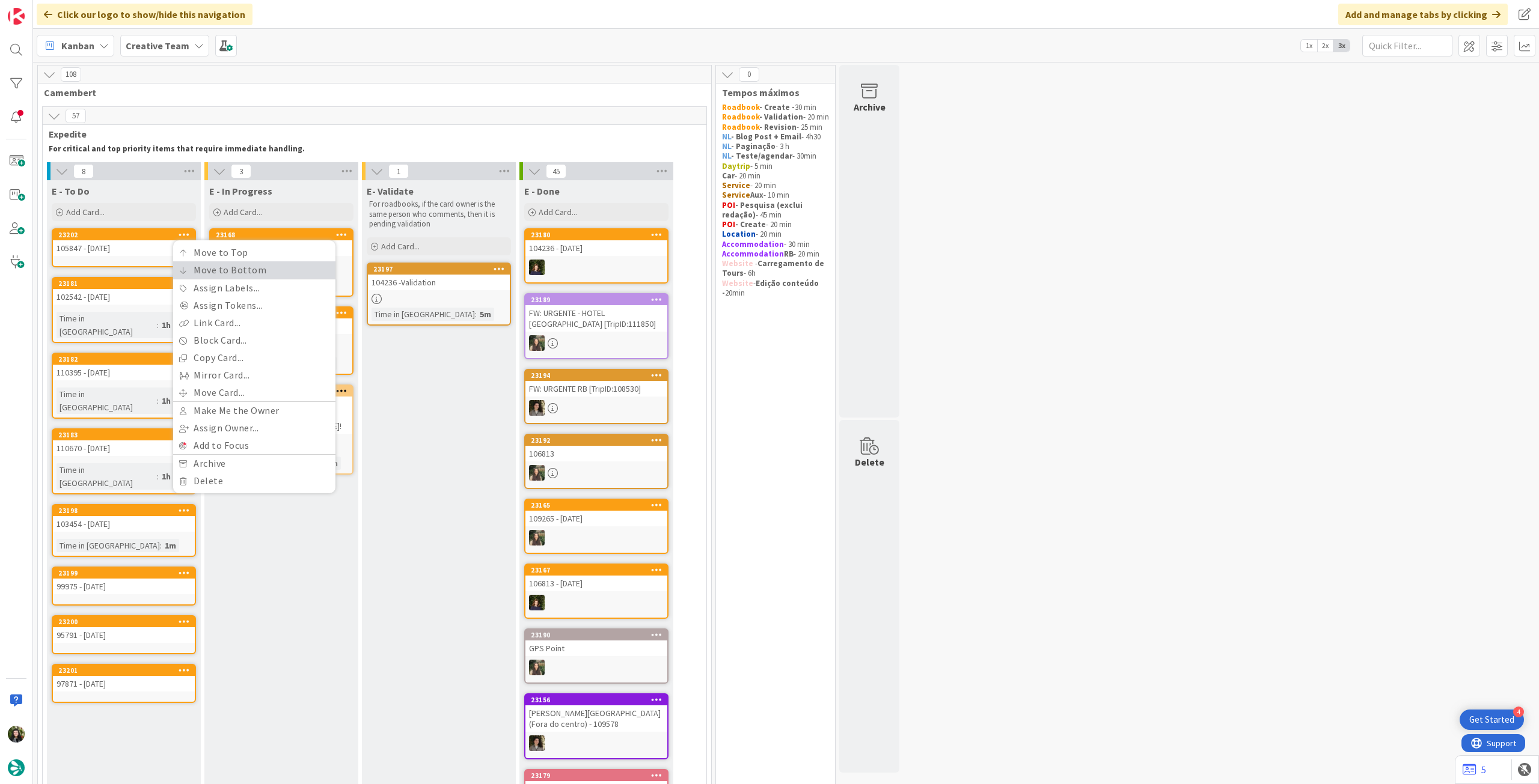
click at [181, 264] on link "Move to Bottom" at bounding box center [254, 270] width 162 height 17
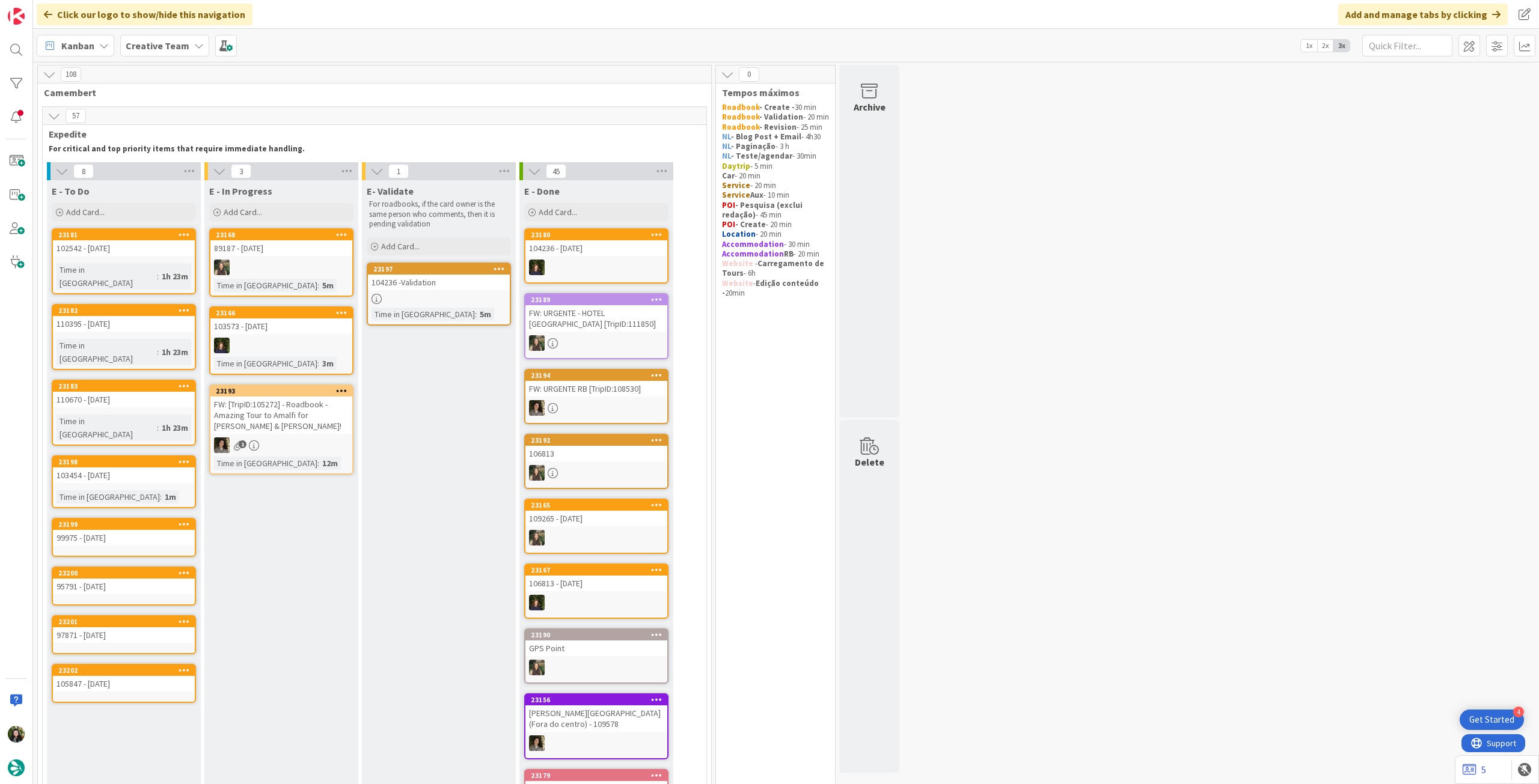
click at [122, 200] on div "E - To Do Add Card... Template Not Set Title 0 / 128 Label Daytrip Accommodatio…" at bounding box center [123, 202] width 154 height 43
click at [122, 206] on div "Add Card..." at bounding box center [124, 212] width 144 height 18
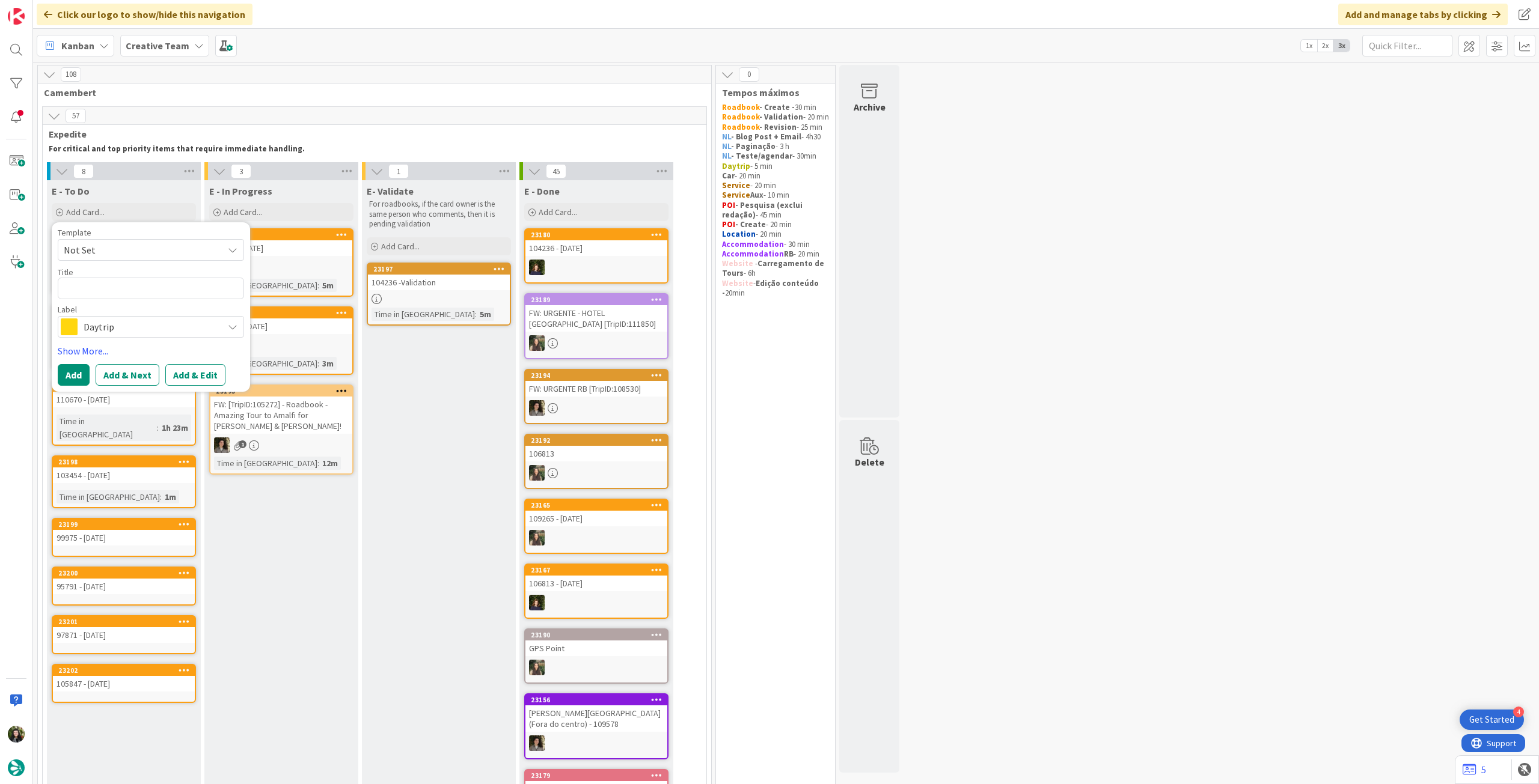
click at [123, 325] on span "Daytrip" at bounding box center [150, 327] width 134 height 17
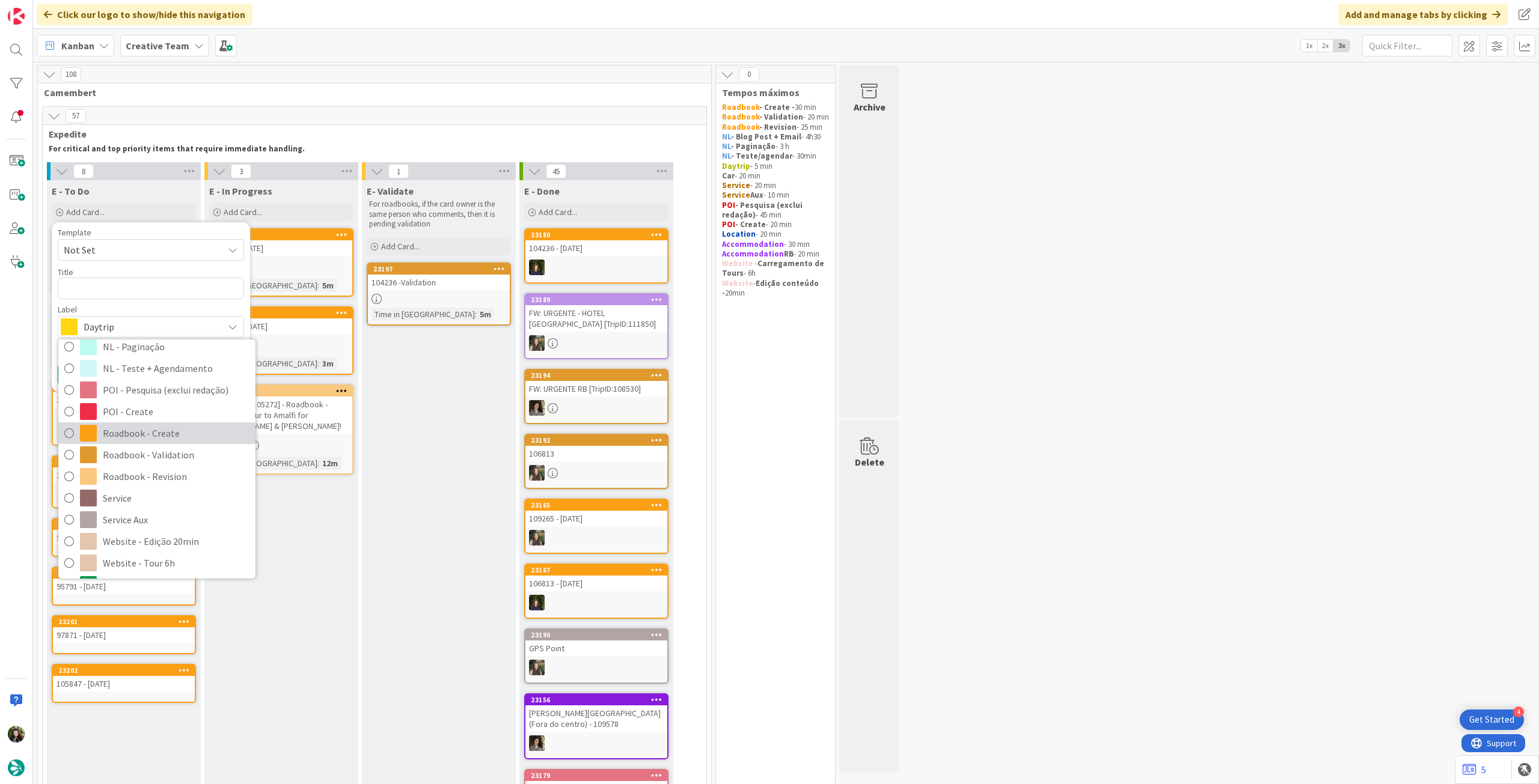
click at [184, 431] on span "Roadbook - Create" at bounding box center [176, 433] width 146 height 18
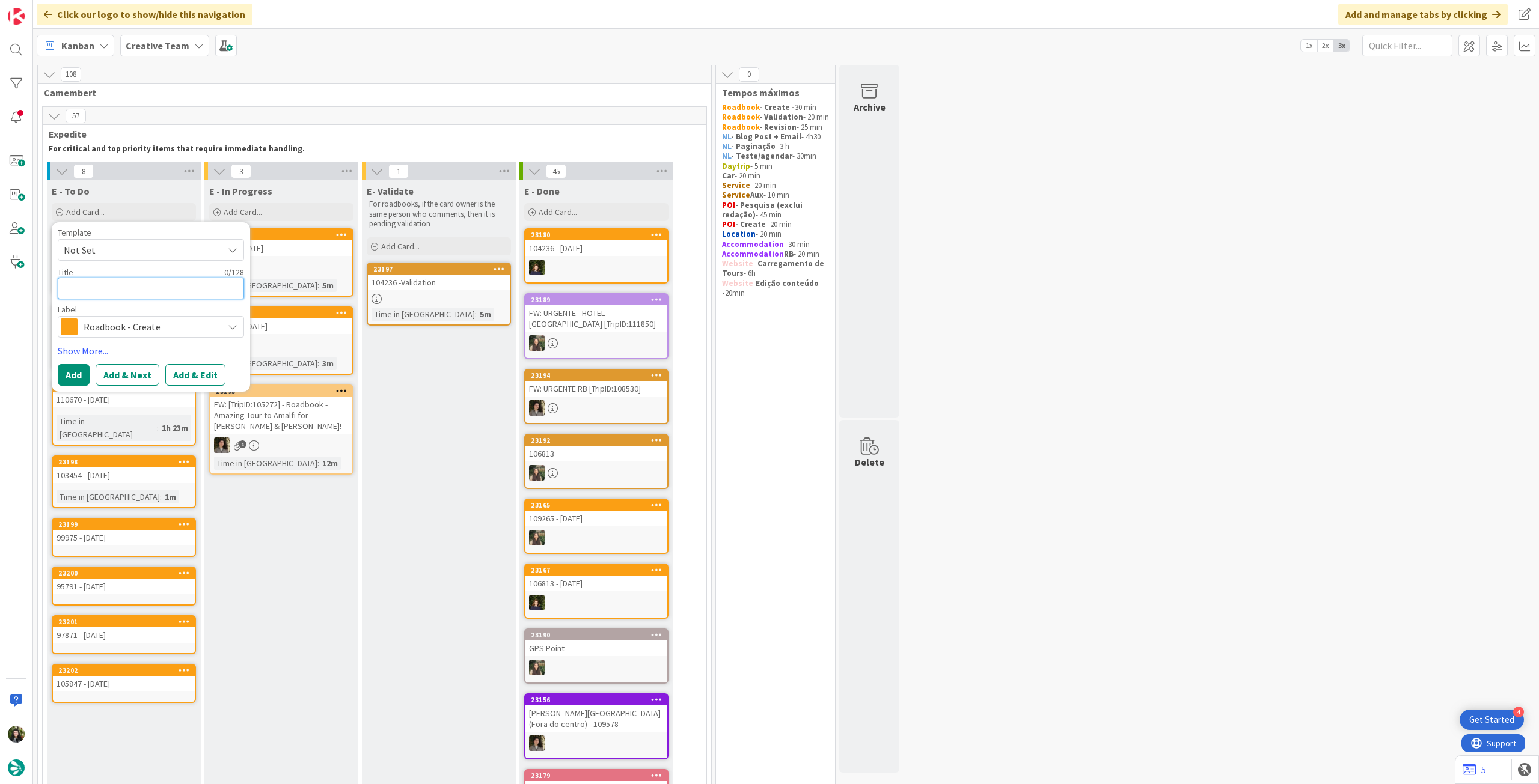
click at [153, 296] on textarea at bounding box center [151, 289] width 187 height 22
paste textarea "106775"
type textarea "x"
type textarea "106775"
type textarea "x"
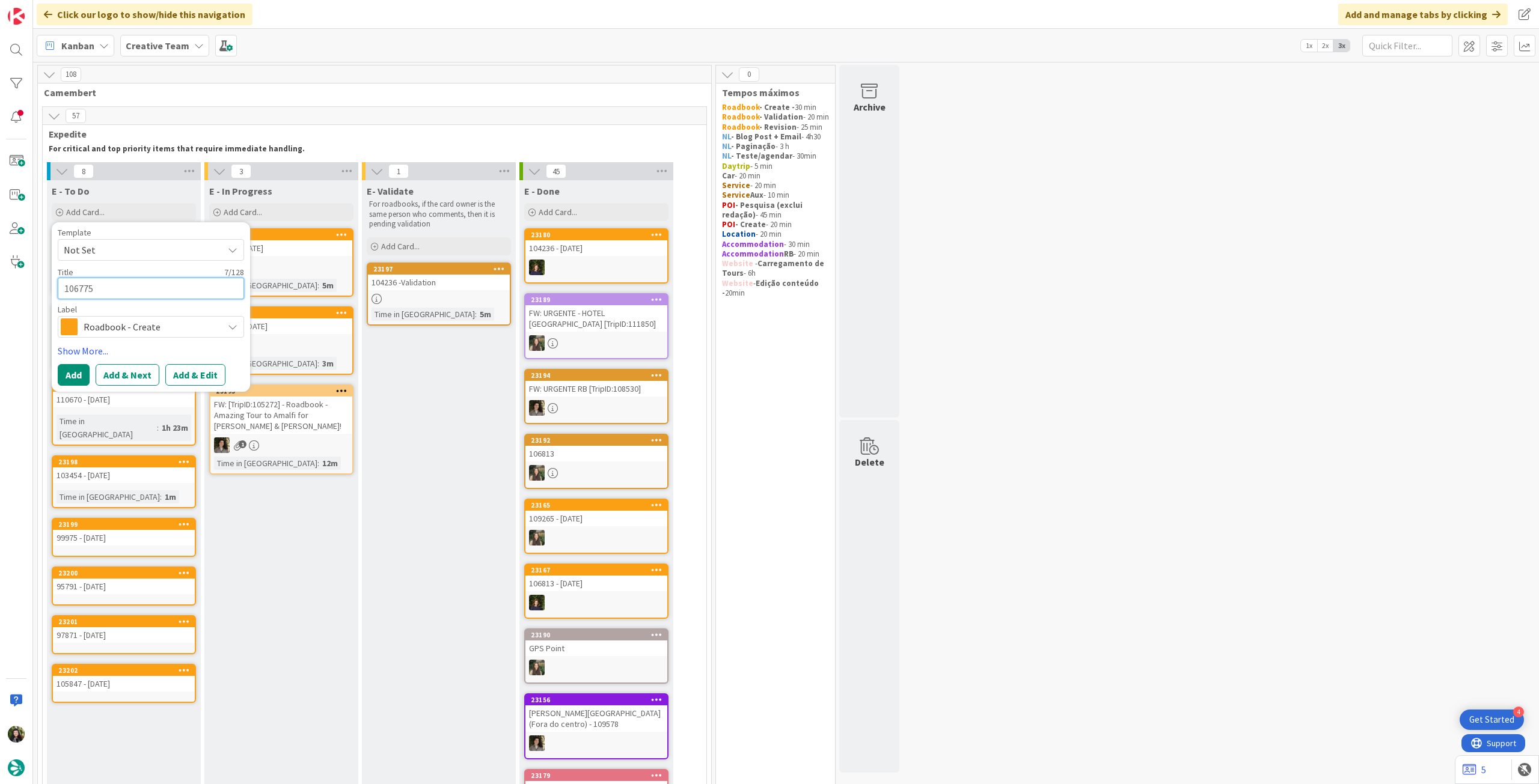
type textarea "106775 -"
type textarea "x"
type textarea "106775 -"
type textarea "x"
type textarea "106775 -"
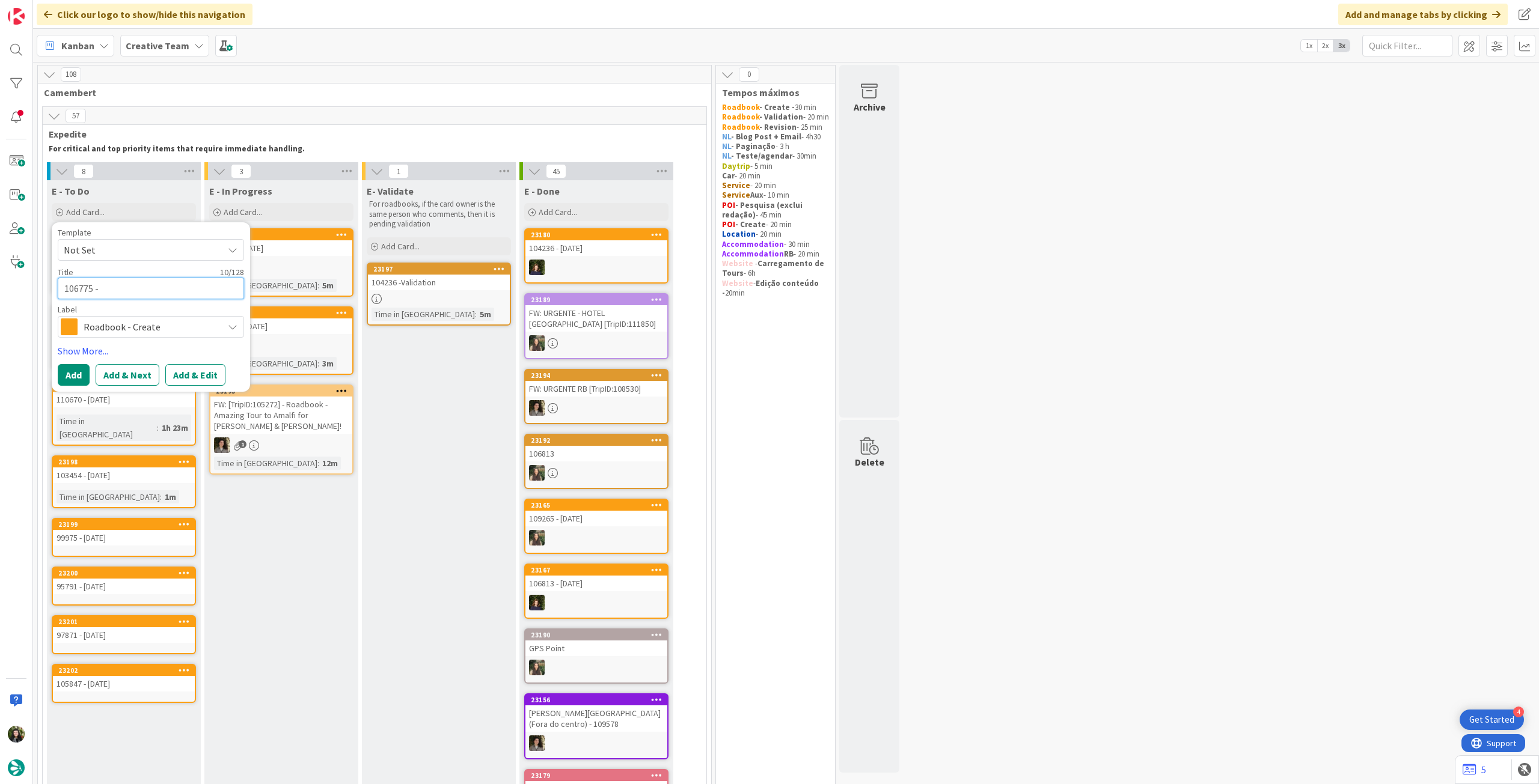
type textarea "x"
type textarea "106775 - 1"
type textarea "x"
type textarea "106775 - 15"
type textarea "x"
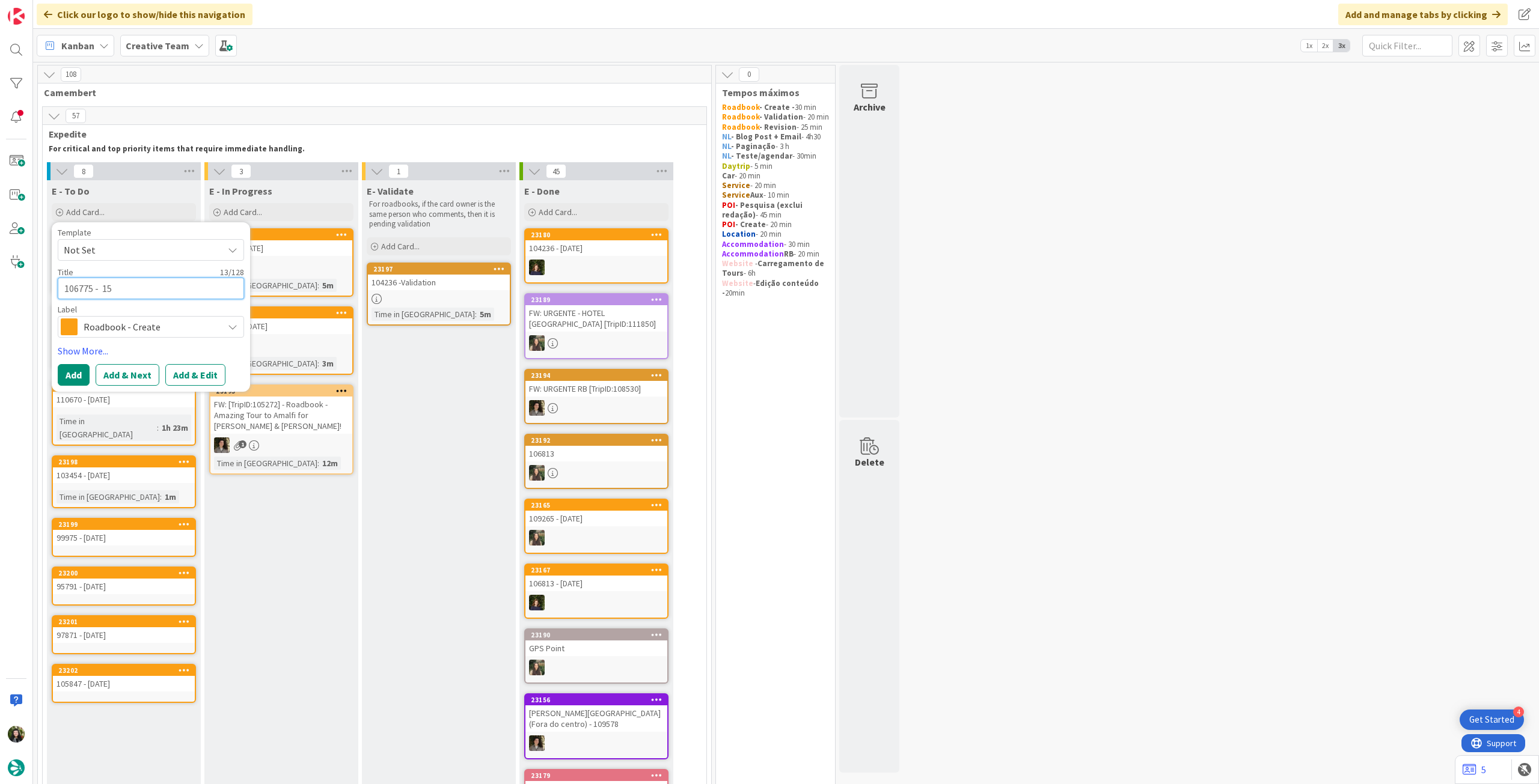
type textarea "106775 - 15 o"
type textarea "x"
type textarea "106775 - 15 oc"
type textarea "x"
type textarea "106775 - 15 oct"
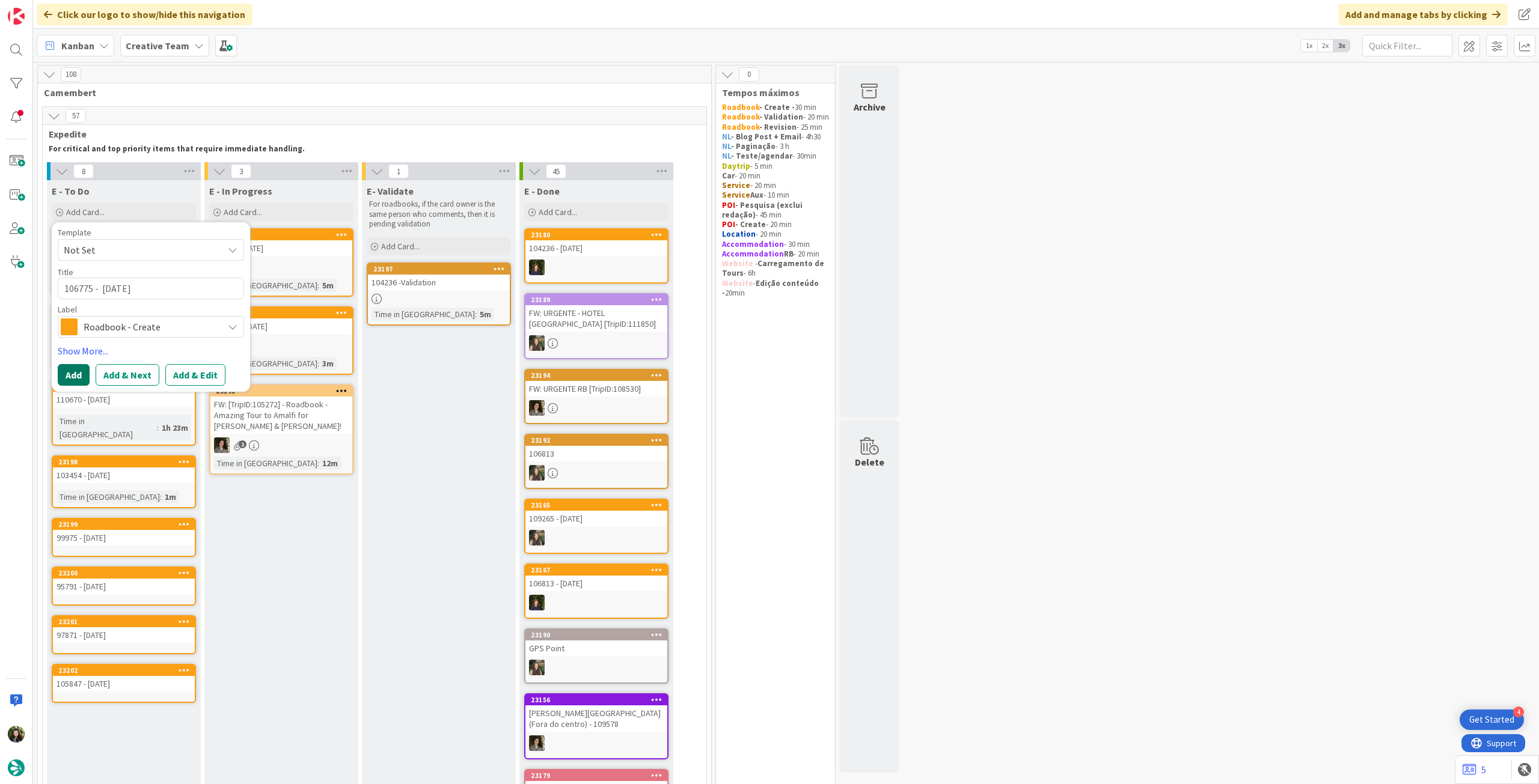
click at [79, 373] on button "Add" at bounding box center [73, 375] width 32 height 22
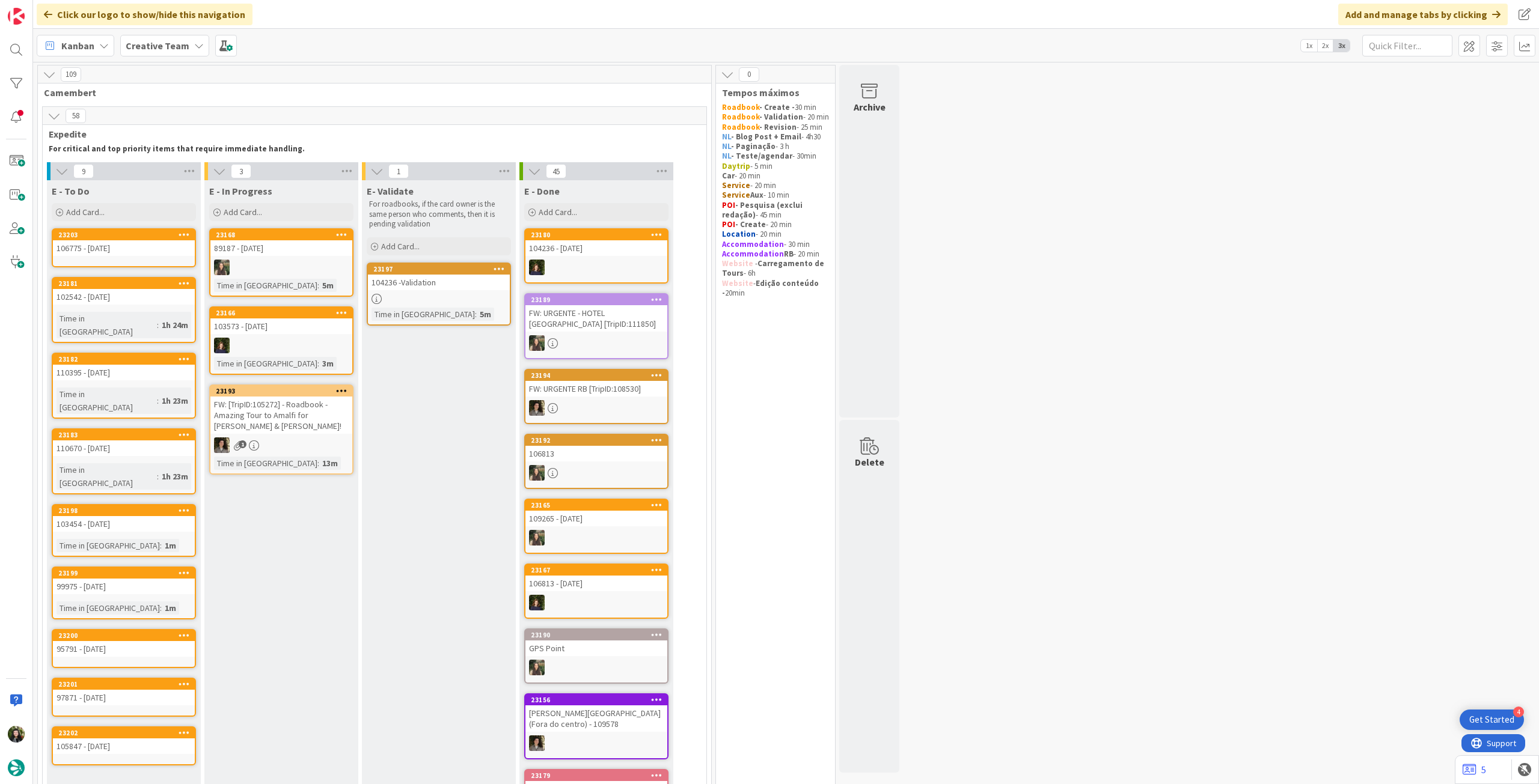
click at [183, 232] on icon at bounding box center [184, 234] width 12 height 8
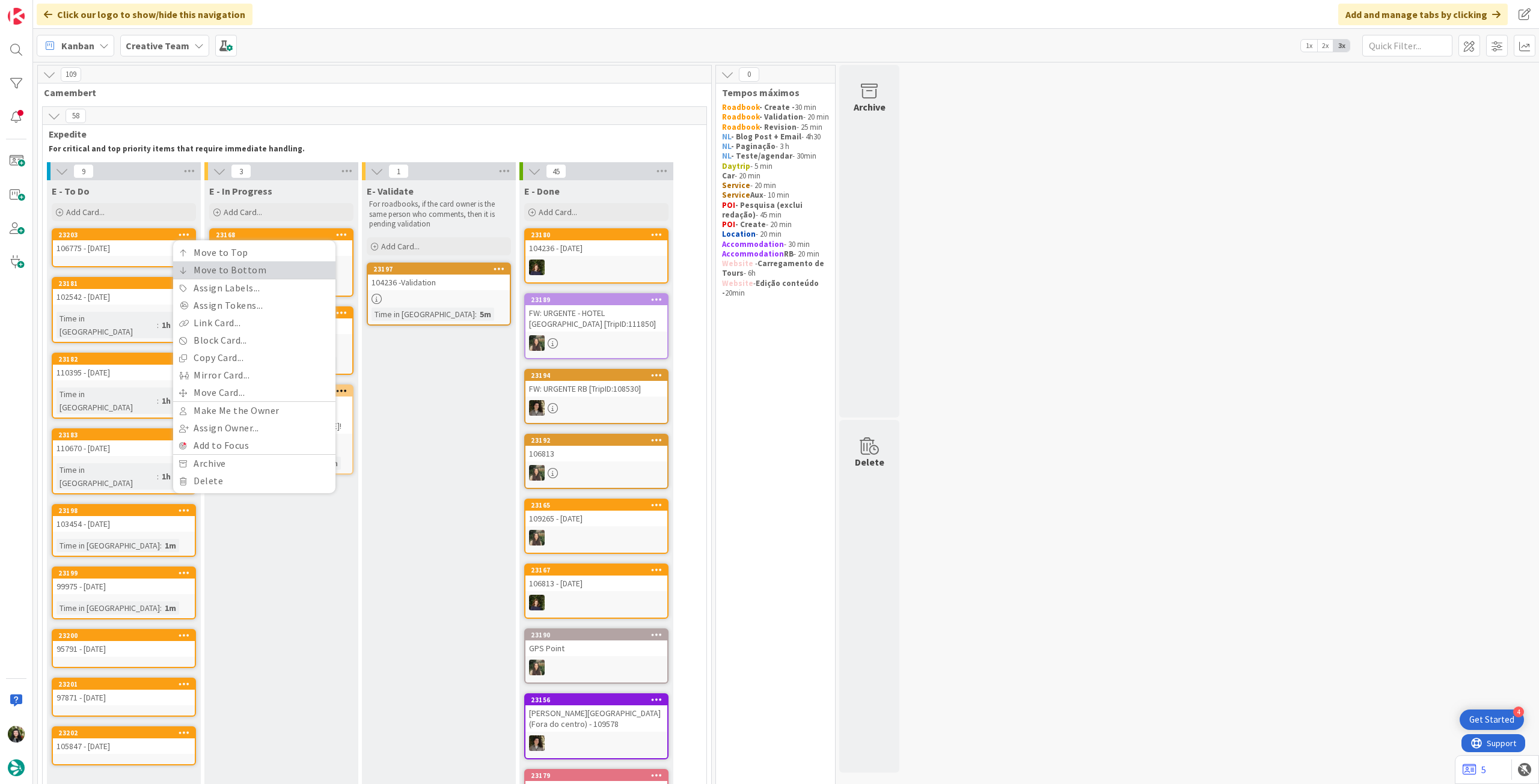
click at [194, 270] on link "Move to Bottom" at bounding box center [254, 270] width 162 height 17
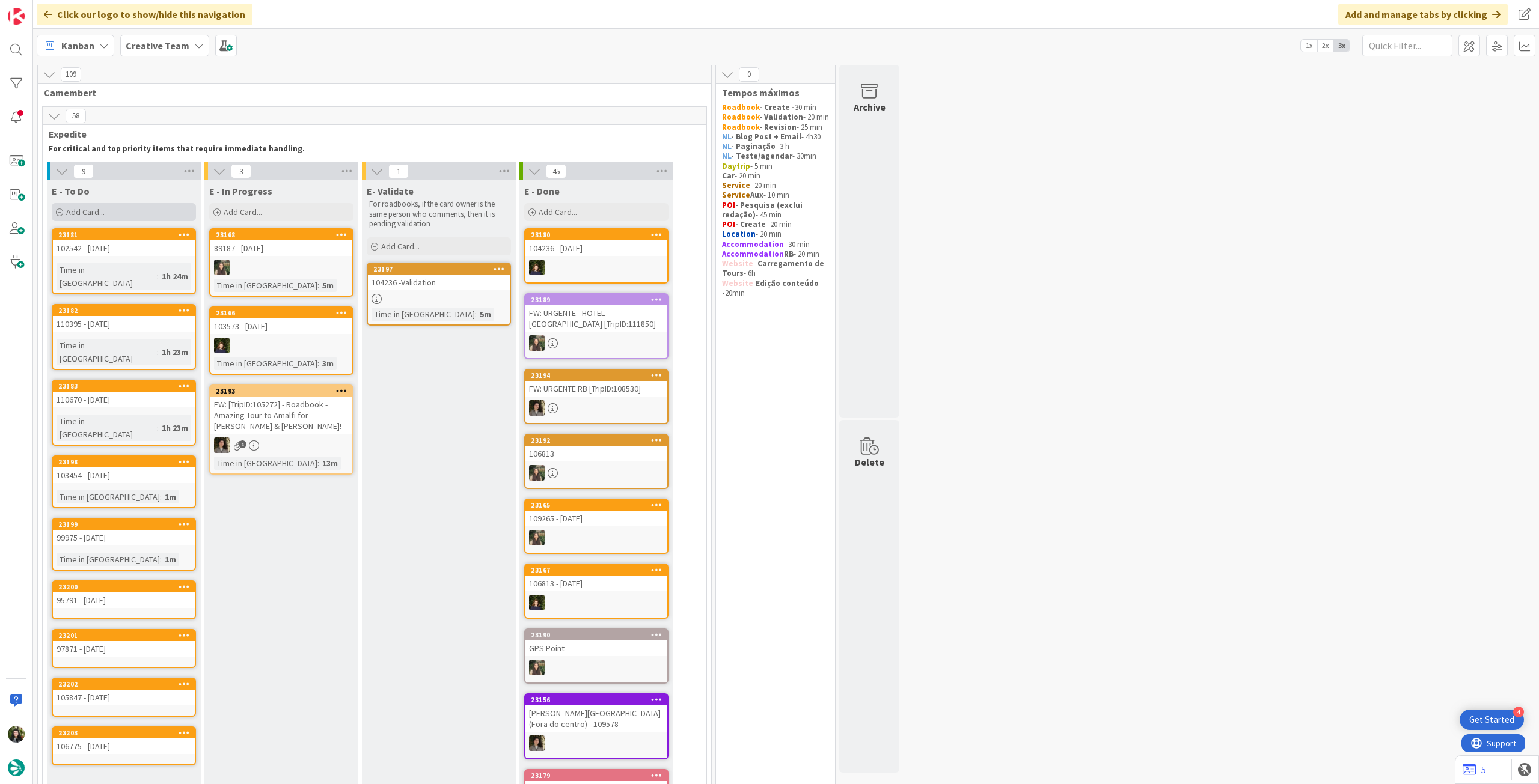
click at [120, 213] on div "Add Card..." at bounding box center [124, 212] width 144 height 18
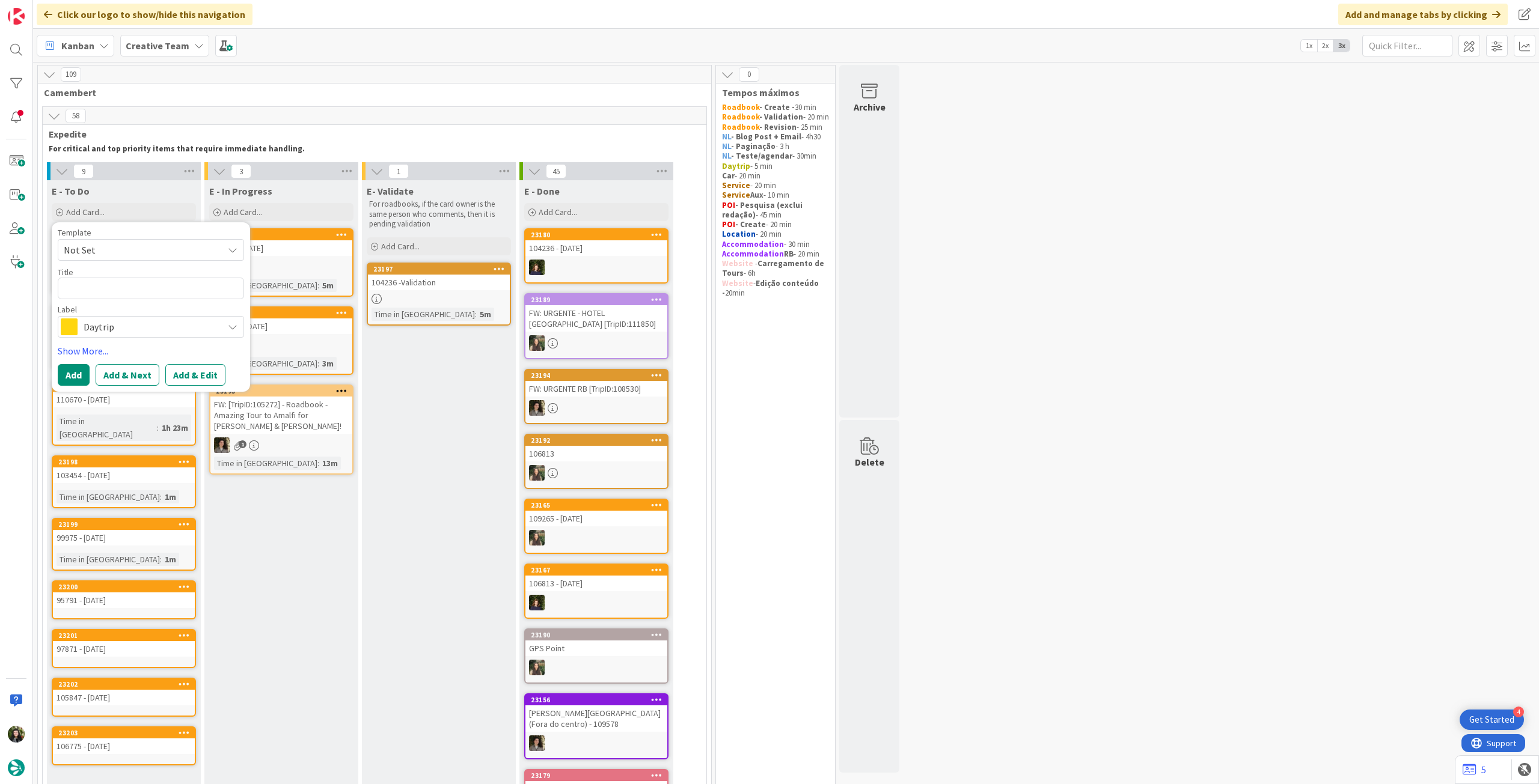
click at [119, 328] on span "Daytrip" at bounding box center [150, 327] width 134 height 17
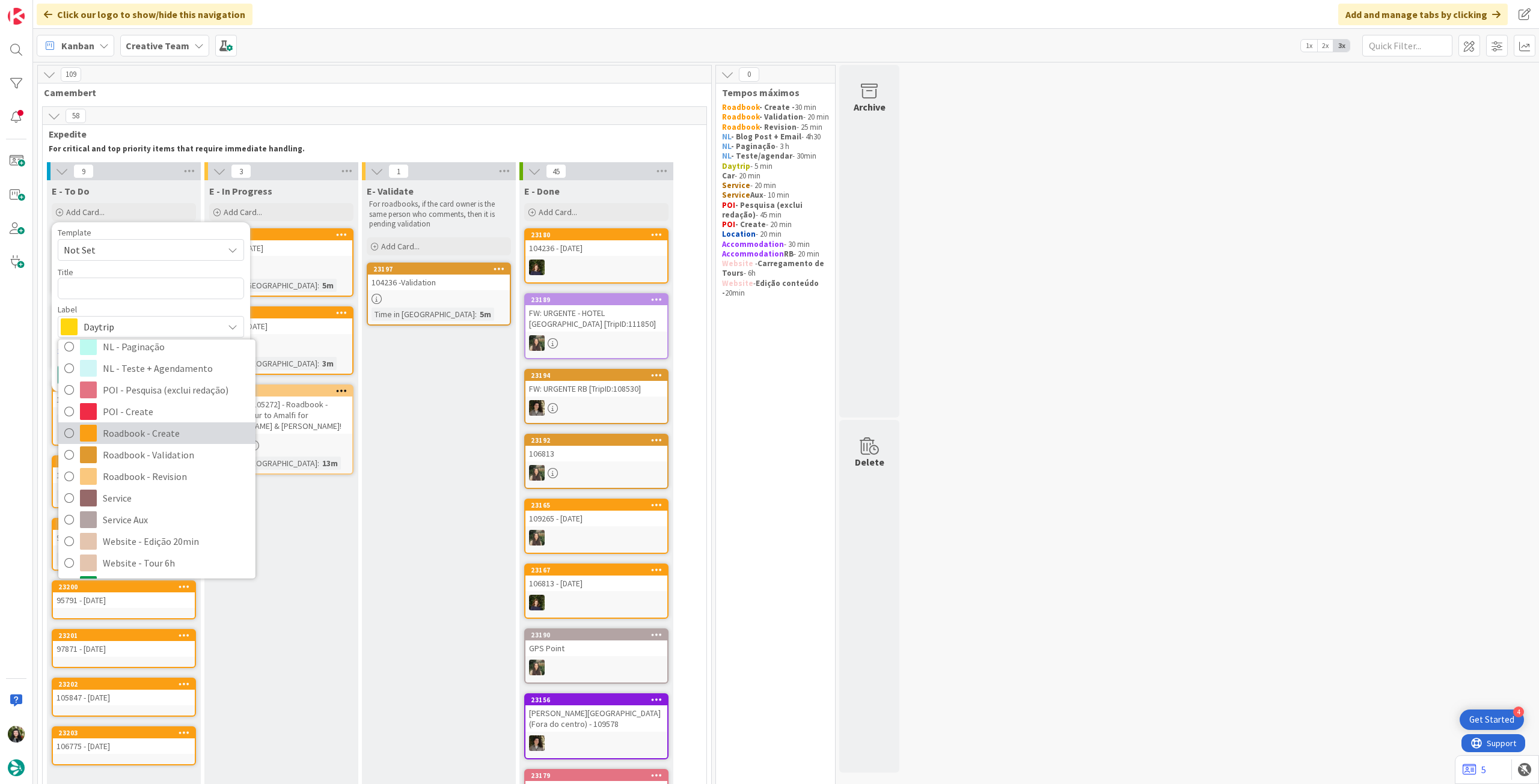
click at [177, 433] on span "Roadbook - Create" at bounding box center [176, 433] width 146 height 18
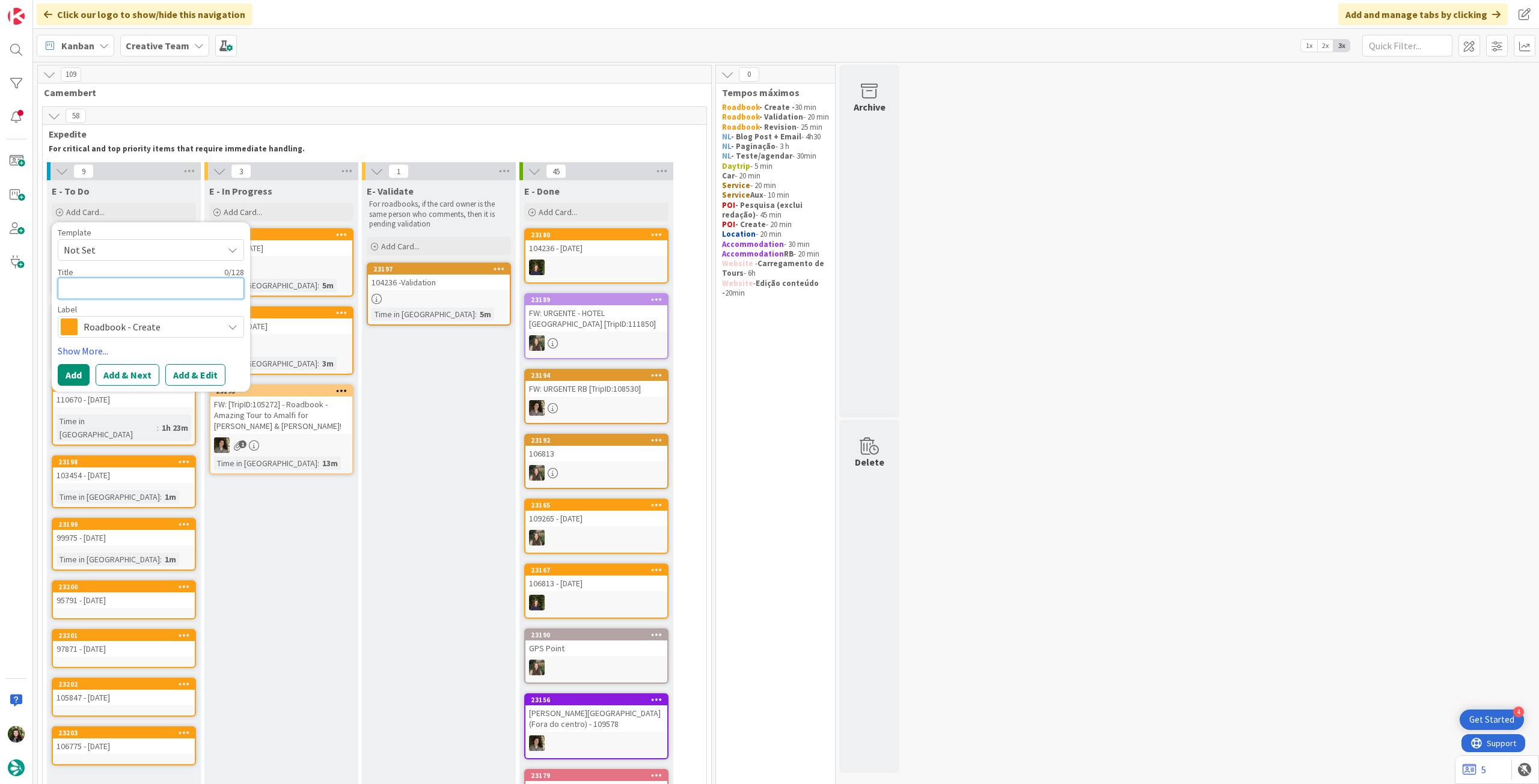
click at [146, 289] on textarea at bounding box center [151, 289] width 187 height 22
paste textarea "107927"
type textarea "x"
type textarea "107927"
click at [77, 374] on button "Add" at bounding box center [73, 375] width 32 height 22
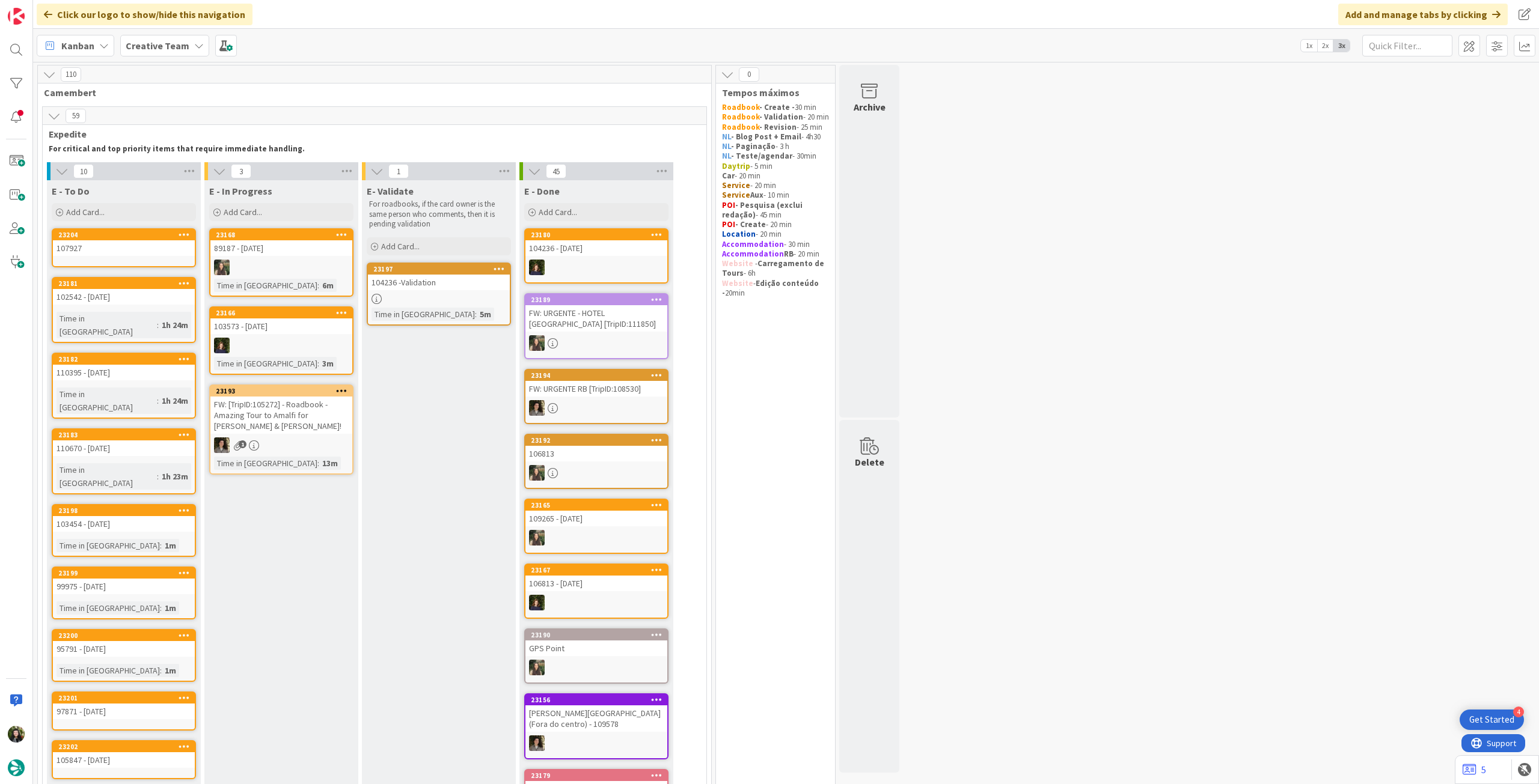
click at [151, 254] on div "107927" at bounding box center [124, 248] width 142 height 15
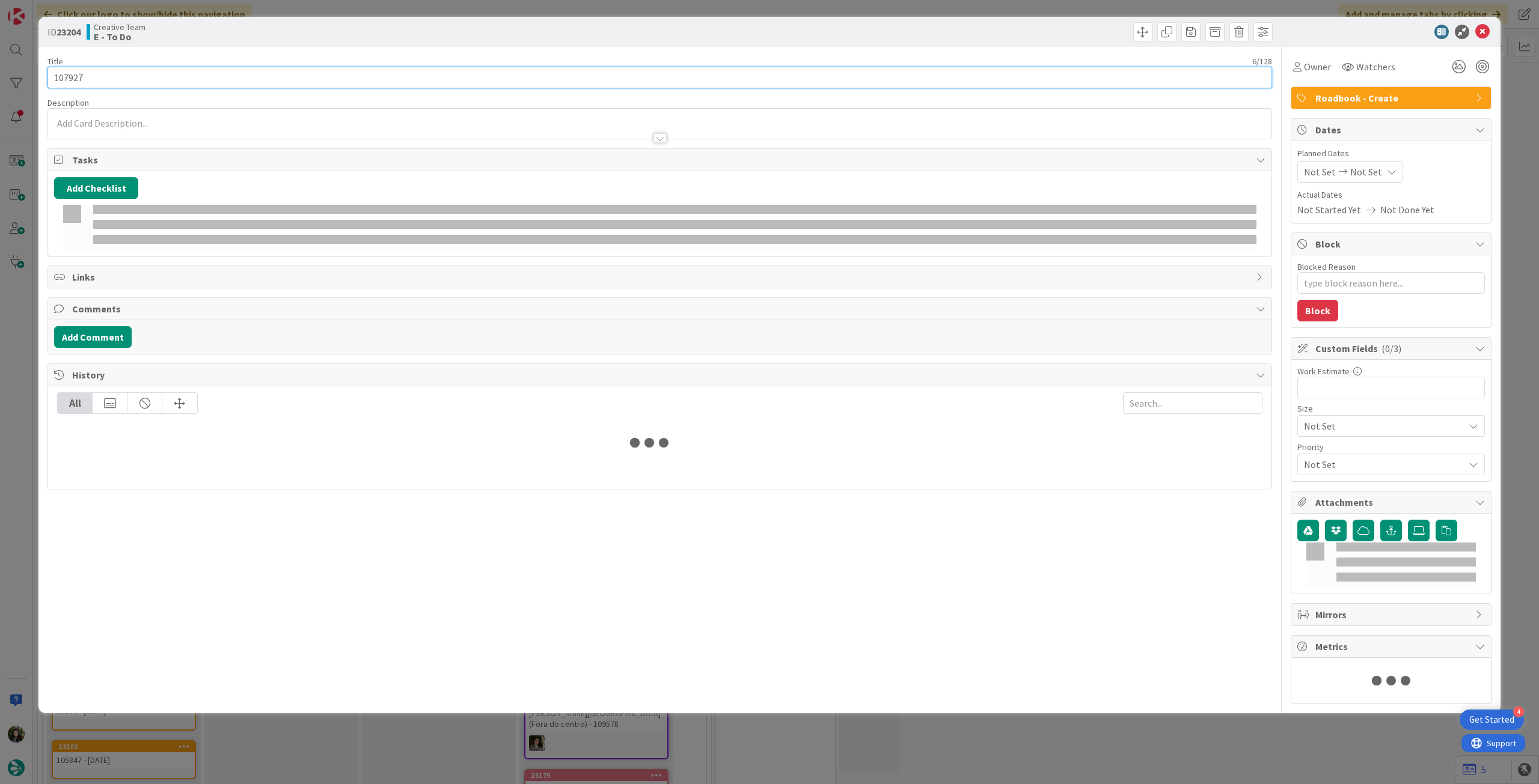
click at [168, 79] on input "107927" at bounding box center [660, 77] width 1225 height 22
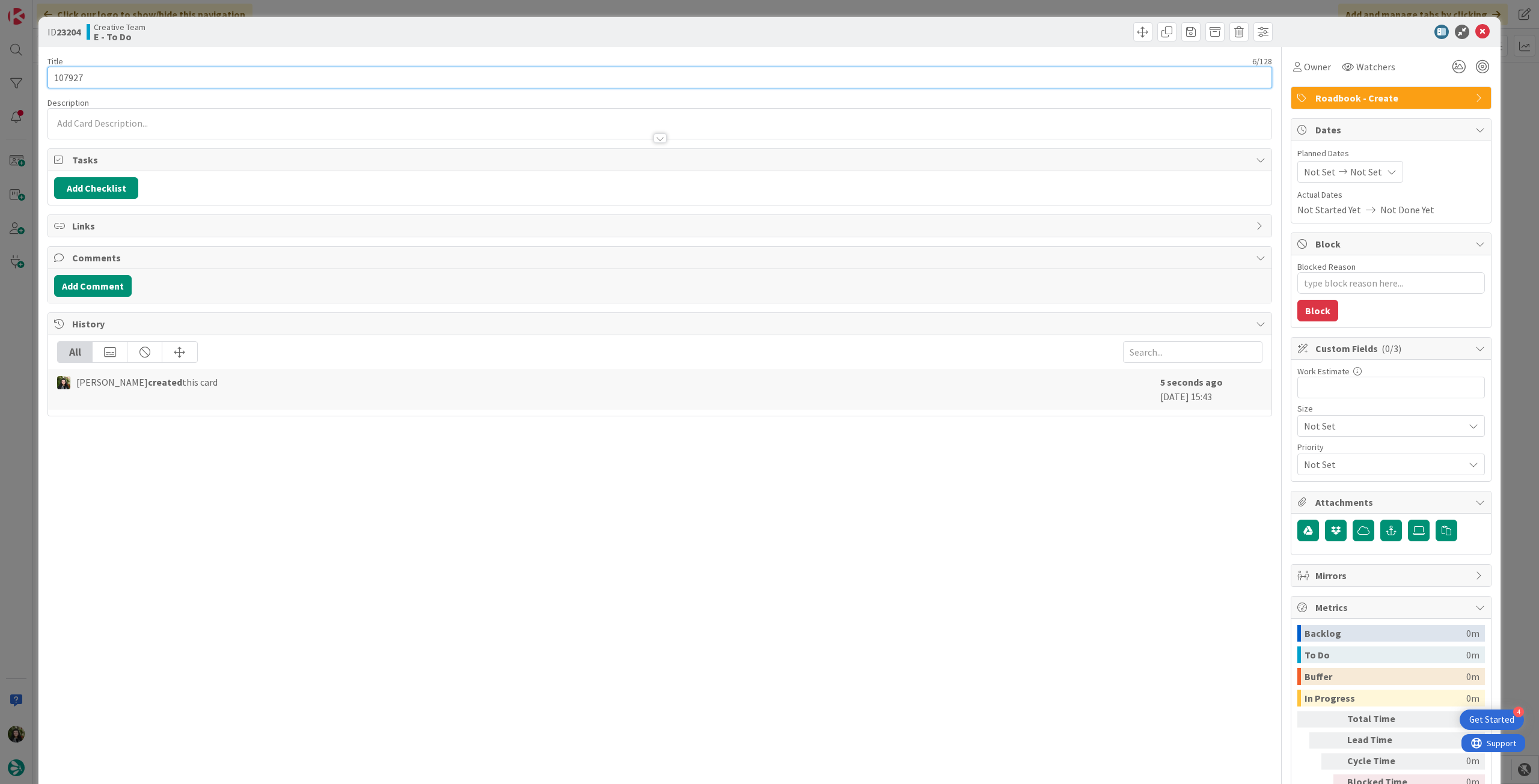
type textarea "x"
type input "107927 - 15 oct"
type textarea "x"
type input "107927 - 15 oct"
click at [1475, 30] on icon at bounding box center [1482, 32] width 15 height 15
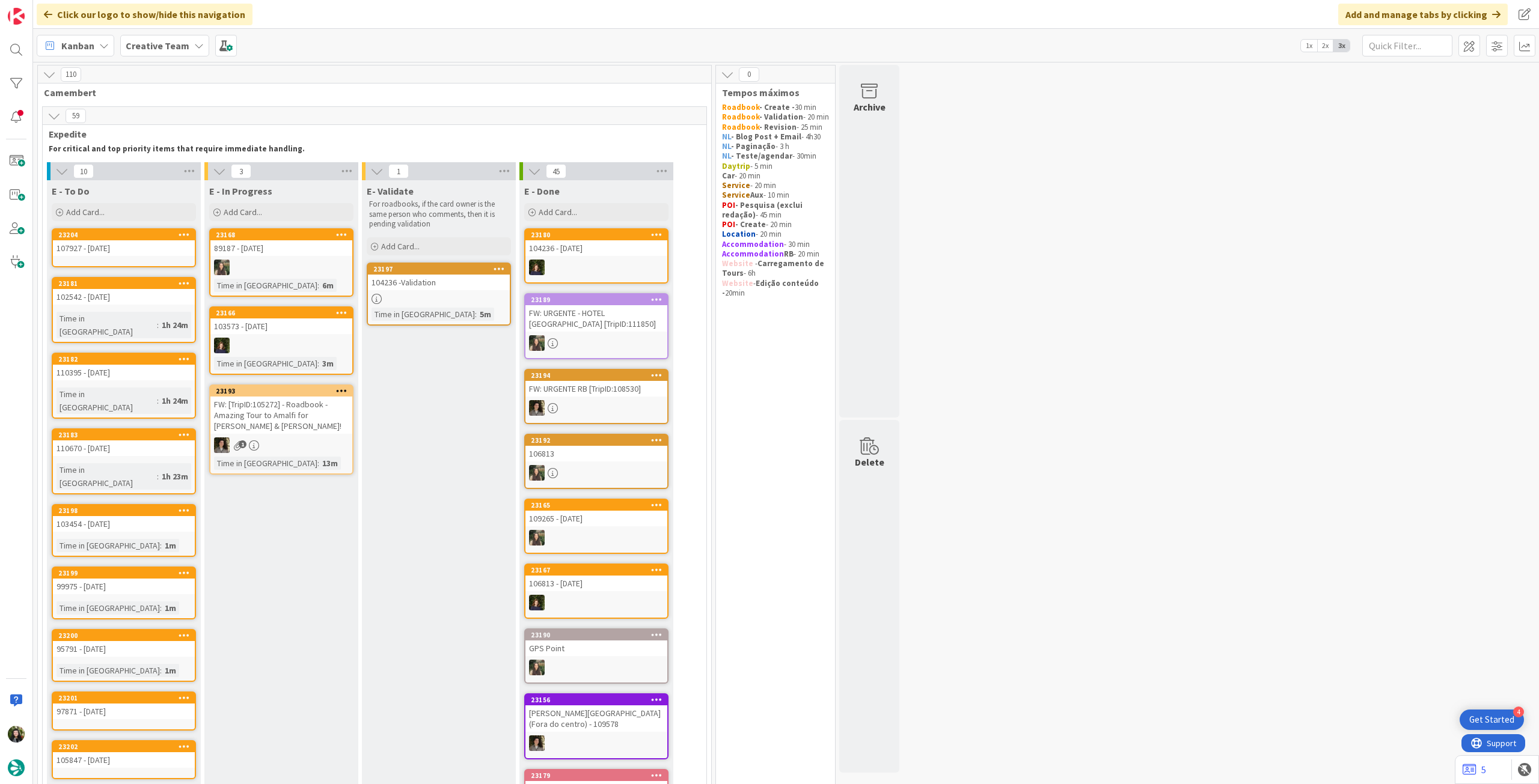
click at [186, 232] on icon at bounding box center [184, 234] width 12 height 8
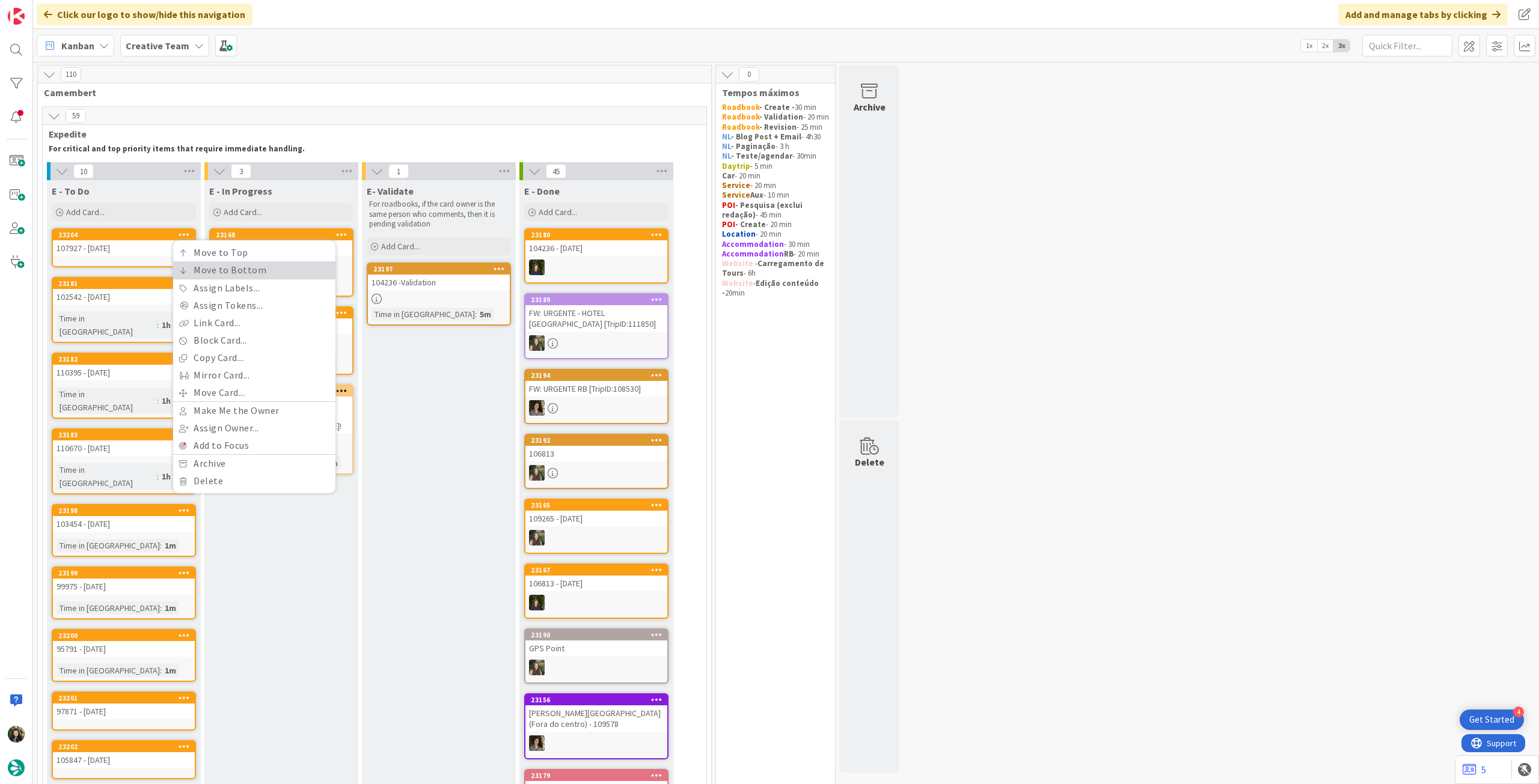
click at [195, 264] on link "Move to Bottom" at bounding box center [254, 270] width 162 height 17
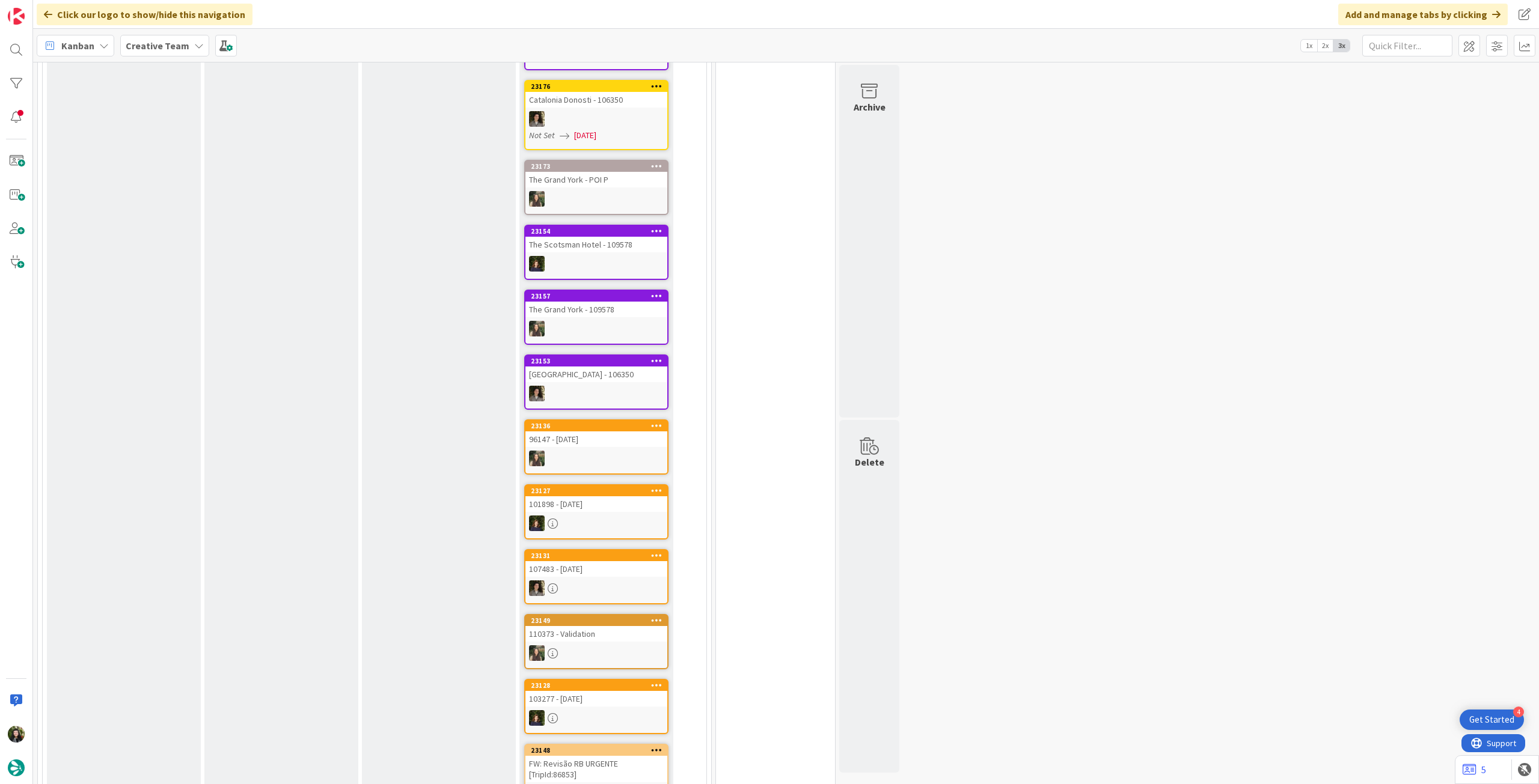
scroll to position [2083, 0]
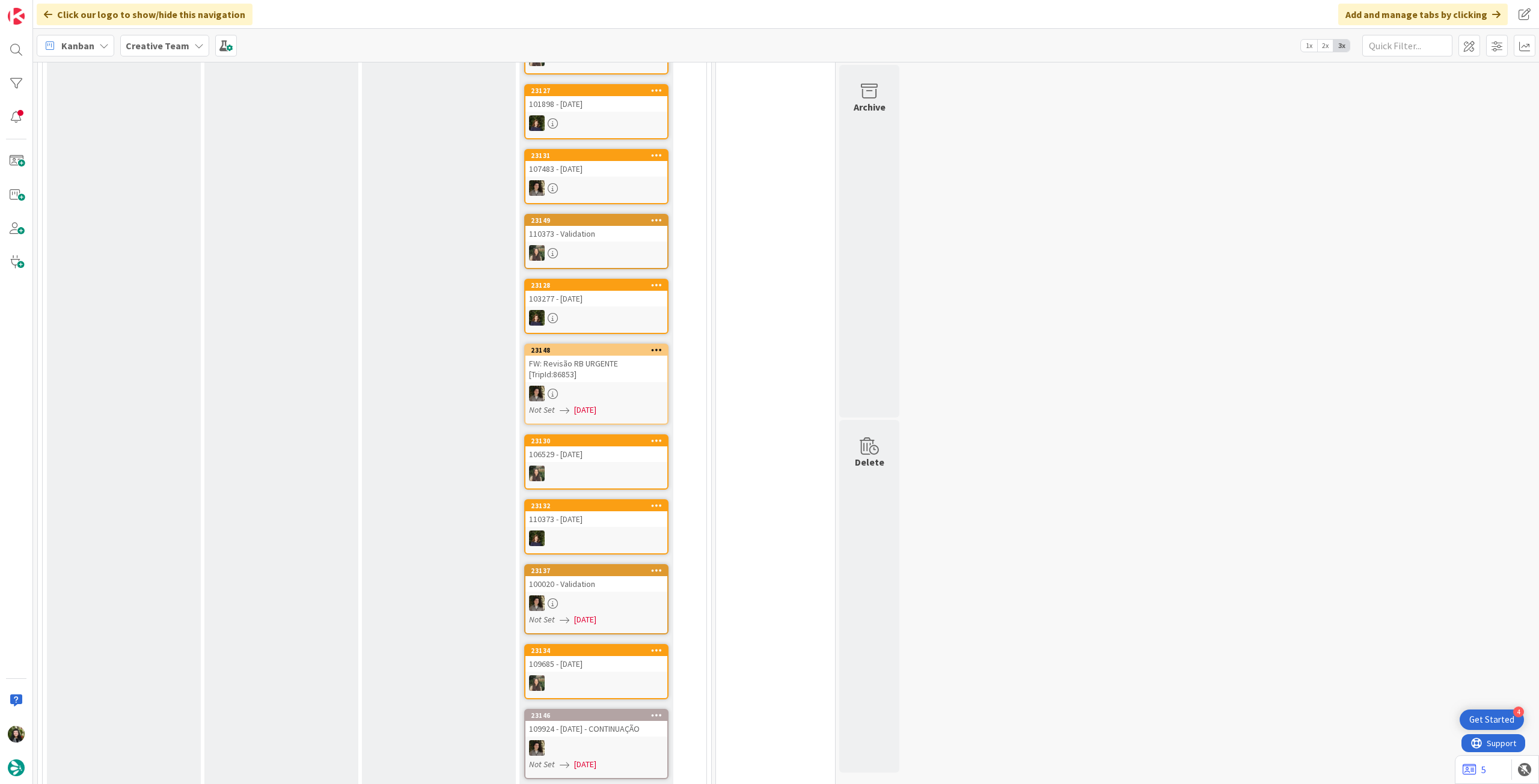
click at [178, 46] on b "Creative Team" at bounding box center [158, 45] width 64 height 12
click at [199, 173] on h4 "Creative Team - Análise" at bounding box center [216, 172] width 164 height 12
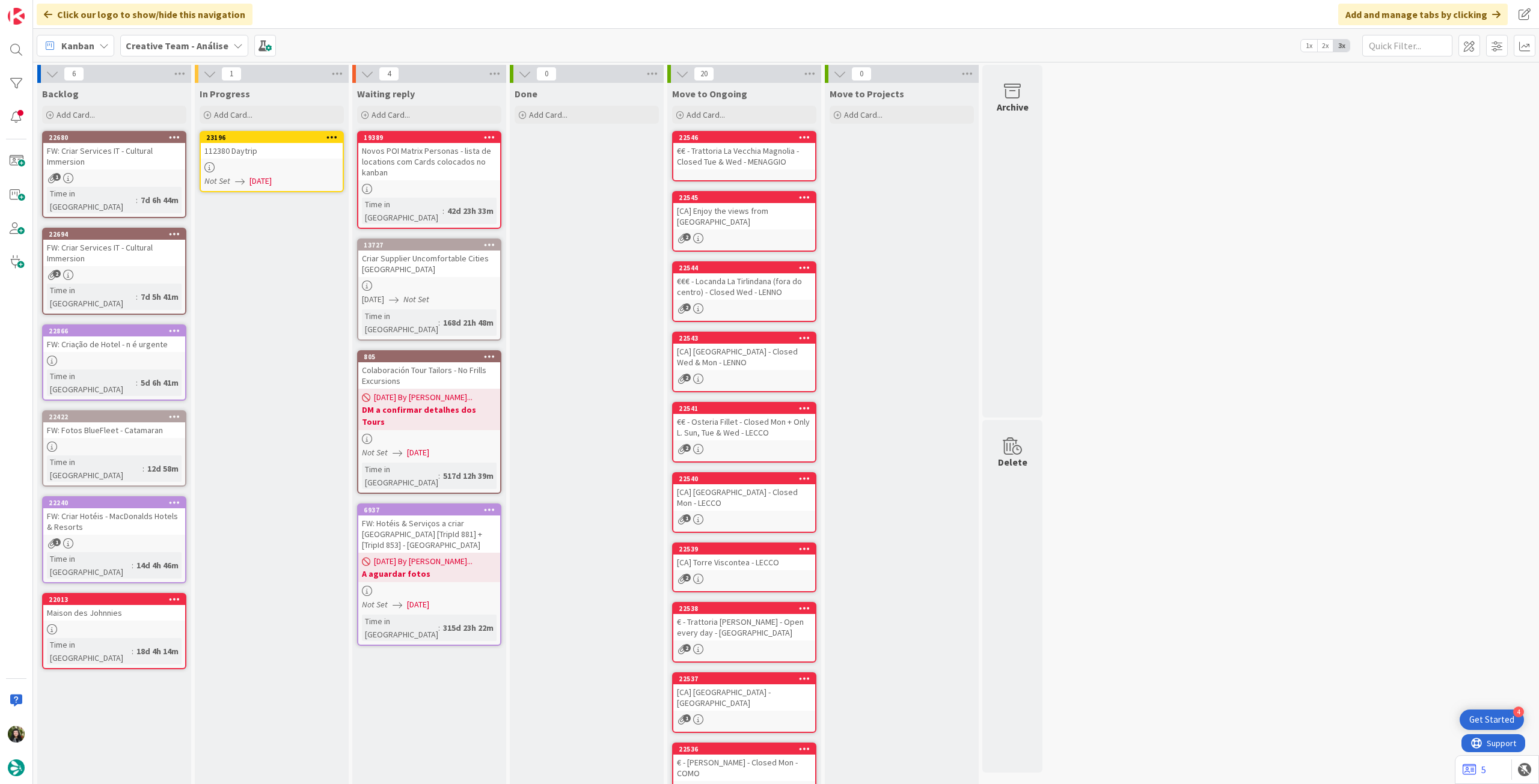
click at [284, 174] on link "23196 112380 Daytrip Not Set 16/09/2025" at bounding box center [272, 162] width 144 height 61
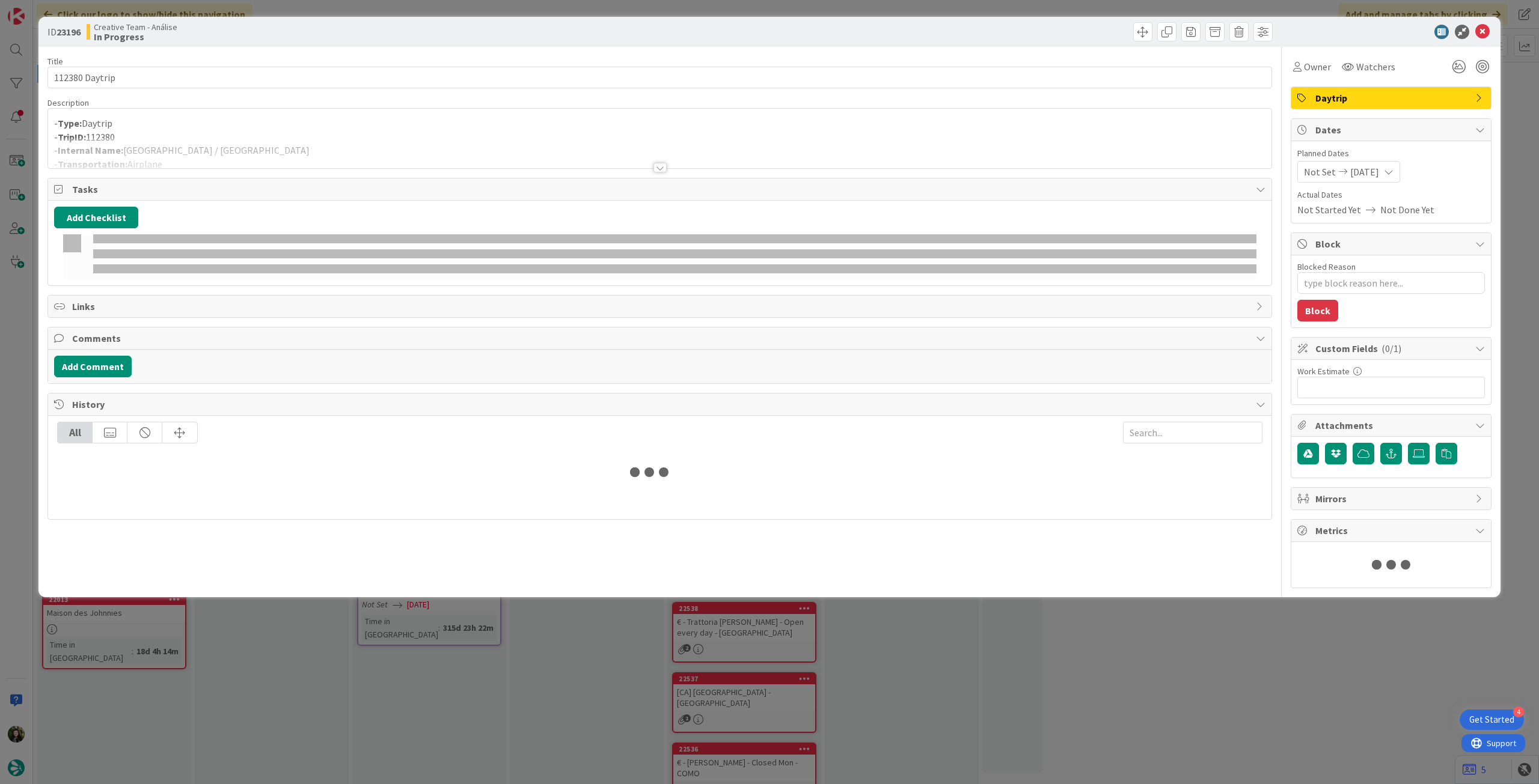
click at [249, 146] on div at bounding box center [660, 153] width 1223 height 31
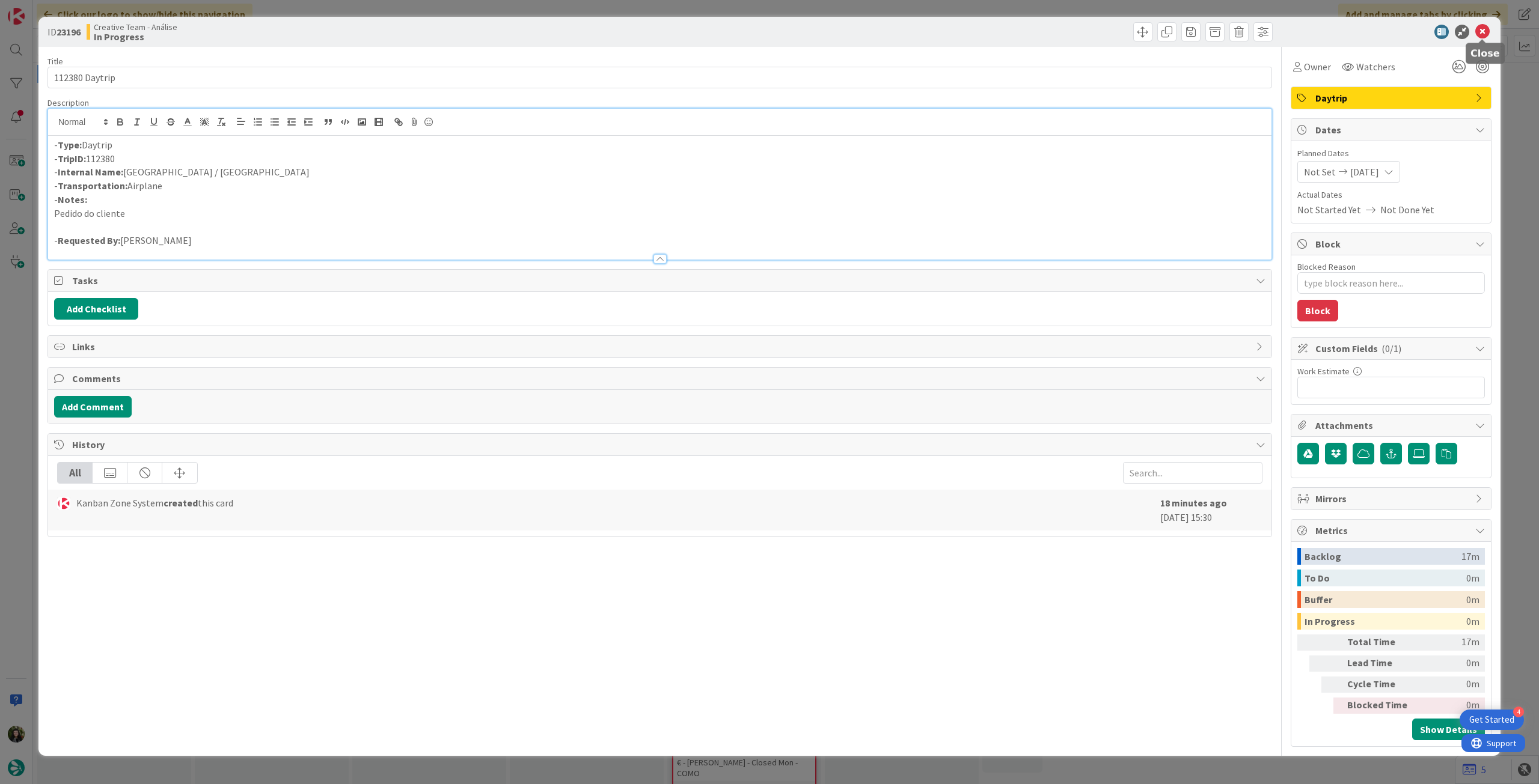
click at [1479, 32] on icon at bounding box center [1482, 32] width 15 height 15
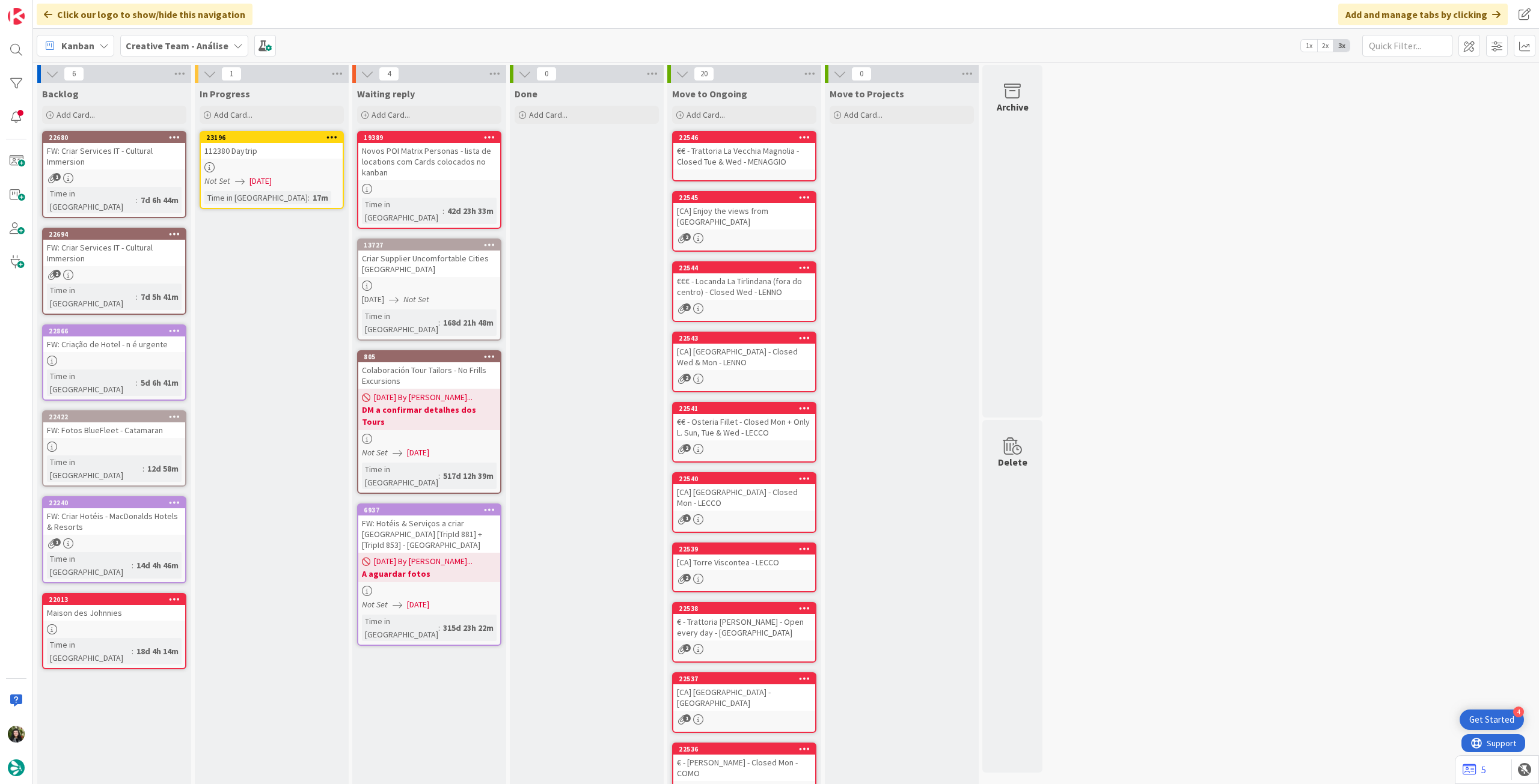
click at [332, 136] on icon at bounding box center [332, 137] width 12 height 8
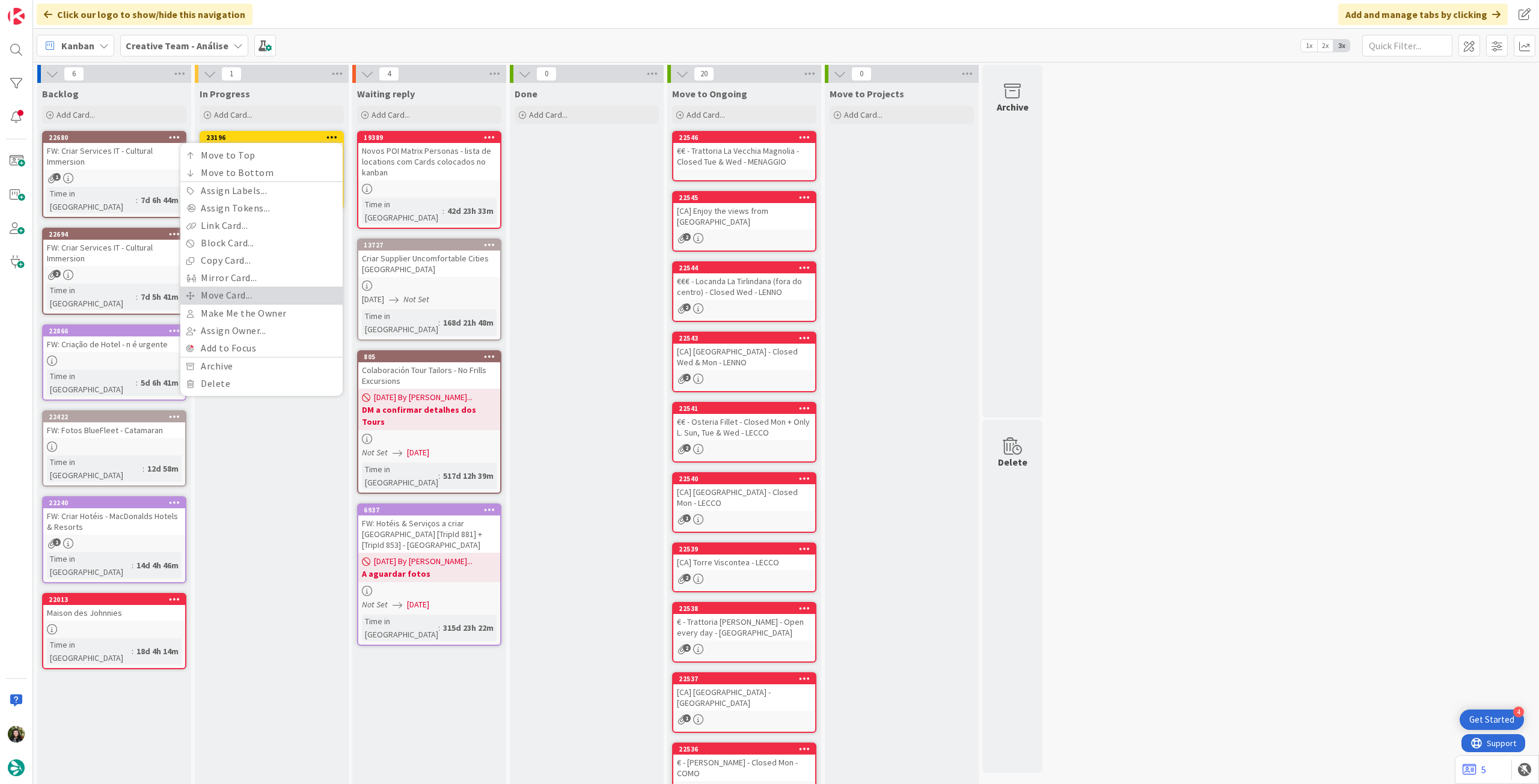
click at [274, 294] on link "Move Card..." at bounding box center [261, 295] width 162 height 17
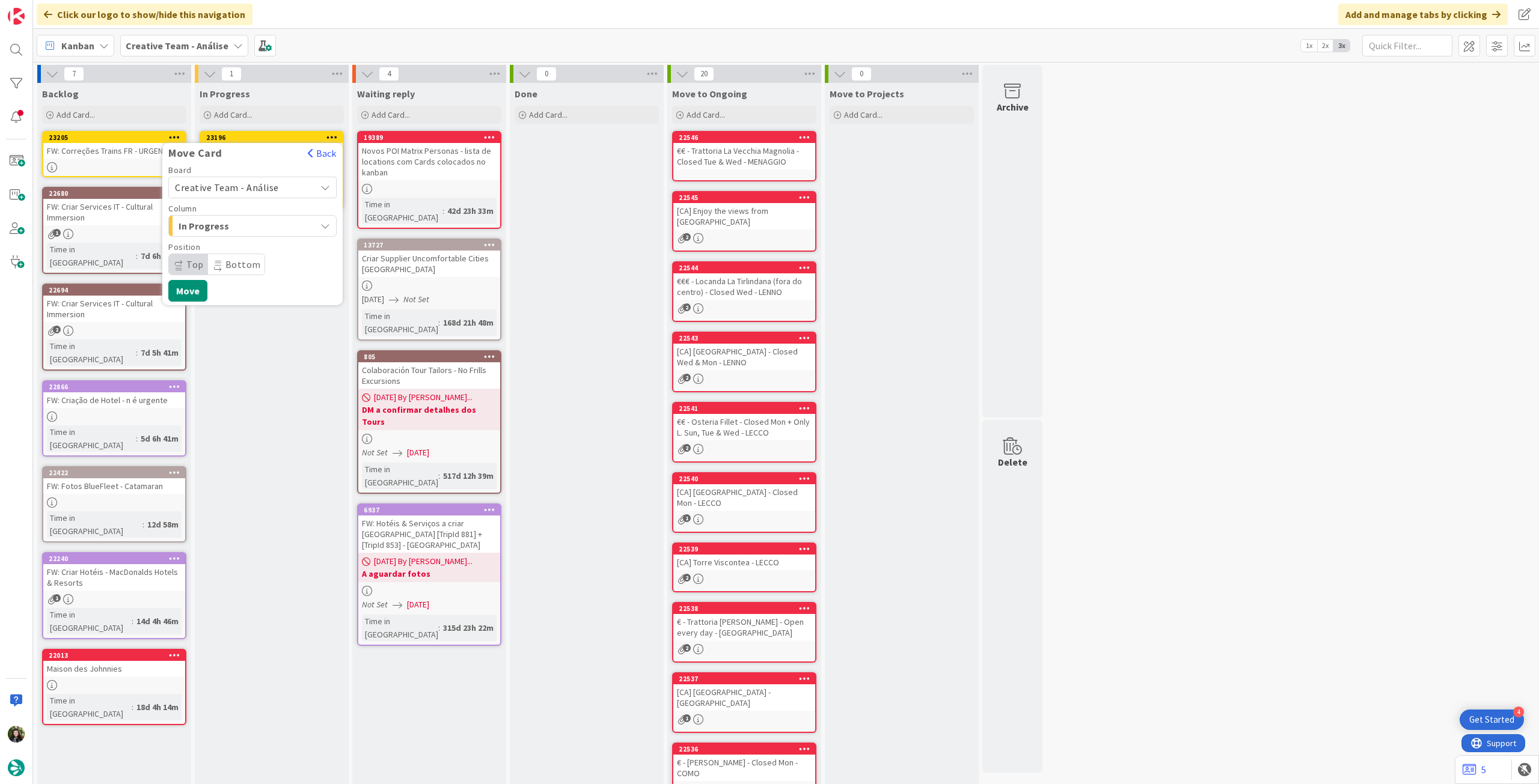
click at [247, 188] on span "Creative Team - Análise" at bounding box center [227, 187] width 104 height 12
click at [240, 245] on span "Creative Team" at bounding box center [260, 244] width 139 height 18
click at [245, 229] on span "E - To Do" at bounding box center [223, 226] width 90 height 15
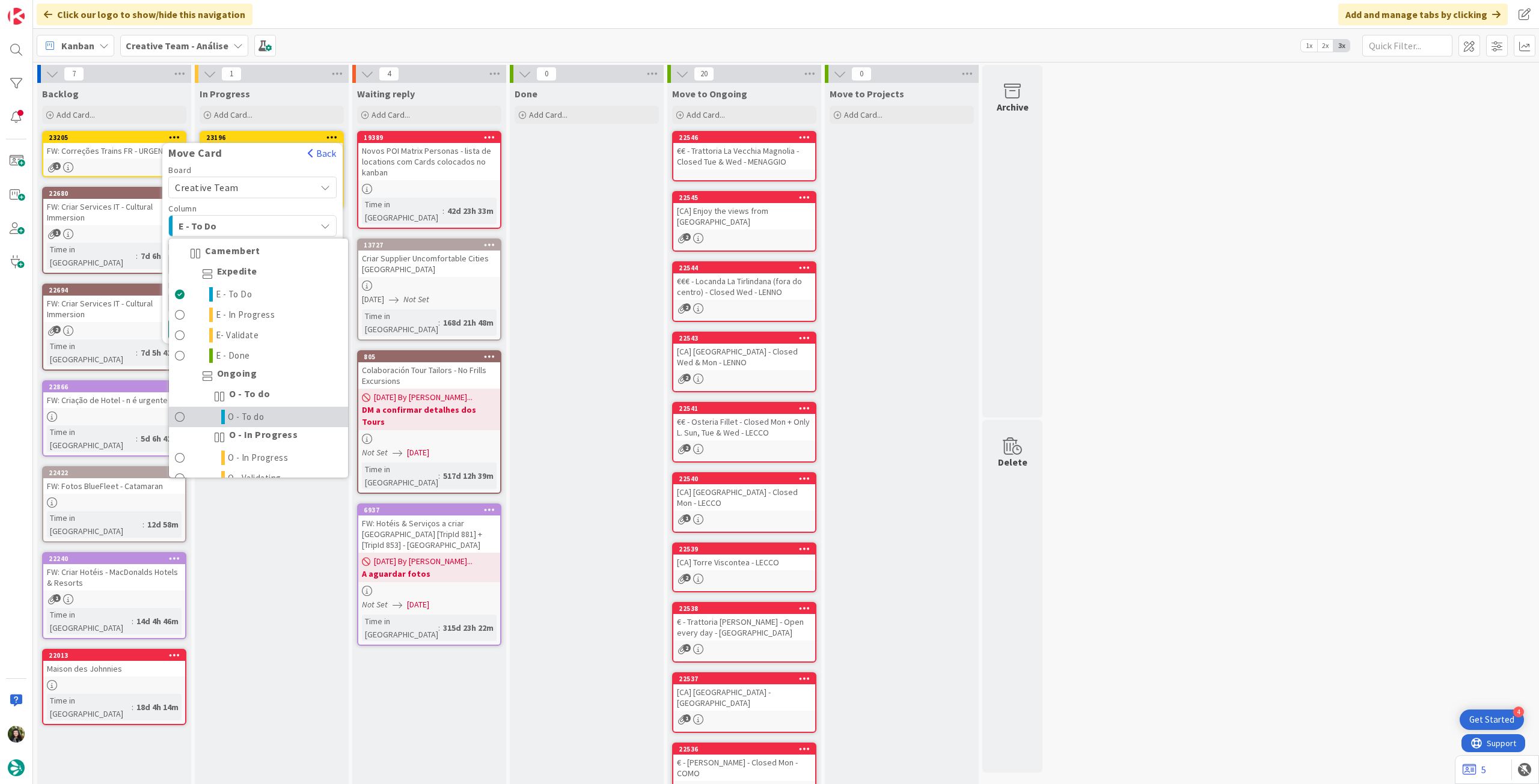
click at [259, 413] on span "O - To do" at bounding box center [245, 417] width 36 height 15
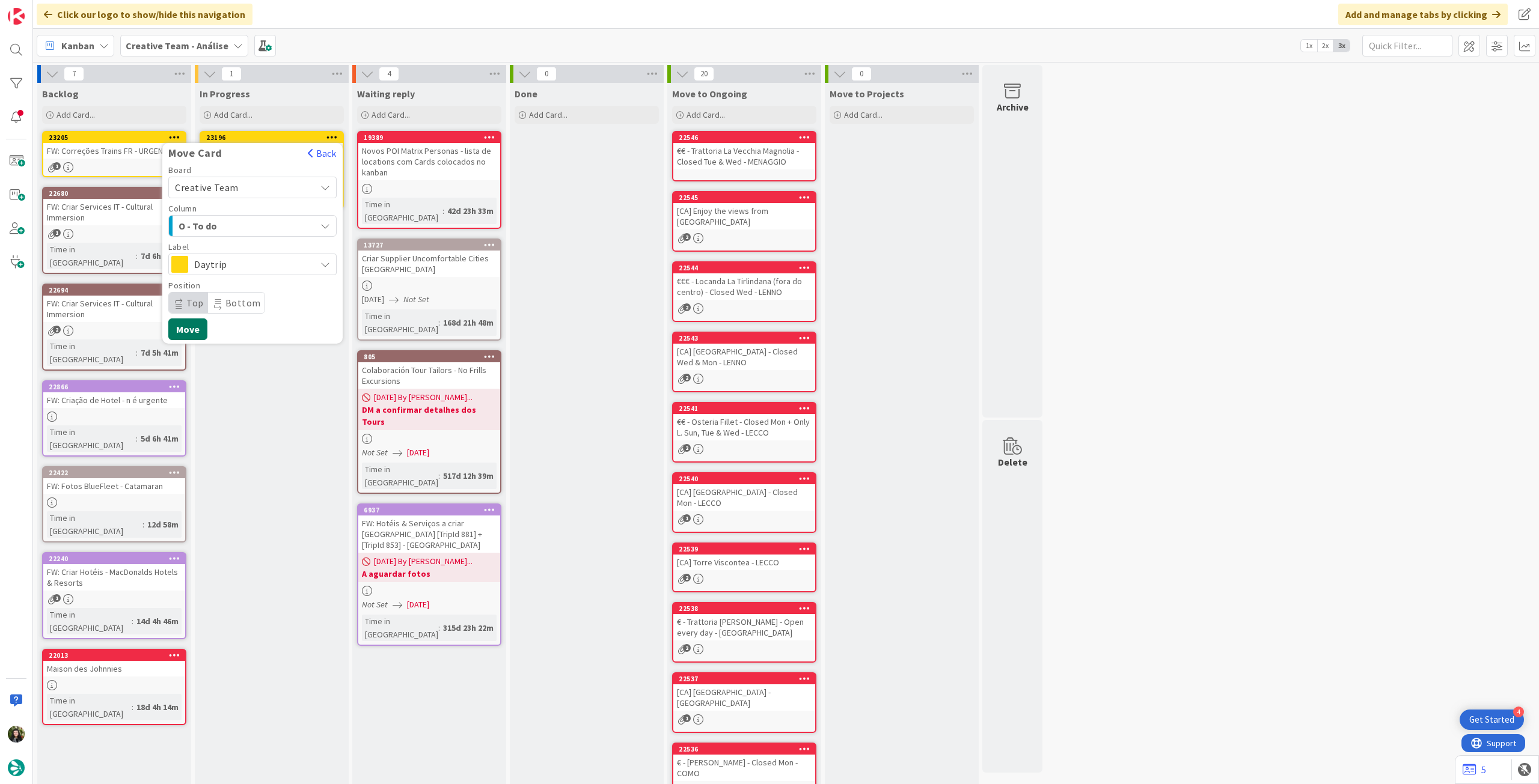
click at [190, 330] on button "Move" at bounding box center [187, 329] width 39 height 22
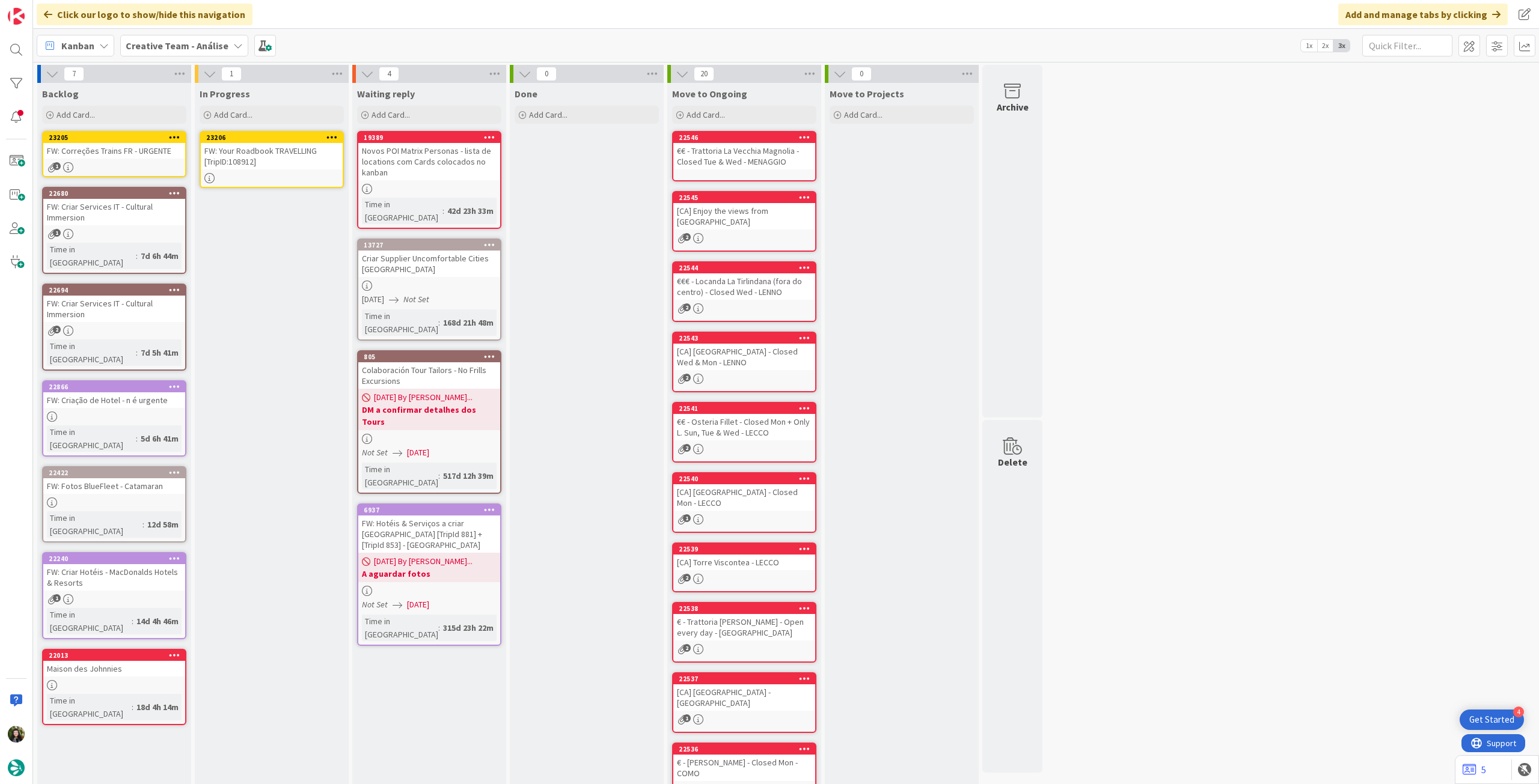
click at [267, 160] on div "FW: Your Roadbook TRAVELLING [TripID:108912]" at bounding box center [272, 156] width 142 height 26
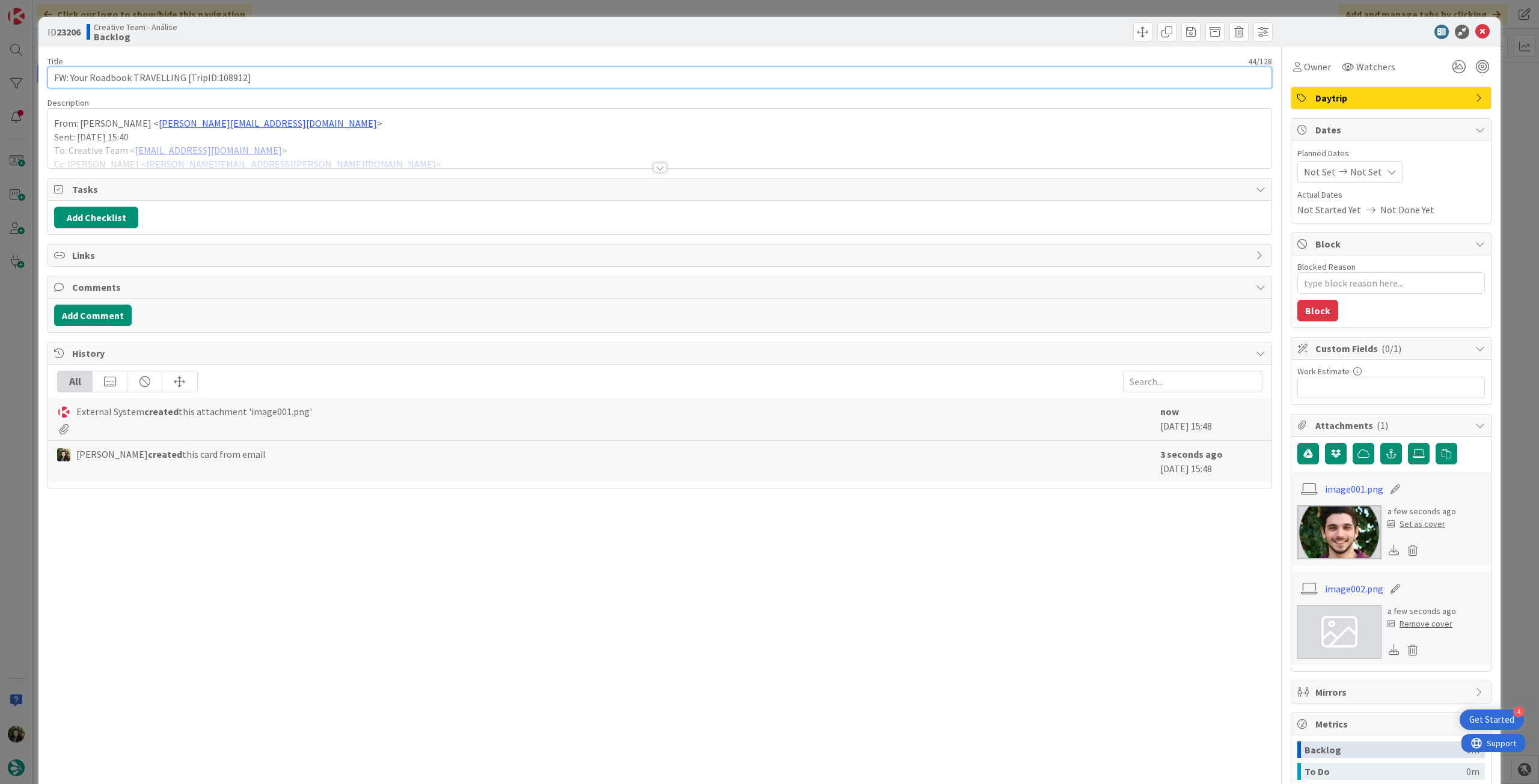
type textarea "x"
click at [291, 76] on input "FW: Your Roadbook TRAVELLING [TripID:108912]" at bounding box center [660, 77] width 1225 height 22
type input "FW: Your Roadbook TRAVELLING [TripID:108912] -"
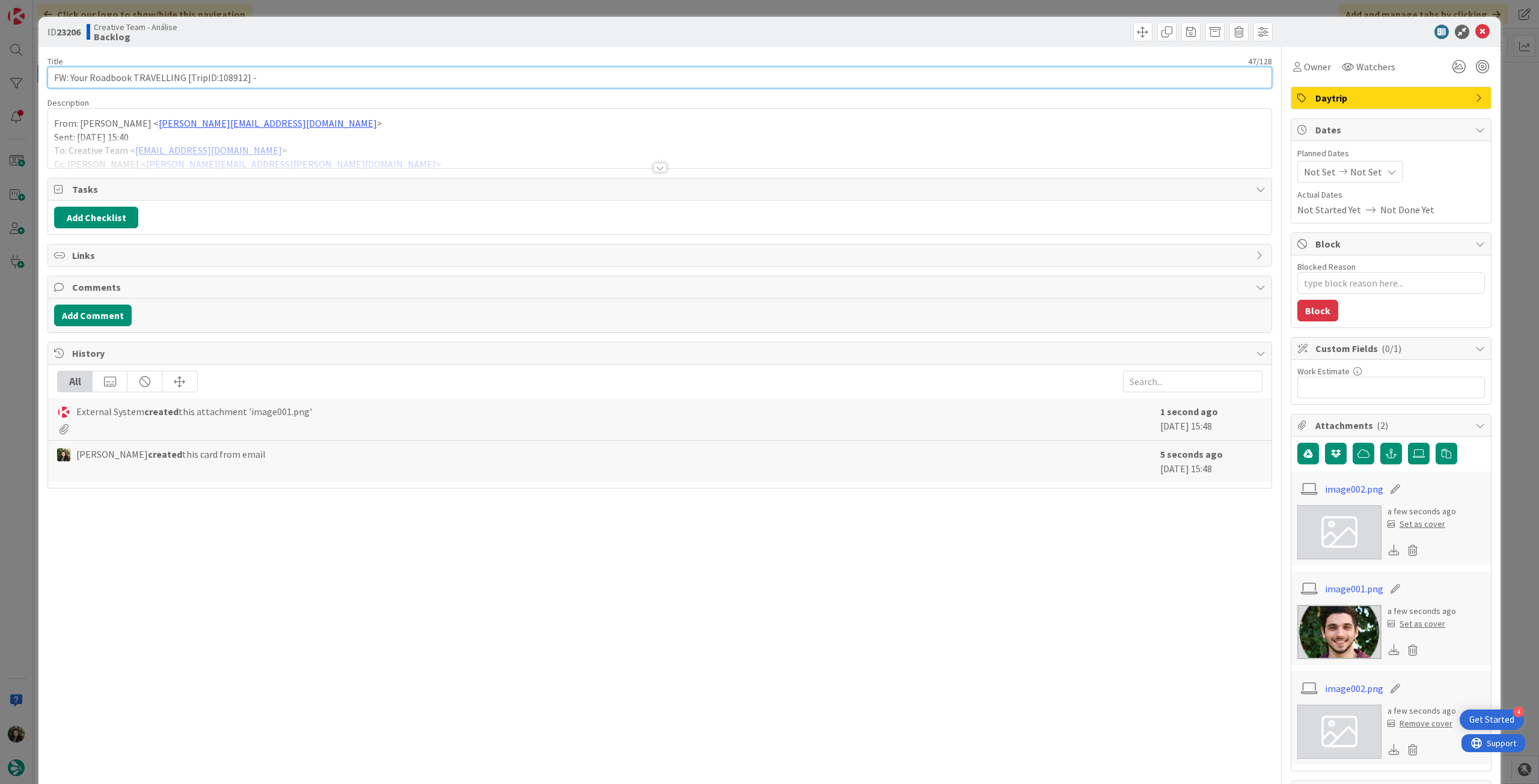
type textarea "x"
type input "FW: Your Roadbook TRAVELLING [TripID:108912] - REVISION U"
type textarea "x"
type input "FW: Your Roadbook TRAVELLING [TripID:108912] - REVISION UR"
type textarea "x"
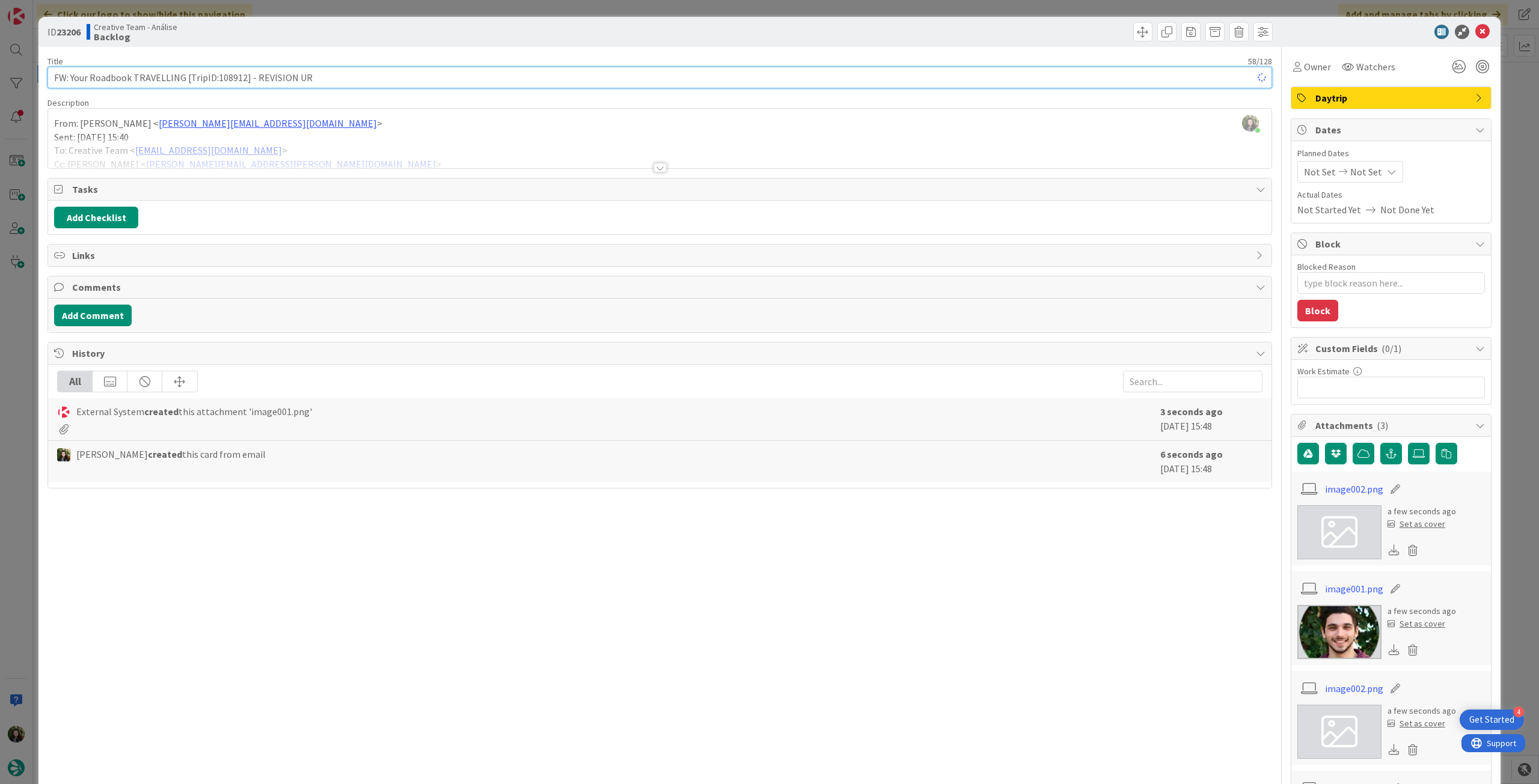
type input "FW: Your Roadbook TRAVELLING [TripID:108912] - REVISION URG"
type textarea "x"
type input "FW: Your Roadbook TRAVELLING [TripID:108912] - REVISION URGENTE"
type textarea "x"
type input "FW: Your Roadbook TRAVELLING [TripID:108912] - REVISION URGENTE"
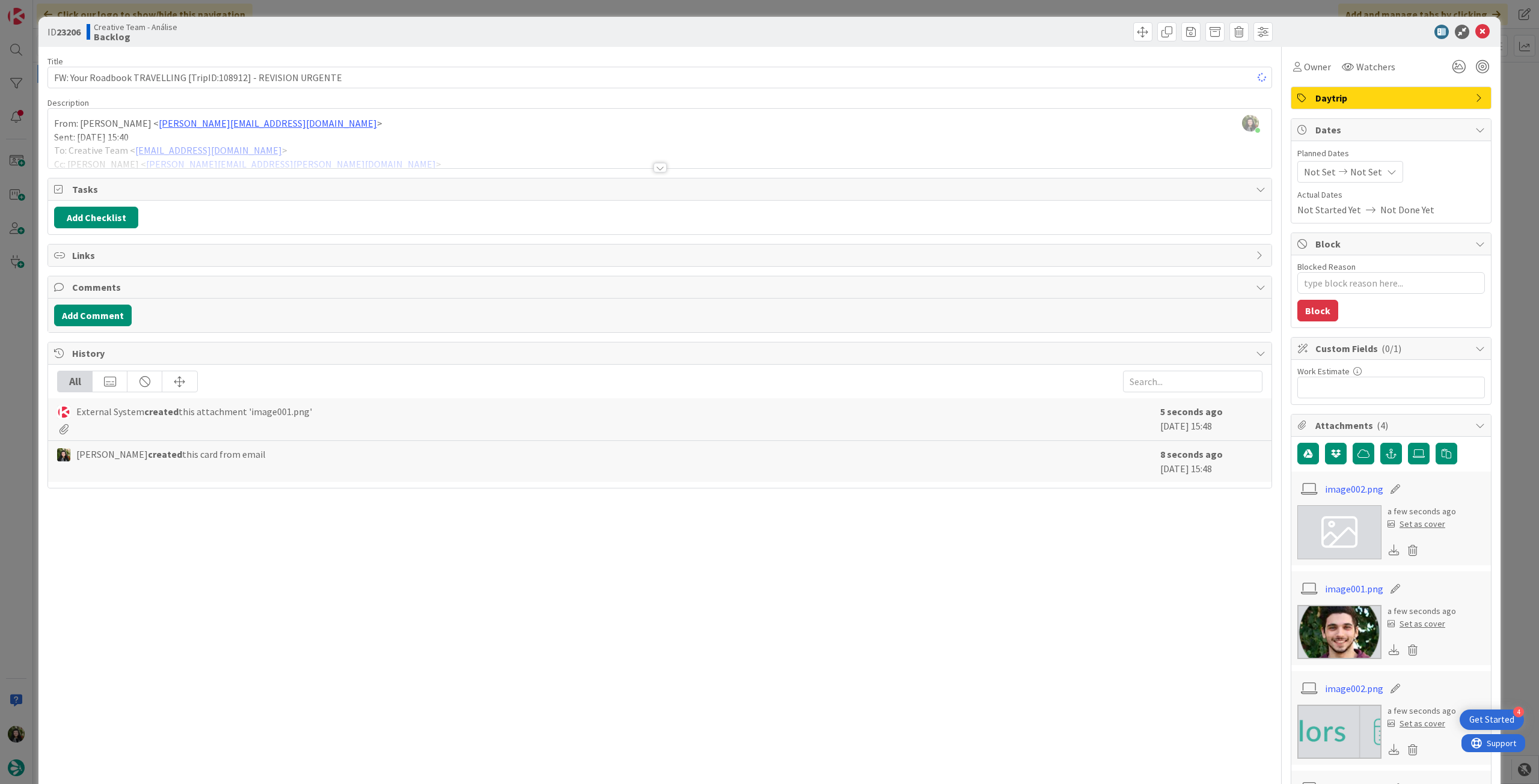
click at [1352, 176] on span "Not Set" at bounding box center [1366, 172] width 32 height 15
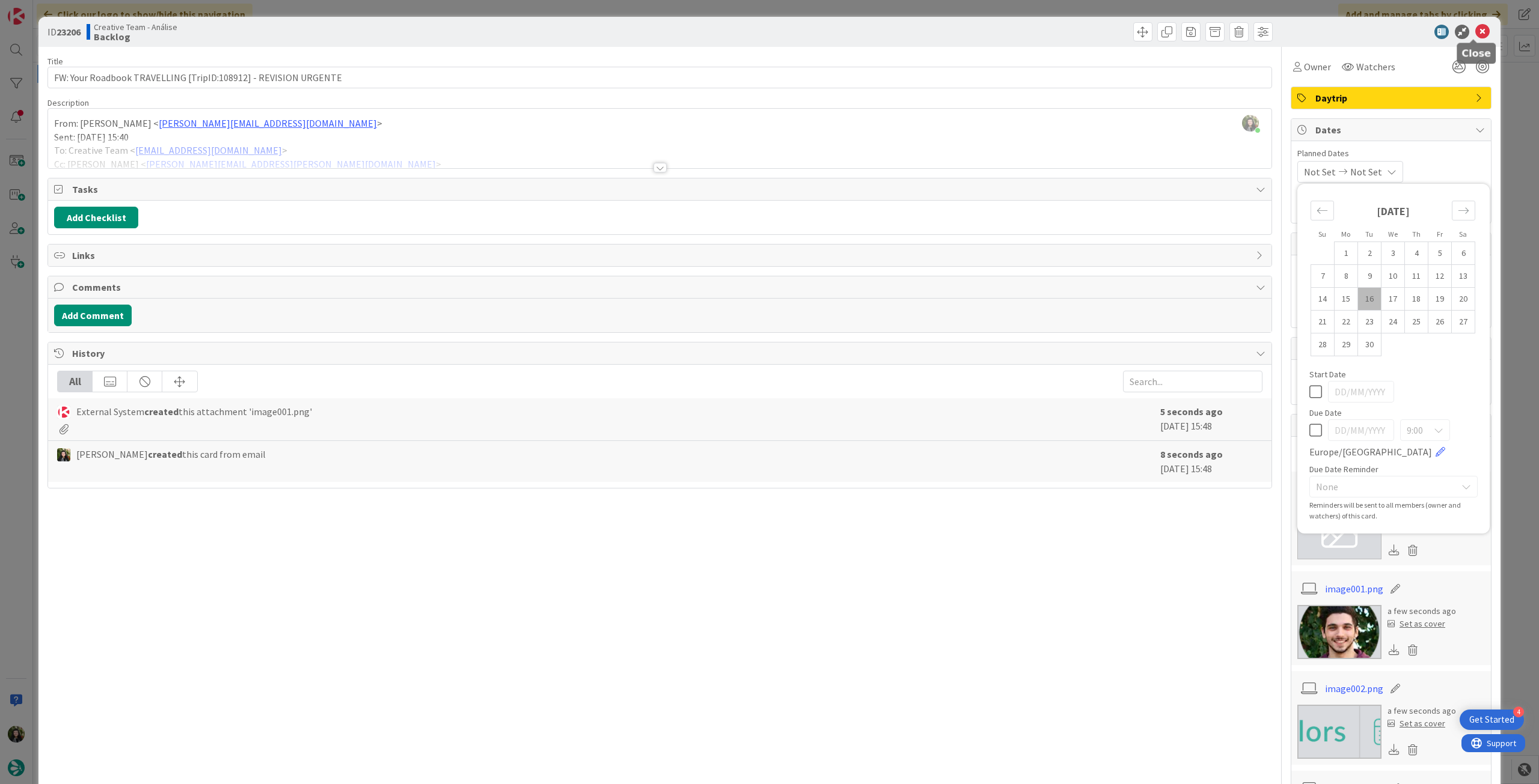
click at [1475, 31] on icon at bounding box center [1482, 32] width 15 height 15
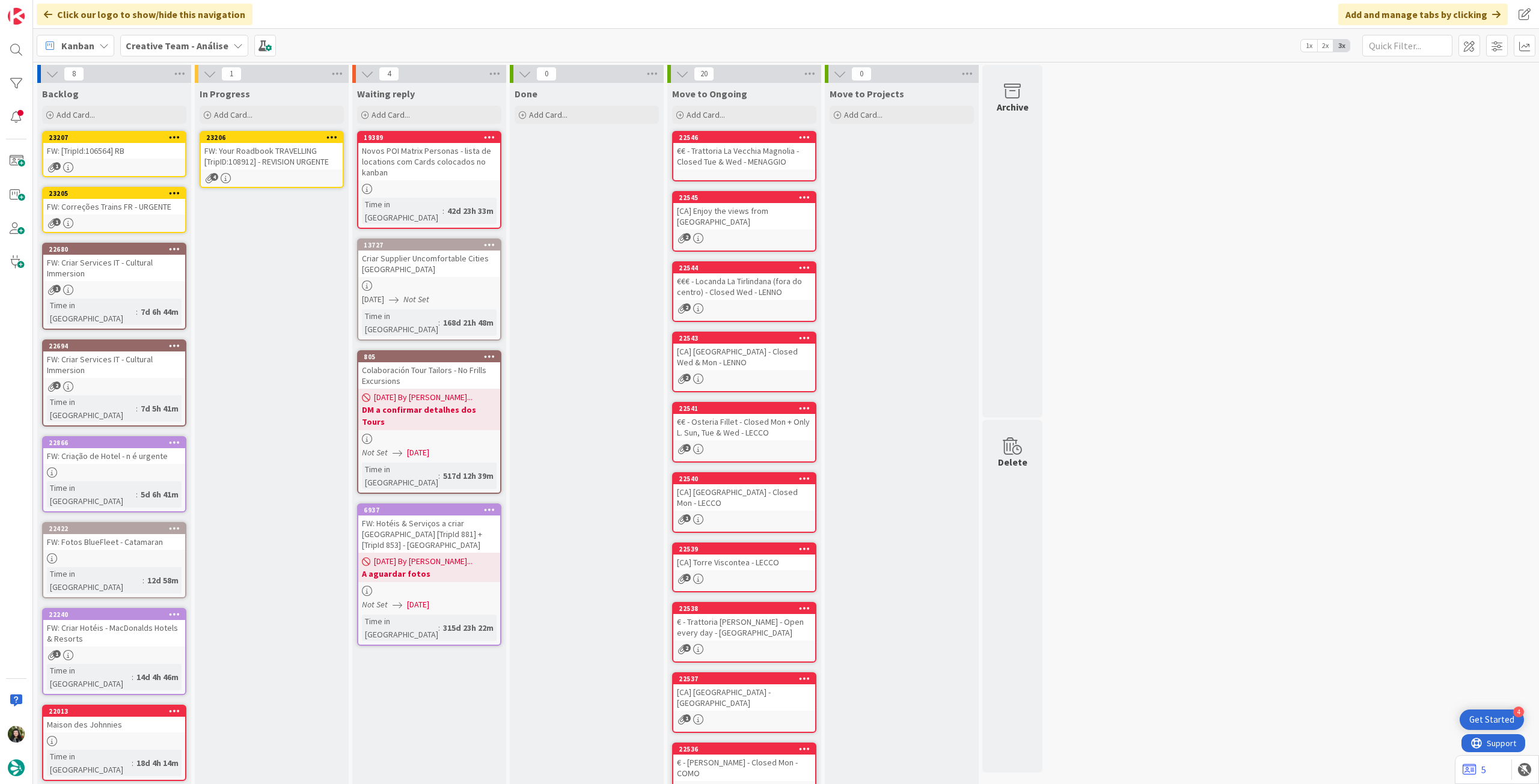
click at [328, 135] on icon at bounding box center [332, 137] width 12 height 8
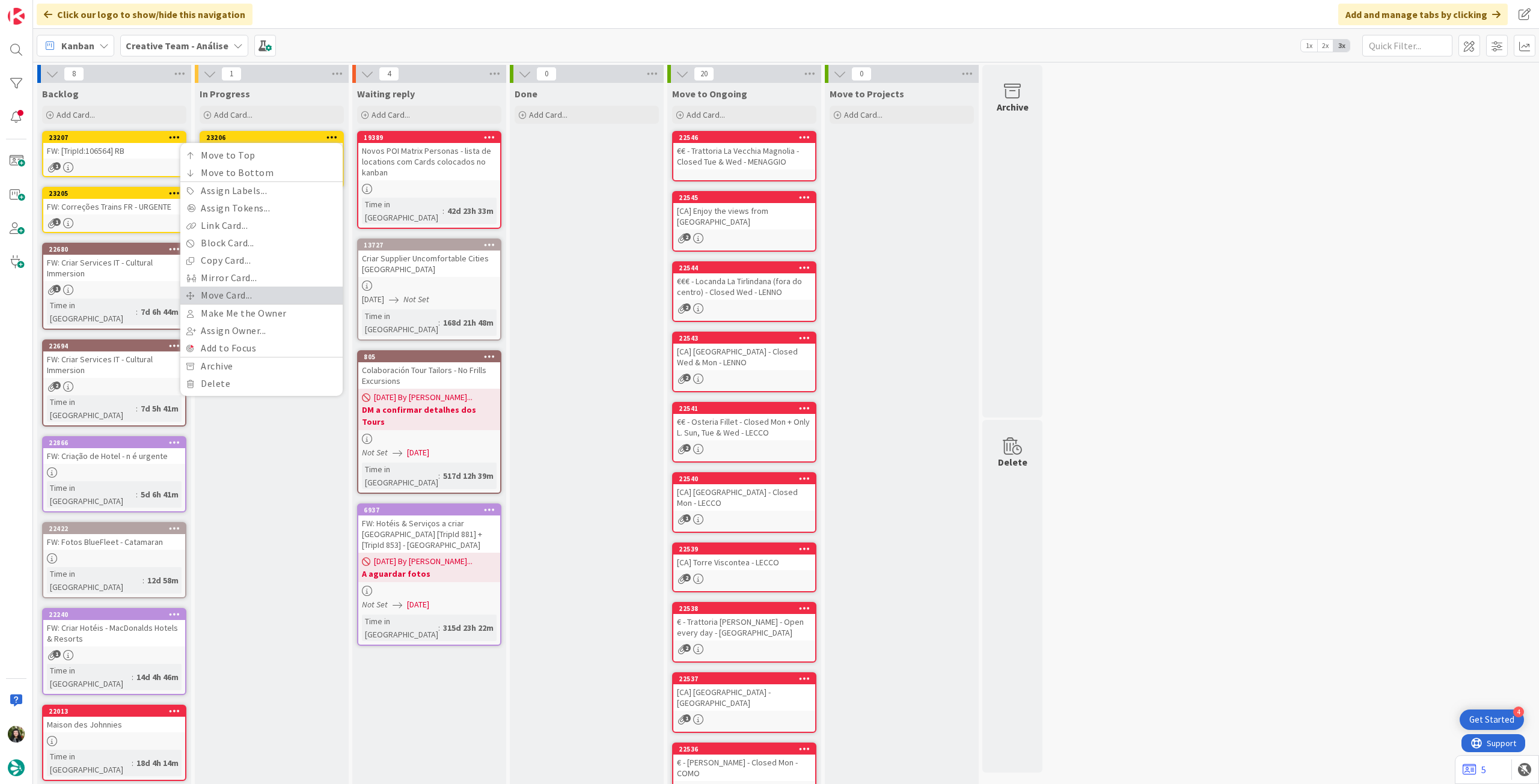
click at [272, 298] on link "Move Card..." at bounding box center [261, 295] width 162 height 17
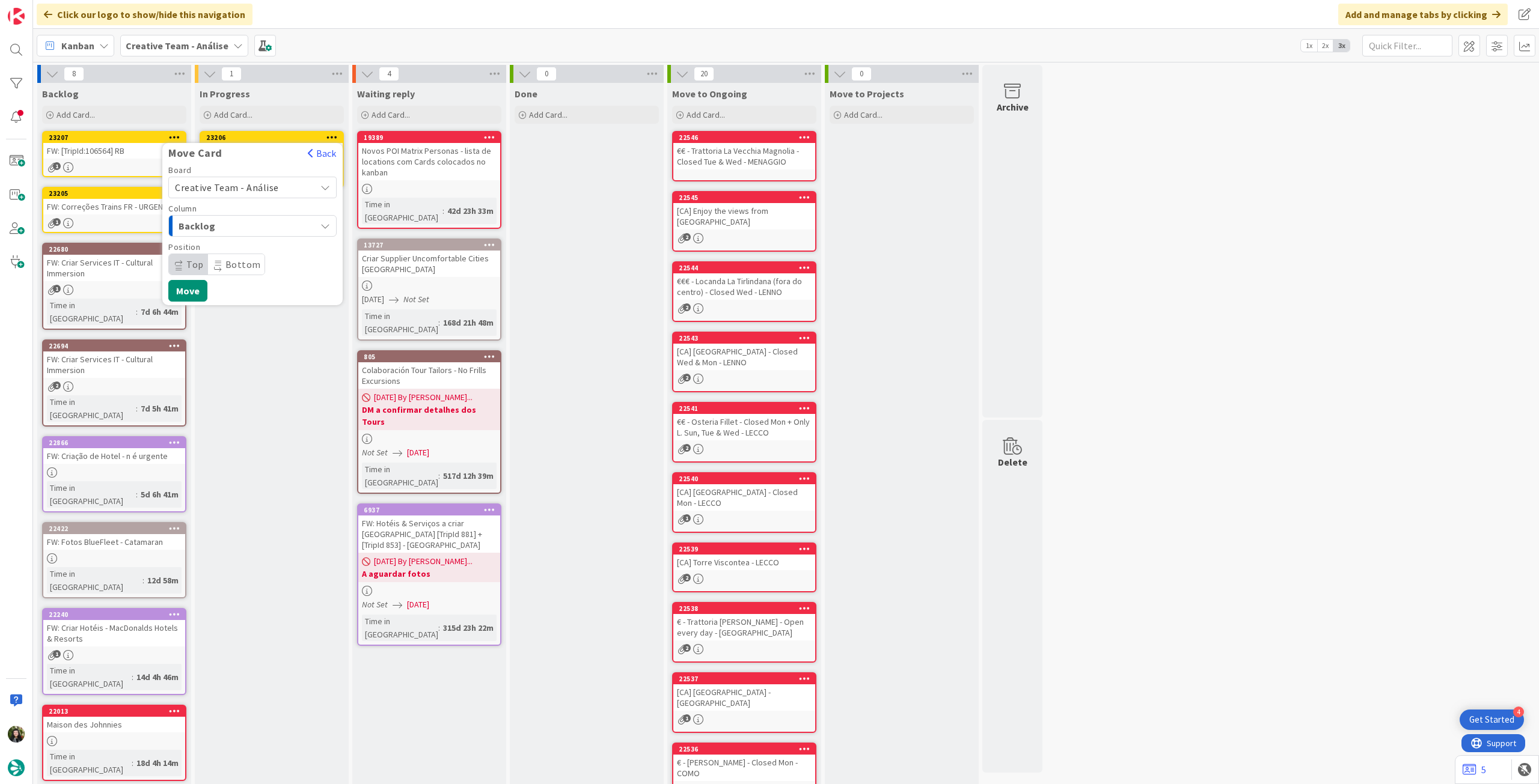
click at [252, 183] on span "Creative Team - Análise" at bounding box center [227, 187] width 104 height 12
click at [238, 242] on span "Creative Team" at bounding box center [260, 244] width 139 height 18
click at [258, 270] on span "Daytrip" at bounding box center [252, 265] width 116 height 17
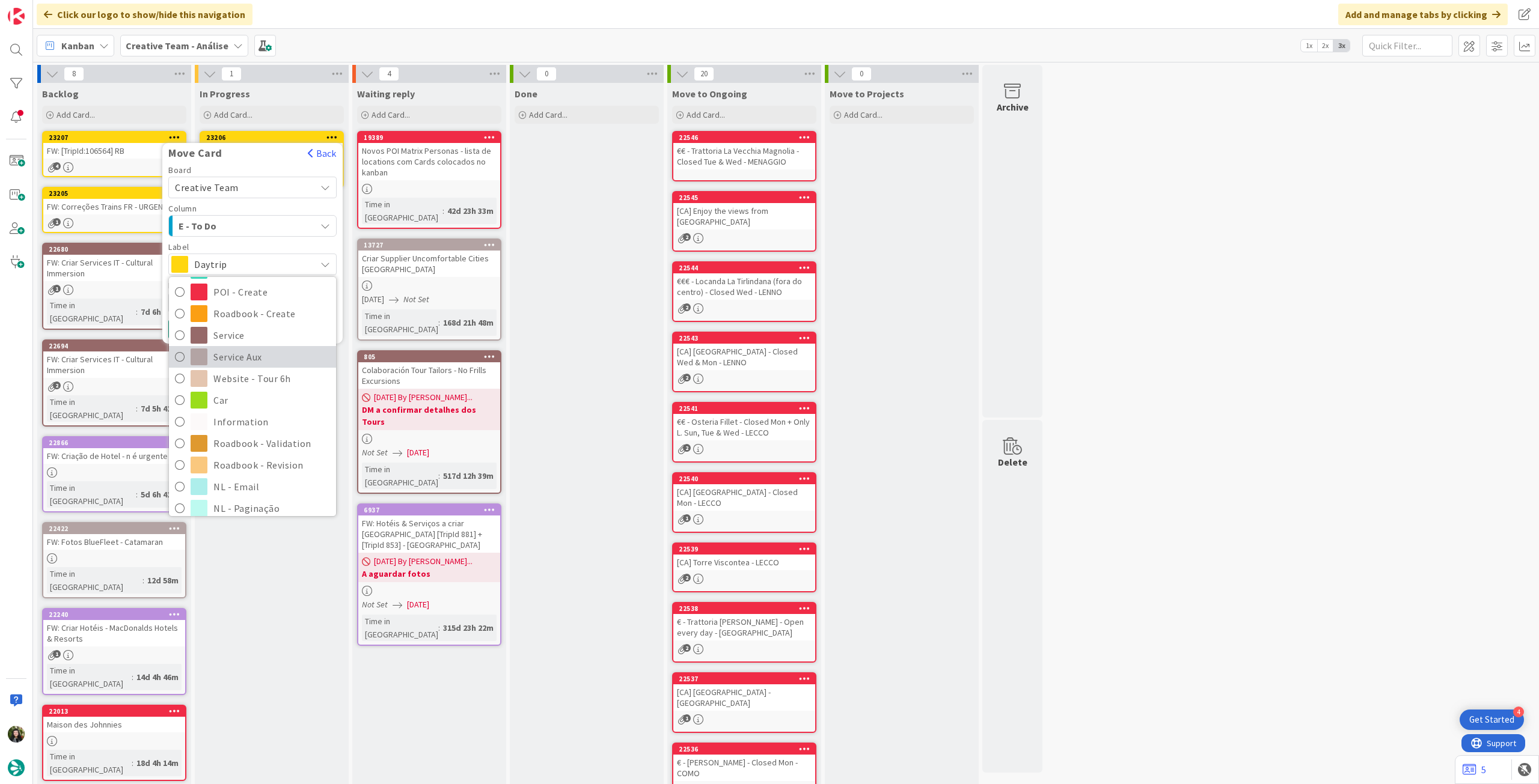
scroll to position [160, 0]
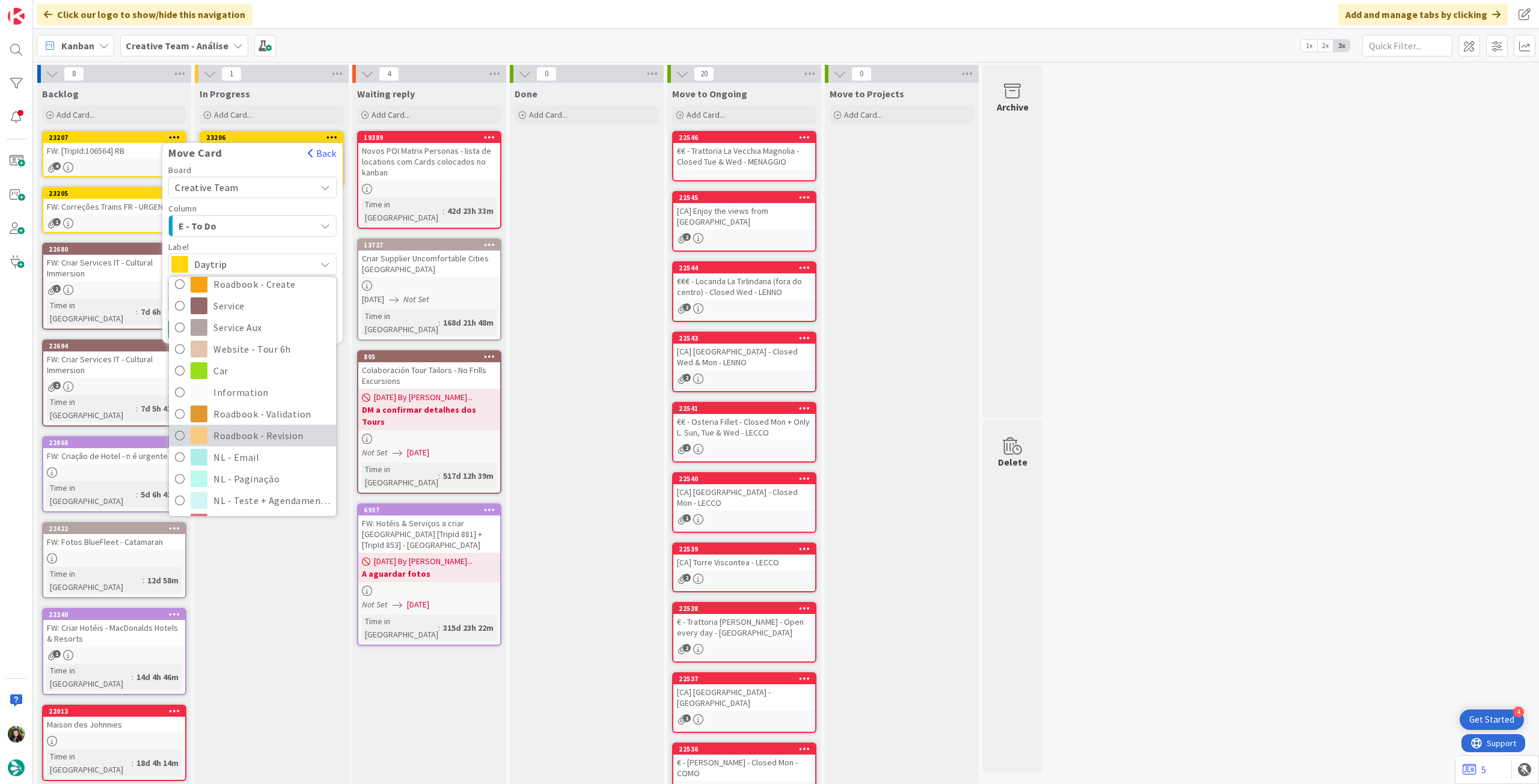
click at [273, 434] on span "Roadbook - Revision" at bounding box center [272, 436] width 116 height 18
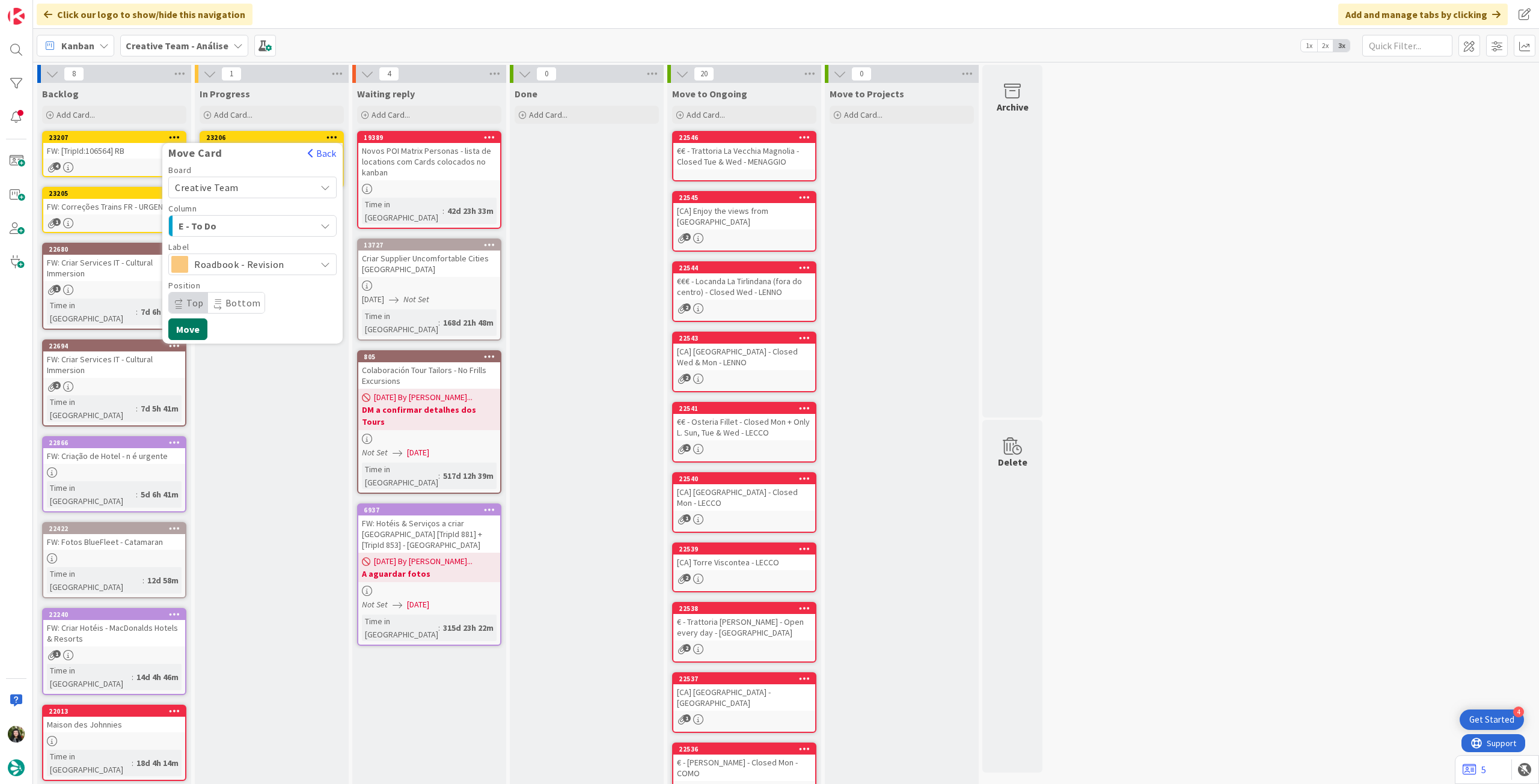
click at [194, 328] on button "Move" at bounding box center [187, 329] width 39 height 22
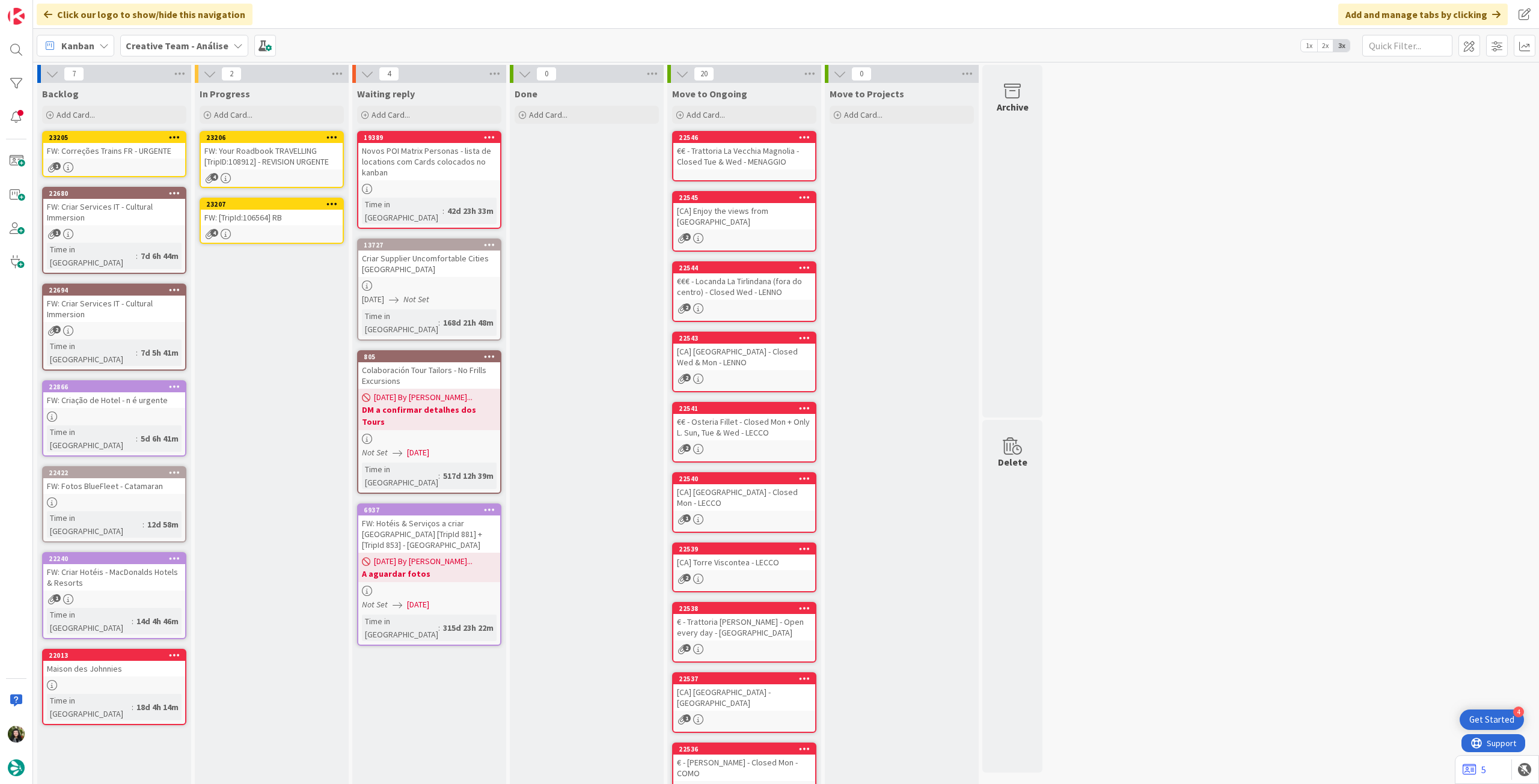
drag, startPoint x: 111, startPoint y: 162, endPoint x: 119, endPoint y: 163, distance: 8.1
click at [254, 218] on div "FW: [TripId:106564] RB" at bounding box center [272, 217] width 142 height 15
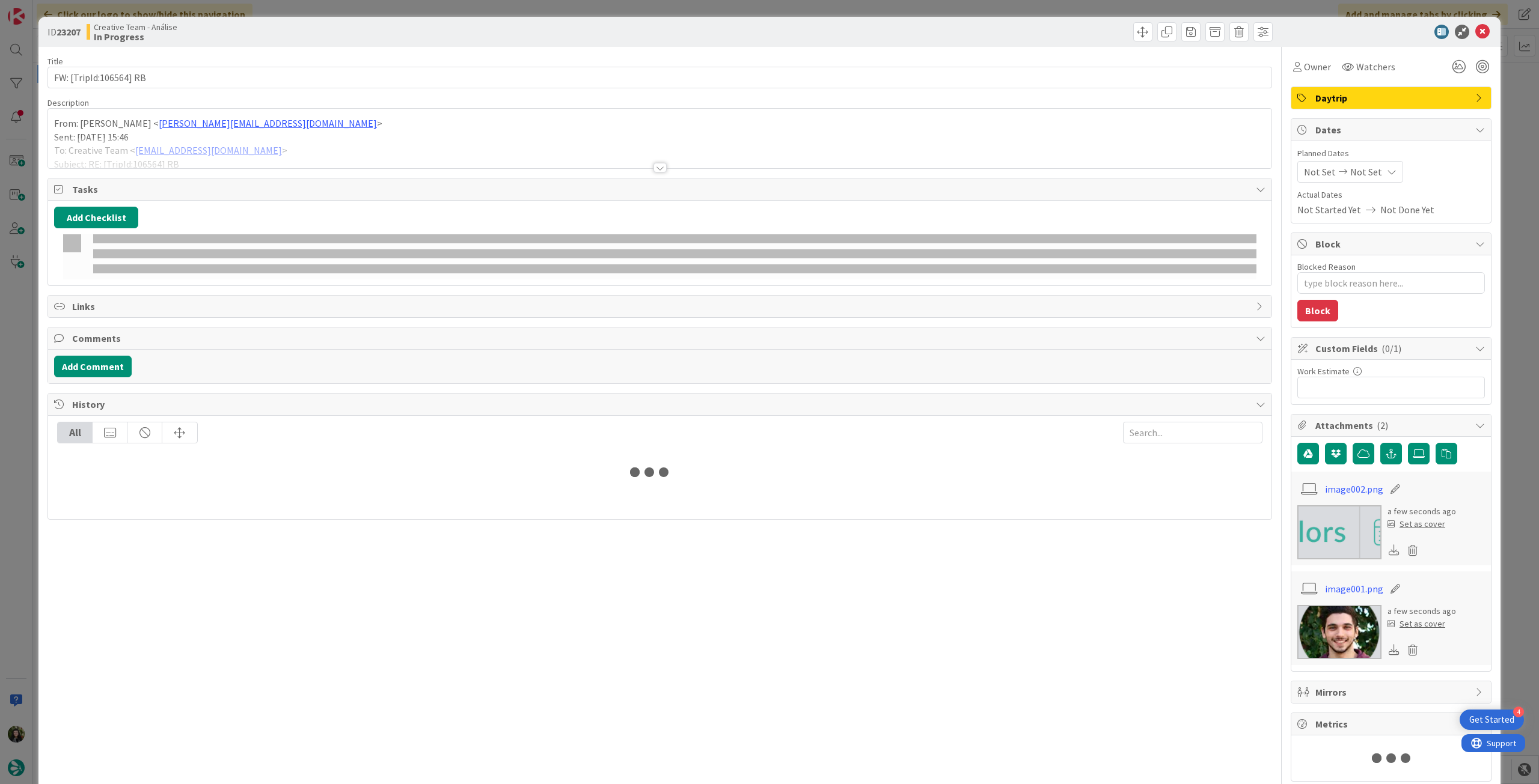
type textarea "x"
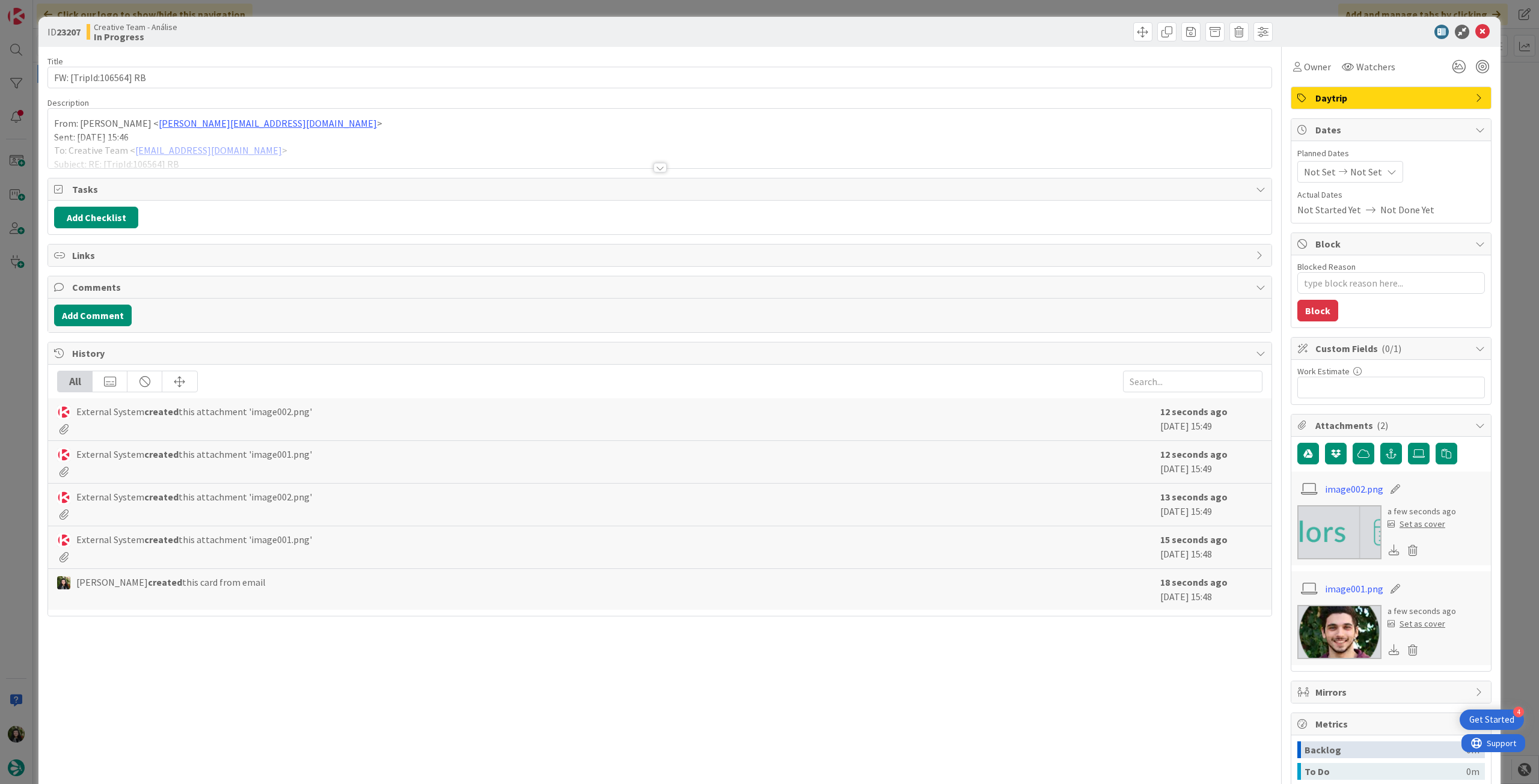
click at [283, 66] on div "Title 22 / 128" at bounding box center [660, 61] width 1225 height 11
click at [282, 73] on input "FW: [TripId:106564] RB" at bounding box center [660, 77] width 1225 height 22
type input "FW: [TripId:106564] RB - fazer RB, cliente"
type textarea "x"
type input "FW: [TripId:106564] RB - fazer RB, cliente pediu"
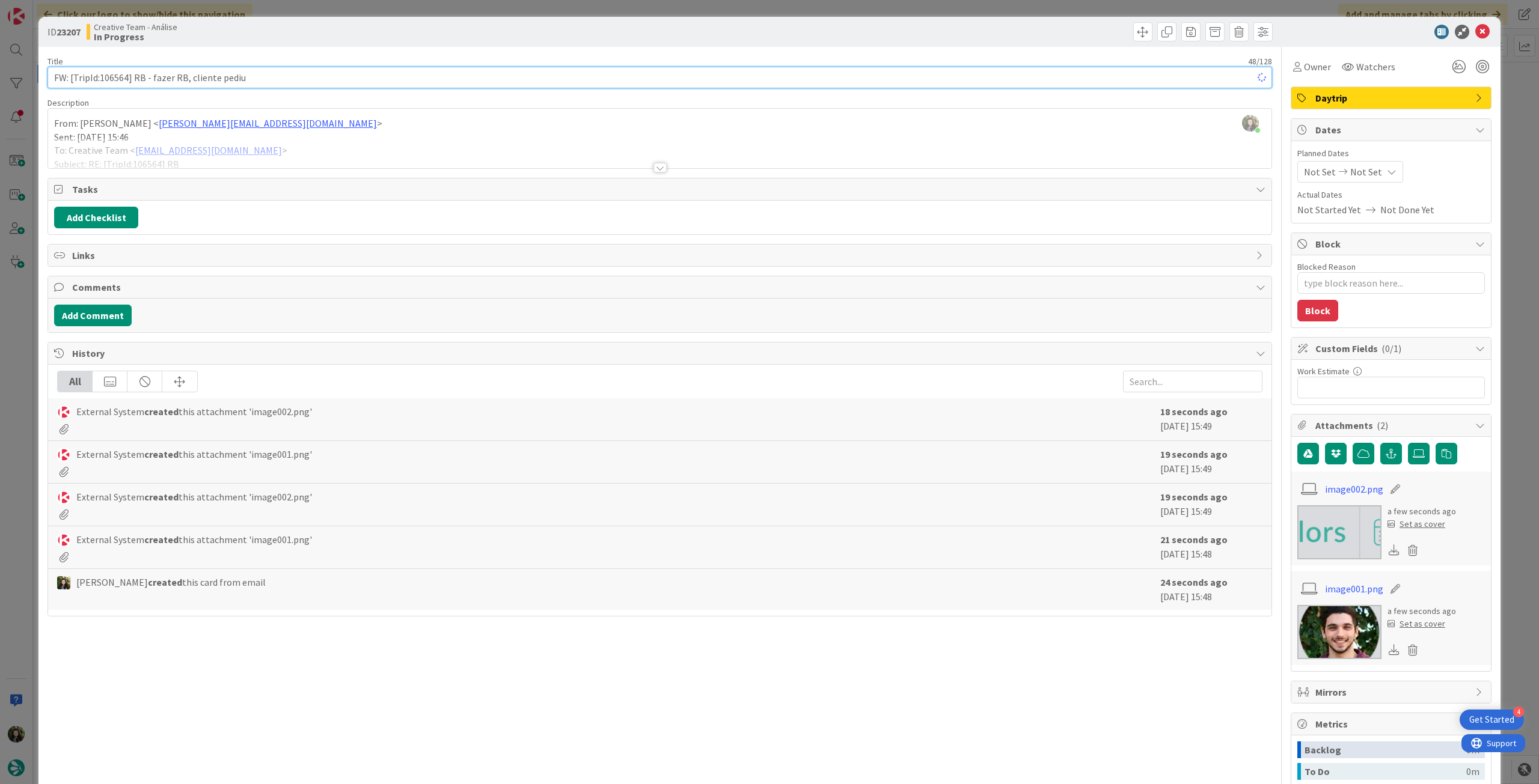
type textarea "x"
drag, startPoint x: 251, startPoint y: 80, endPoint x: 146, endPoint y: 81, distance: 105.0
click at [146, 81] on input "FW: [TripId:106564] RB - fazer RB, cliente pediu" at bounding box center [660, 77] width 1225 height 22
drag, startPoint x: 98, startPoint y: 77, endPoint x: 127, endPoint y: 75, distance: 29.1
click at [127, 75] on input "FW: [TripId:106564] RB - fazer RB, cliente pediu" at bounding box center [660, 77] width 1225 height 22
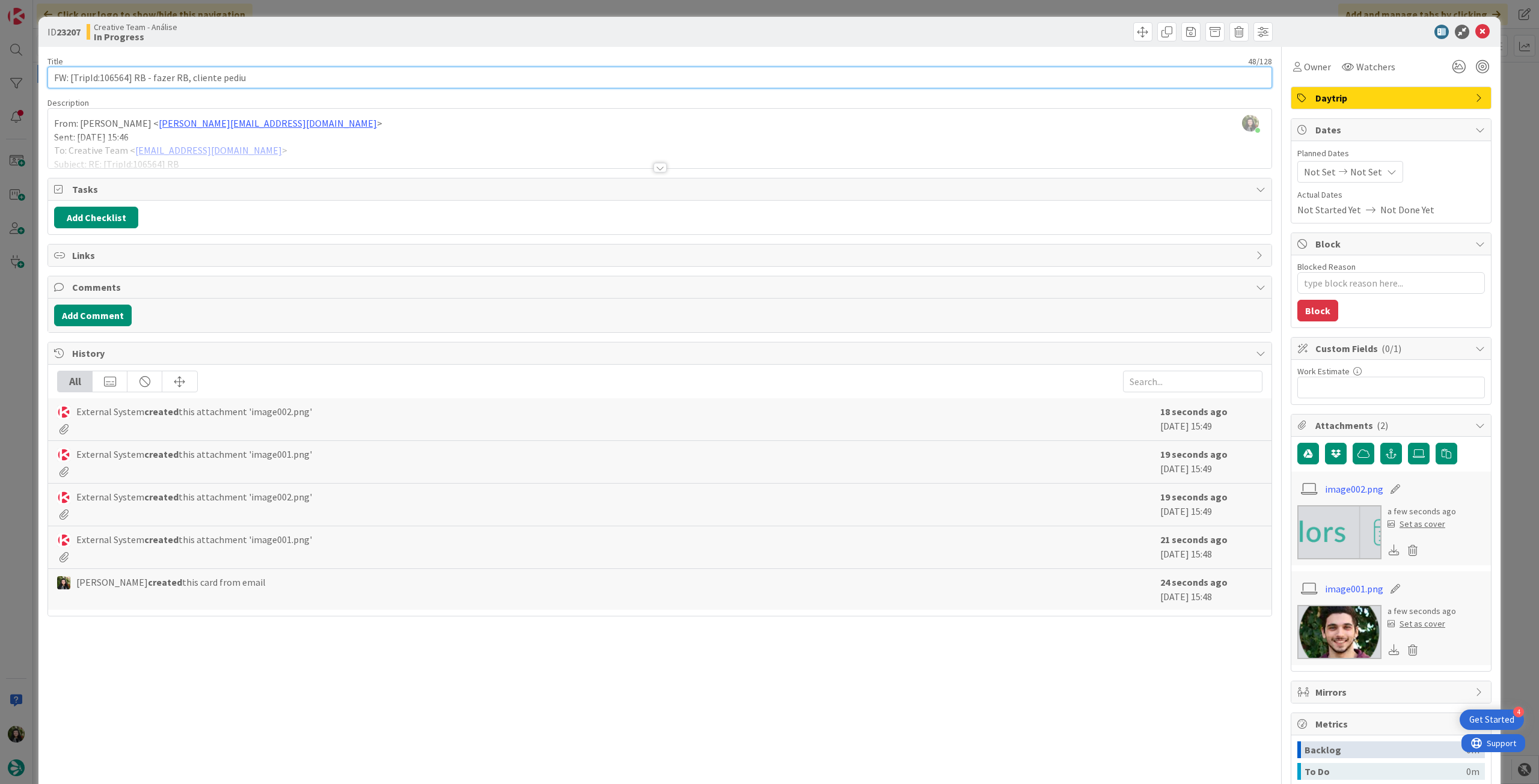
click at [271, 75] on input "FW: [TripId:106564] RB - fazer RB, cliente pediu" at bounding box center [660, 77] width 1225 height 22
drag, startPoint x: 185, startPoint y: 75, endPoint x: 401, endPoint y: 78, distance: 216.0
click at [401, 78] on input "FW: [TripId:106564] RB - fazer RB, cliente pediu" at bounding box center [660, 77] width 1225 height 22
type input "FW: [TripId:106564] RB - 25"
type textarea "x"
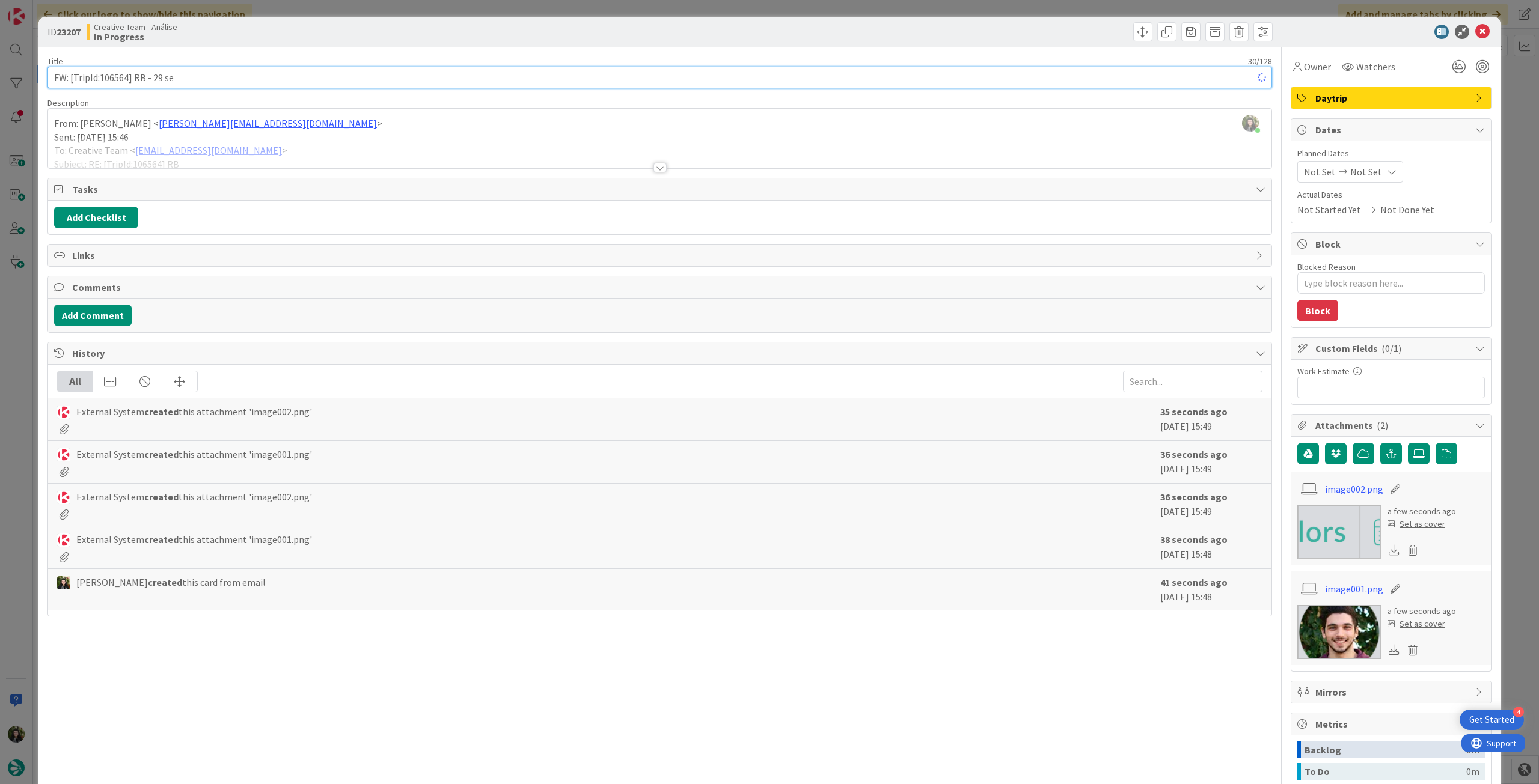
type input "FW: [TripId:106564] RB - 29 set"
type textarea "x"
type input "FW: [TripId:106564] RB - 29 set"
click at [1479, 29] on icon at bounding box center [1482, 32] width 15 height 15
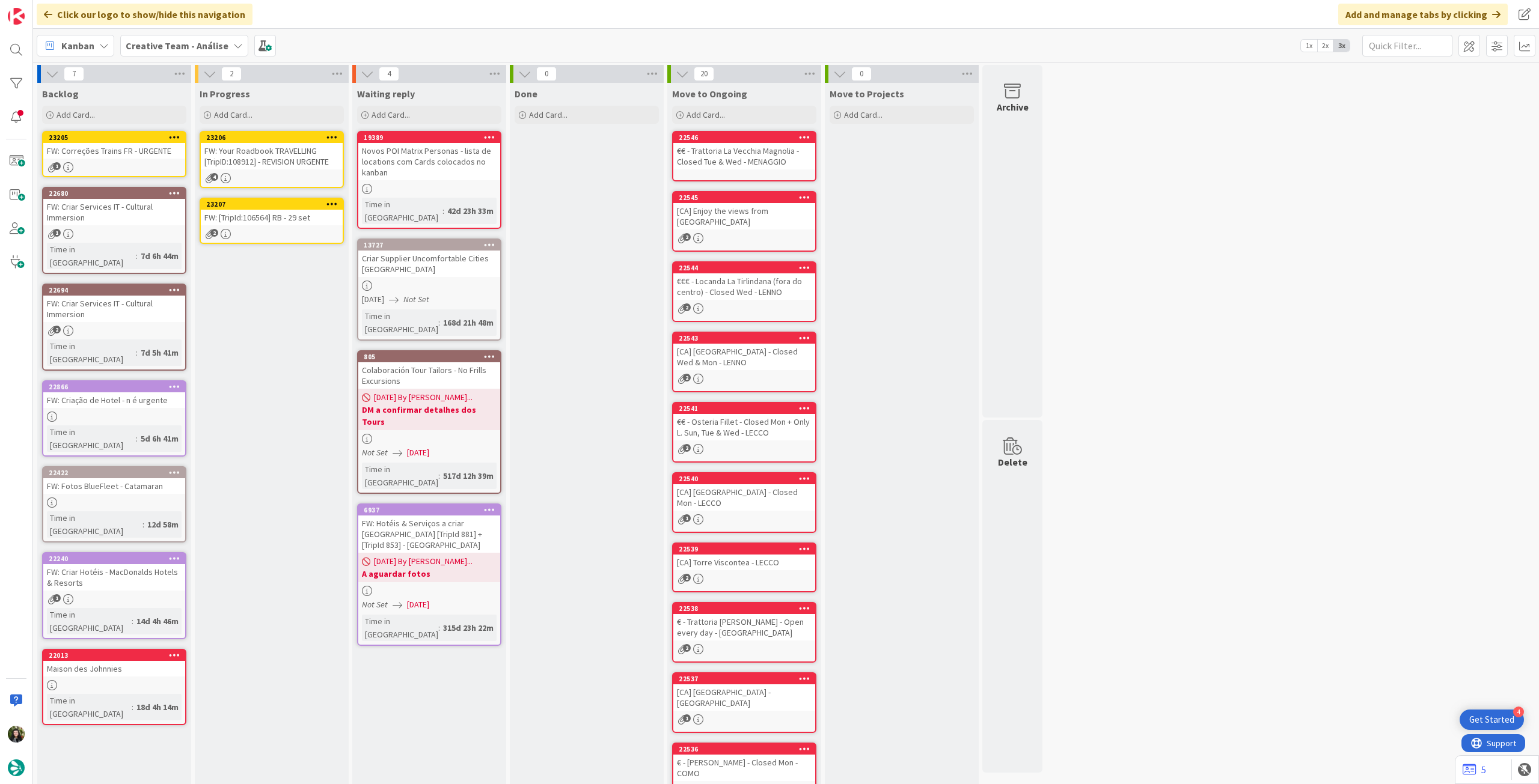
click at [332, 199] on icon at bounding box center [332, 203] width 12 height 8
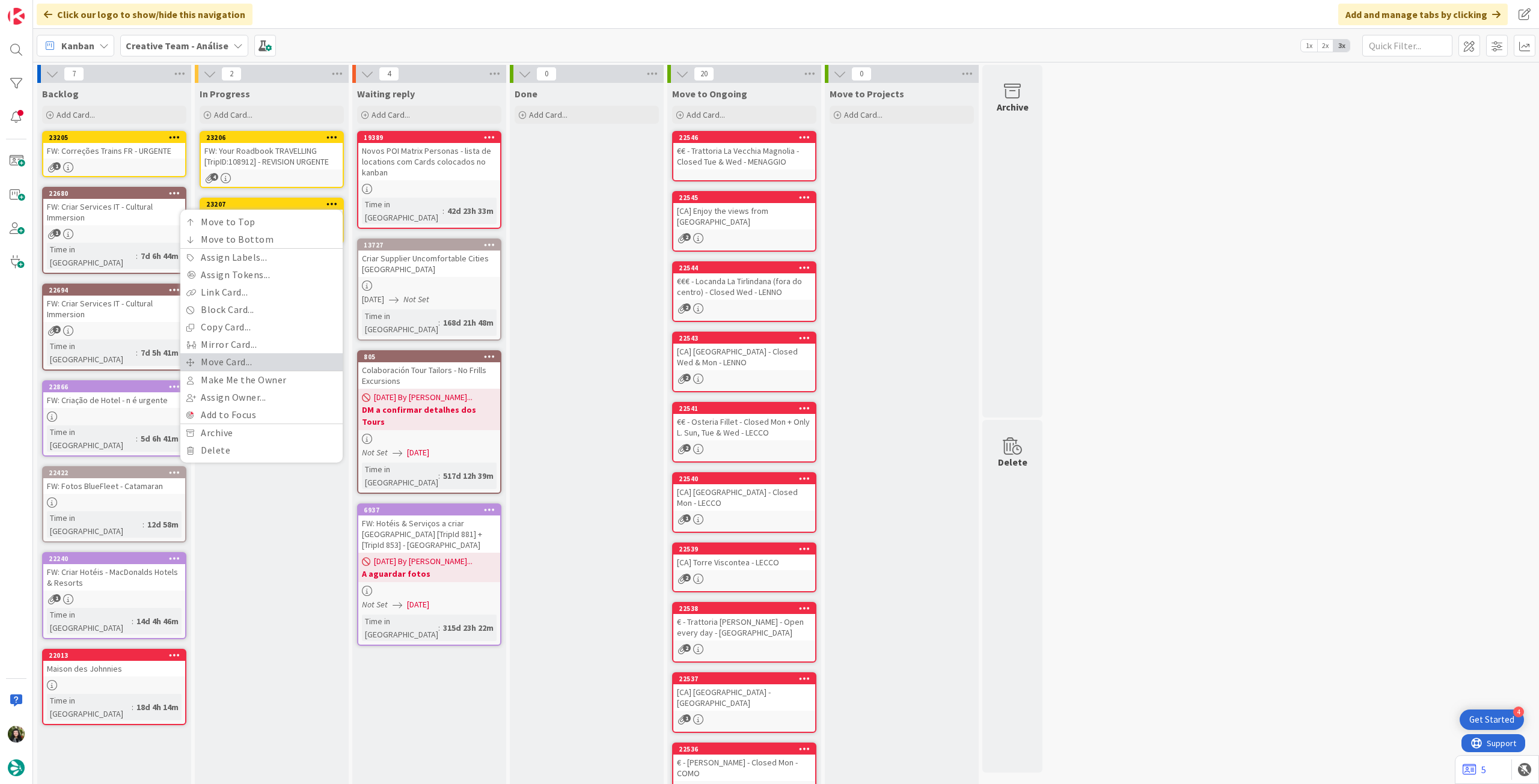
click at [276, 362] on link "Move Card..." at bounding box center [261, 362] width 162 height 17
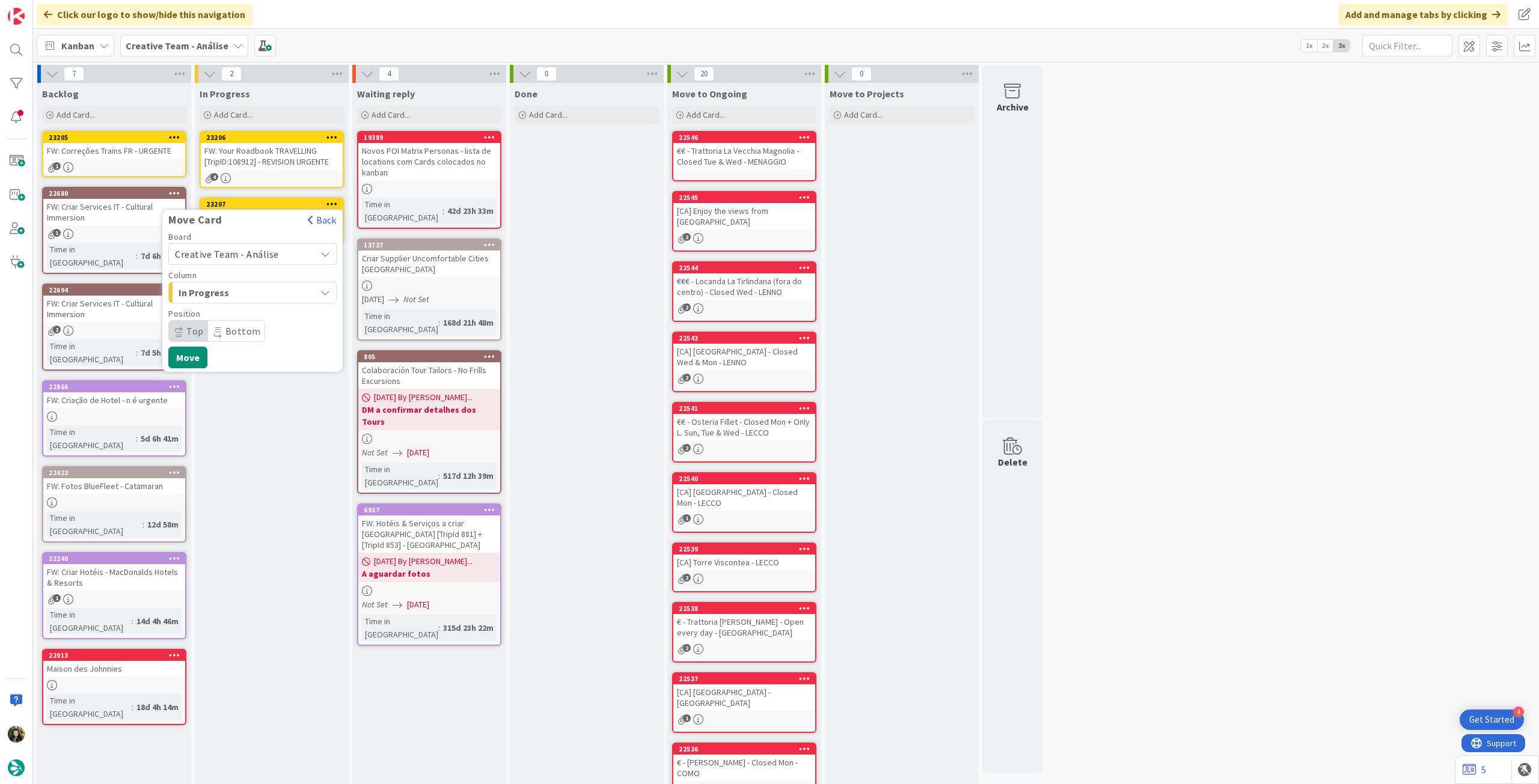
click at [262, 260] on span "Creative Team - Análise" at bounding box center [242, 254] width 135 height 17
click at [252, 305] on span "Creative Team" at bounding box center [260, 311] width 139 height 18
click at [258, 336] on span "Daytrip" at bounding box center [252, 331] width 116 height 17
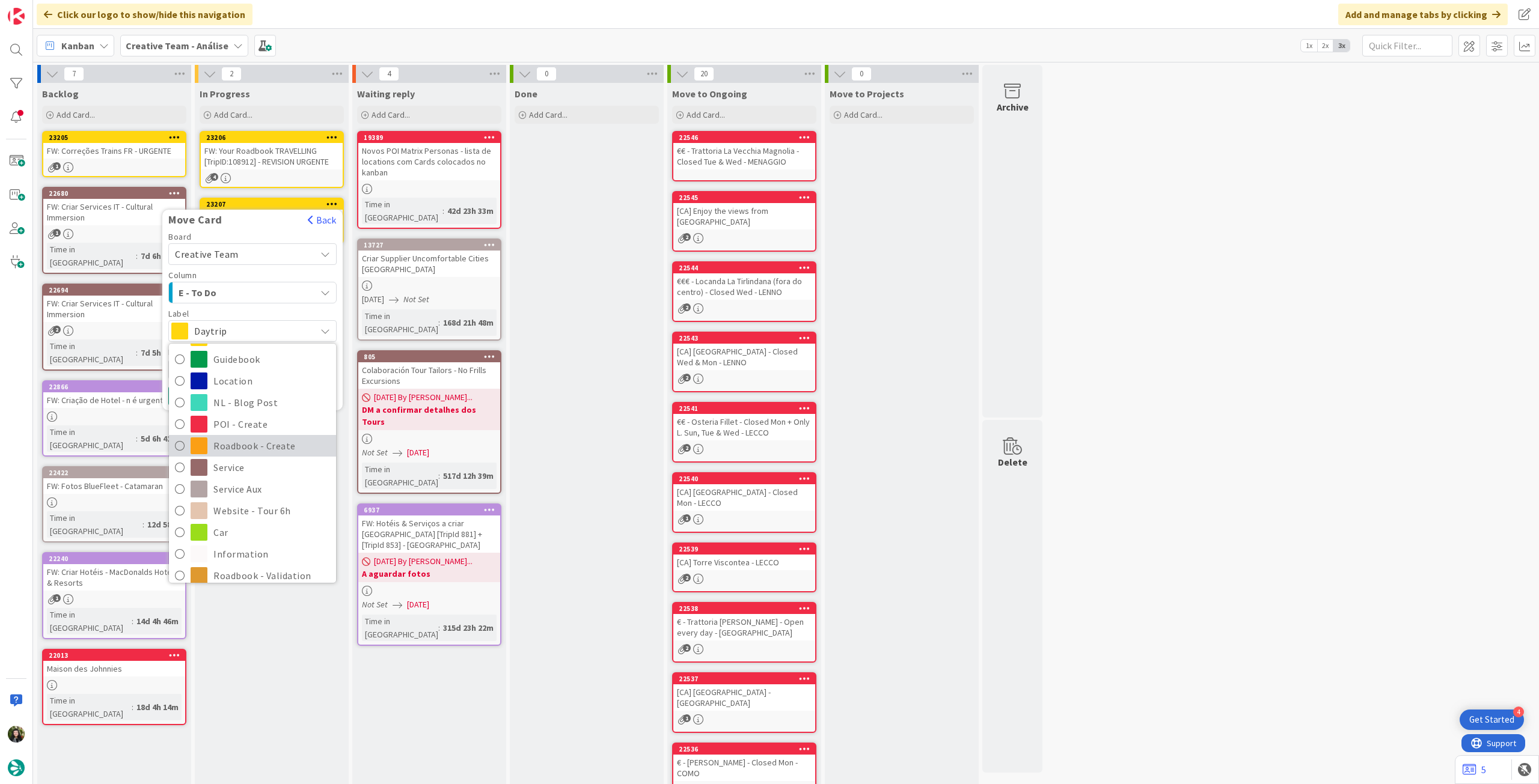
scroll to position [80, 0]
click at [260, 433] on span "Roadbook - Create" at bounding box center [272, 431] width 116 height 18
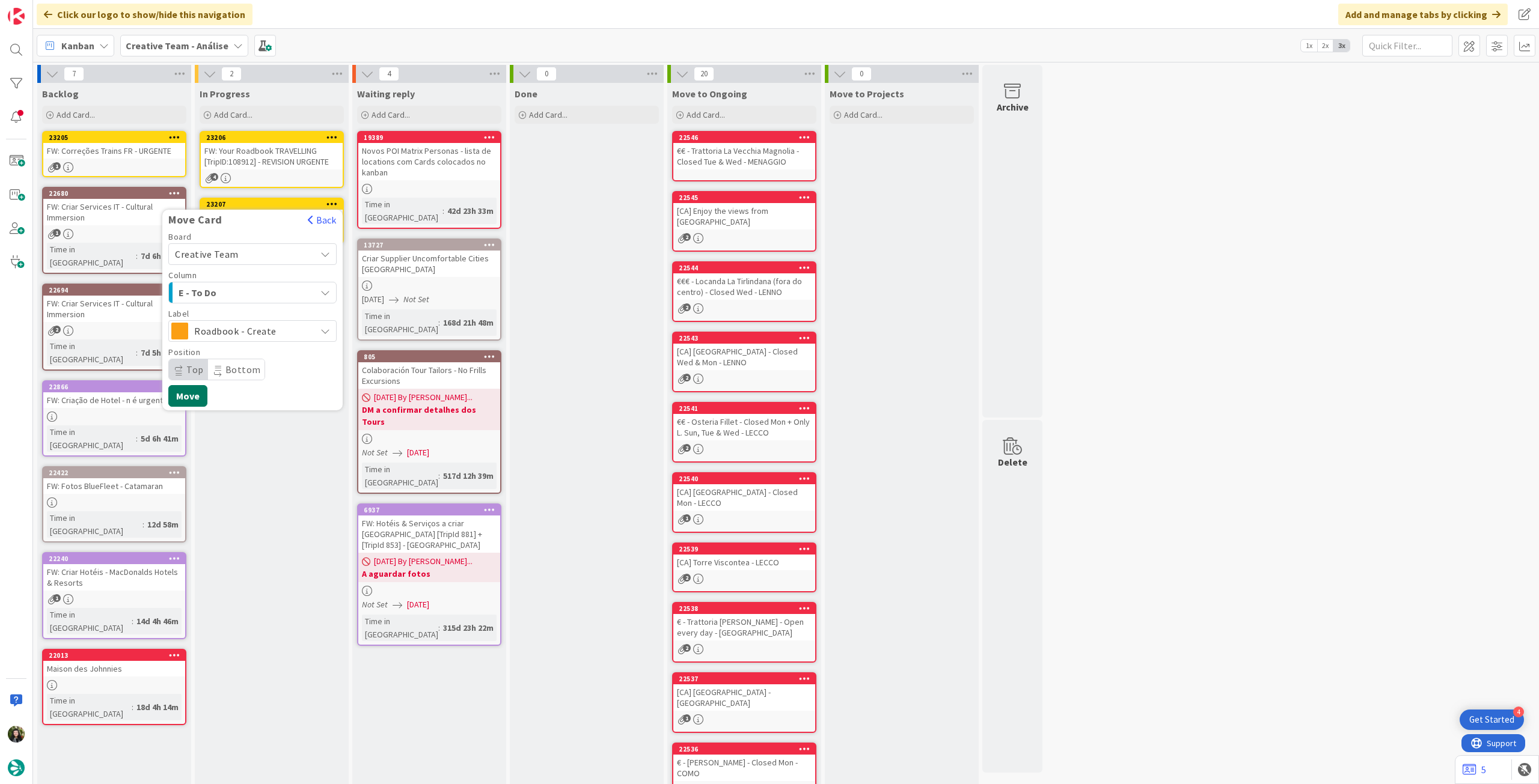
click at [193, 392] on button "Move" at bounding box center [187, 396] width 39 height 22
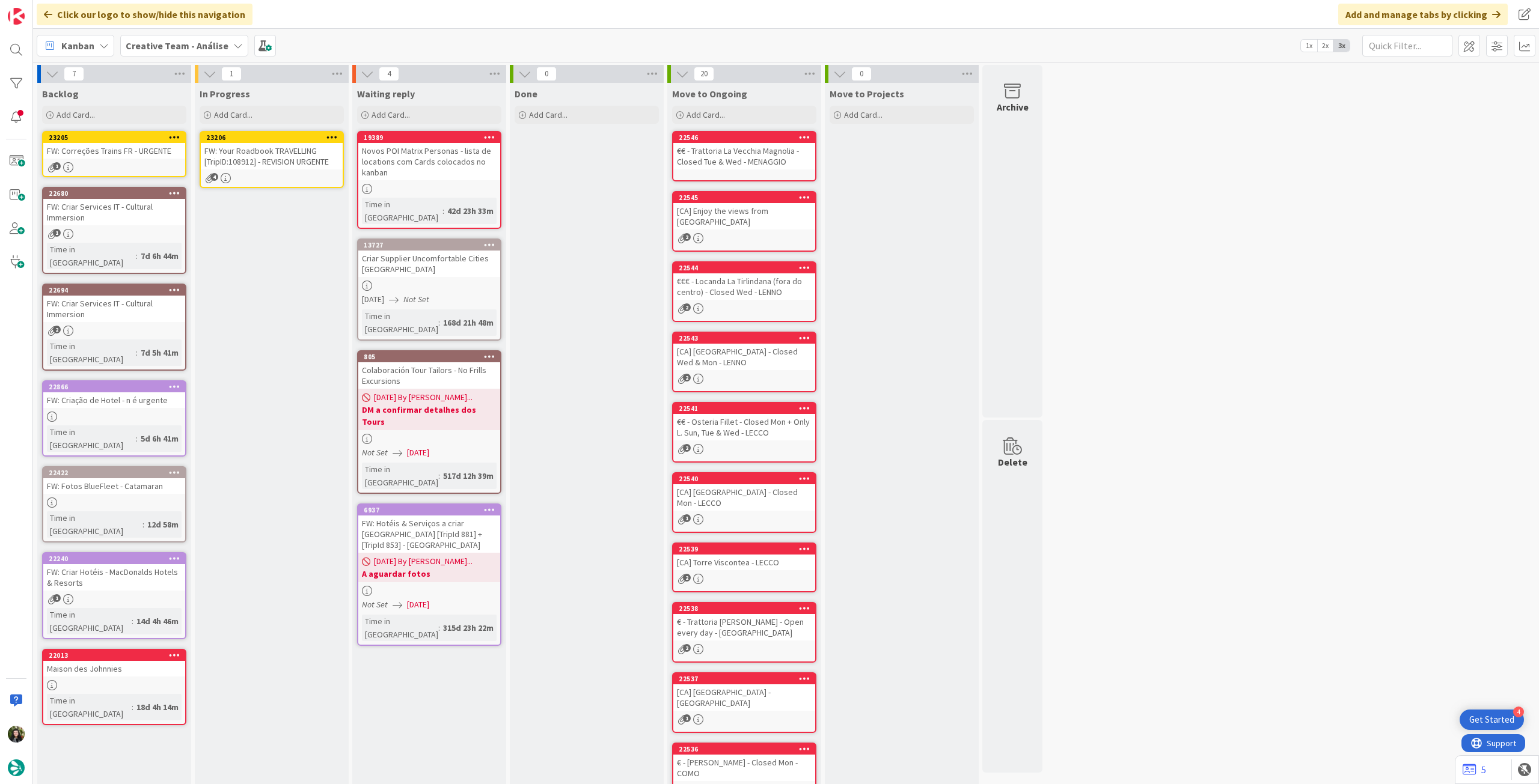
click at [160, 57] on div "Kanban Creative Team - Análise 1x 2x 3x" at bounding box center [786, 45] width 1506 height 33
click at [162, 50] on b "Creative Team - Análise" at bounding box center [177, 45] width 103 height 12
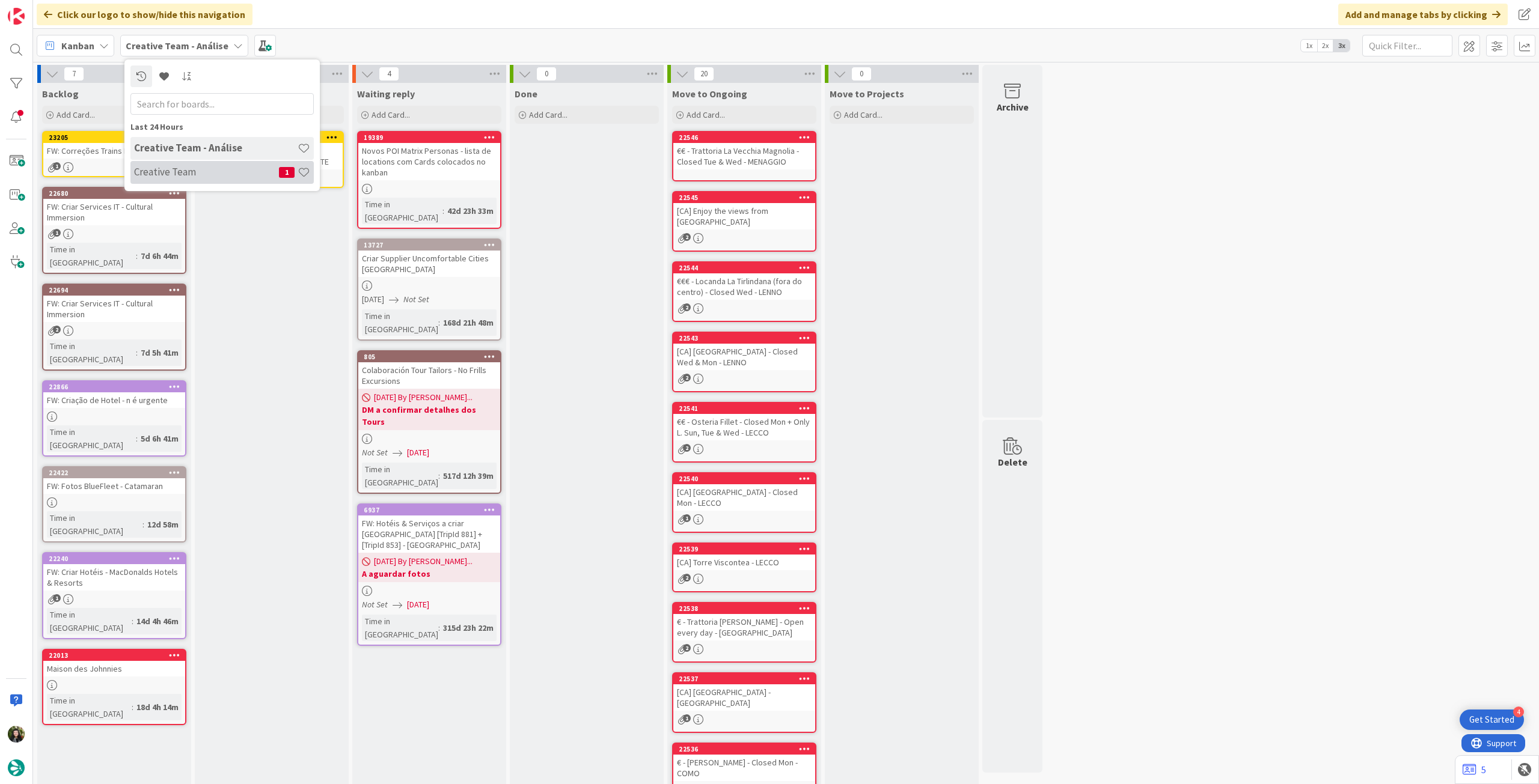
click at [174, 173] on h4 "Creative Team" at bounding box center [206, 172] width 145 height 12
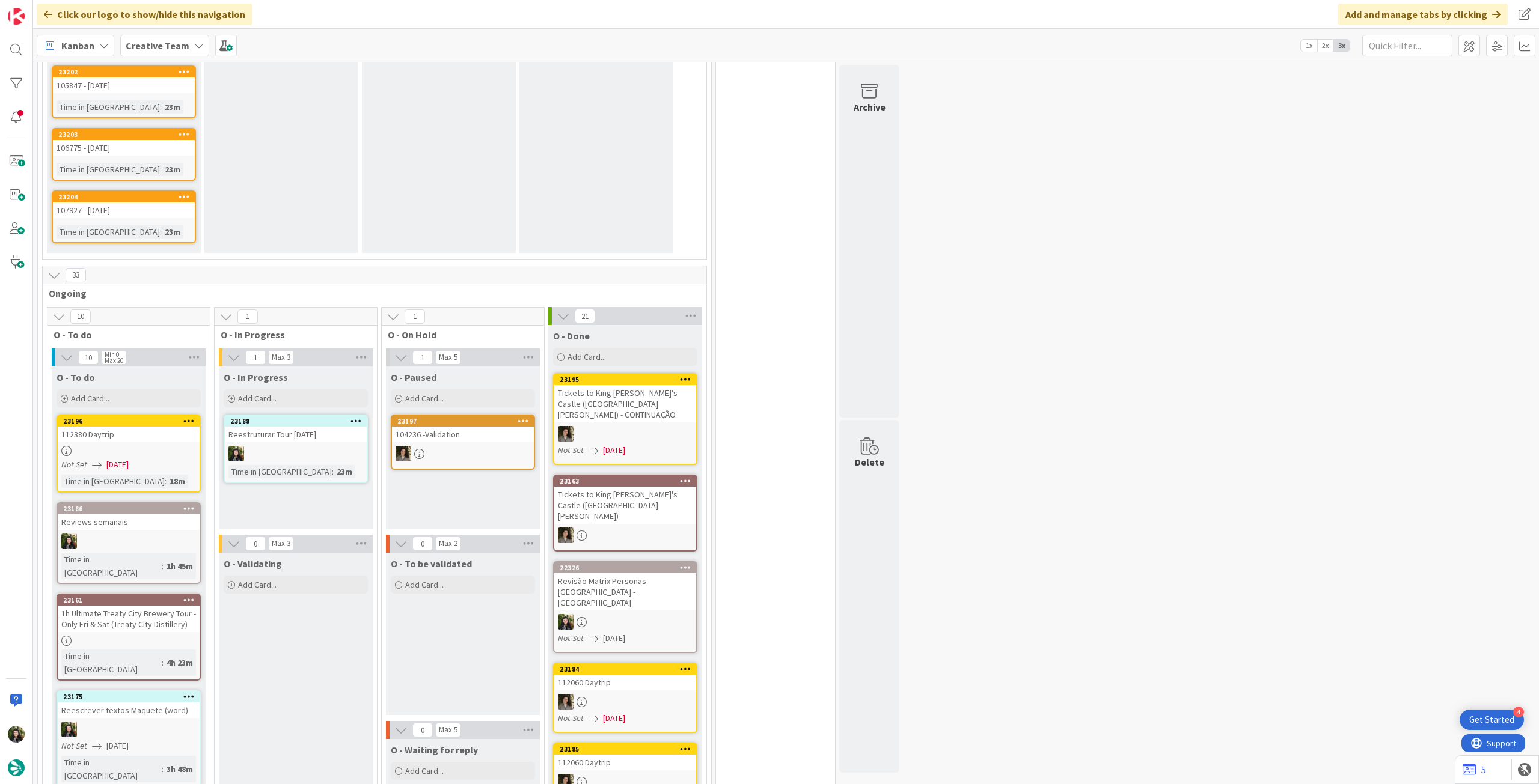
scroll to position [1167, 0]
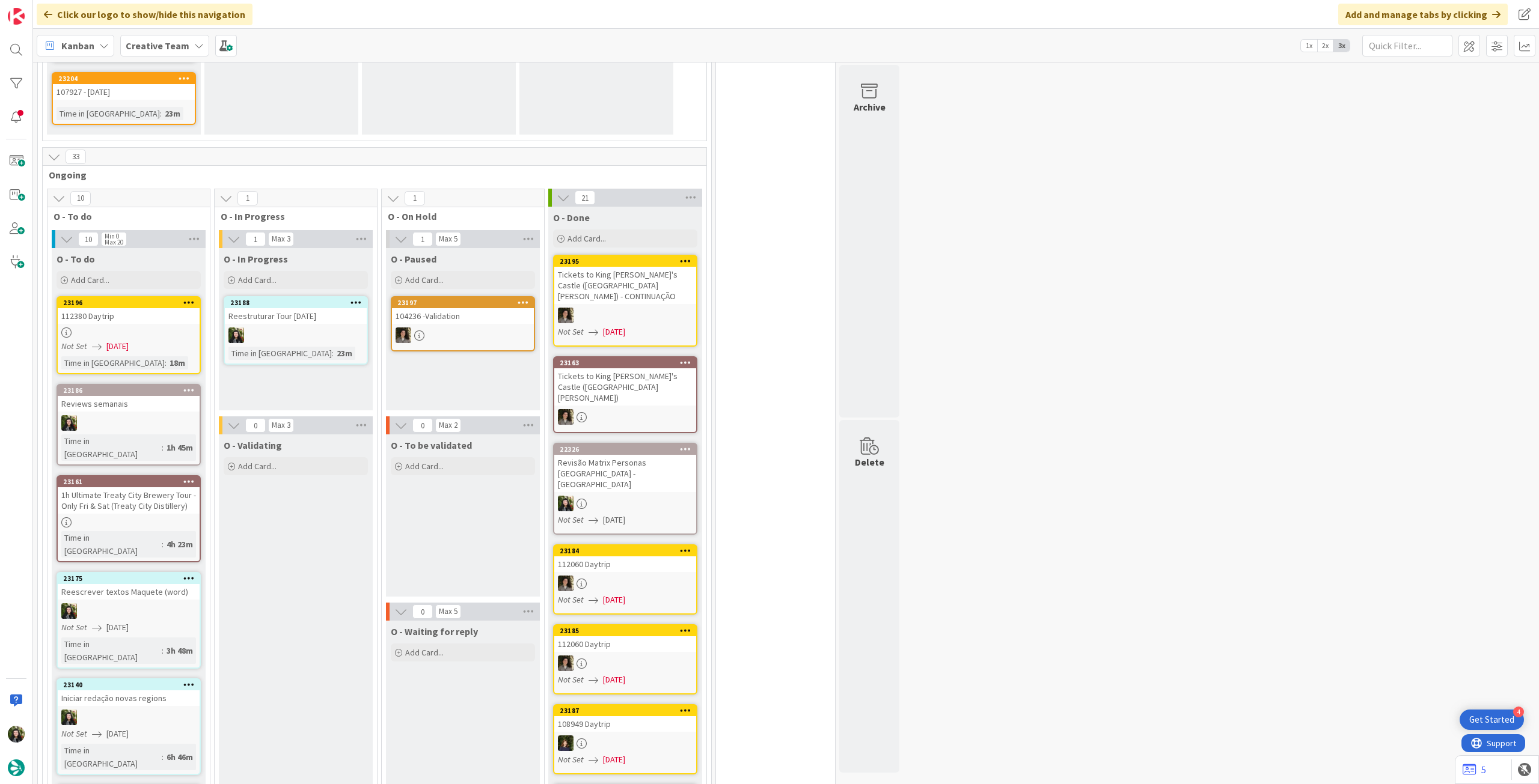
click at [304, 328] on div at bounding box center [296, 335] width 142 height 15
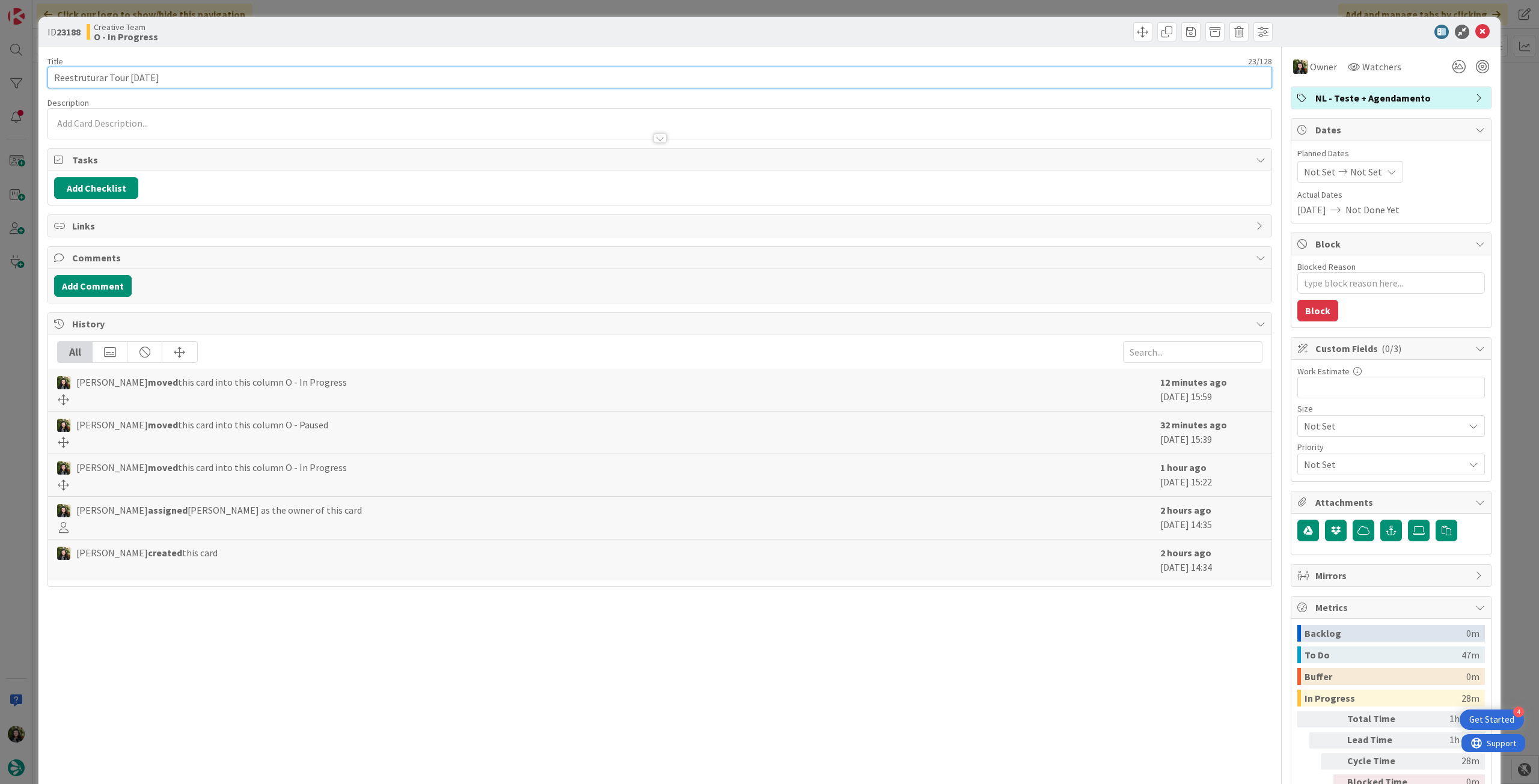
drag, startPoint x: 166, startPoint y: 76, endPoint x: 0, endPoint y: 64, distance: 166.4
click at [0, 64] on div "ID 23188 Creative Team O - In Progress Title 23 / 128 Reestruturar Tour Natal D…" at bounding box center [770, 392] width 1539 height 784
click at [1475, 31] on icon at bounding box center [1482, 32] width 15 height 15
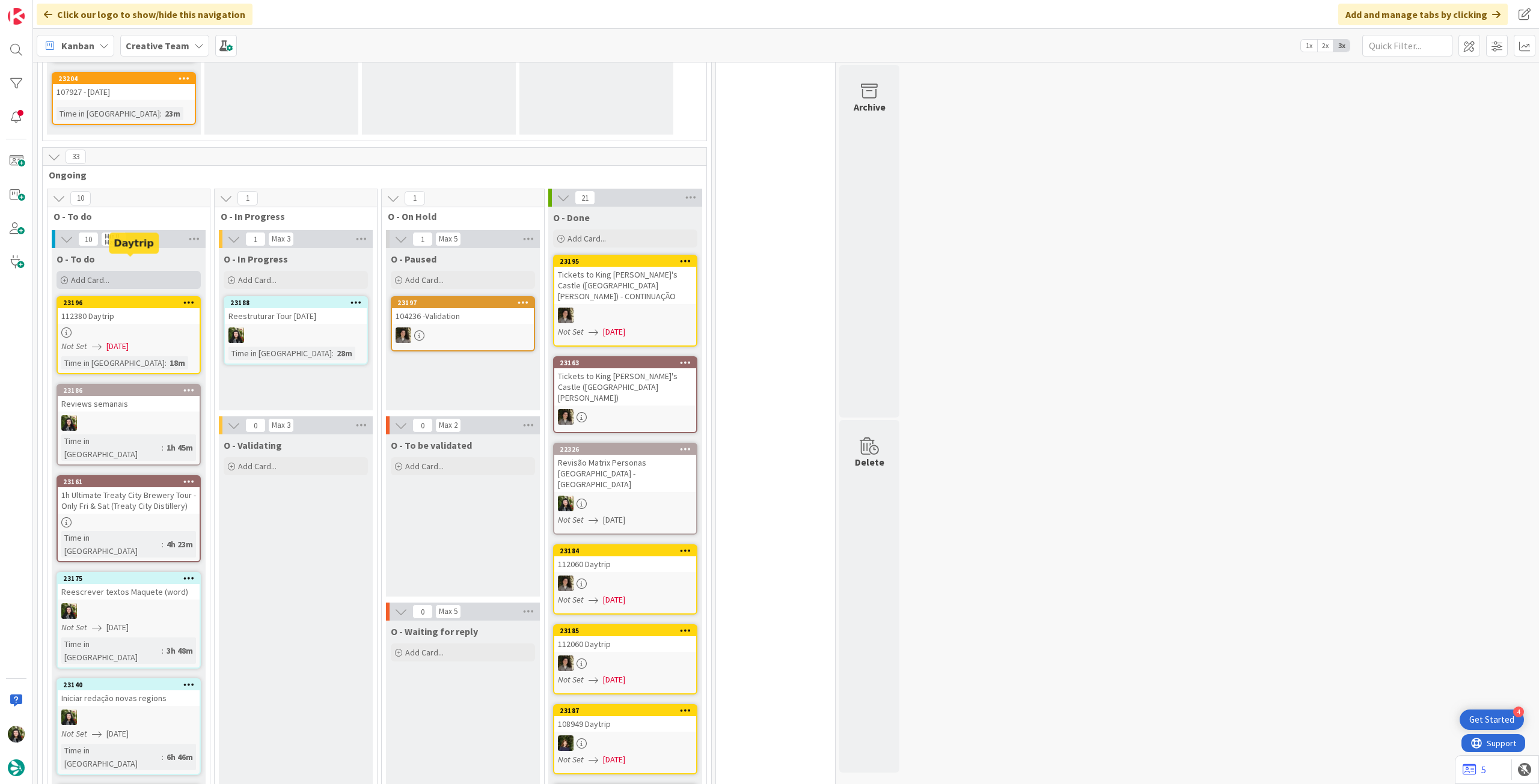
click at [116, 271] on div "Add Card..." at bounding box center [128, 280] width 144 height 18
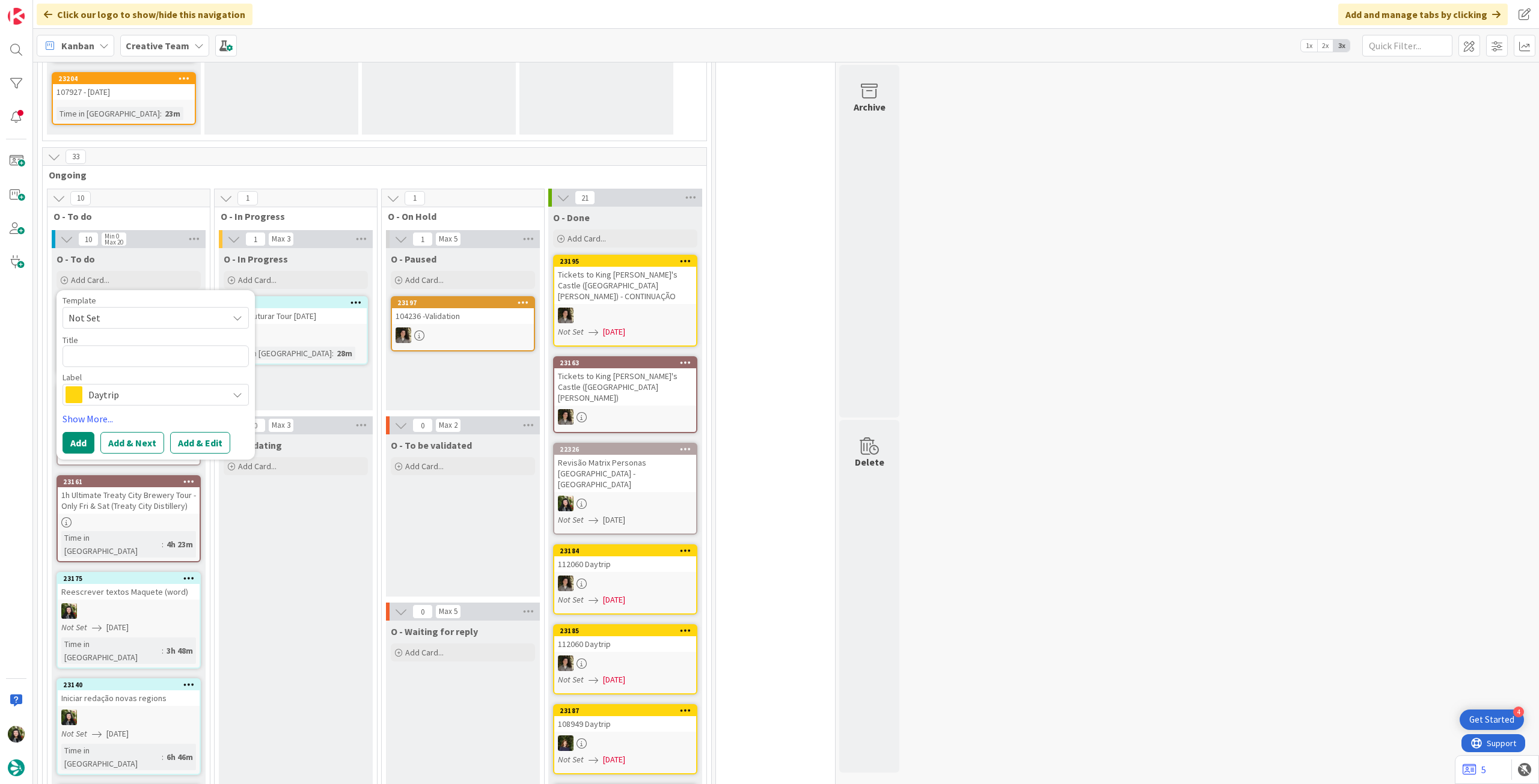
click at [138, 387] on span "Daytrip" at bounding box center [155, 395] width 134 height 17
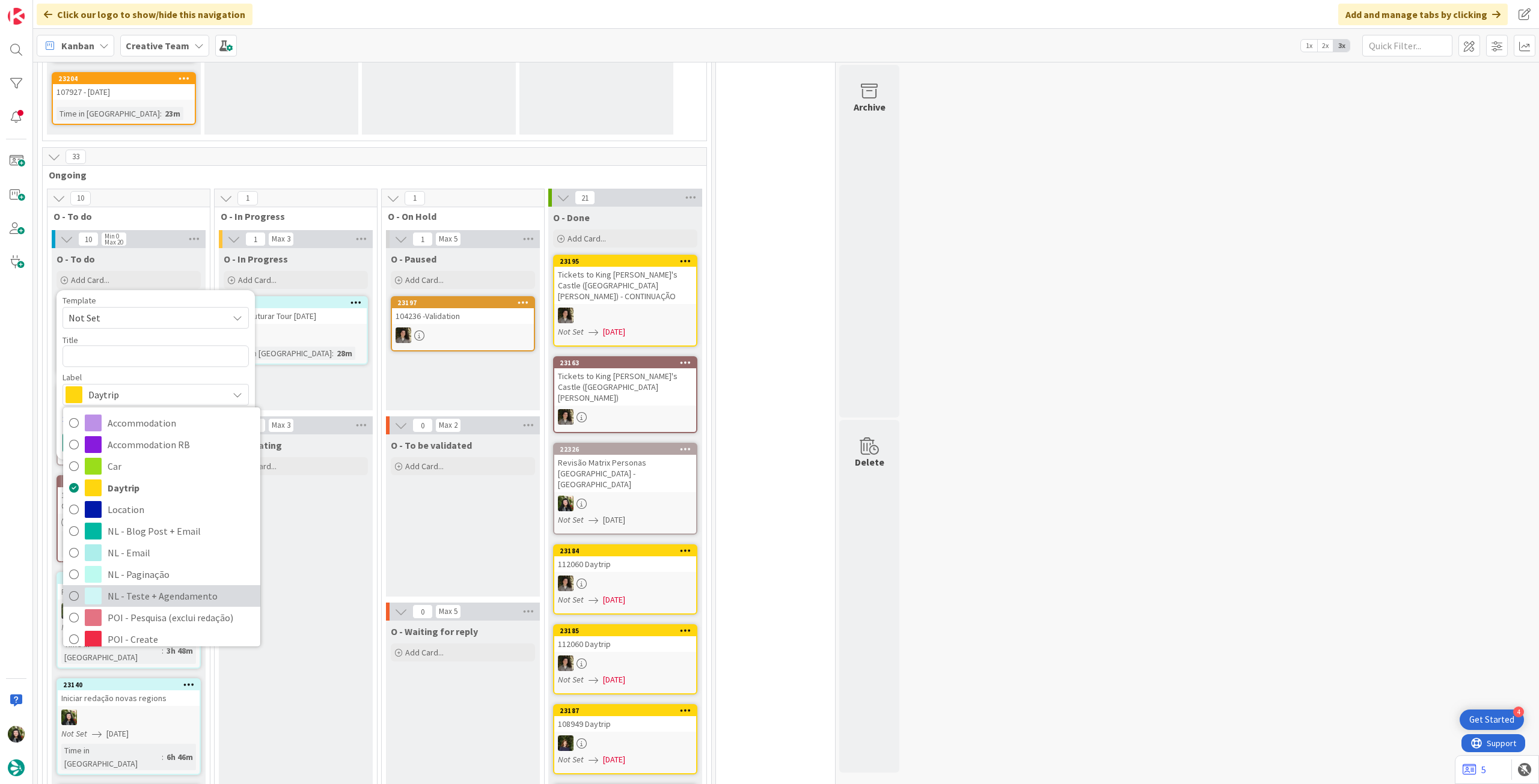
click at [167, 587] on span "NL - Teste + Agendamento" at bounding box center [180, 596] width 146 height 18
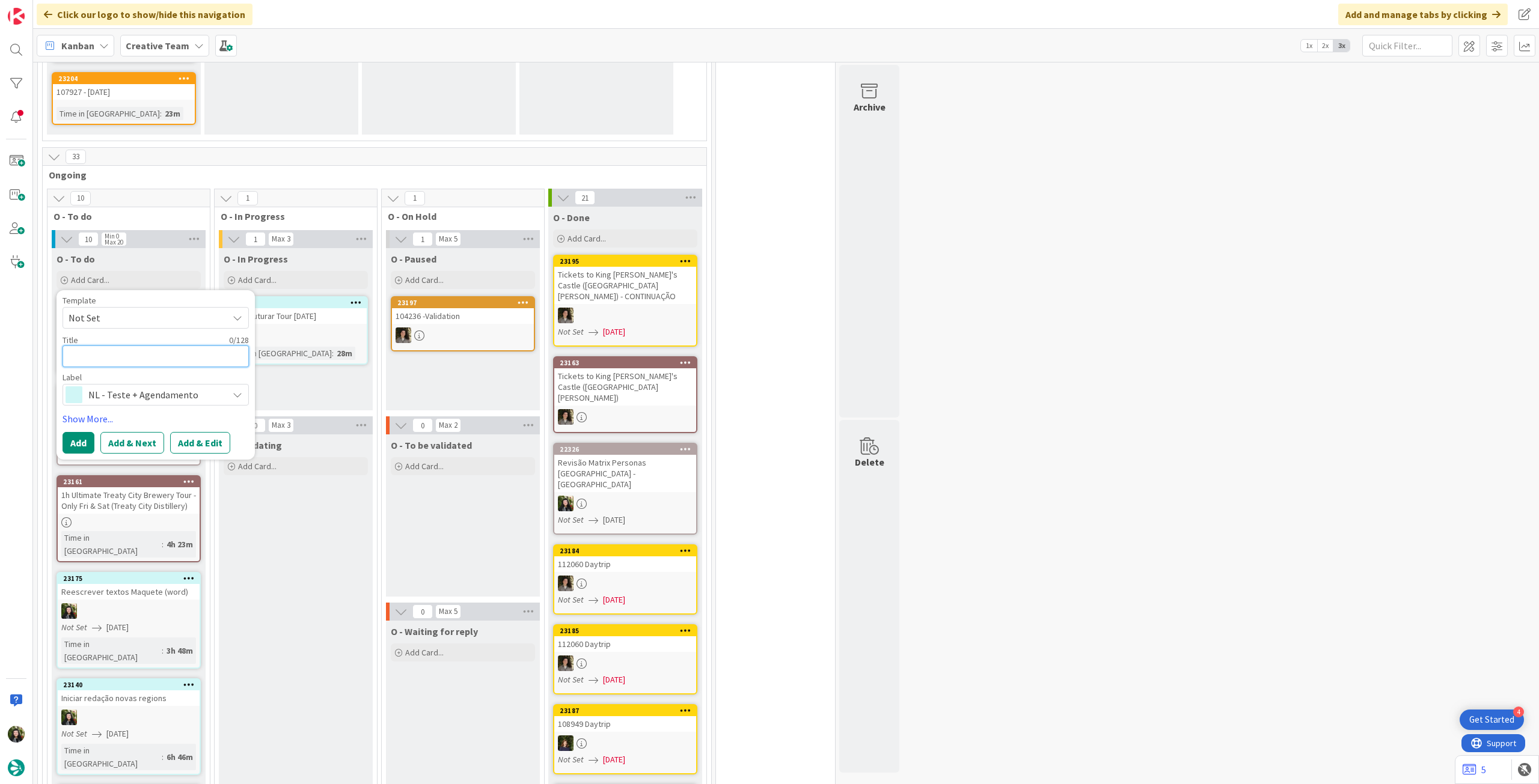
click at [119, 346] on textarea at bounding box center [156, 357] width 187 height 22
paste textarea "Reestruturar Tour Natal"
type textarea "x"
type textarea "Reestruturar Tour Natal"
click at [78, 432] on button "Add" at bounding box center [79, 443] width 32 height 22
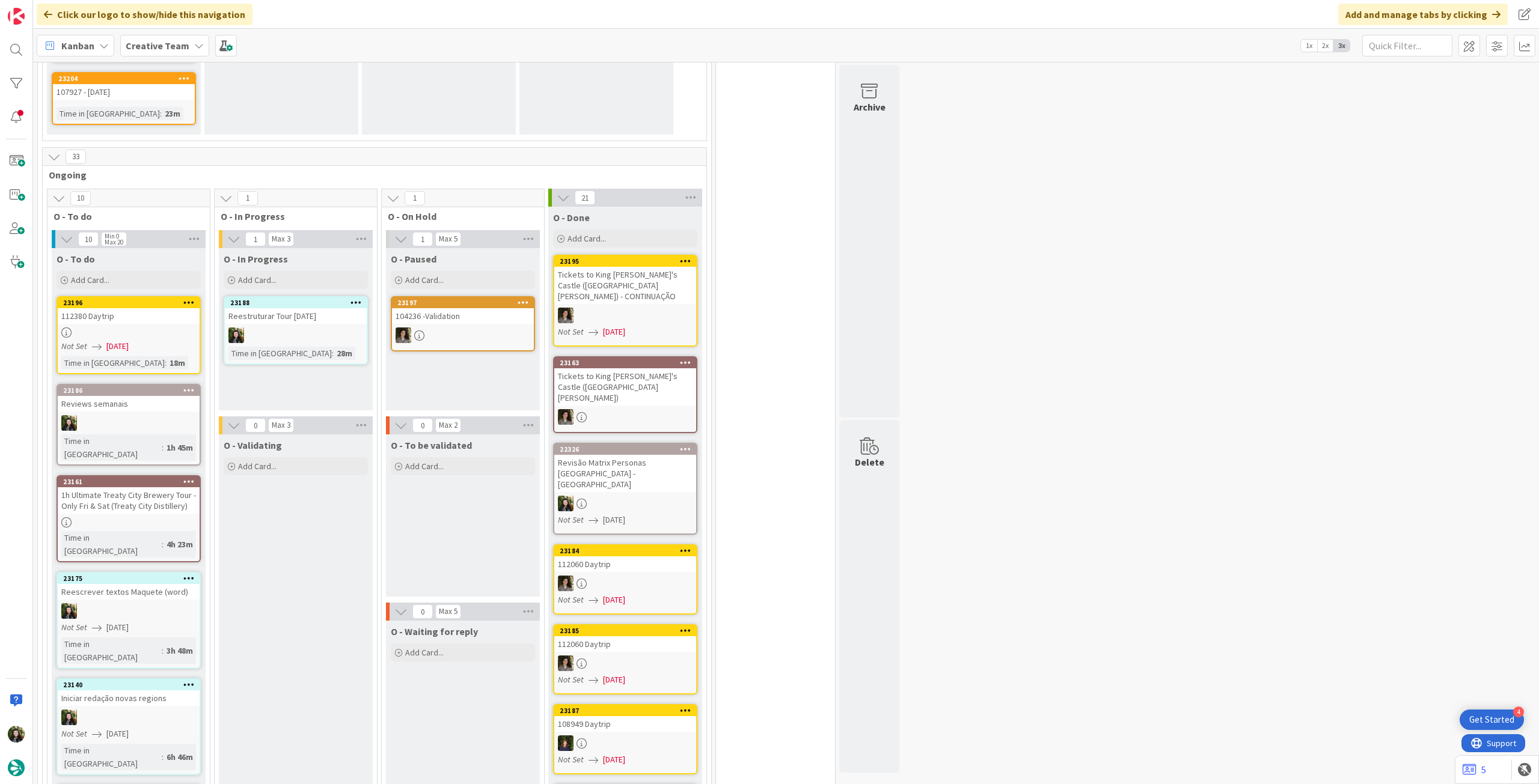
scroll to position [1184, 0]
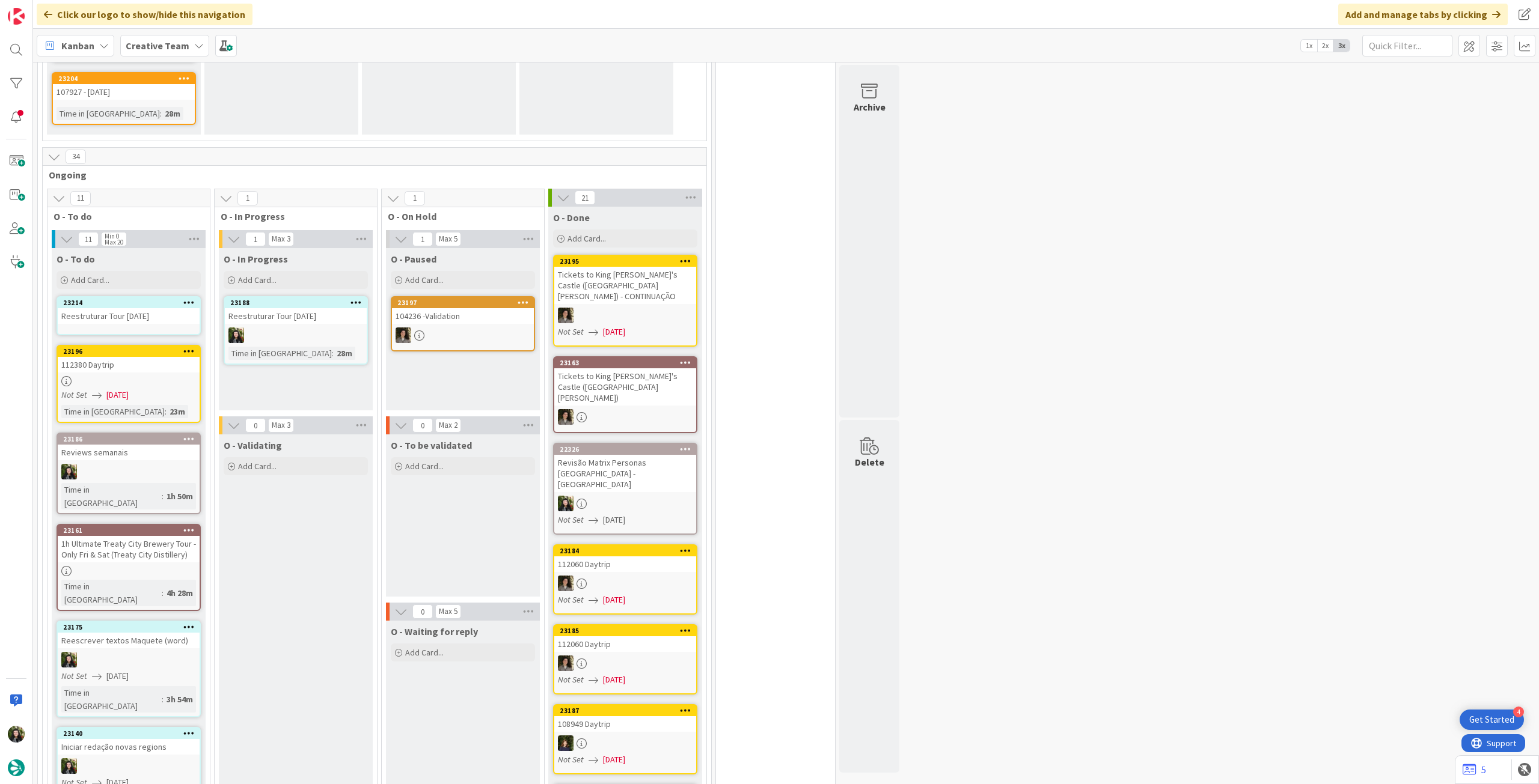
click at [316, 308] on div "Reestruturar Tour Natal" at bounding box center [296, 316] width 142 height 15
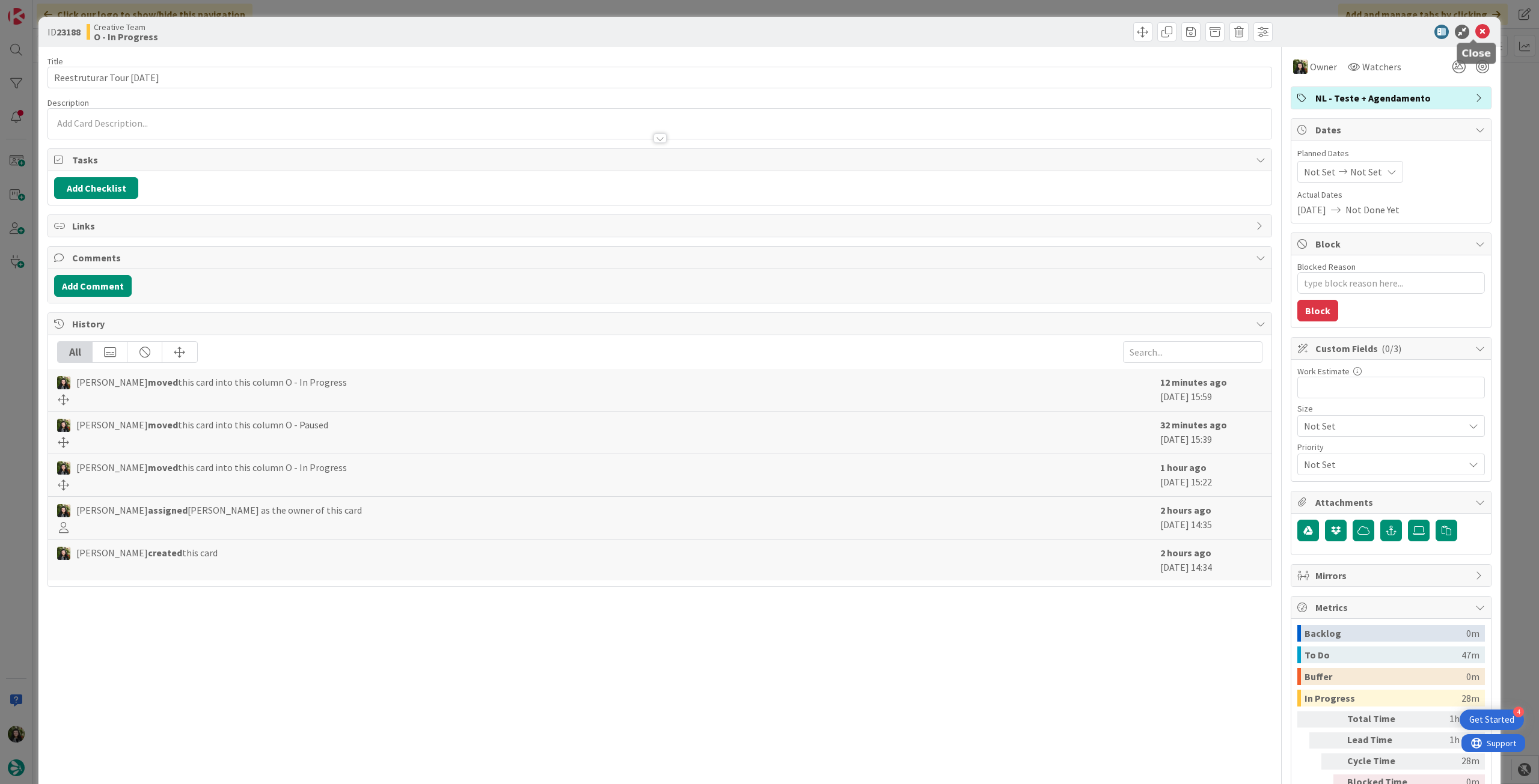
click at [1476, 32] on icon at bounding box center [1482, 32] width 15 height 15
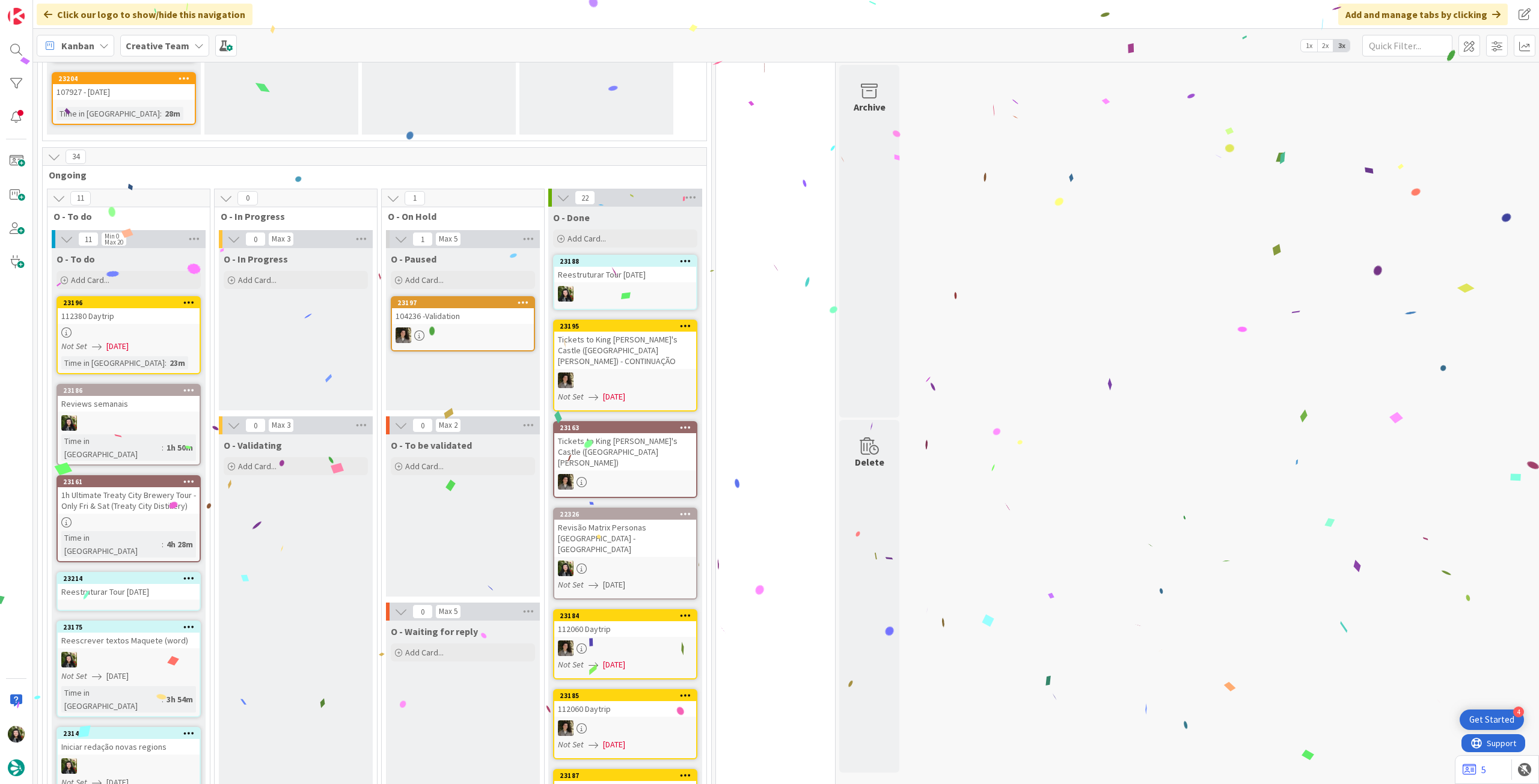
click at [130, 584] on div "Reestruturar Tour Natal" at bounding box center [128, 592] width 142 height 15
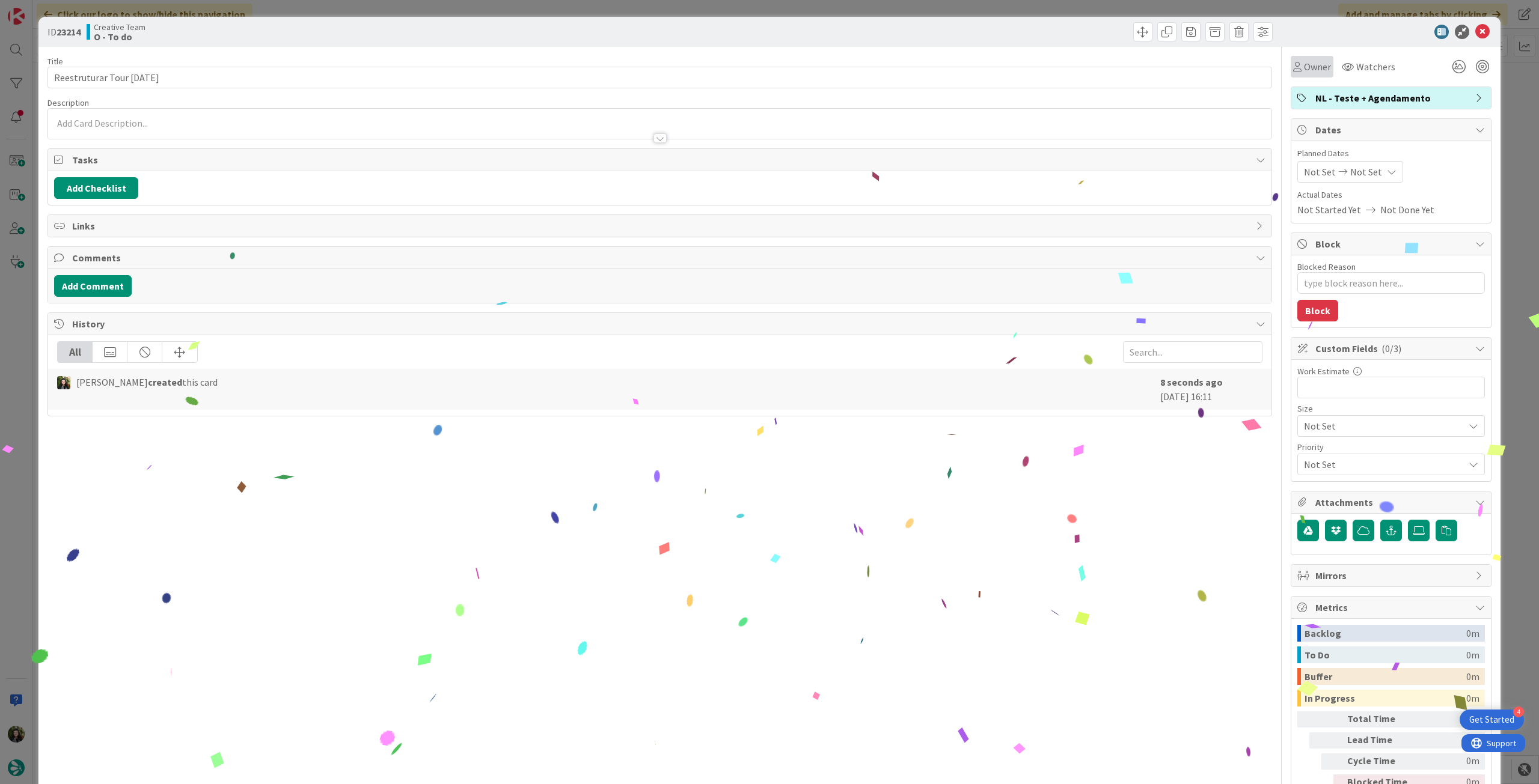
click at [1315, 66] on span "Owner" at bounding box center [1317, 66] width 27 height 15
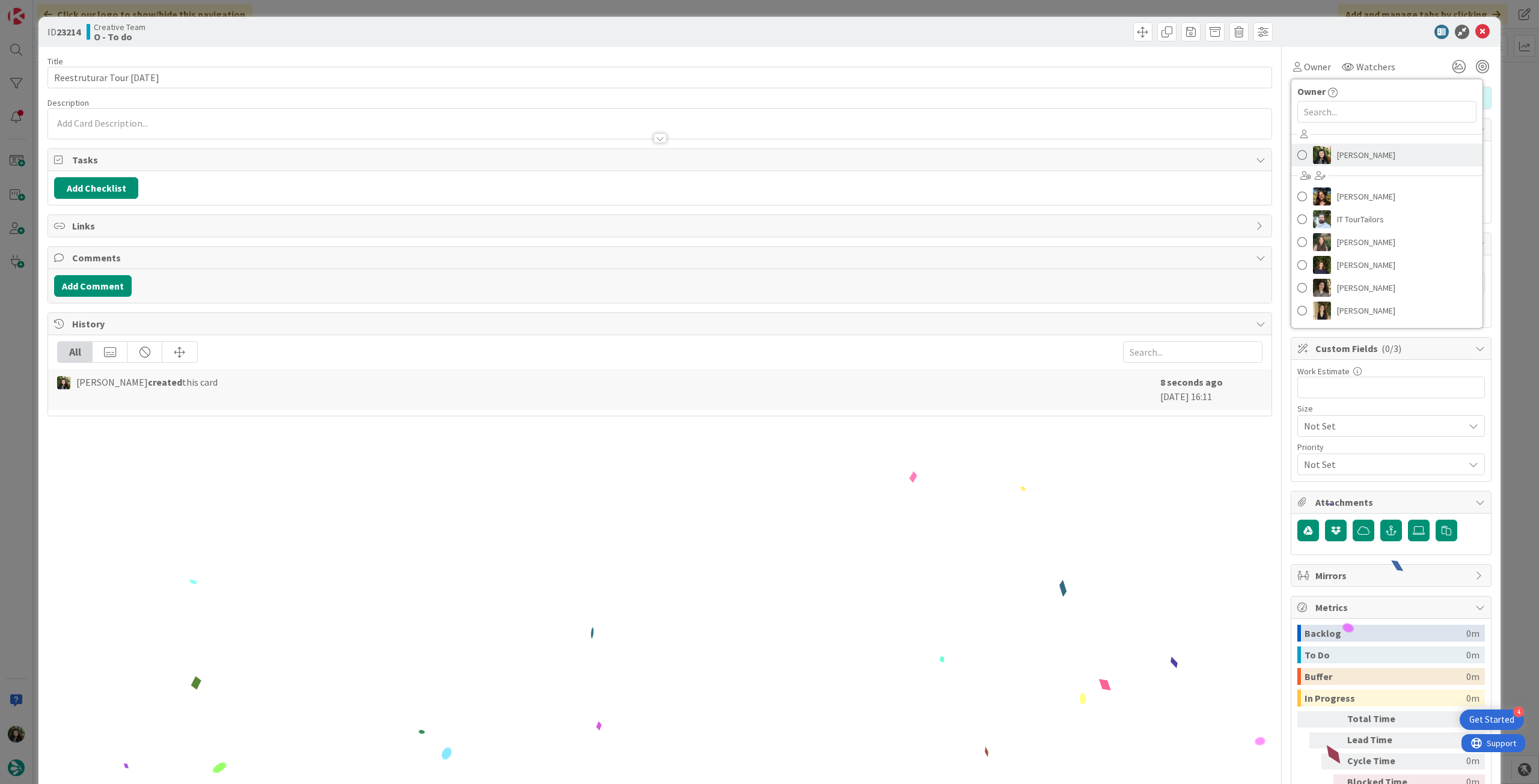
click at [1369, 150] on span "[PERSON_NAME]" at bounding box center [1366, 155] width 58 height 18
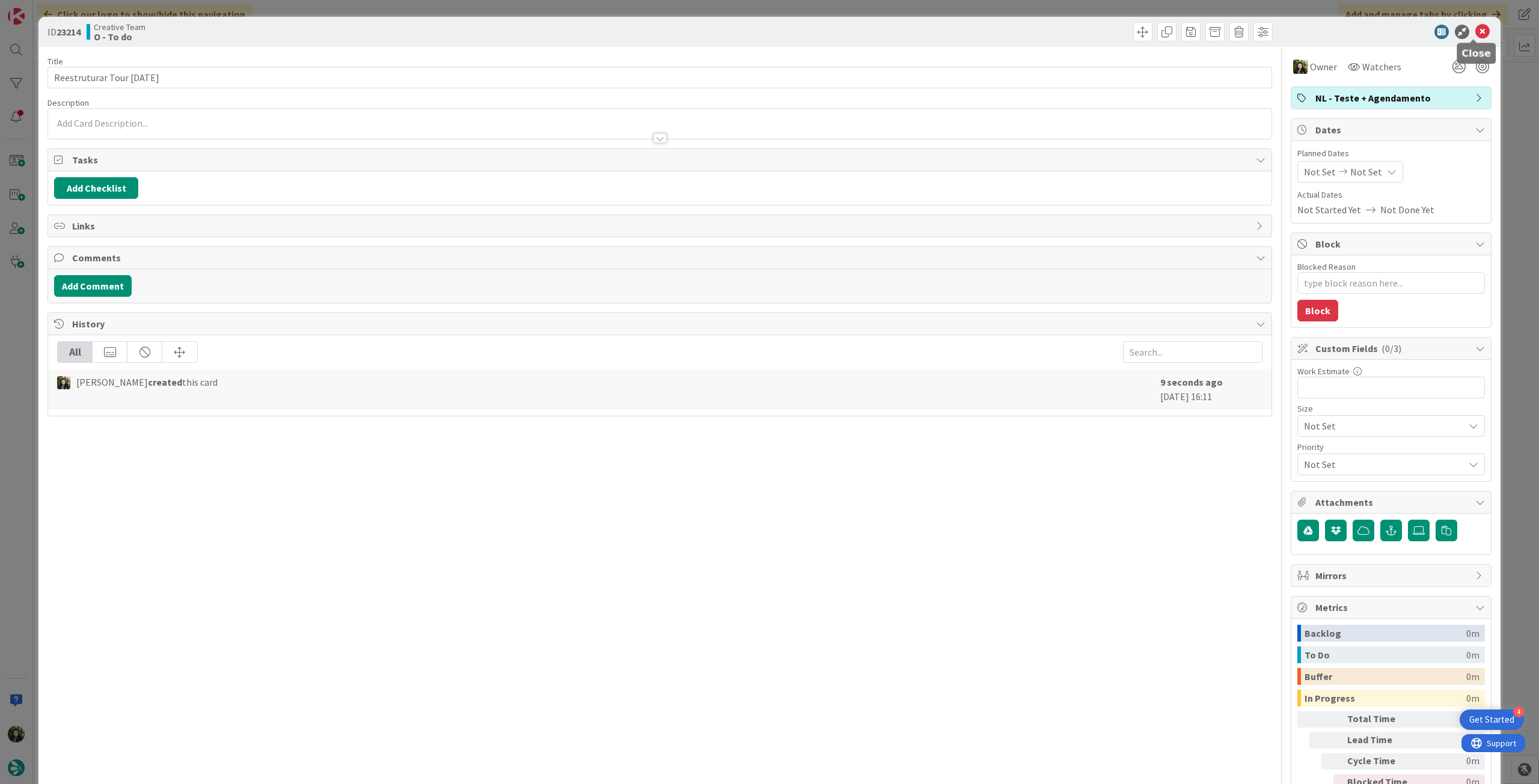
click at [1475, 29] on icon at bounding box center [1482, 32] width 15 height 15
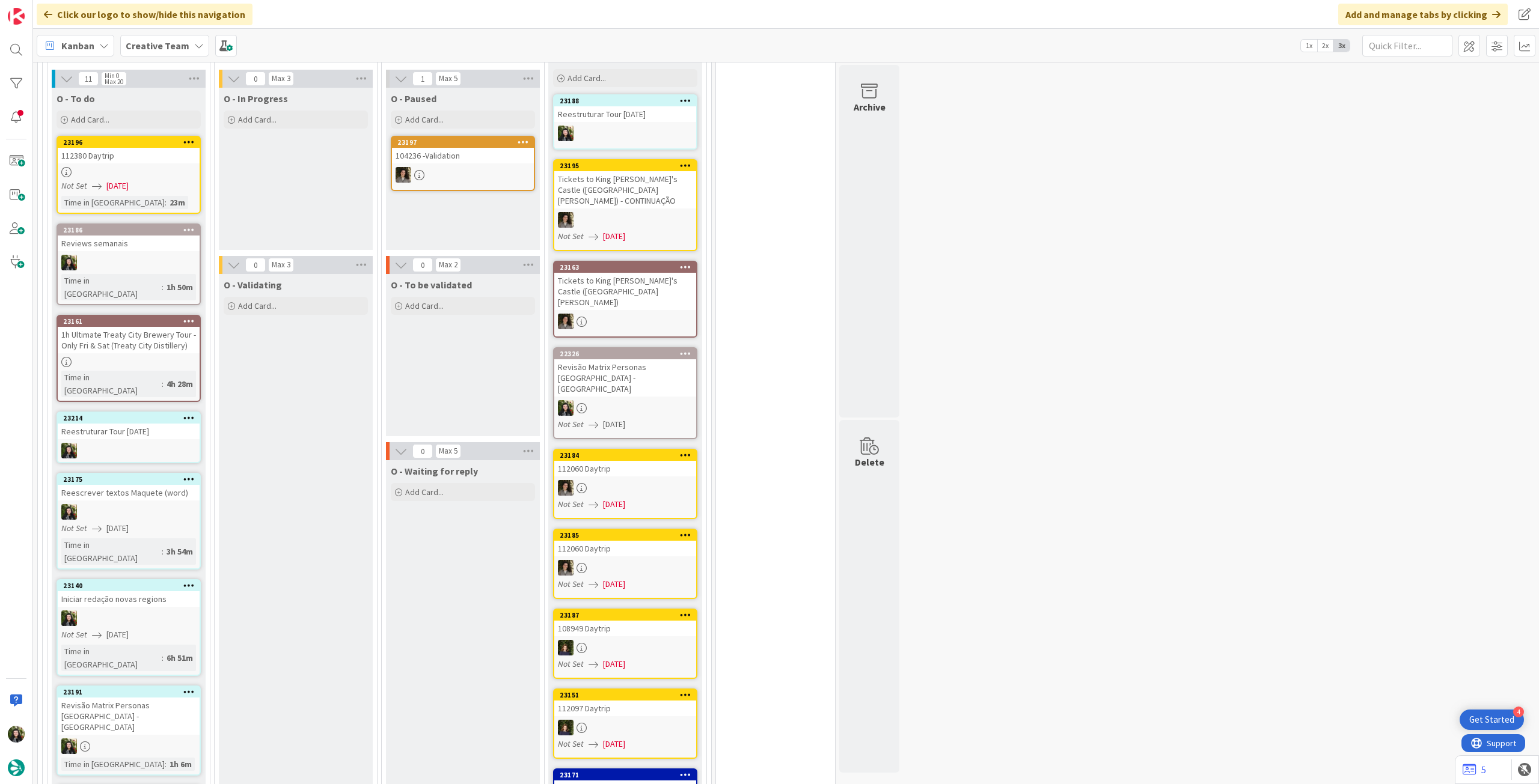
click at [150, 473] on link "23175 Reescrever textos Maquete (word) Not Set 19/09/2025 Time in Column : 3h 5…" at bounding box center [128, 521] width 144 height 96
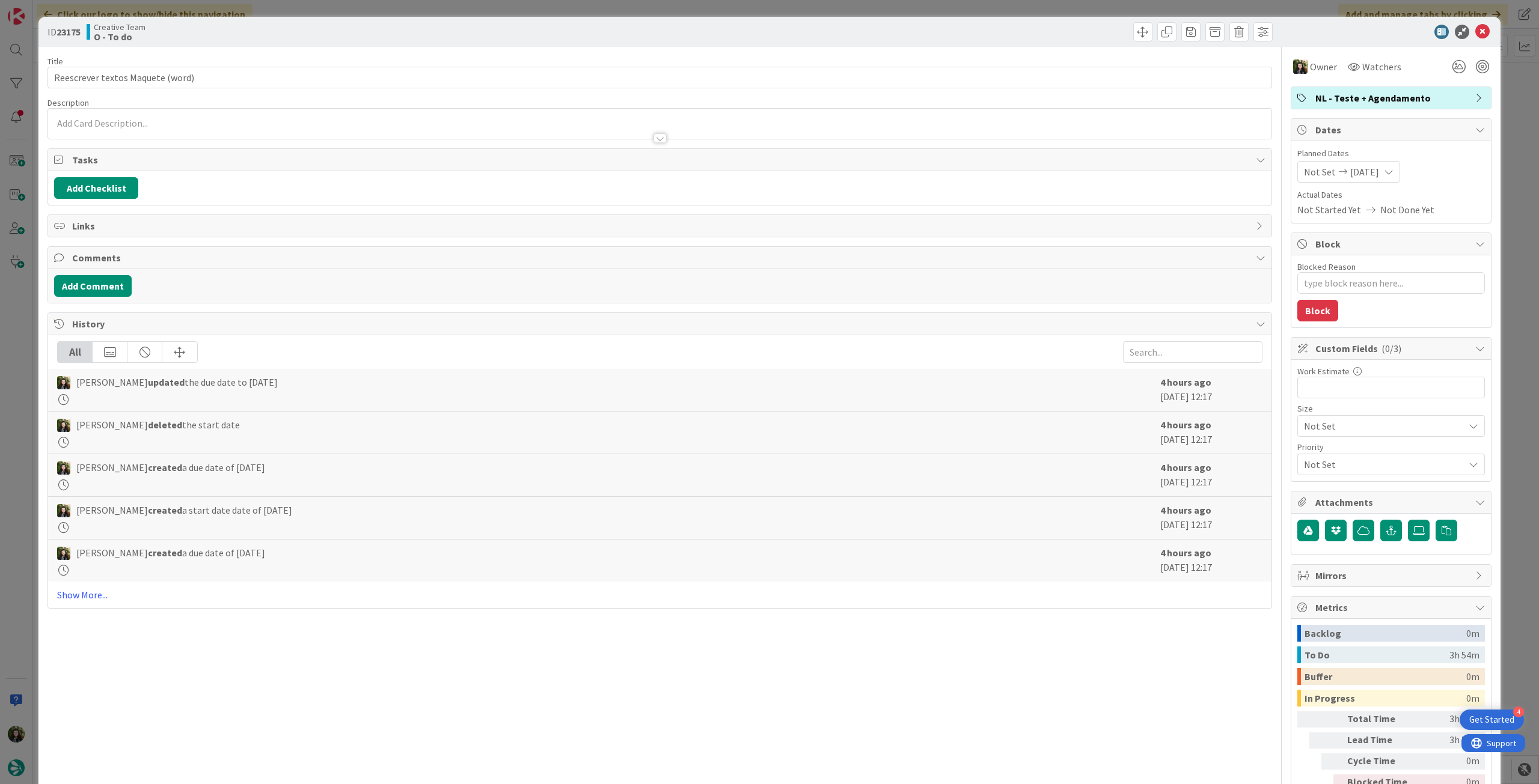
type textarea "x"
click at [1379, 171] on span "[DATE]" at bounding box center [1364, 172] width 29 height 15
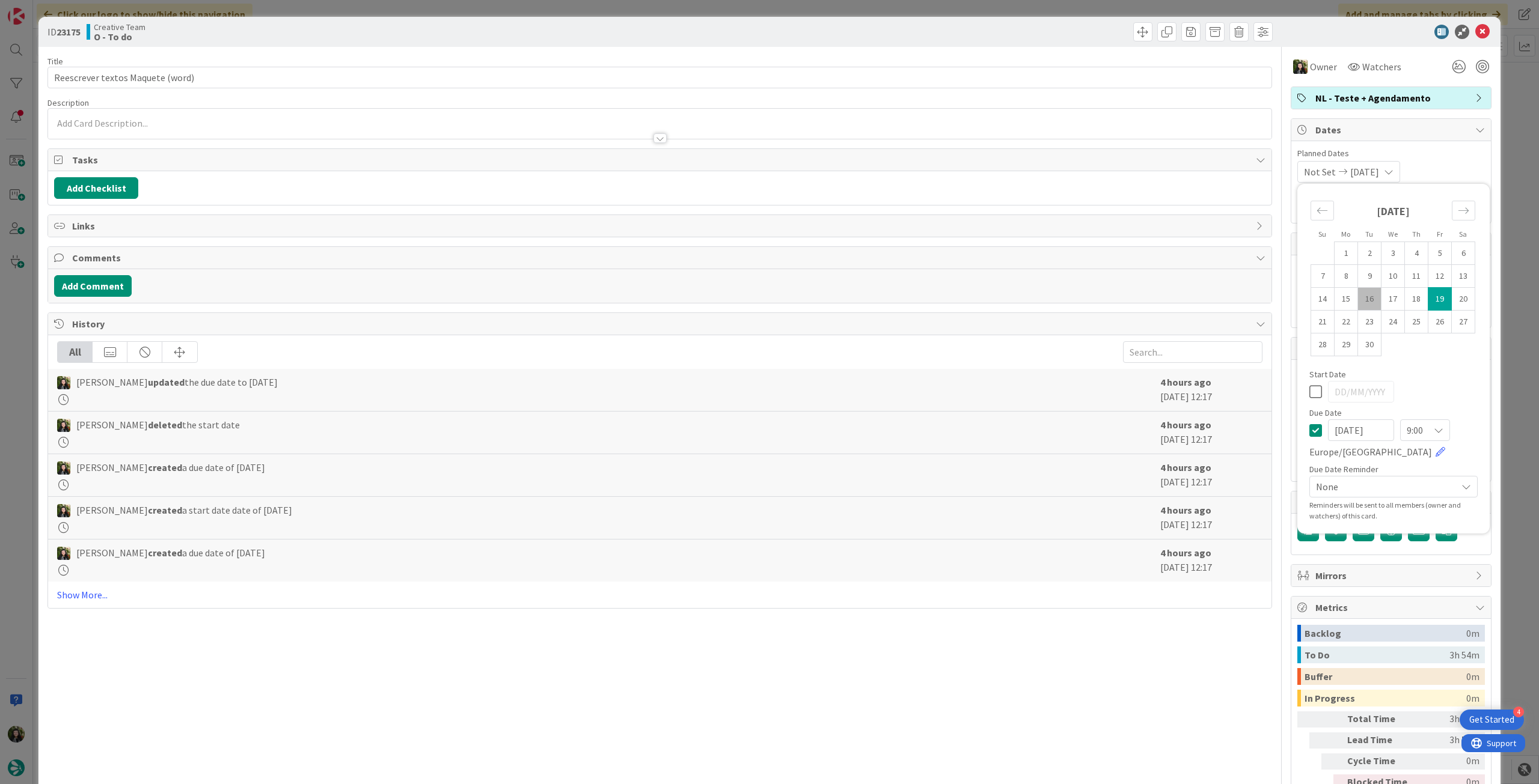
click at [1309, 429] on icon at bounding box center [1315, 430] width 13 height 15
click at [1476, 31] on icon at bounding box center [1482, 32] width 15 height 15
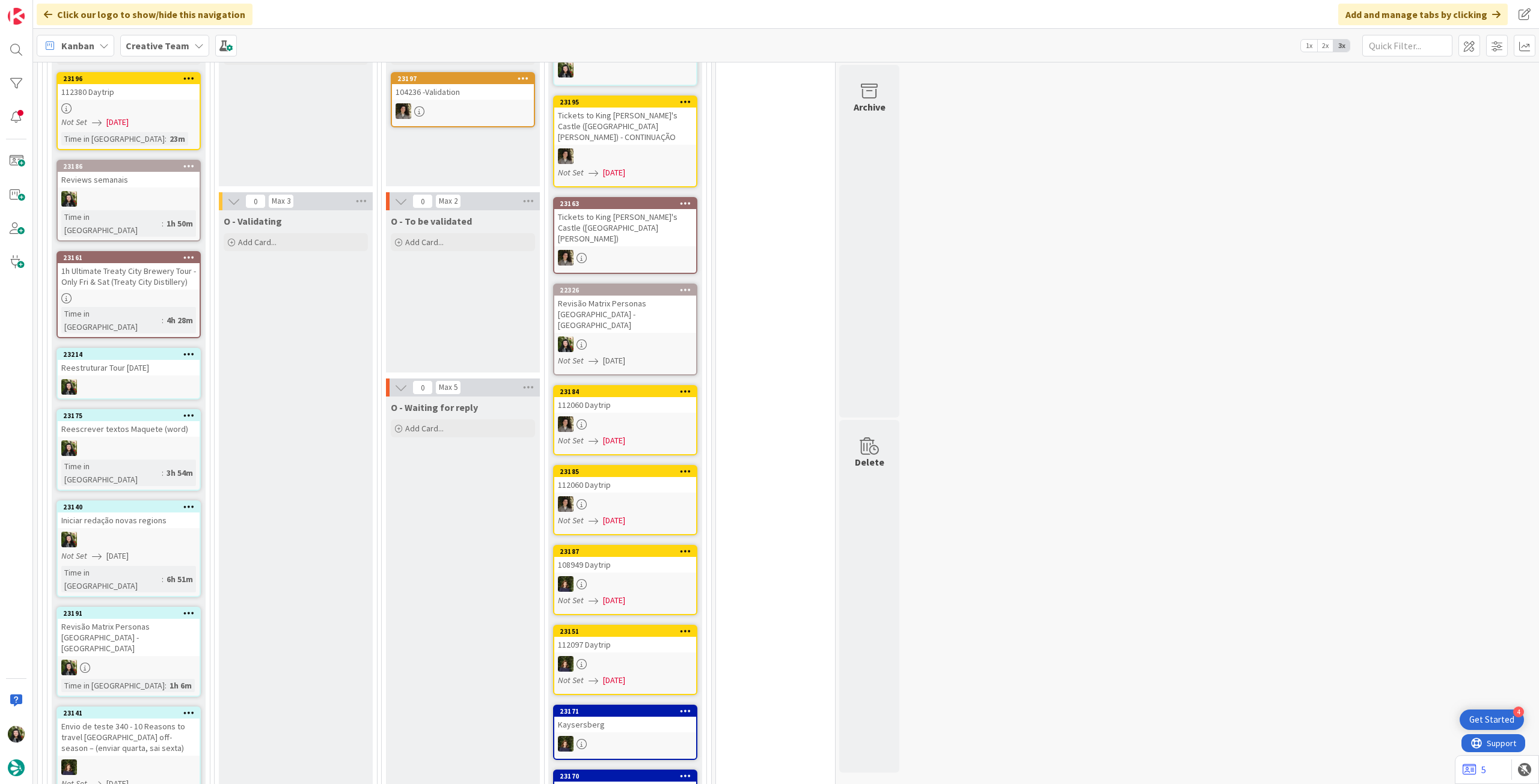
scroll to position [1424, 0]
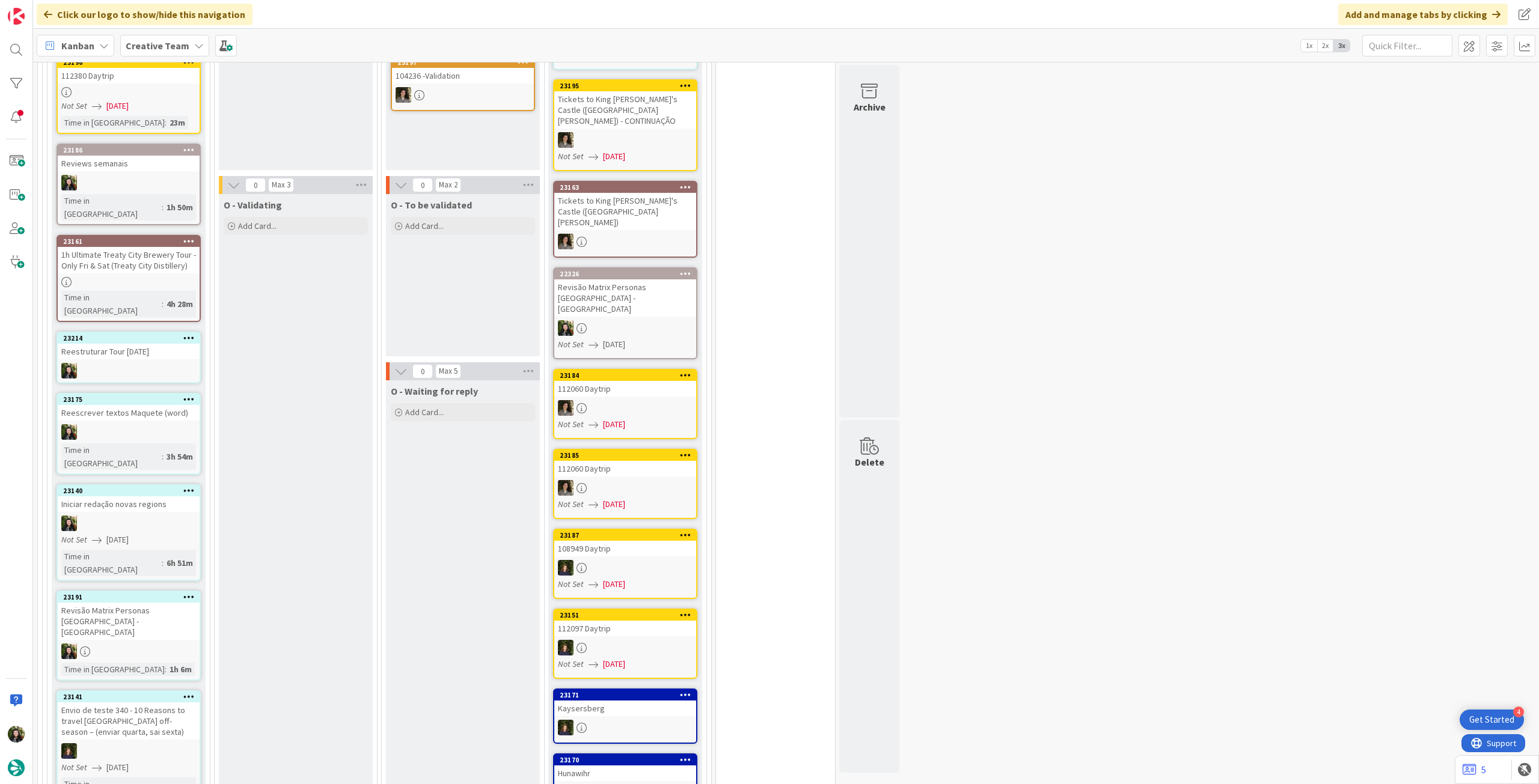
click at [162, 516] on div at bounding box center [128, 523] width 142 height 15
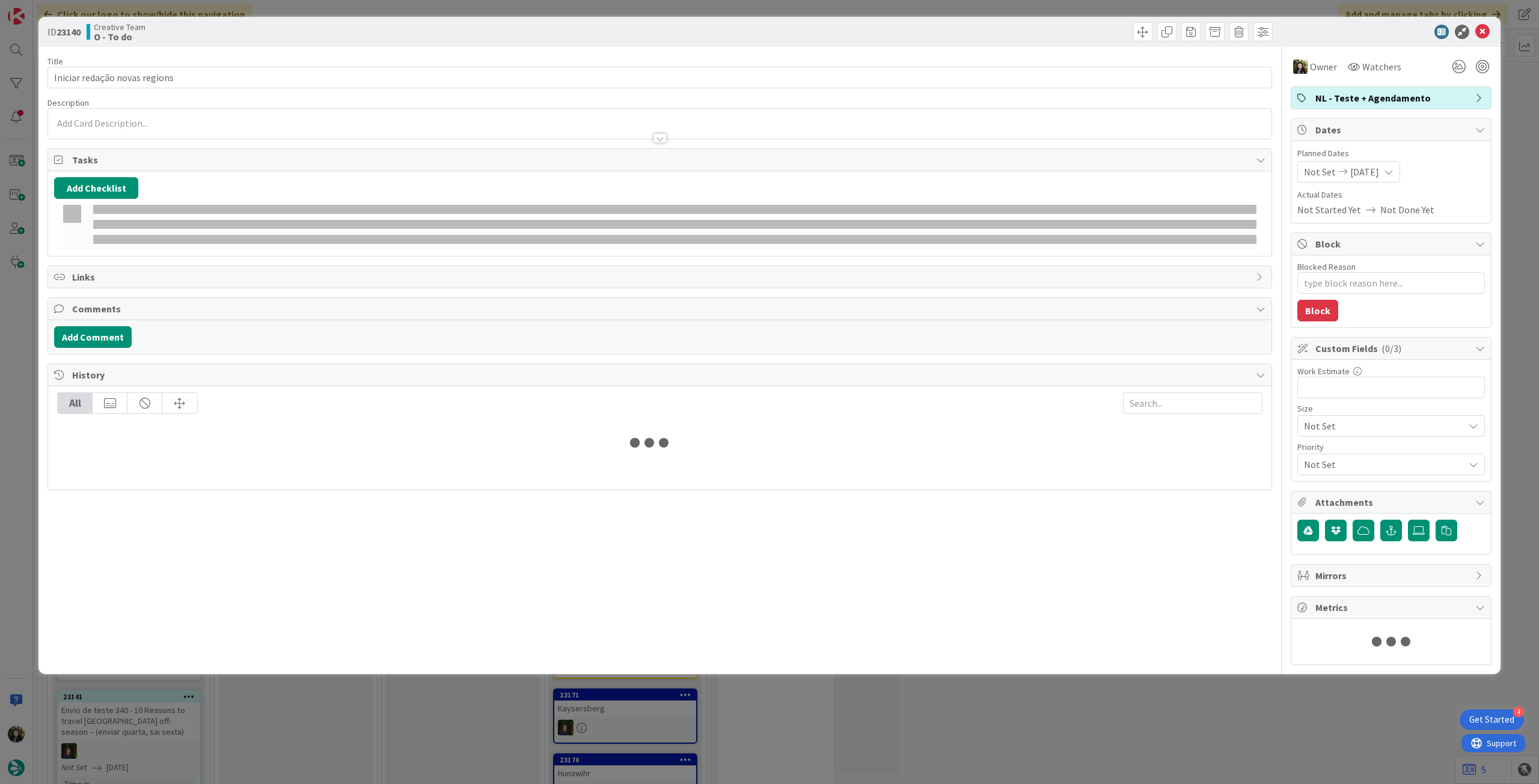
click at [1392, 159] on div "Planned Dates Not Set 19/09/2025" at bounding box center [1391, 164] width 187 height 35
type textarea "x"
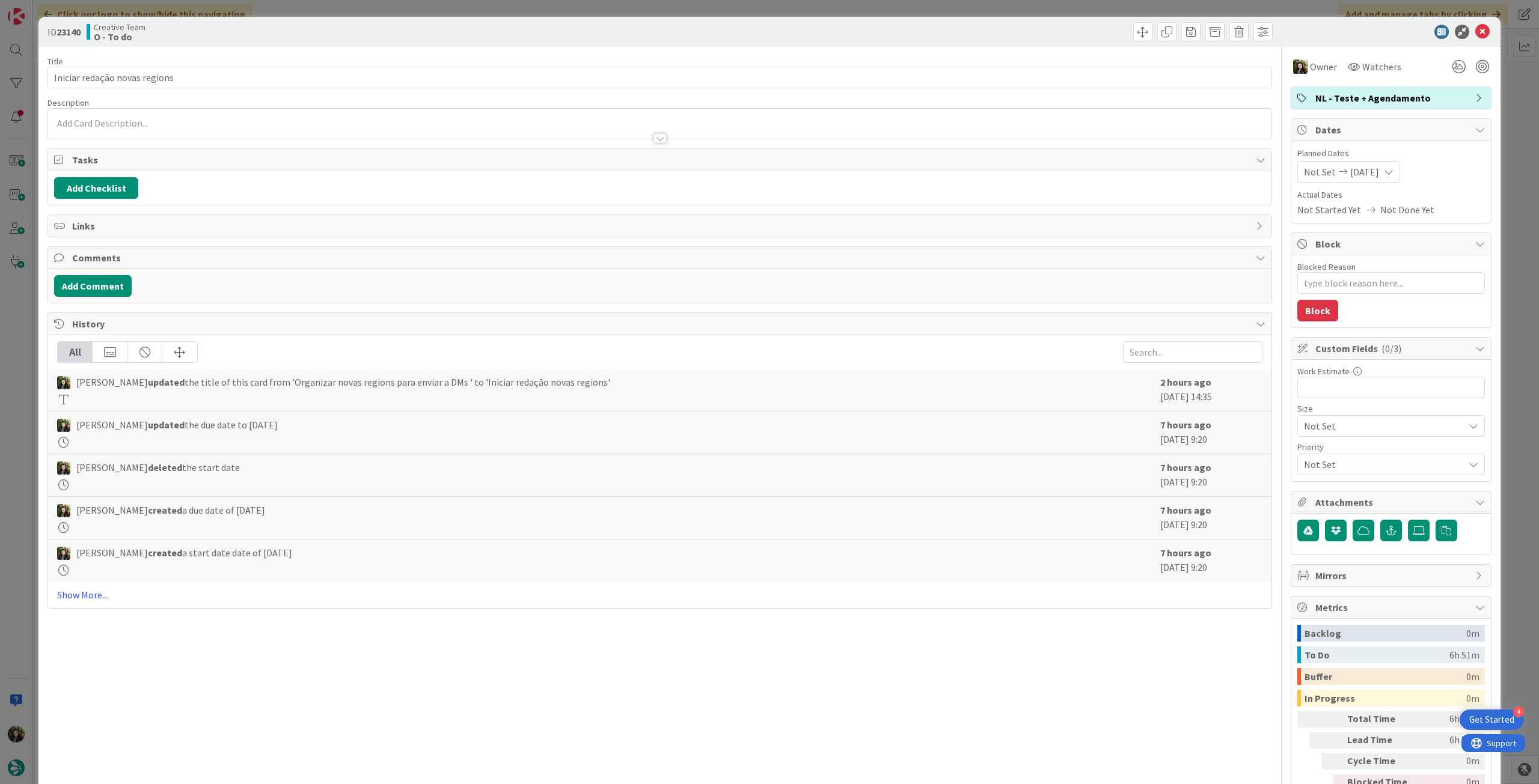
click at [1377, 170] on span "[DATE]" at bounding box center [1364, 172] width 29 height 15
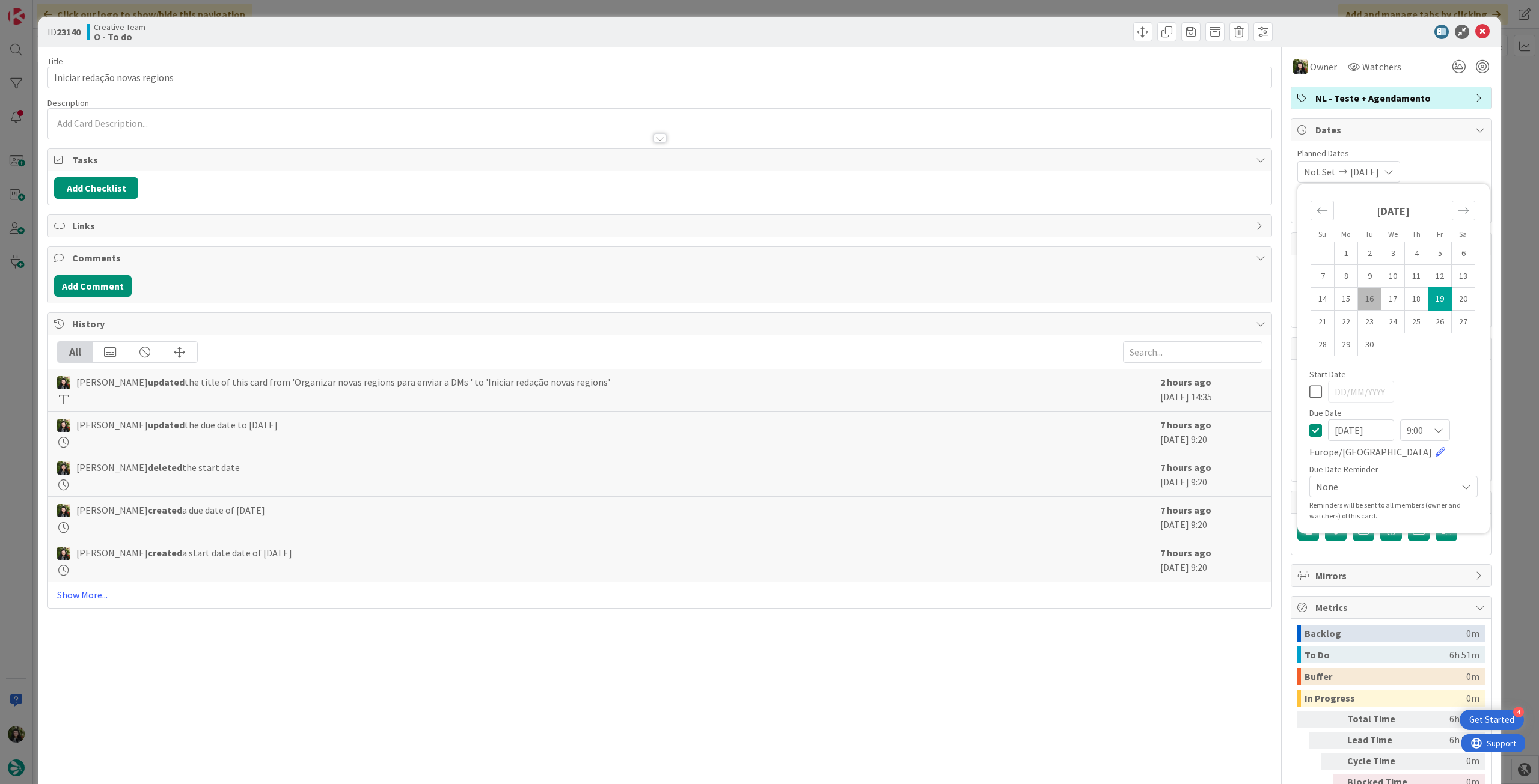
click at [1309, 429] on icon at bounding box center [1315, 430] width 13 height 15
click at [1475, 28] on icon at bounding box center [1482, 32] width 15 height 15
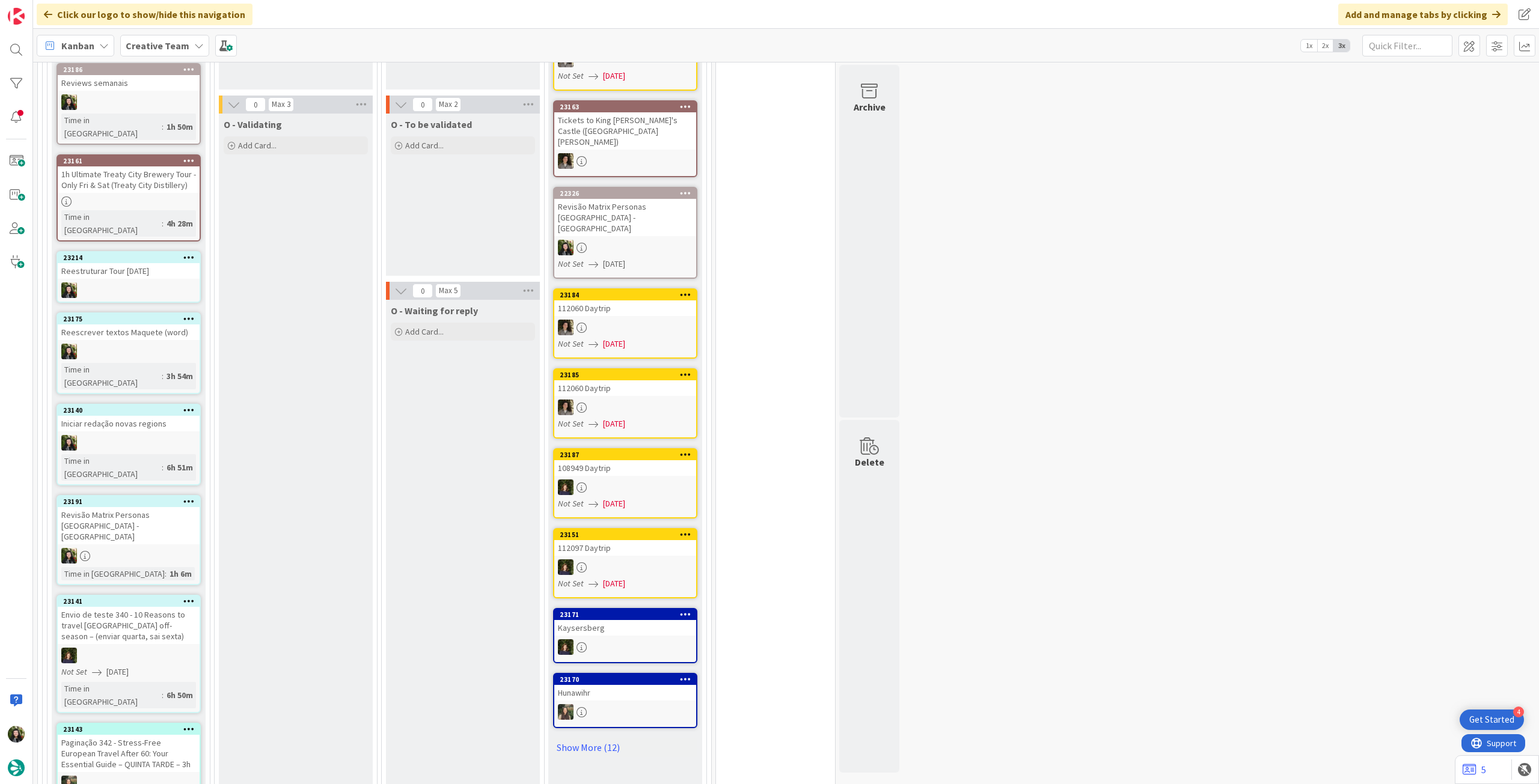
click at [156, 666] on div "Not Set 17/09/2025" at bounding box center [130, 672] width 138 height 13
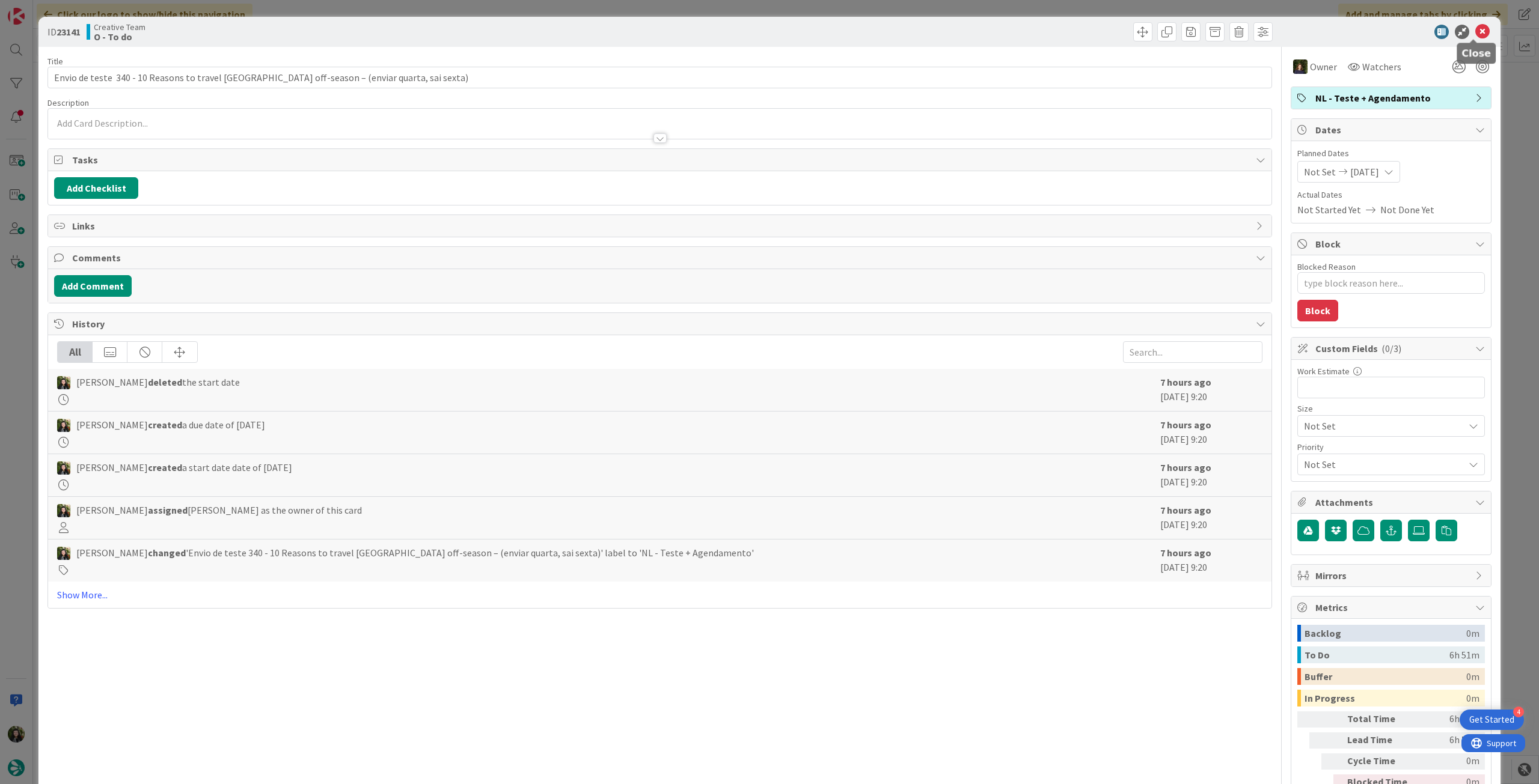
click at [1476, 34] on icon at bounding box center [1482, 32] width 15 height 15
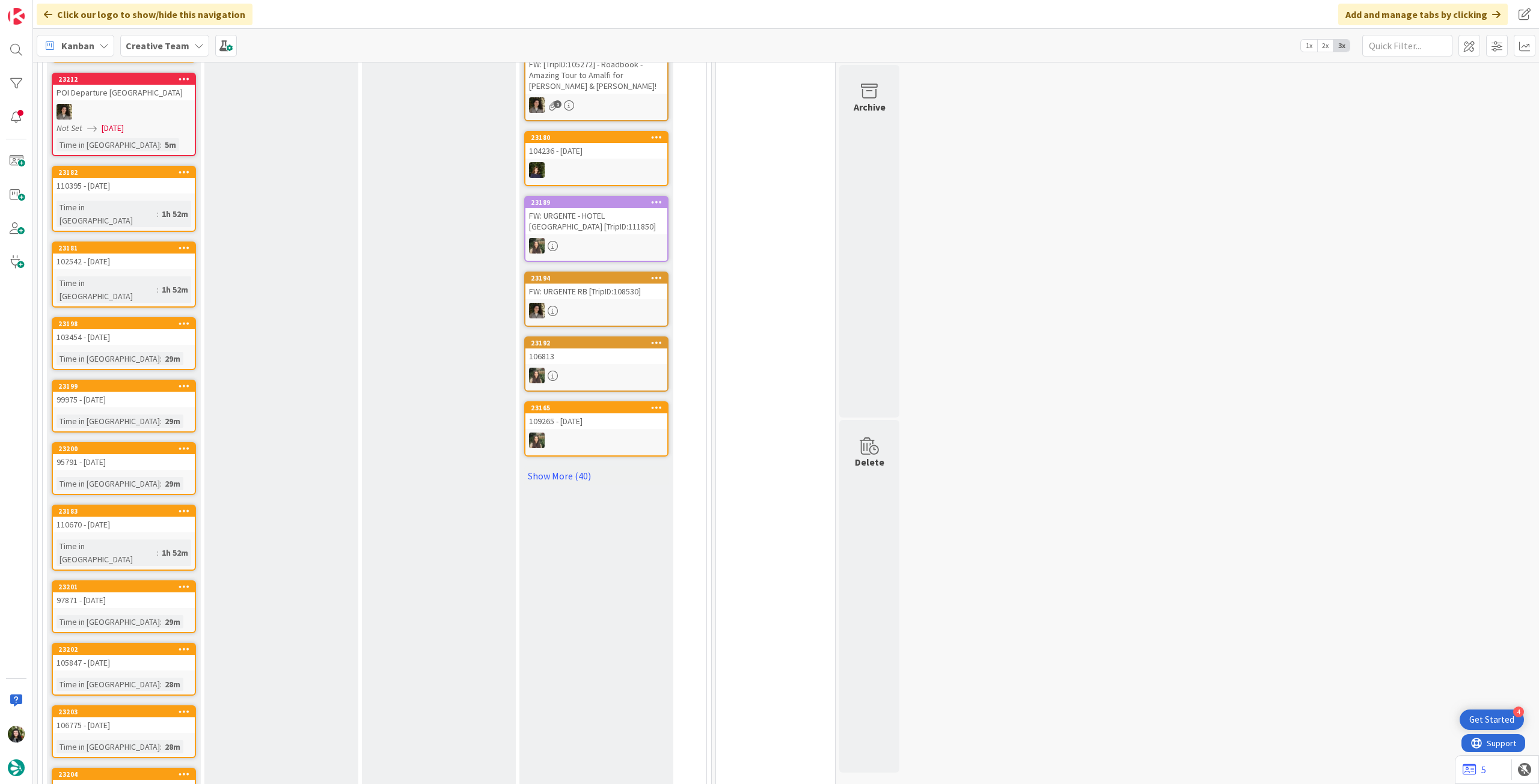
scroll to position [463, 0]
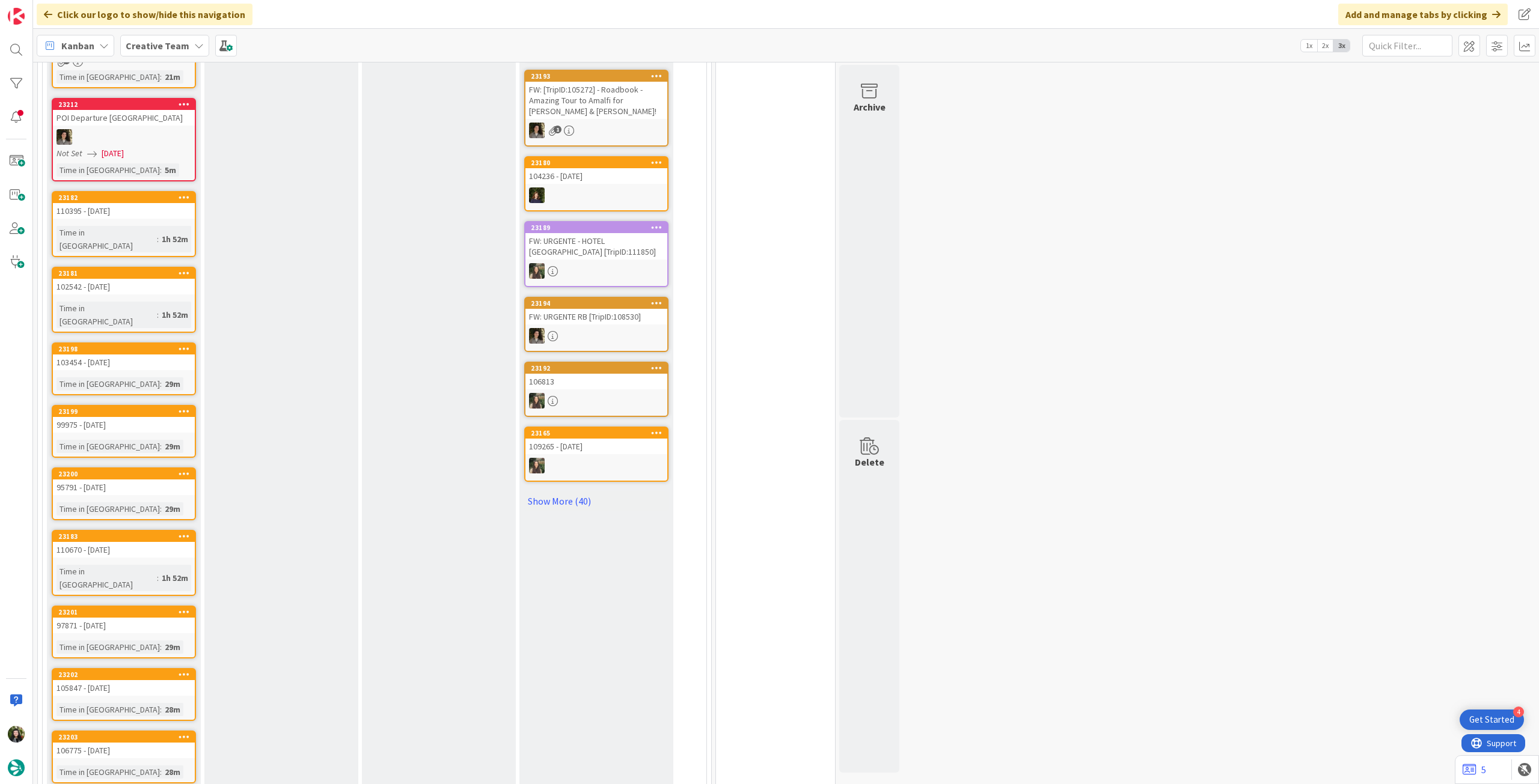
click at [177, 42] on b "Creative Team" at bounding box center [158, 45] width 64 height 12
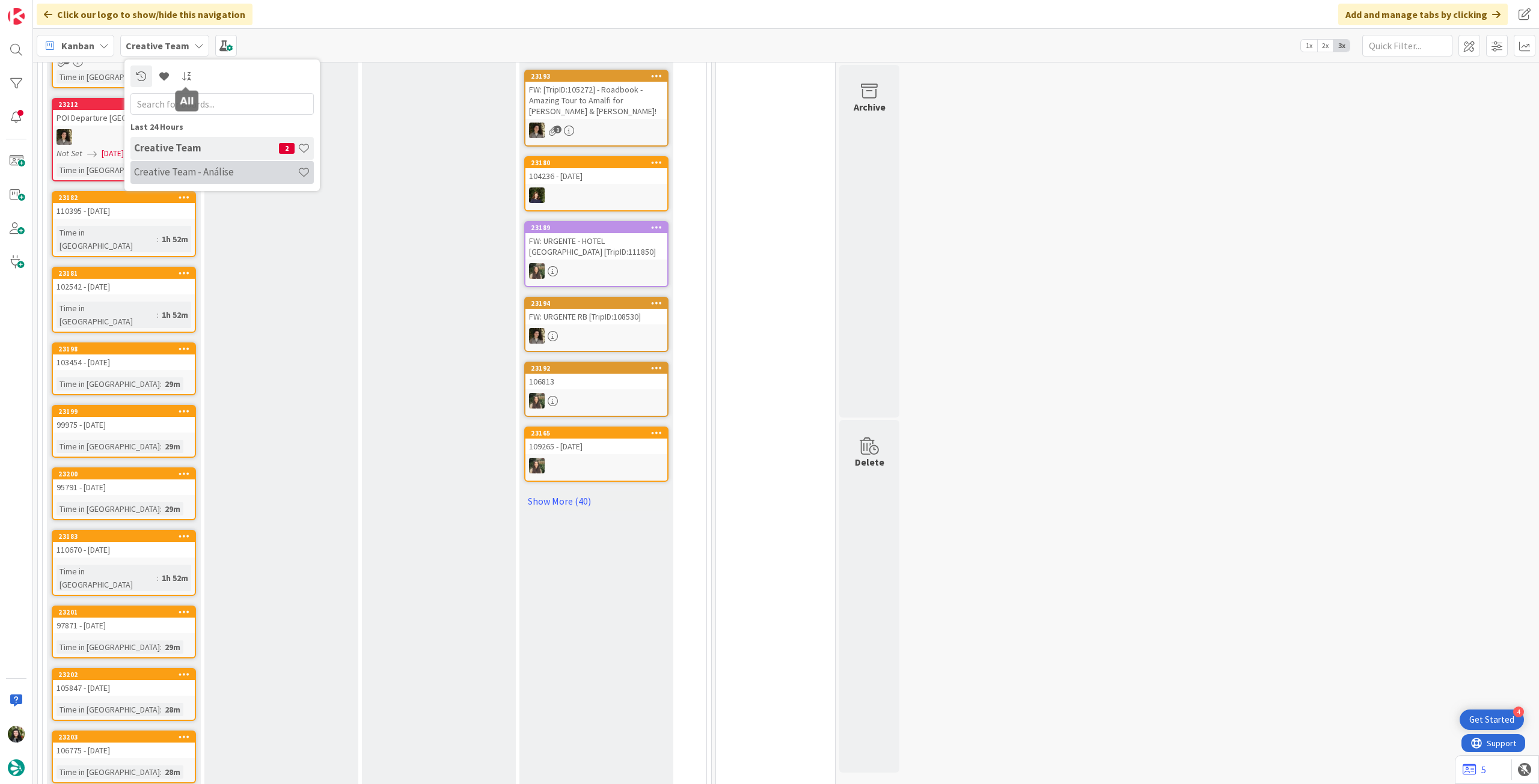
click at [204, 182] on div "Creative Team - Análise" at bounding box center [222, 173] width 183 height 23
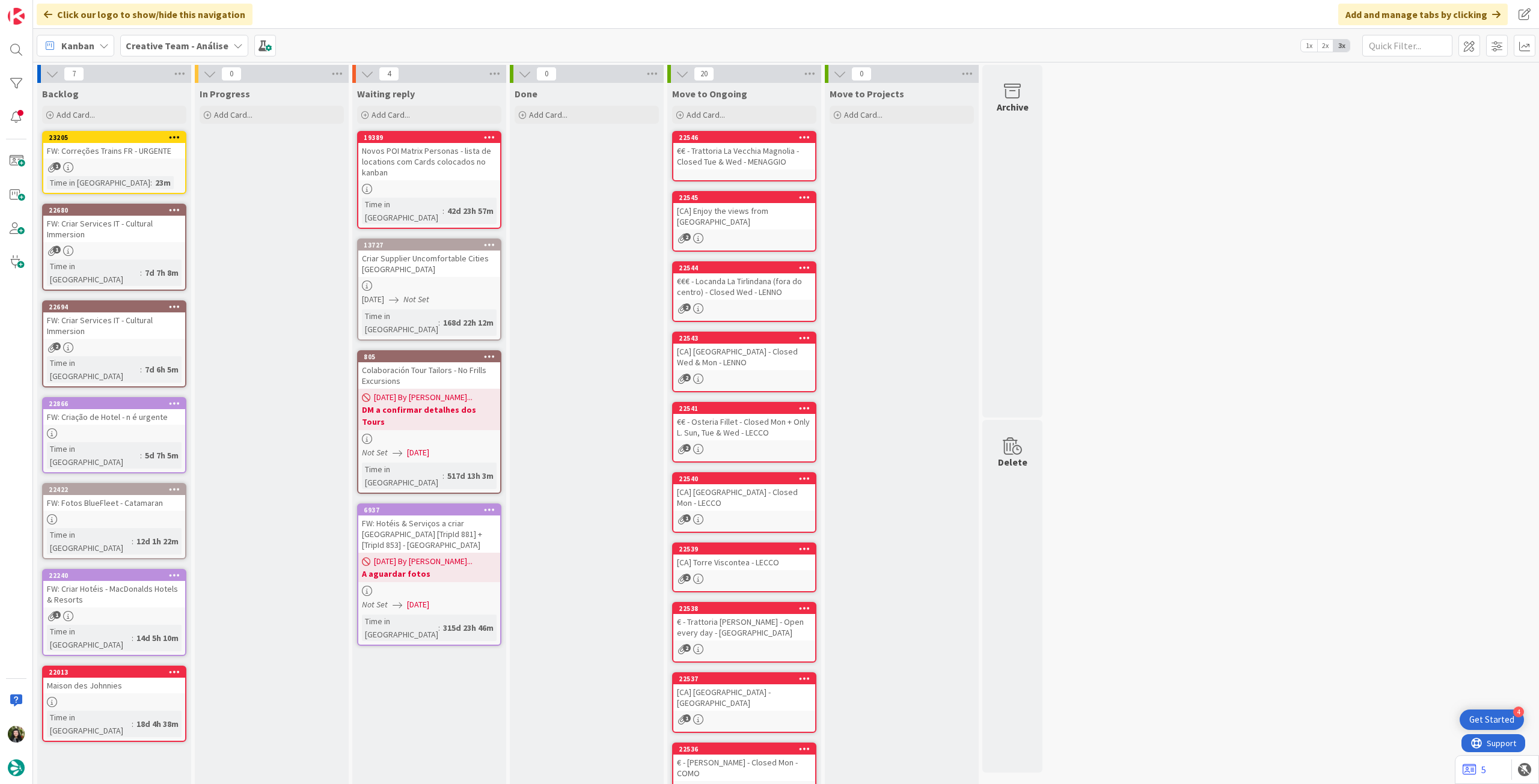
click at [144, 45] on b "Creative Team - Análise" at bounding box center [177, 45] width 103 height 12
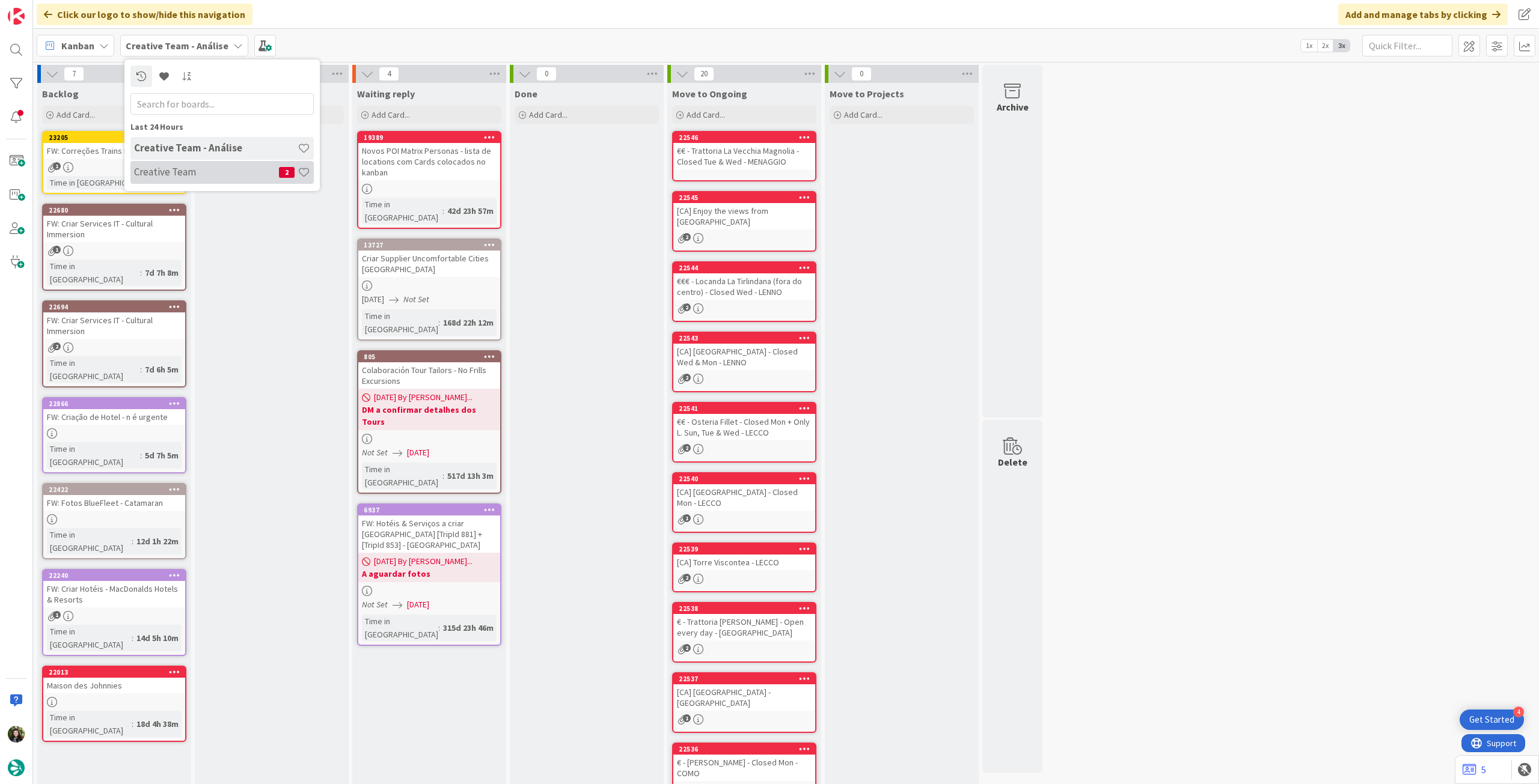
click at [180, 171] on h4 "Creative Team" at bounding box center [206, 172] width 145 height 12
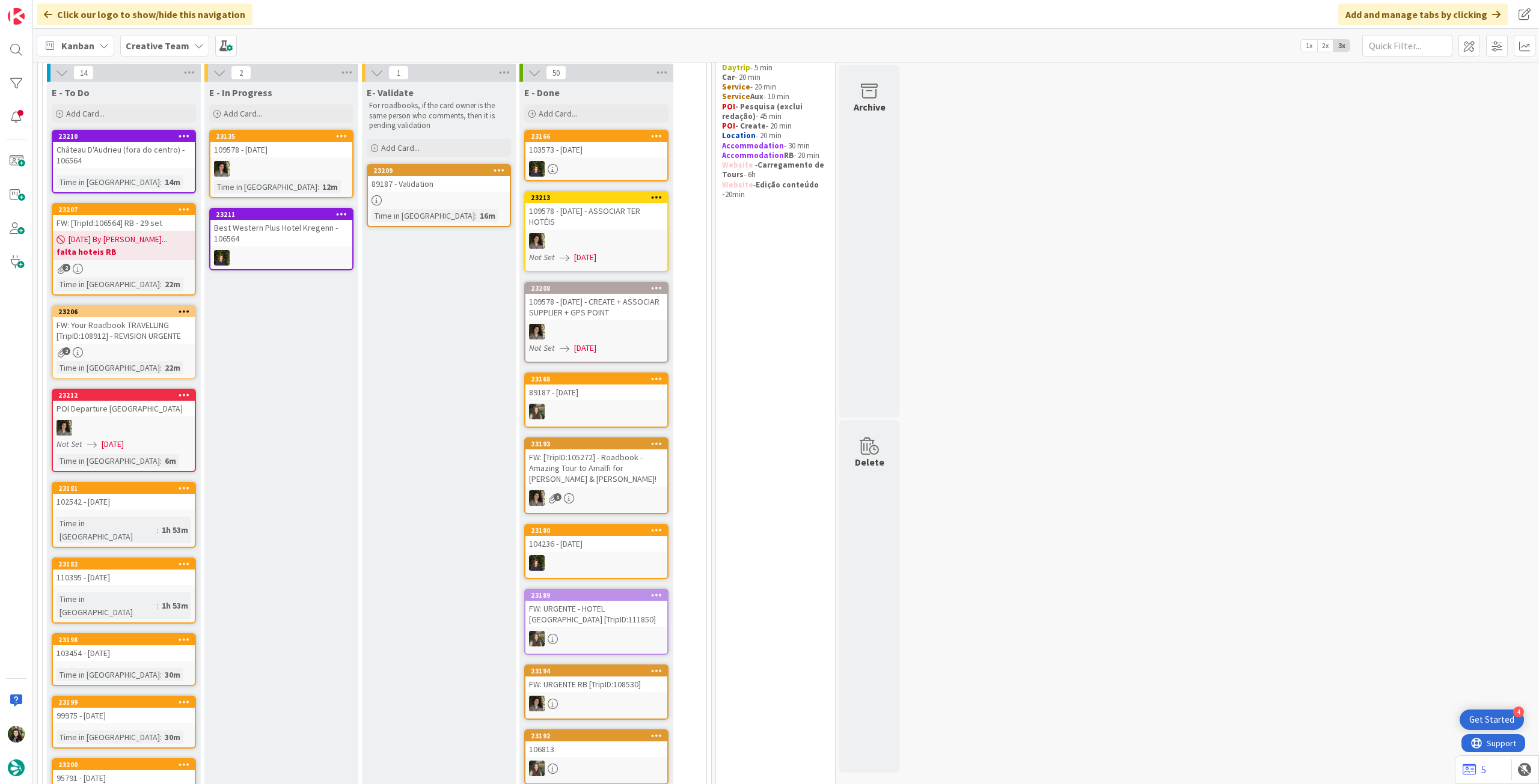
scroll to position [80, 0]
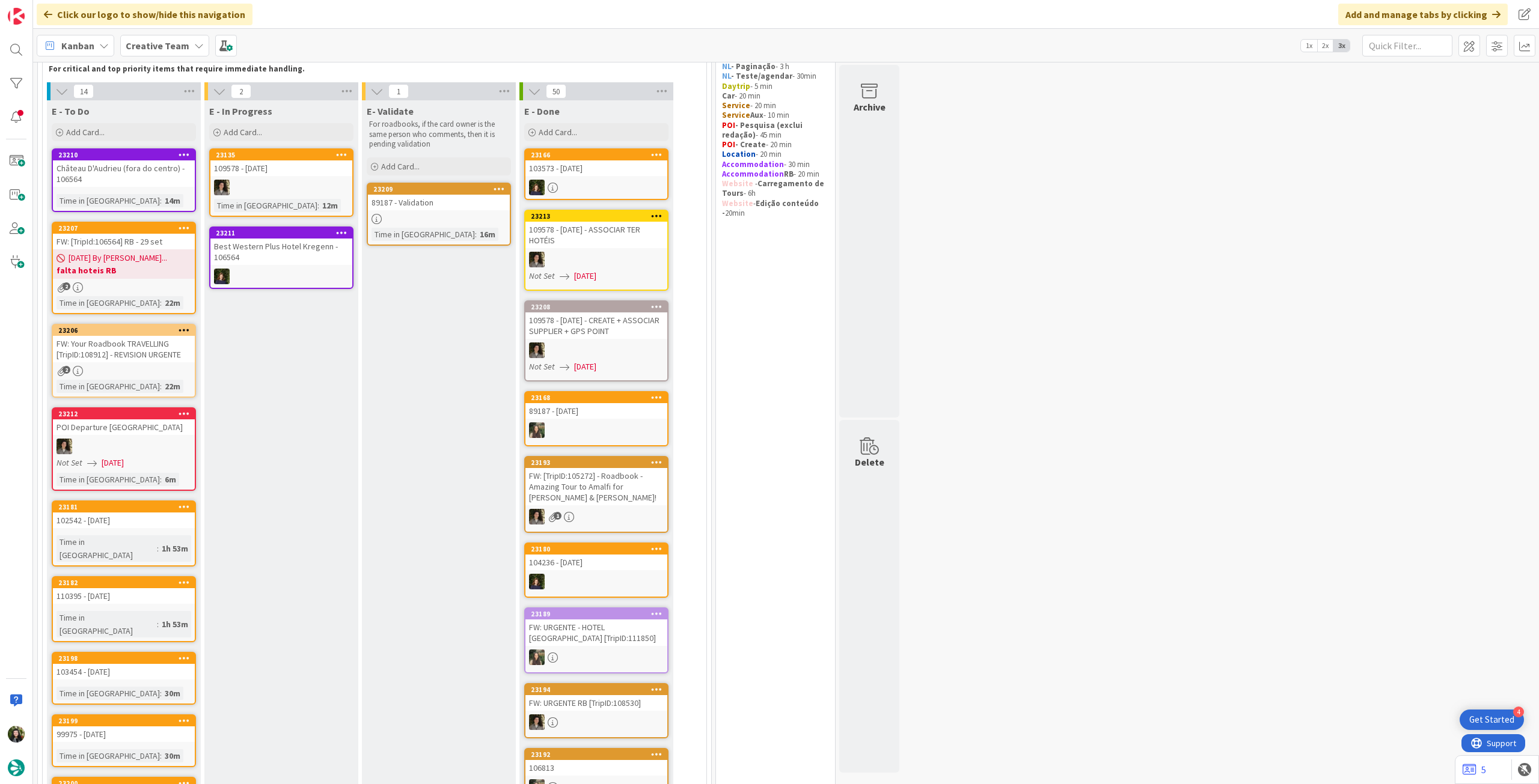
click at [157, 376] on link "23206 FW: Your Roadbook TRAVELLING [TripID:108912] - REVISION URGENTE 2 Time in…" at bounding box center [124, 361] width 144 height 74
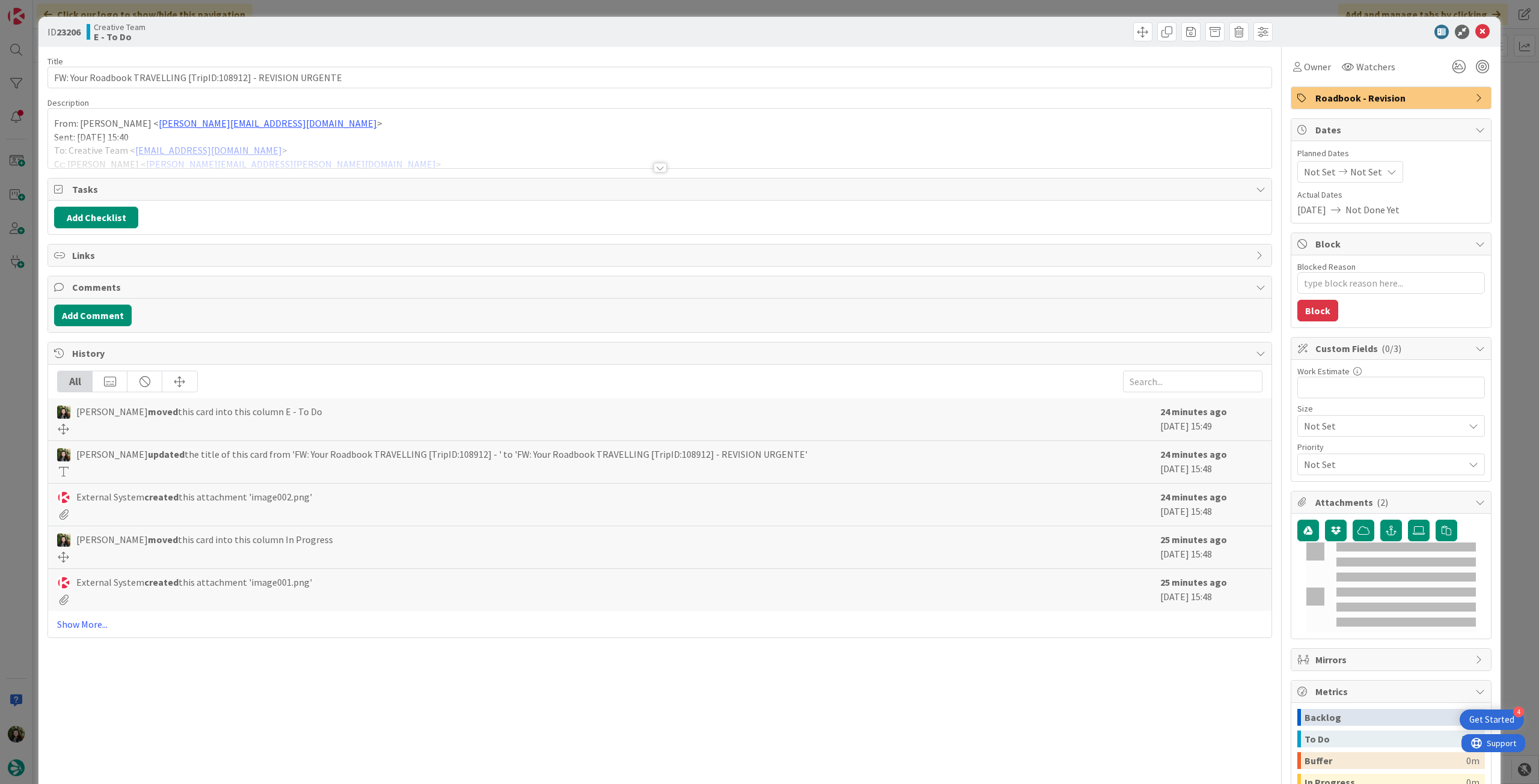
type textarea "x"
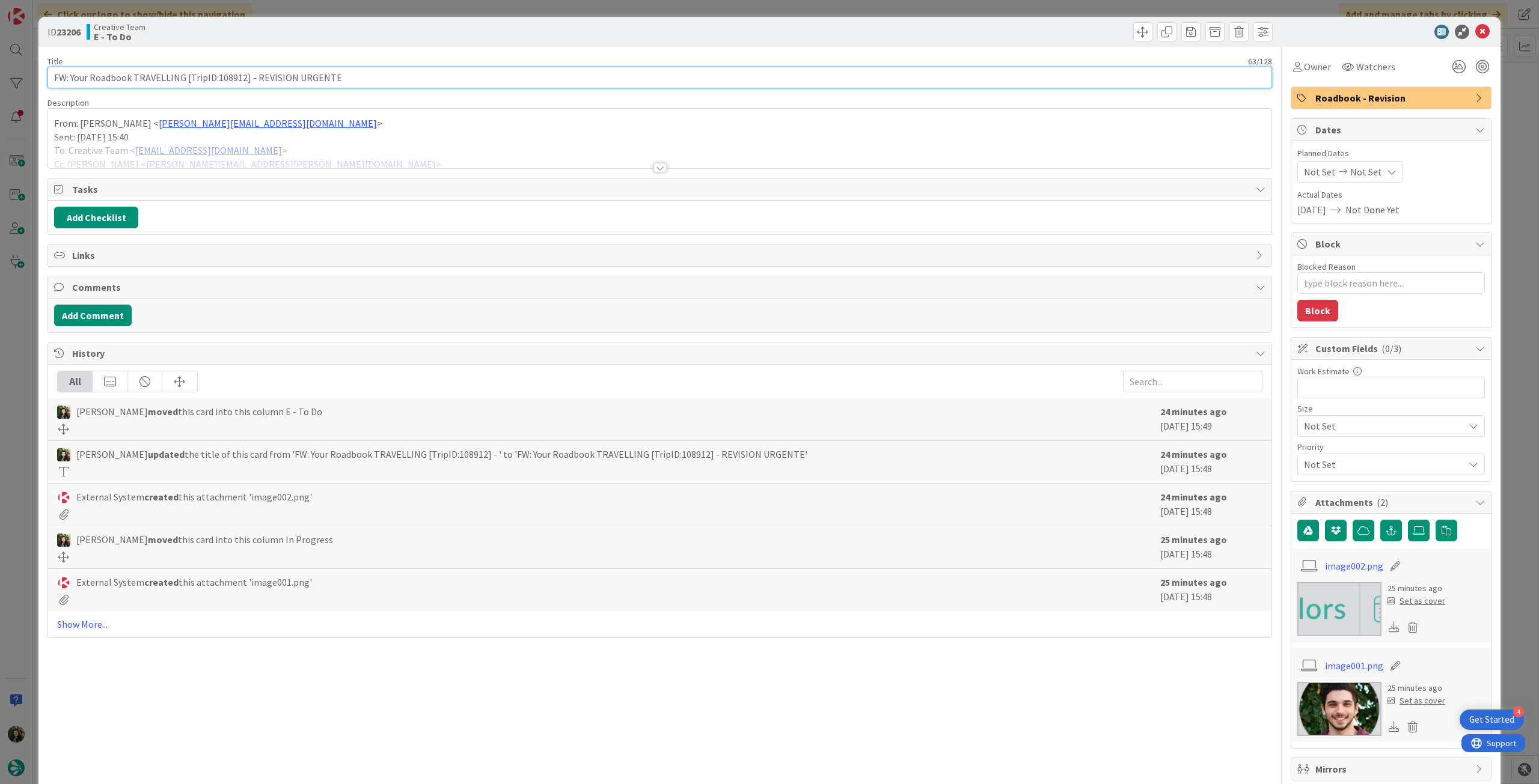
click at [359, 80] on input "FW: Your Roadbook TRAVELLING [TripID:108912] - REVISION URGENTE" at bounding box center [660, 77] width 1225 height 22
type input "FW: Your Roadbook TRAVELLING [TripID:108912] - REVISION URGENTE PARA HOJE"
type textarea "x"
type input "FW: Your Roadbook TRAVELLING [TripID:108912] - REVISION URGENTE PARA HOJE"
click at [1477, 35] on icon at bounding box center [1482, 32] width 15 height 15
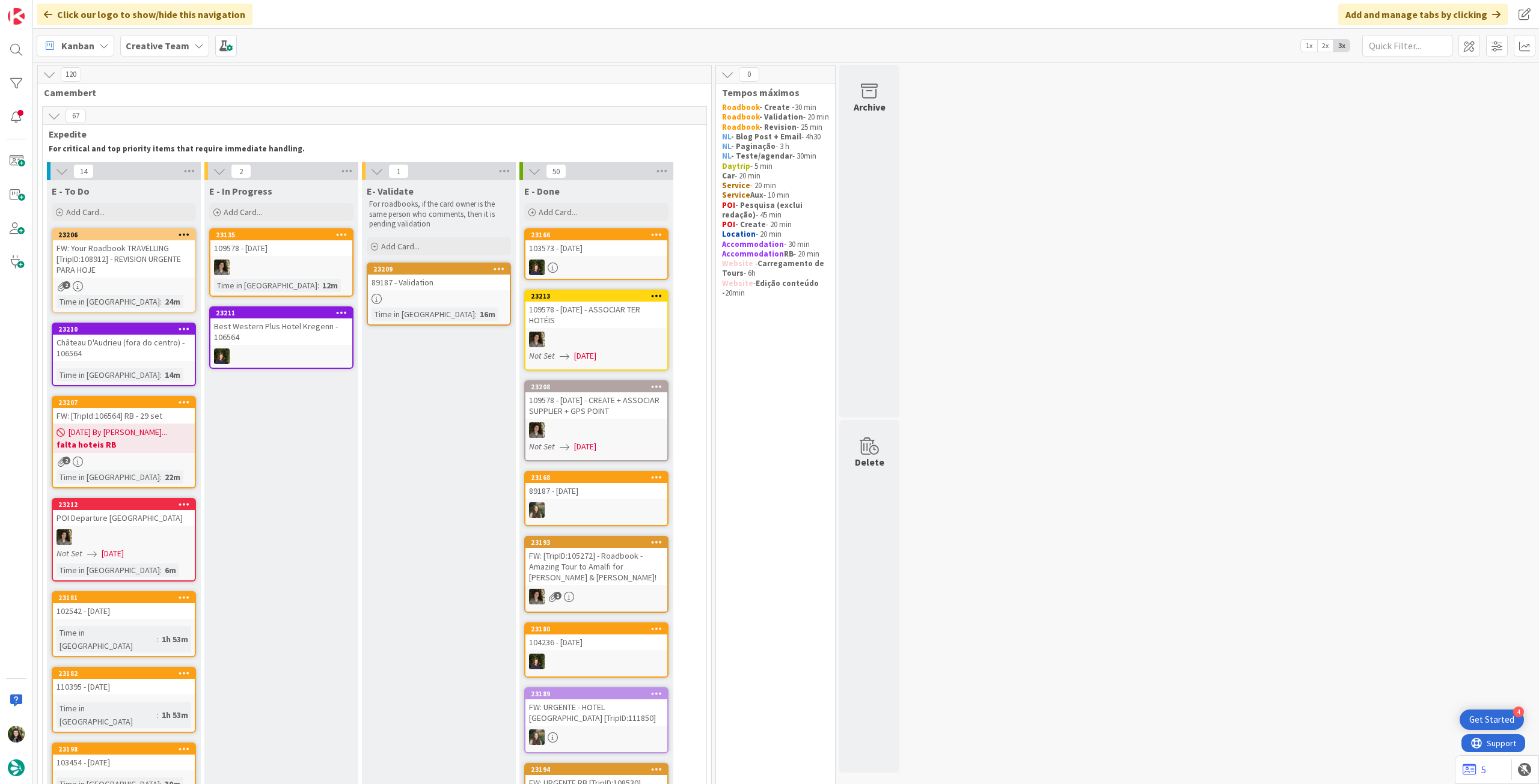
click at [146, 52] on span "Creative Team" at bounding box center [158, 45] width 64 height 15
click at [180, 185] on div "Last 24 Hours Creative Team 2 Creative Team - Análise" at bounding box center [222, 125] width 196 height 132
click at [182, 175] on h4 "Creative Team - Análise" at bounding box center [216, 172] width 164 height 12
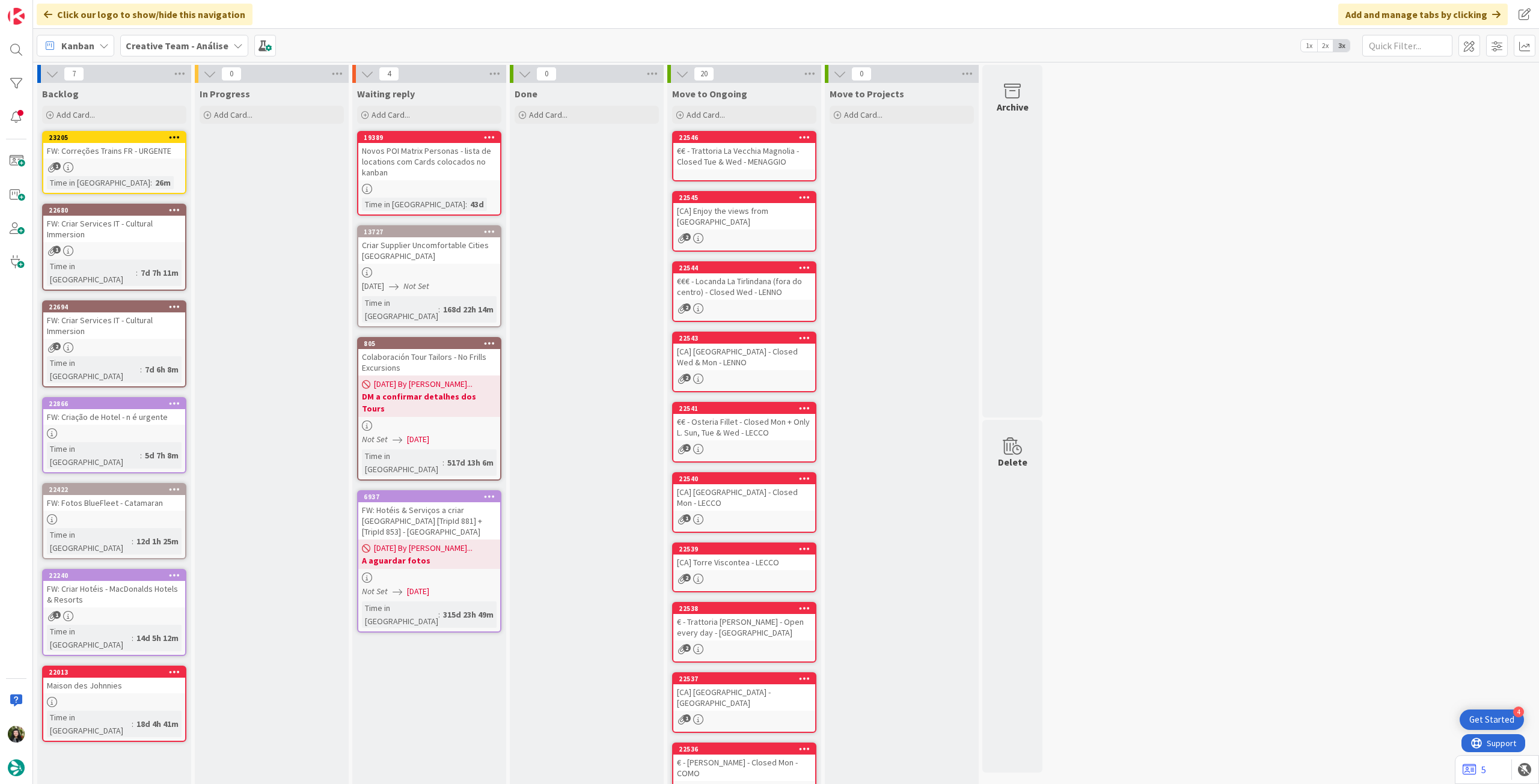
click at [185, 55] on div "Creative Team - Análise" at bounding box center [184, 46] width 128 height 22
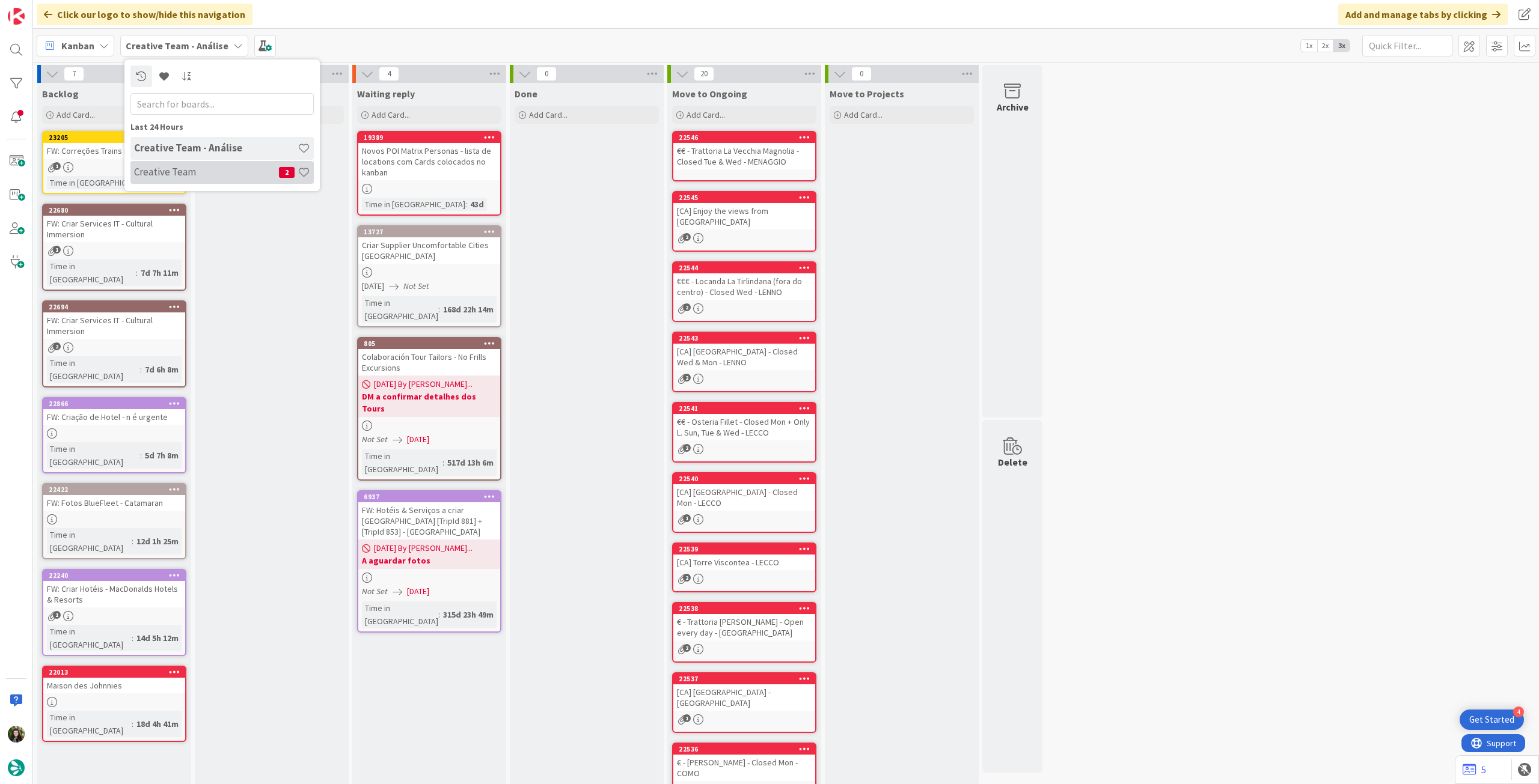
click at [201, 181] on div "Creative Team 2" at bounding box center [222, 173] width 183 height 23
